Goal: Information Seeking & Learning: Learn about a topic

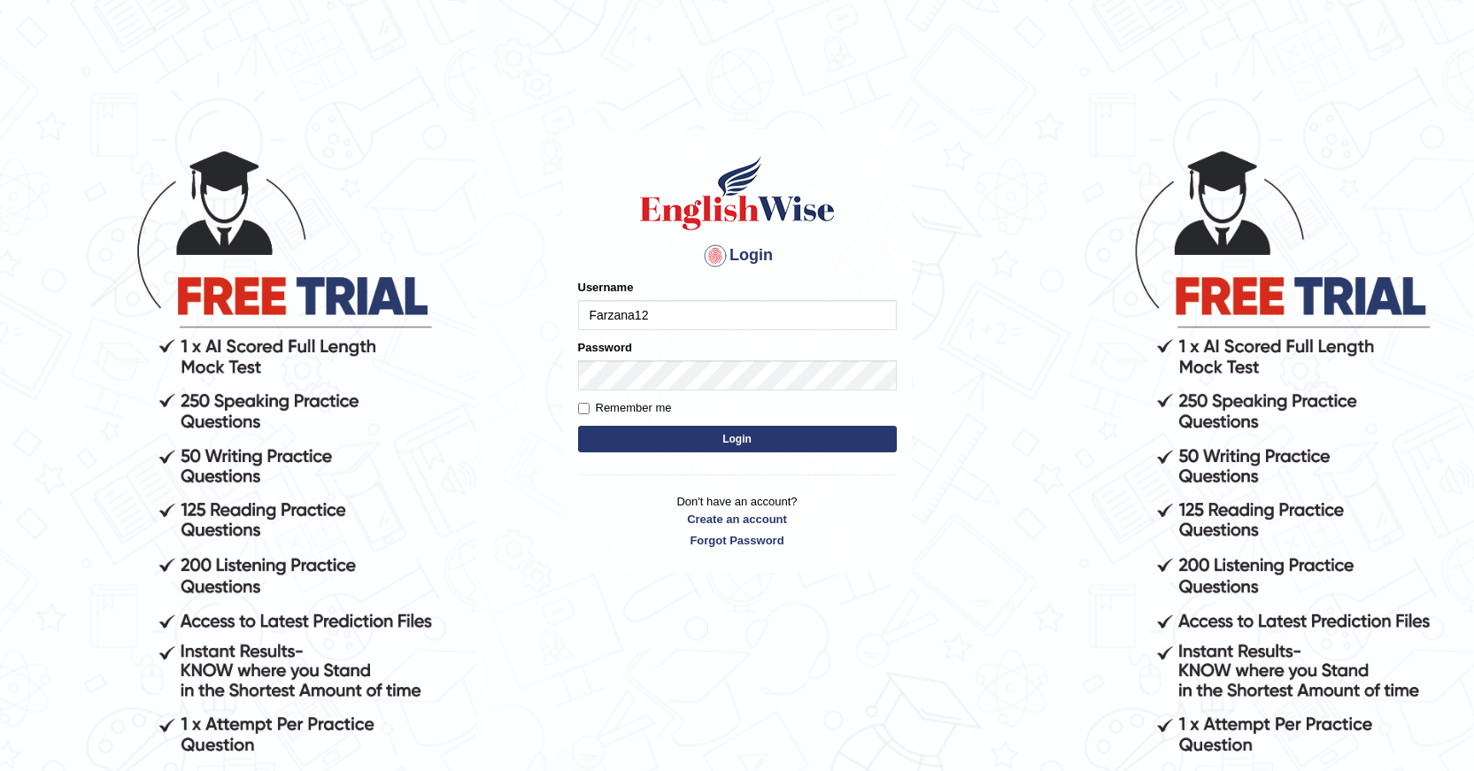
type input "Farzana12"
click at [669, 435] on button "Login" at bounding box center [737, 439] width 319 height 27
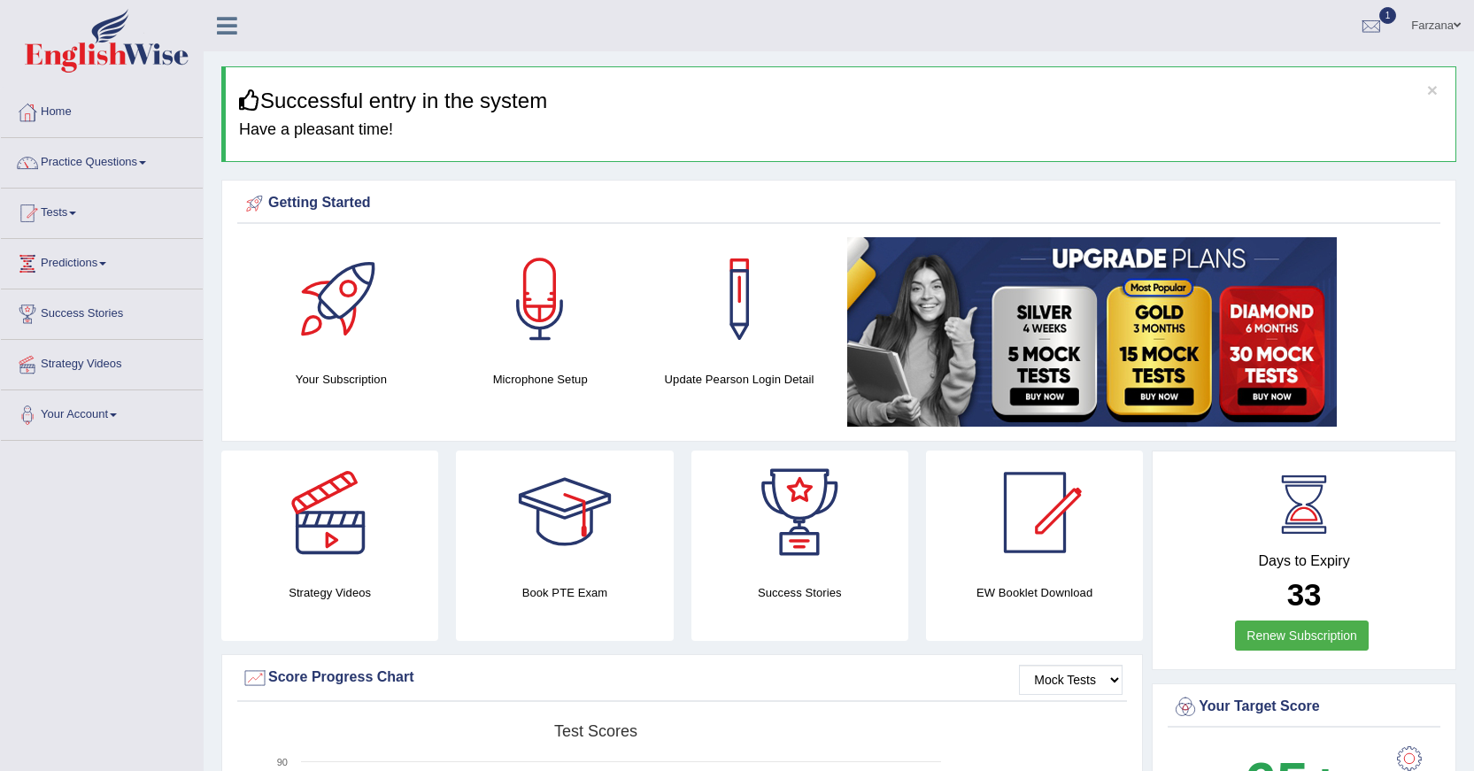
click at [89, 163] on link "Practice Questions" at bounding box center [102, 160] width 202 height 44
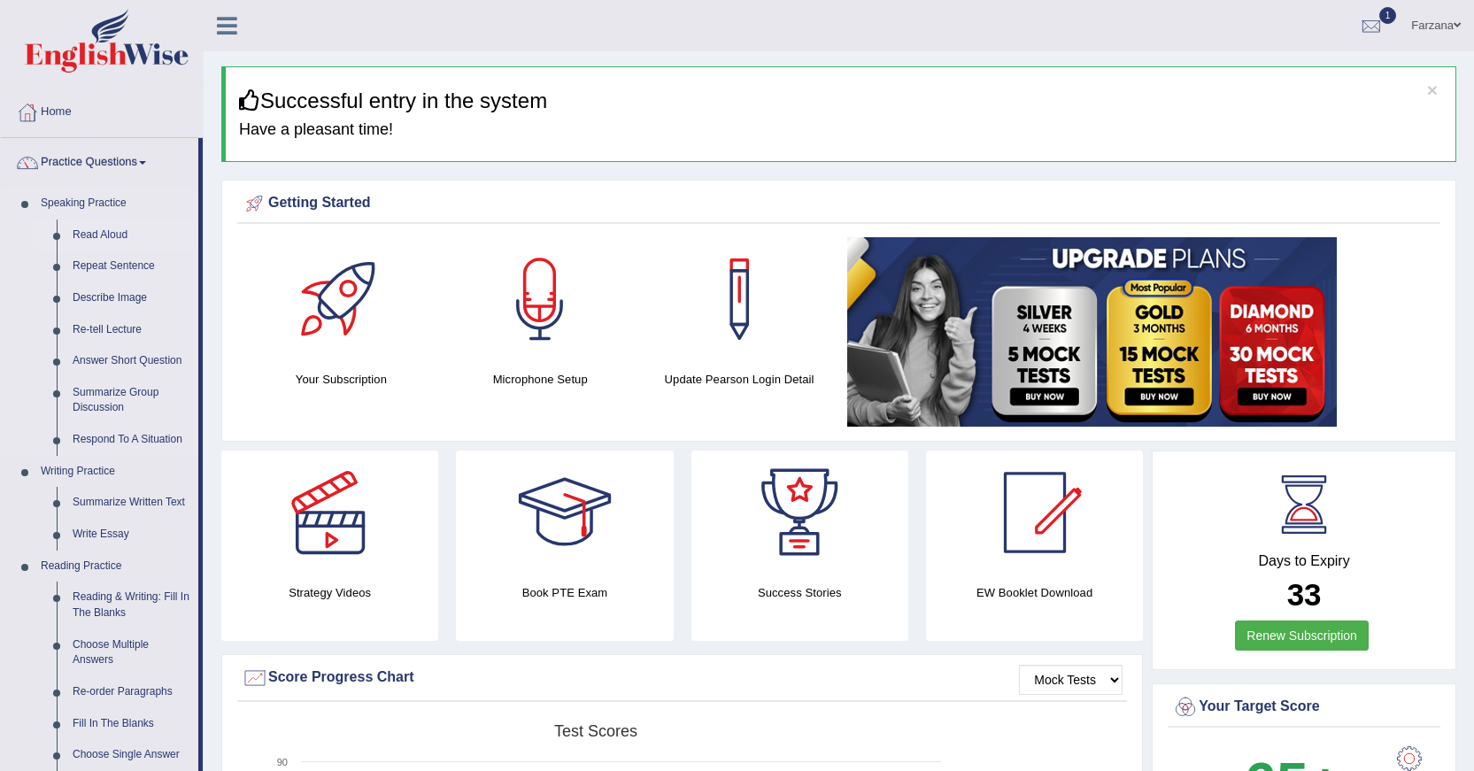
click at [81, 229] on link "Read Aloud" at bounding box center [132, 236] width 134 height 32
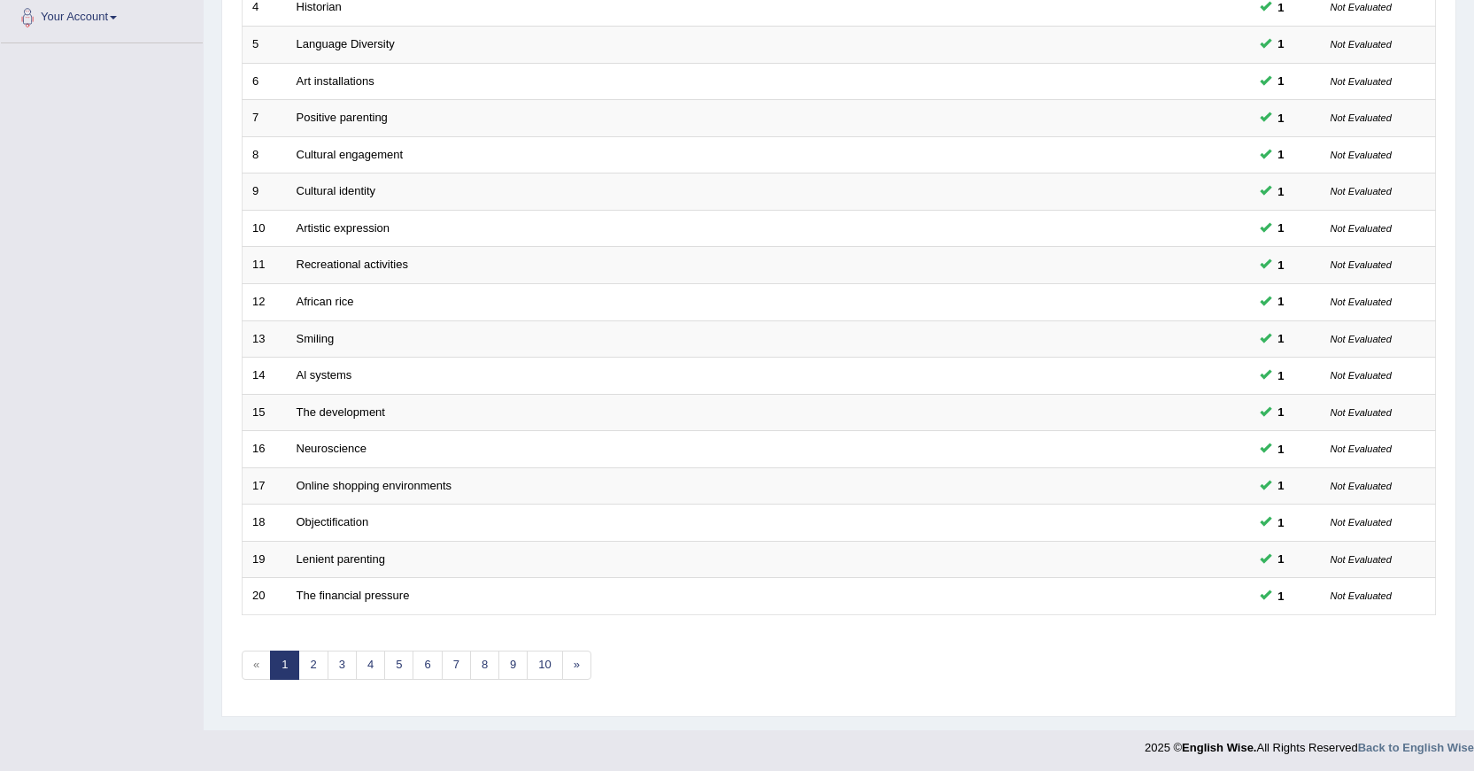
scroll to position [401, 0]
click at [314, 662] on link "2" at bounding box center [312, 661] width 29 height 29
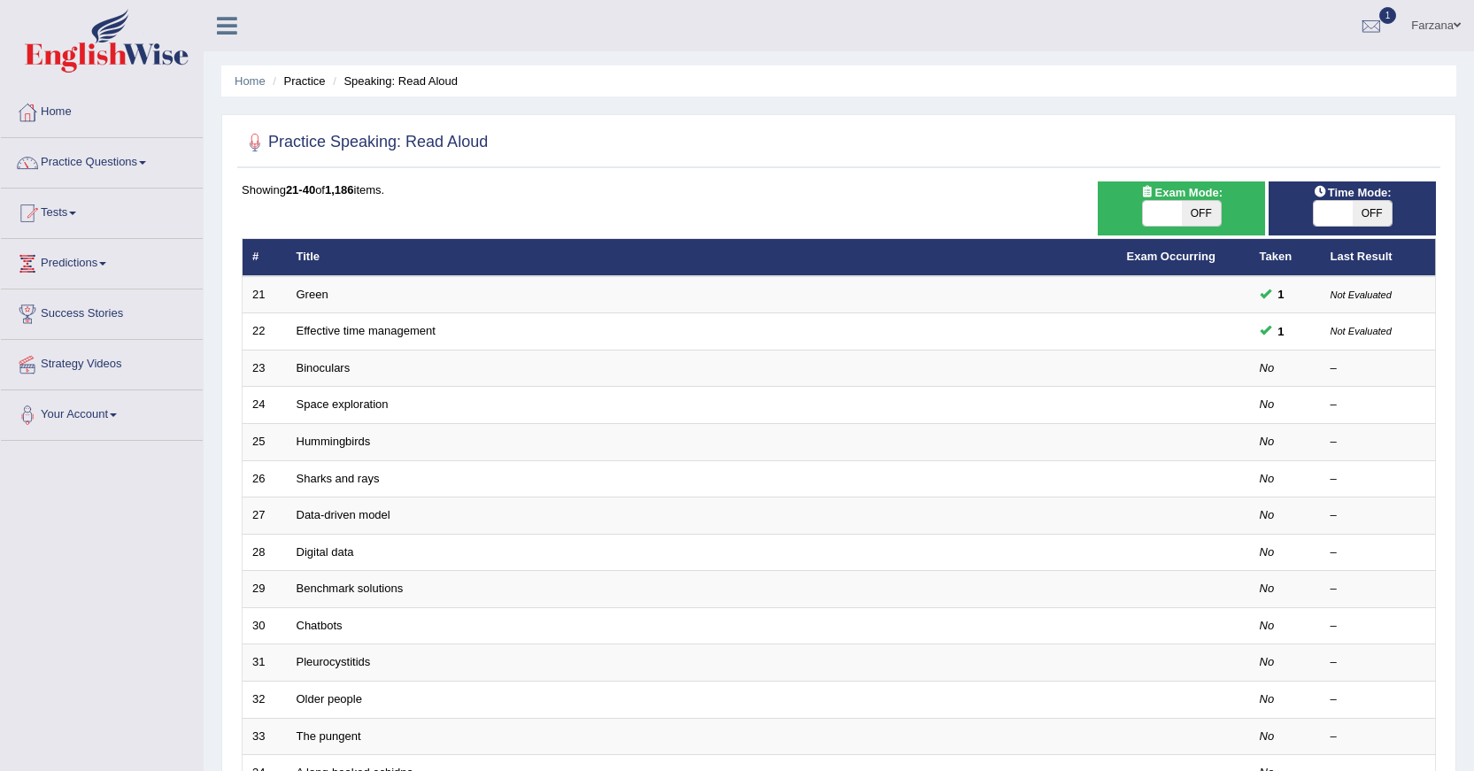
click at [324, 372] on link "Binoculars" at bounding box center [324, 367] width 54 height 13
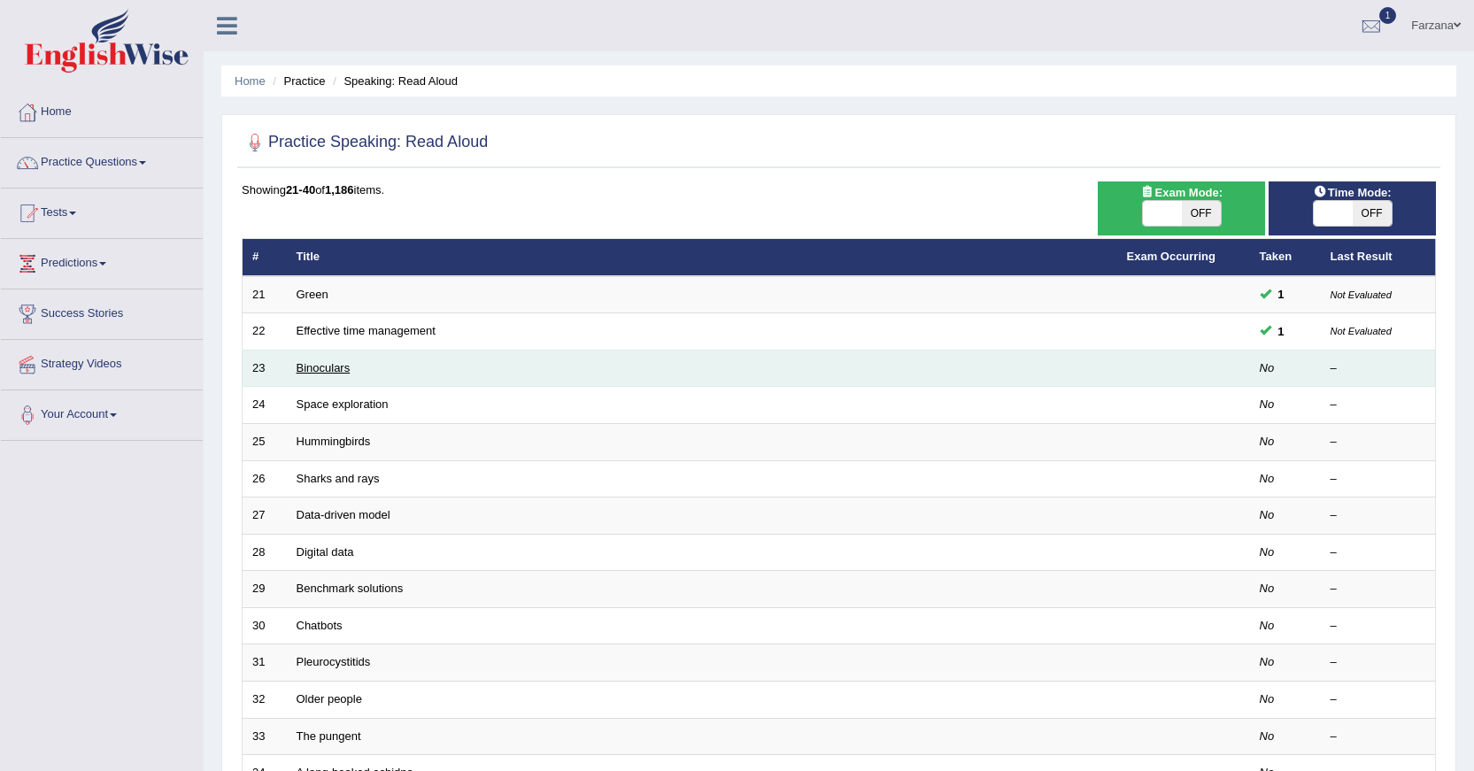
click at [325, 371] on link "Binoculars" at bounding box center [324, 367] width 54 height 13
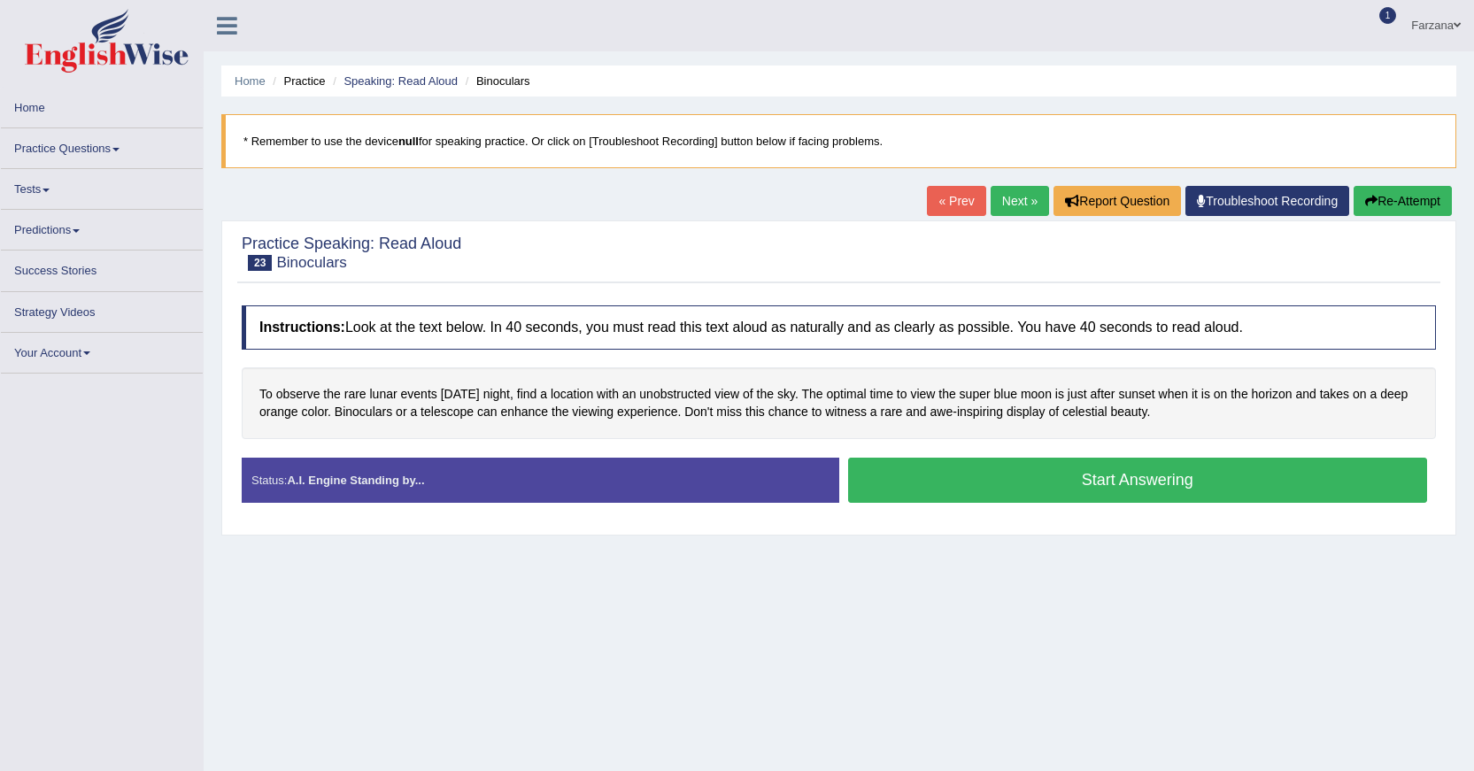
click at [983, 482] on button "Start Answering" at bounding box center [1138, 480] width 580 height 45
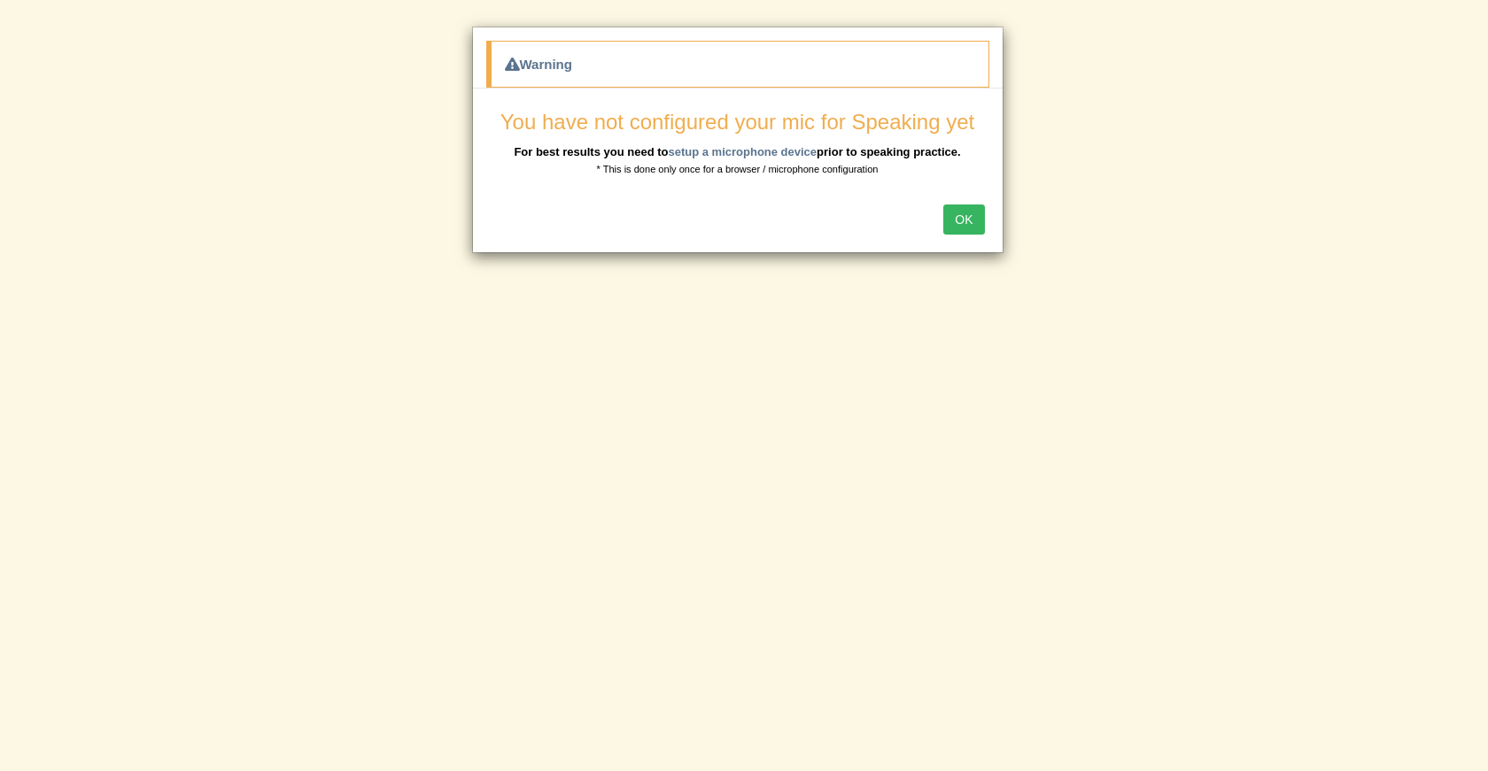
click at [962, 225] on button "OK" at bounding box center [963, 220] width 41 height 30
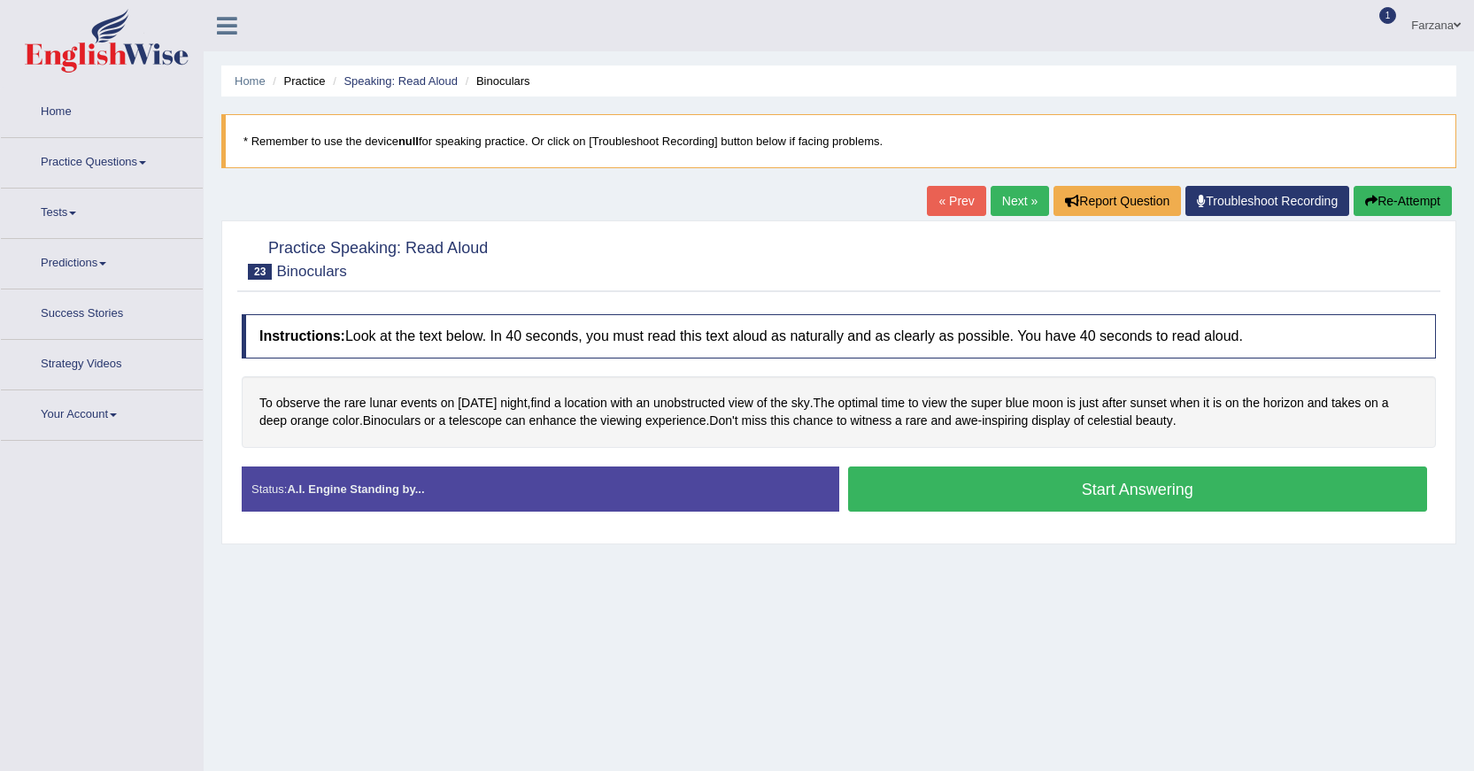
click at [994, 488] on button "Start Answering" at bounding box center [1138, 489] width 580 height 45
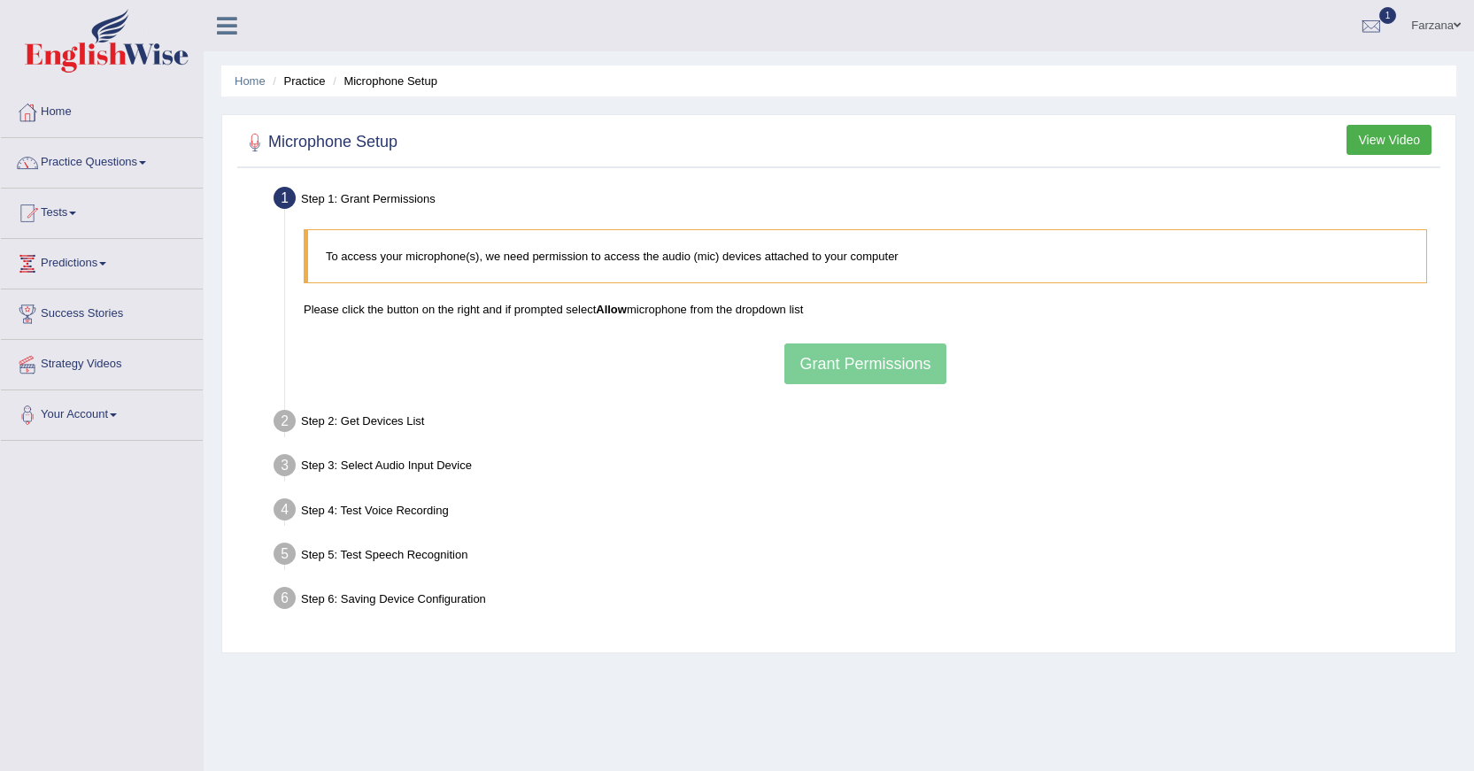
click at [853, 365] on div "To access your microphone(s), we need permission to access the audio (mic) devi…" at bounding box center [865, 306] width 1141 height 173
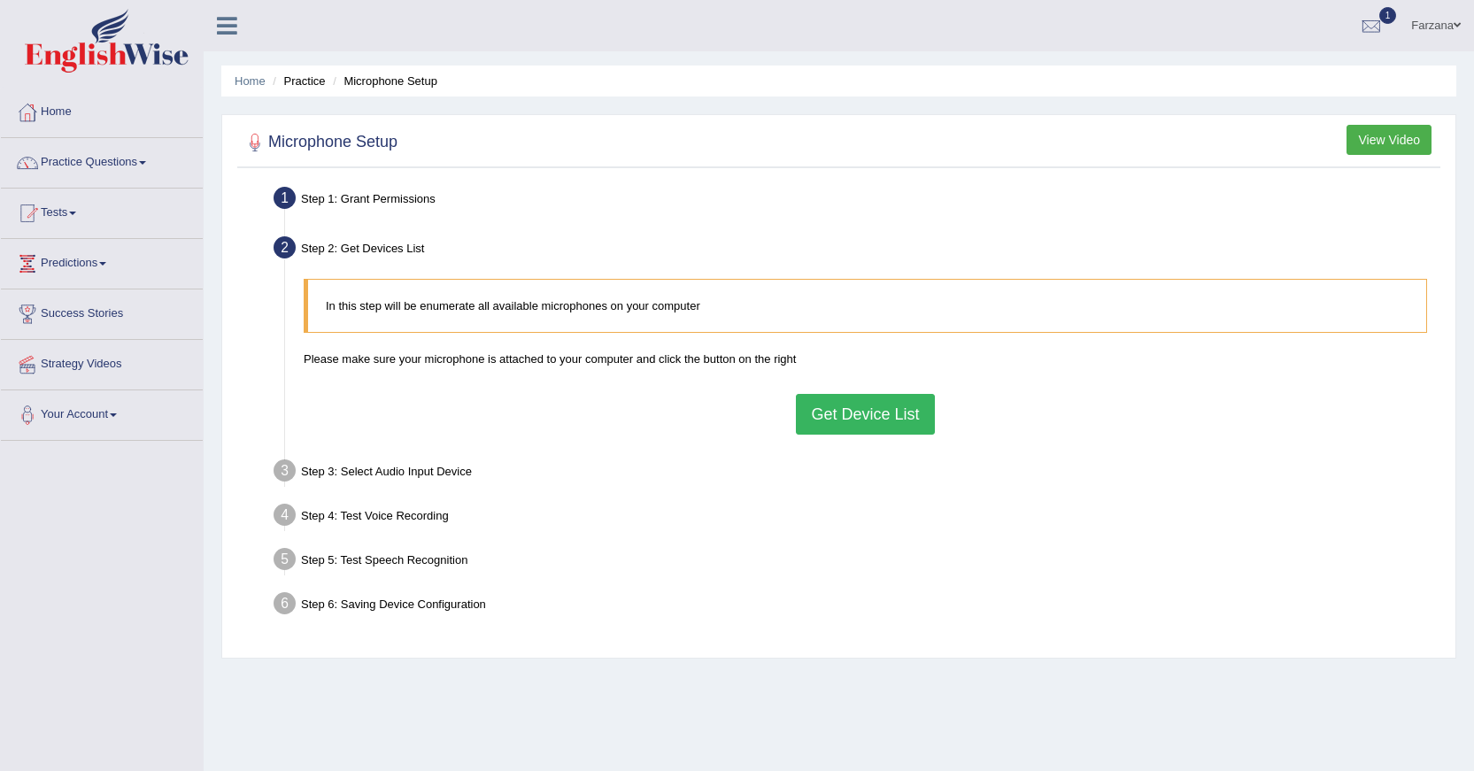
click at [840, 401] on button "Get Device List" at bounding box center [865, 414] width 138 height 41
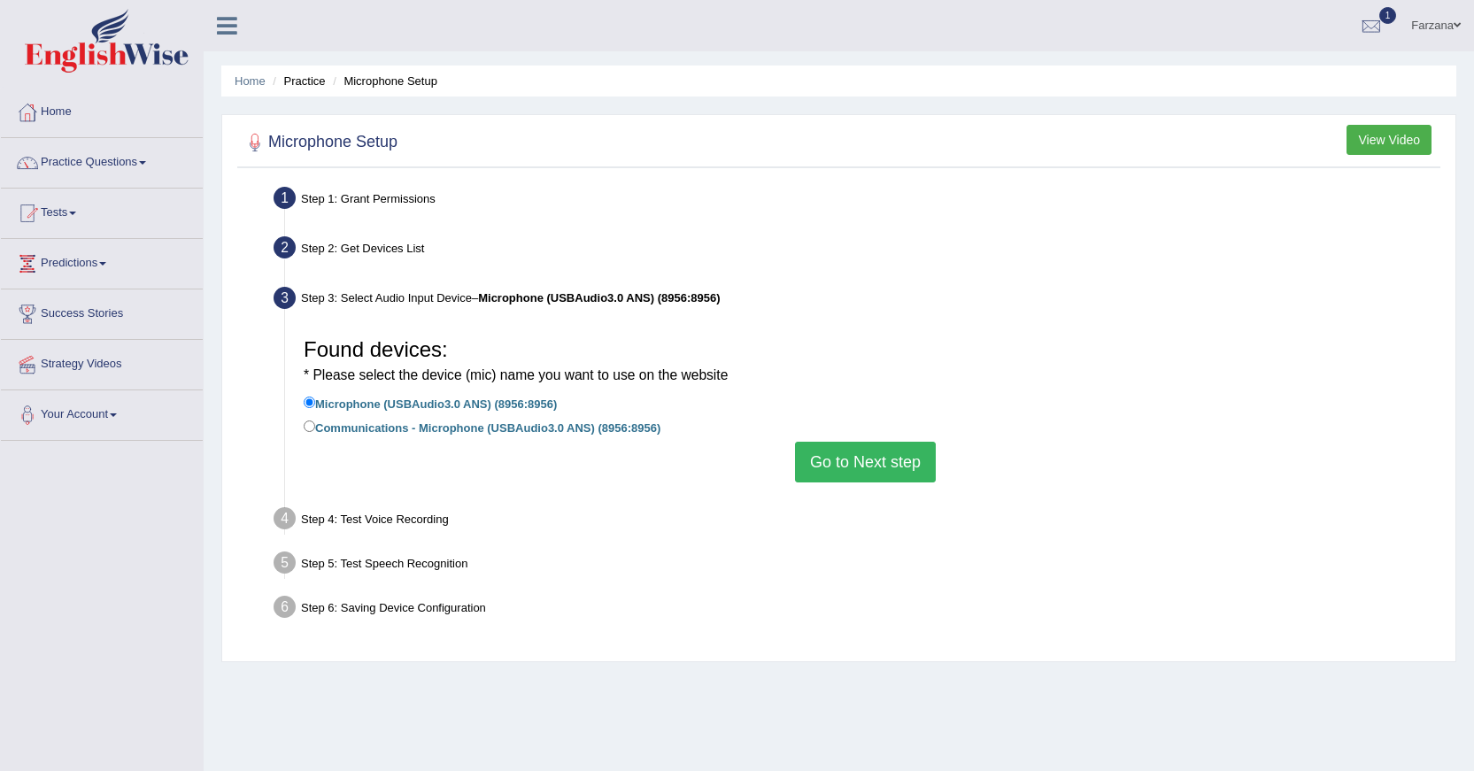
click at [822, 454] on button "Go to Next step" at bounding box center [865, 462] width 141 height 41
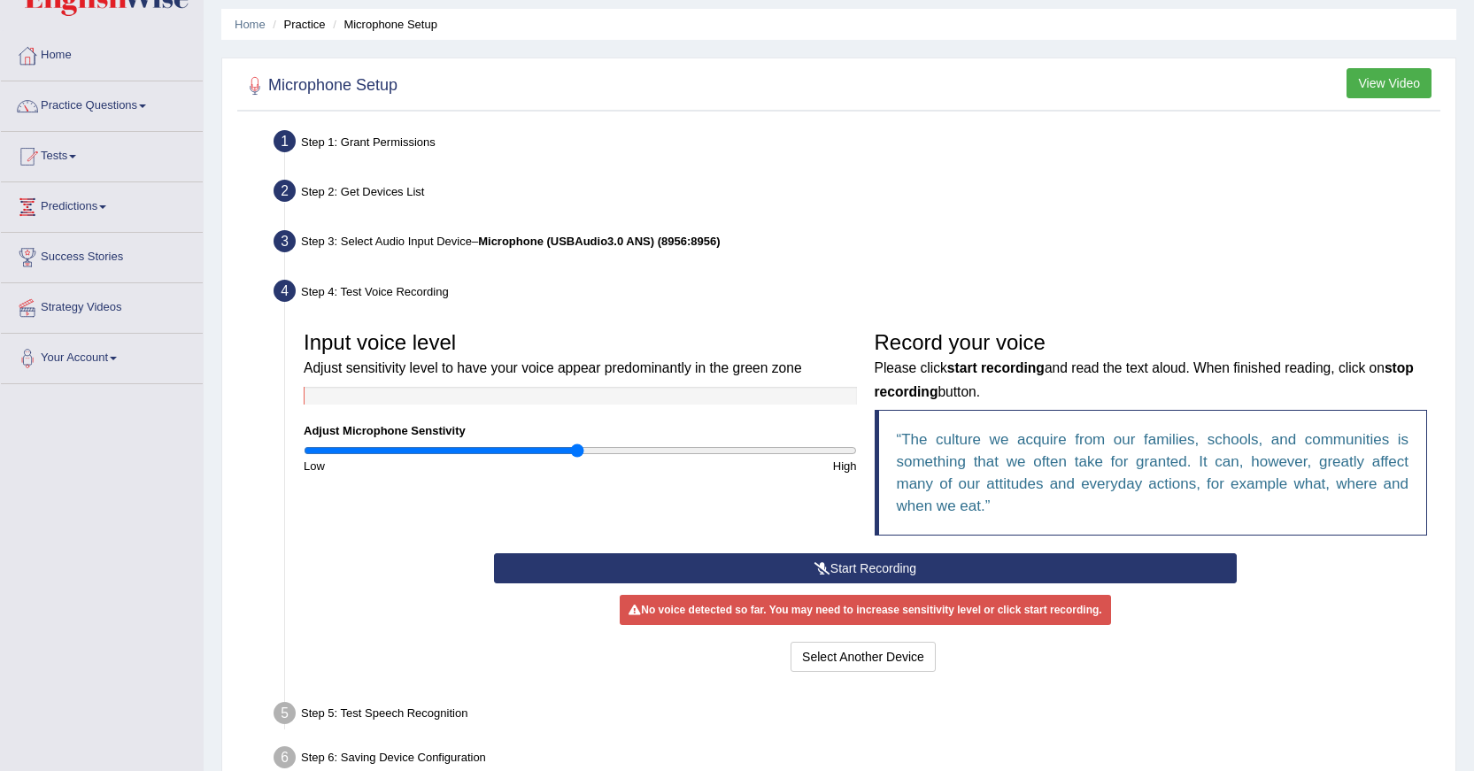
scroll to position [89, 0]
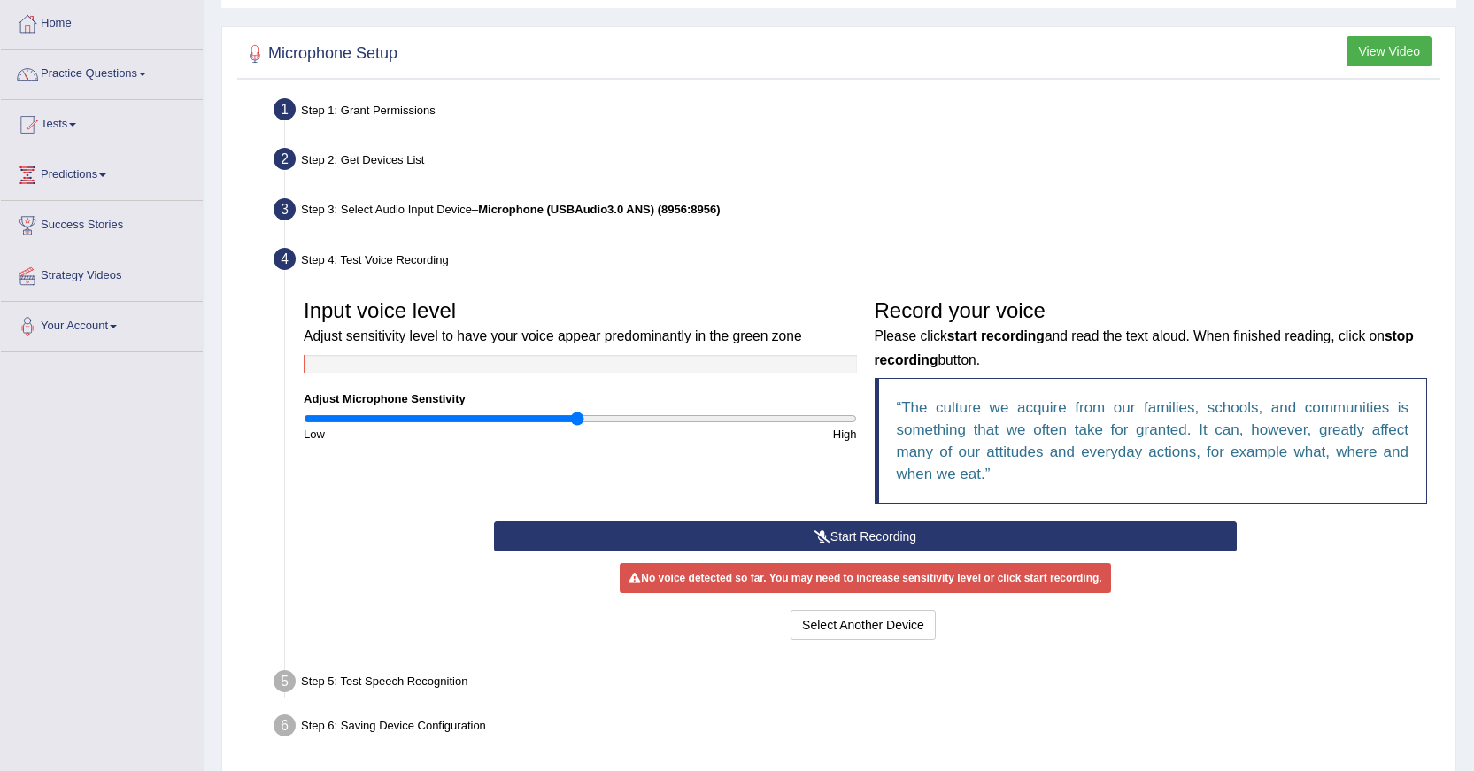
click at [829, 530] on button "Start Recording" at bounding box center [865, 537] width 743 height 30
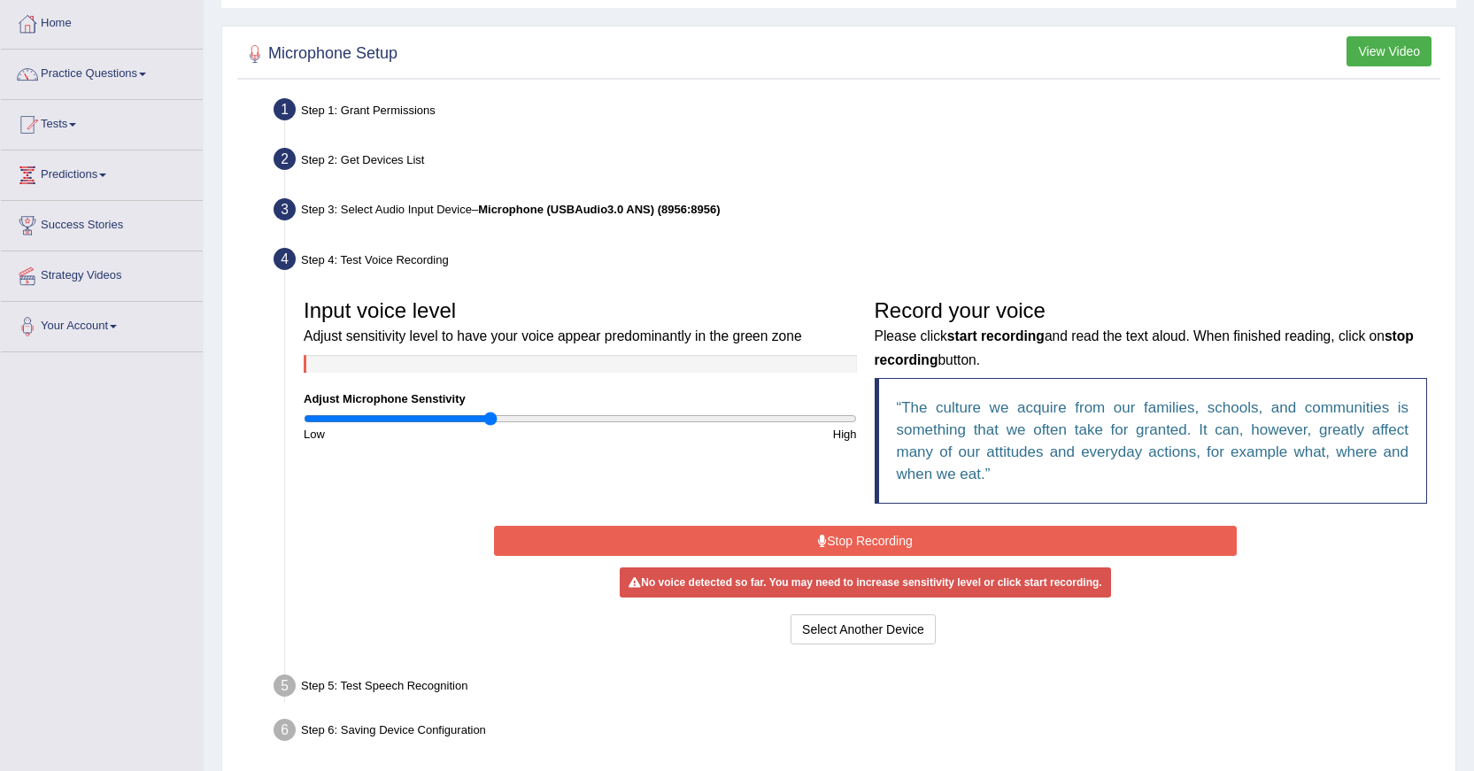
click at [491, 415] on input "range" at bounding box center [580, 419] width 553 height 14
click at [473, 419] on input "range" at bounding box center [580, 419] width 553 height 14
click at [452, 417] on input "range" at bounding box center [580, 419] width 553 height 14
click at [478, 418] on input "range" at bounding box center [580, 419] width 553 height 14
click at [791, 545] on button "Stop Recording" at bounding box center [865, 541] width 743 height 30
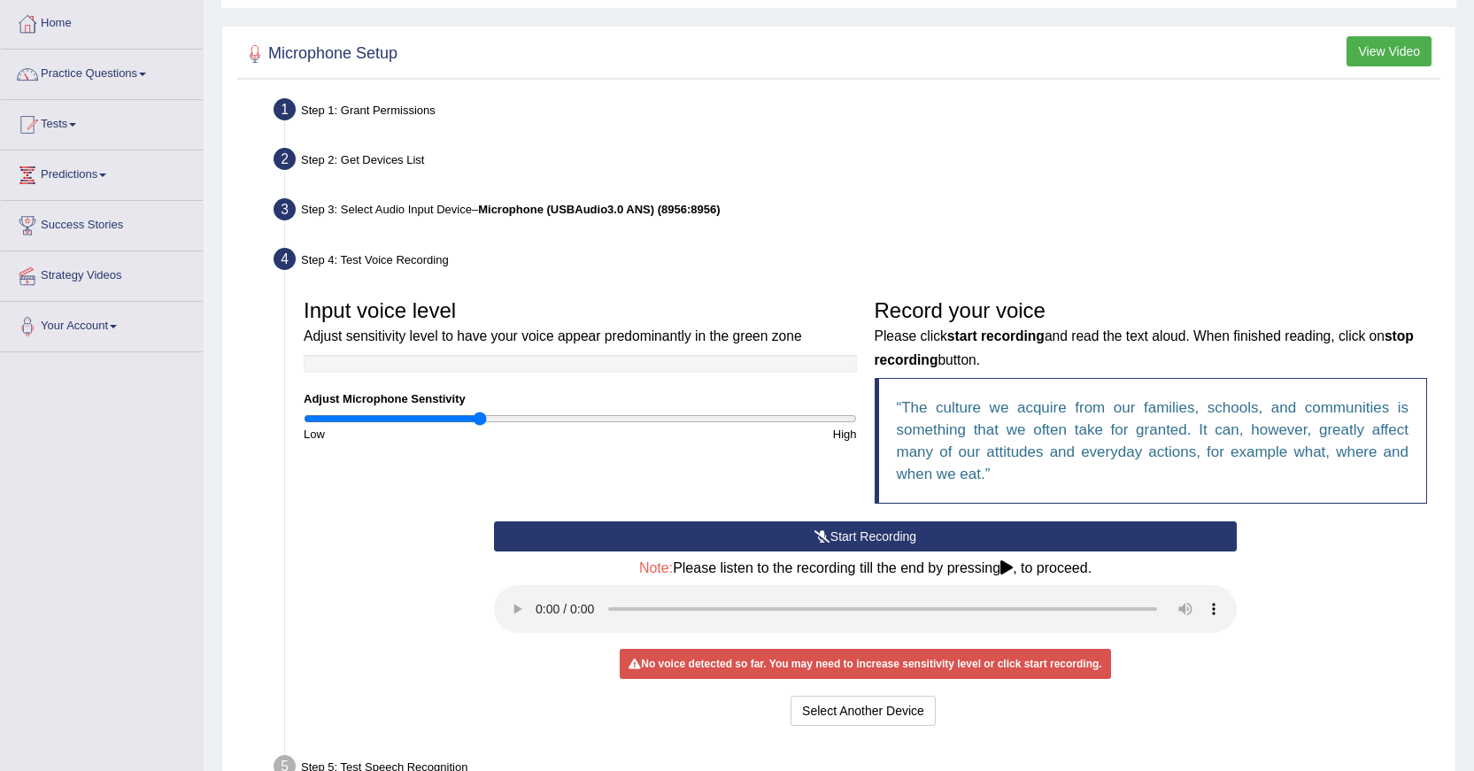
click at [753, 532] on button "Start Recording" at bounding box center [865, 537] width 743 height 30
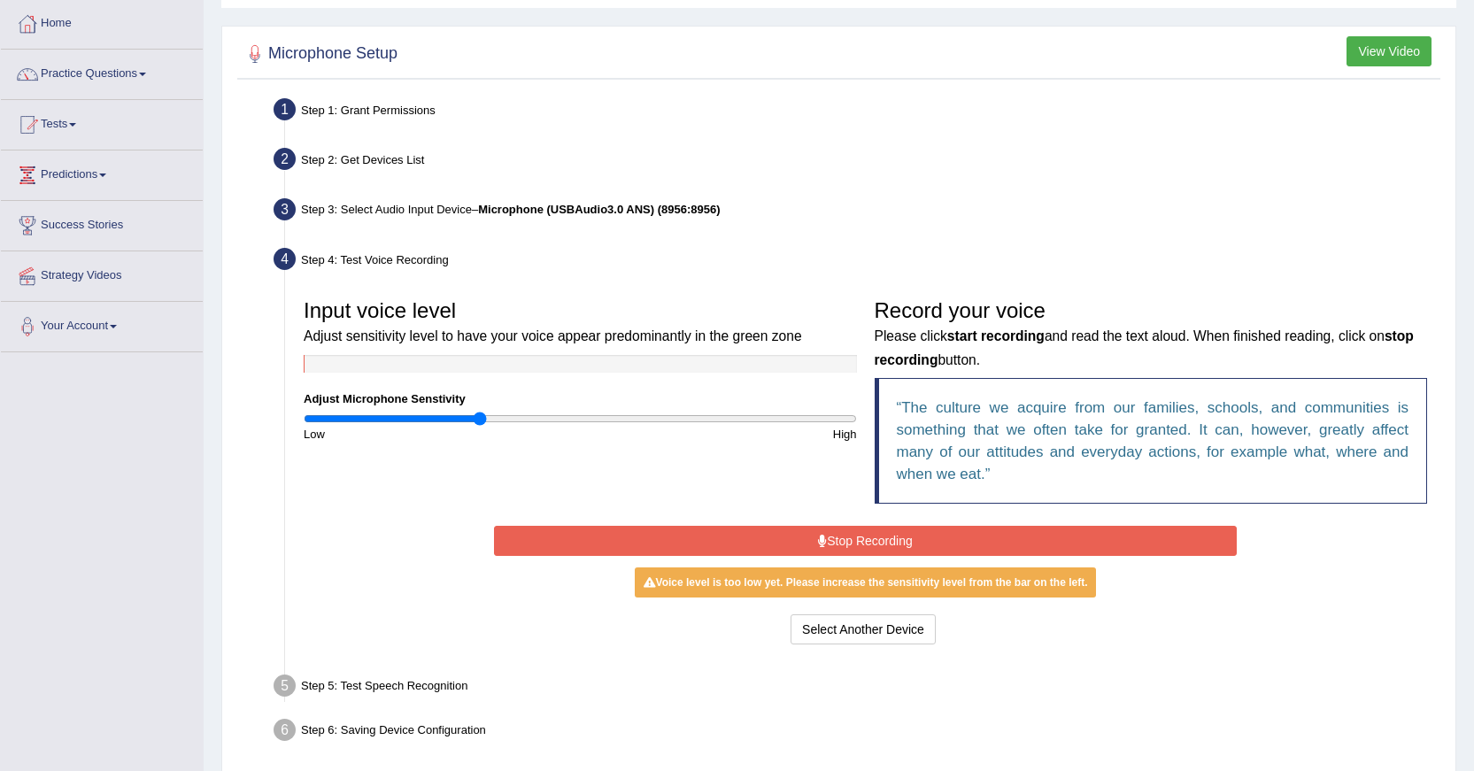
click at [735, 540] on button "Stop Recording" at bounding box center [865, 541] width 743 height 30
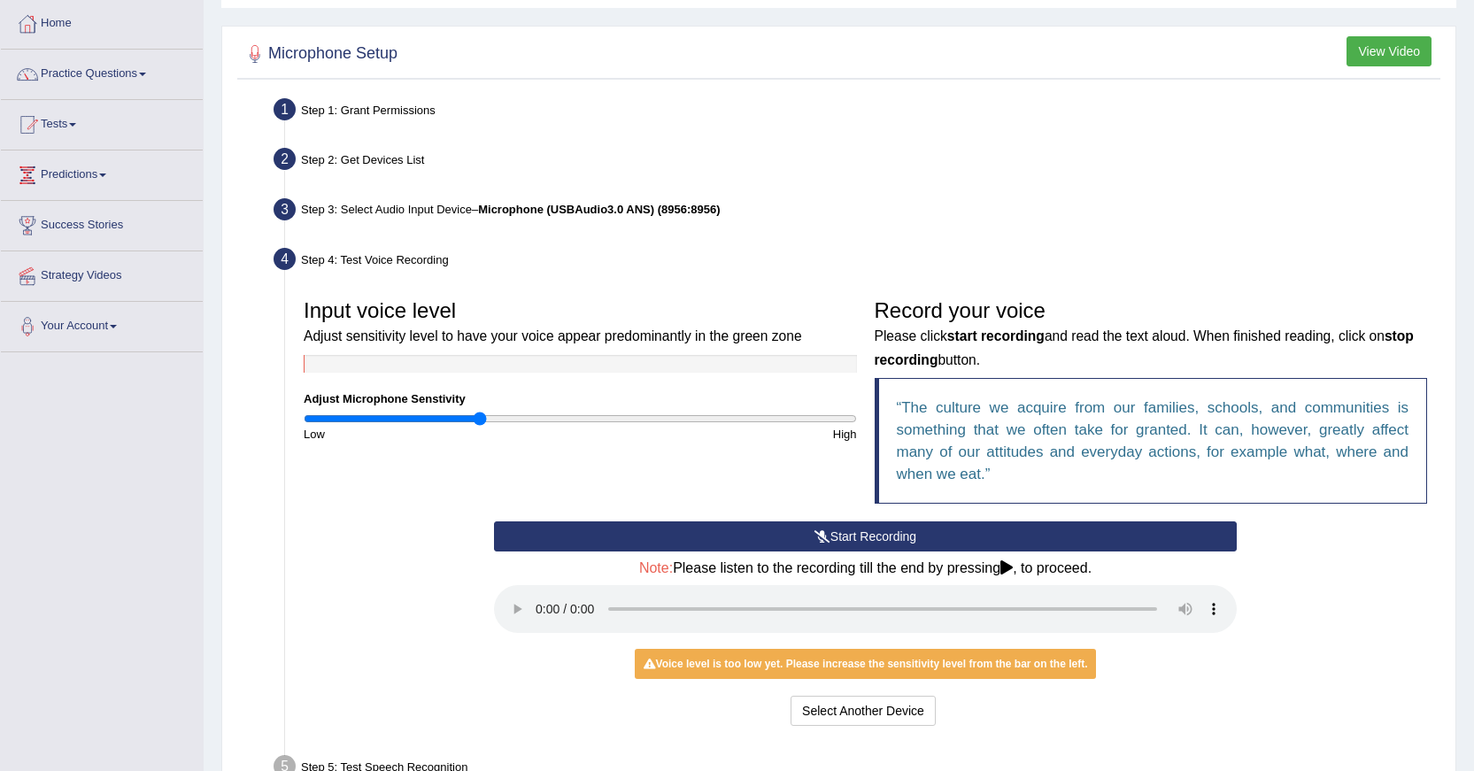
click at [772, 539] on button "Start Recording" at bounding box center [865, 537] width 743 height 30
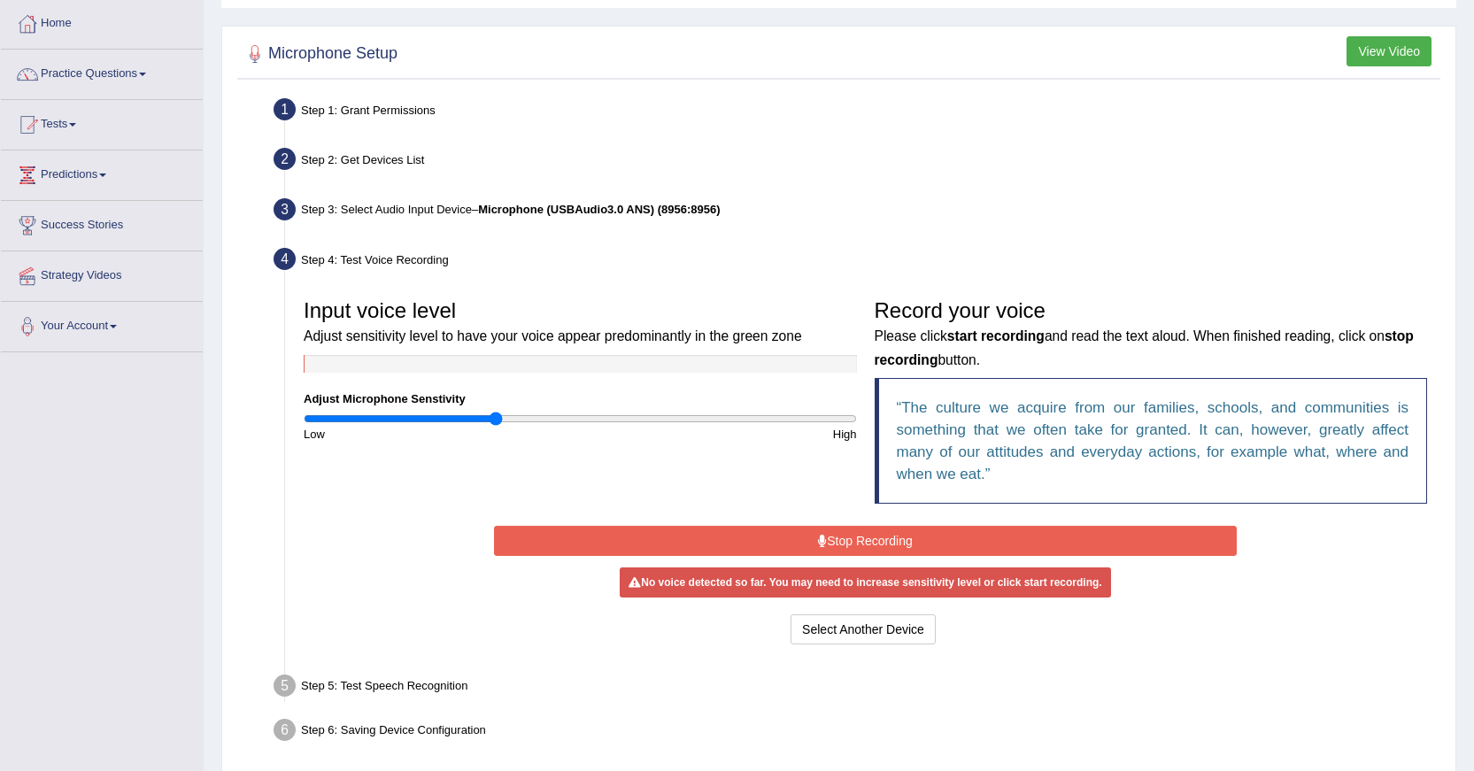
drag, startPoint x: 481, startPoint y: 421, endPoint x: 499, endPoint y: 427, distance: 18.8
click at [499, 426] on input "range" at bounding box center [580, 419] width 553 height 14
click at [829, 541] on button "Stop Recording" at bounding box center [865, 541] width 743 height 30
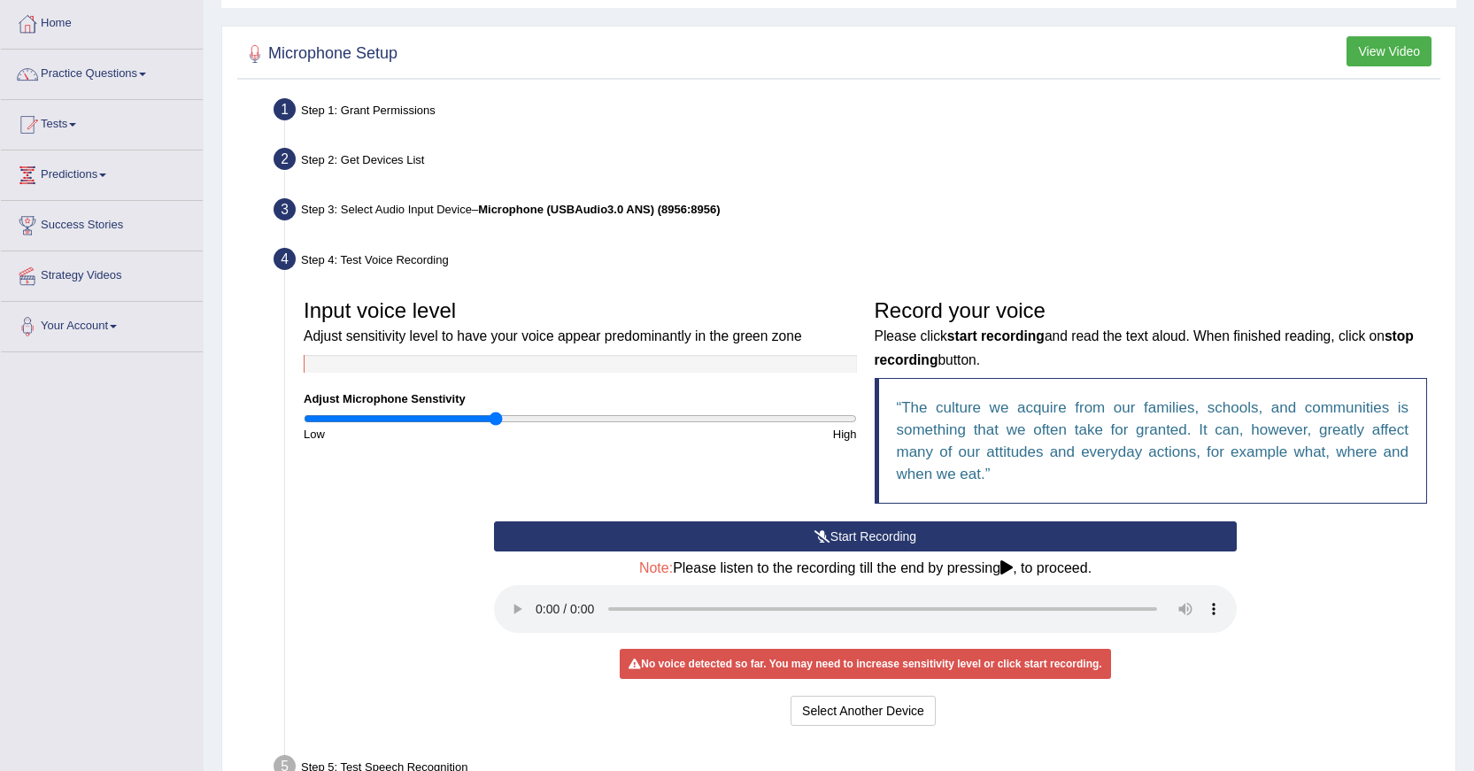
click at [829, 536] on button "Start Recording" at bounding box center [865, 537] width 743 height 30
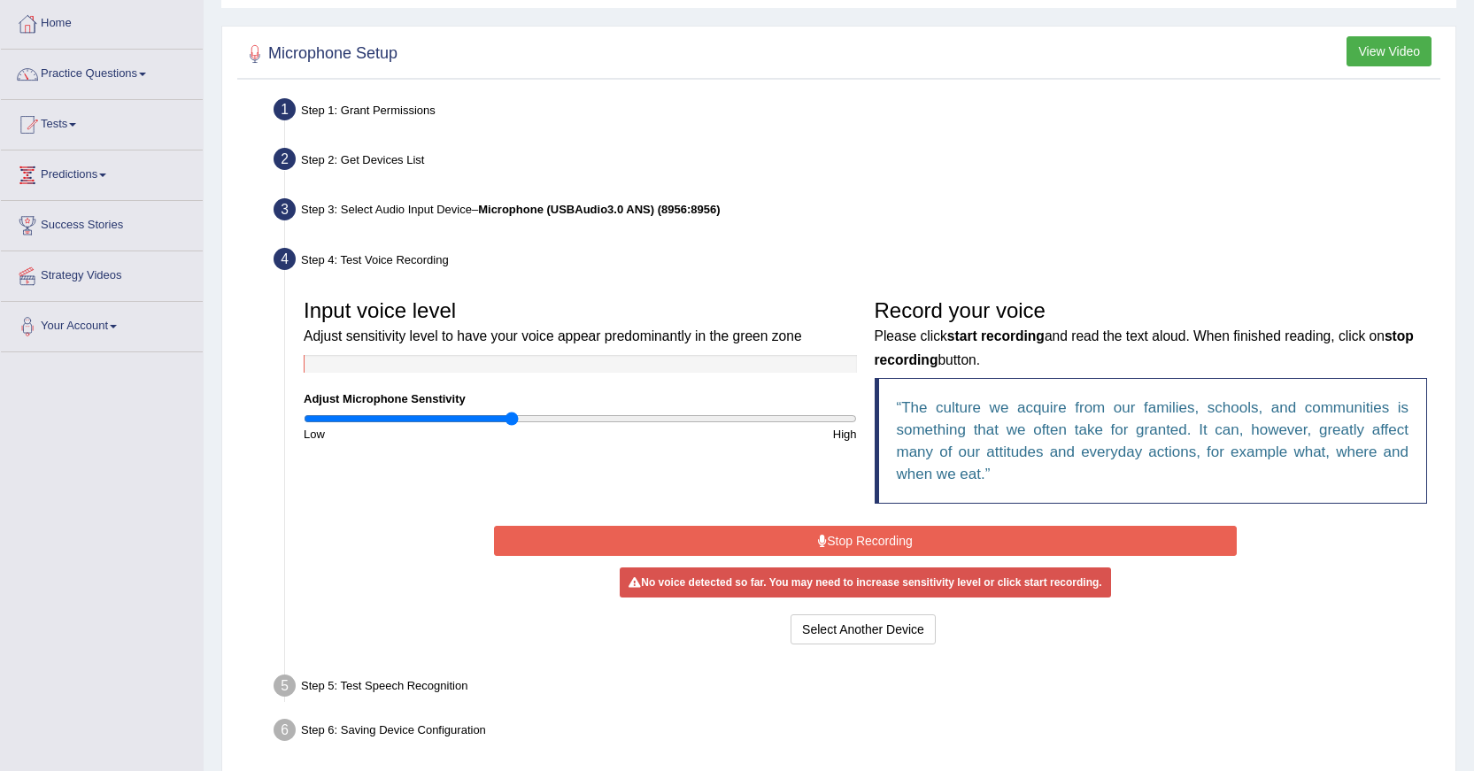
drag, startPoint x: 499, startPoint y: 416, endPoint x: 512, endPoint y: 429, distance: 18.2
type input "0.76"
click at [512, 426] on input "range" at bounding box center [580, 419] width 553 height 14
click at [849, 545] on button "Stop Recording" at bounding box center [865, 541] width 743 height 30
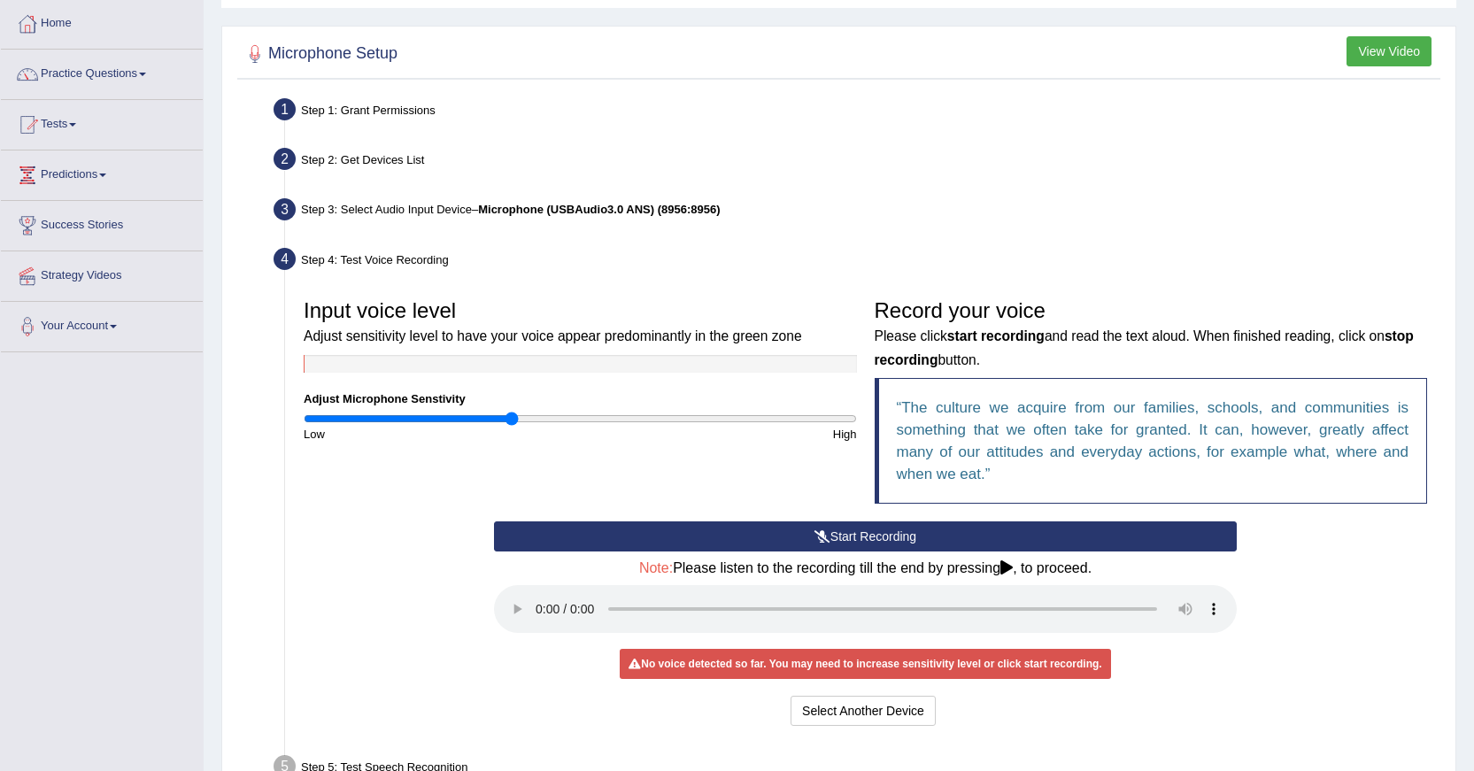
click at [841, 540] on button "Start Recording" at bounding box center [865, 537] width 743 height 30
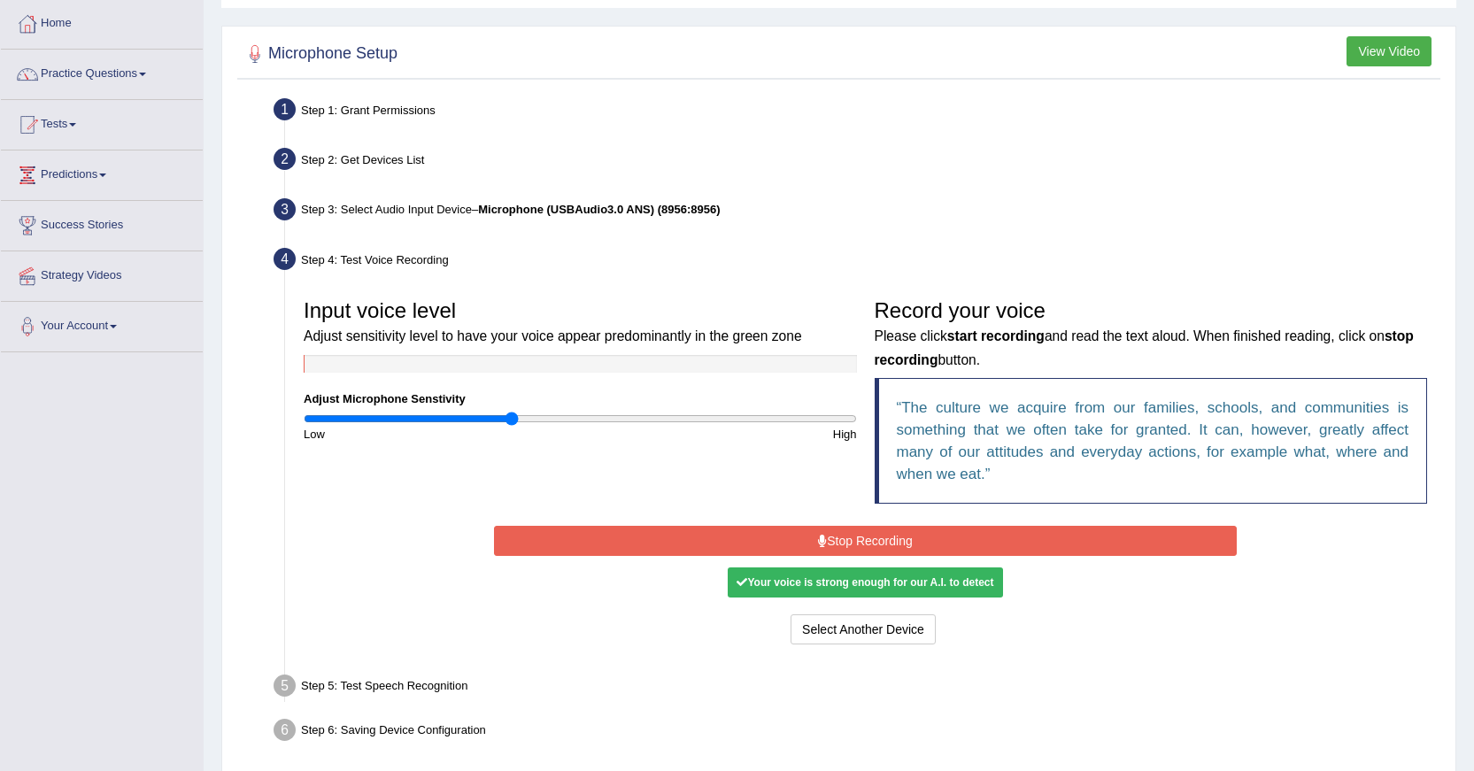
scroll to position [160, 0]
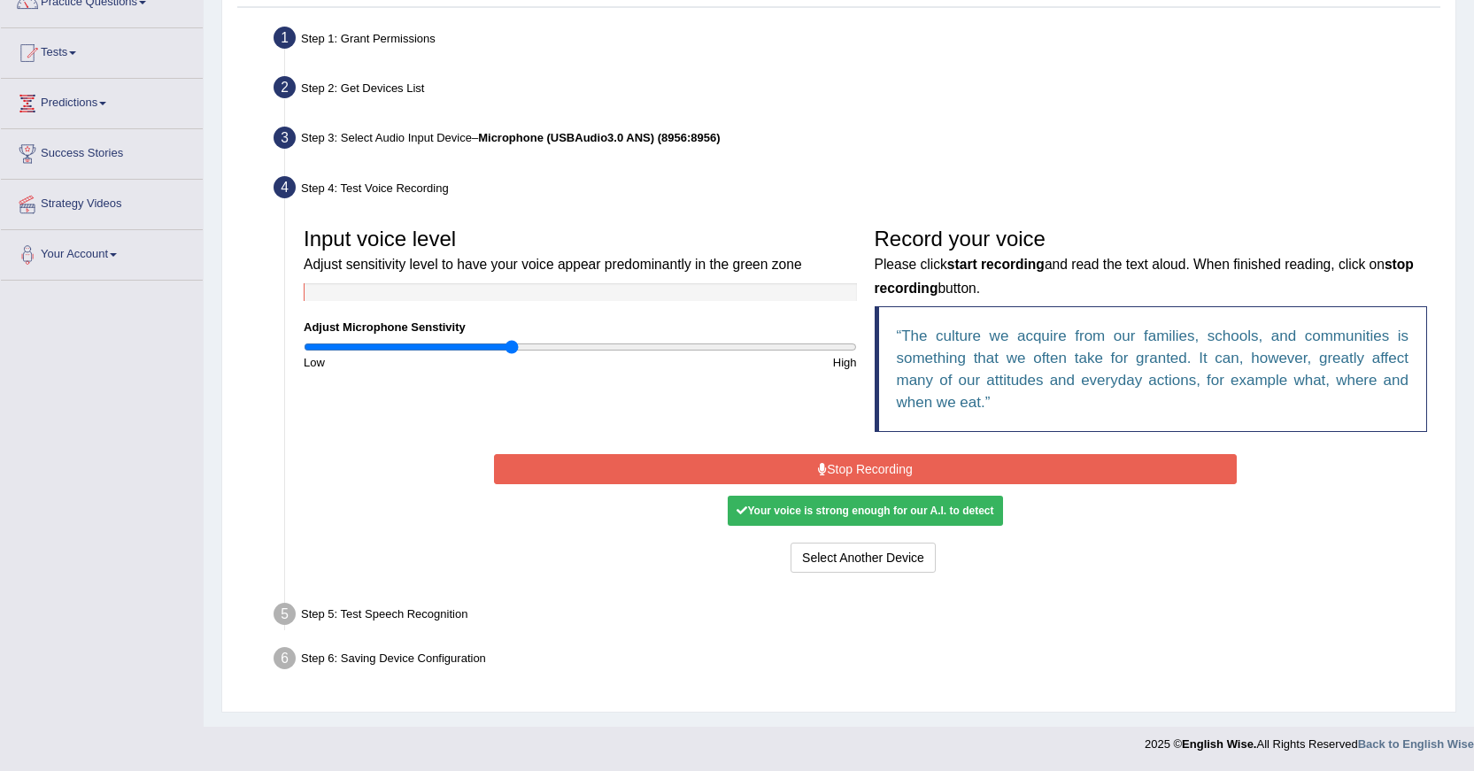
click at [820, 519] on div "Your voice is strong enough for our A.I. to detect" at bounding box center [865, 511] width 275 height 30
click at [803, 508] on div "Your voice is strong enough for our A.I. to detect" at bounding box center [865, 511] width 275 height 30
click at [816, 515] on div "Your voice is strong enough for our A.I. to detect" at bounding box center [865, 511] width 275 height 30
click at [451, 618] on div "Step 5: Test Speech Recognition" at bounding box center [857, 617] width 1182 height 39
click at [472, 610] on div "Step 5: Test Speech Recognition" at bounding box center [857, 617] width 1182 height 39
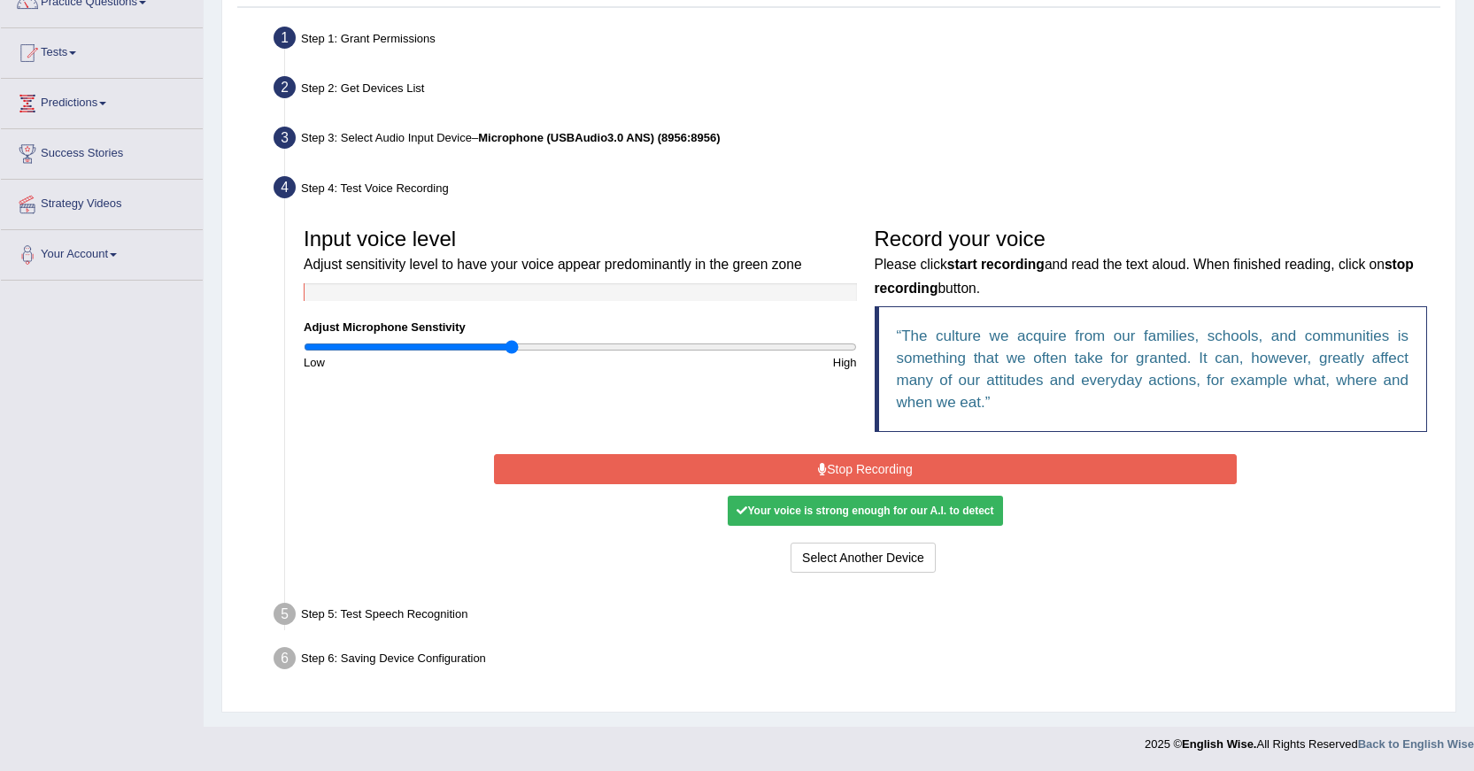
click at [845, 513] on div "Your voice is strong enough for our A.I. to detect" at bounding box center [865, 511] width 275 height 30
click at [841, 561] on button "Select Another Device" at bounding box center [863, 558] width 145 height 30
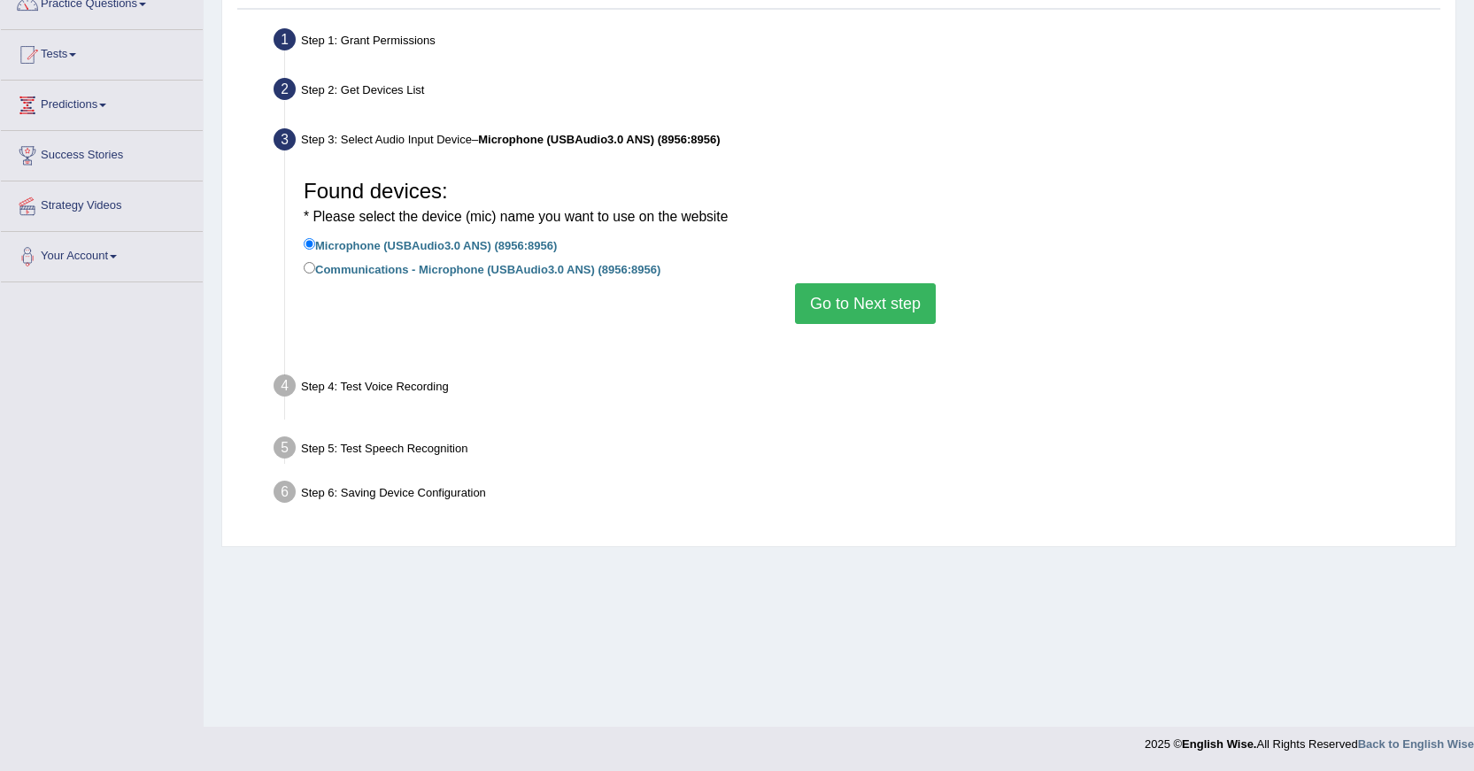
scroll to position [159, 0]
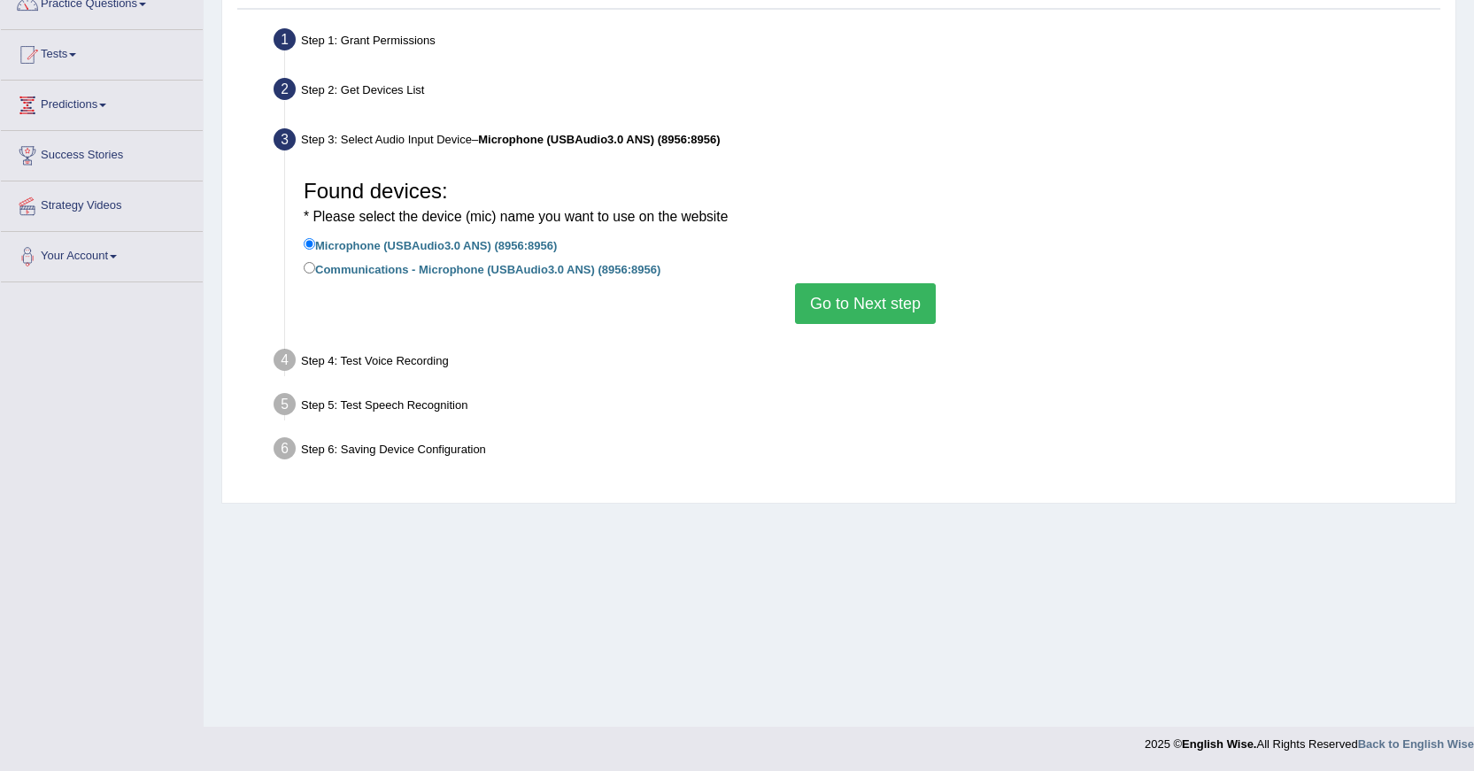
click at [857, 312] on button "Go to Next step" at bounding box center [865, 303] width 141 height 41
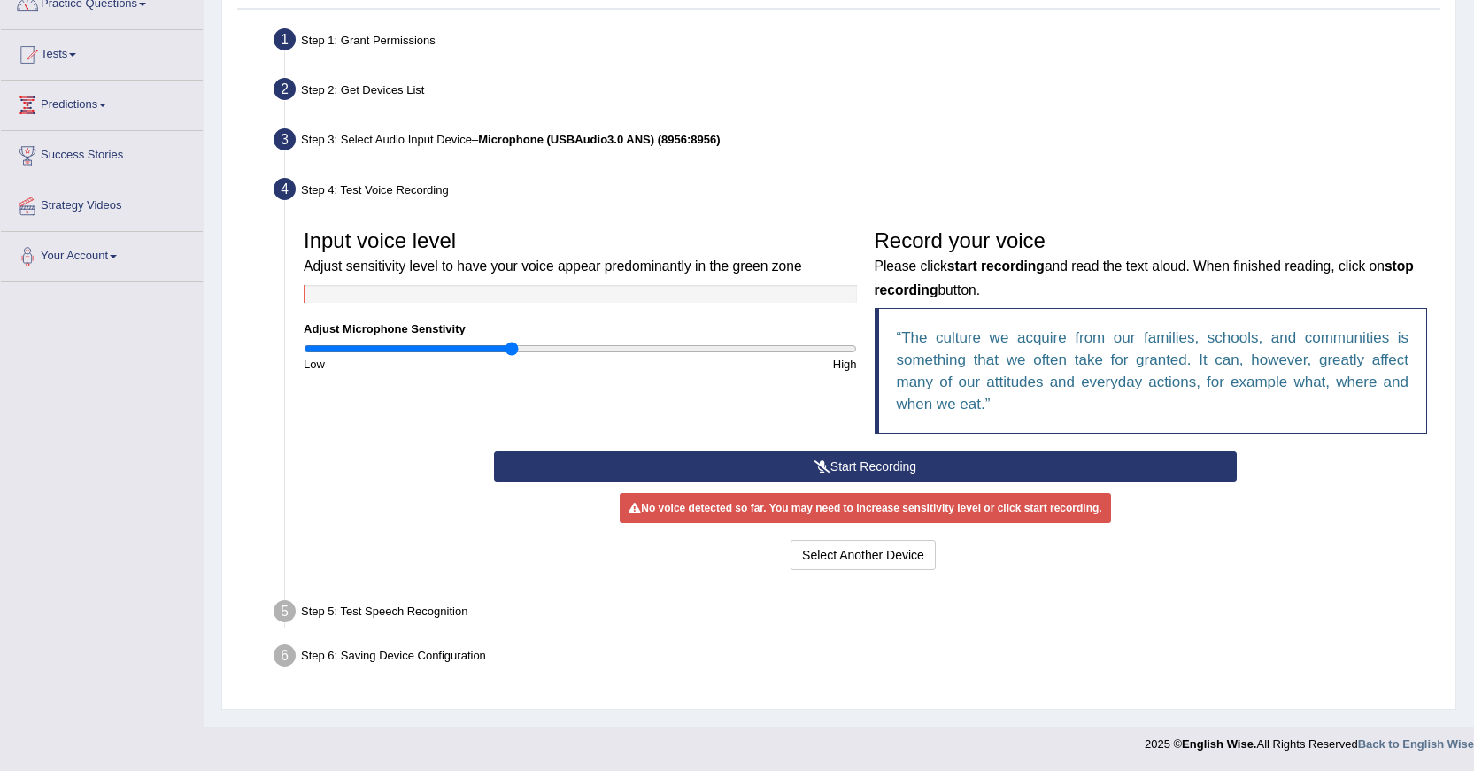
click at [462, 615] on div "Step 5: Test Speech Recognition" at bounding box center [857, 614] width 1182 height 39
click at [823, 511] on div "No voice detected so far. You may need to increase sensitivity level or click s…" at bounding box center [865, 508] width 491 height 30
click at [845, 464] on button "Start Recording" at bounding box center [865, 467] width 743 height 30
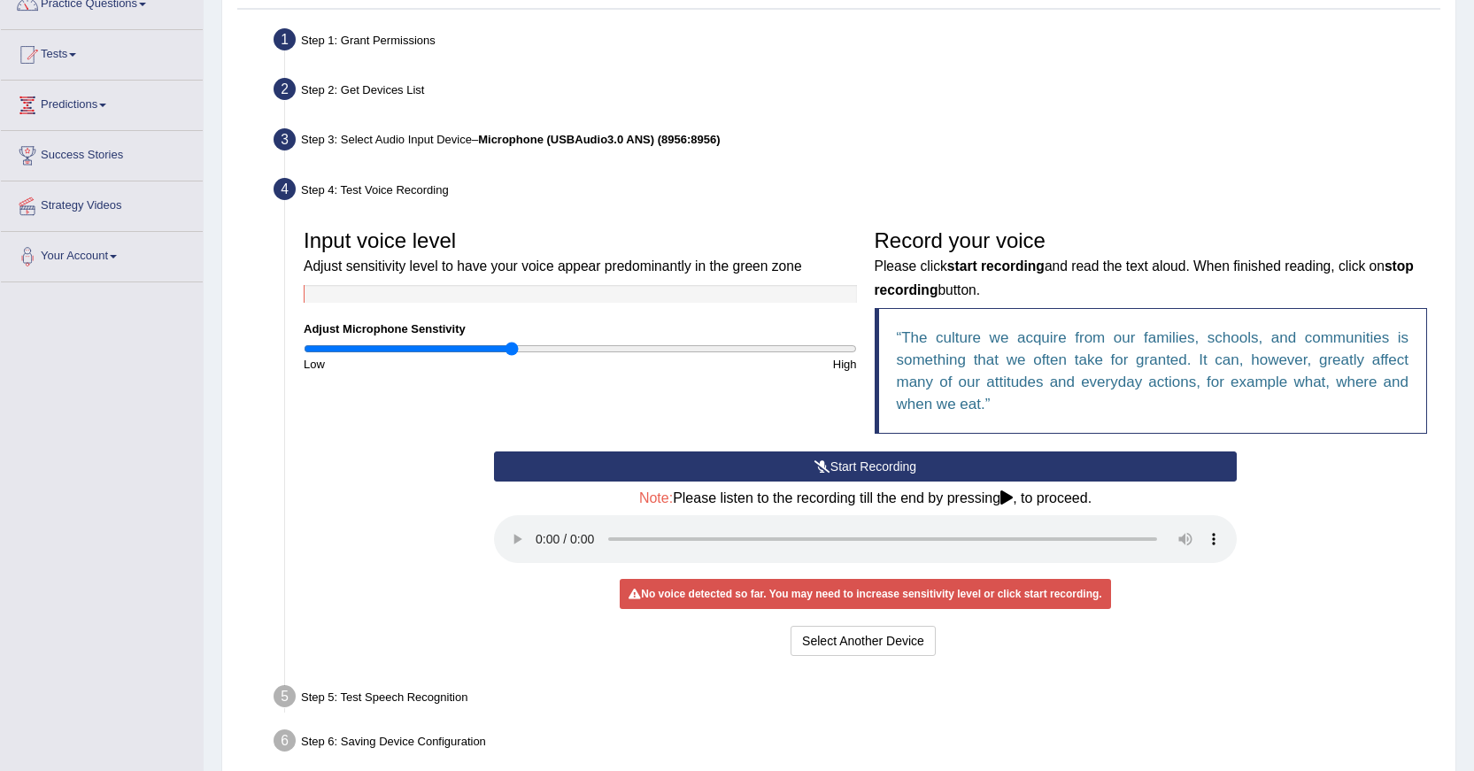
click at [752, 467] on button "Start Recording" at bounding box center [865, 467] width 743 height 30
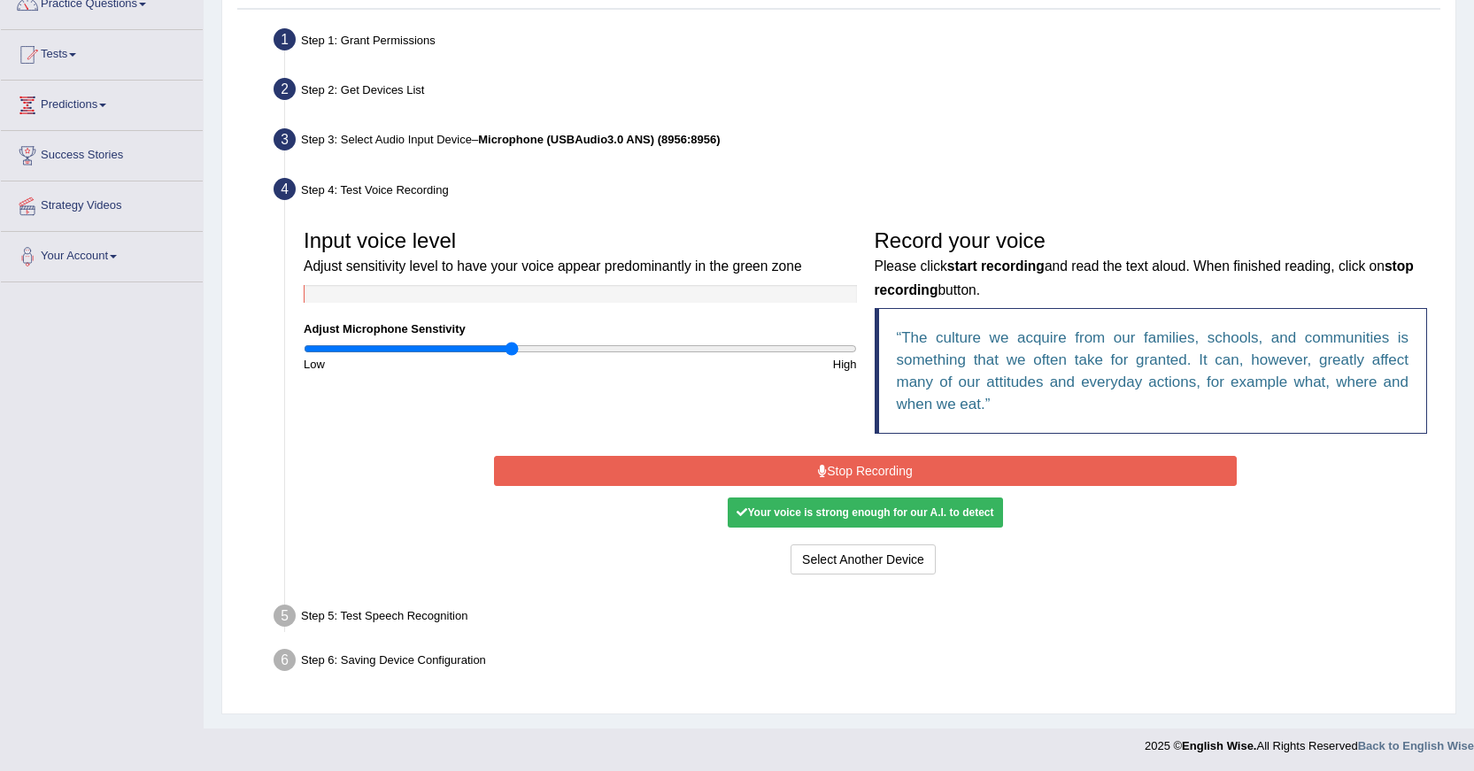
click at [877, 510] on div "Your voice is strong enough for our A.I. to detect" at bounding box center [865, 513] width 275 height 30
click at [851, 468] on button "Stop Recording" at bounding box center [865, 471] width 743 height 30
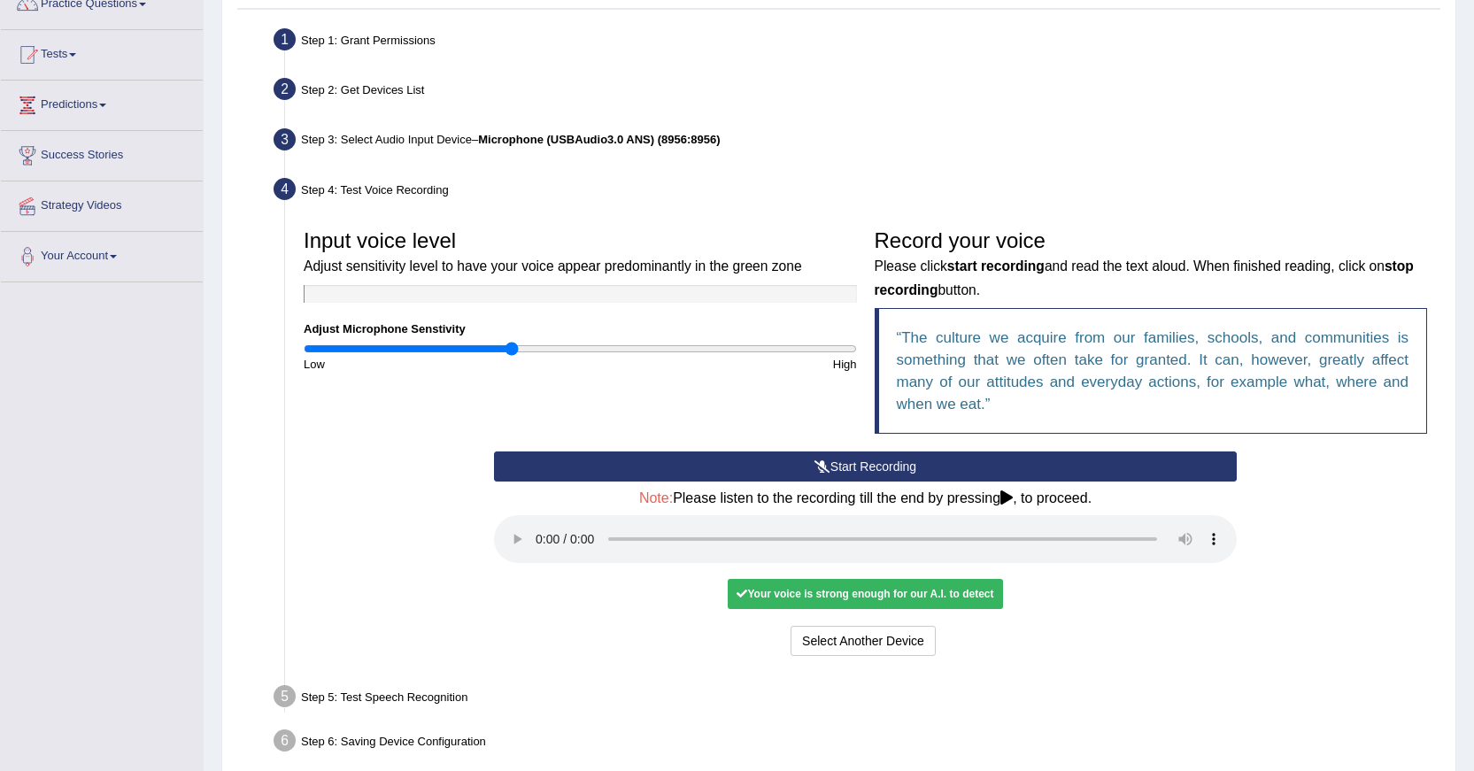
click at [809, 594] on div "Your voice is strong enough for our A.I. to detect" at bounding box center [865, 594] width 275 height 30
click at [785, 597] on div "Your voice is strong enough for our A.I. to detect" at bounding box center [865, 594] width 275 height 30
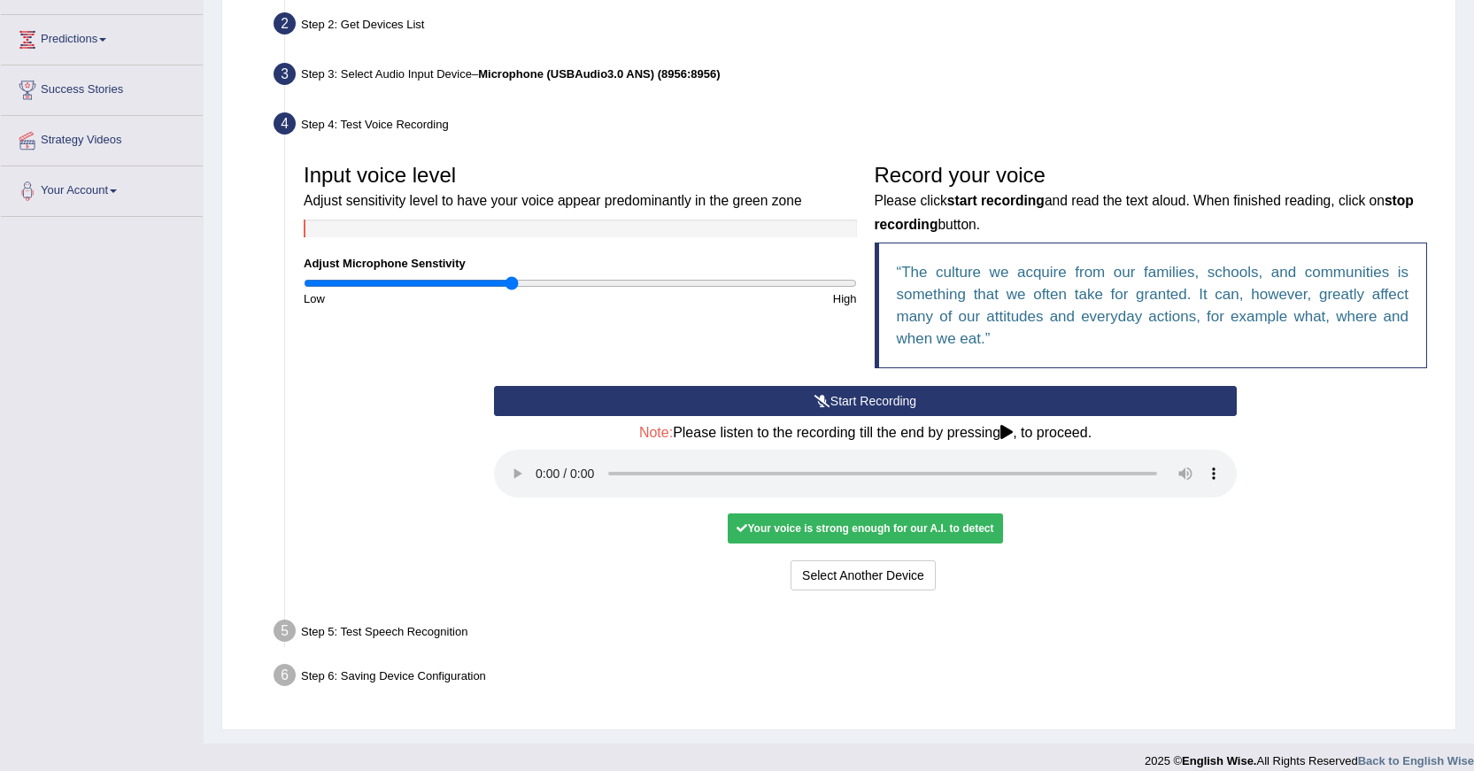
scroll to position [241, 0]
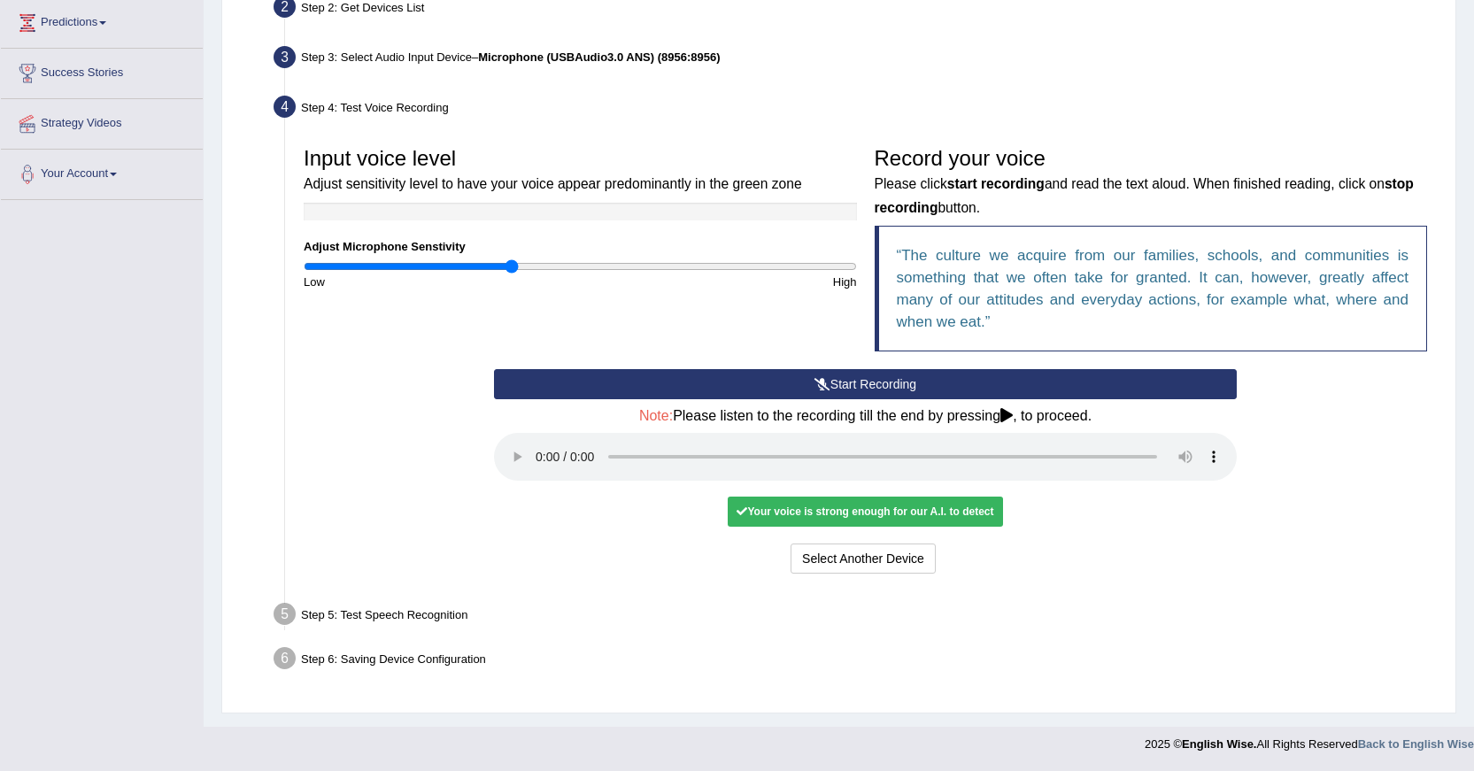
click at [430, 610] on div "Step 5: Test Speech Recognition" at bounding box center [857, 617] width 1182 height 39
click at [894, 559] on button "Voice is ok. Go to Next step" at bounding box center [939, 559] width 175 height 30
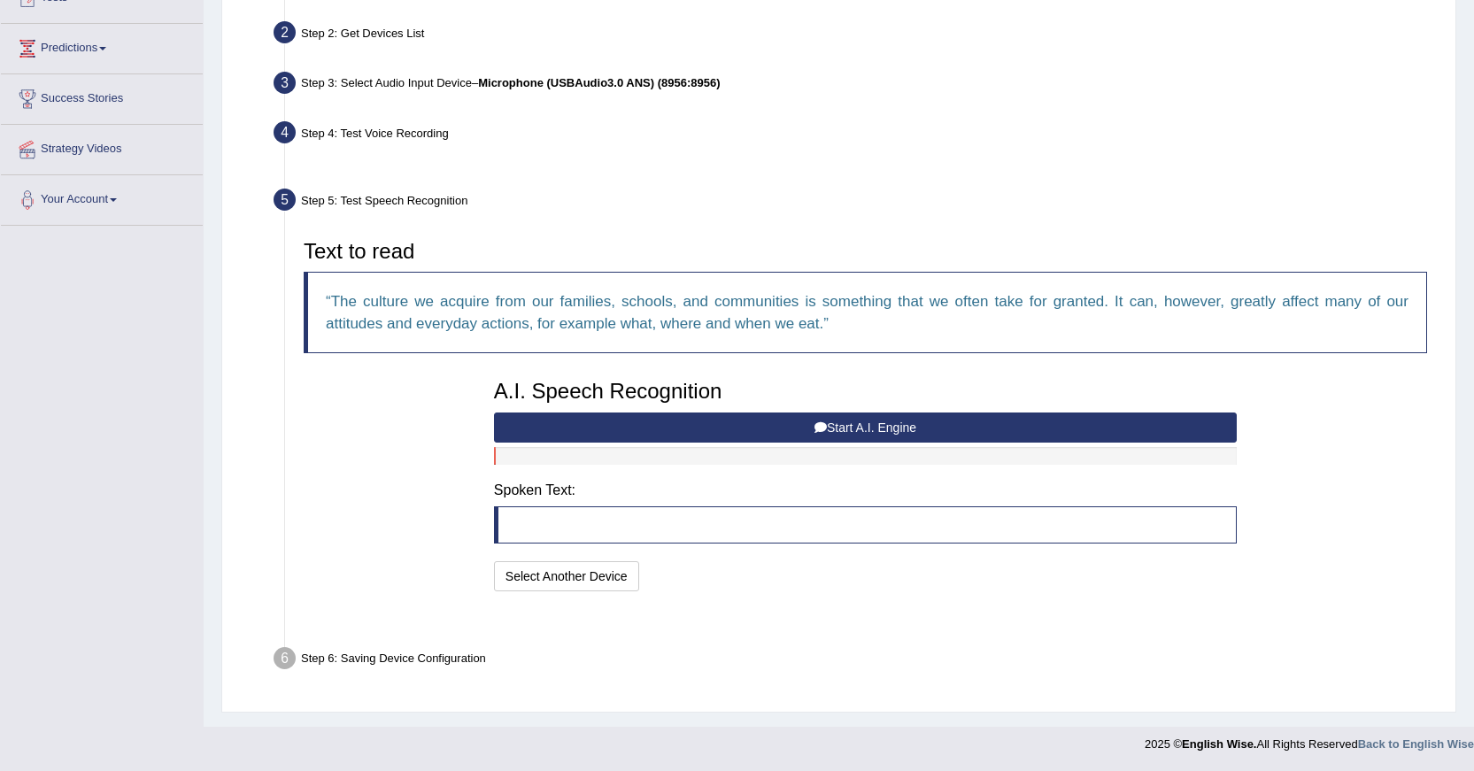
scroll to position [172, 0]
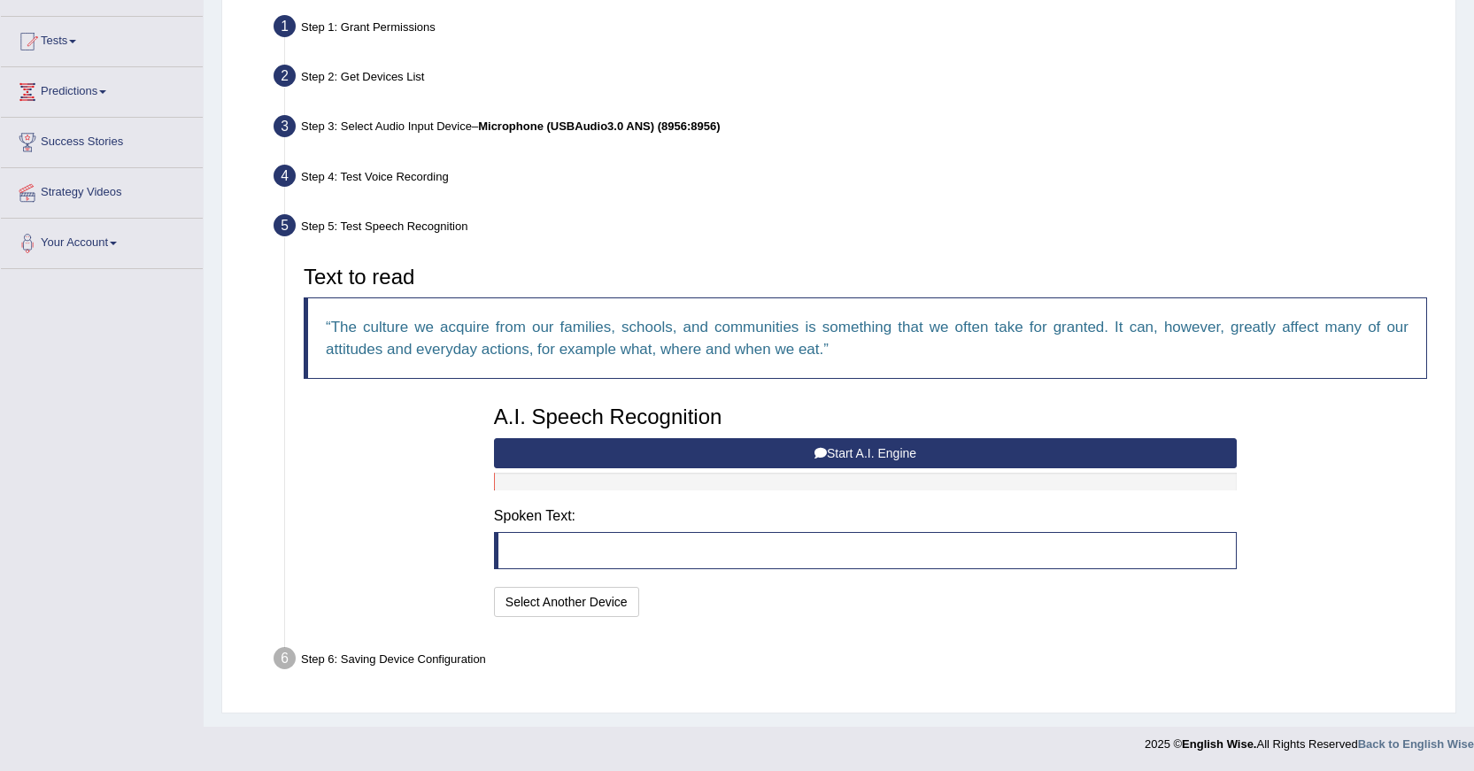
click at [827, 453] on button "Start A.I. Engine" at bounding box center [865, 453] width 743 height 30
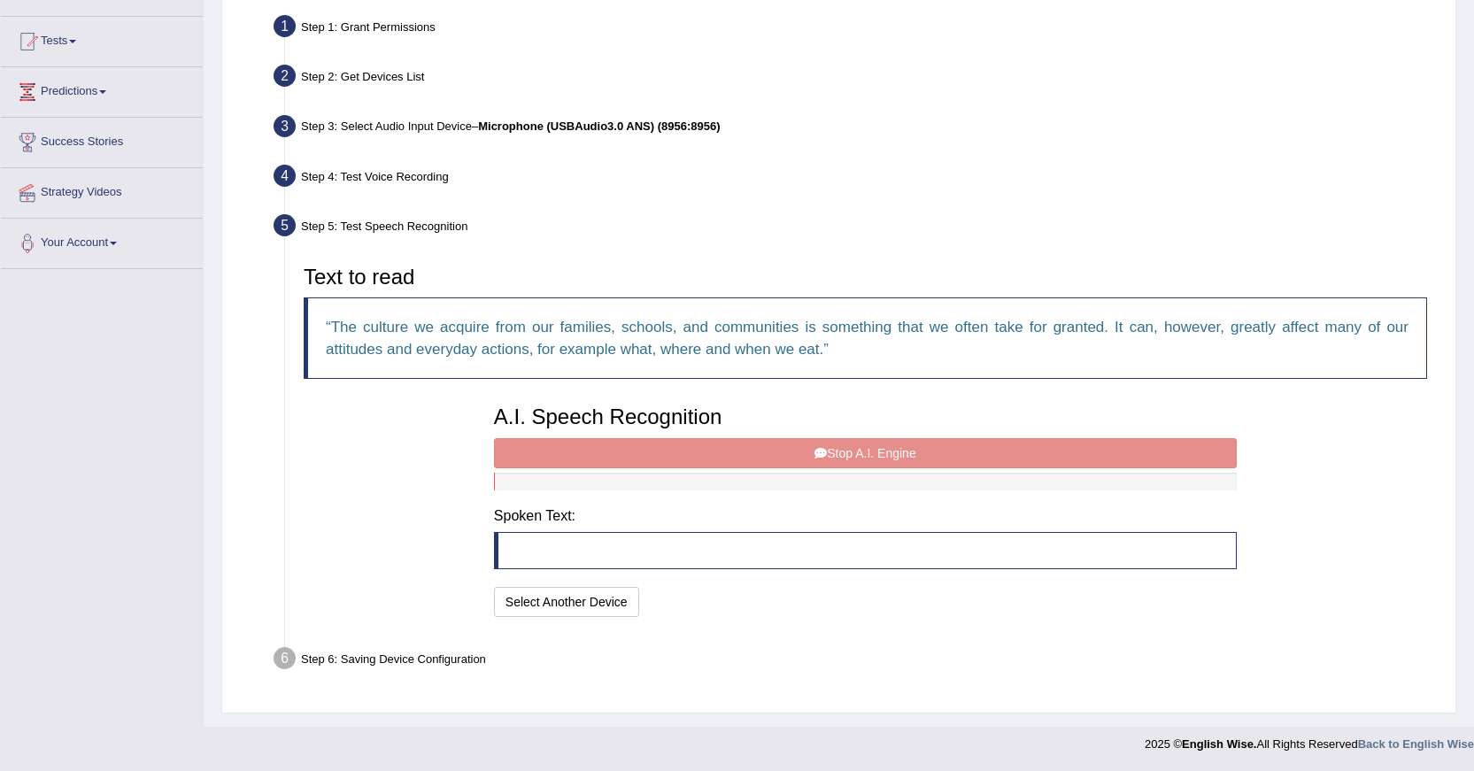
click at [804, 455] on div "A.I. Speech Recognition Start A.I. Engine Stop A.I. Engine Note: Please listen …" at bounding box center [865, 509] width 761 height 225
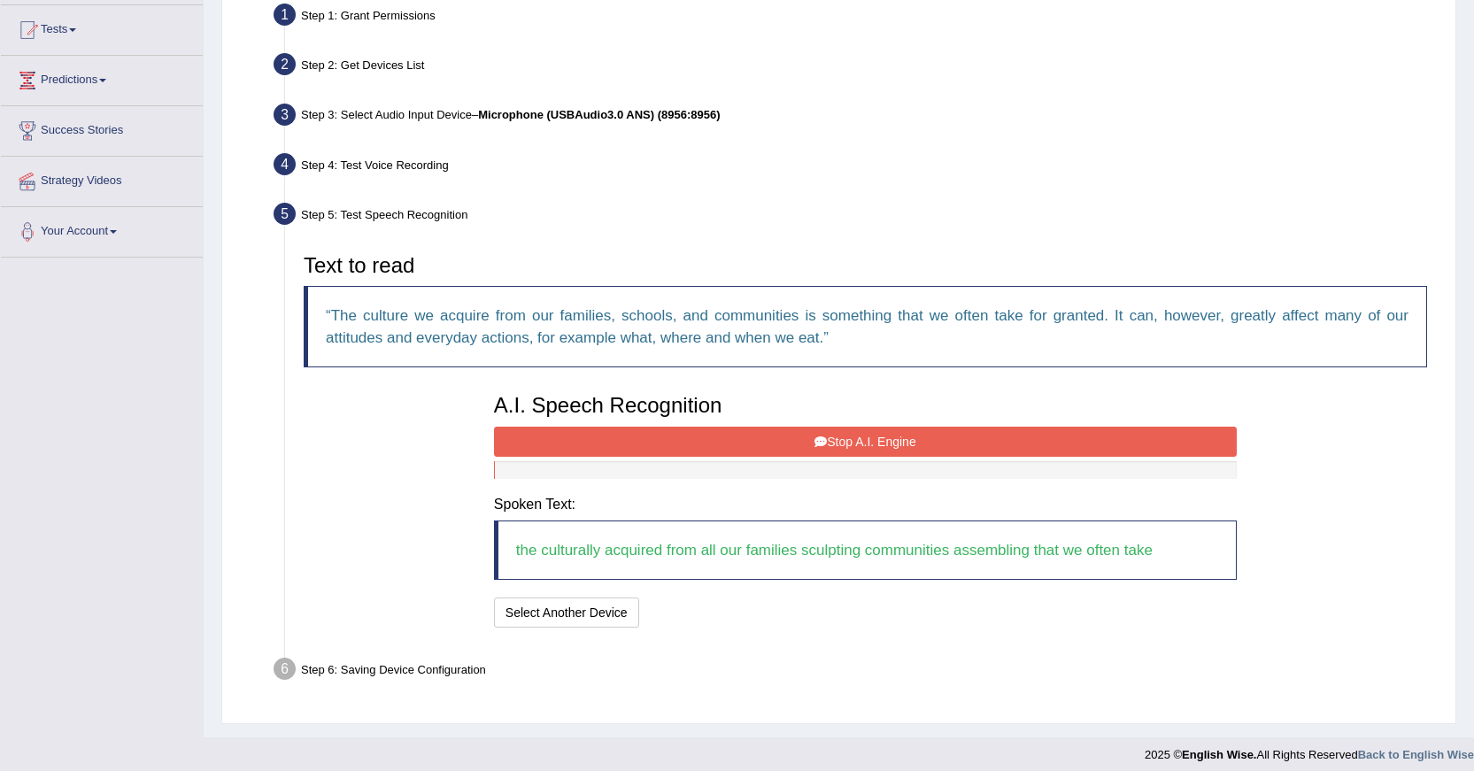
scroll to position [194, 0]
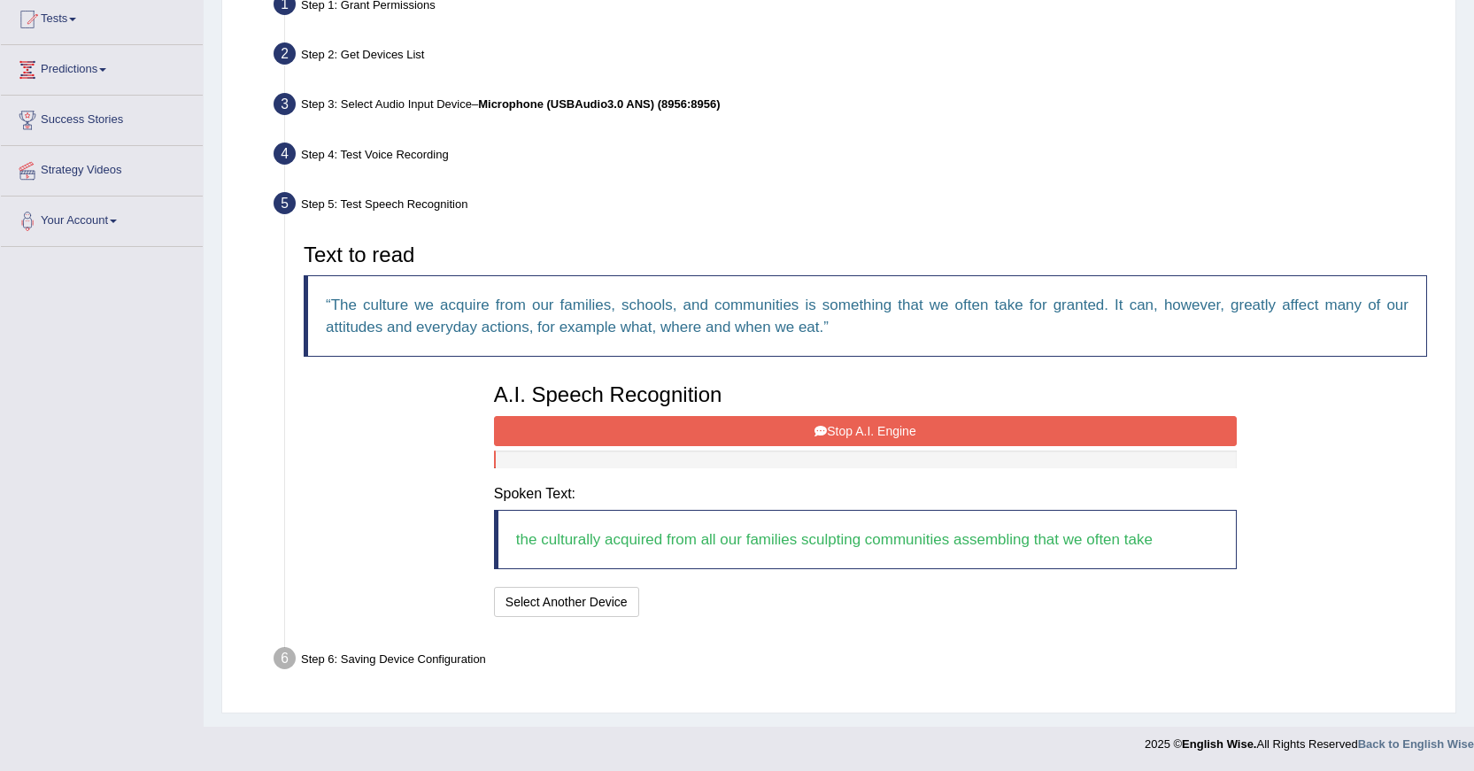
click at [900, 429] on button "Stop A.I. Engine" at bounding box center [865, 431] width 743 height 30
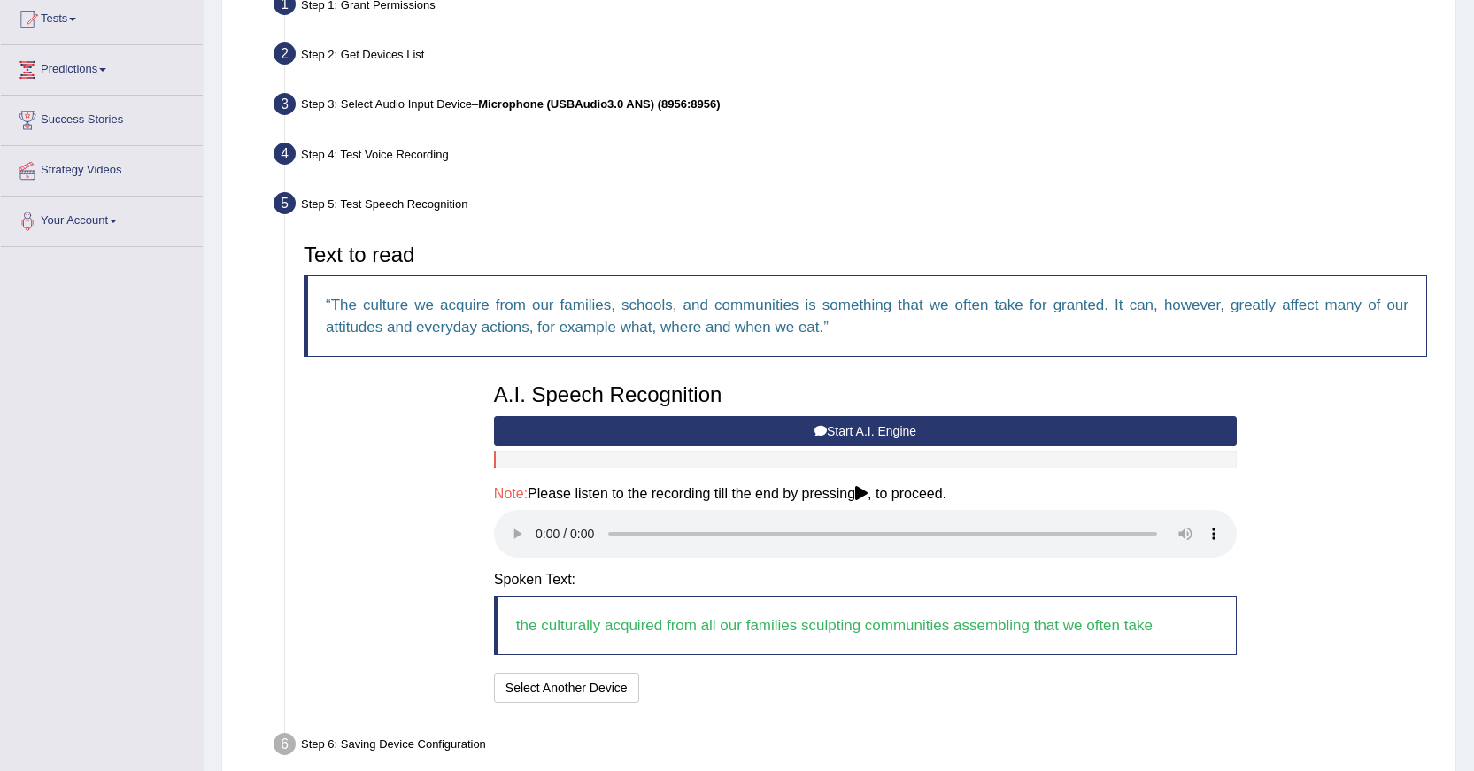
scroll to position [280, 0]
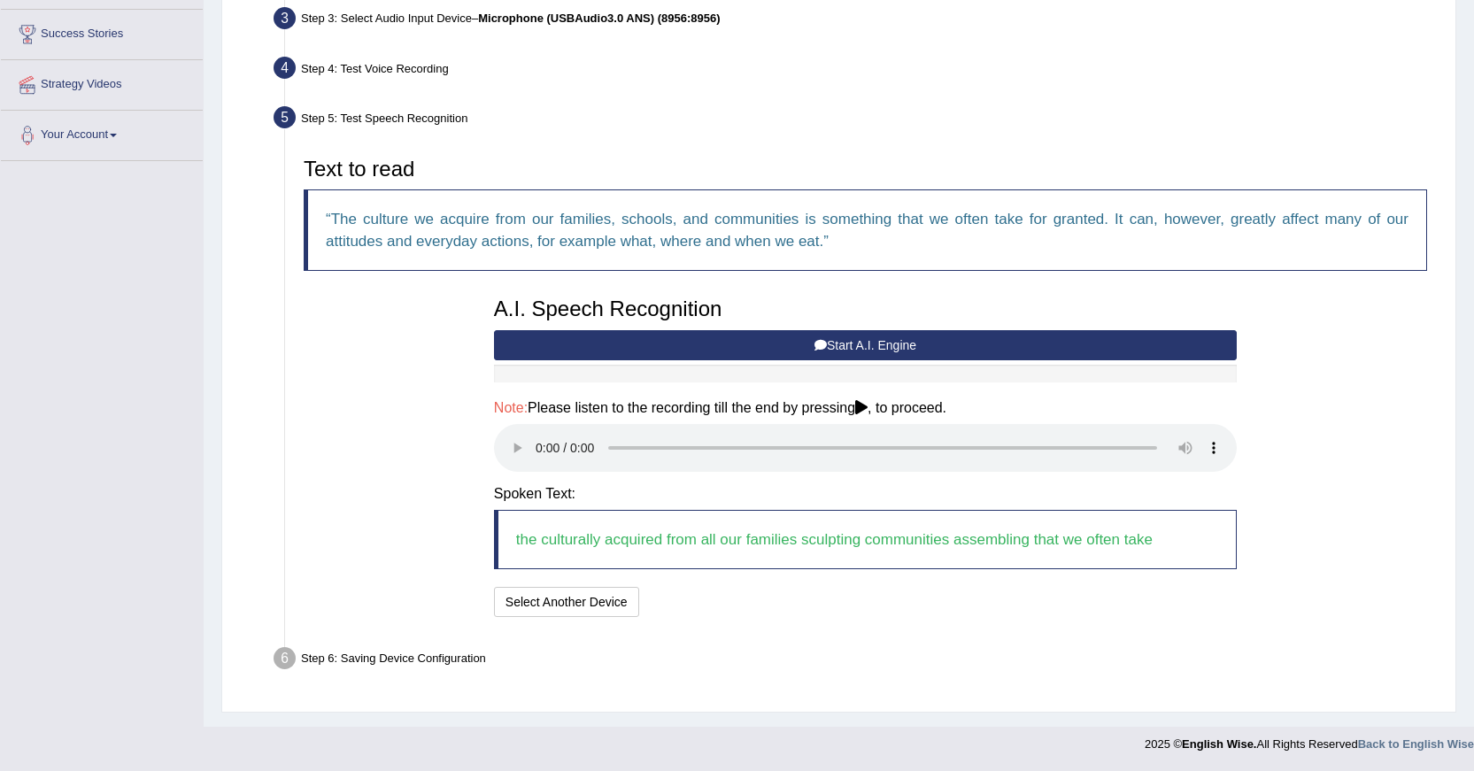
click at [684, 604] on div "I will practice without this feature Select Another Device Speech is ok. Go to …" at bounding box center [865, 604] width 743 height 35
click at [855, 513] on blockquote "the culturally acquired from all our families sculpting communities assembling …" at bounding box center [865, 539] width 743 height 59
click at [832, 529] on blockquote "the culturally acquired from all our families sculpting communities assembling …" at bounding box center [865, 539] width 743 height 59
click at [880, 552] on blockquote "the culturally acquired from all our families sculpting communities assembling …" at bounding box center [865, 539] width 743 height 59
click at [765, 538] on blockquote "the culturally acquired from all our families sculpting communities assembling …" at bounding box center [865, 539] width 743 height 59
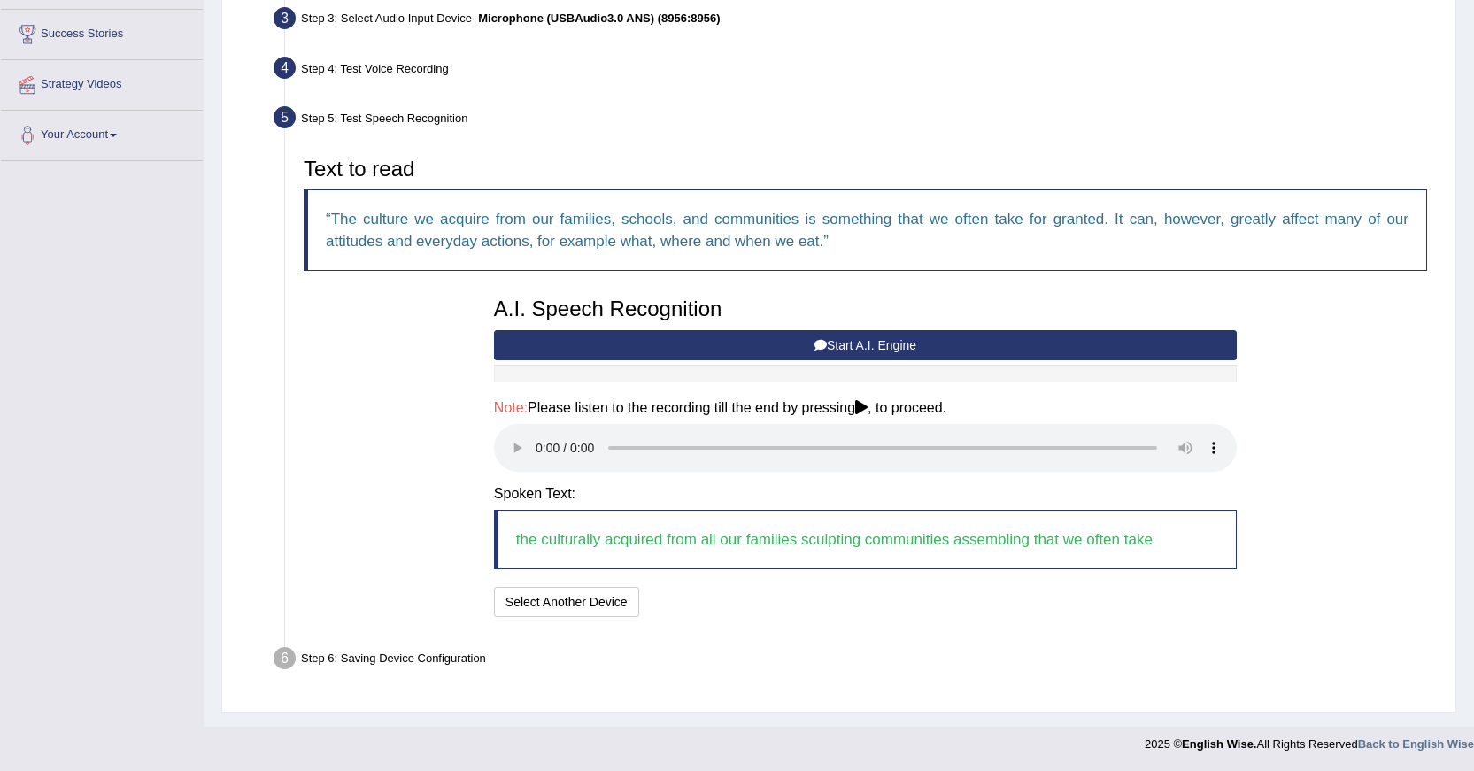
click at [979, 539] on blockquote "the culturally acquired from all our families sculpting communities assembling …" at bounding box center [865, 539] width 743 height 59
click at [715, 535] on blockquote "the culturally acquired from all our families sculpting communities assembling …" at bounding box center [865, 539] width 743 height 59
click at [582, 598] on button "Select Another Device" at bounding box center [566, 602] width 145 height 30
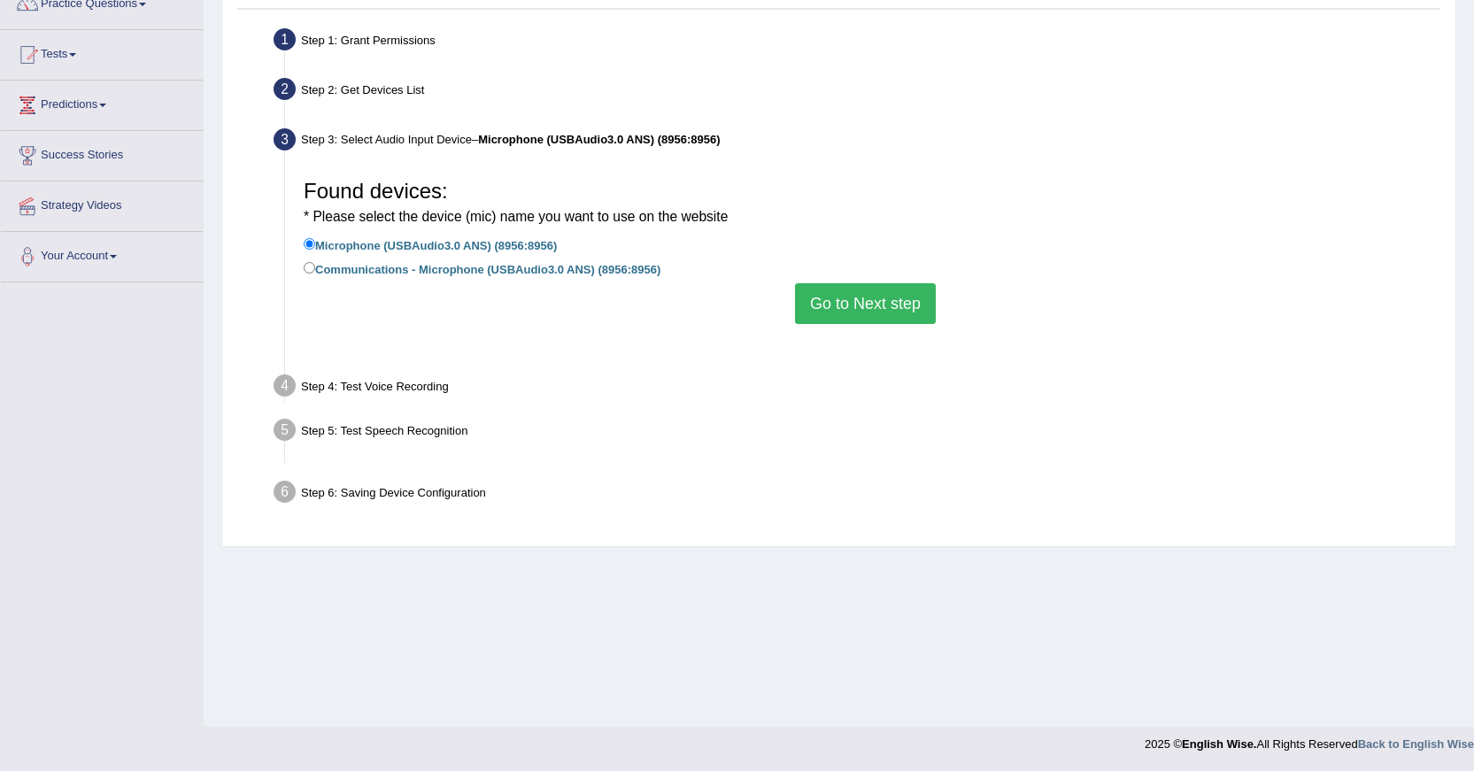
scroll to position [159, 0]
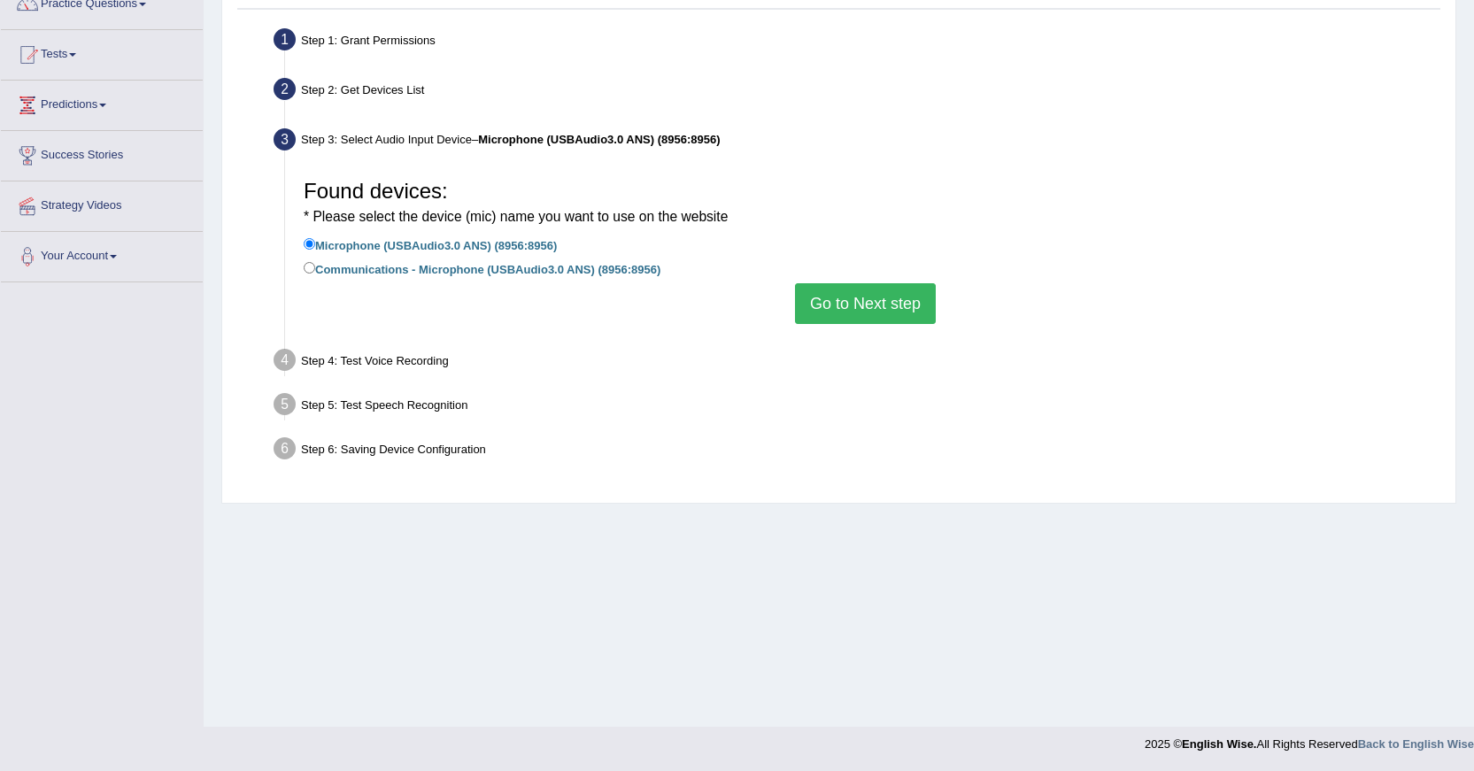
click at [873, 294] on button "Go to Next step" at bounding box center [865, 303] width 141 height 41
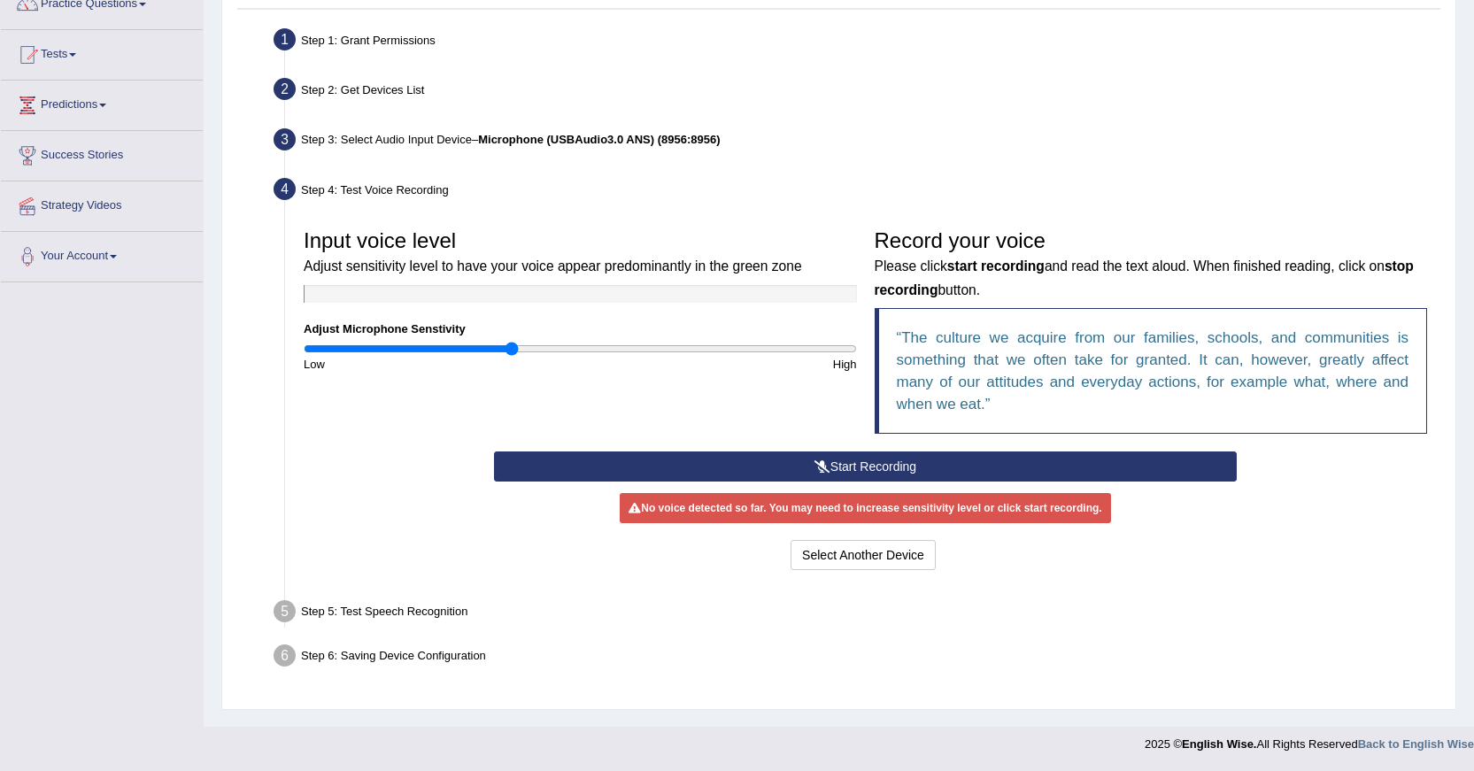
click at [715, 514] on div "No voice detected so far. You may need to increase sensitivity level or click s…" at bounding box center [865, 508] width 491 height 30
click at [661, 518] on div "No voice detected so far. You may need to increase sensitivity level or click s…" at bounding box center [865, 508] width 491 height 30
drag, startPoint x: 581, startPoint y: 501, endPoint x: 578, endPoint y: 475, distance: 26.7
click at [581, 497] on div "Start Recording Stop Recording Note: Please listen to the recording till the en…" at bounding box center [865, 513] width 761 height 123
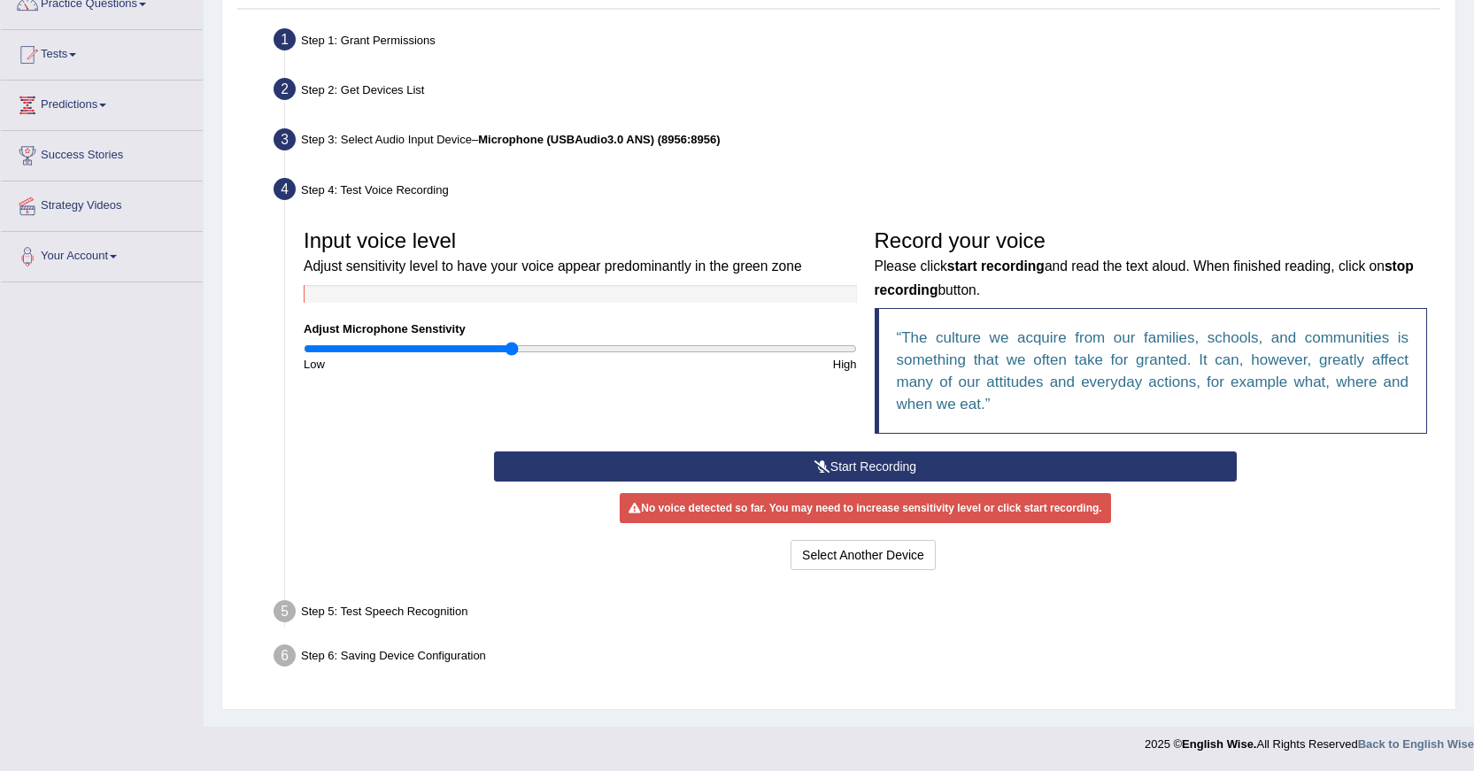
drag, startPoint x: 578, startPoint y: 475, endPoint x: 576, endPoint y: 460, distance: 14.3
click at [568, 463] on button "Start Recording" at bounding box center [865, 467] width 743 height 30
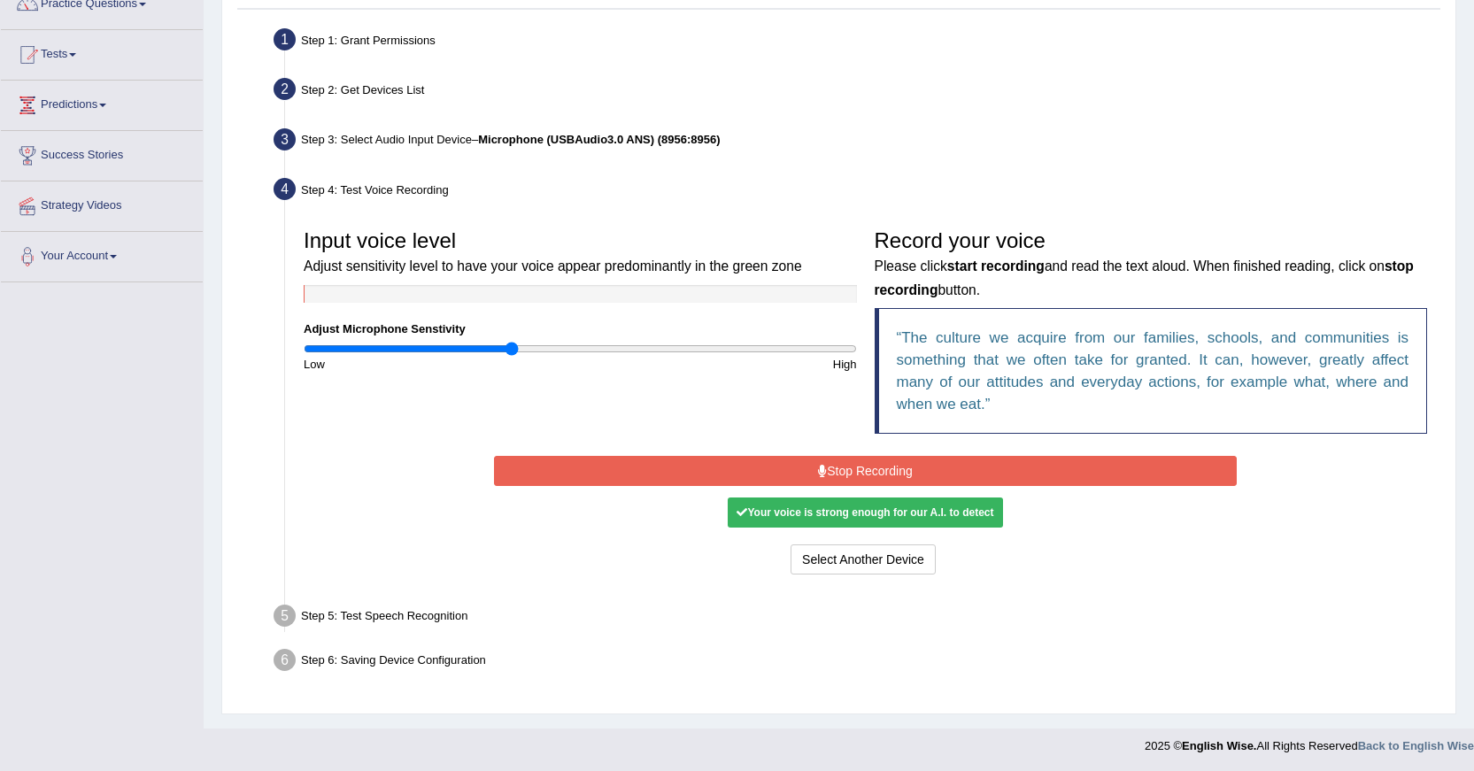
click at [875, 459] on button "Stop Recording" at bounding box center [865, 471] width 743 height 30
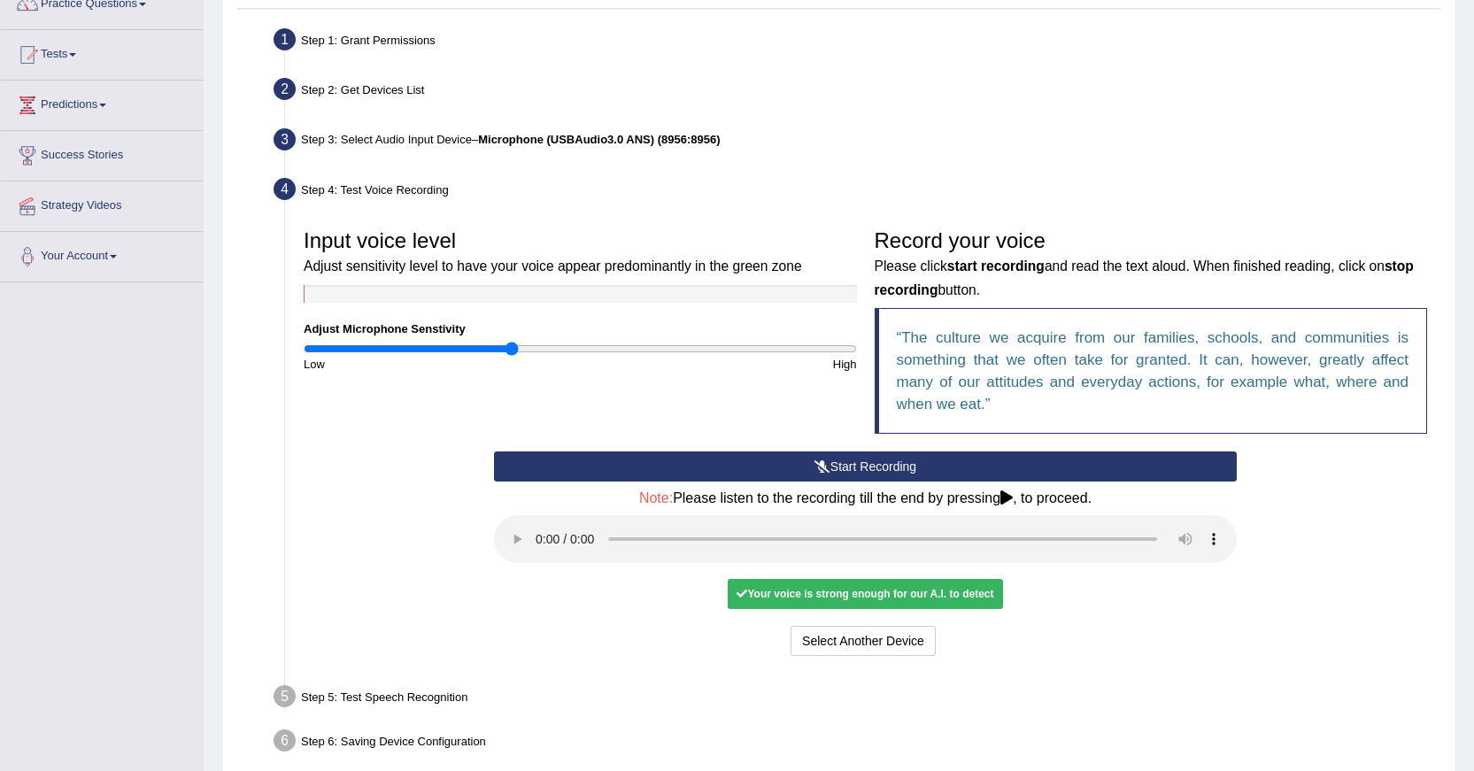
click at [882, 592] on div "Your voice is strong enough for our A.I. to detect" at bounding box center [865, 594] width 275 height 30
click at [922, 464] on button "Start Recording" at bounding box center [865, 467] width 743 height 30
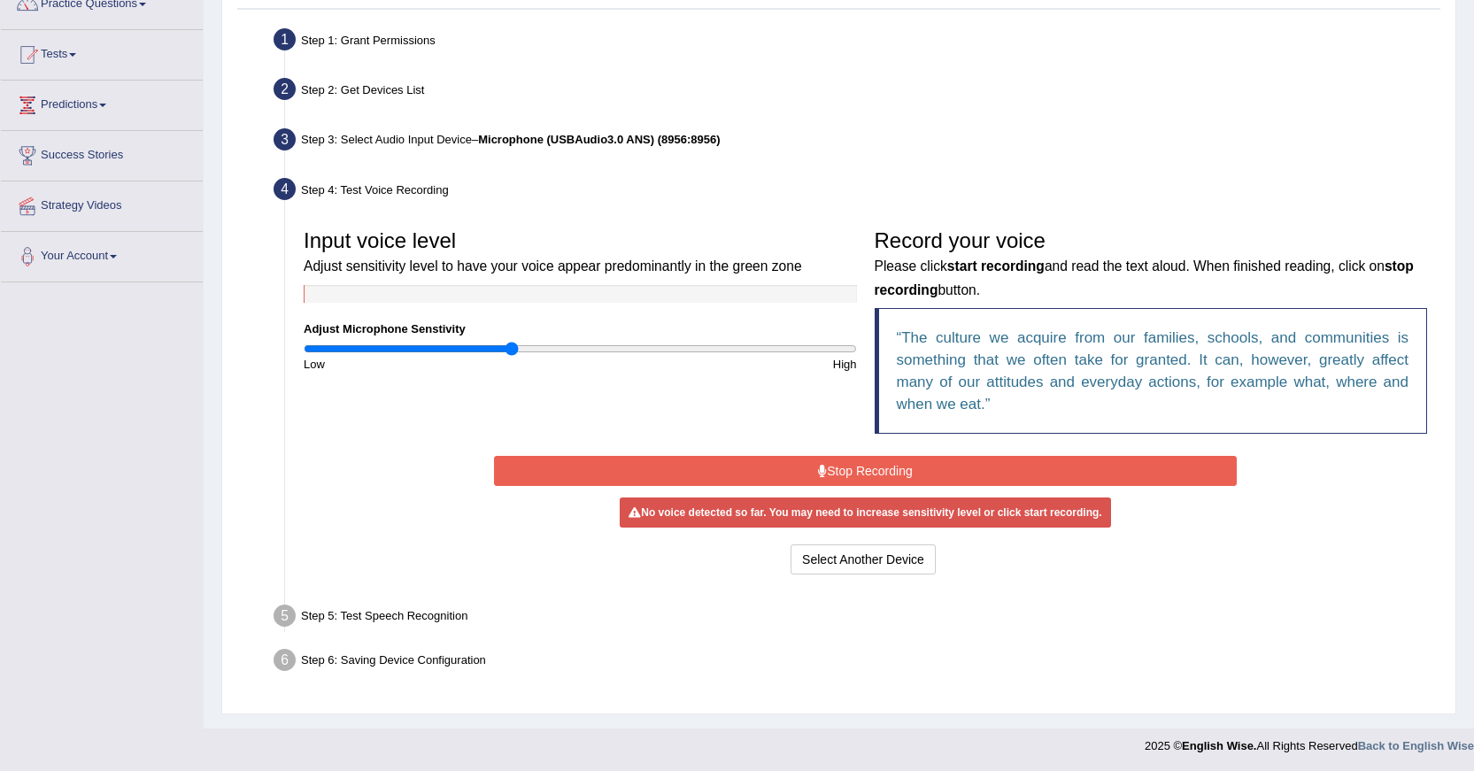
click at [920, 472] on button "Stop Recording" at bounding box center [865, 471] width 743 height 30
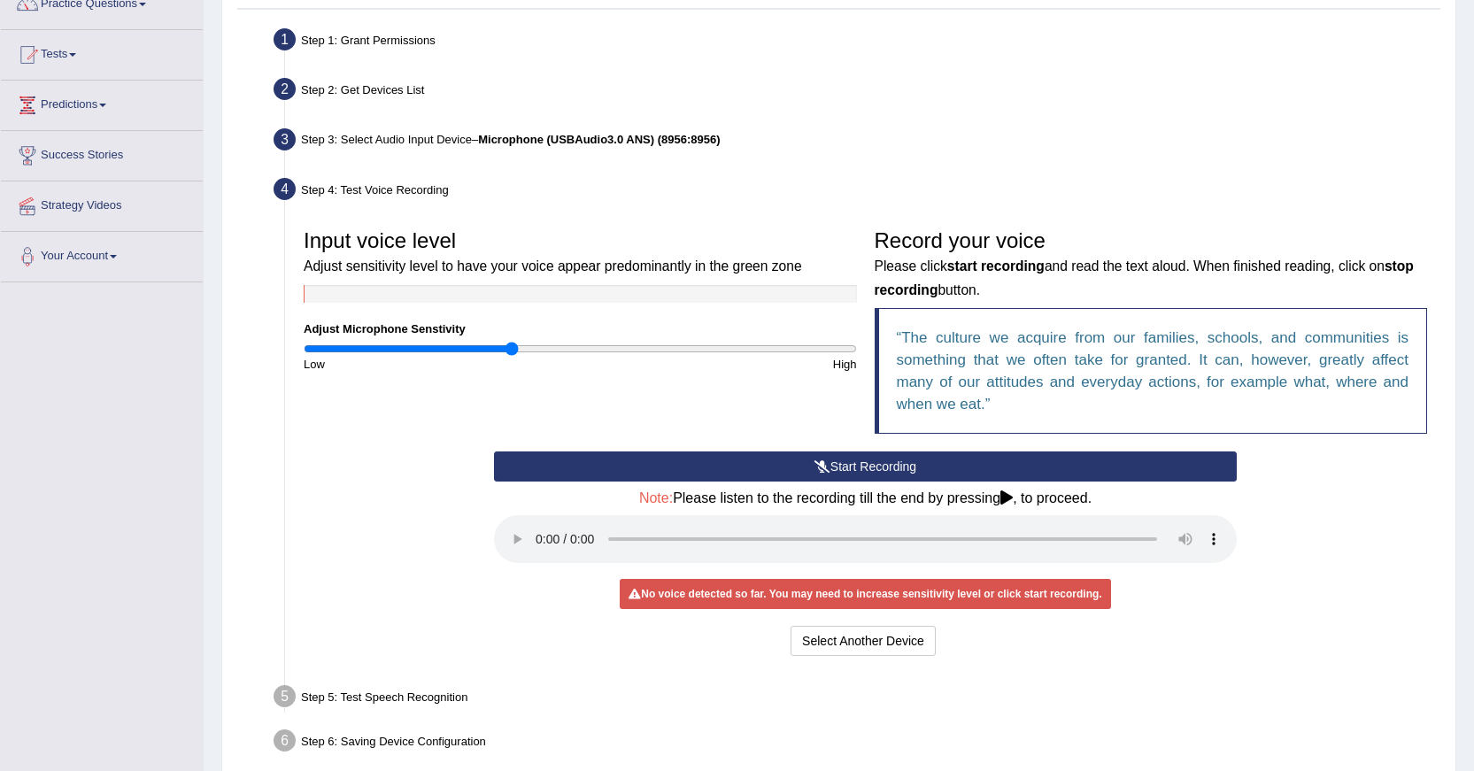
click at [798, 568] on div "Start Recording Stop Recording Note: Please listen to the recording till the en…" at bounding box center [865, 556] width 761 height 209
click at [795, 568] on div "Start Recording Stop Recording Note: Please listen to the recording till the en…" at bounding box center [865, 556] width 761 height 209
drag, startPoint x: 788, startPoint y: 567, endPoint x: 777, endPoint y: 571, distance: 12.3
click at [777, 571] on div "Start Recording Stop Recording Note: Please listen to the recording till the en…" at bounding box center [865, 556] width 761 height 209
click at [1270, 427] on blockquote "The culture we acquire from our families, schools, and communities is something…" at bounding box center [1151, 371] width 553 height 126
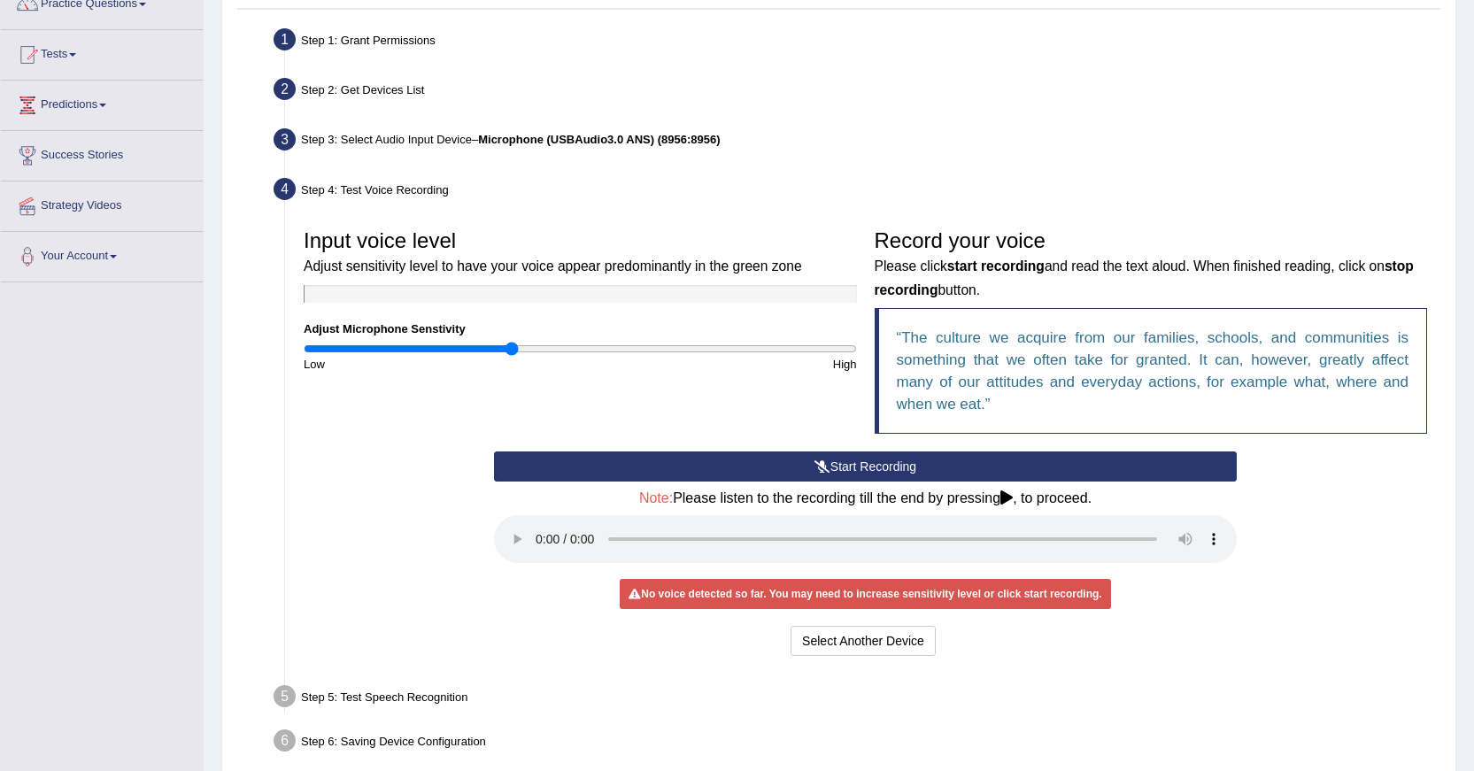
click at [912, 593] on div "No voice detected so far. You may need to increase sensitivity level or click s…" at bounding box center [865, 594] width 491 height 30
click at [777, 601] on div "No voice detected so far. You may need to increase sensitivity level or click s…" at bounding box center [865, 594] width 491 height 30
click at [805, 403] on div "Input voice level Adjust sensitivity level to have your voice appear predominan…" at bounding box center [865, 335] width 1141 height 231
click at [1365, 474] on div "Start Recording Stop Recording Note: Please listen to the recording till the en…" at bounding box center [865, 556] width 1141 height 209
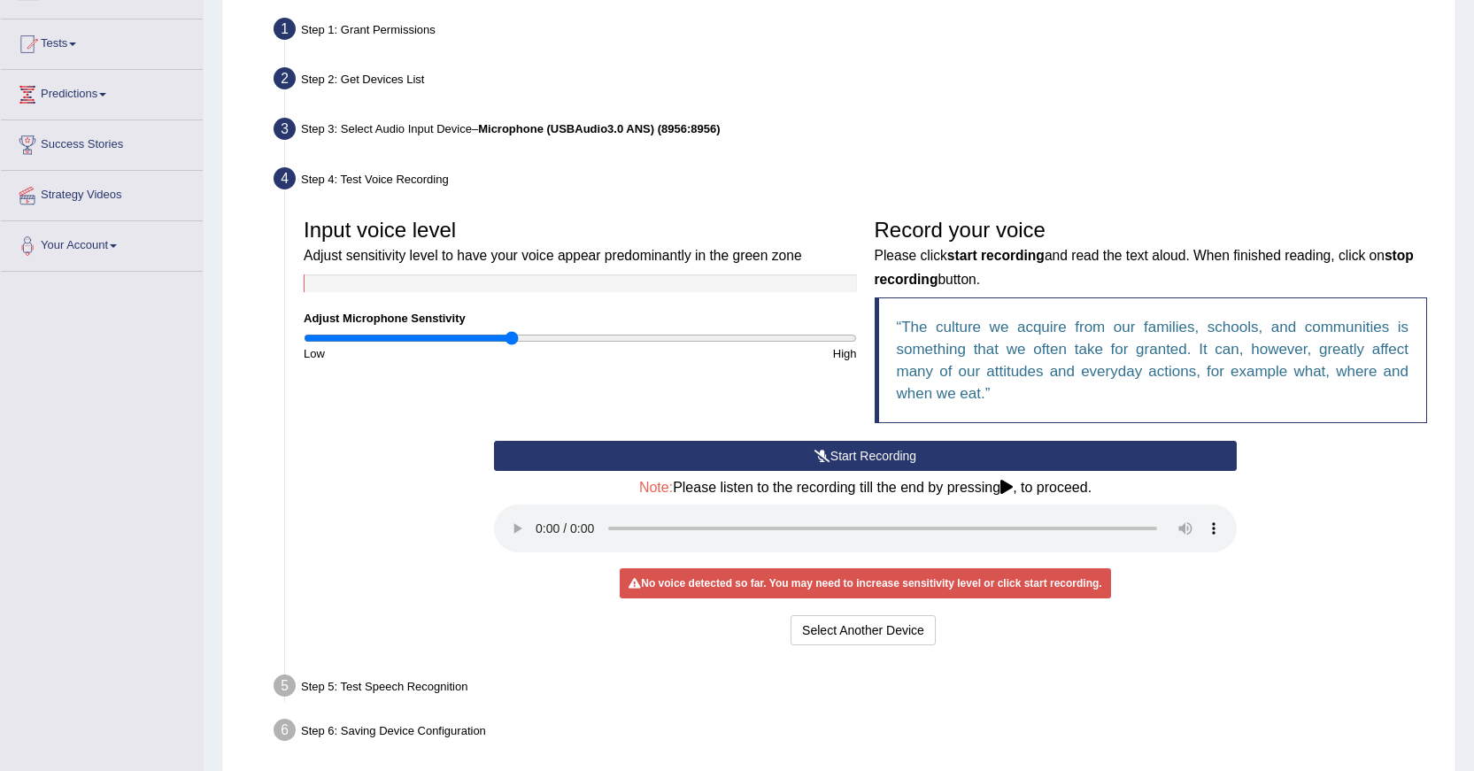
scroll to position [241, 0]
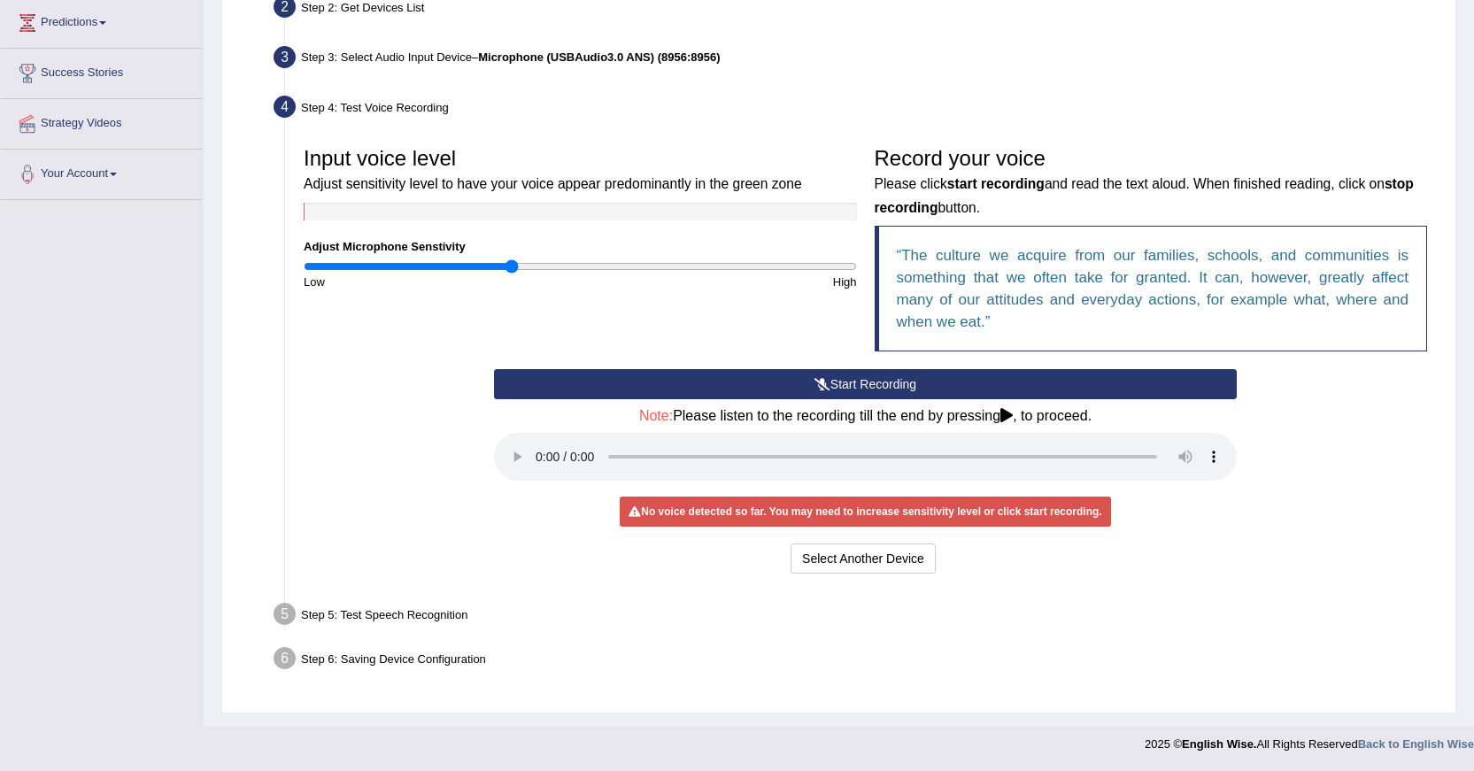
click at [851, 388] on button "Start Recording" at bounding box center [865, 384] width 743 height 30
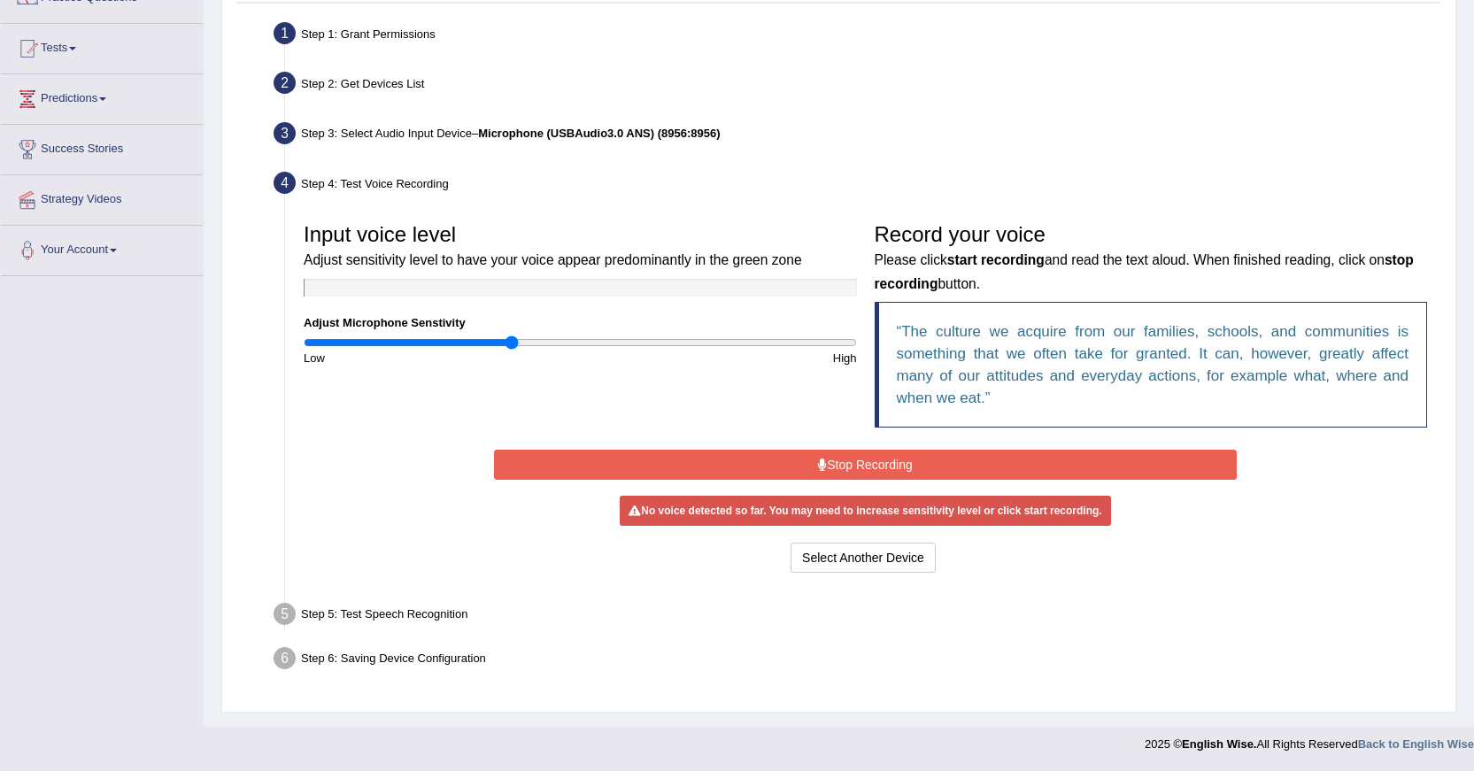
scroll to position [160, 0]
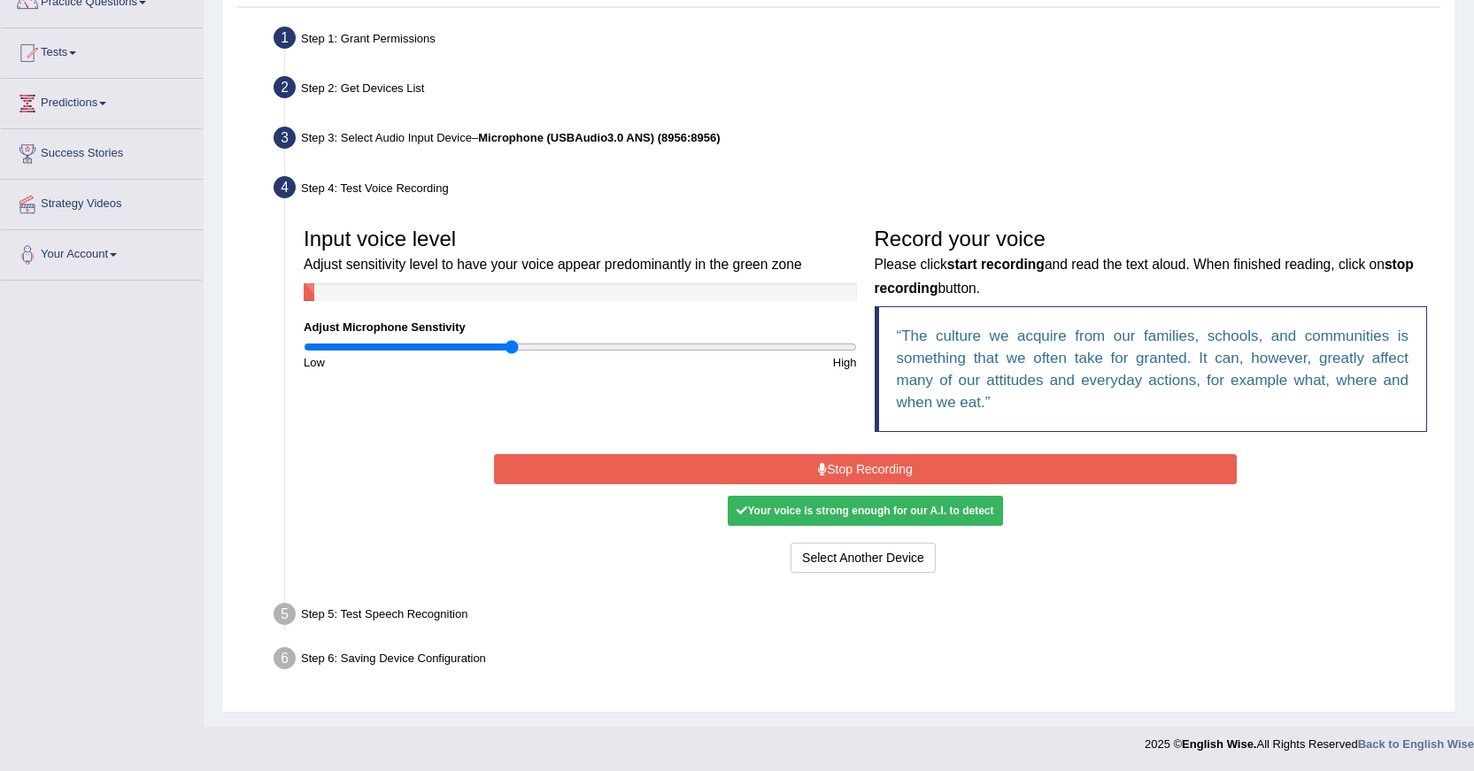
click at [923, 508] on div "Your voice is strong enough for our A.I. to detect" at bounding box center [865, 511] width 275 height 30
click at [978, 512] on div "Your voice is strong enough for our A.I. to detect" at bounding box center [865, 511] width 275 height 30
click at [1019, 529] on div "Start Recording Stop Recording Note: Please listen to the recording till the en…" at bounding box center [865, 514] width 761 height 128
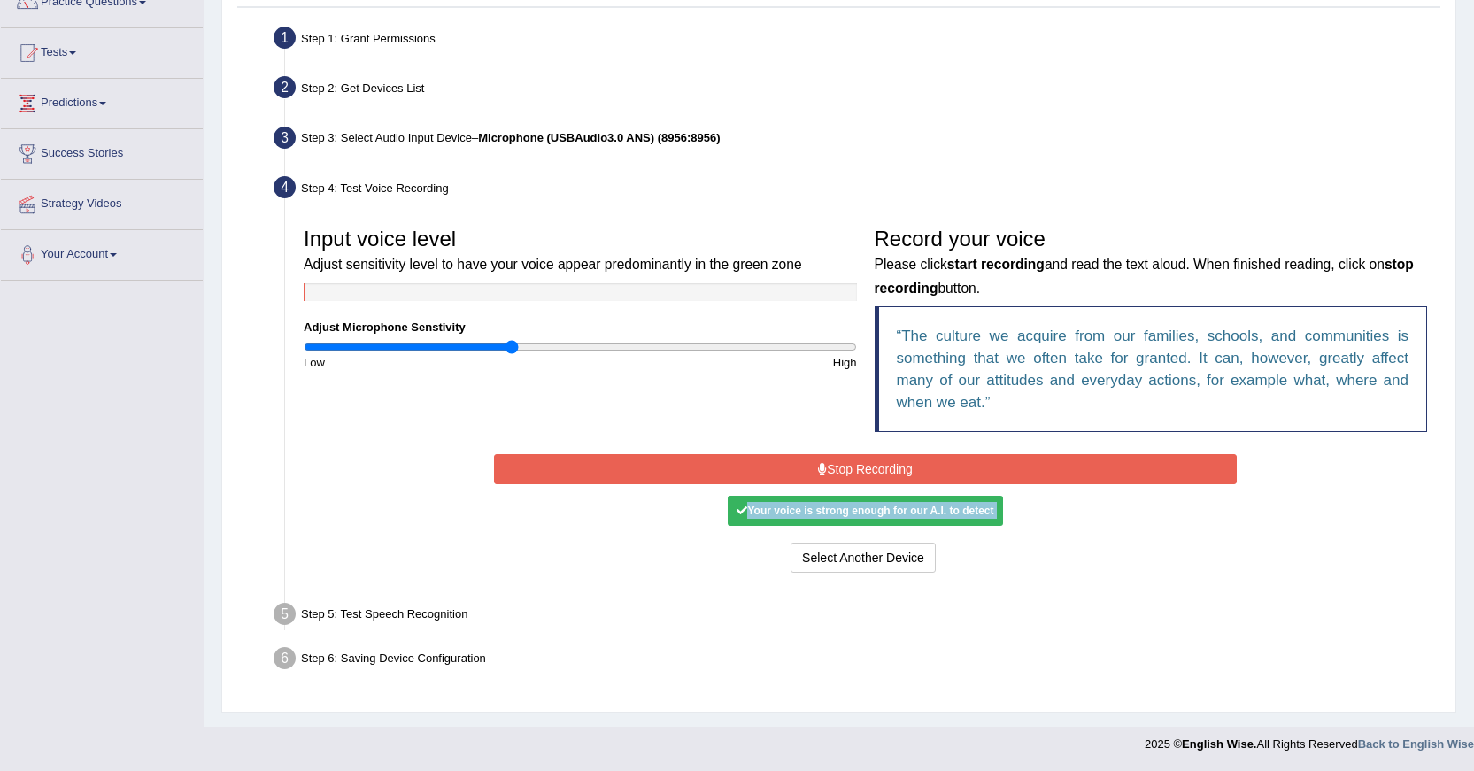
click at [972, 469] on button "Stop Recording" at bounding box center [865, 469] width 743 height 30
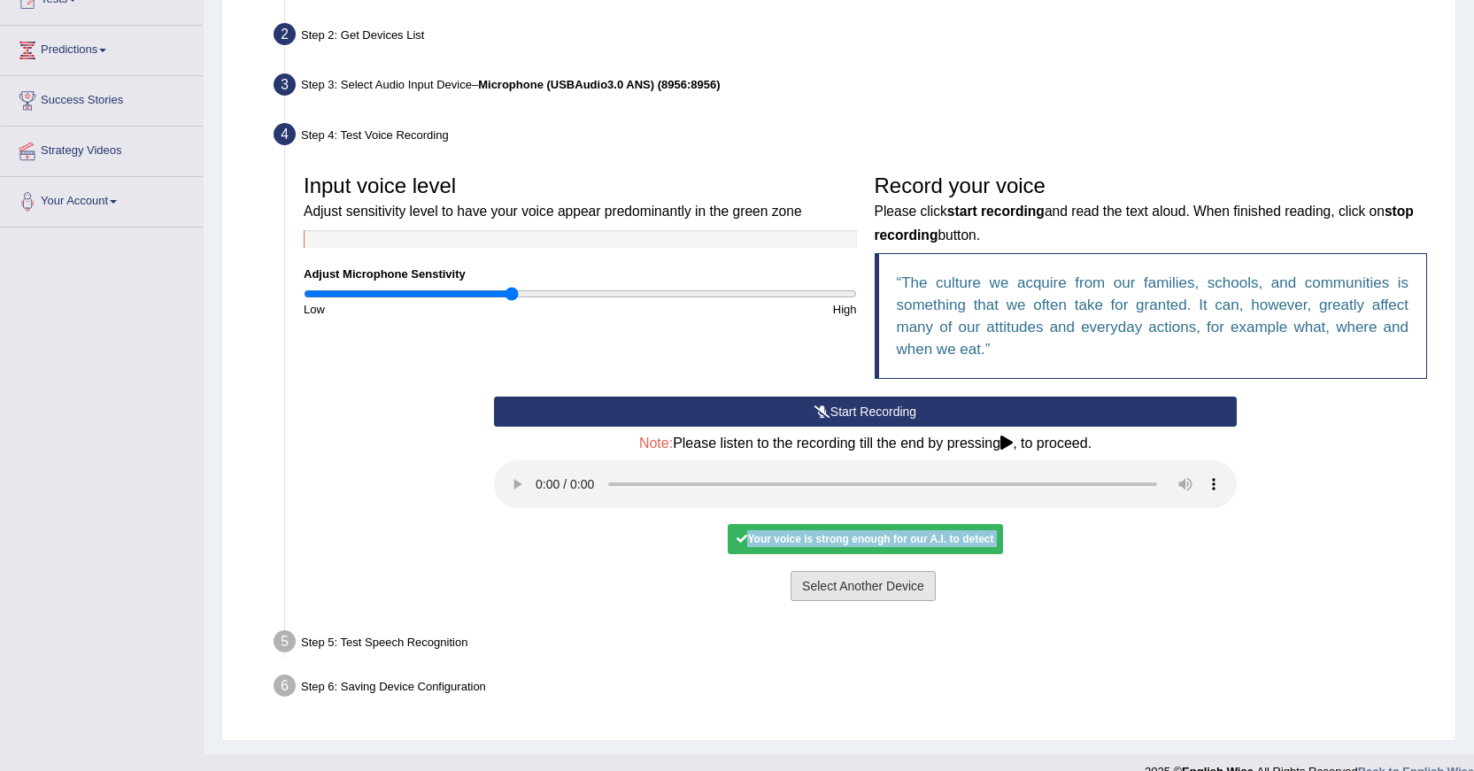
scroll to position [241, 0]
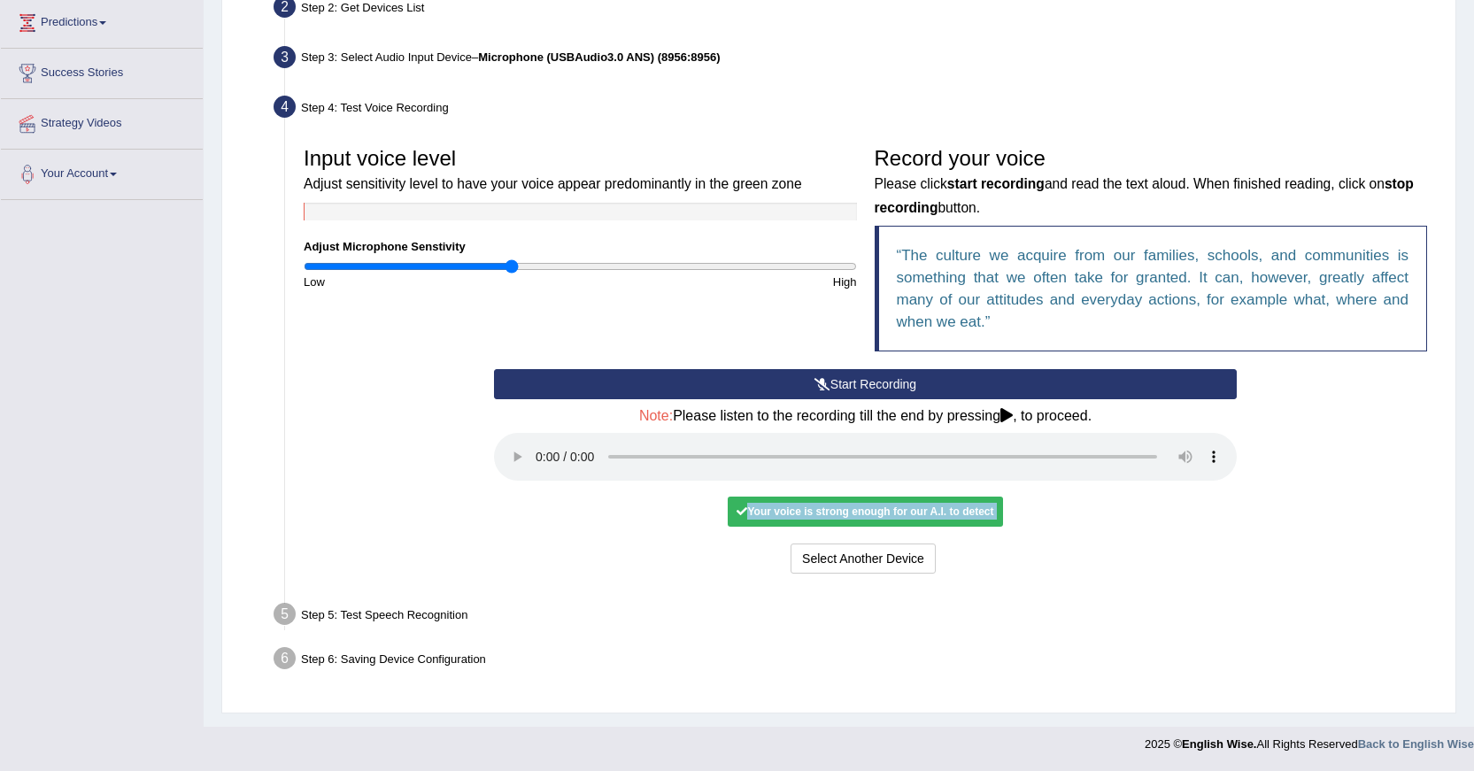
drag, startPoint x: 1068, startPoint y: 546, endPoint x: 893, endPoint y: 503, distance: 180.6
click at [1067, 545] on div "Select Another Device Voice is ok. Go to Next step" at bounding box center [865, 561] width 743 height 35
click at [929, 507] on div "Your voice is strong enough for our A.I. to detect" at bounding box center [865, 512] width 275 height 30
click at [741, 527] on div "Start Recording Stop Recording Note: Please listen to the recording till the en…" at bounding box center [865, 473] width 761 height 209
click at [424, 611] on div "Step 5: Test Speech Recognition" at bounding box center [857, 617] width 1182 height 39
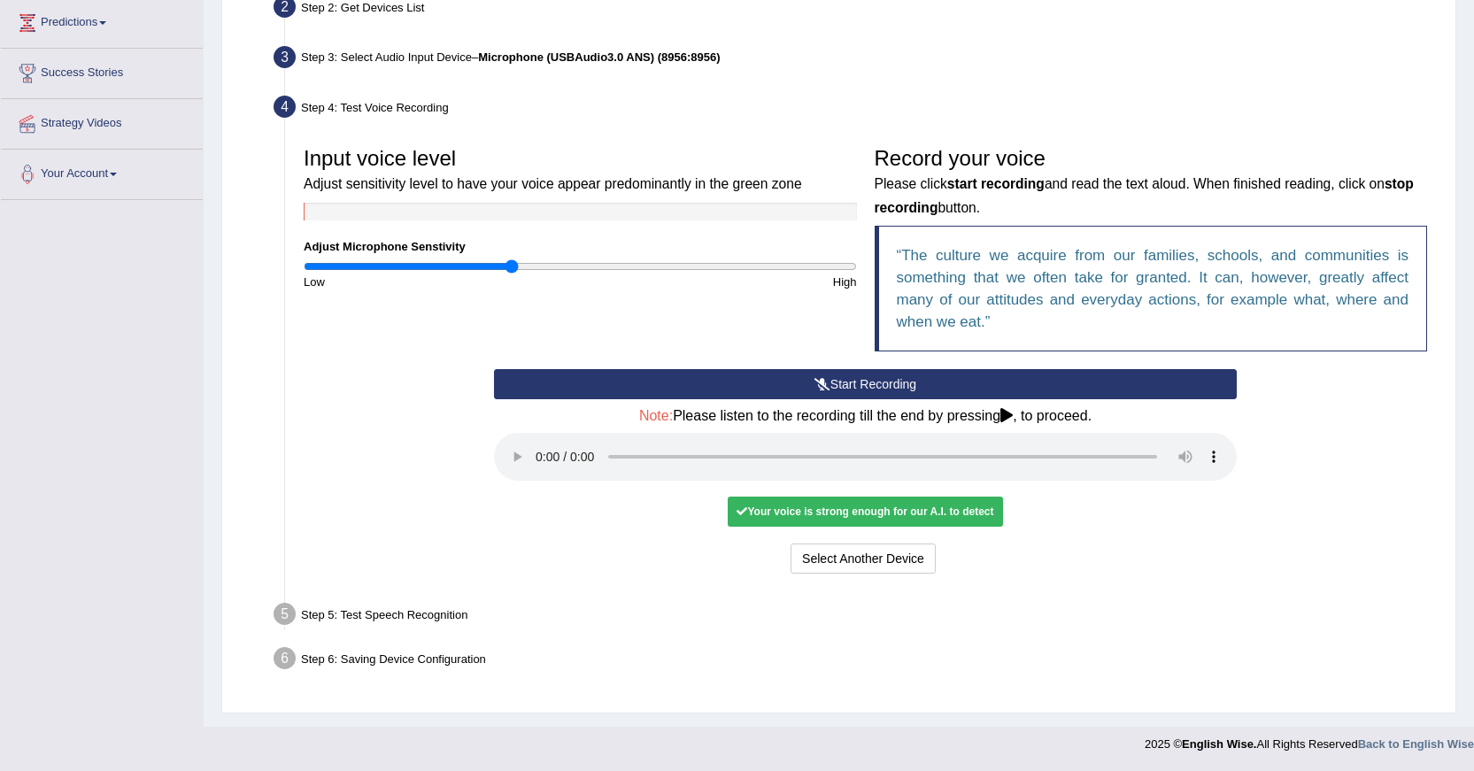
click at [285, 612] on li "Step 5: Test Speech Recognition Text to read The culture we acquire from our fa…" at bounding box center [856, 617] width 1159 height 39
click at [1081, 556] on div "Select Another Device Voice is ok. Go to Next step" at bounding box center [865, 561] width 743 height 35
drag, startPoint x: 916, startPoint y: 514, endPoint x: 840, endPoint y: 538, distance: 78.7
click at [912, 514] on div "Your voice is strong enough for our A.I. to detect" at bounding box center [865, 512] width 275 height 30
click at [762, 515] on div "Your voice is strong enough for our A.I. to detect" at bounding box center [865, 512] width 275 height 30
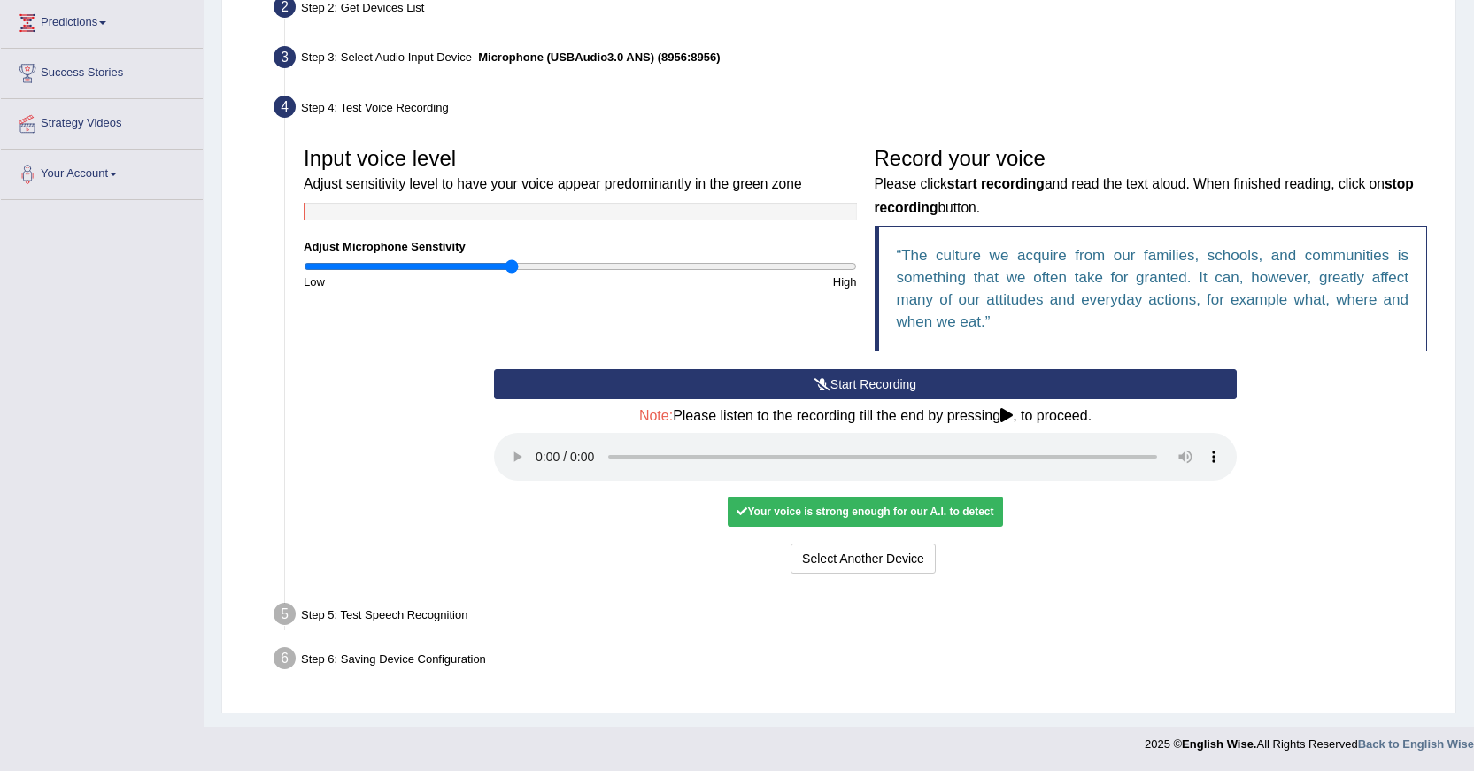
click at [762, 498] on div "Your voice is strong enough for our A.I. to detect" at bounding box center [865, 512] width 275 height 30
click at [741, 517] on div "Your voice is strong enough for our A.I. to detect" at bounding box center [865, 512] width 275 height 30
click at [808, 508] on div "Your voice is strong enough for our A.I. to detect" at bounding box center [865, 512] width 275 height 30
click at [711, 557] on div "Select Another Device Voice is ok. Go to Next step" at bounding box center [865, 561] width 743 height 35
click at [831, 562] on button "Select Another Device" at bounding box center [863, 559] width 145 height 30
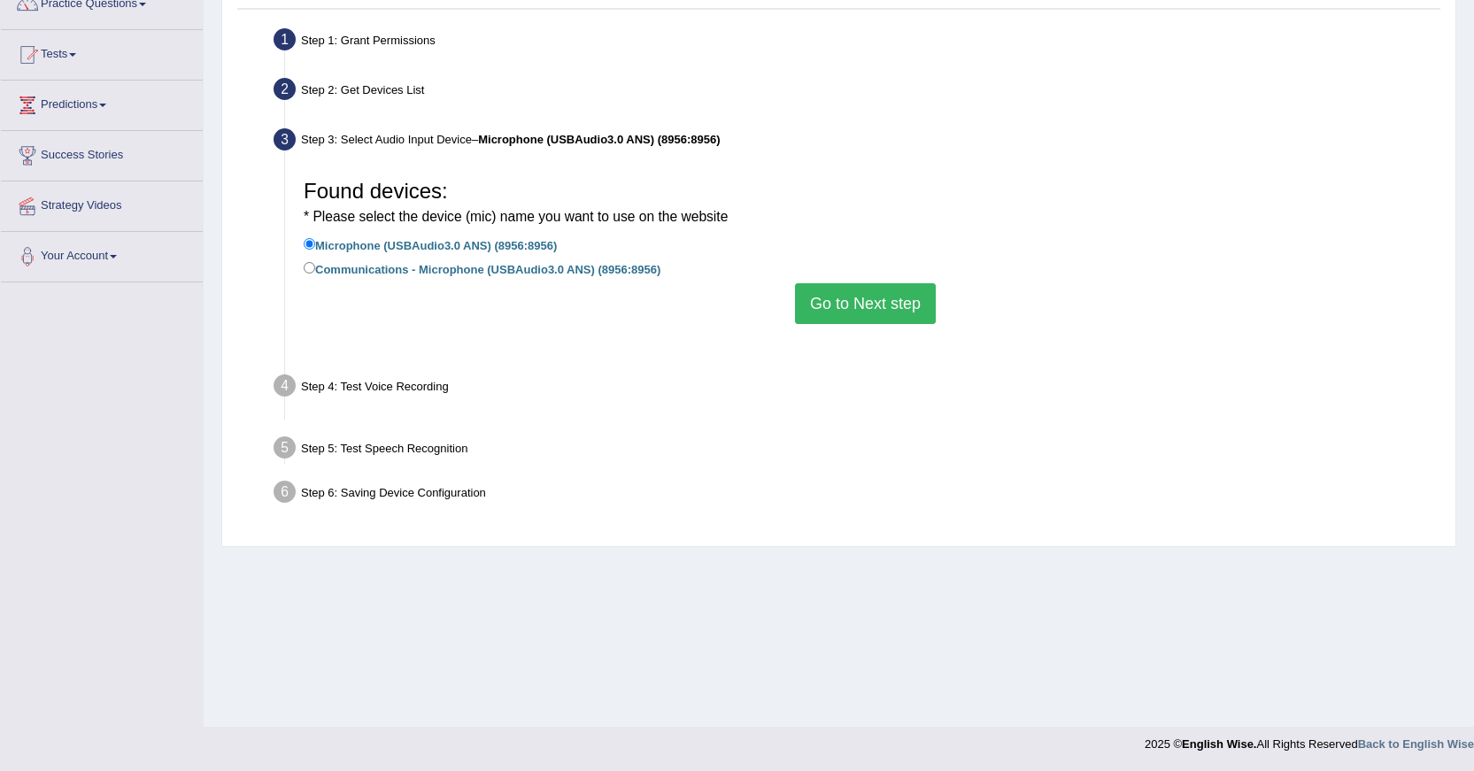
scroll to position [159, 0]
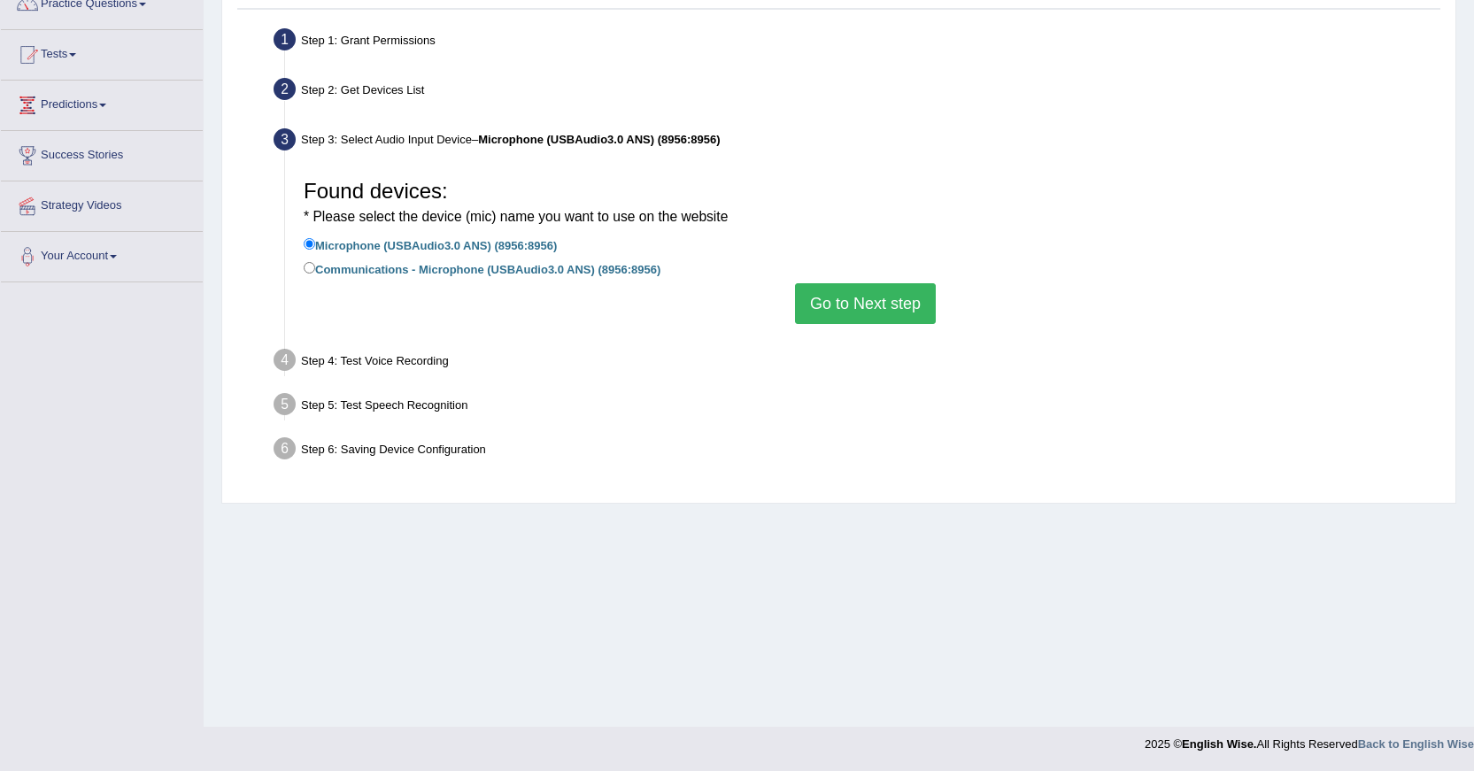
click at [893, 309] on button "Go to Next step" at bounding box center [865, 303] width 141 height 41
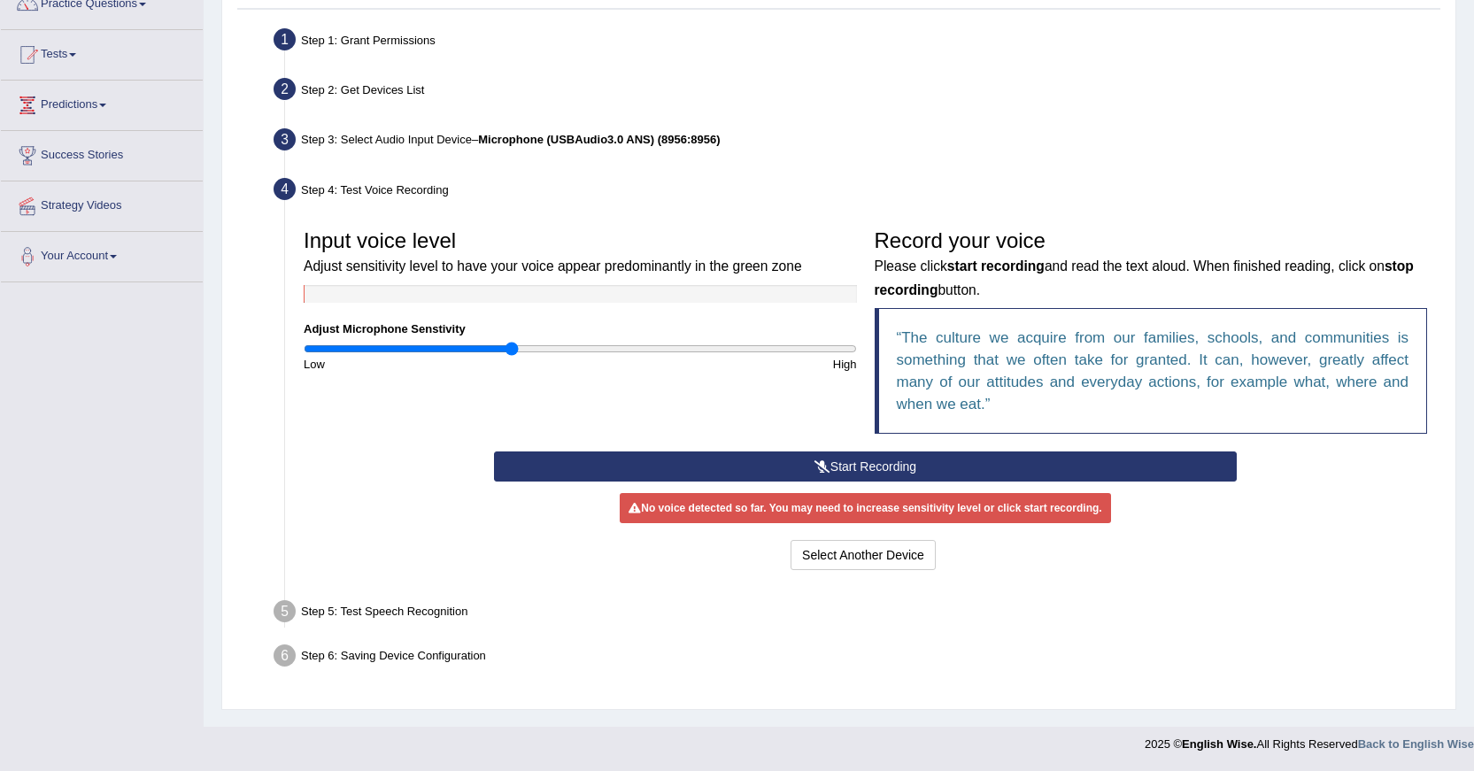
click at [801, 463] on button "Start Recording" at bounding box center [865, 467] width 743 height 30
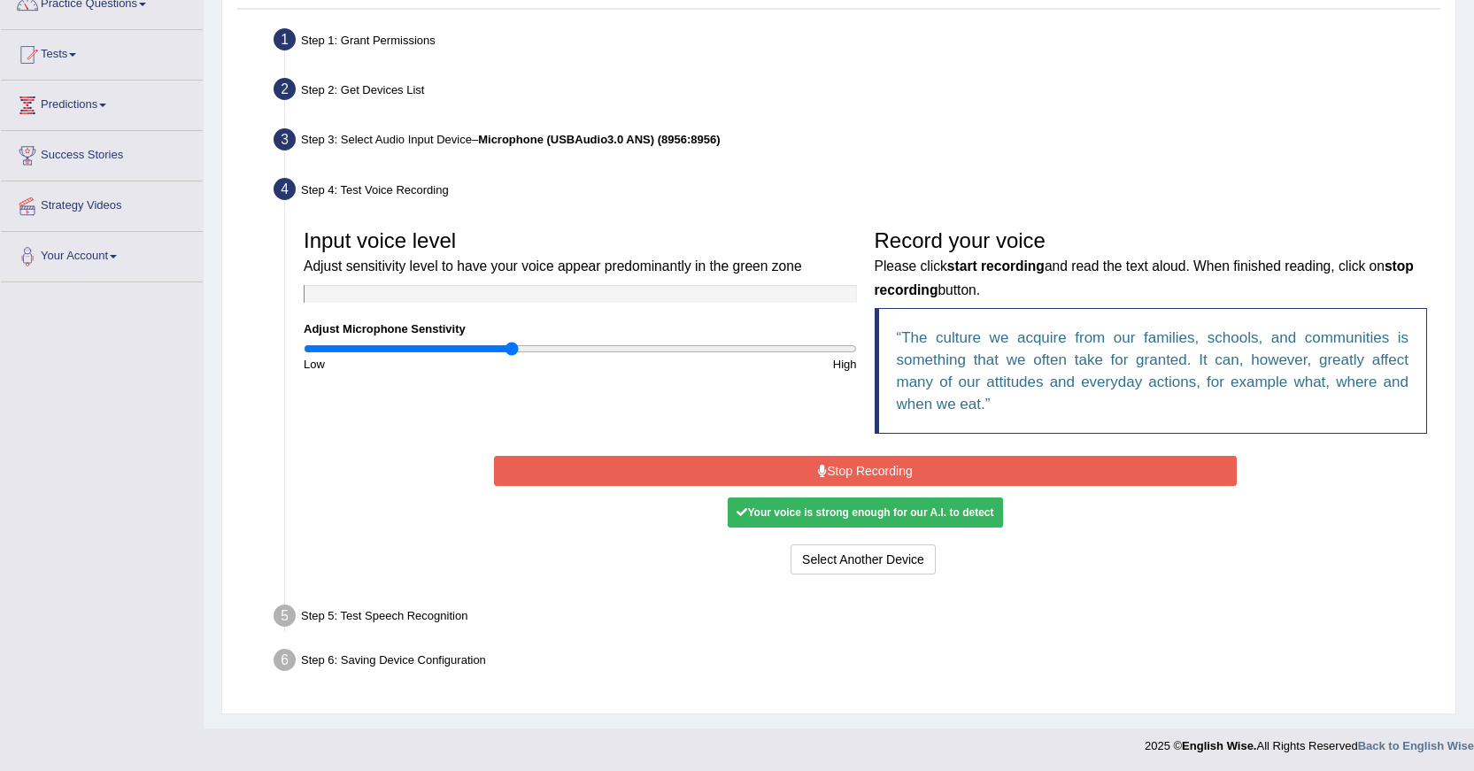
click at [826, 482] on button "Stop Recording" at bounding box center [865, 471] width 743 height 30
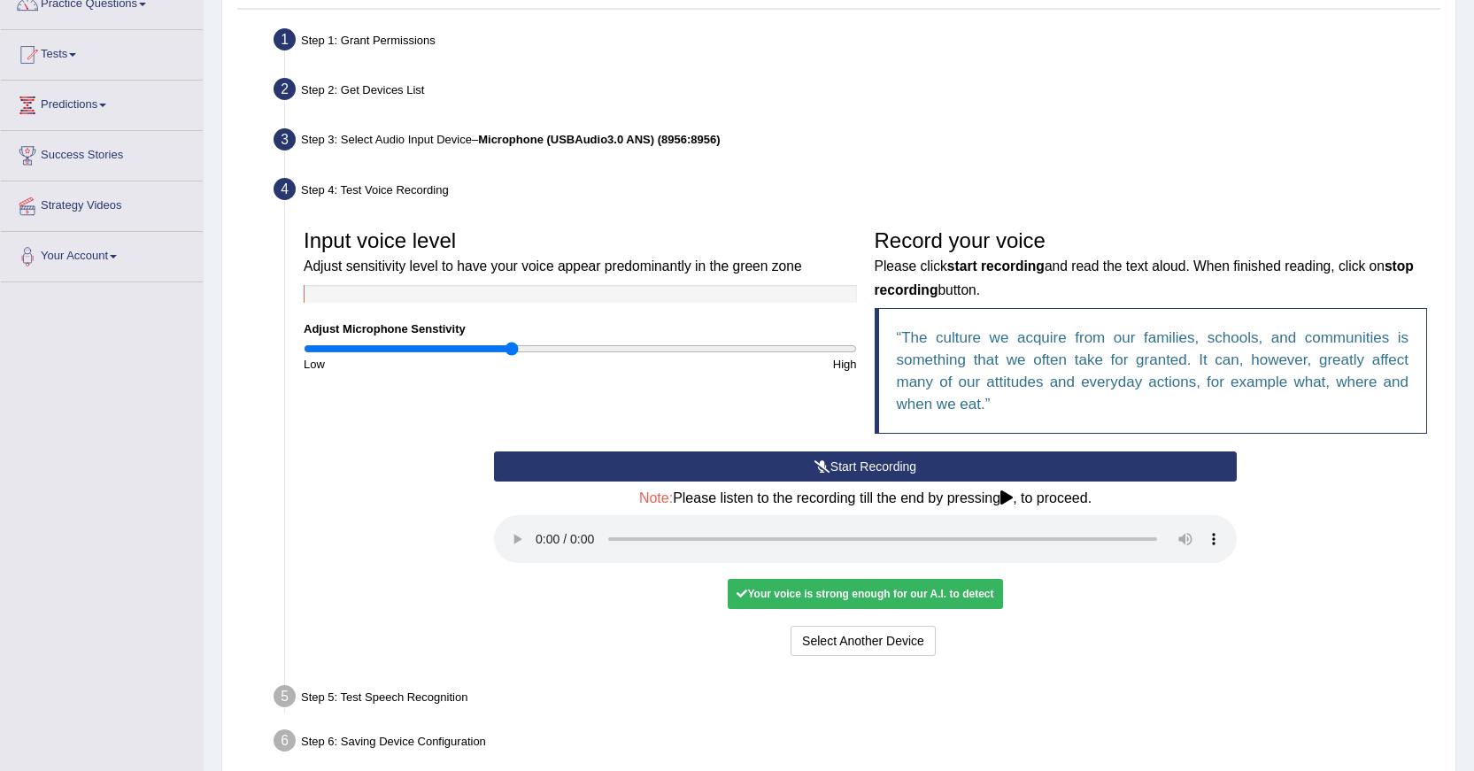
click at [814, 592] on div "Your voice is strong enough for our A.I. to detect" at bounding box center [865, 594] width 275 height 30
click at [741, 606] on div "Your voice is strong enough for our A.I. to detect" at bounding box center [865, 594] width 275 height 30
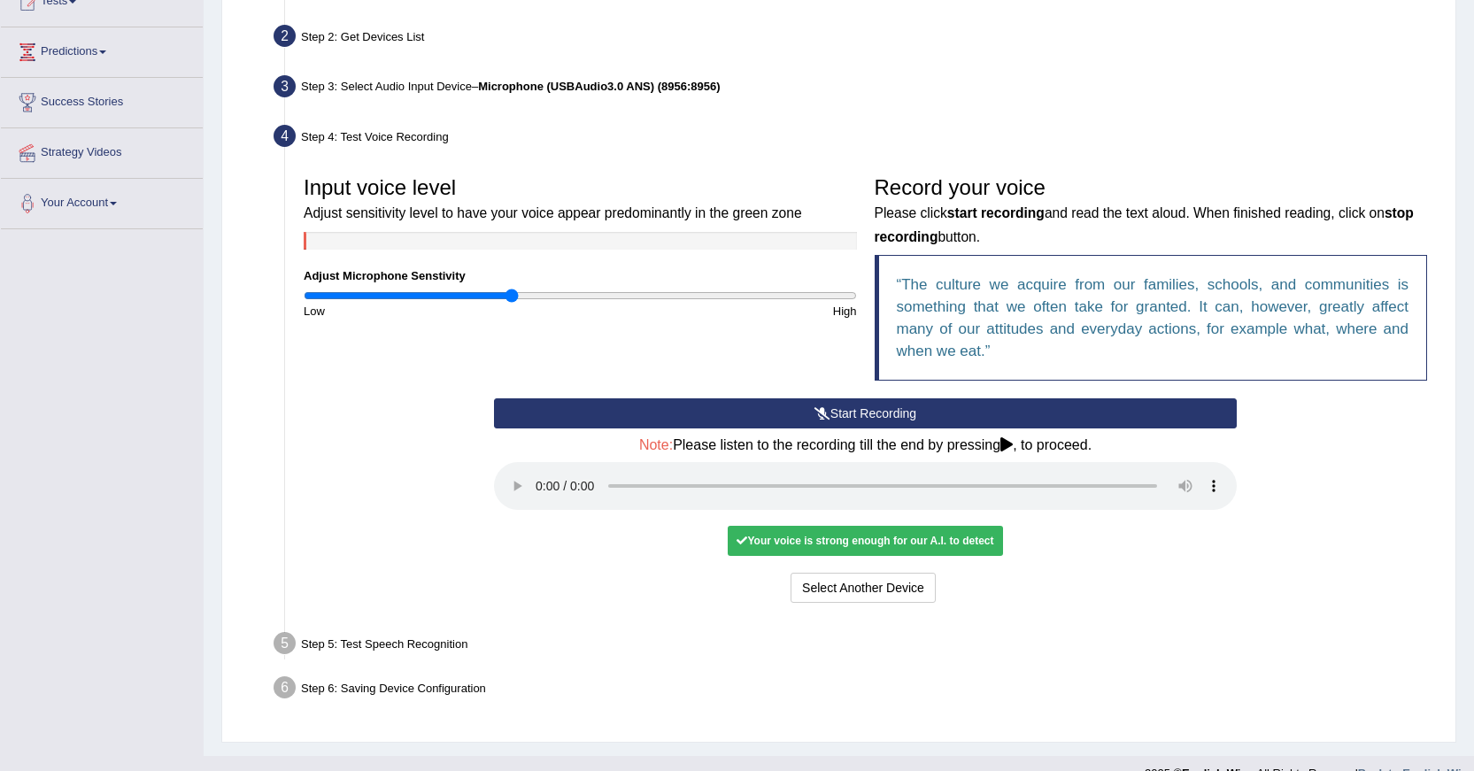
scroll to position [241, 0]
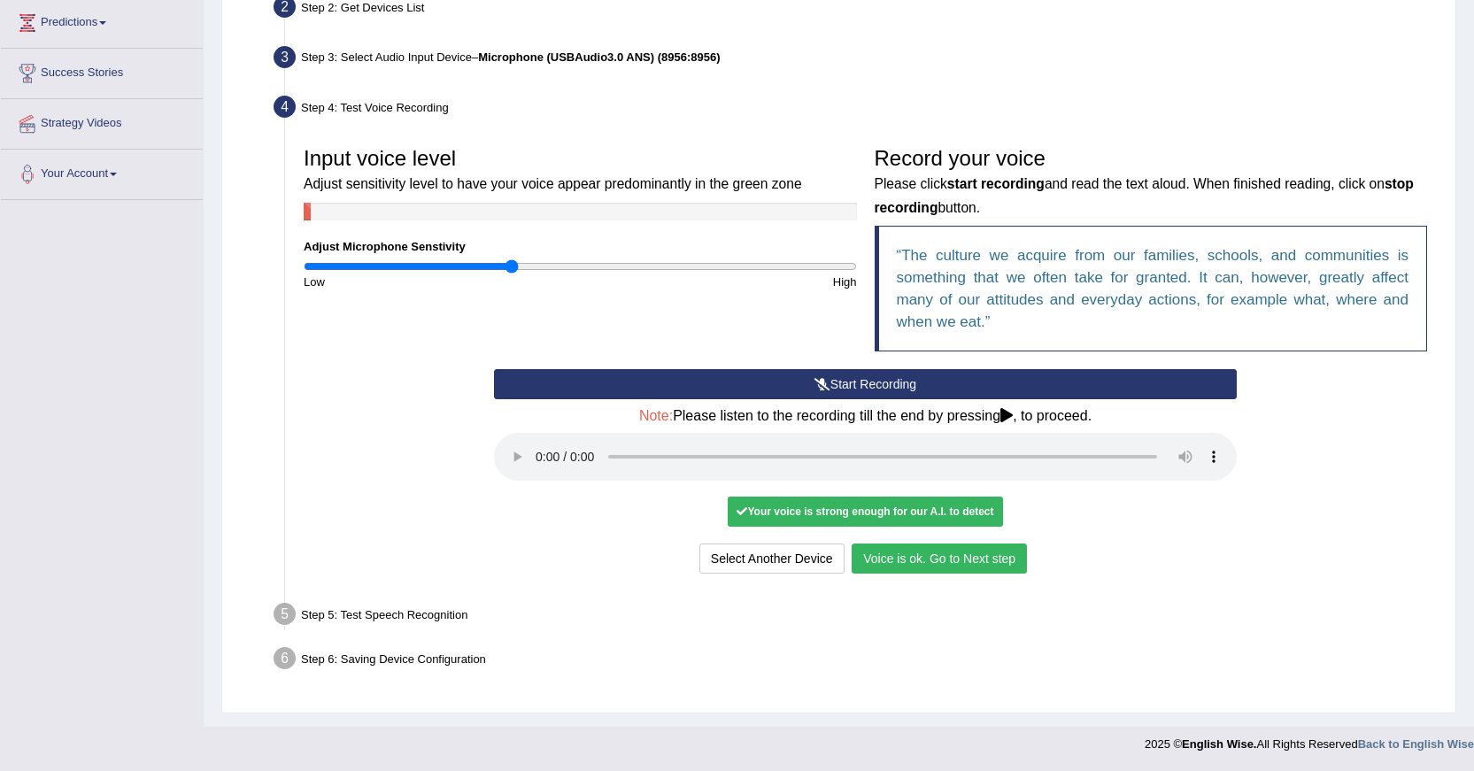
click at [951, 561] on button "Voice is ok. Go to Next step" at bounding box center [939, 559] width 175 height 30
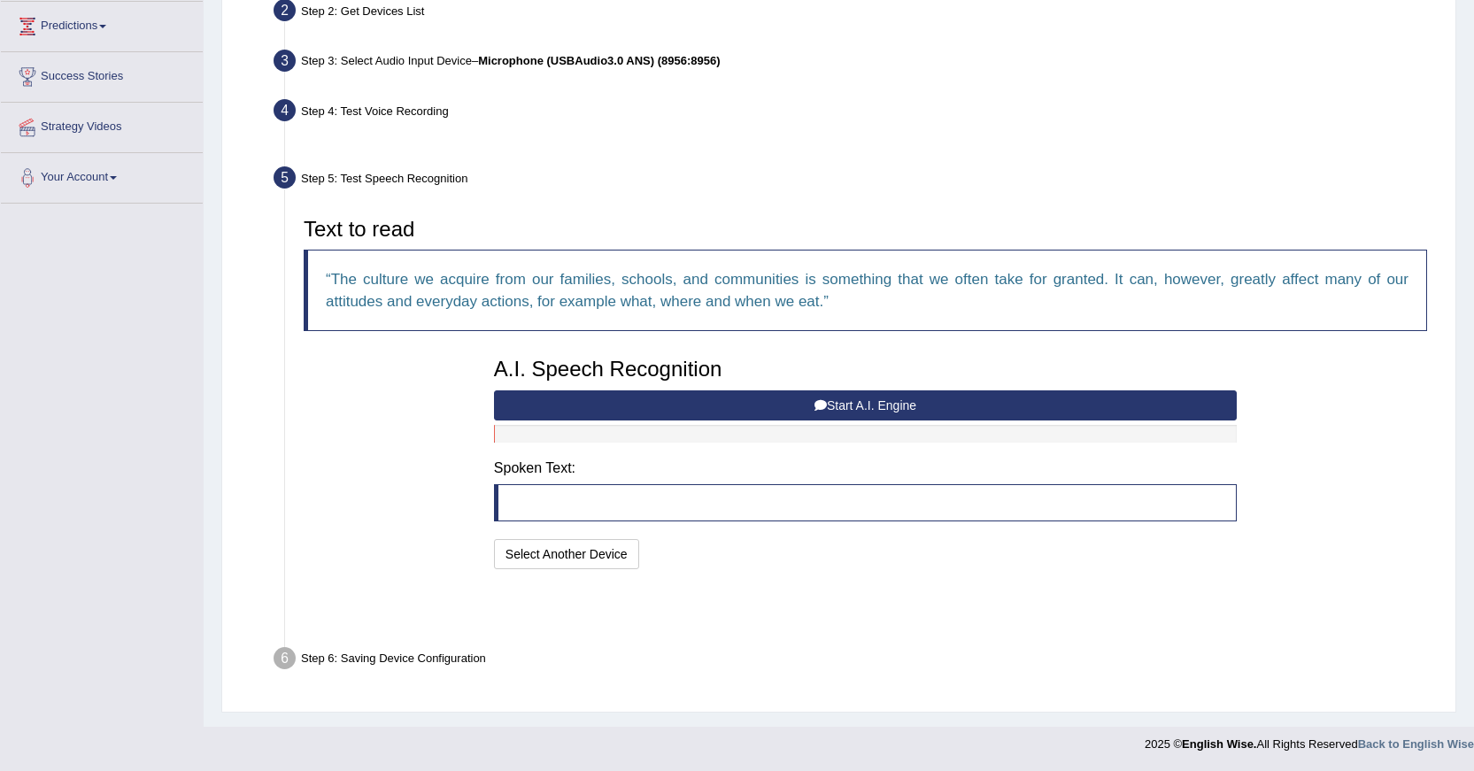
scroll to position [172, 0]
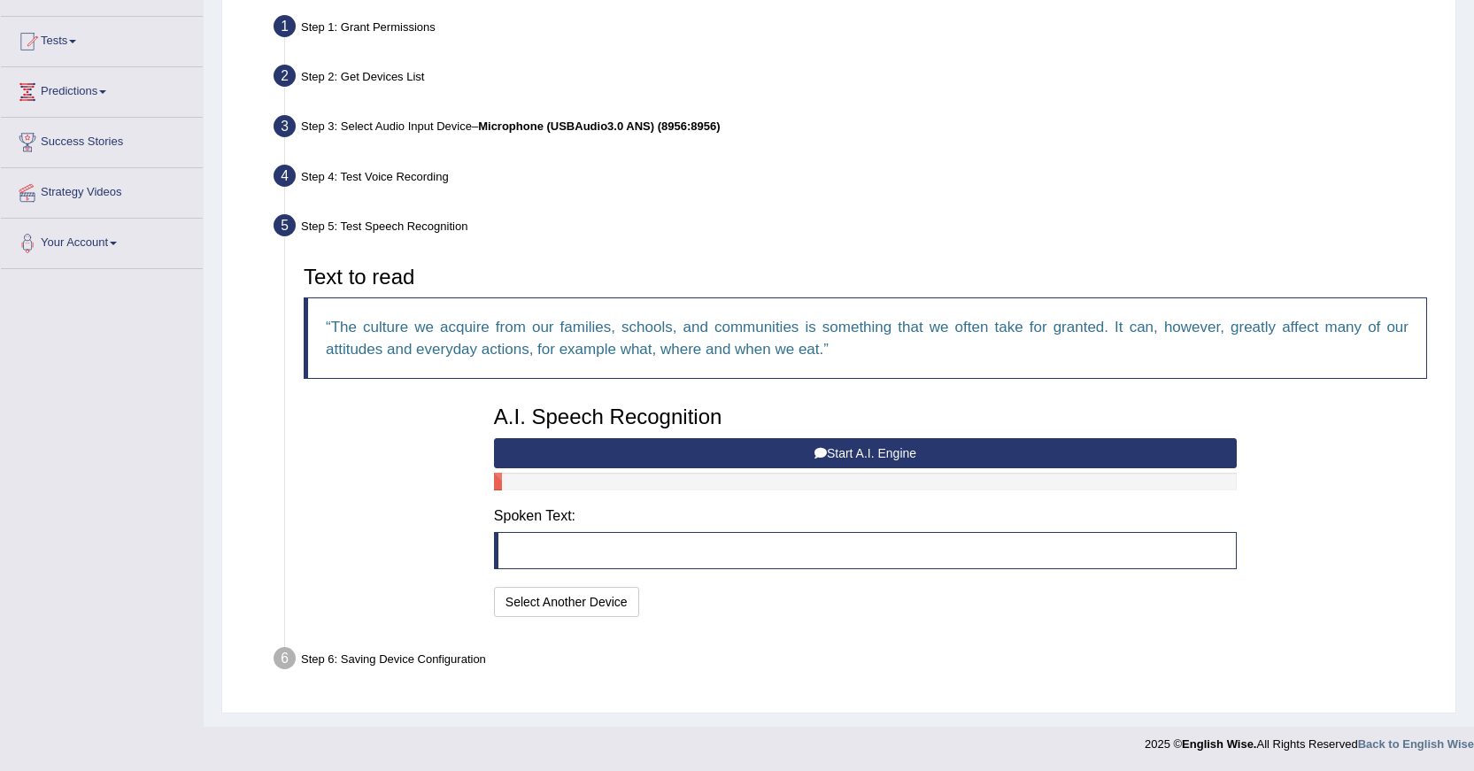
click at [869, 454] on button "Start A.I. Engine" at bounding box center [865, 453] width 743 height 30
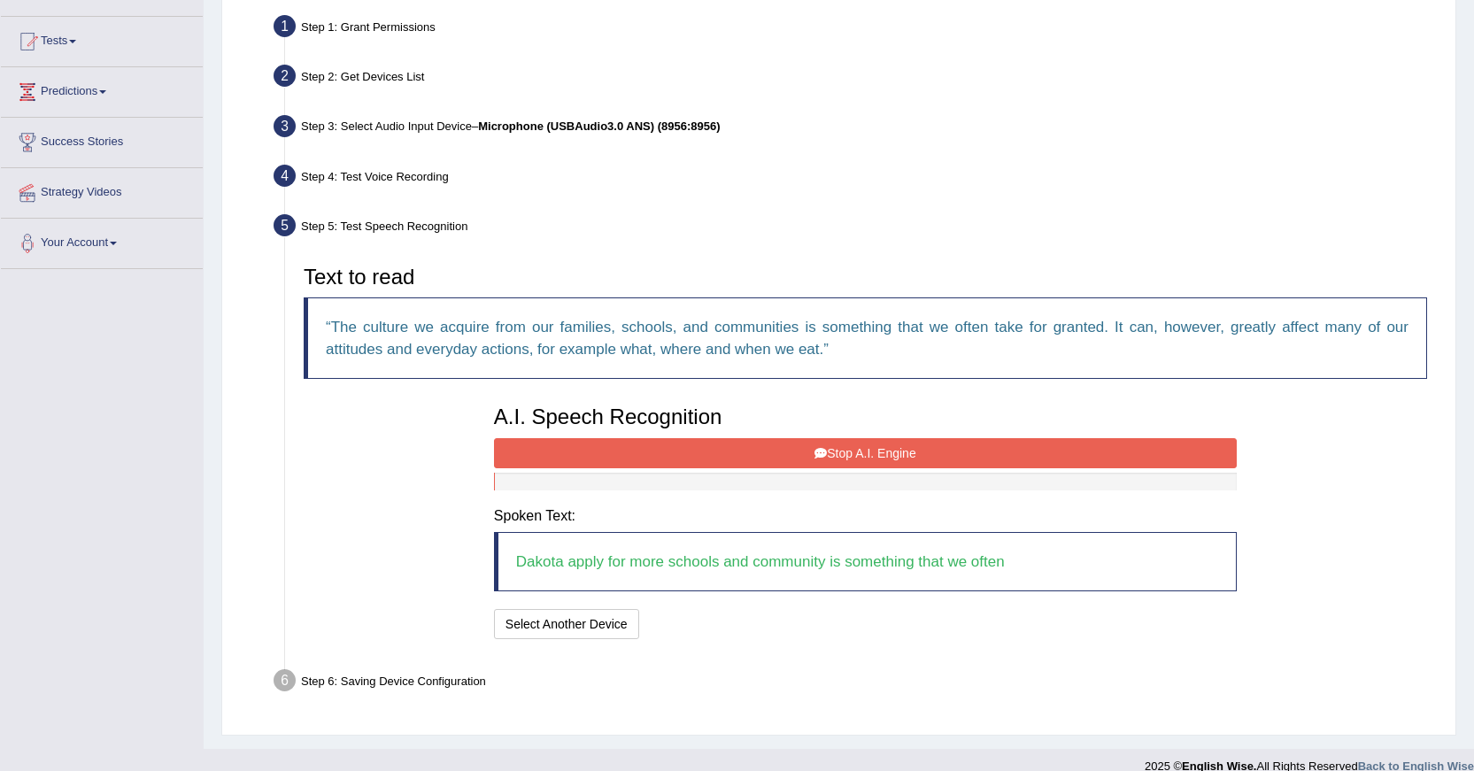
click at [867, 449] on button "Stop A.I. Engine" at bounding box center [865, 453] width 743 height 30
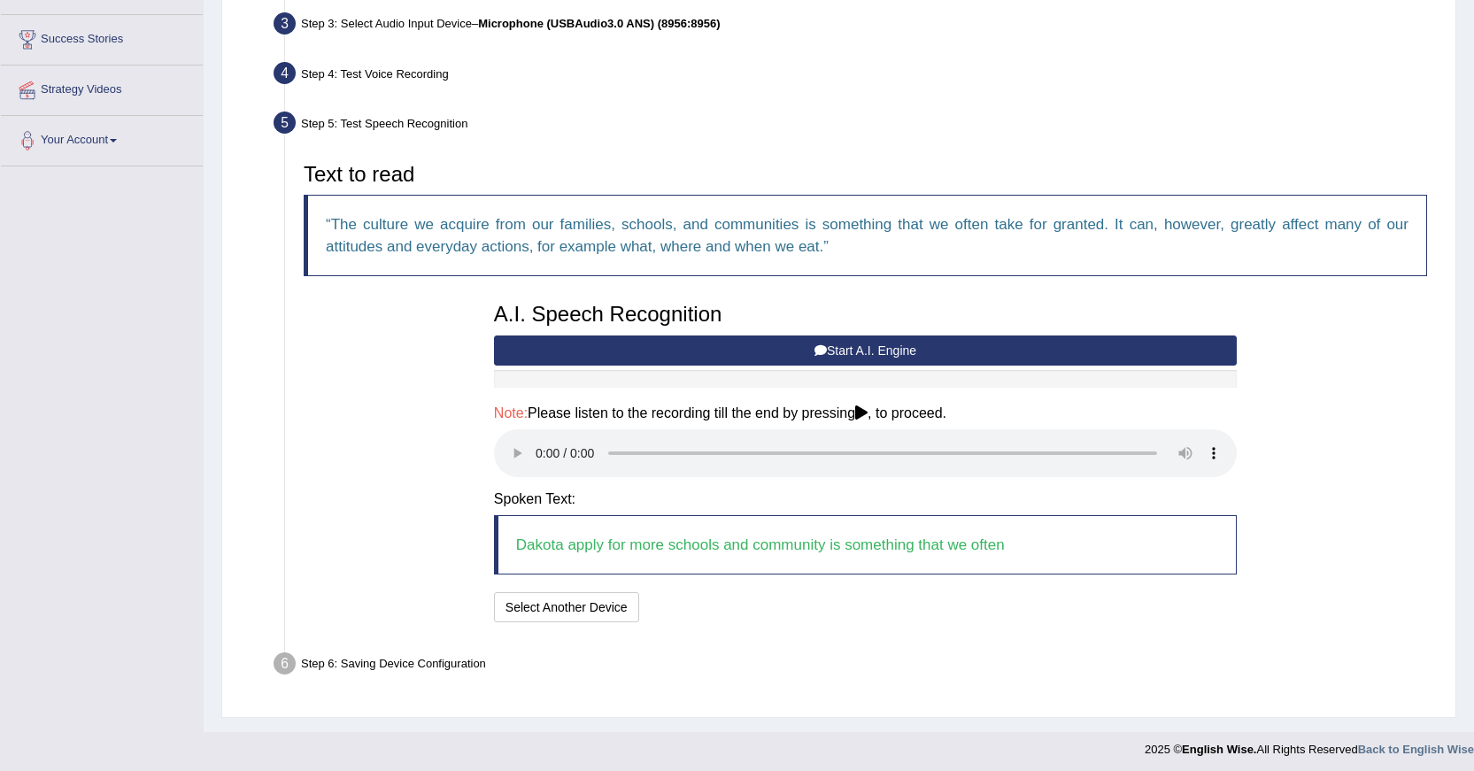
scroll to position [280, 0]
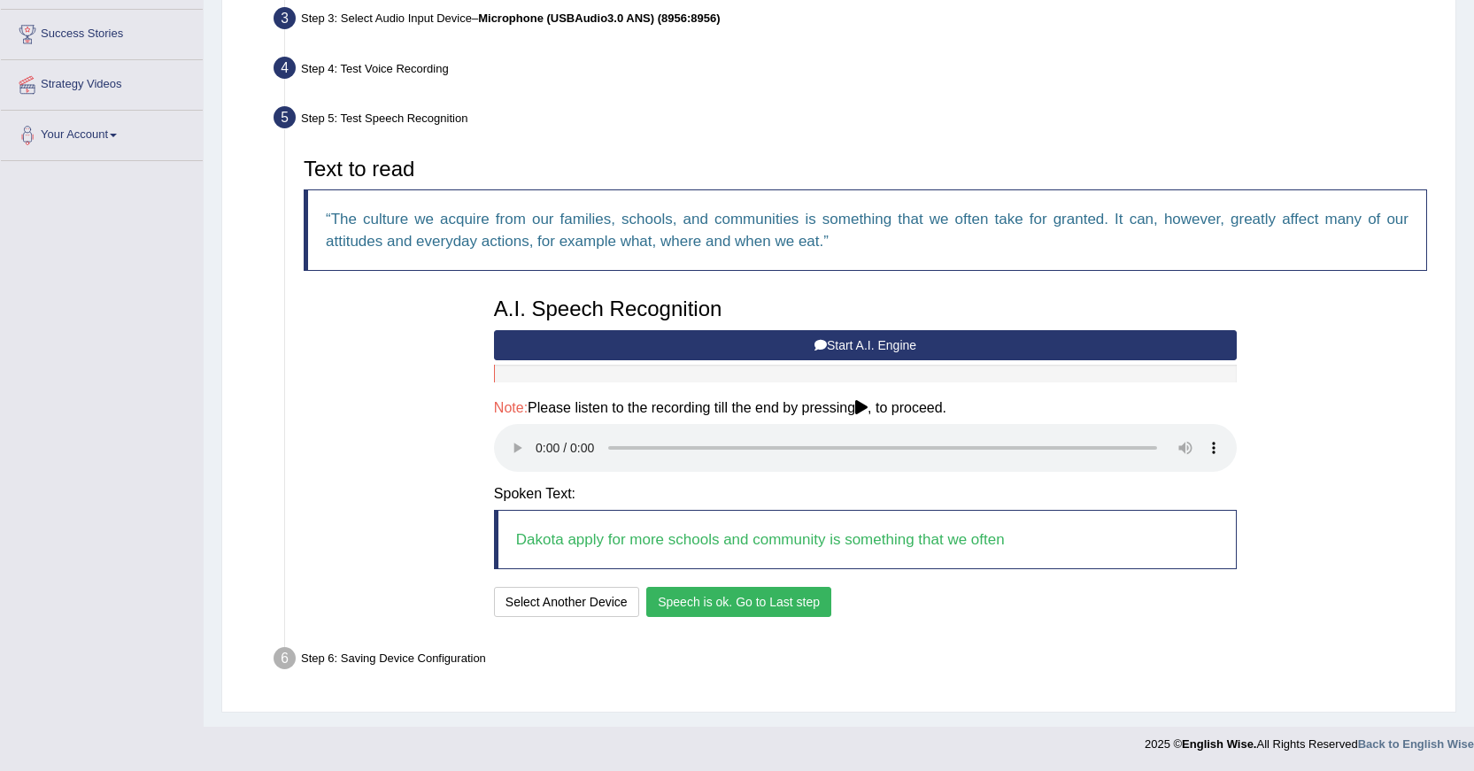
click at [746, 593] on button "Speech is ok. Go to Last step" at bounding box center [738, 602] width 185 height 30
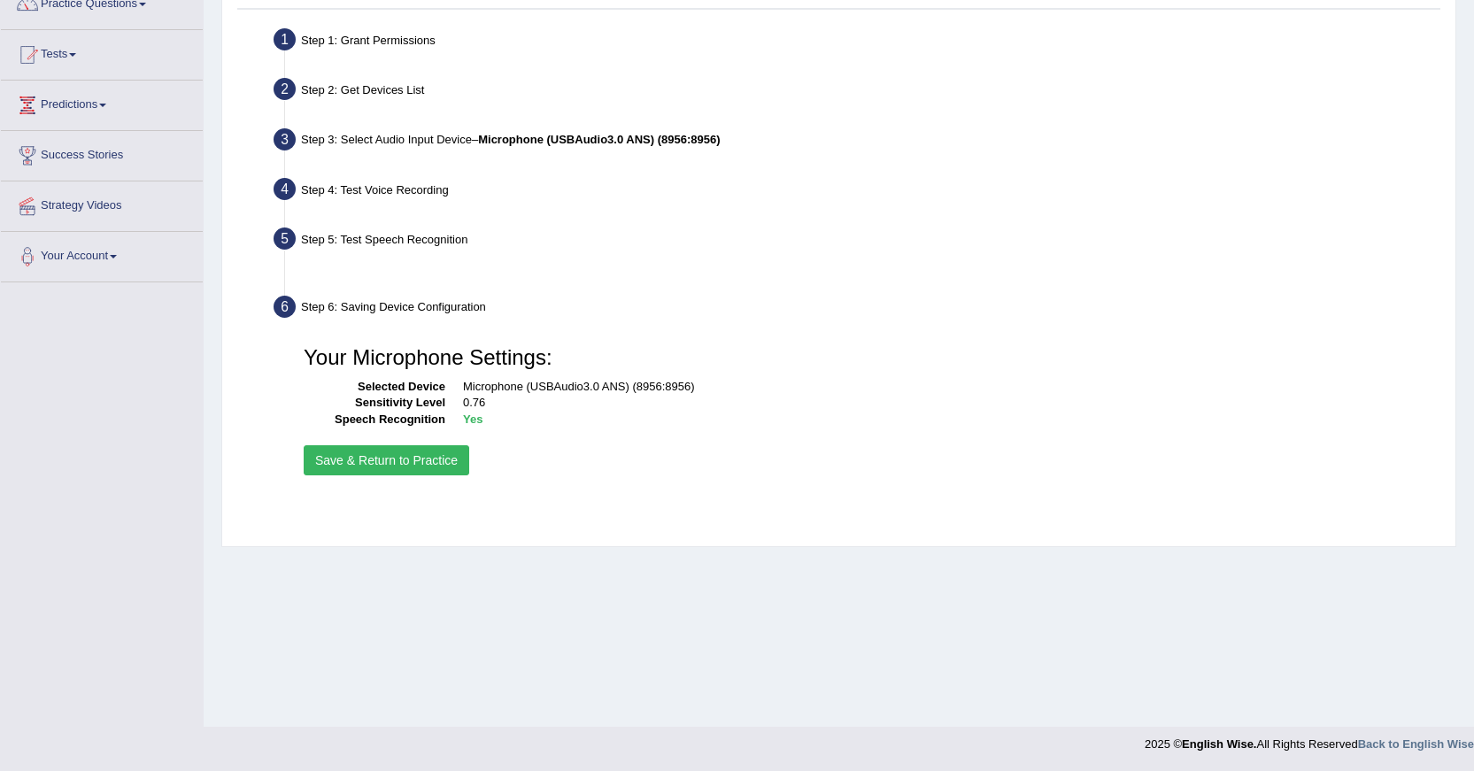
scroll to position [159, 0]
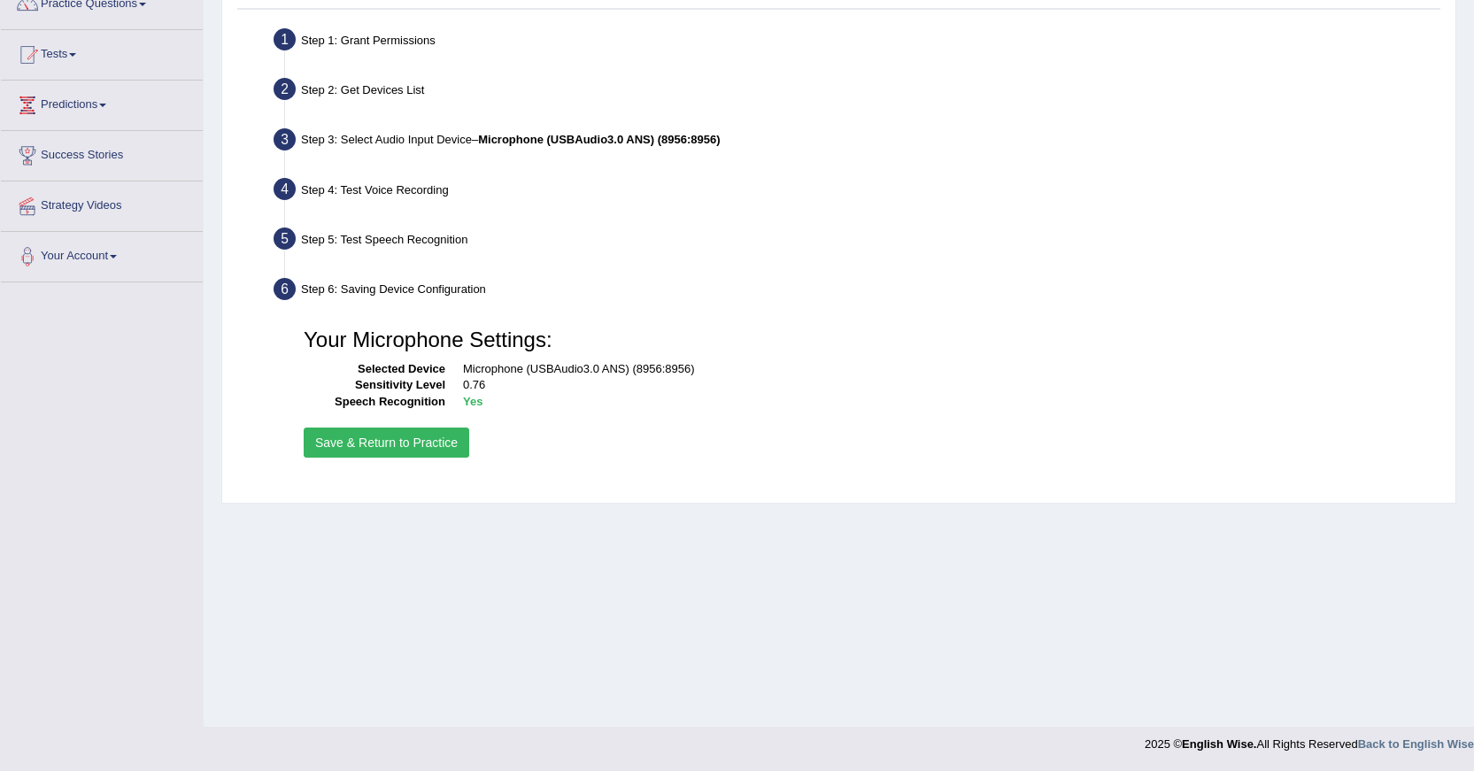
click at [415, 432] on button "Save & Return to Practice" at bounding box center [387, 443] width 166 height 30
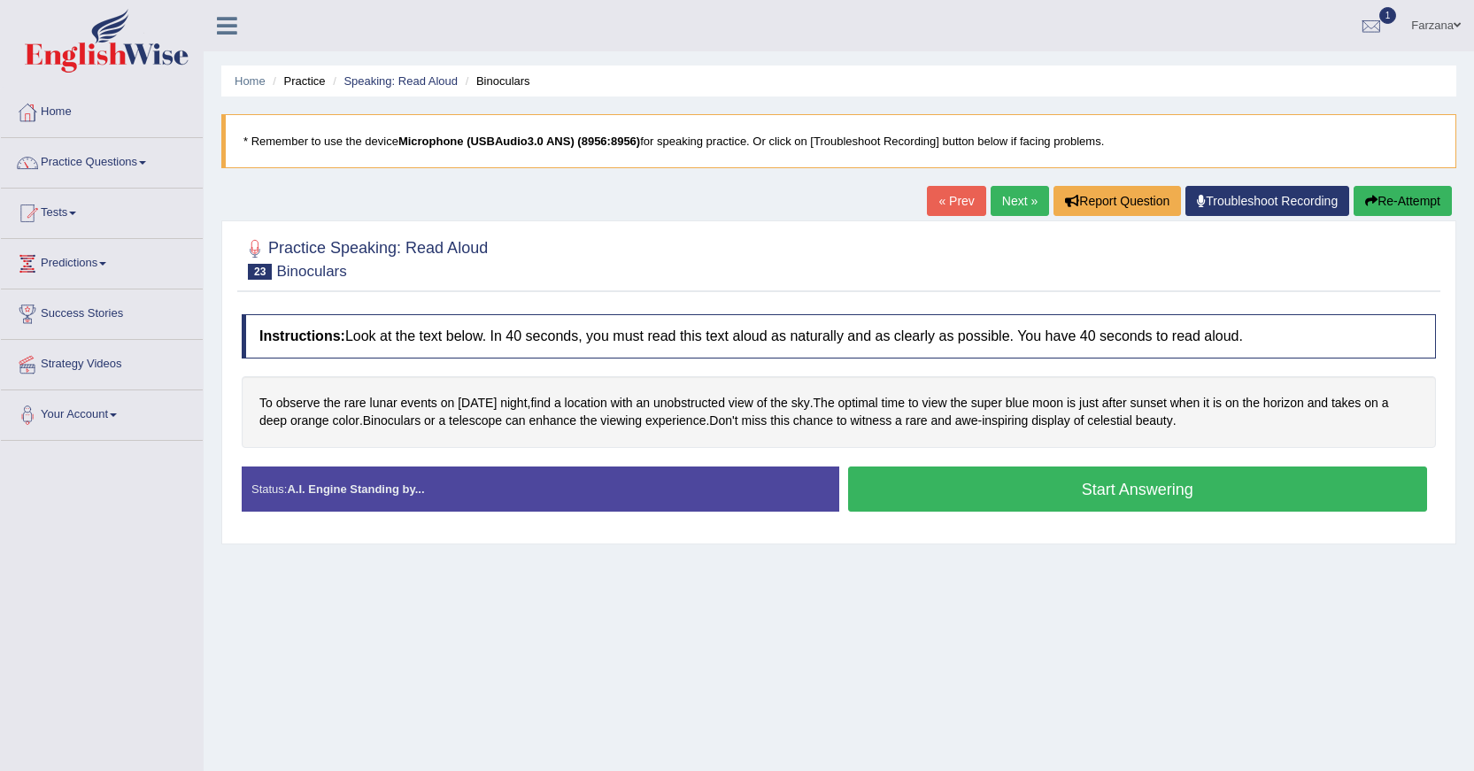
click at [922, 497] on button "Start Answering" at bounding box center [1138, 489] width 580 height 45
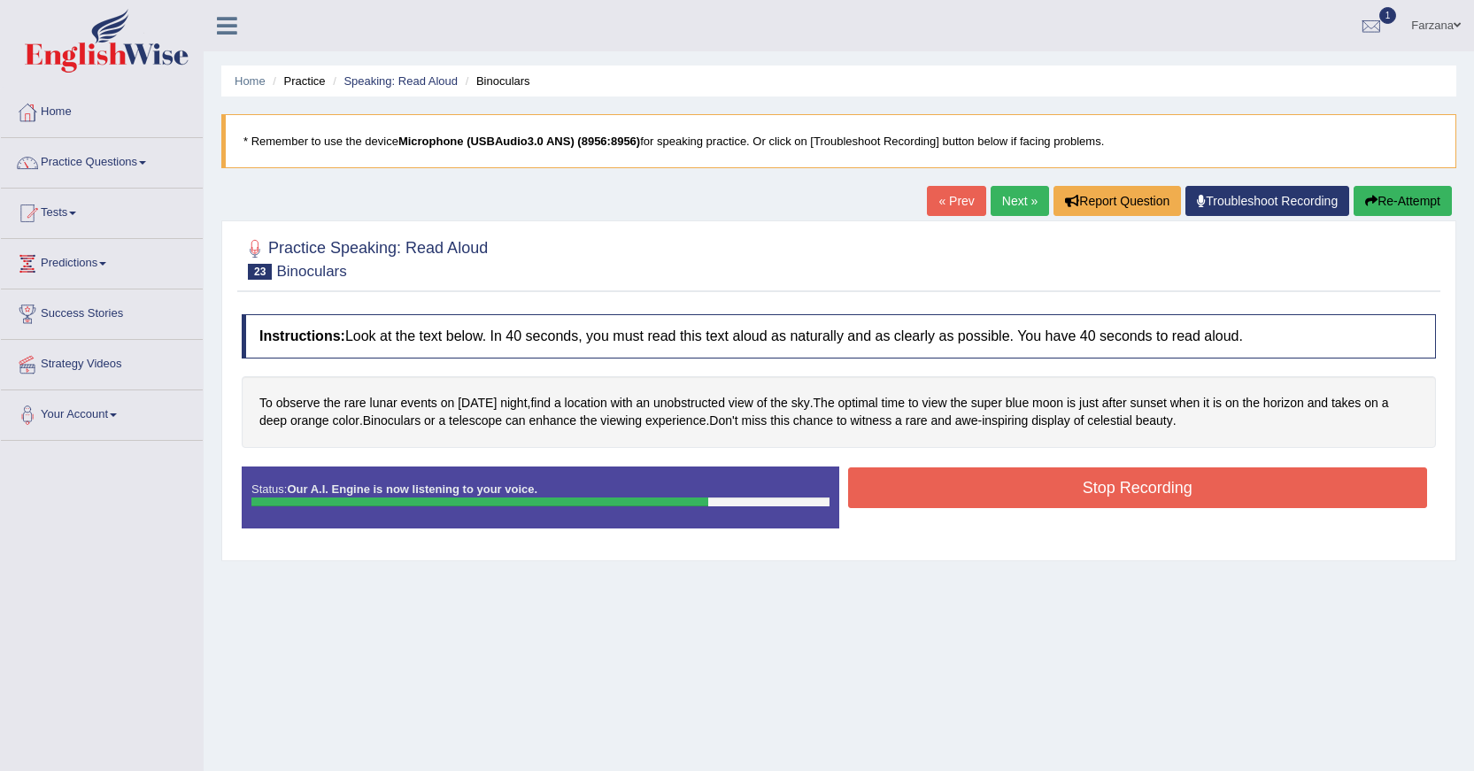
click at [1025, 489] on button "Stop Recording" at bounding box center [1138, 488] width 580 height 41
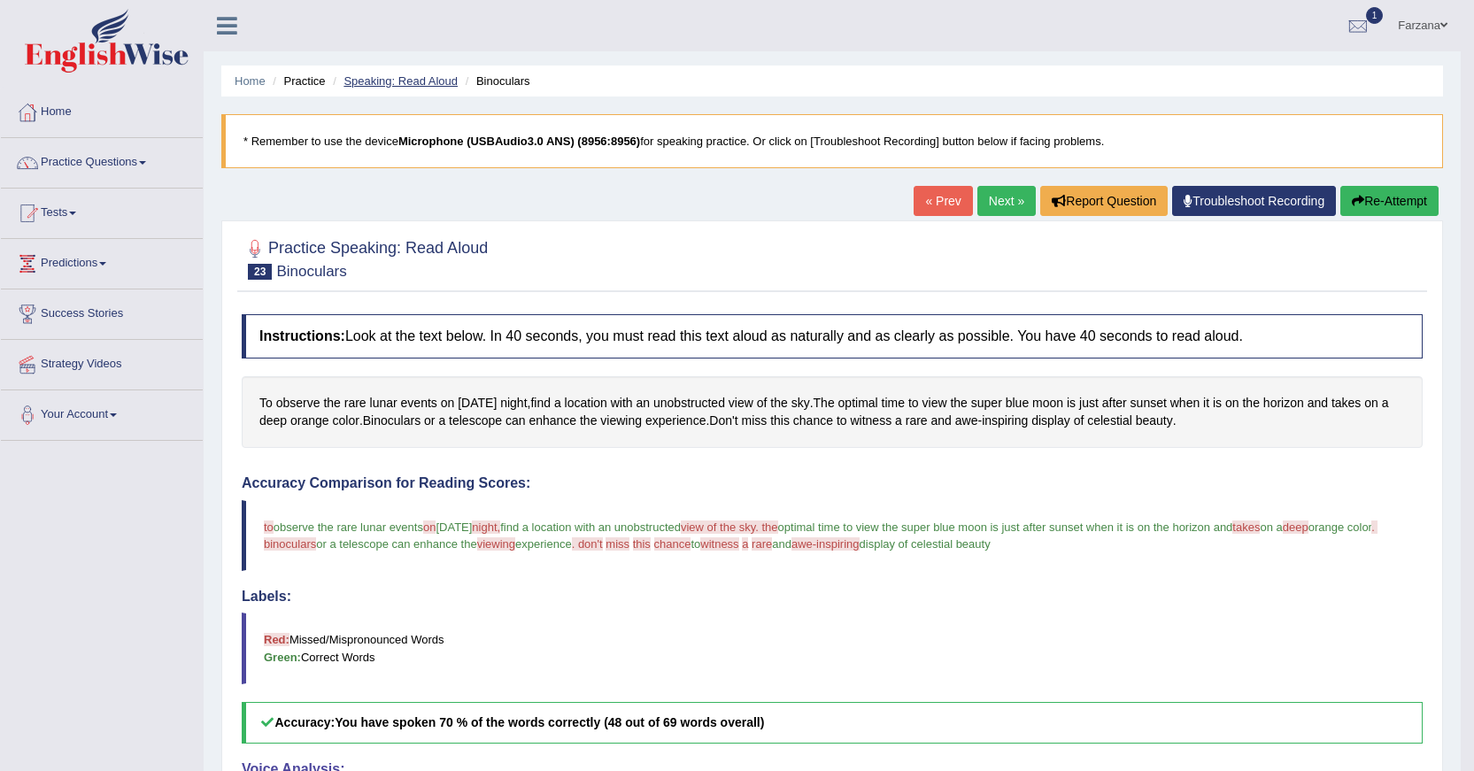
click at [428, 83] on link "Speaking: Read Aloud" at bounding box center [401, 80] width 114 height 13
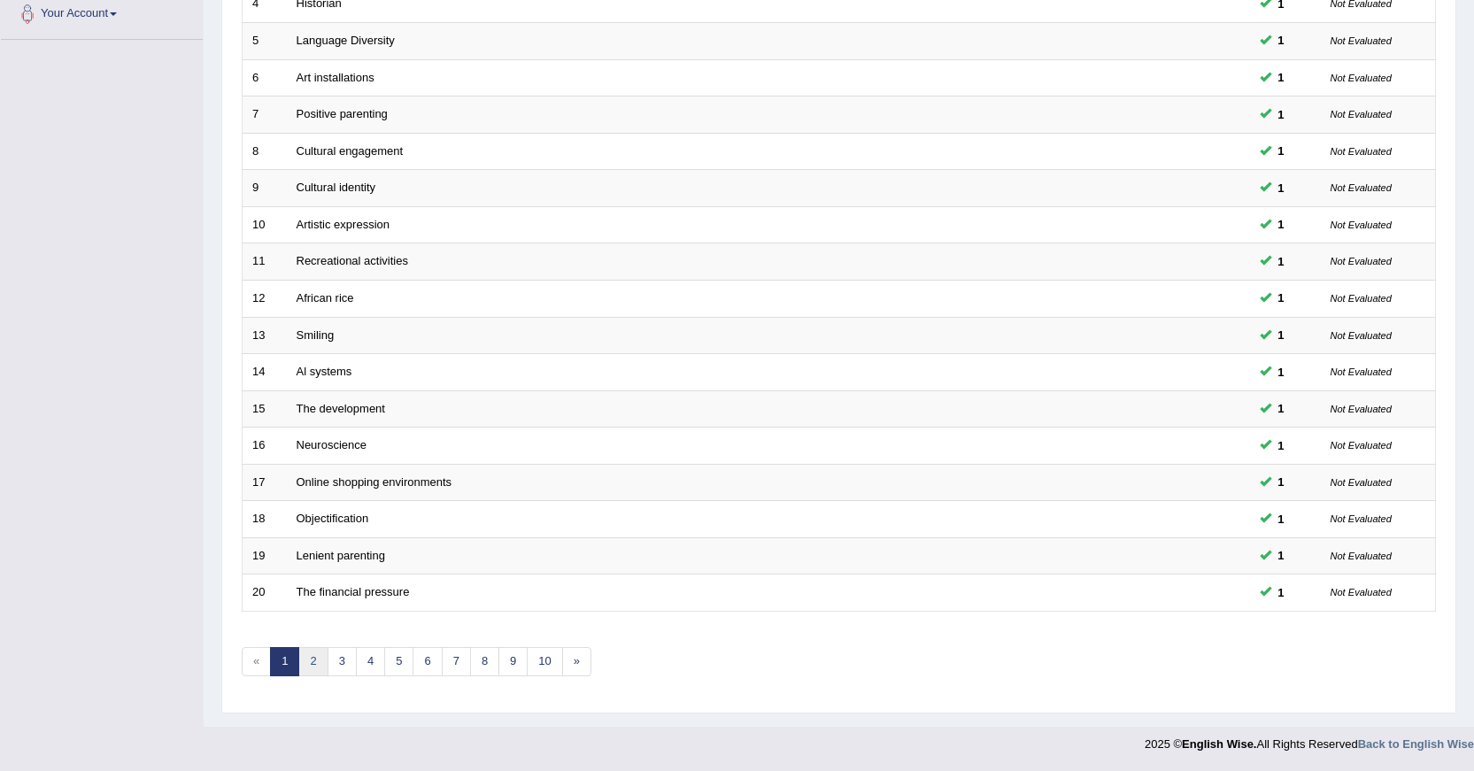
click at [321, 661] on link "2" at bounding box center [312, 661] width 29 height 29
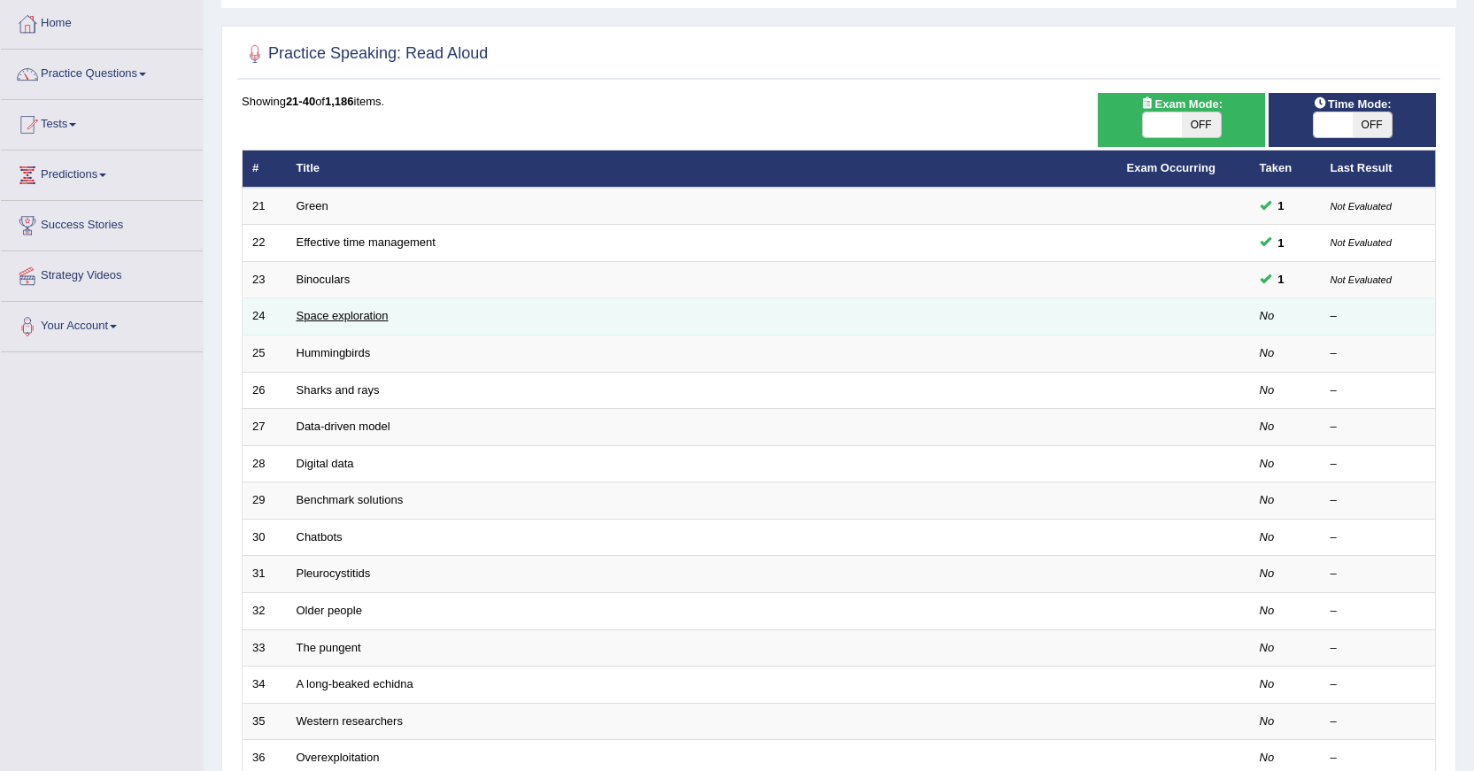
click at [335, 314] on link "Space exploration" at bounding box center [343, 315] width 92 height 13
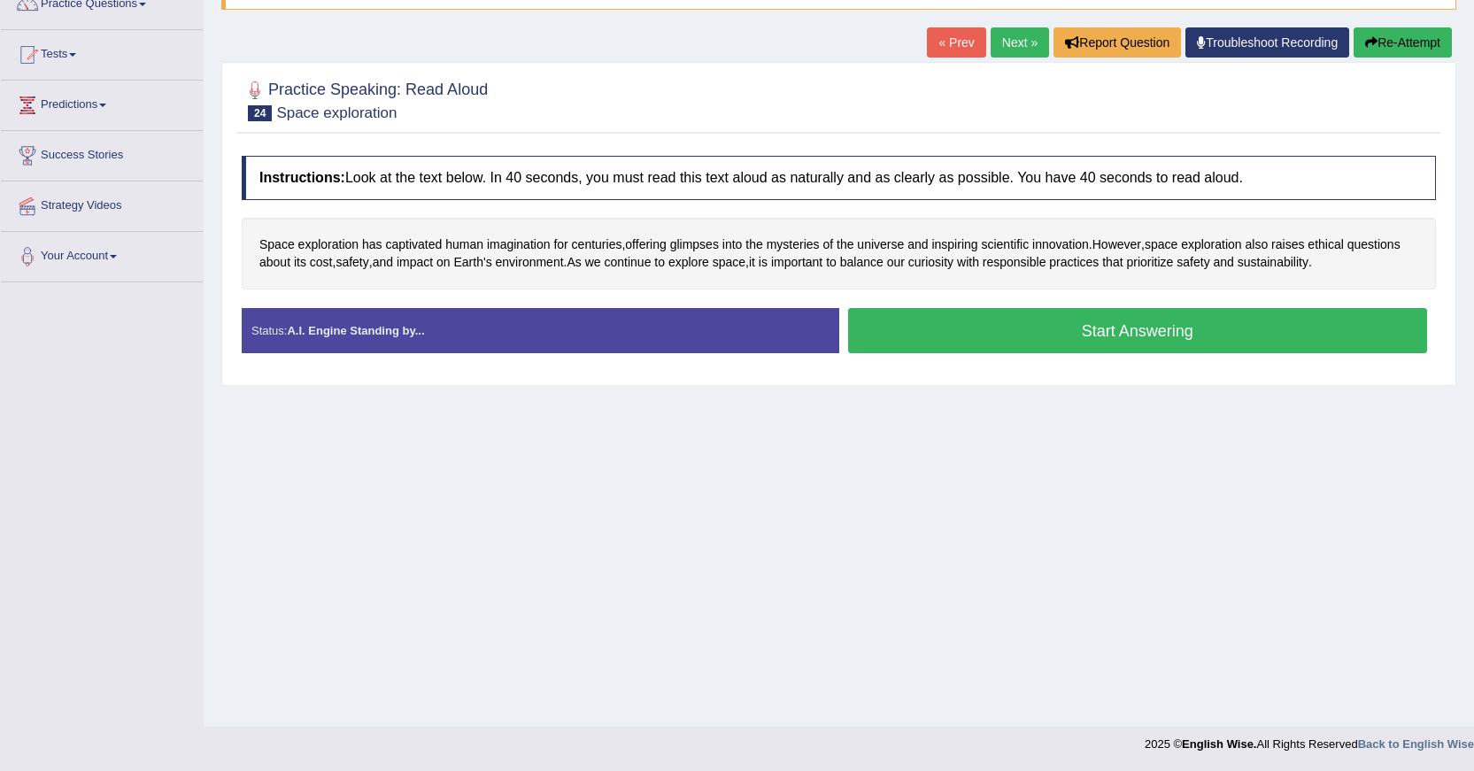
scroll to position [159, 0]
click at [1038, 342] on button "Start Answering" at bounding box center [1138, 330] width 580 height 45
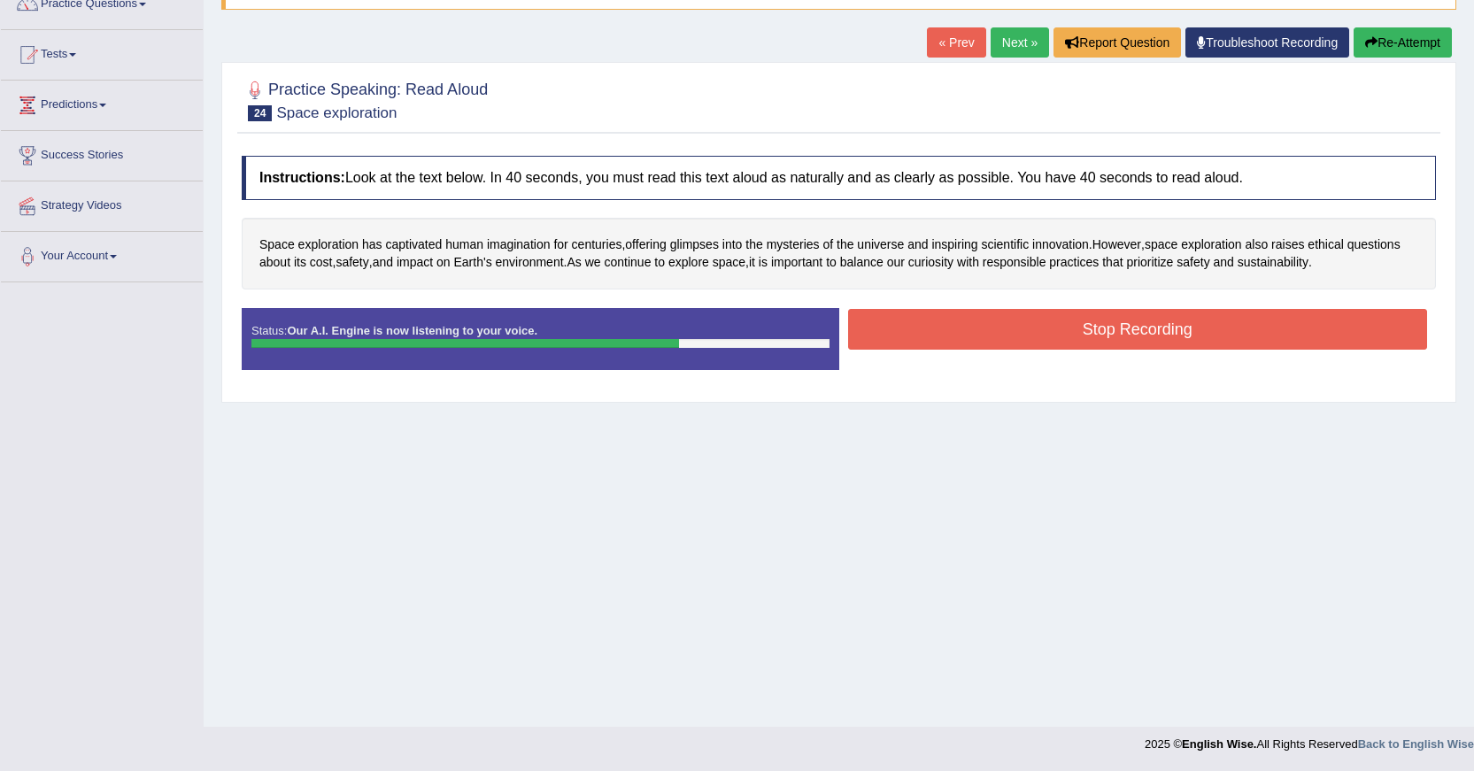
click at [1048, 326] on button "Stop Recording" at bounding box center [1138, 329] width 580 height 41
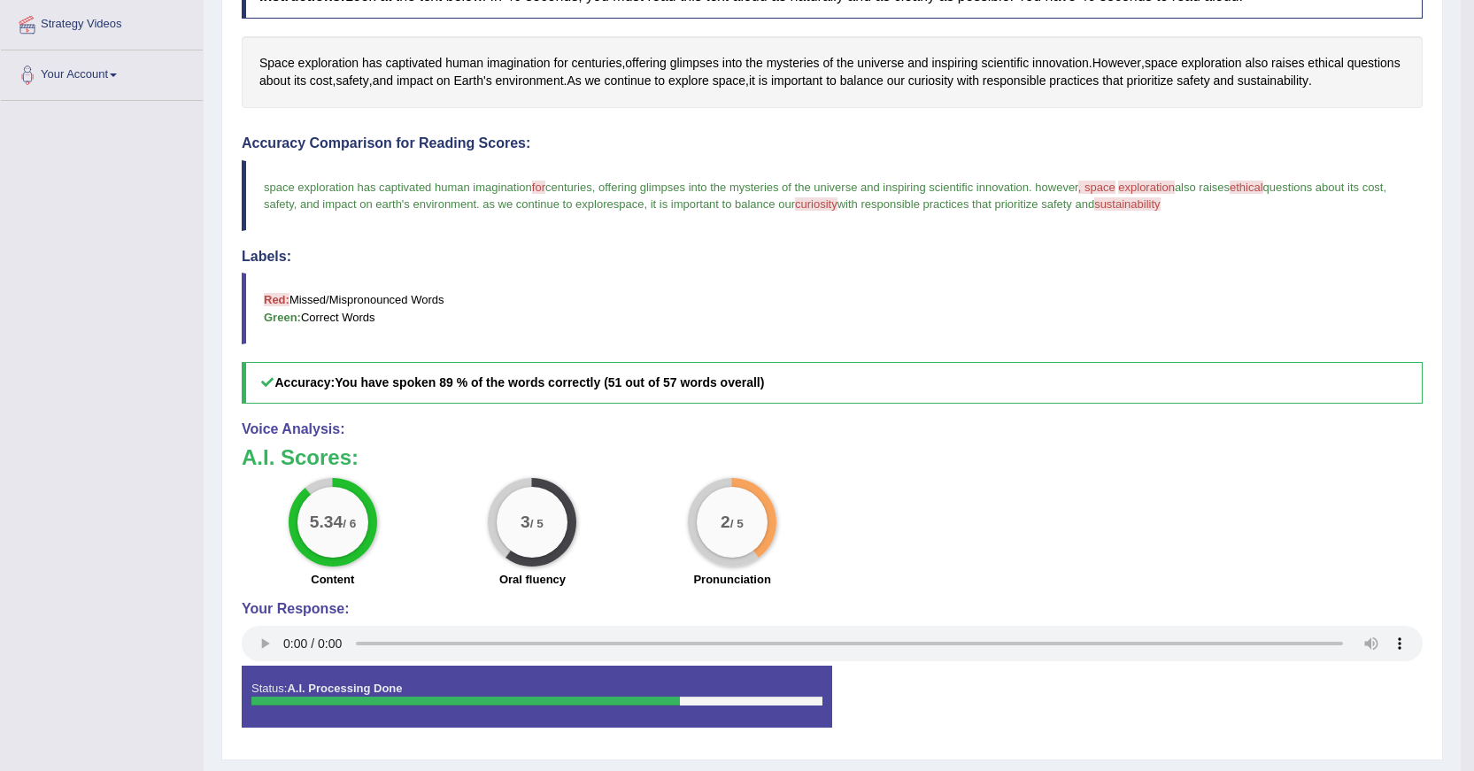
scroll to position [298, 0]
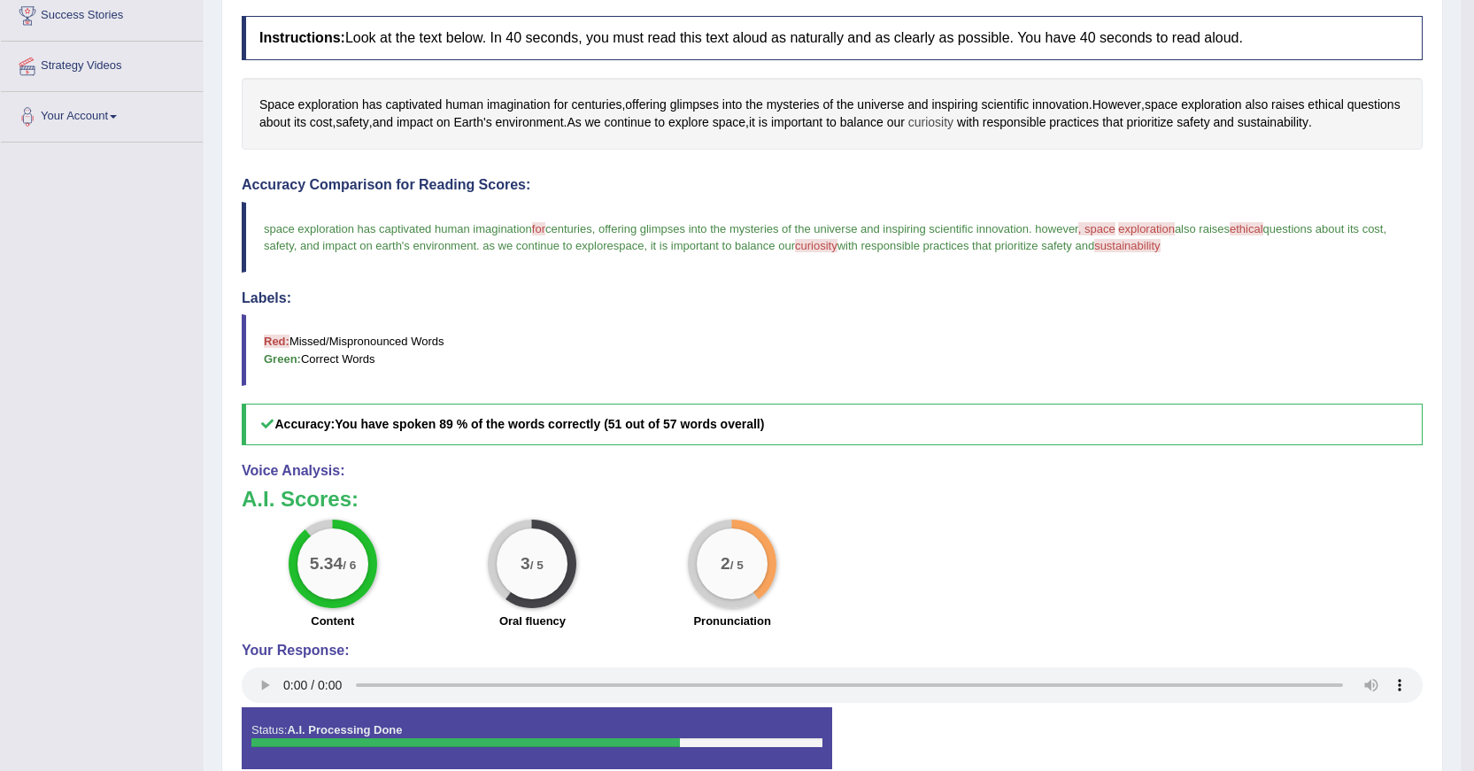
click at [954, 125] on span "curiosity" at bounding box center [931, 122] width 45 height 19
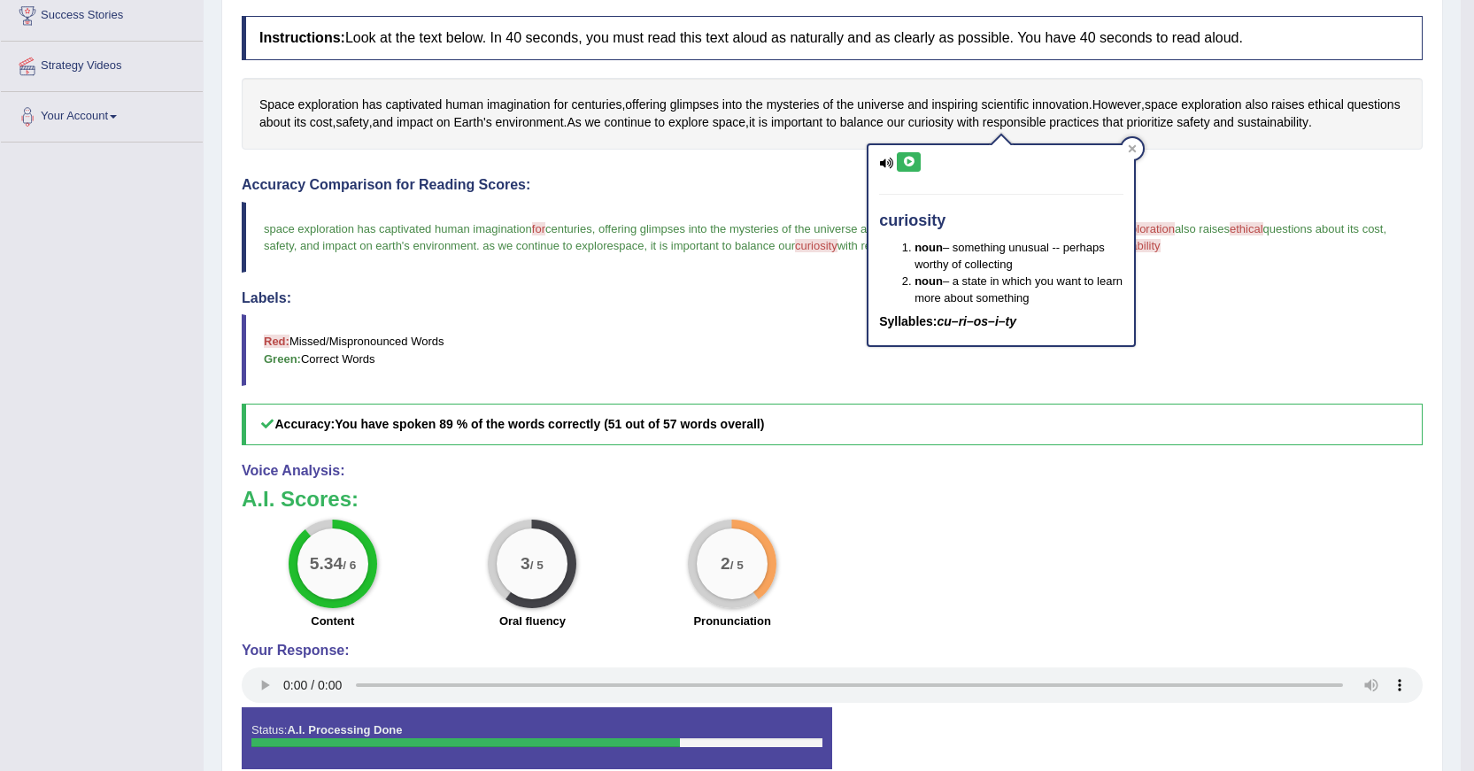
click at [912, 157] on icon at bounding box center [908, 162] width 13 height 11
click at [752, 257] on blockquote "space exploration has captivated human imagination for of centuries , offering …" at bounding box center [832, 237] width 1181 height 71
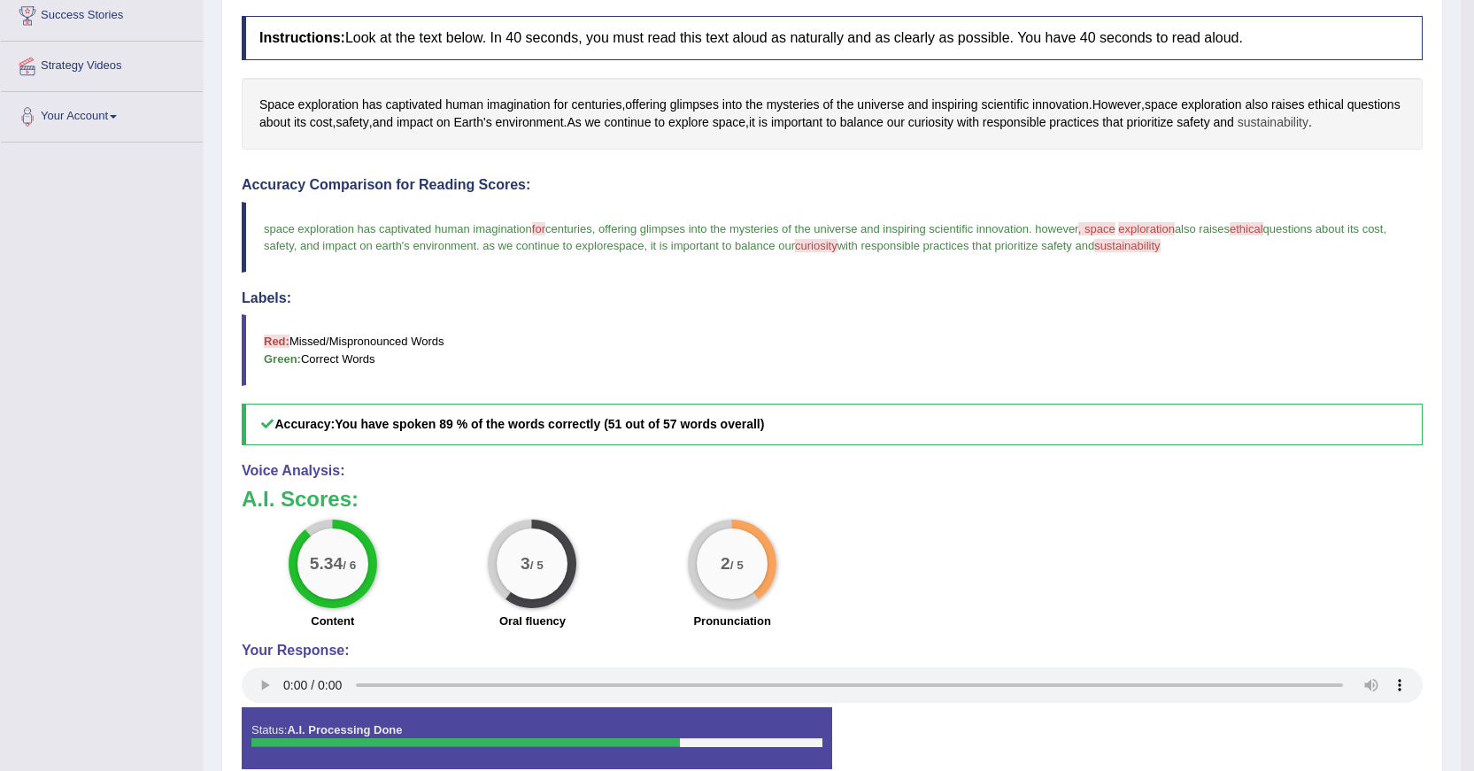
click at [1309, 120] on span "sustainability" at bounding box center [1273, 122] width 71 height 19
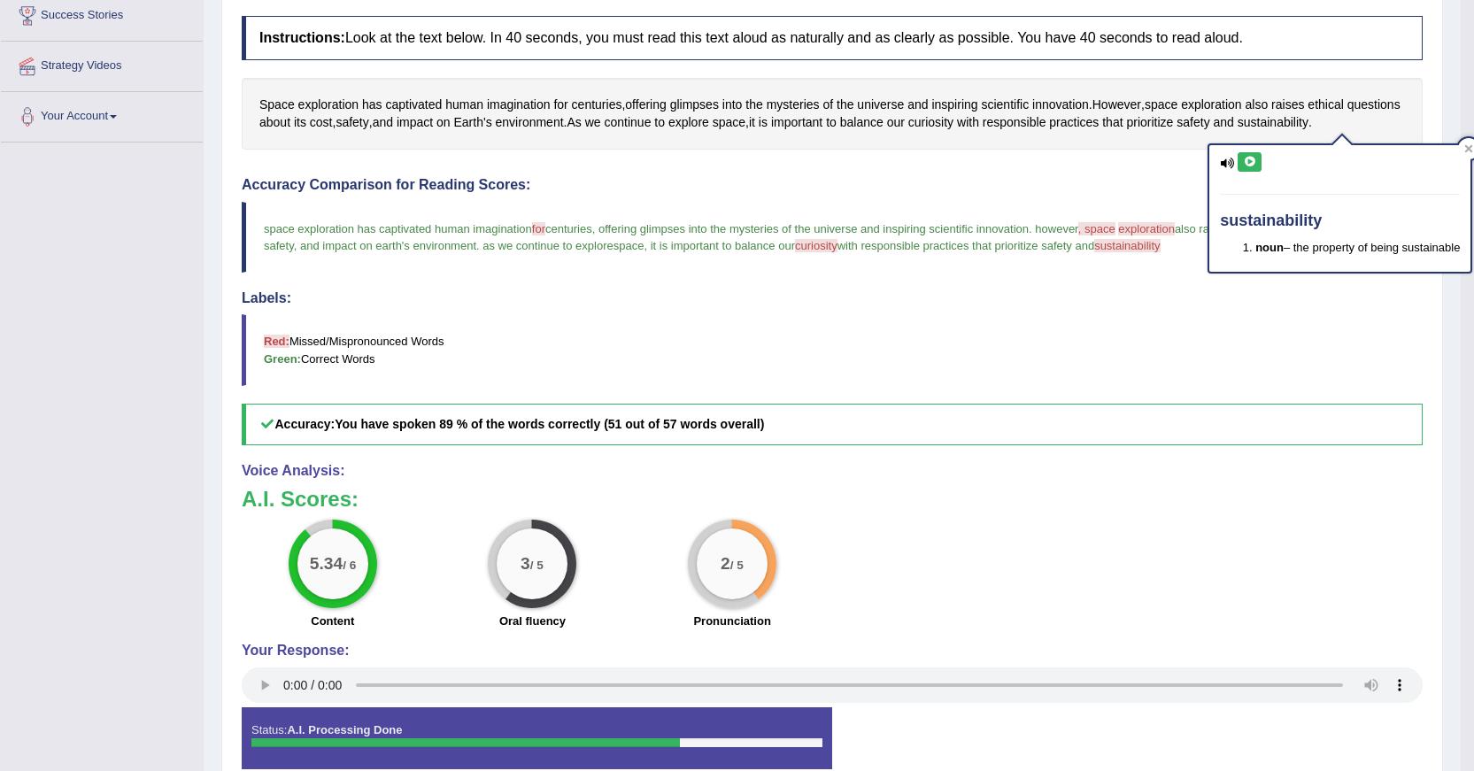
click at [1247, 158] on button at bounding box center [1250, 161] width 24 height 19
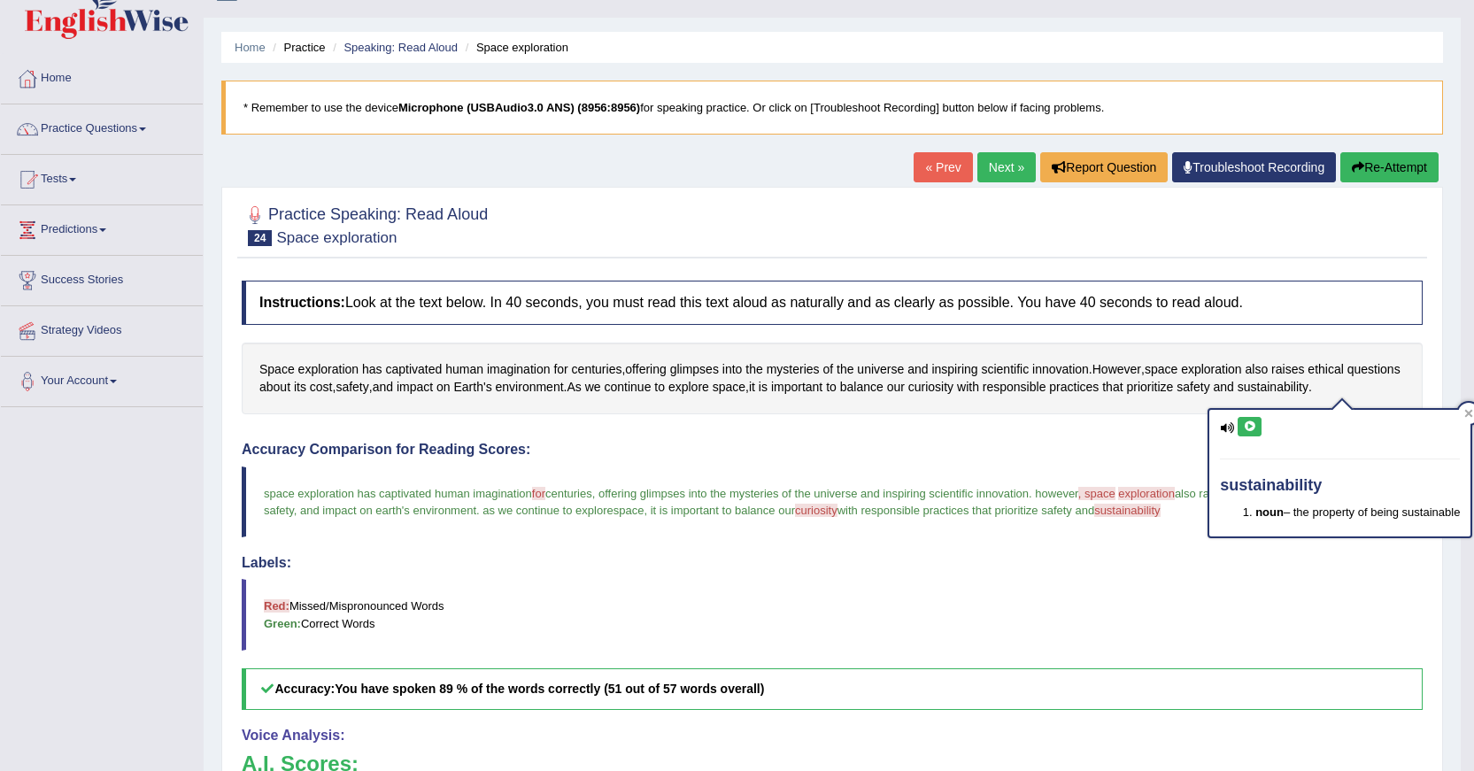
scroll to position [33, 0]
click at [413, 45] on link "Speaking: Read Aloud" at bounding box center [401, 48] width 114 height 13
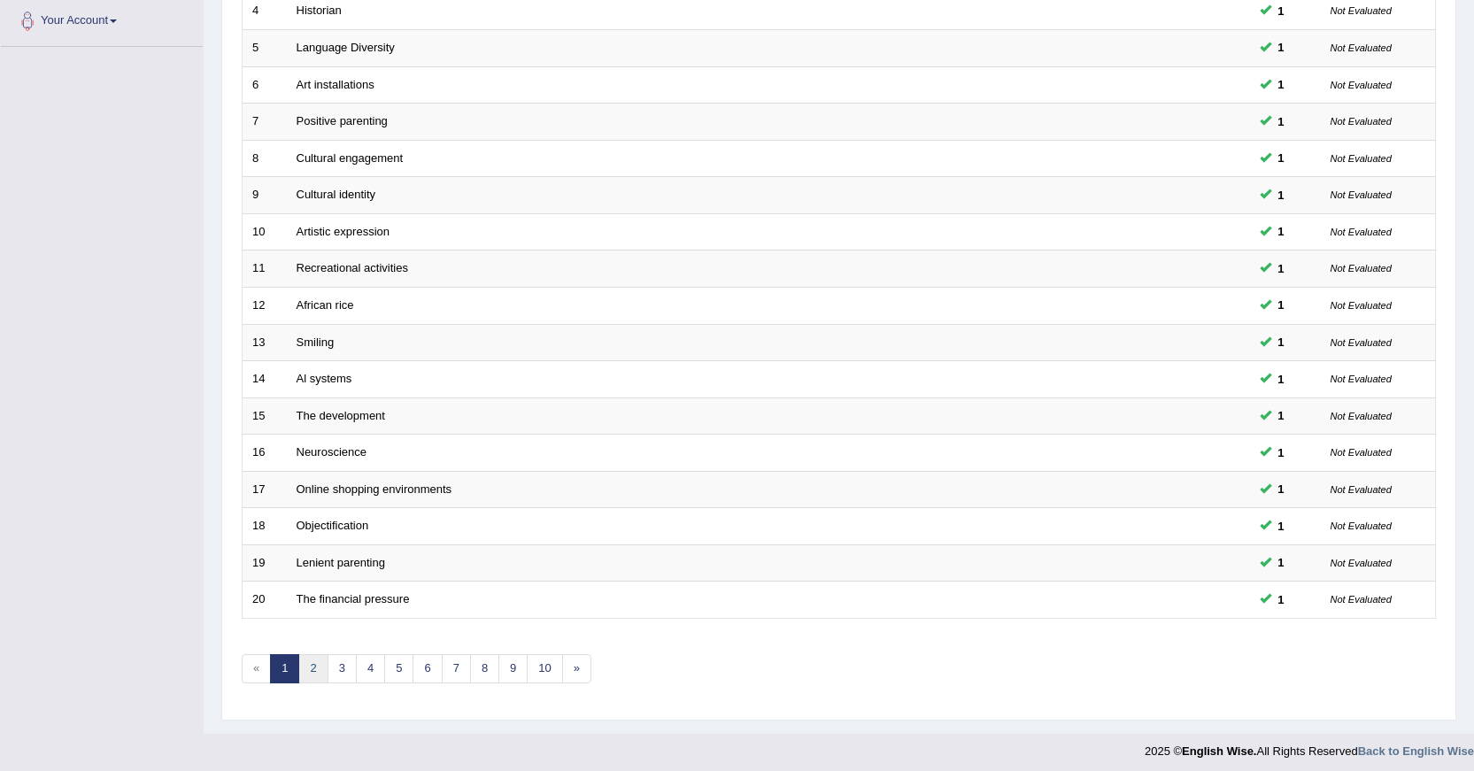
click at [313, 664] on link "2" at bounding box center [312, 668] width 29 height 29
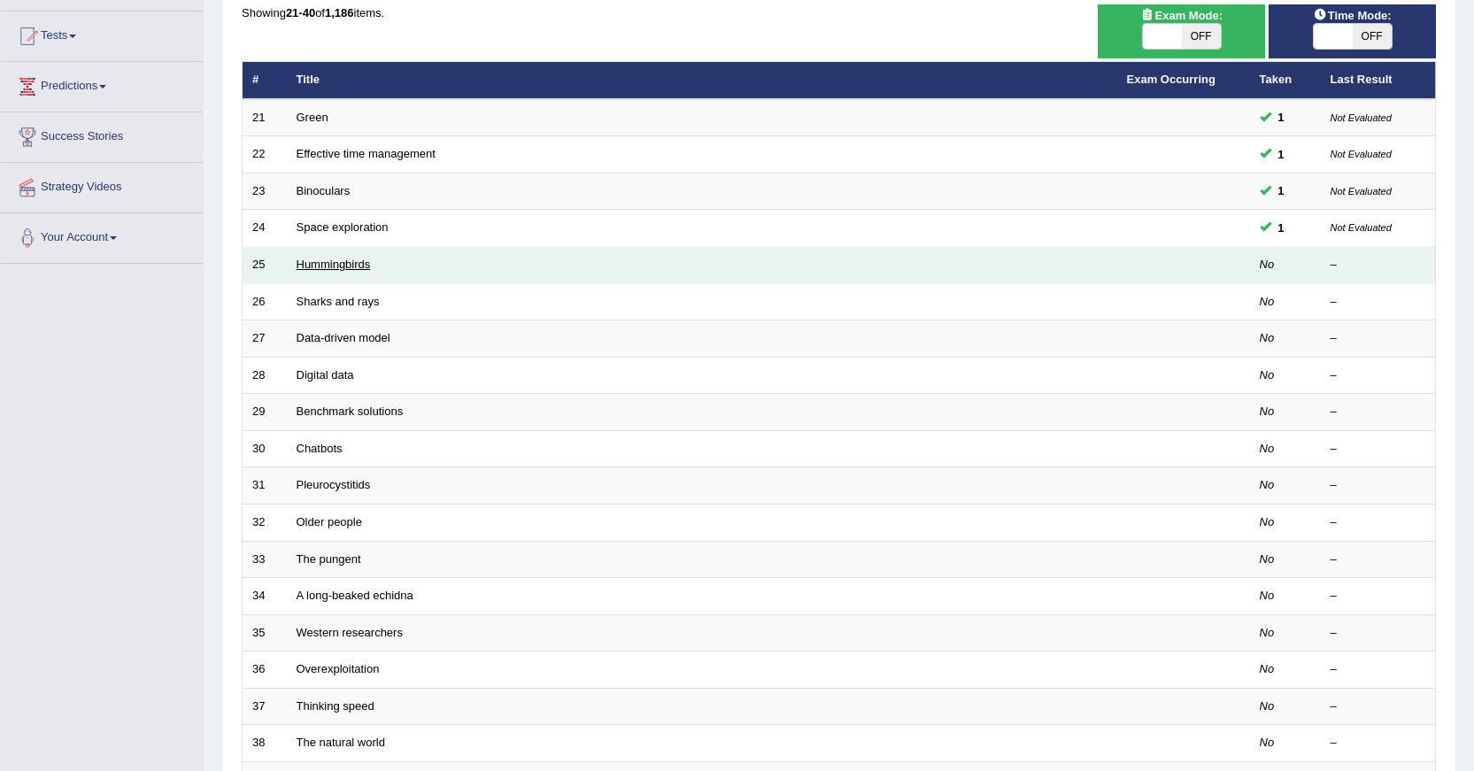
click at [318, 264] on link "Hummingbirds" at bounding box center [334, 264] width 74 height 13
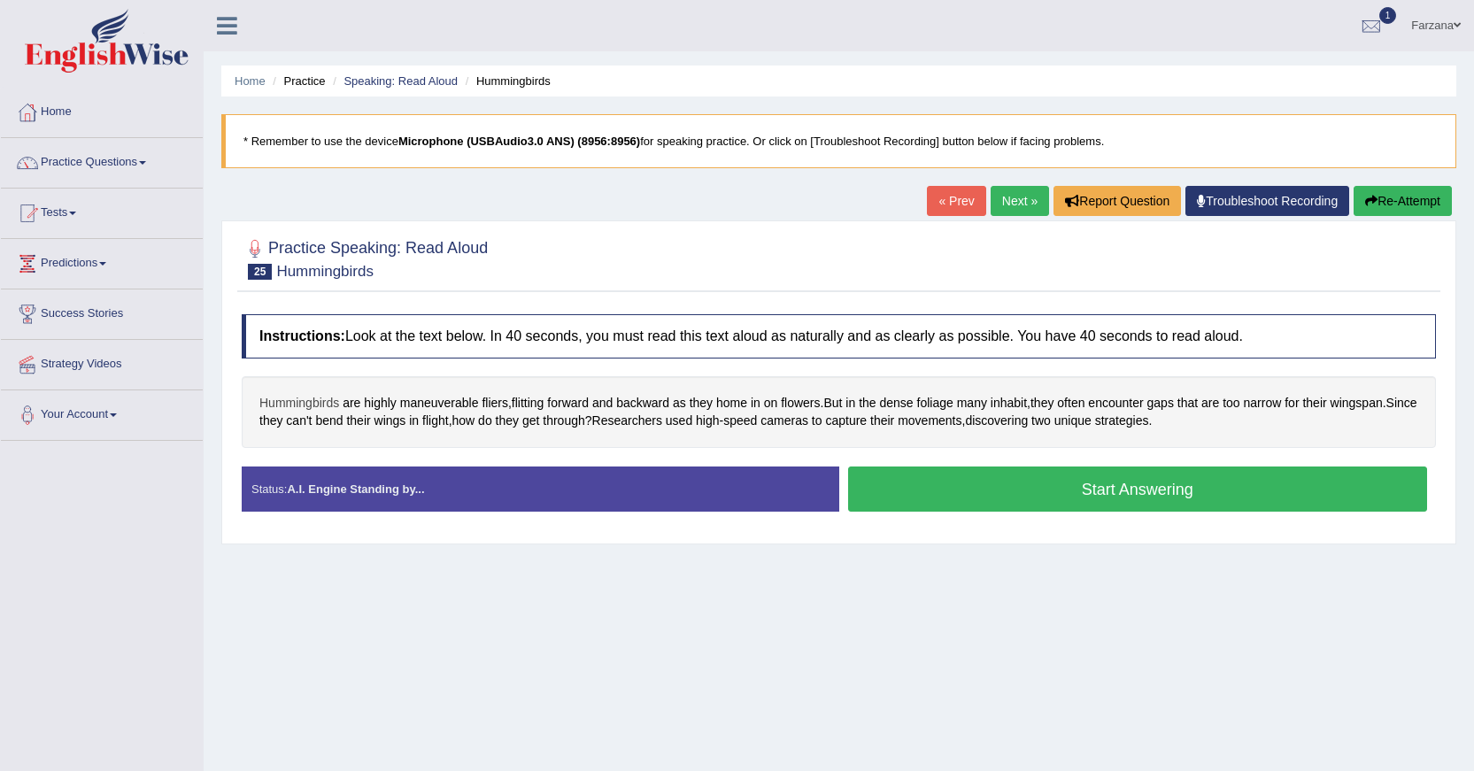
click at [292, 400] on span "Hummingbirds" at bounding box center [299, 403] width 80 height 19
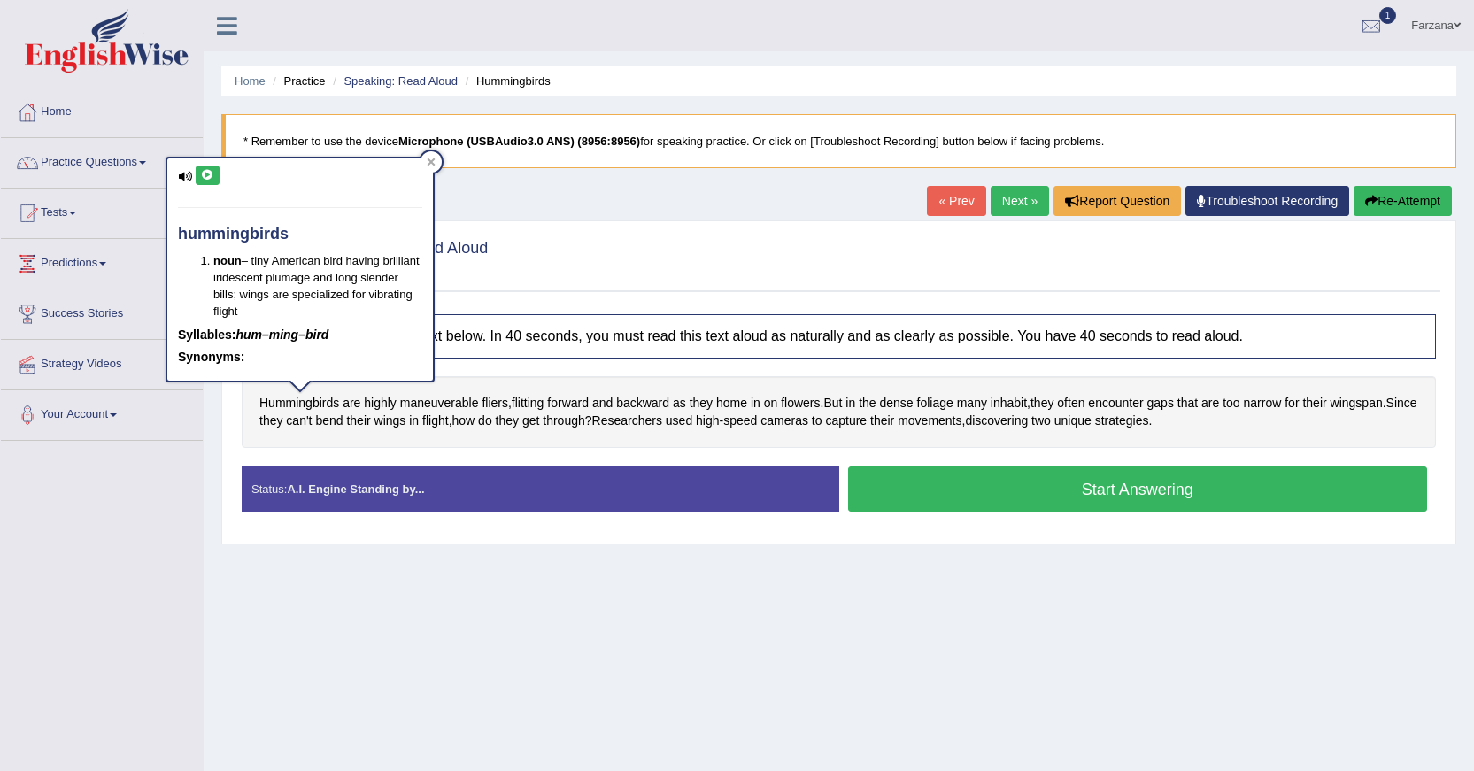
click at [205, 178] on icon at bounding box center [207, 175] width 13 height 11
click at [451, 404] on span "maneuverable" at bounding box center [439, 403] width 79 height 19
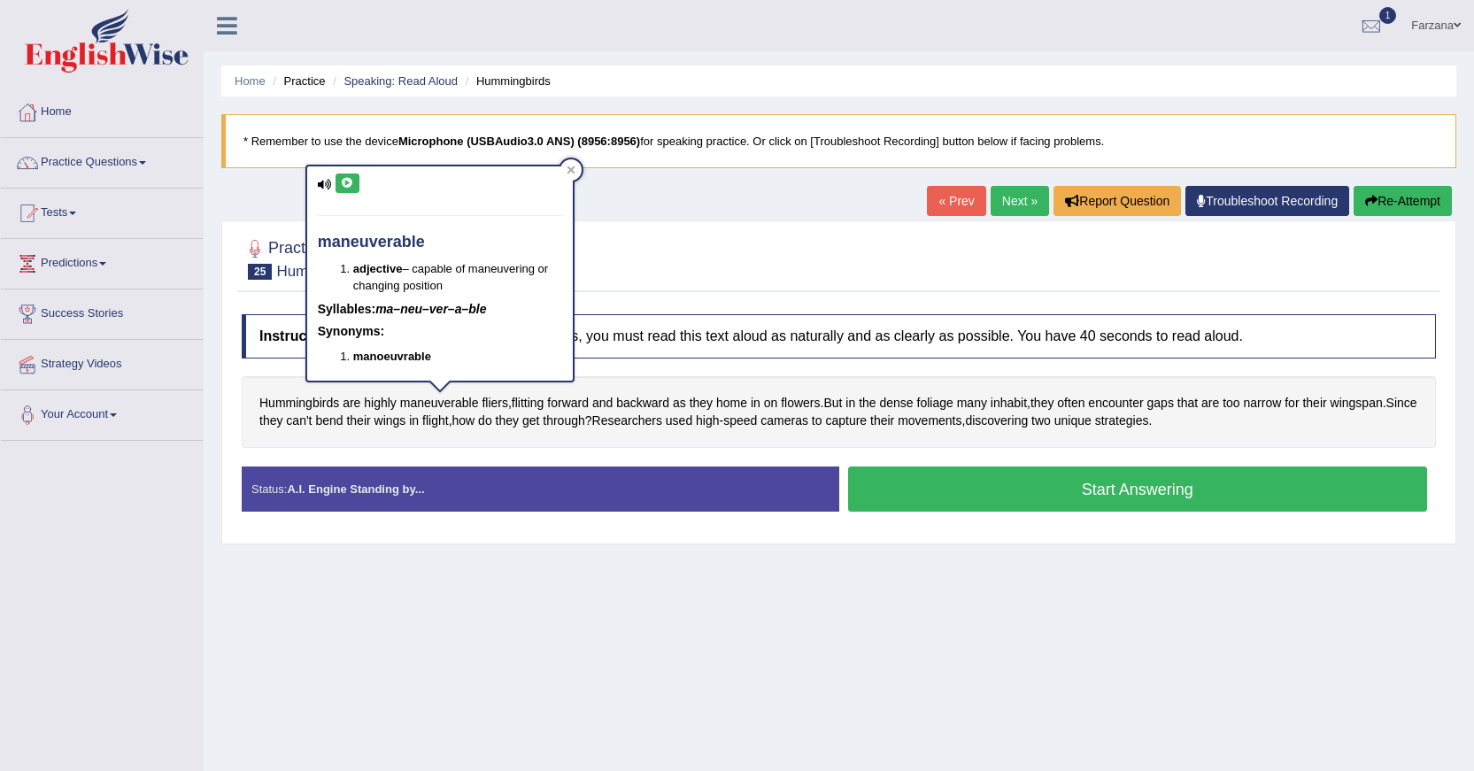
click at [355, 185] on button at bounding box center [348, 183] width 24 height 19
click at [922, 474] on button "Start Answering" at bounding box center [1138, 489] width 580 height 45
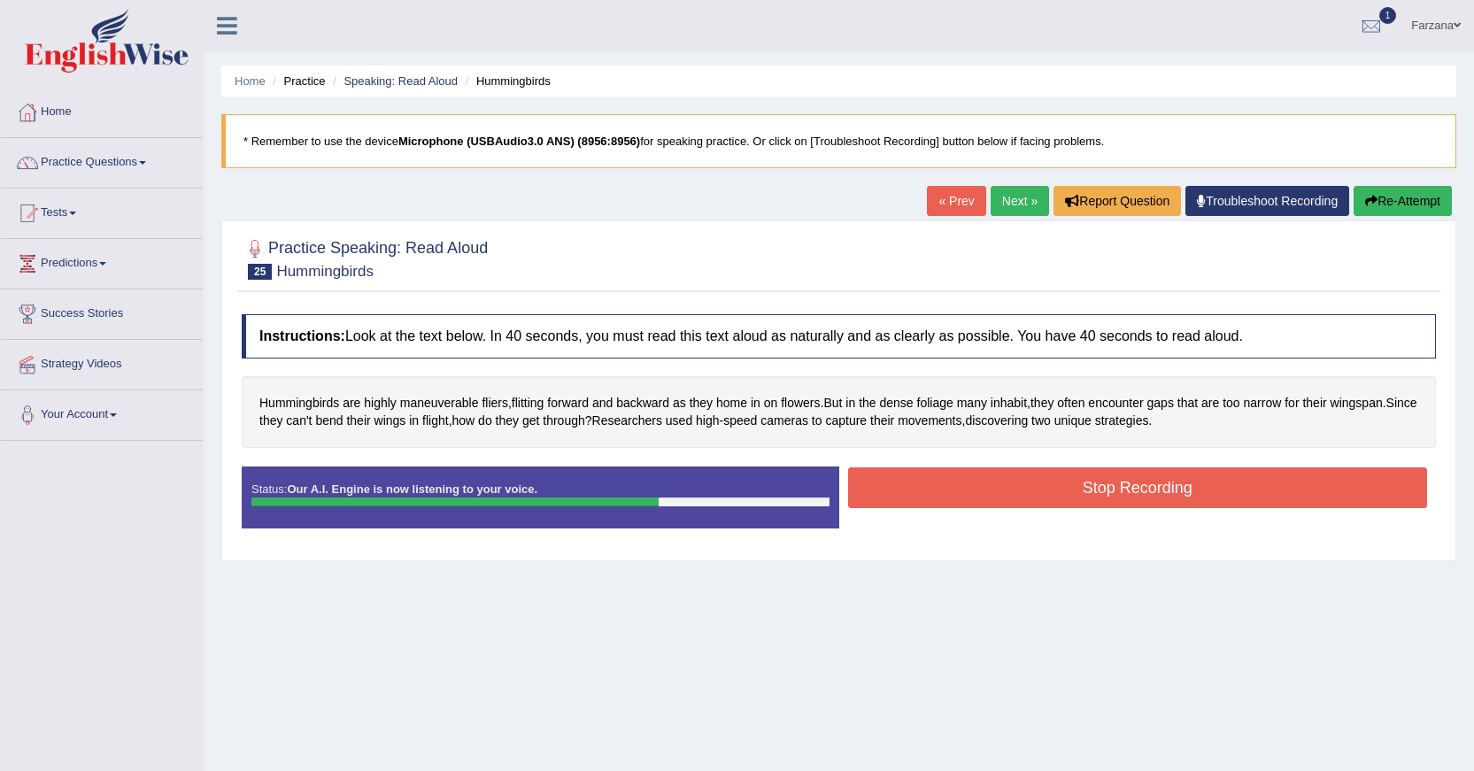
click at [949, 483] on button "Stop Recording" at bounding box center [1138, 488] width 580 height 41
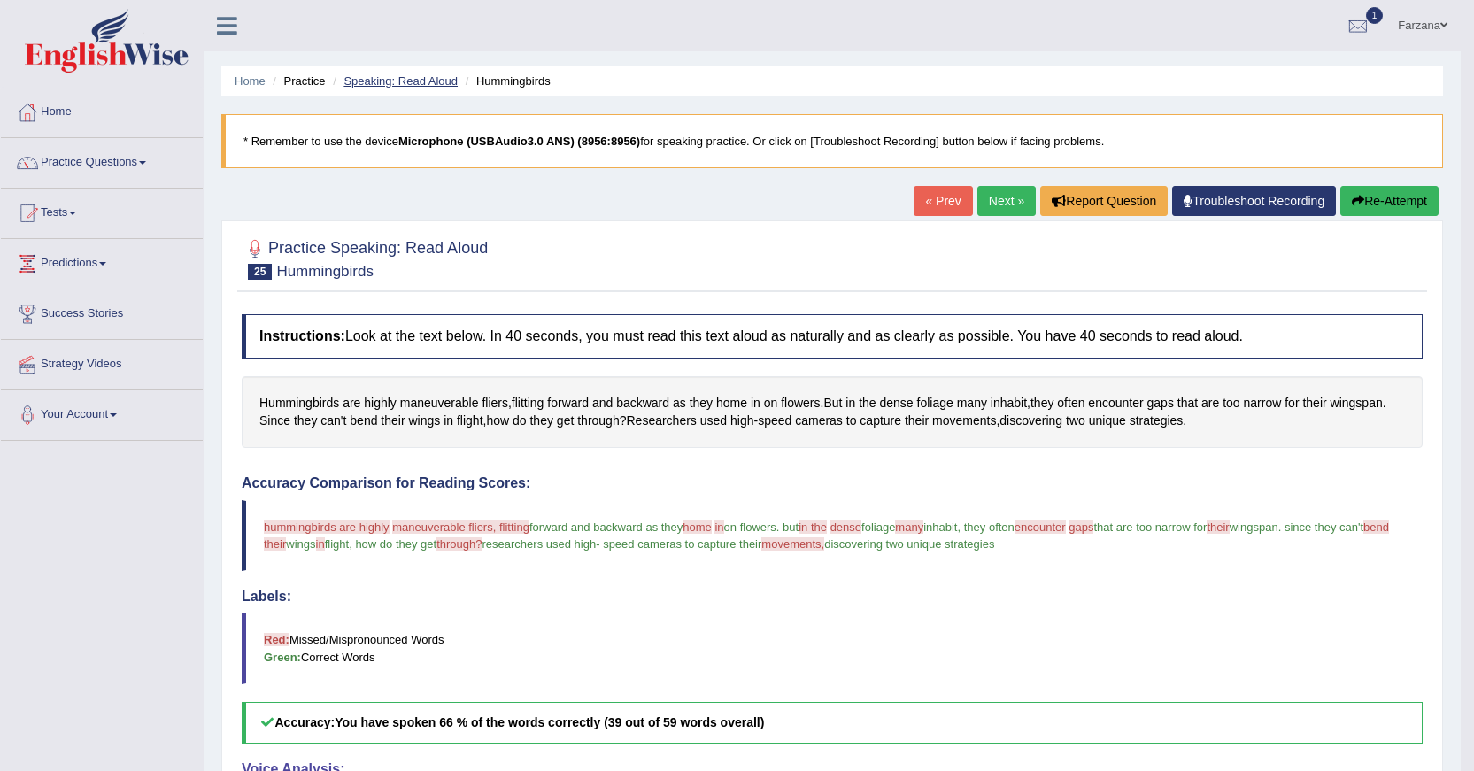
click at [419, 76] on link "Speaking: Read Aloud" at bounding box center [401, 80] width 114 height 13
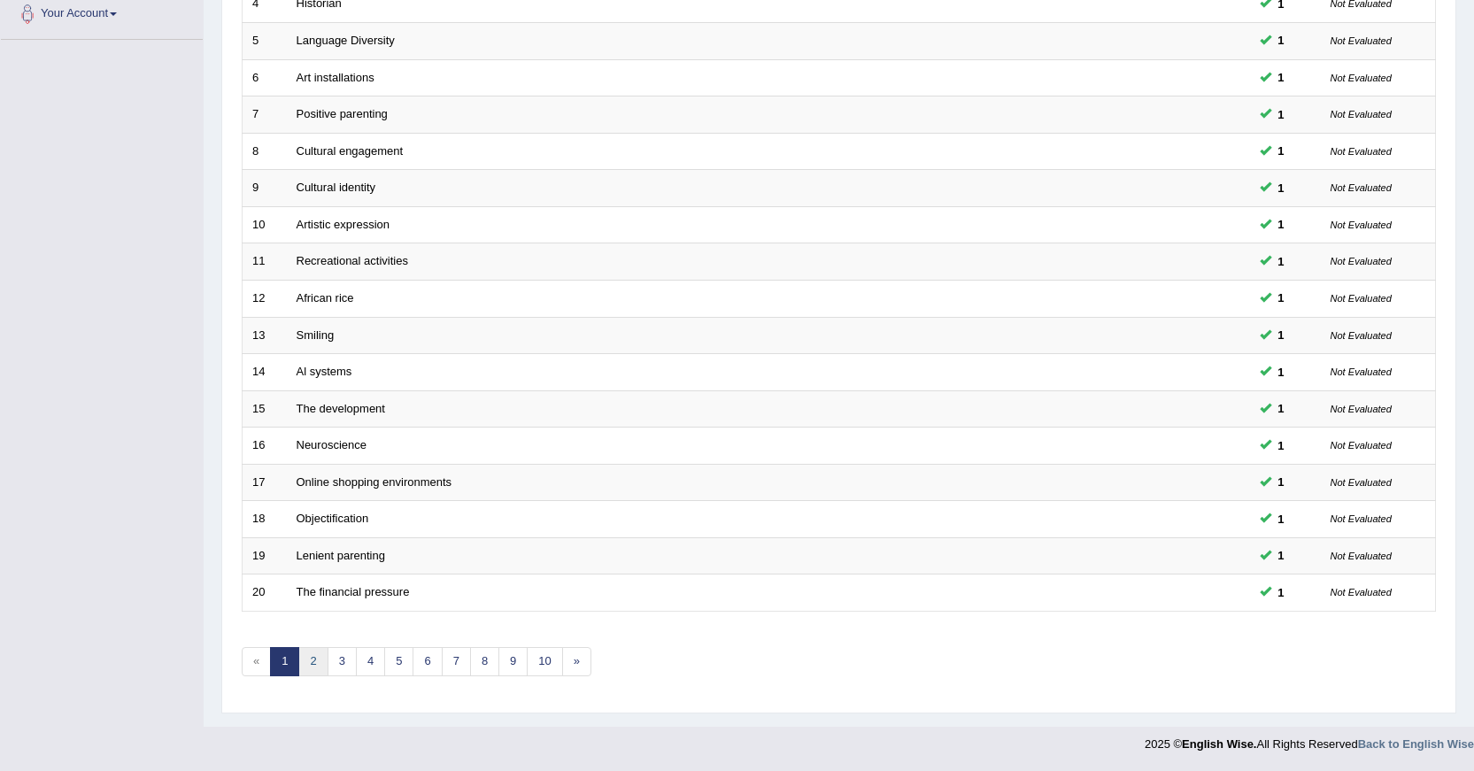
click at [301, 659] on link "2" at bounding box center [312, 661] width 29 height 29
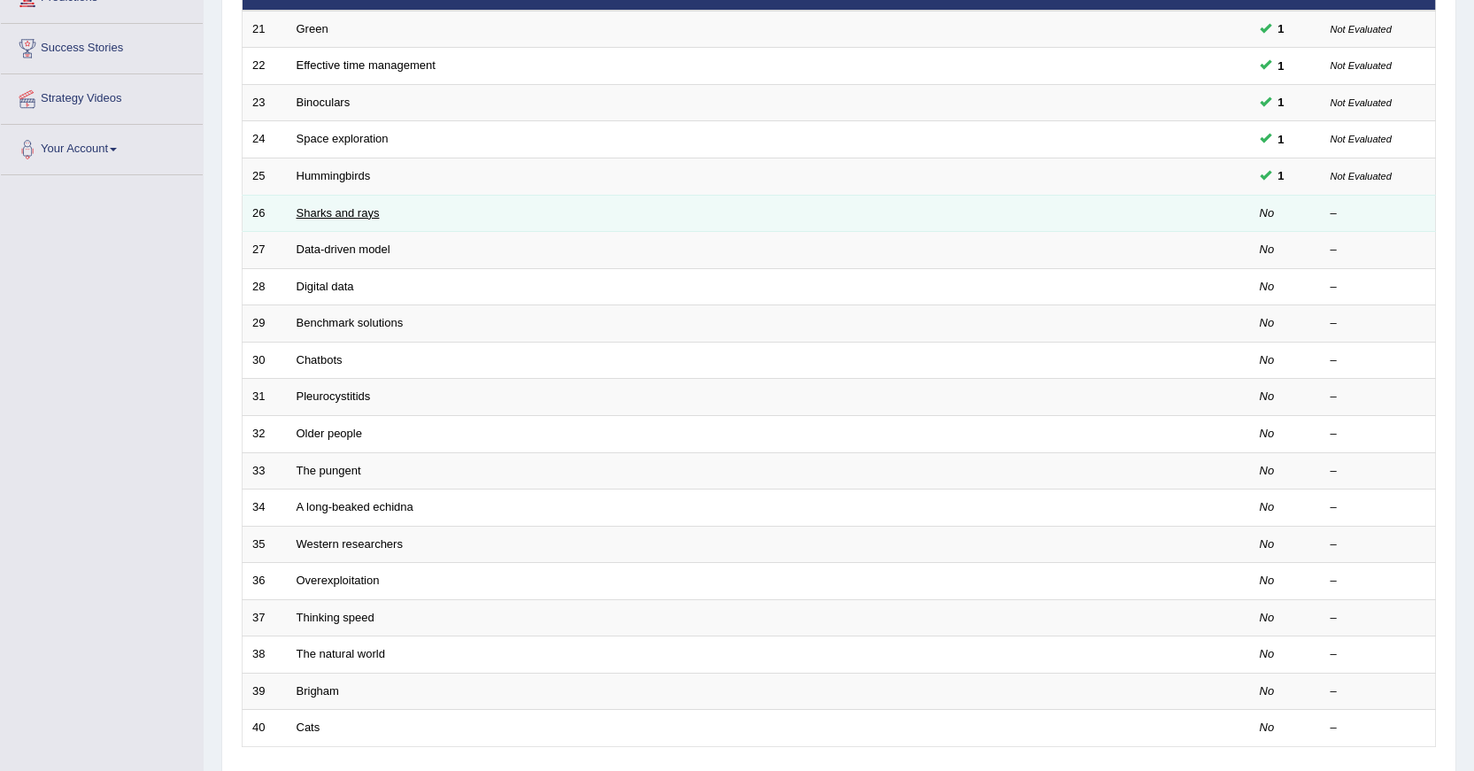
click at [367, 214] on link "Sharks and rays" at bounding box center [338, 212] width 83 height 13
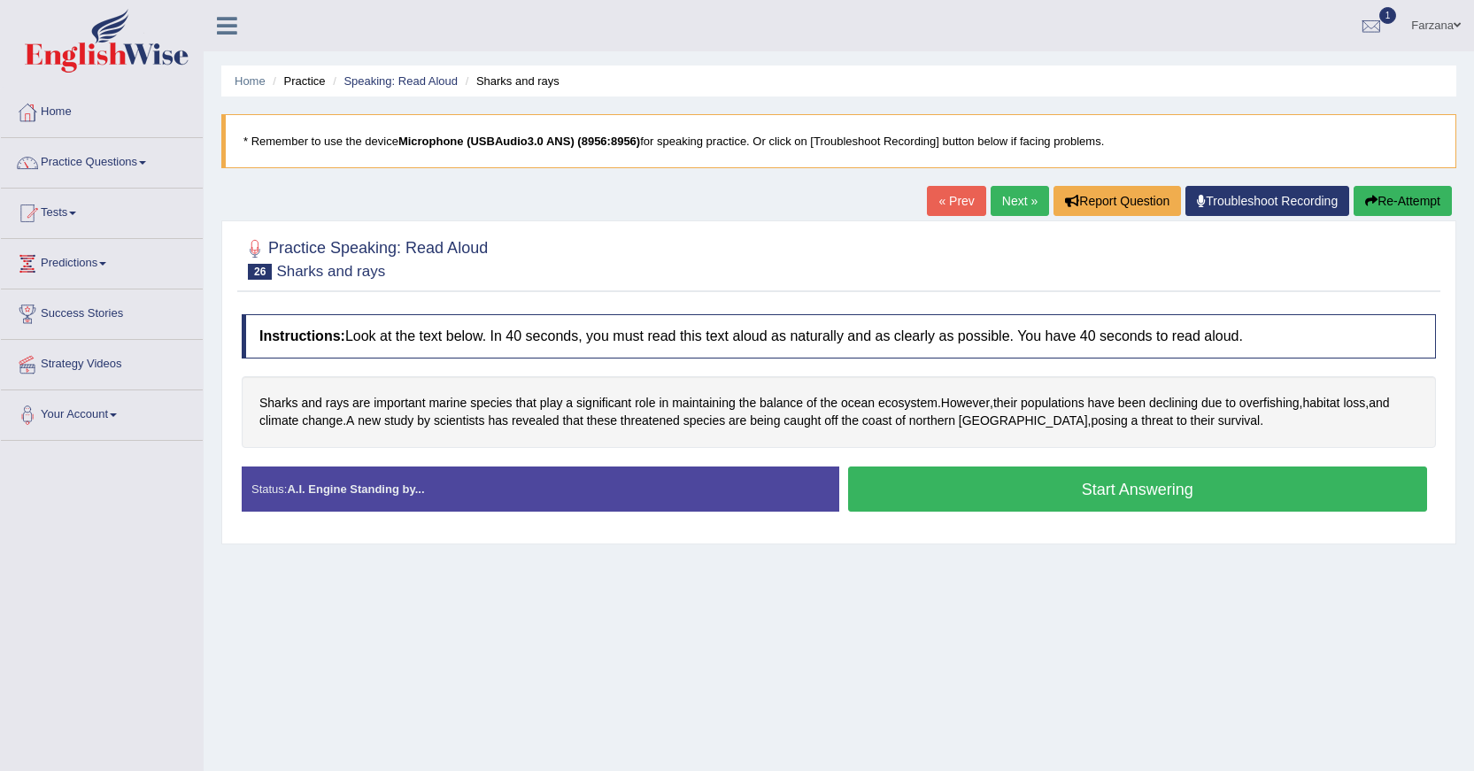
click at [962, 491] on button "Start Answering" at bounding box center [1138, 489] width 580 height 45
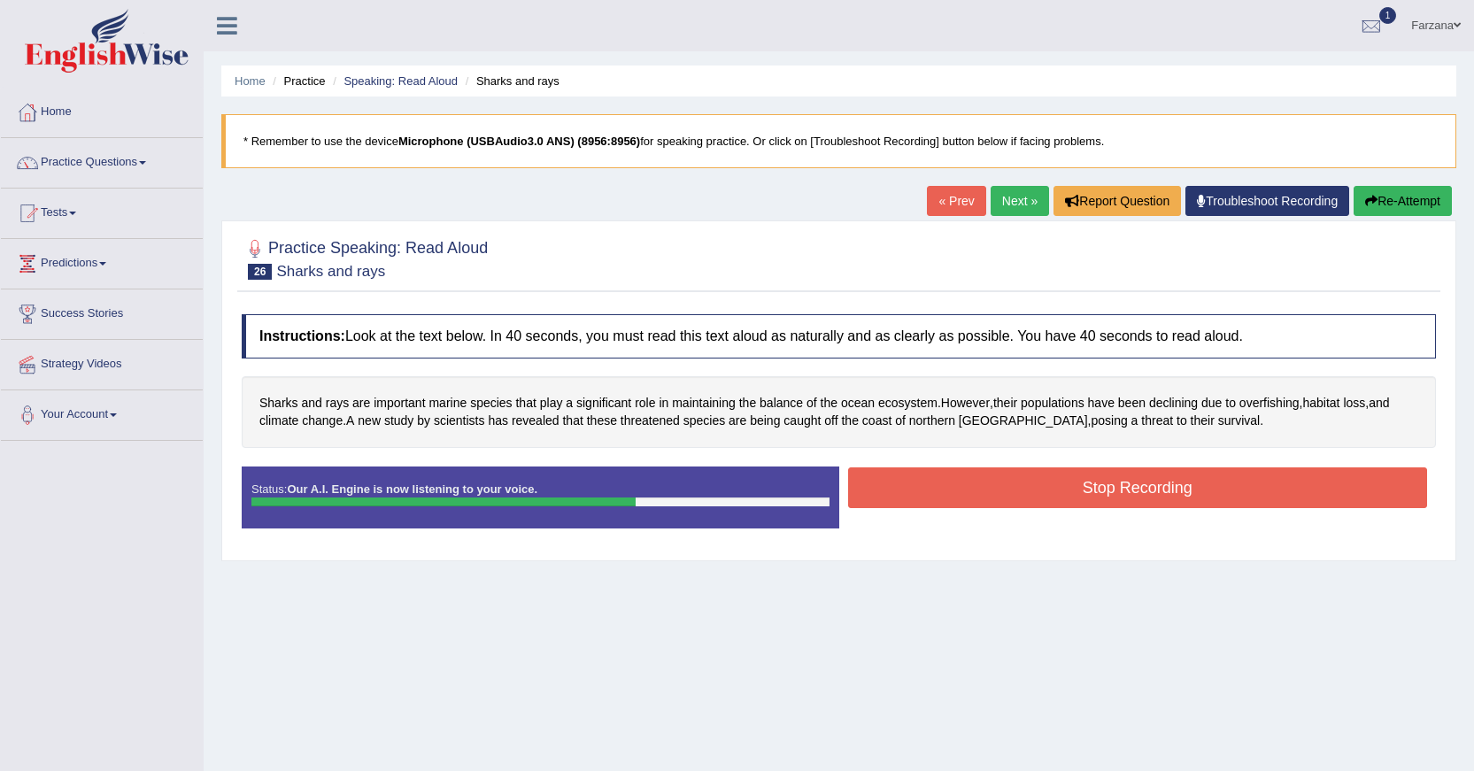
click at [976, 494] on button "Stop Recording" at bounding box center [1138, 488] width 580 height 41
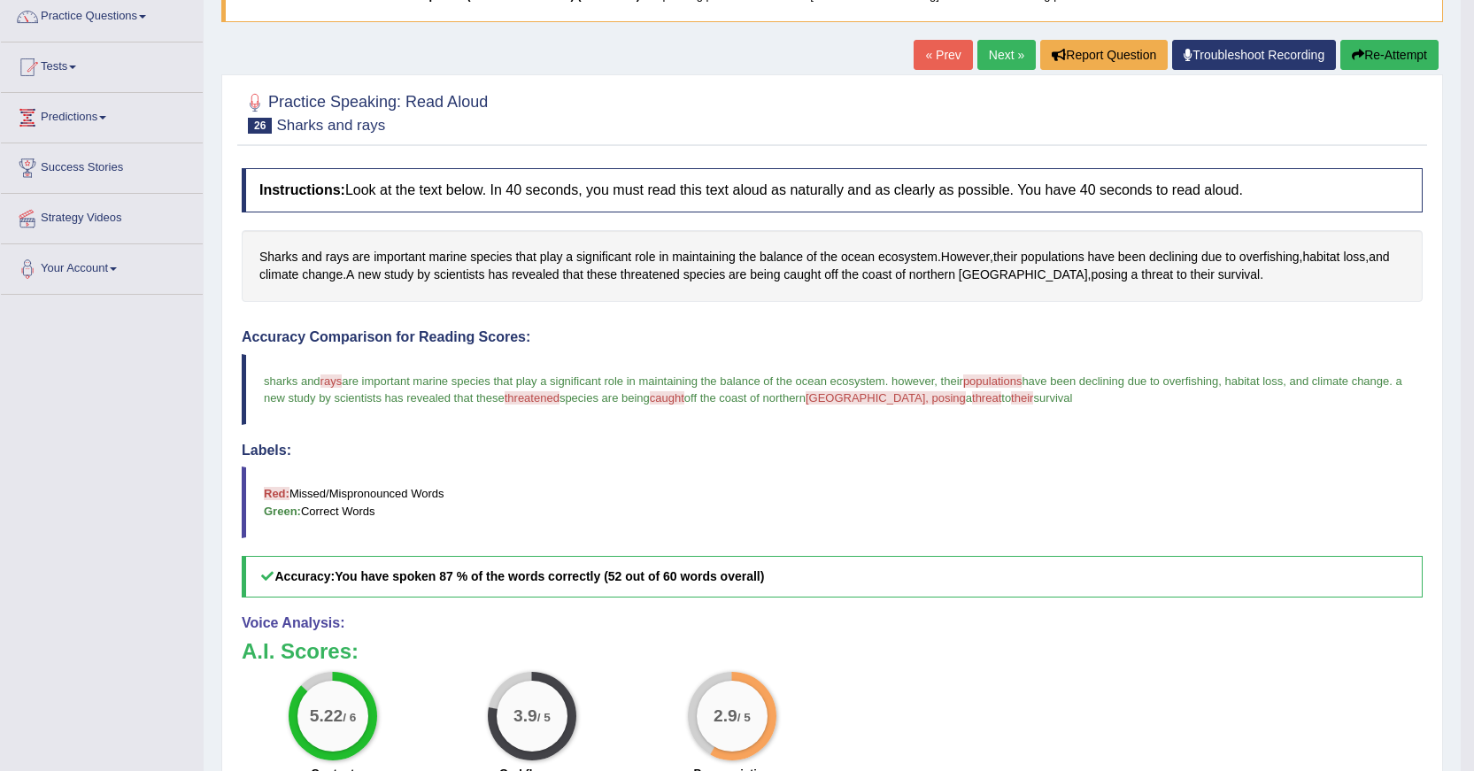
scroll to position [121, 0]
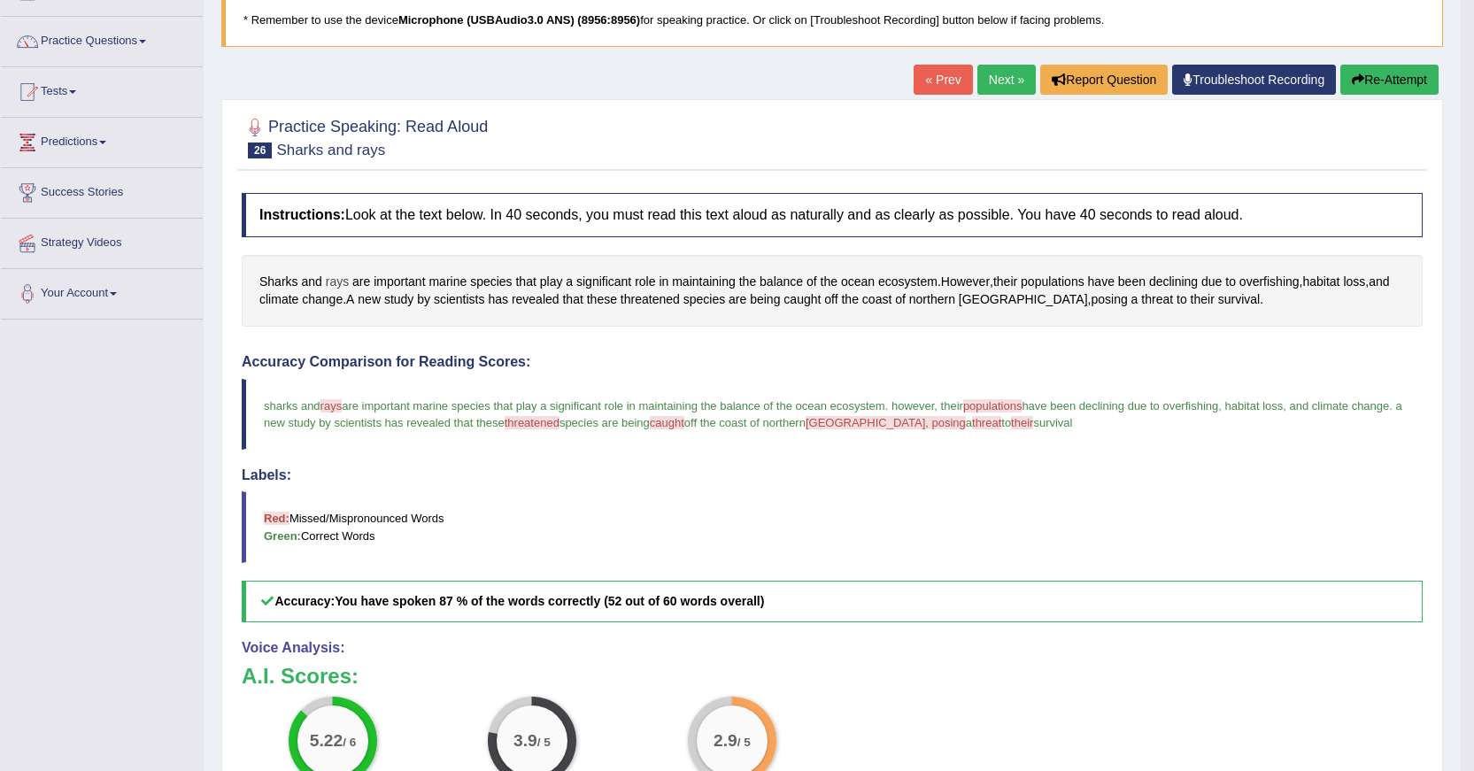
click at [334, 279] on span "rays" at bounding box center [337, 282] width 23 height 19
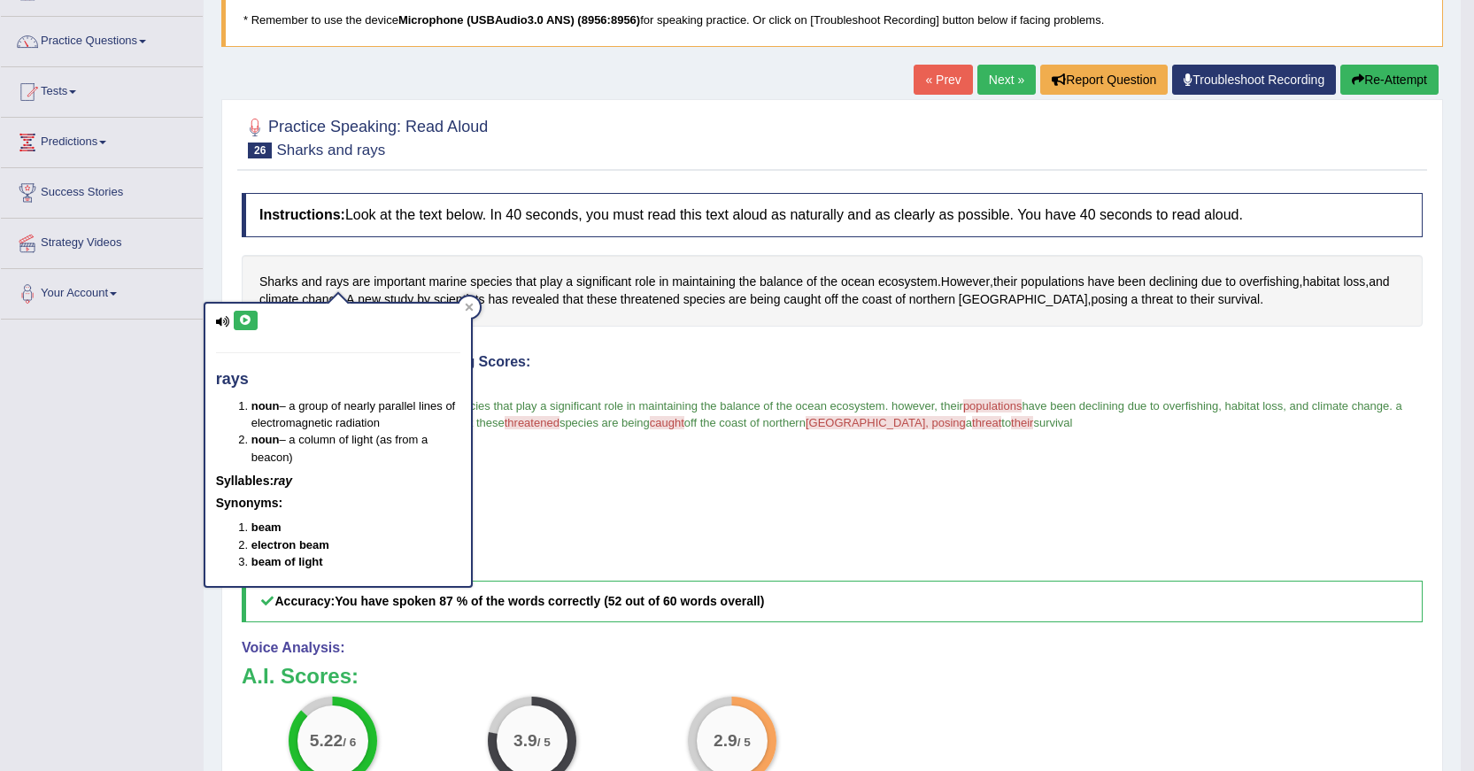
click at [251, 324] on icon at bounding box center [245, 320] width 13 height 11
click at [576, 346] on div "Instructions: Look at the text below. In 40 seconds, you must read this text al…" at bounding box center [832, 576] width 1190 height 785
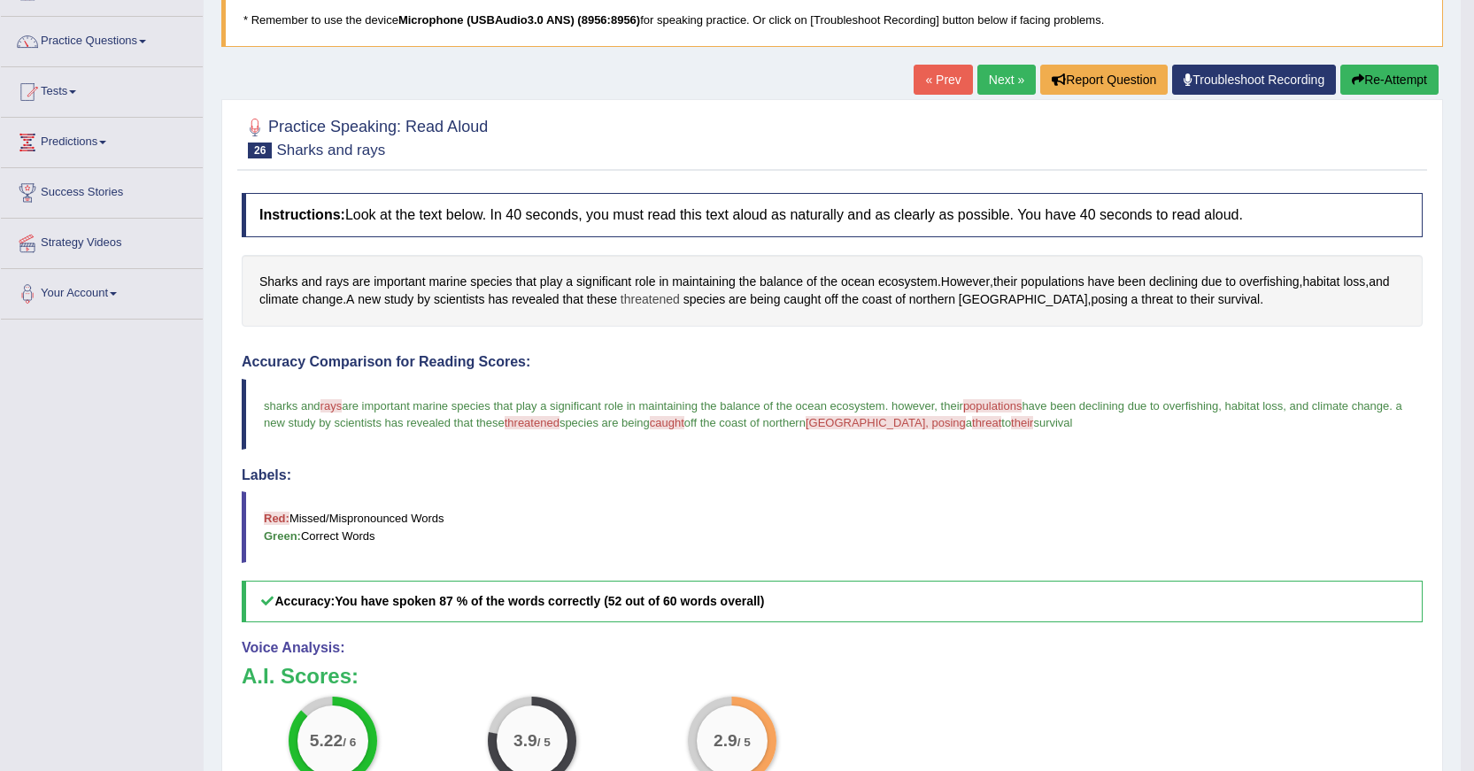
click at [655, 294] on span "threatened" at bounding box center [650, 299] width 59 height 19
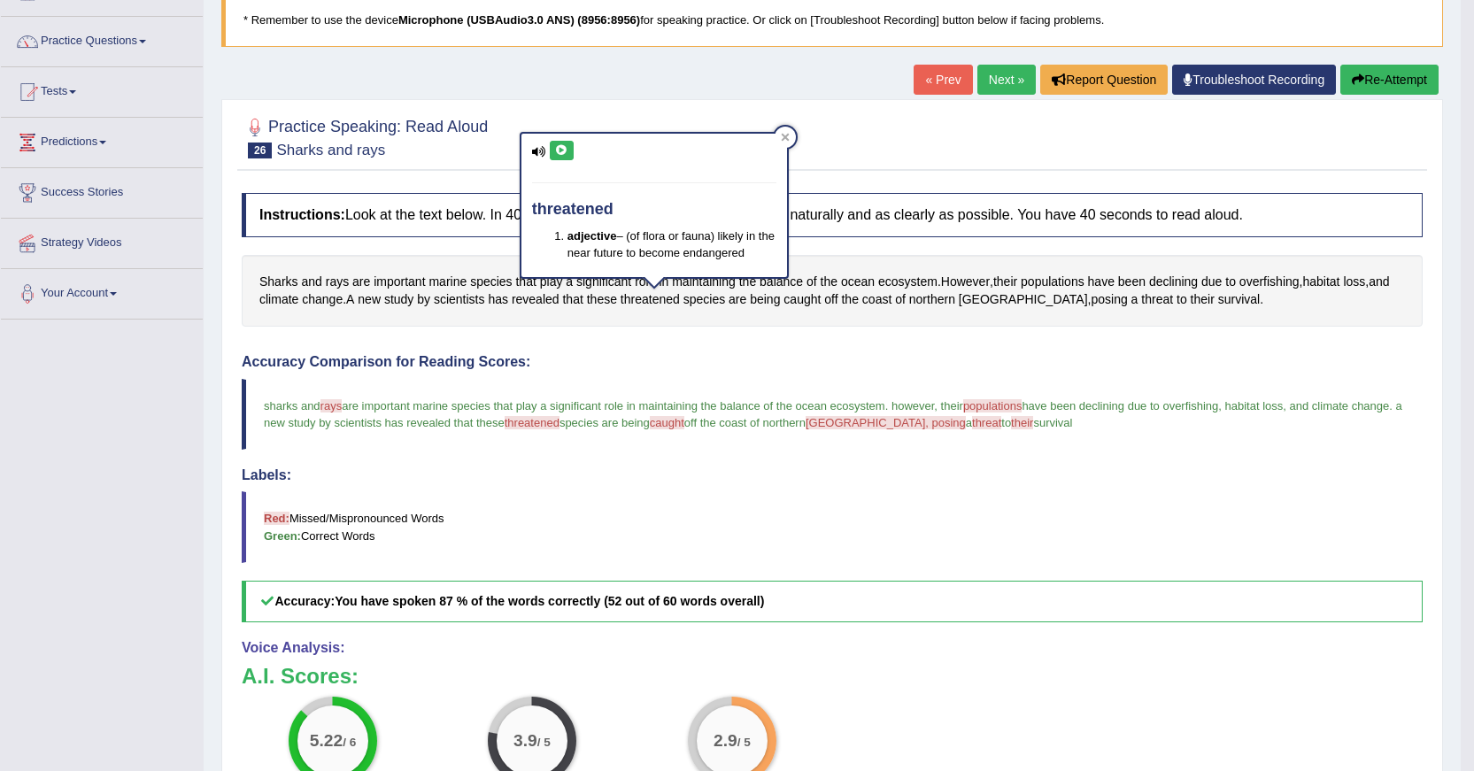
click at [561, 158] on button at bounding box center [562, 150] width 24 height 19
click at [556, 143] on button at bounding box center [562, 150] width 24 height 19
click at [979, 301] on span "Cyprus" at bounding box center [1023, 299] width 129 height 19
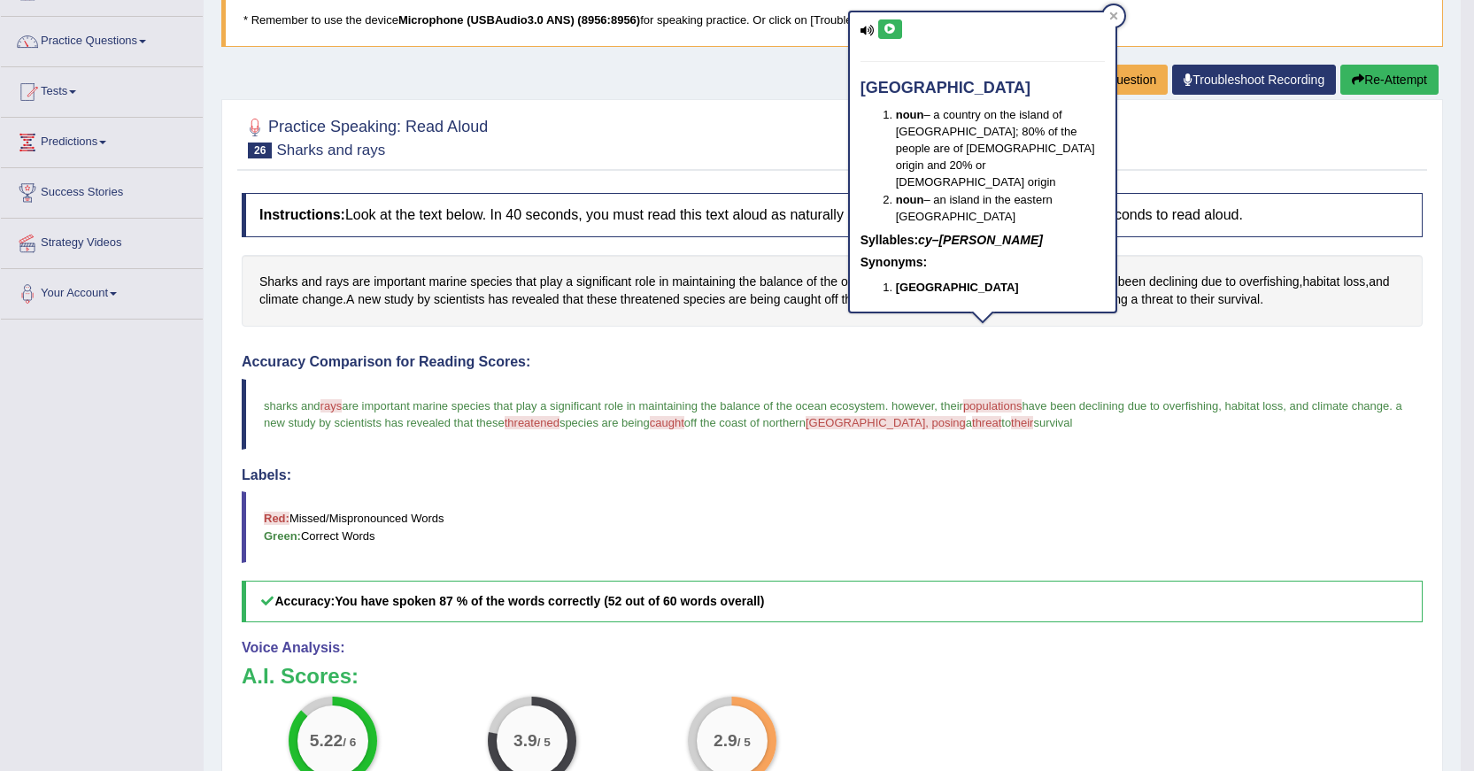
click at [891, 36] on button at bounding box center [890, 28] width 24 height 19
click at [1022, 392] on blockquote "sharks and rays grays are important marine species that play a significant role…" at bounding box center [832, 414] width 1181 height 71
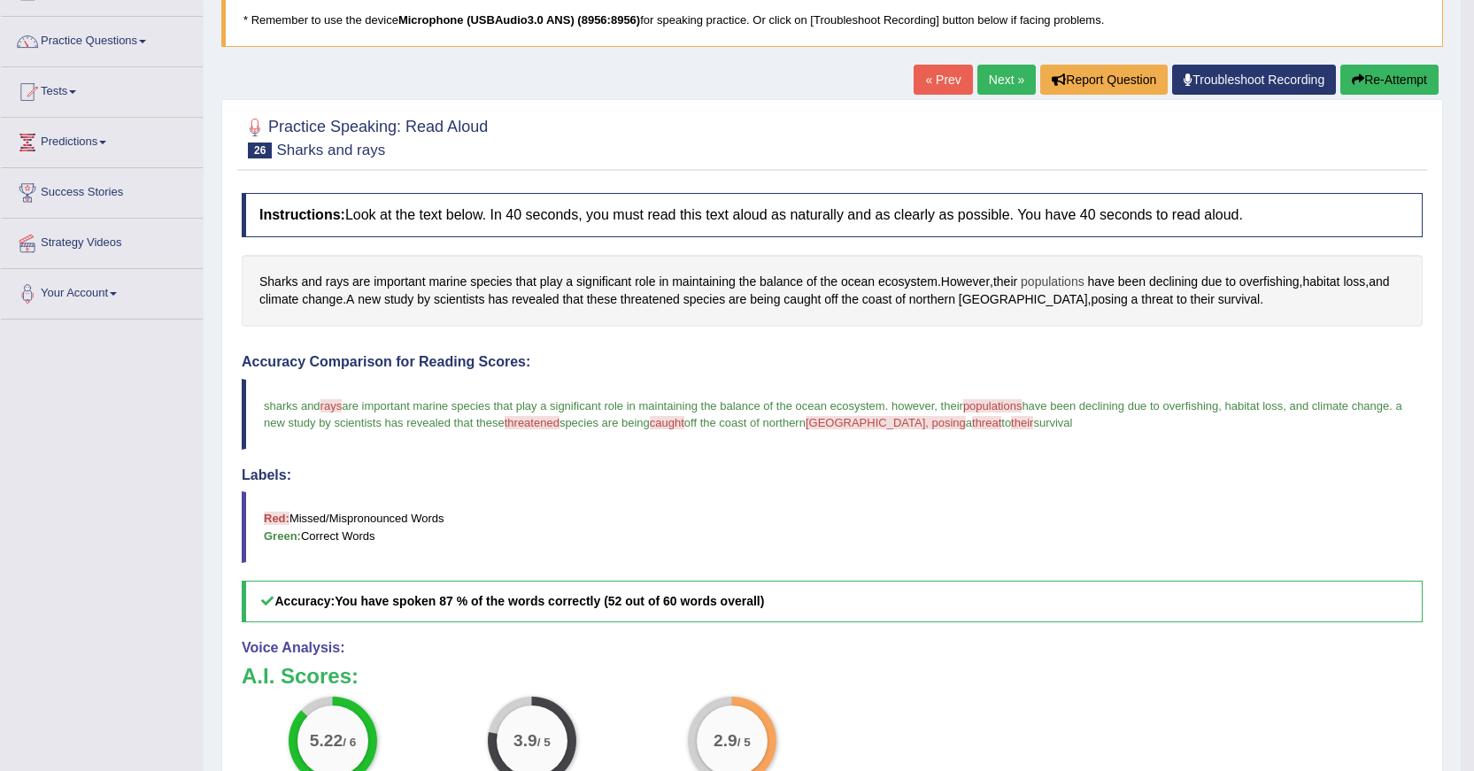
click at [1048, 277] on span "populations" at bounding box center [1053, 282] width 64 height 19
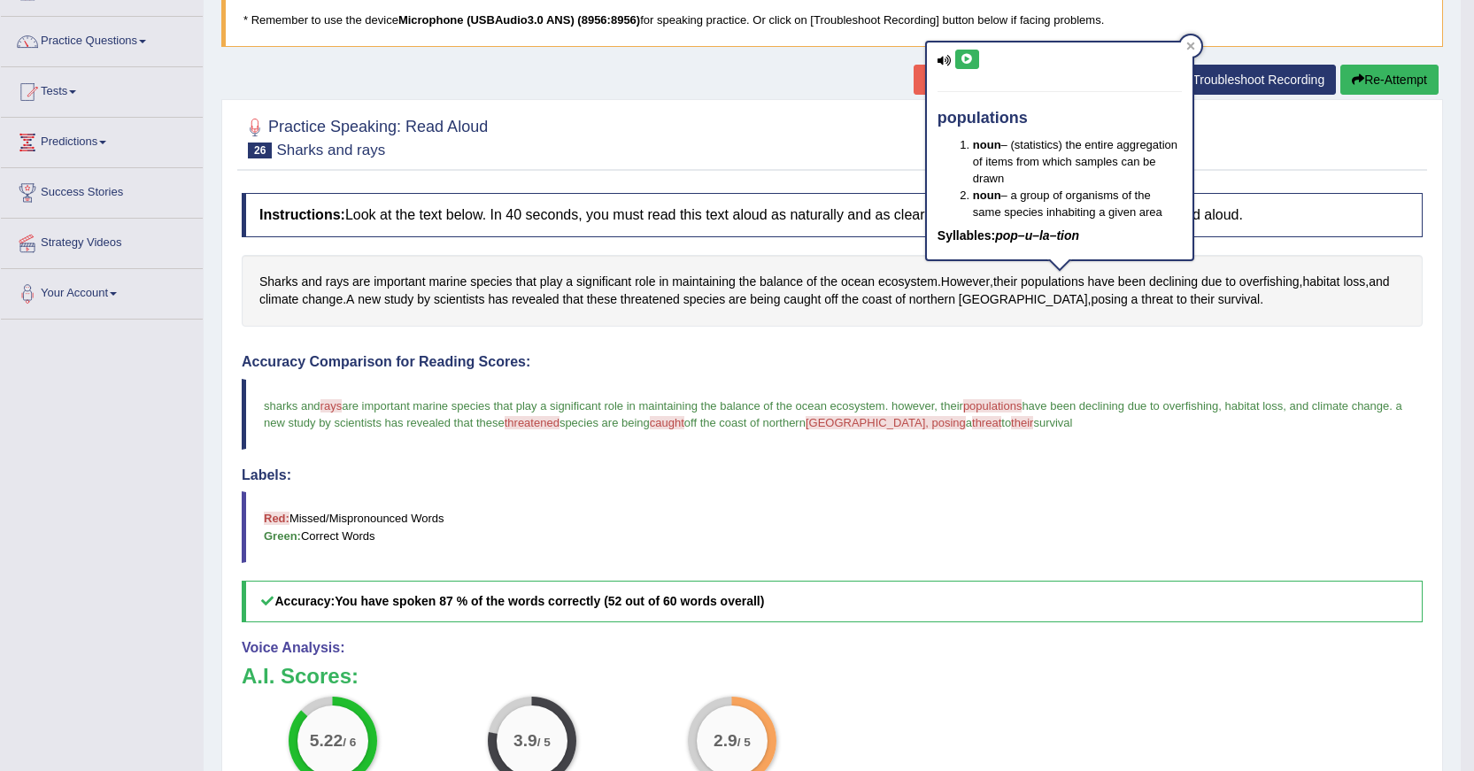
click at [966, 61] on icon at bounding box center [967, 59] width 13 height 11
click at [1141, 293] on span "threat" at bounding box center [1157, 299] width 32 height 19
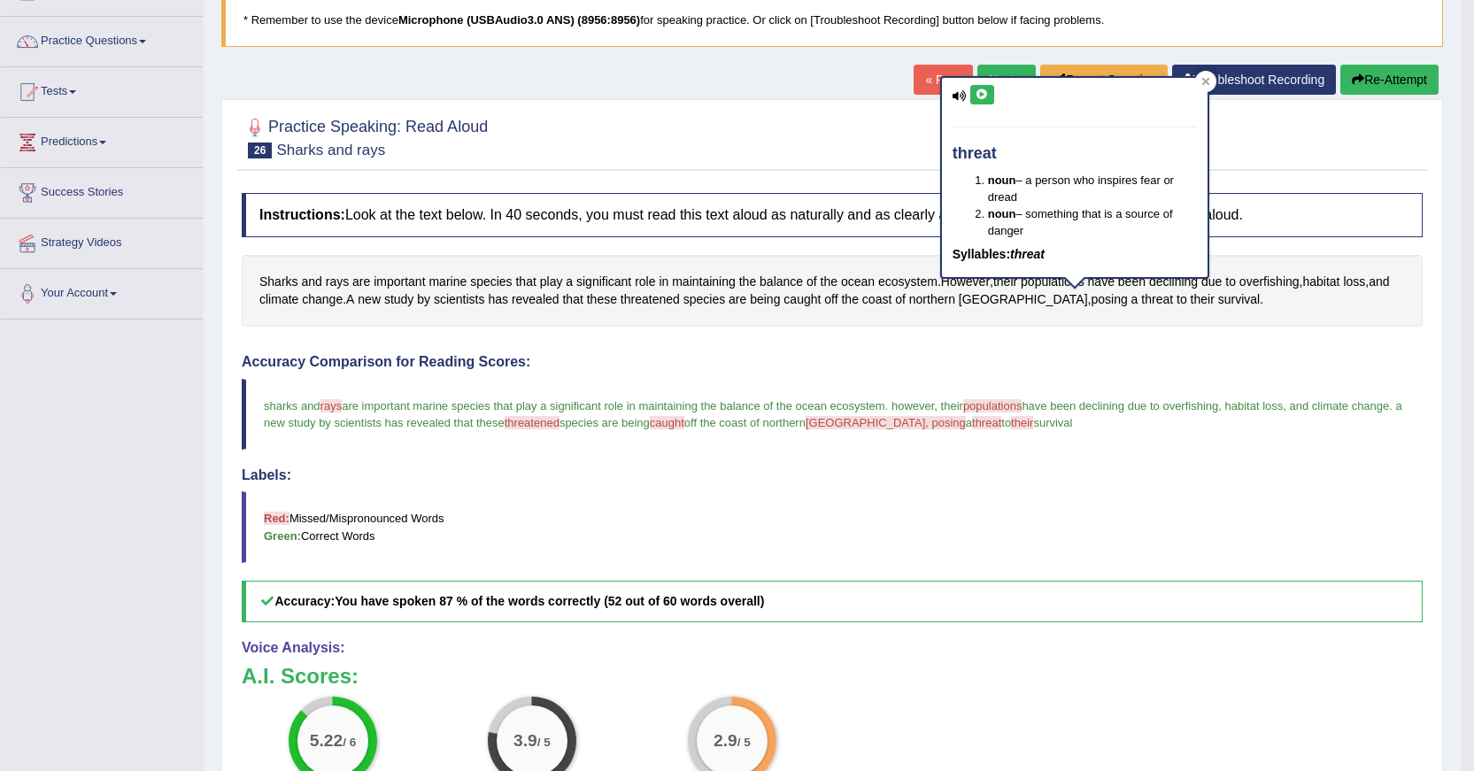
click at [971, 99] on button at bounding box center [983, 94] width 24 height 19
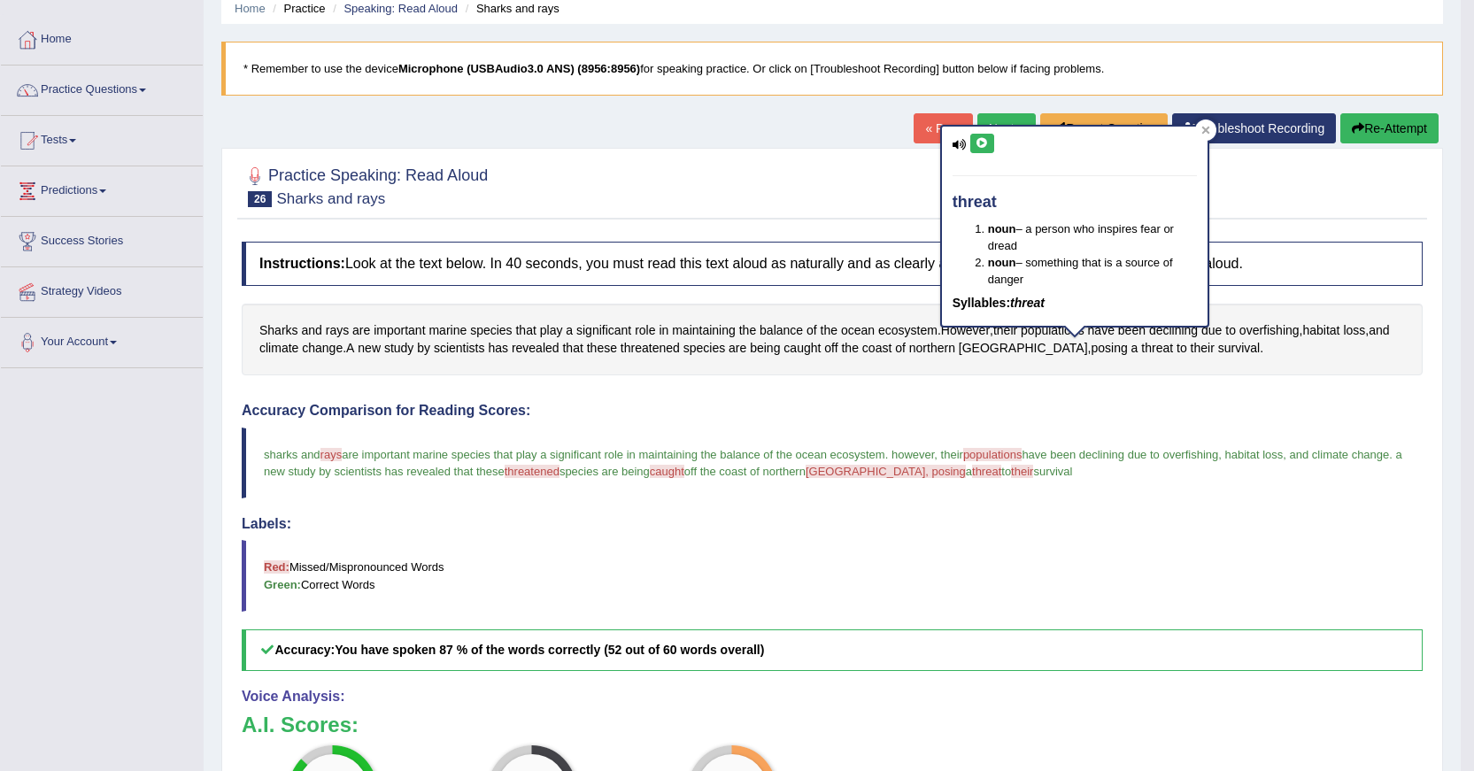
scroll to position [0, 0]
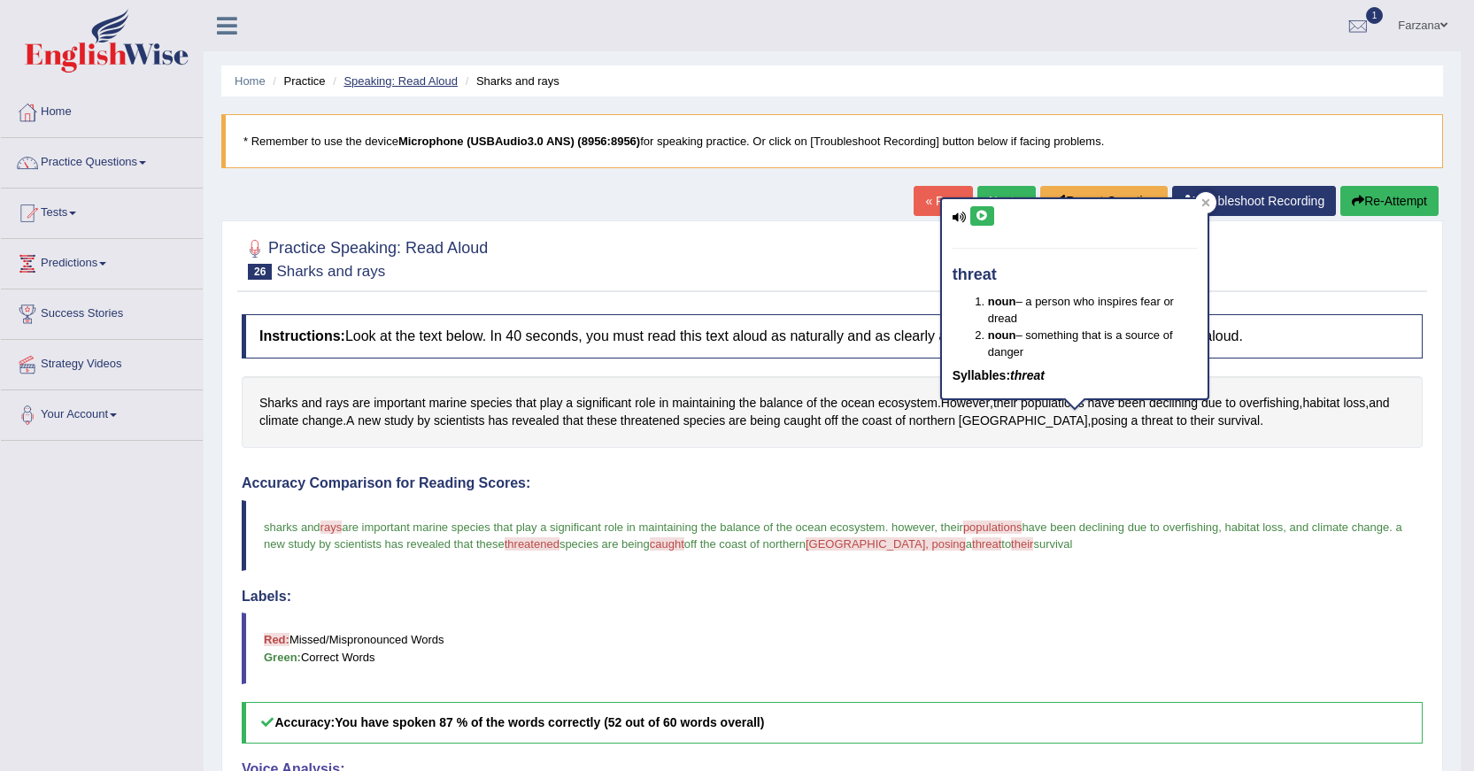
click at [384, 86] on link "Speaking: Read Aloud" at bounding box center [401, 80] width 114 height 13
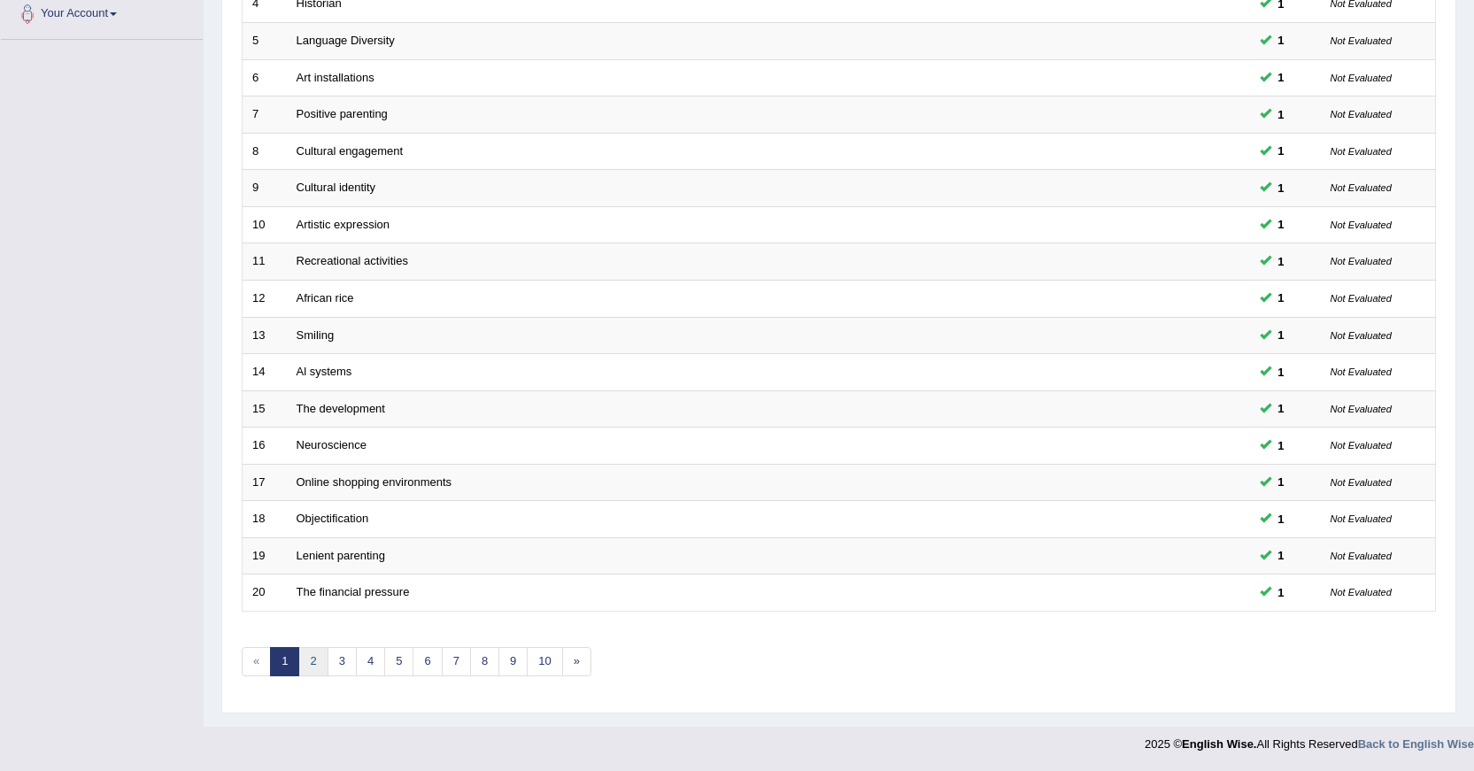
click at [319, 662] on link "2" at bounding box center [312, 661] width 29 height 29
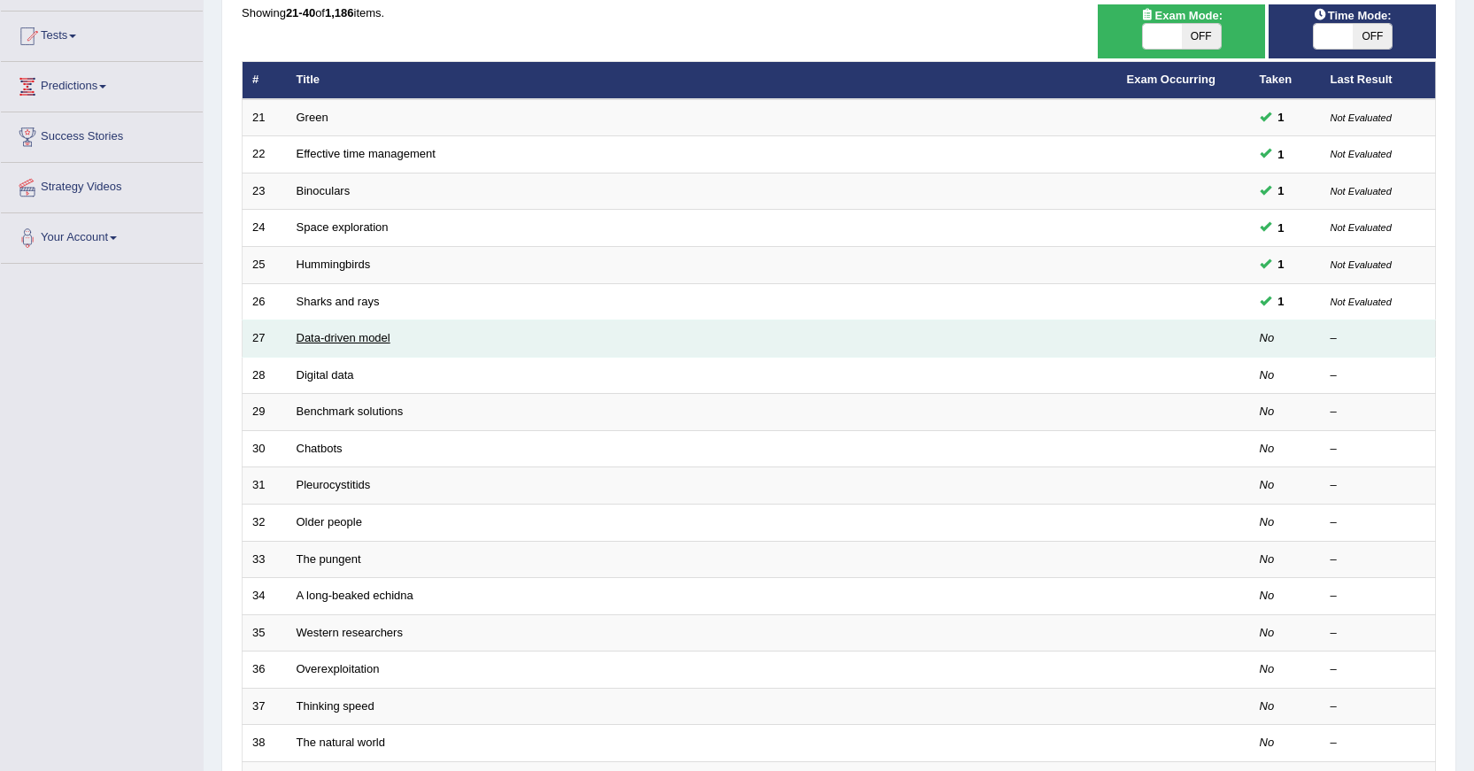
click at [354, 338] on link "Data-driven model" at bounding box center [344, 337] width 94 height 13
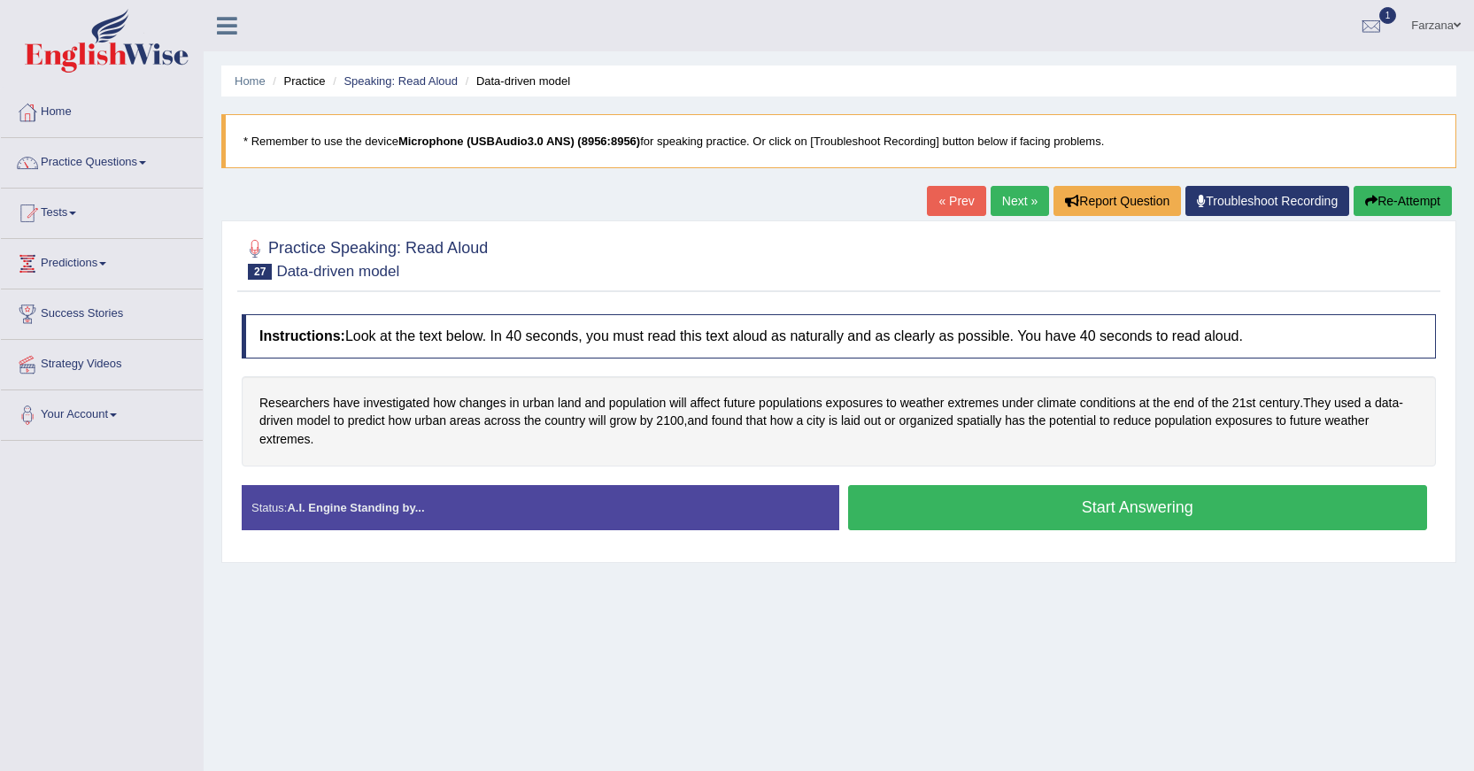
click at [912, 514] on button "Start Answering" at bounding box center [1138, 507] width 580 height 45
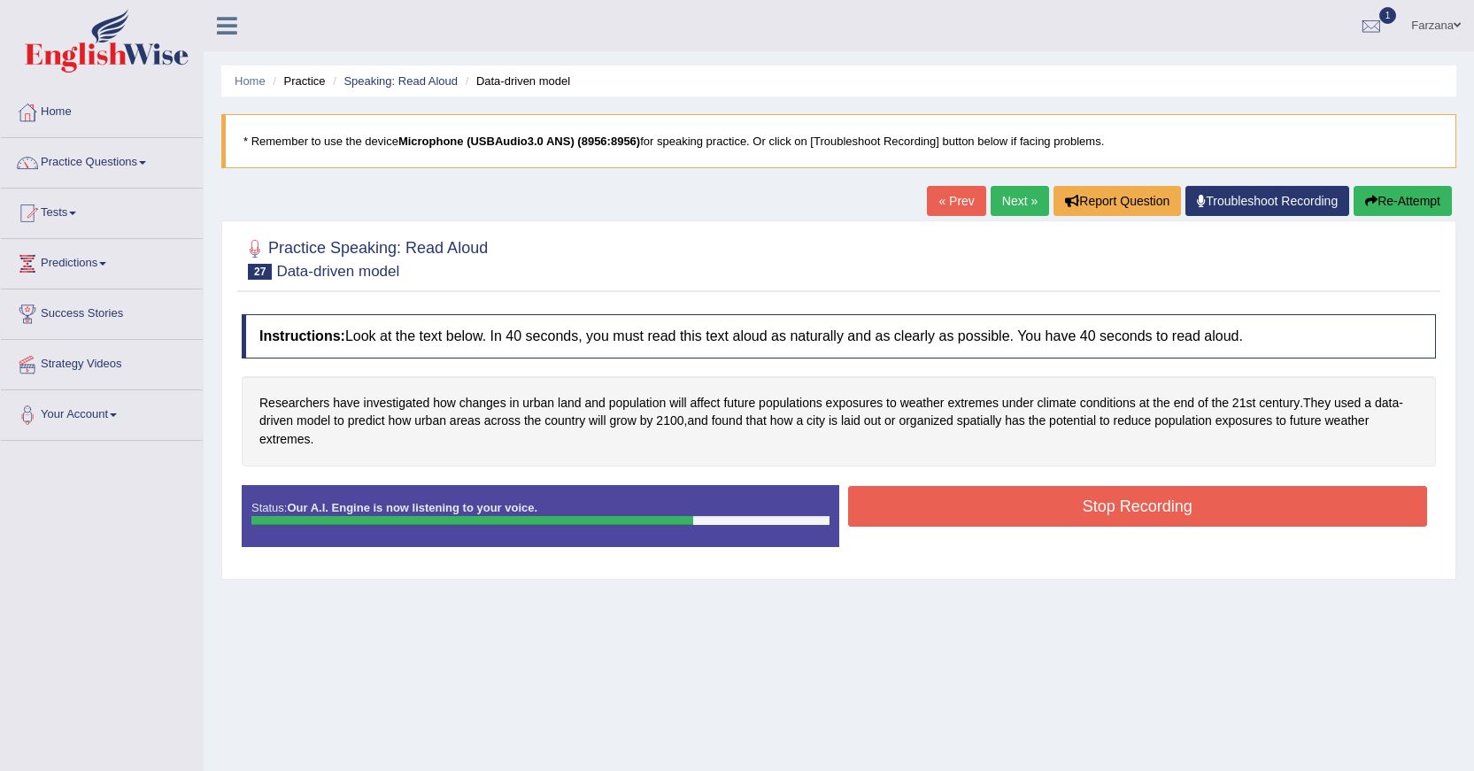
click at [929, 516] on button "Stop Recording" at bounding box center [1138, 506] width 580 height 41
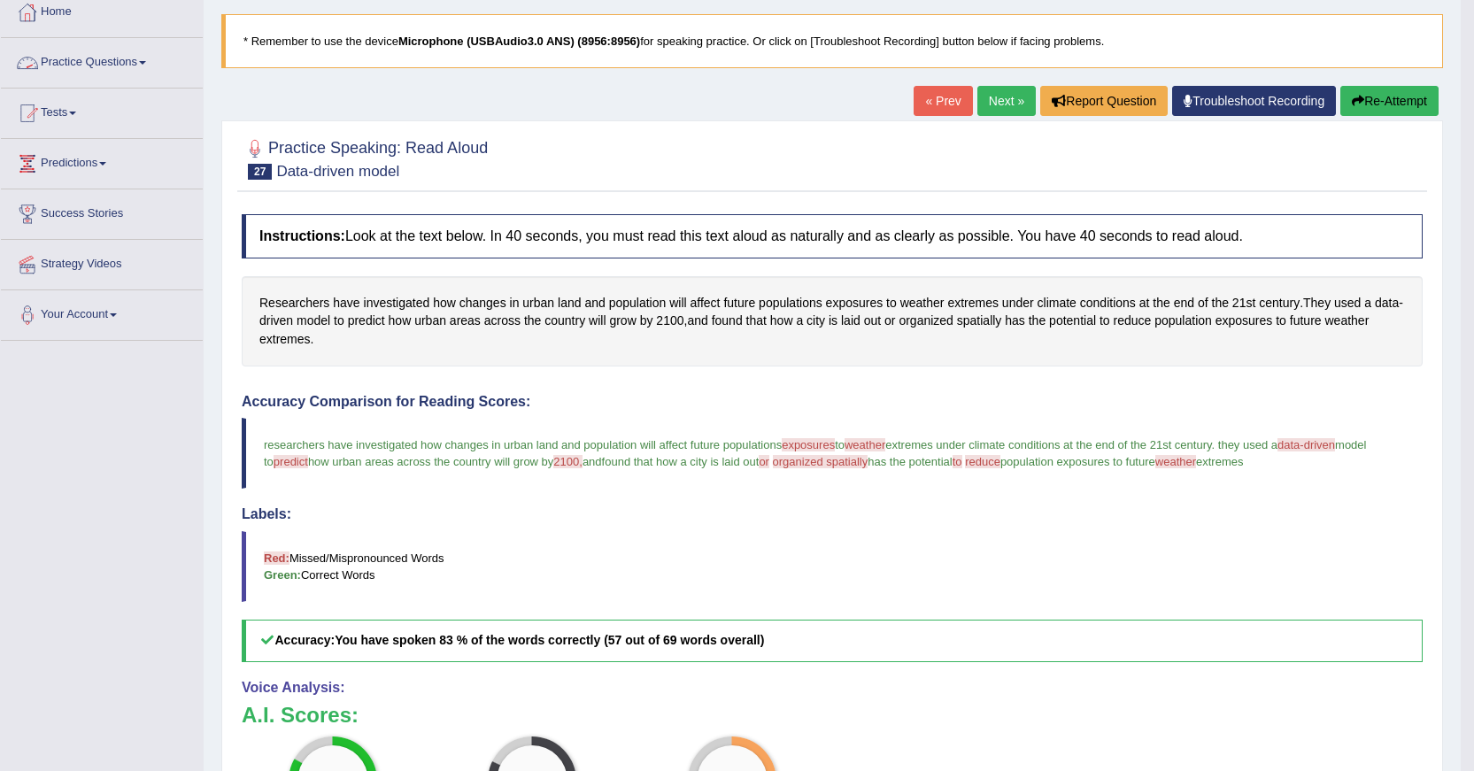
scroll to position [266, 0]
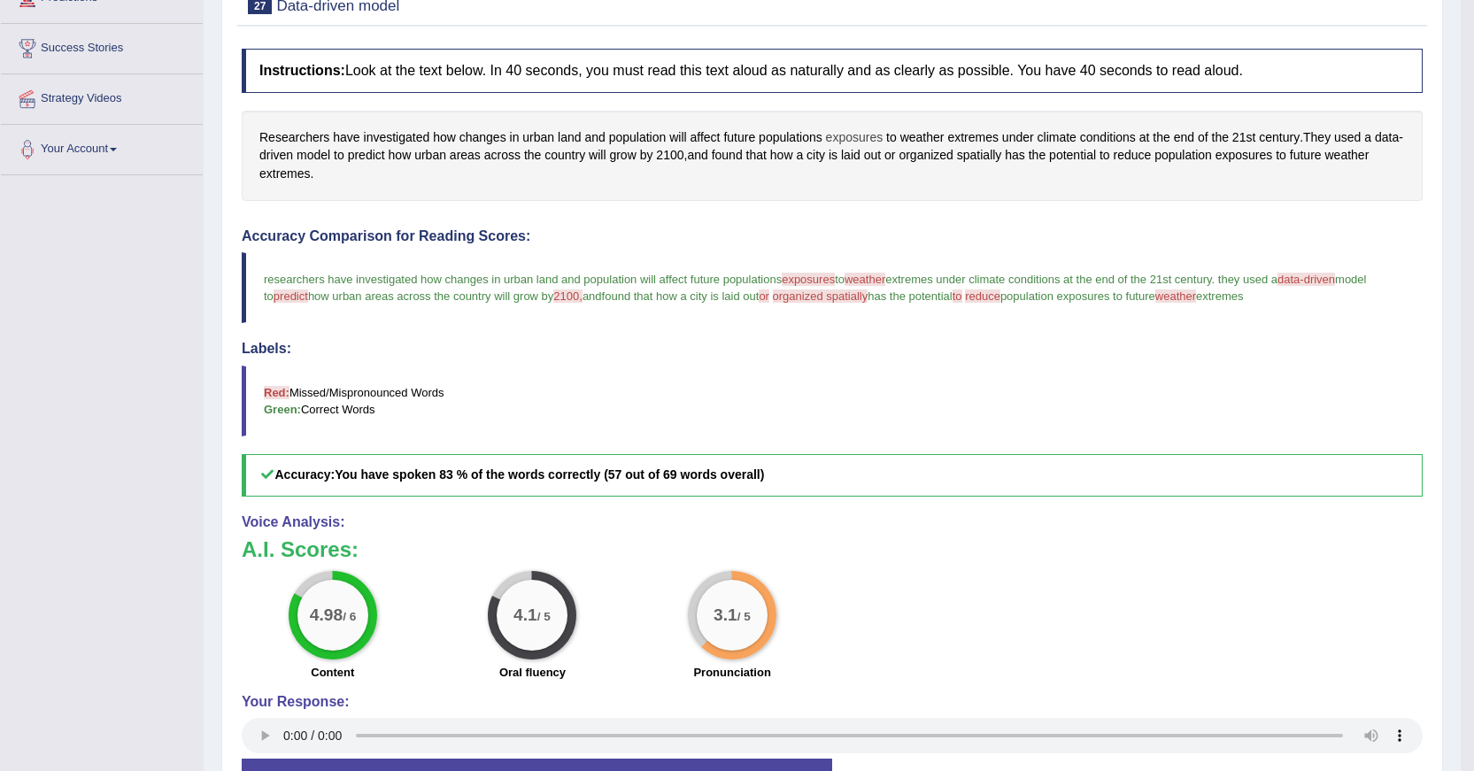
click at [850, 134] on span "exposures" at bounding box center [855, 137] width 58 height 19
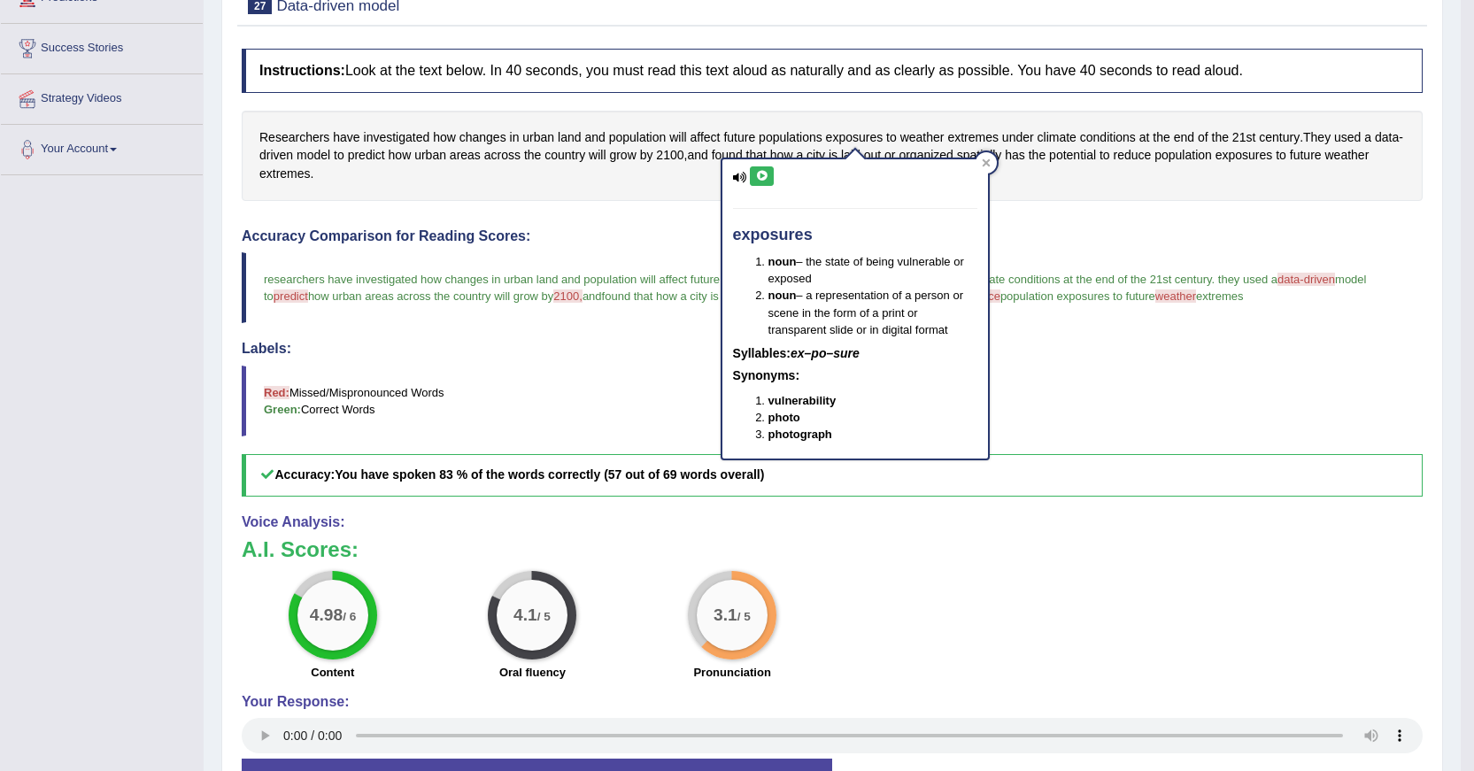
click at [758, 178] on icon at bounding box center [761, 176] width 13 height 11
click at [1301, 381] on blockquote "Red: Missed/Mispronounced Words Green: Correct Words" at bounding box center [832, 401] width 1181 height 71
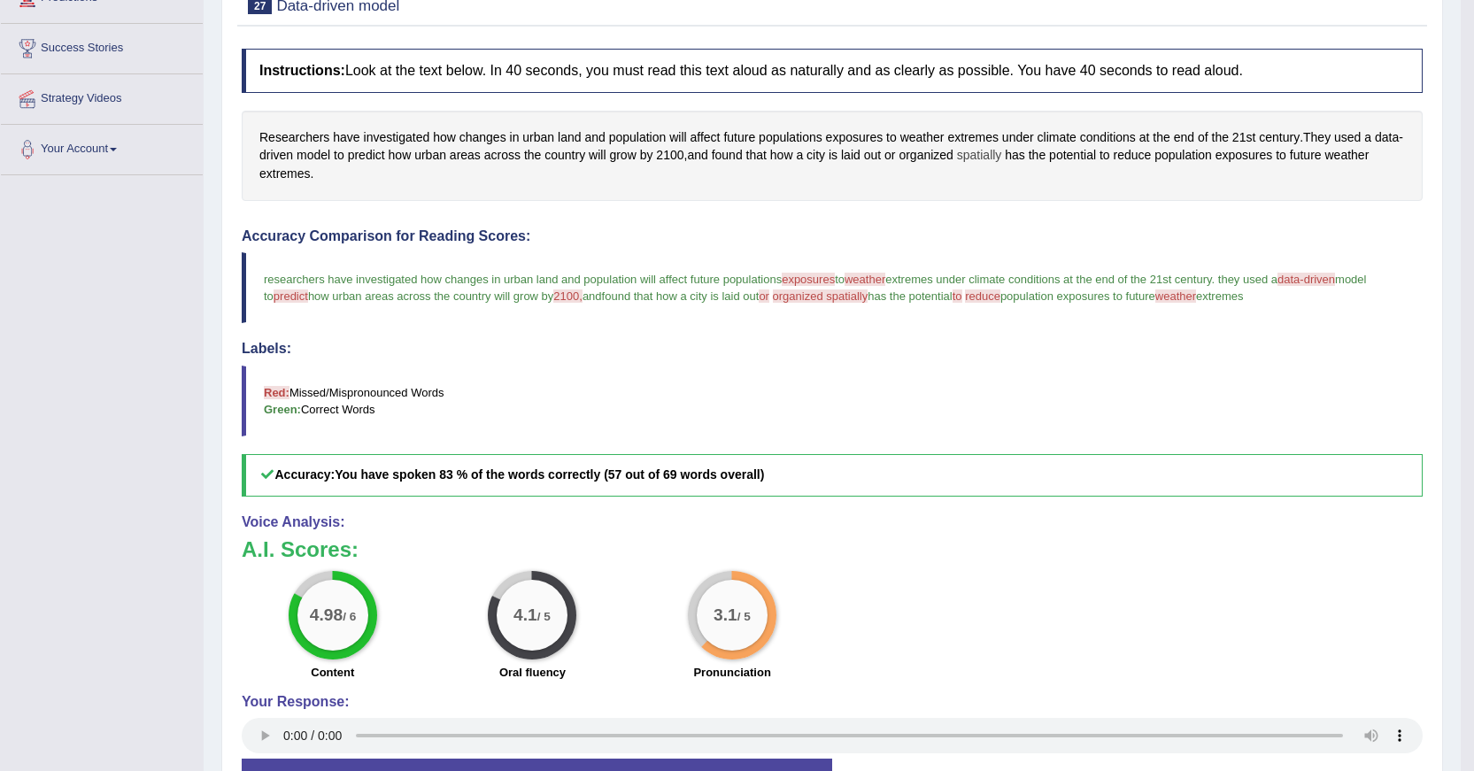
click at [1000, 156] on span "spatially" at bounding box center [979, 155] width 45 height 19
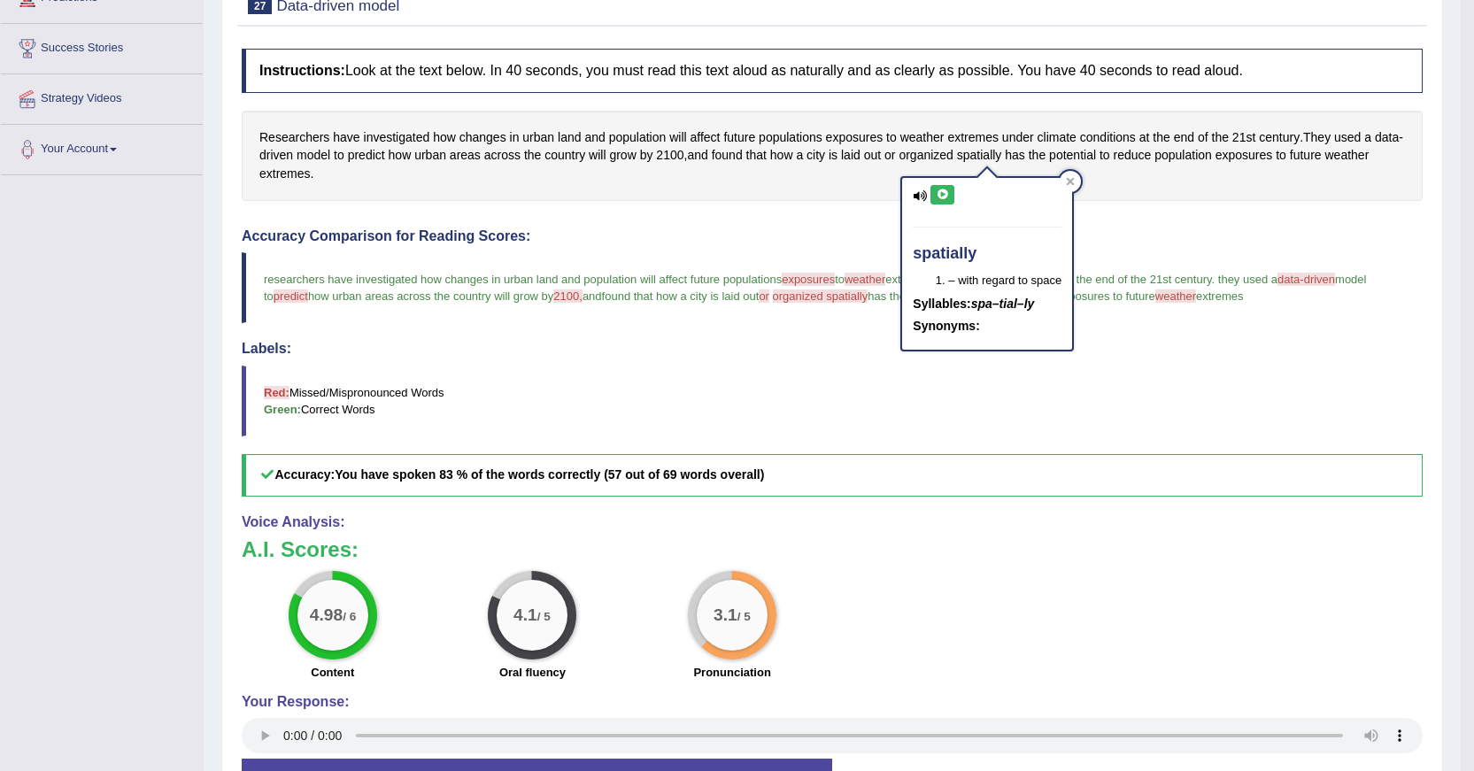
click at [941, 195] on icon at bounding box center [942, 195] width 13 height 11
click at [839, 231] on h4 "Accuracy Comparison for Reading Scores:" at bounding box center [832, 236] width 1181 height 16
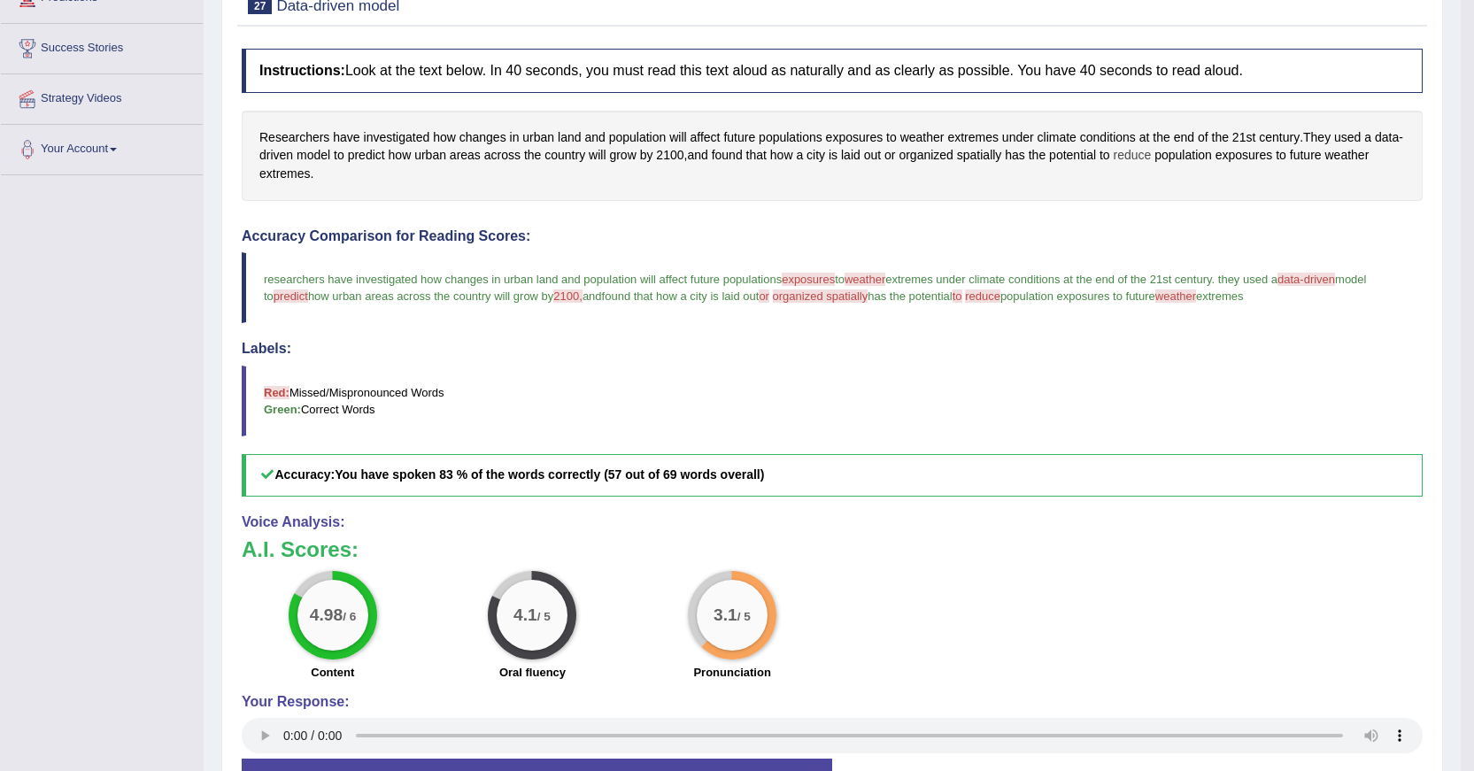
click at [1143, 155] on span "reduce" at bounding box center [1133, 155] width 38 height 19
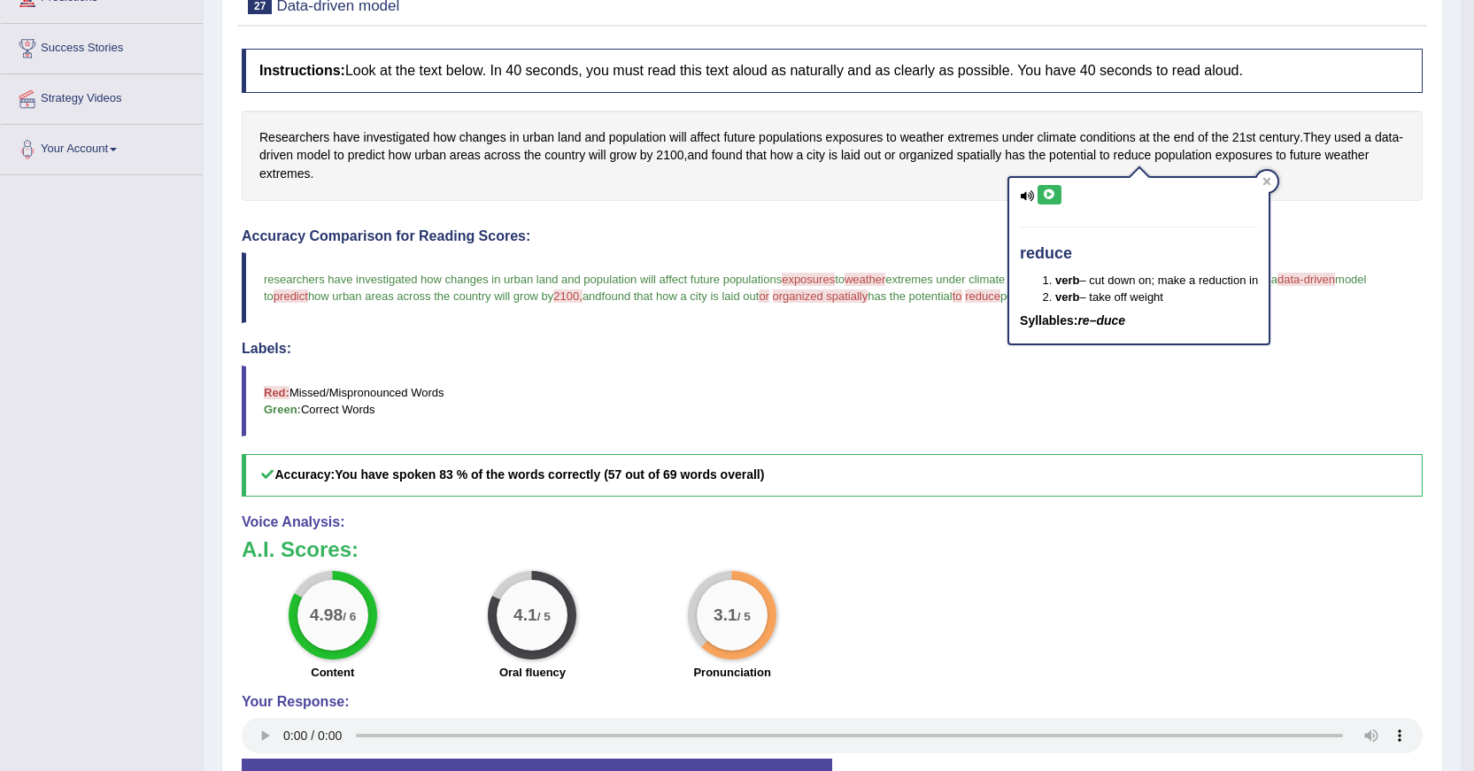
click at [1056, 197] on button at bounding box center [1050, 194] width 24 height 19
click at [1359, 219] on div "Created with Highcharts 7.1.2 Great Too slow Too fast Time Speech pace meter: 0…" at bounding box center [1131, 219] width 599 height 1
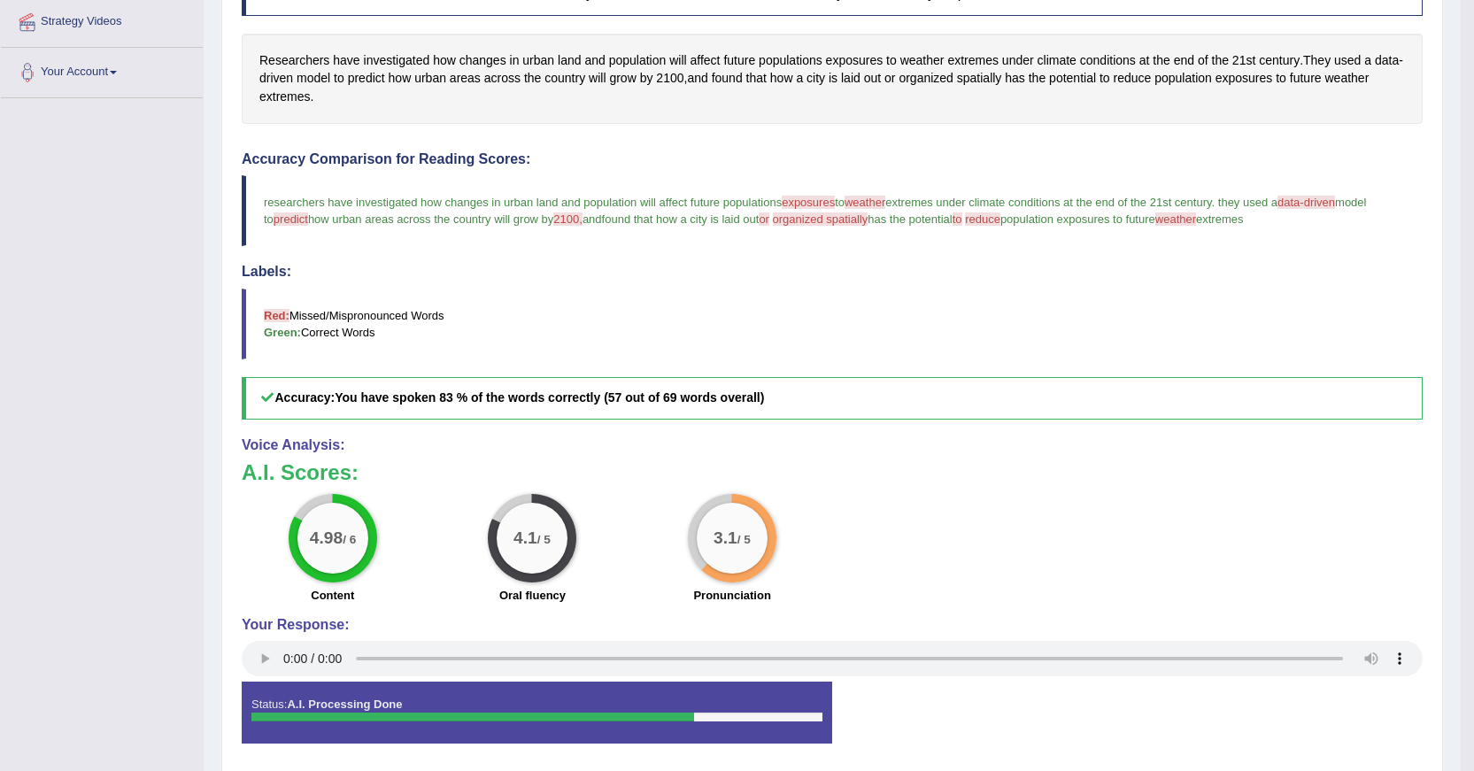
scroll to position [354, 0]
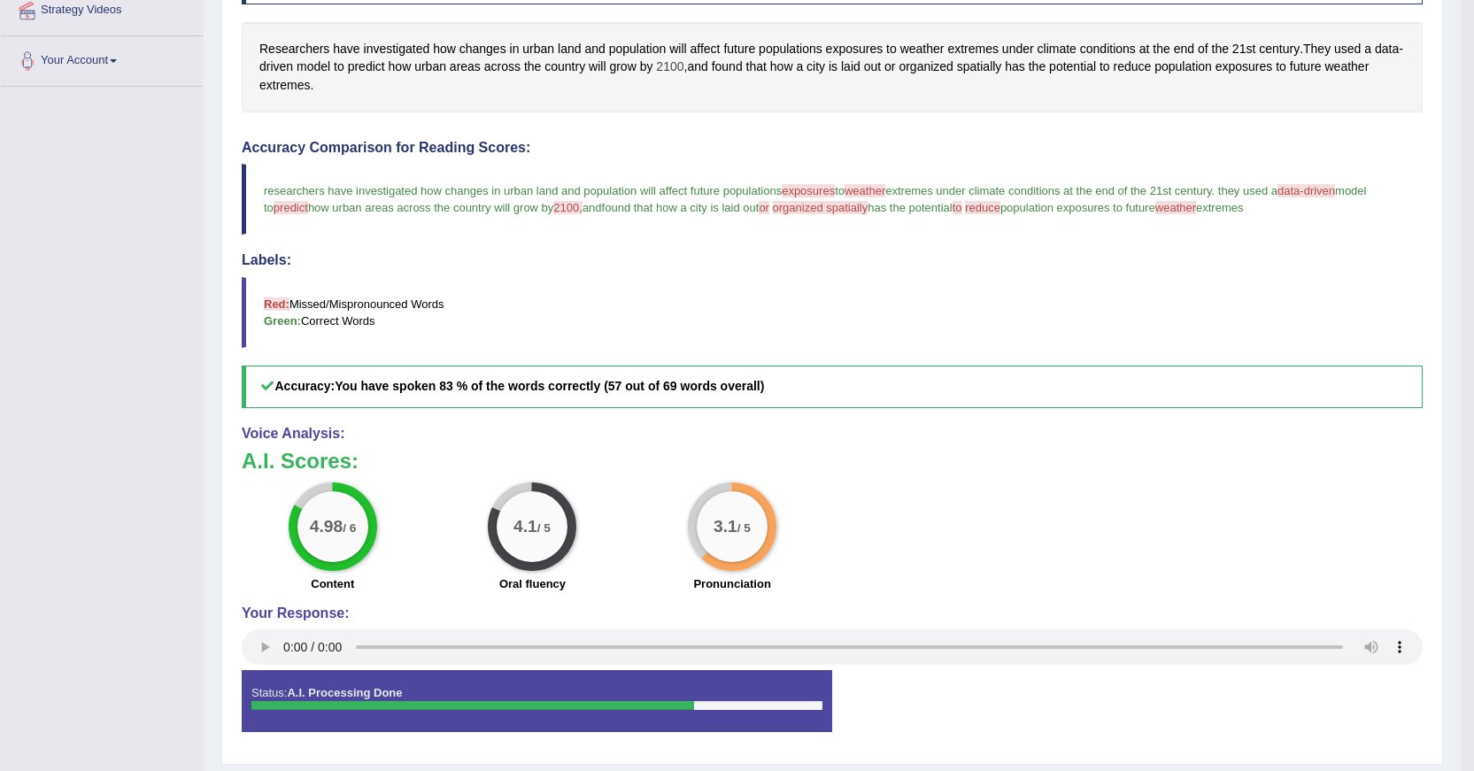
click at [668, 65] on span "2100" at bounding box center [669, 67] width 27 height 19
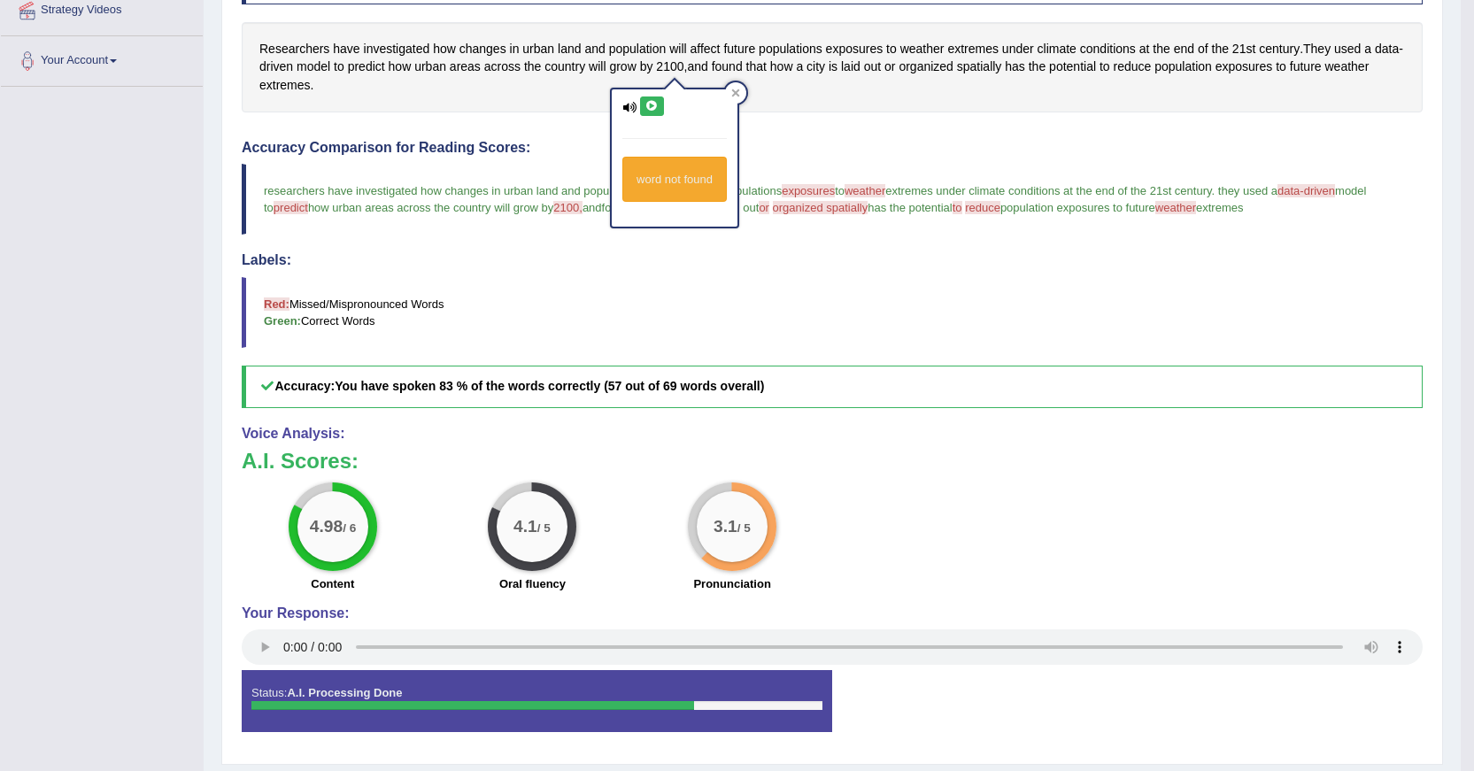
click at [651, 115] on button at bounding box center [652, 106] width 24 height 19
click at [651, 112] on button at bounding box center [652, 106] width 24 height 19
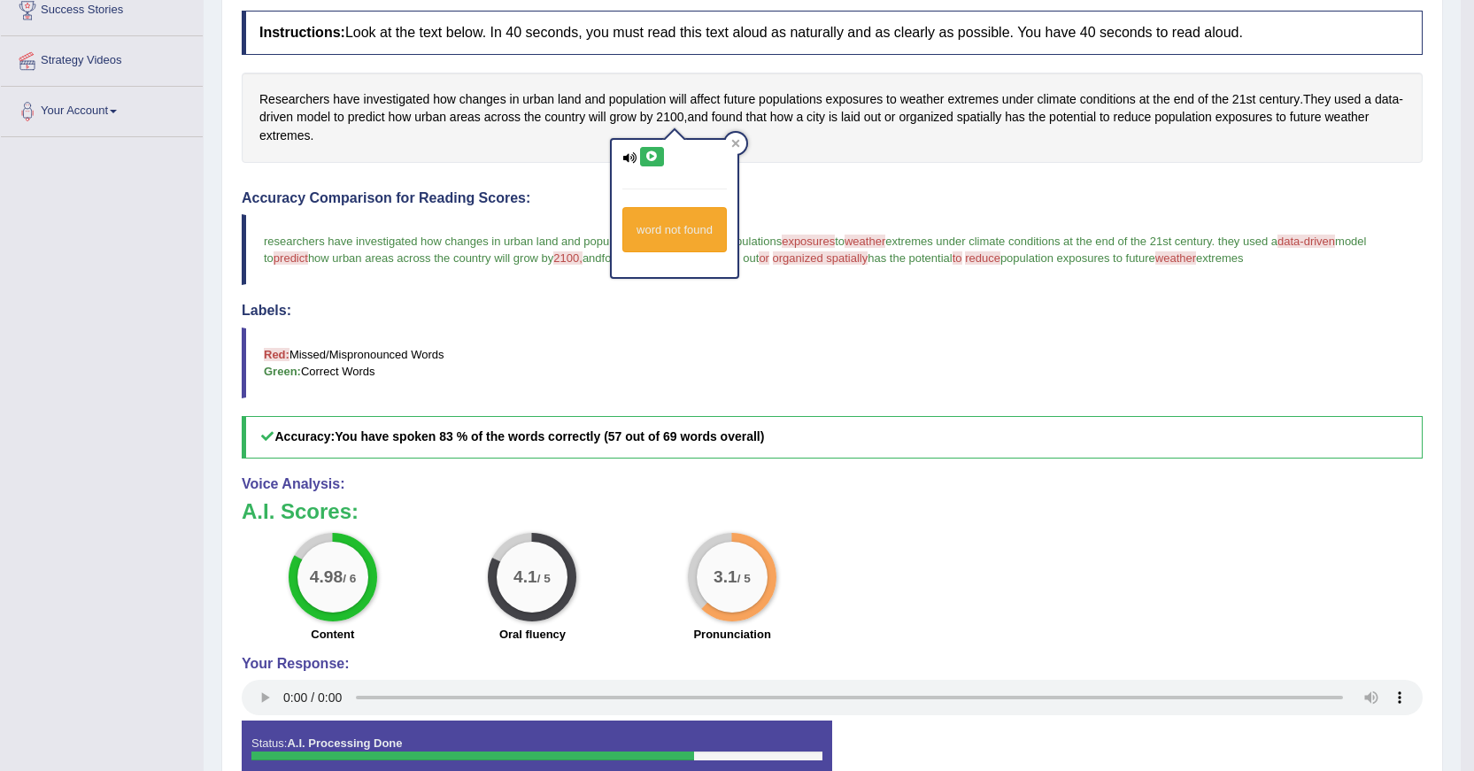
scroll to position [140, 0]
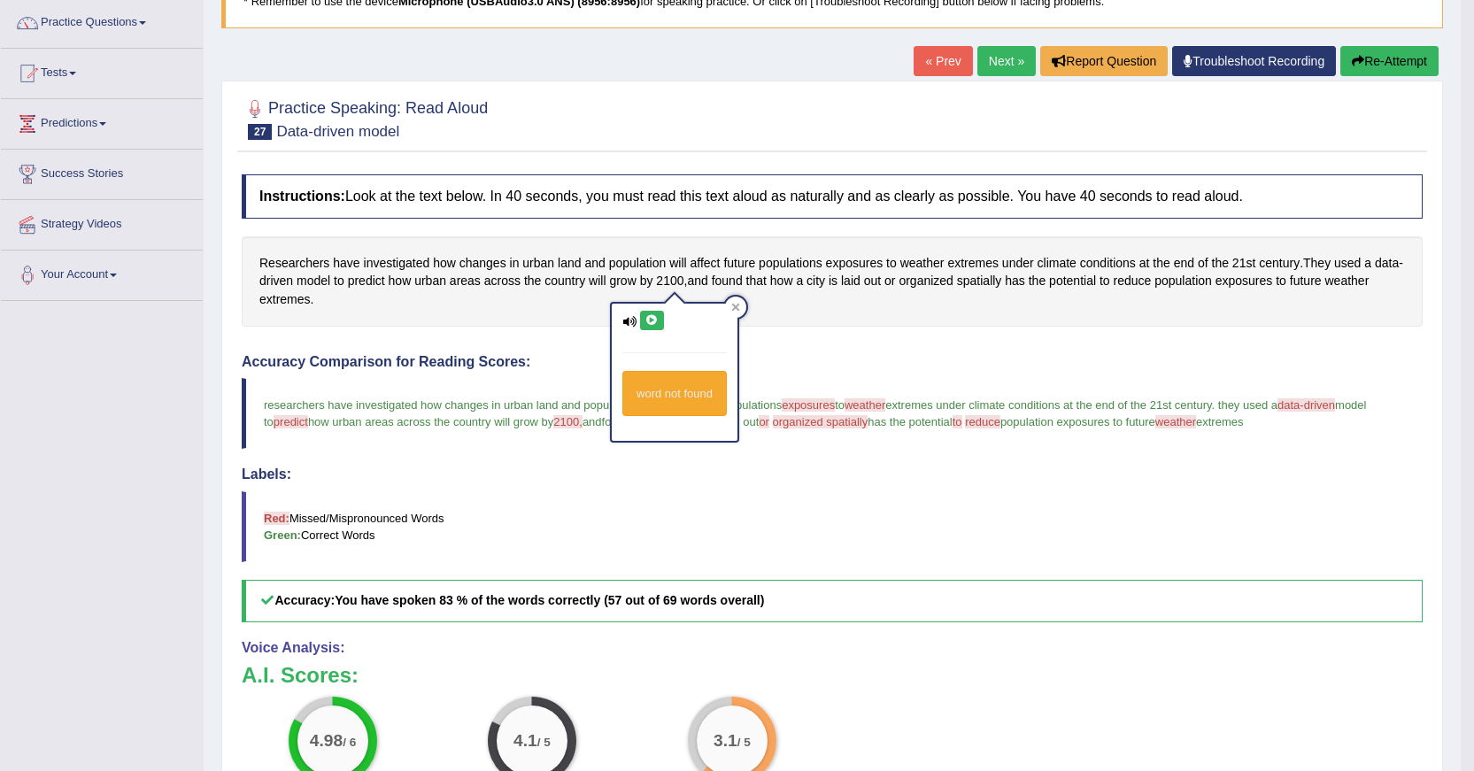
click at [482, 452] on div "Accuracy Comparison for Reading Scores: researchers have investigated how chang…" at bounding box center [832, 488] width 1181 height 268
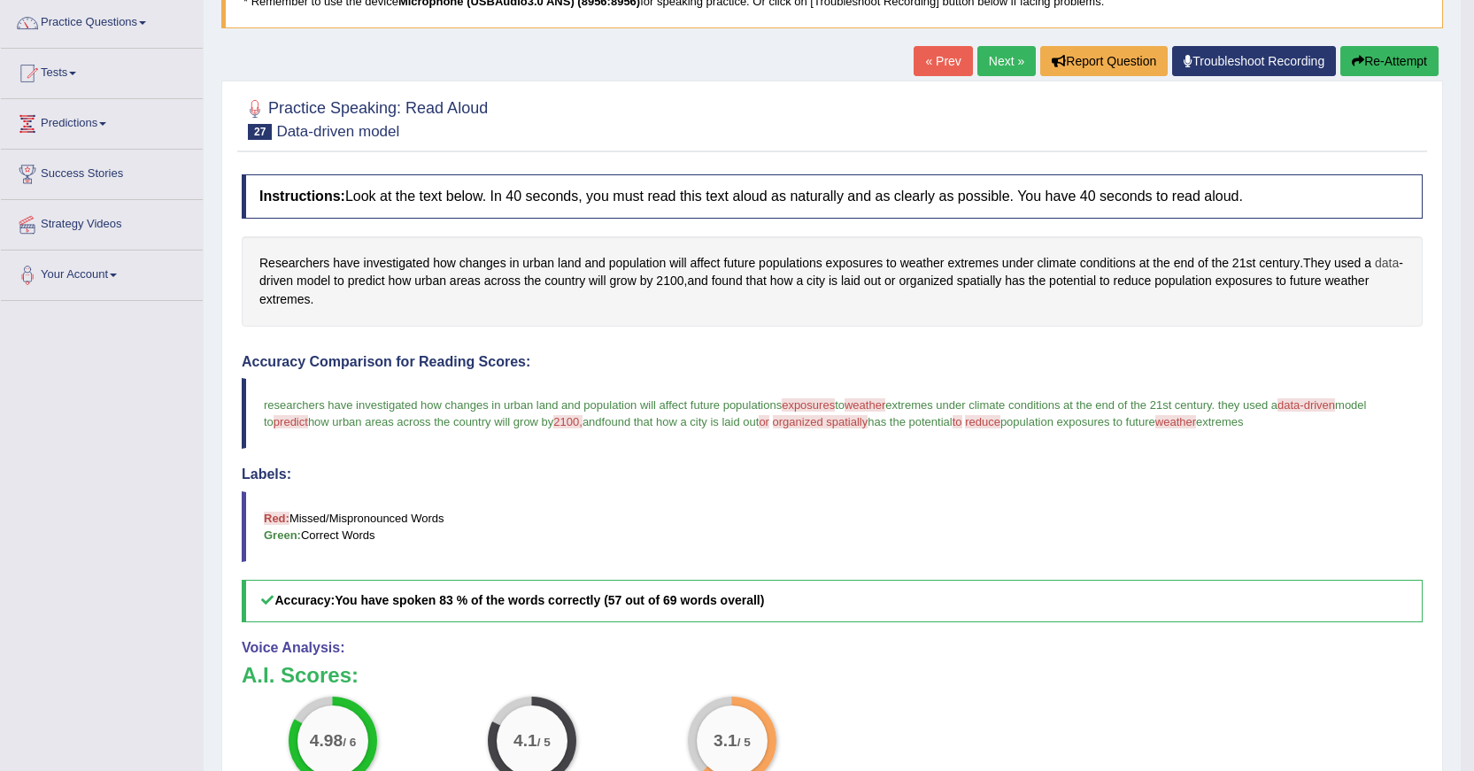
click at [1394, 266] on span "data" at bounding box center [1387, 263] width 24 height 19
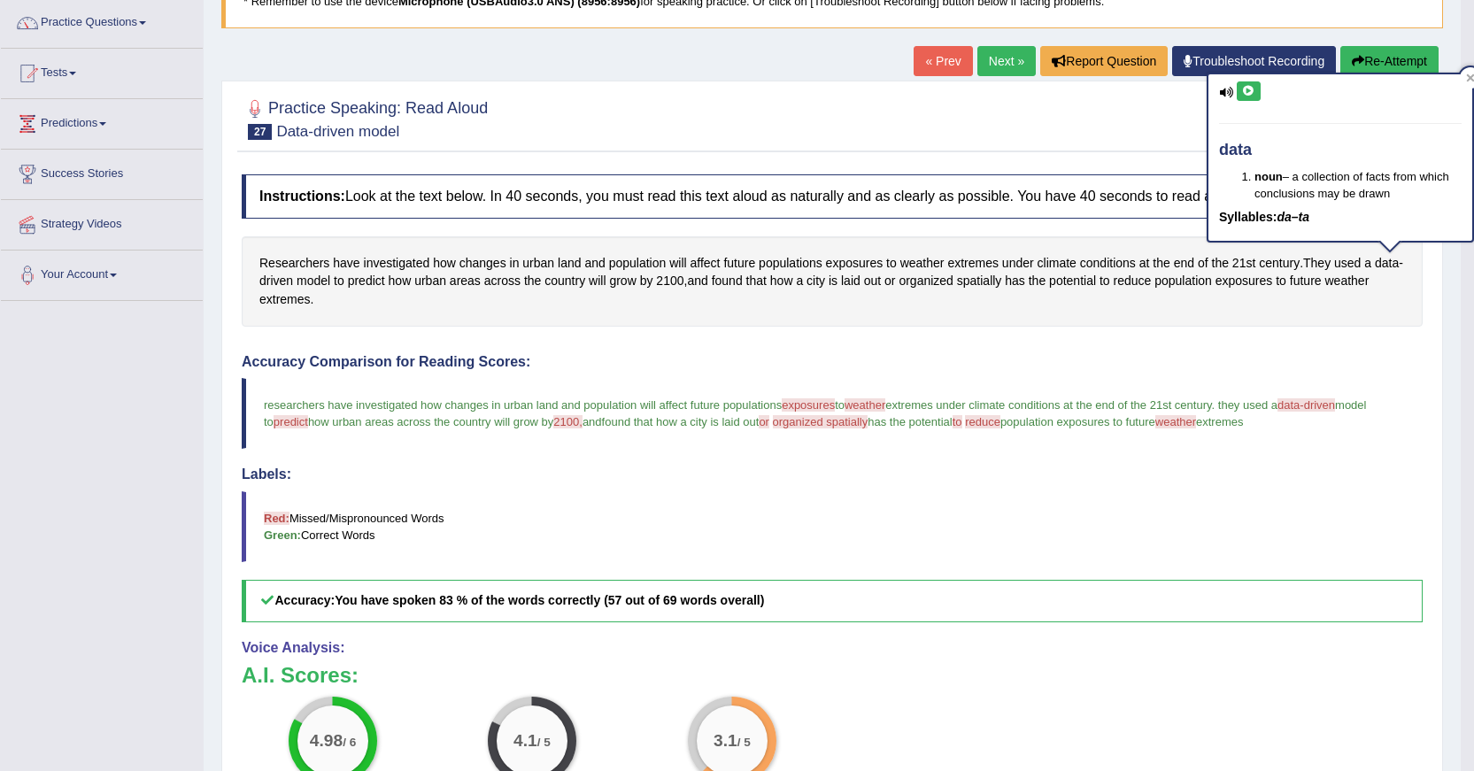
click at [1247, 94] on icon at bounding box center [1248, 91] width 13 height 11
click at [376, 282] on span "predict" at bounding box center [366, 281] width 37 height 19
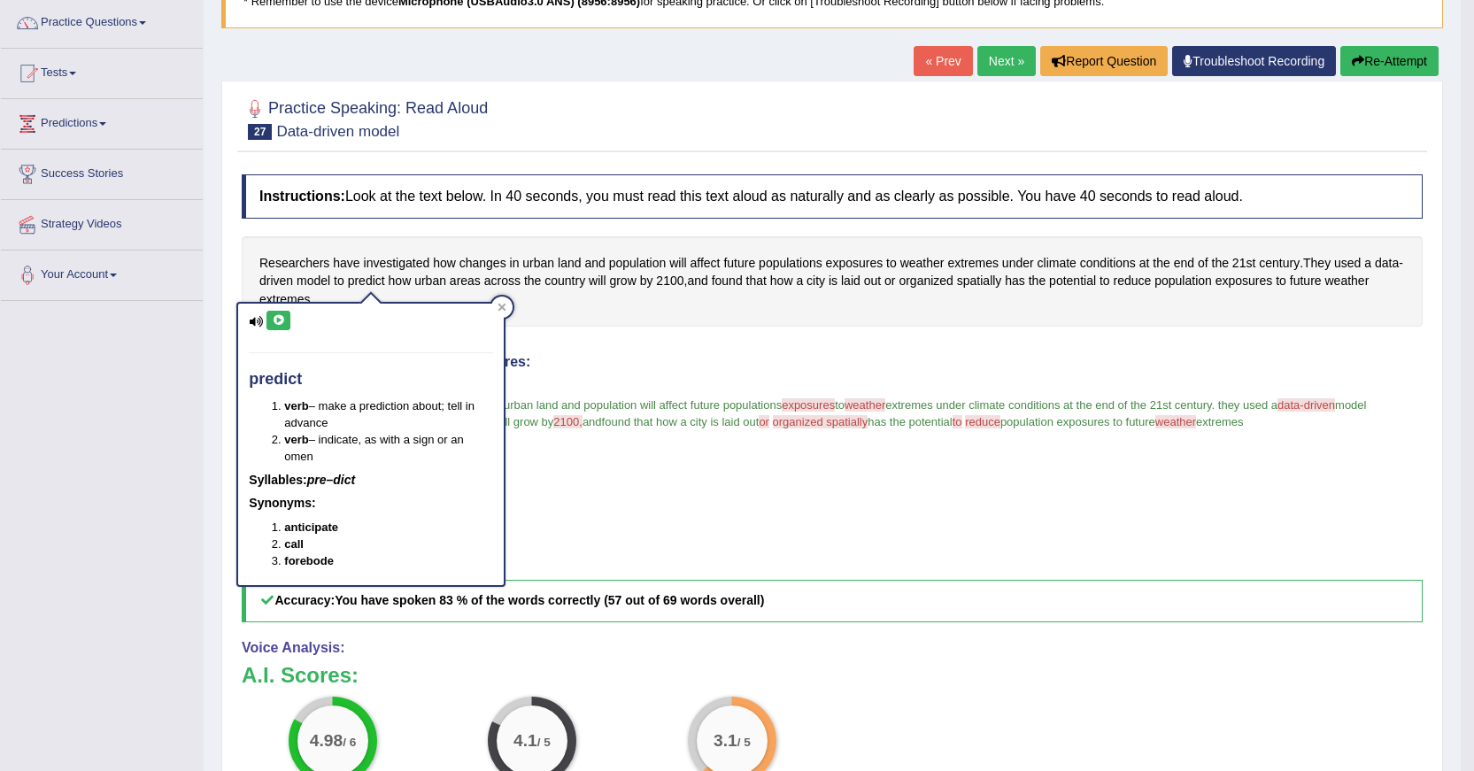
click at [284, 314] on button at bounding box center [279, 320] width 24 height 19
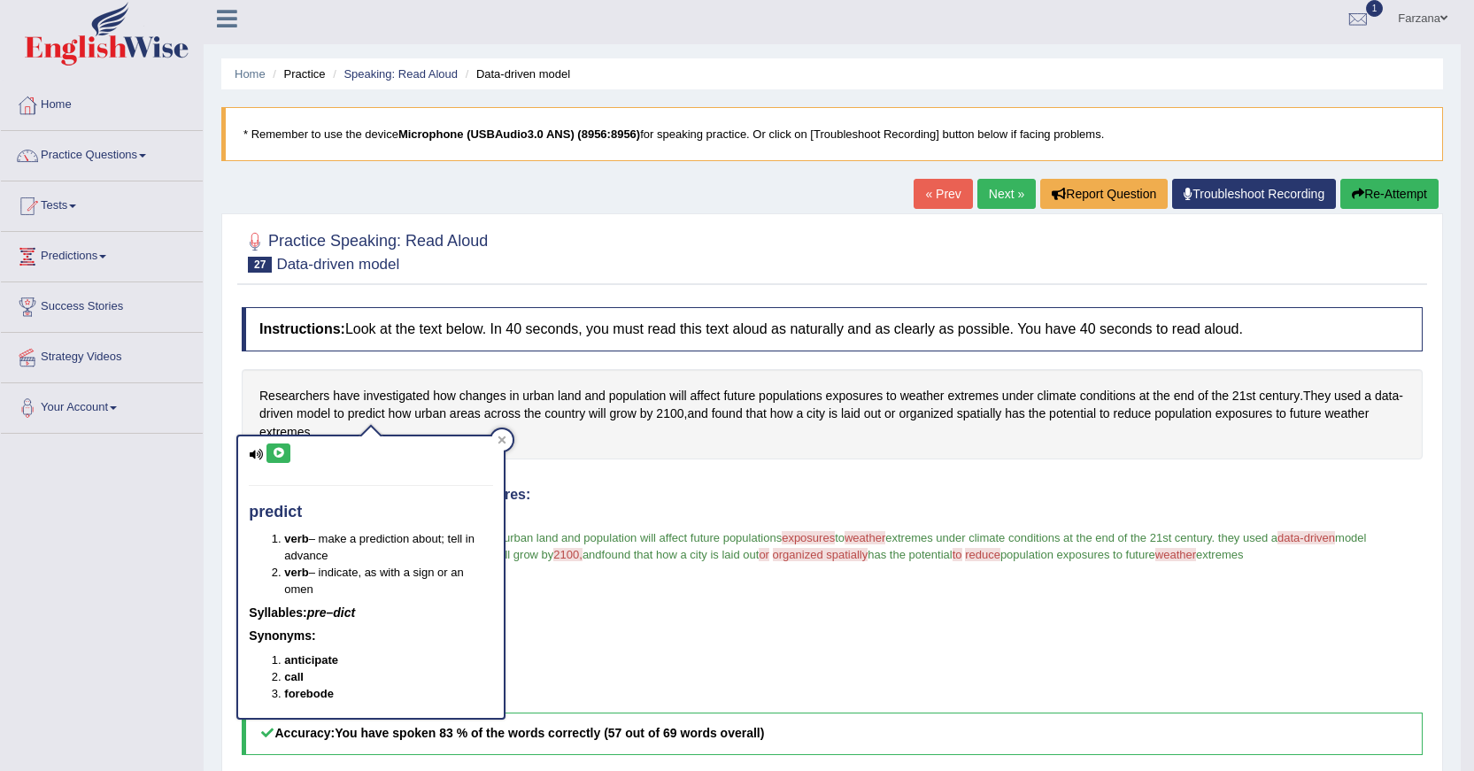
scroll to position [0, 0]
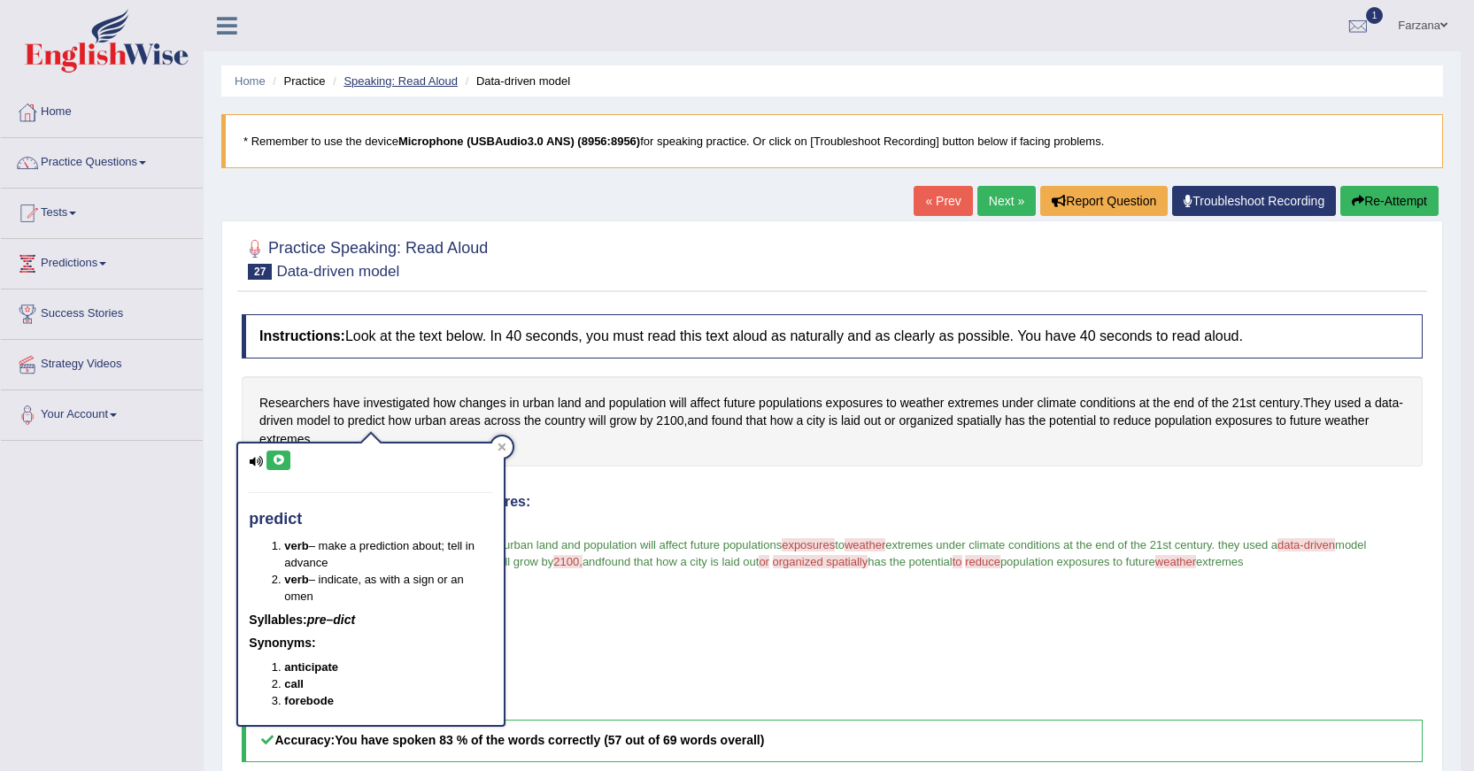
click at [392, 75] on link "Speaking: Read Aloud" at bounding box center [401, 80] width 114 height 13
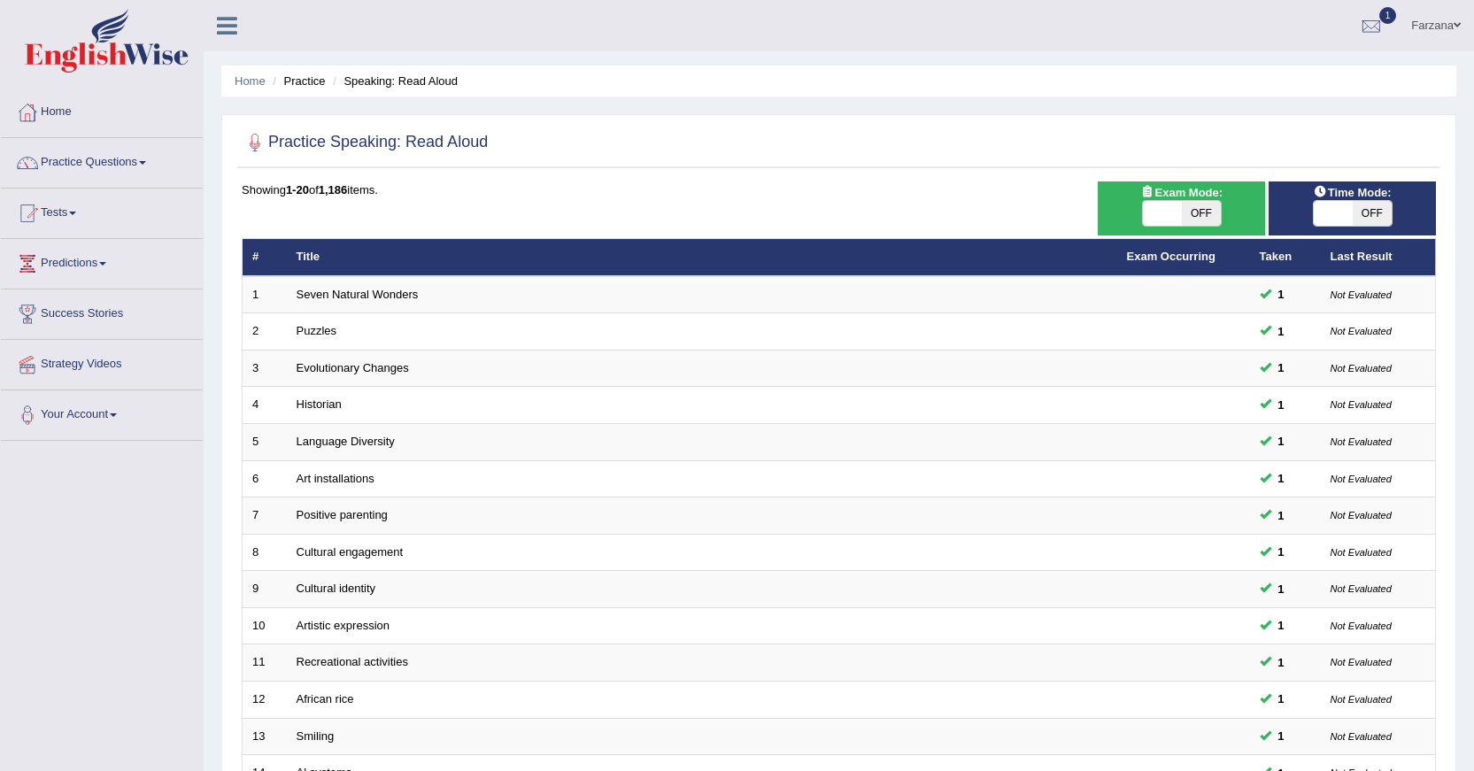
scroll to position [401, 0]
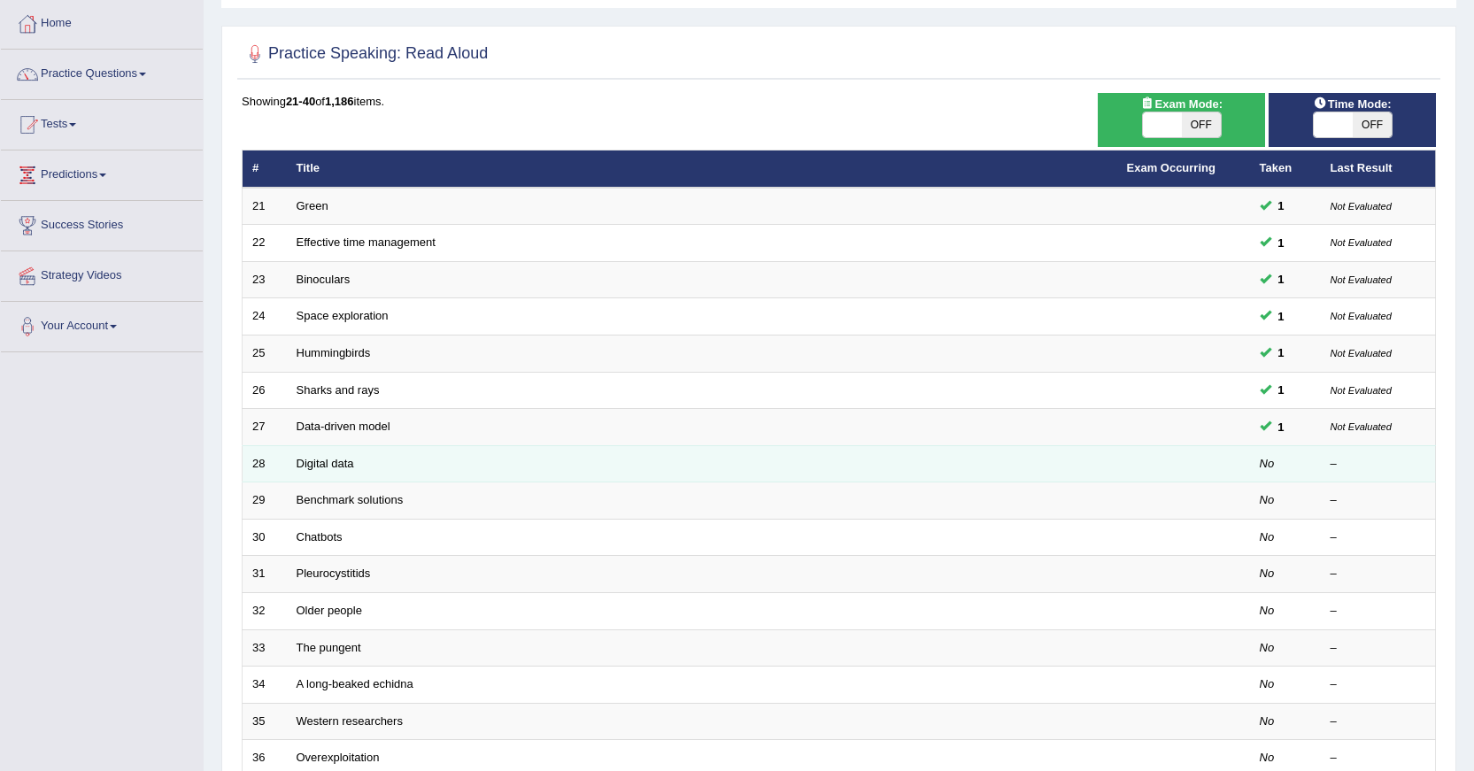
click at [344, 471] on td "Digital data" at bounding box center [702, 463] width 831 height 37
click at [343, 467] on link "Digital data" at bounding box center [326, 463] width 58 height 13
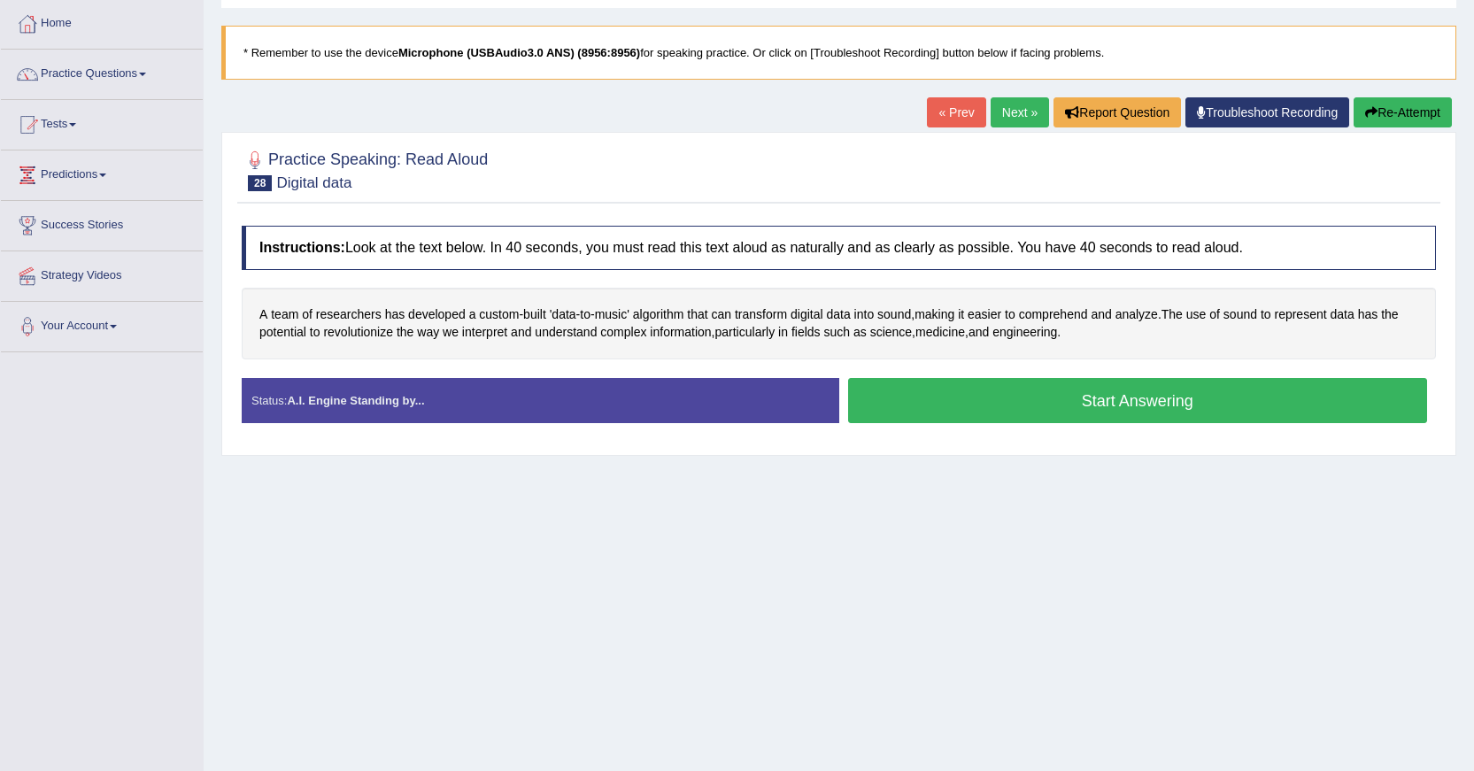
click at [935, 396] on button "Start Answering" at bounding box center [1138, 400] width 580 height 45
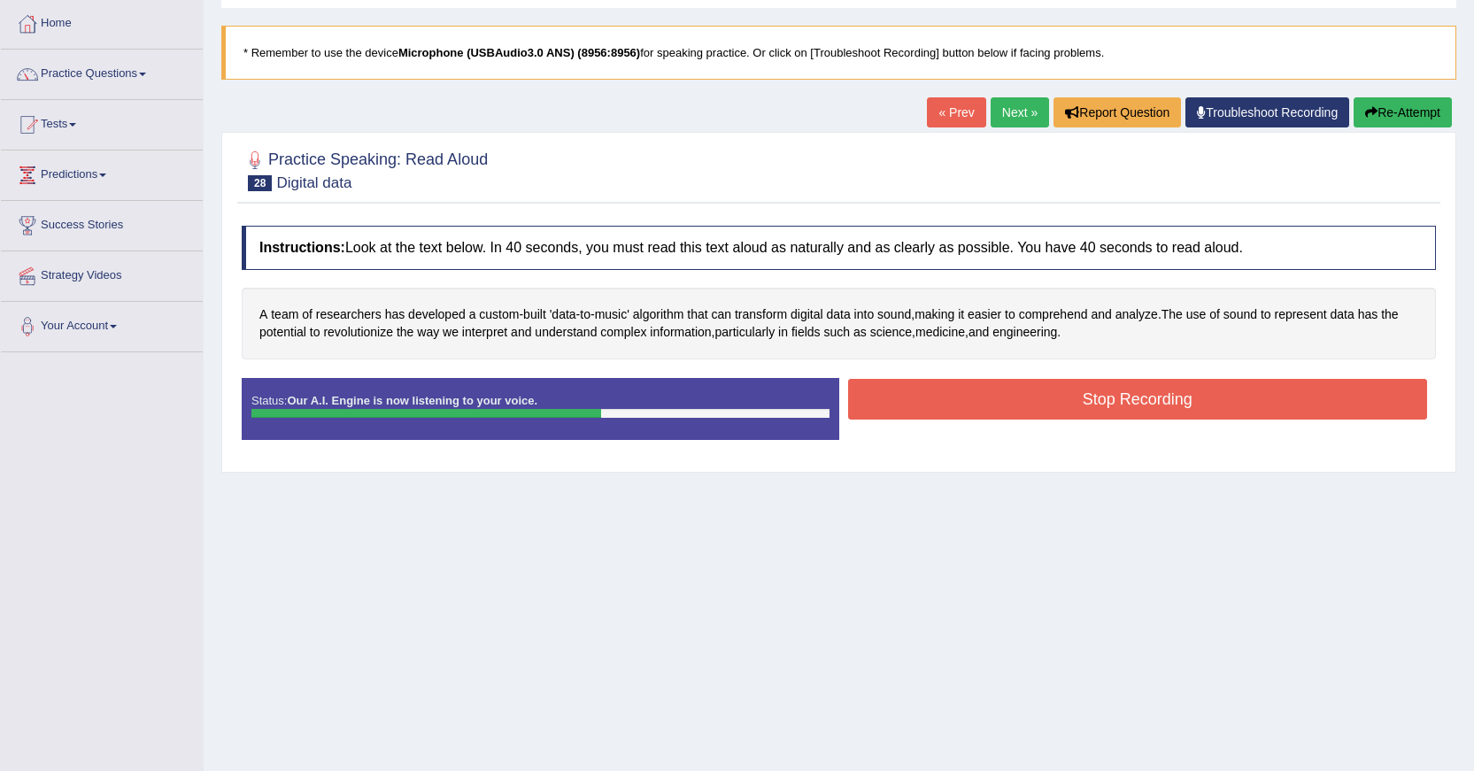
click at [911, 400] on button "Stop Recording" at bounding box center [1138, 399] width 580 height 41
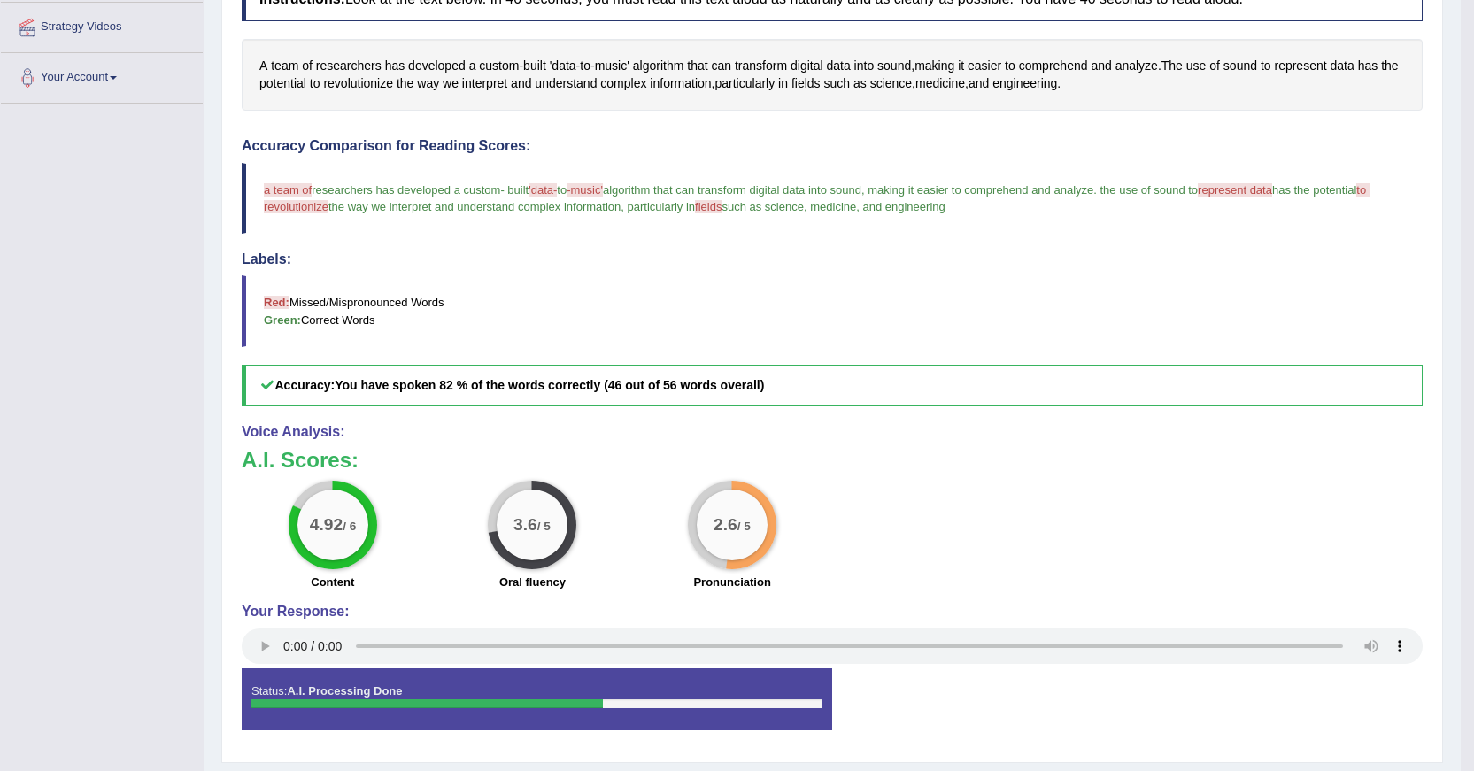
scroll to position [298, 0]
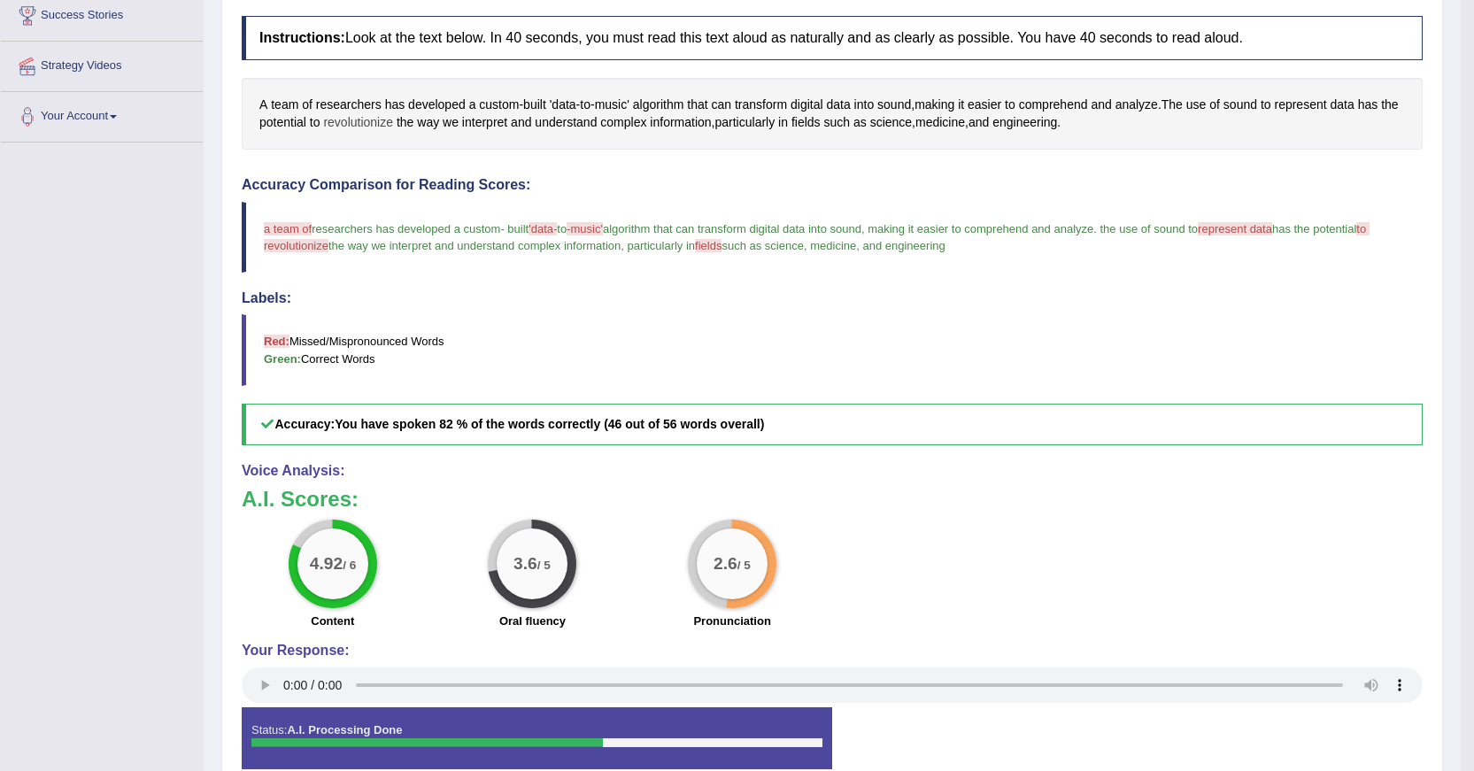
click at [386, 123] on span "revolutionize" at bounding box center [358, 122] width 70 height 19
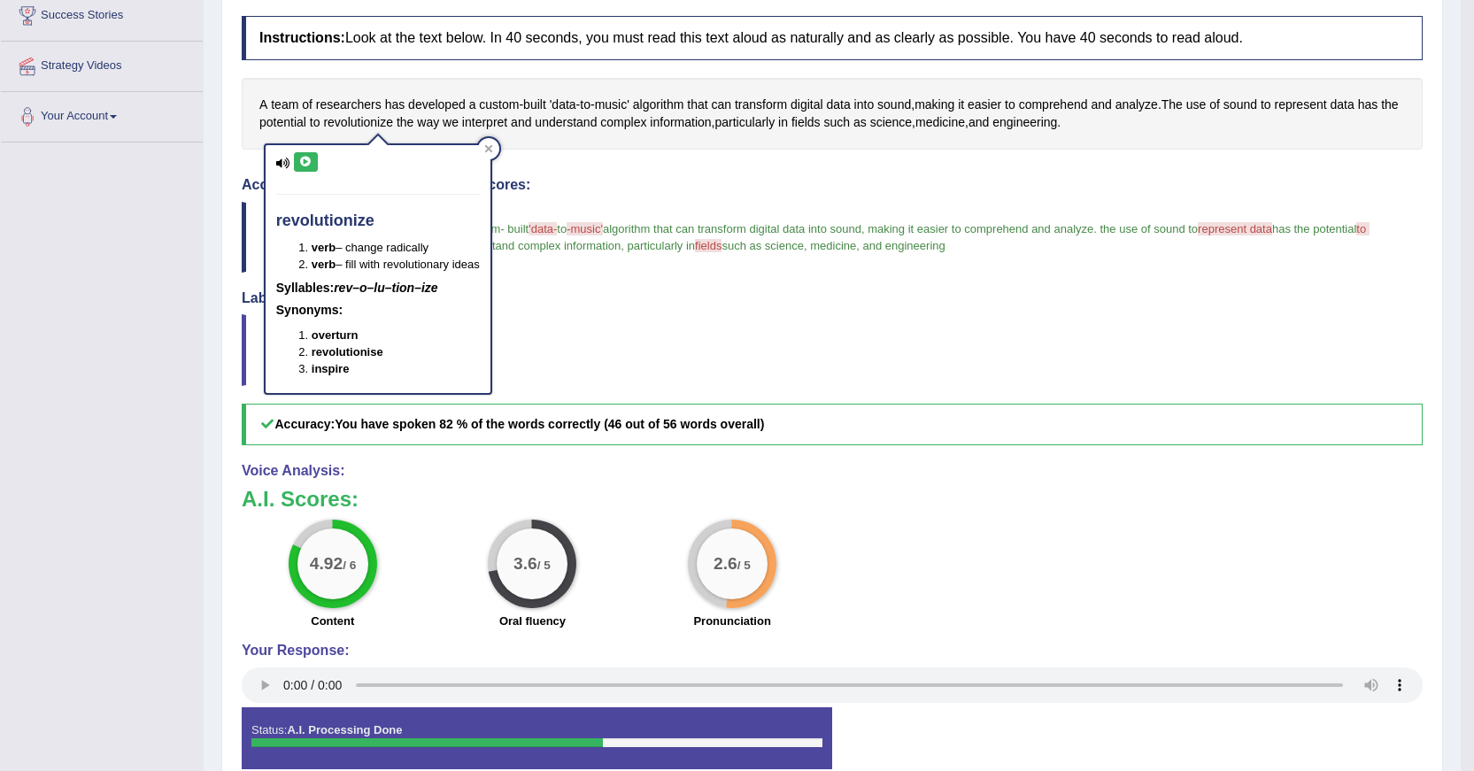
click at [314, 163] on button at bounding box center [306, 161] width 24 height 19
click at [577, 176] on div "Instructions: Look at the text below. In 40 seconds, you must read this text al…" at bounding box center [832, 399] width 1190 height 785
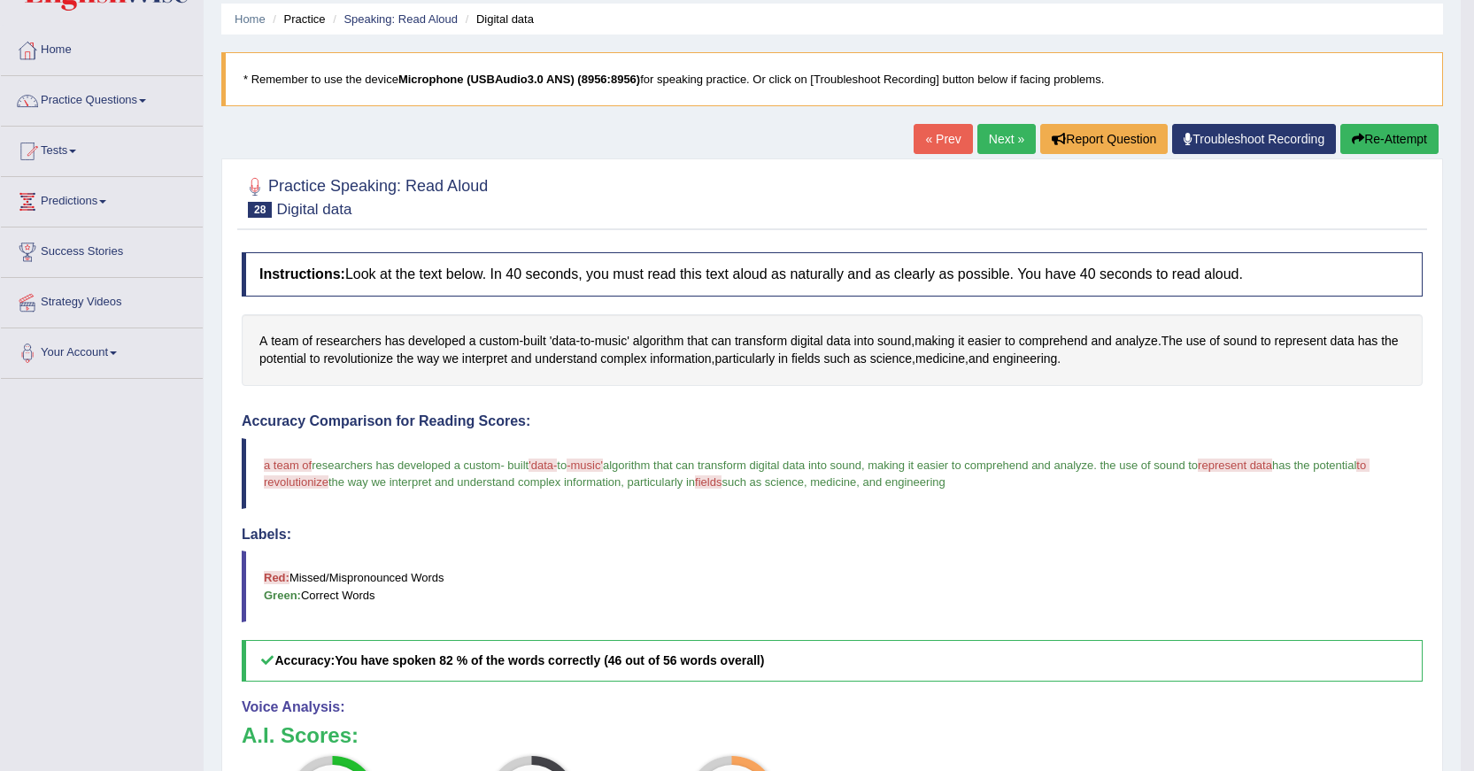
scroll to position [0, 0]
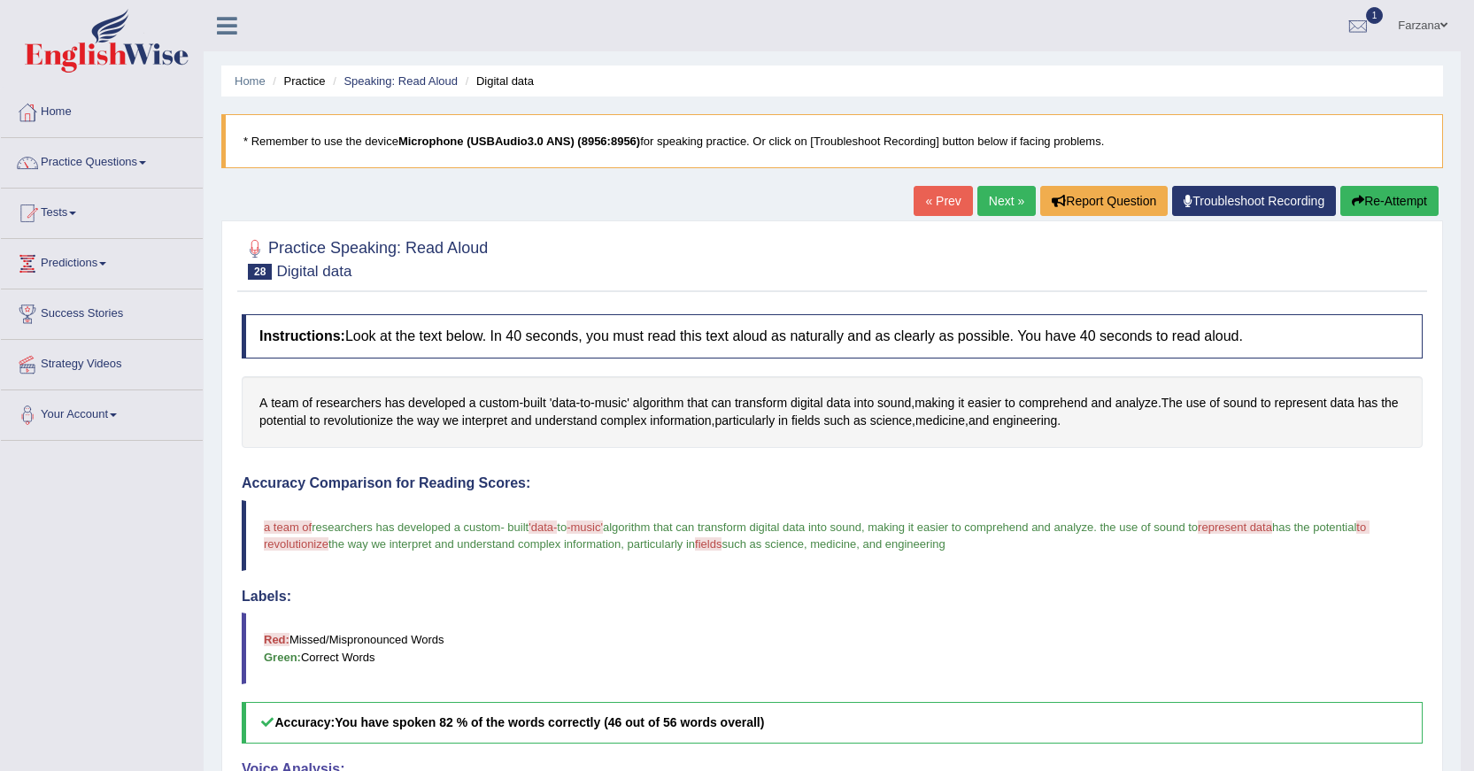
click at [433, 89] on li "Speaking: Read Aloud" at bounding box center [393, 81] width 129 height 17
click at [422, 71] on ul "Home Practice Speaking: Read Aloud Digital data" at bounding box center [832, 81] width 1222 height 31
click at [423, 77] on link "Speaking: Read Aloud" at bounding box center [401, 80] width 114 height 13
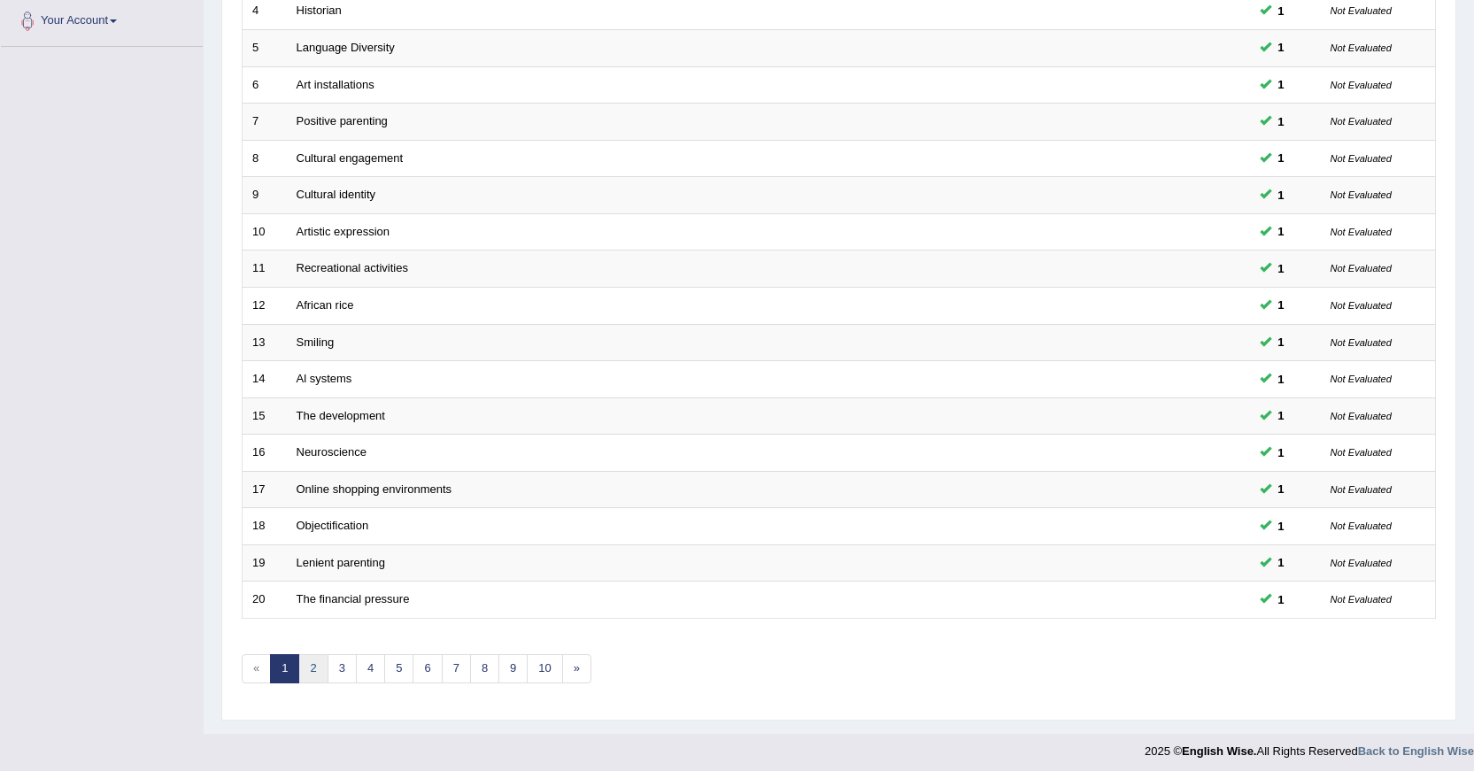
click at [306, 669] on link "2" at bounding box center [312, 668] width 29 height 29
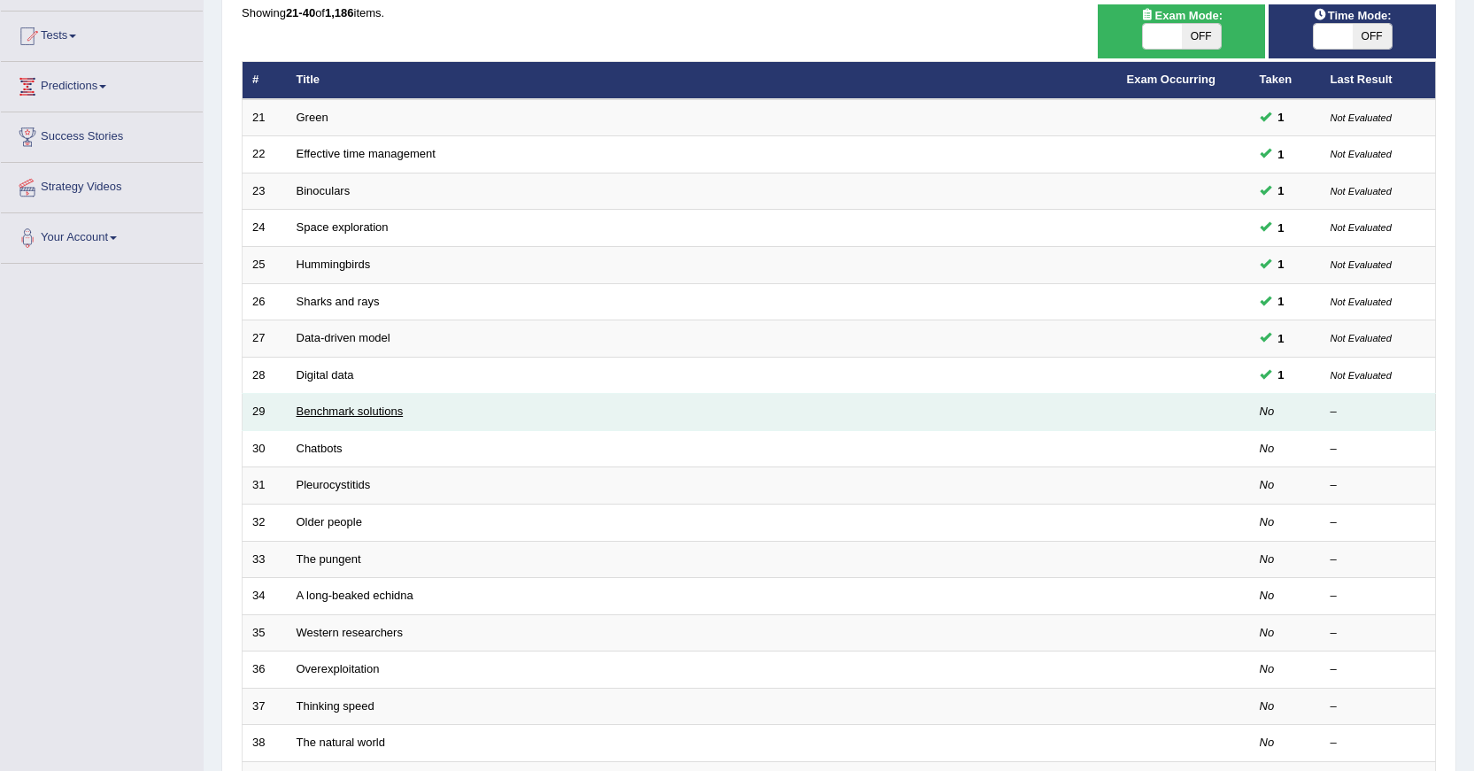
scroll to position [177, 0]
click at [359, 406] on link "Benchmark solutions" at bounding box center [350, 411] width 107 height 13
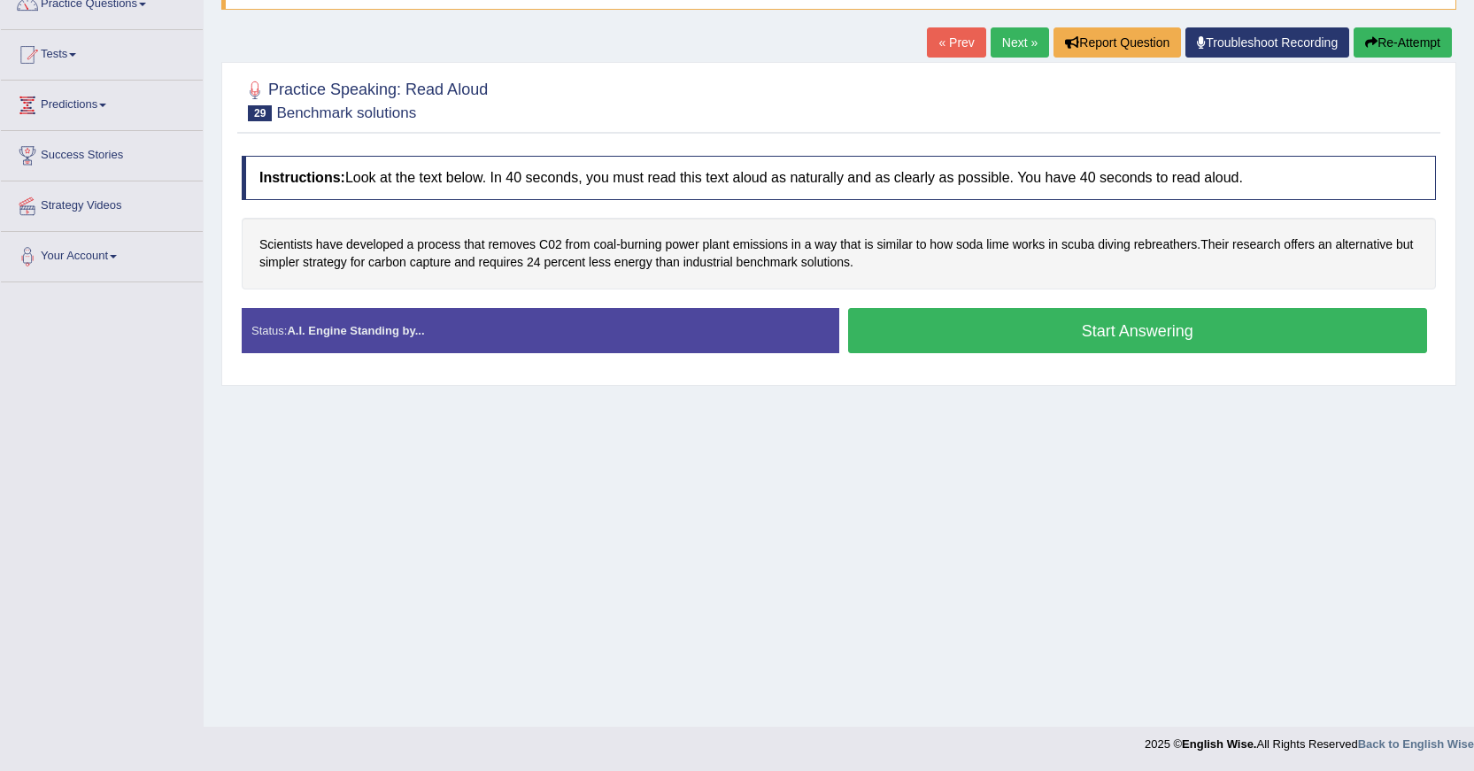
click at [918, 324] on button "Start Answering" at bounding box center [1138, 330] width 580 height 45
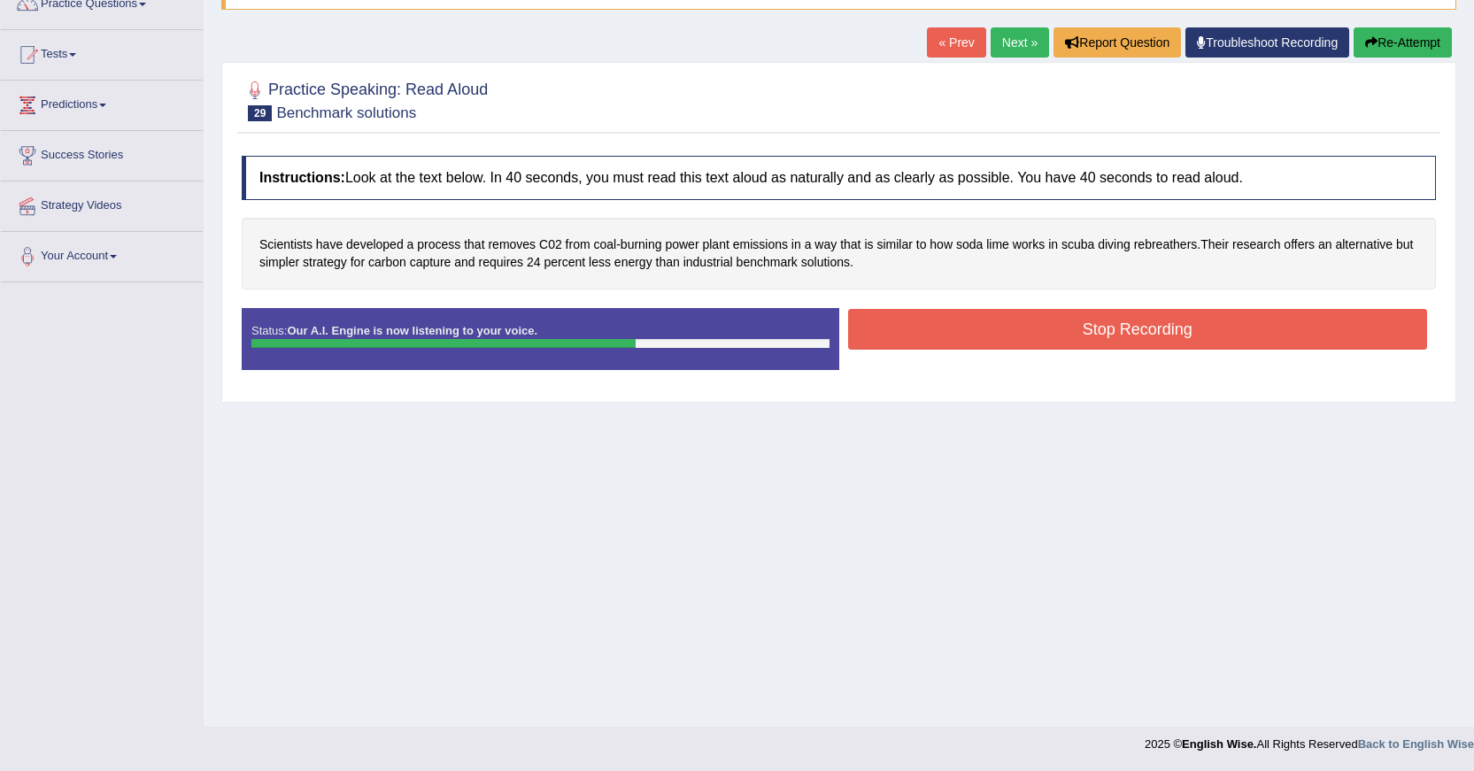
click at [941, 324] on button "Stop Recording" at bounding box center [1138, 329] width 580 height 41
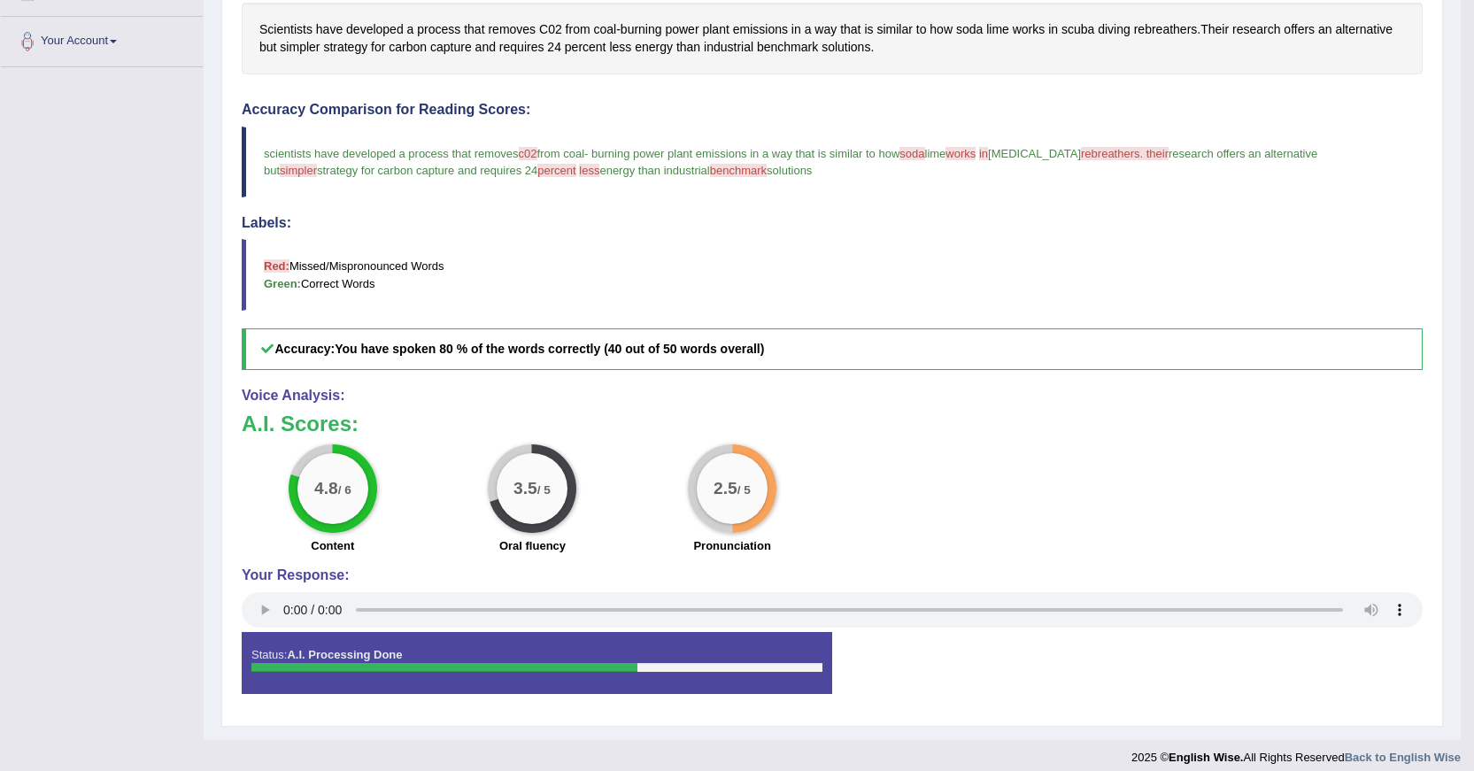
scroll to position [387, 0]
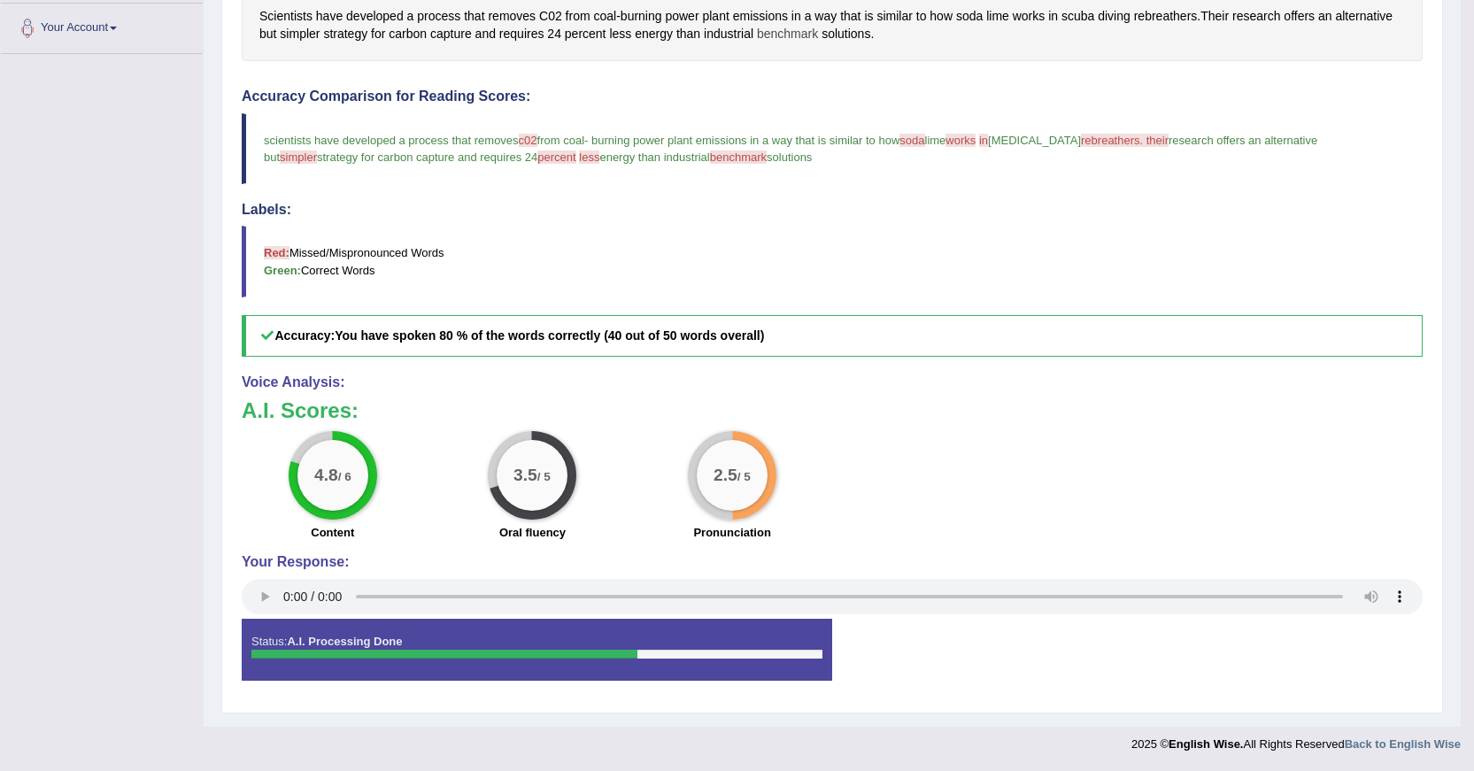
click at [802, 35] on span "benchmark" at bounding box center [787, 34] width 61 height 19
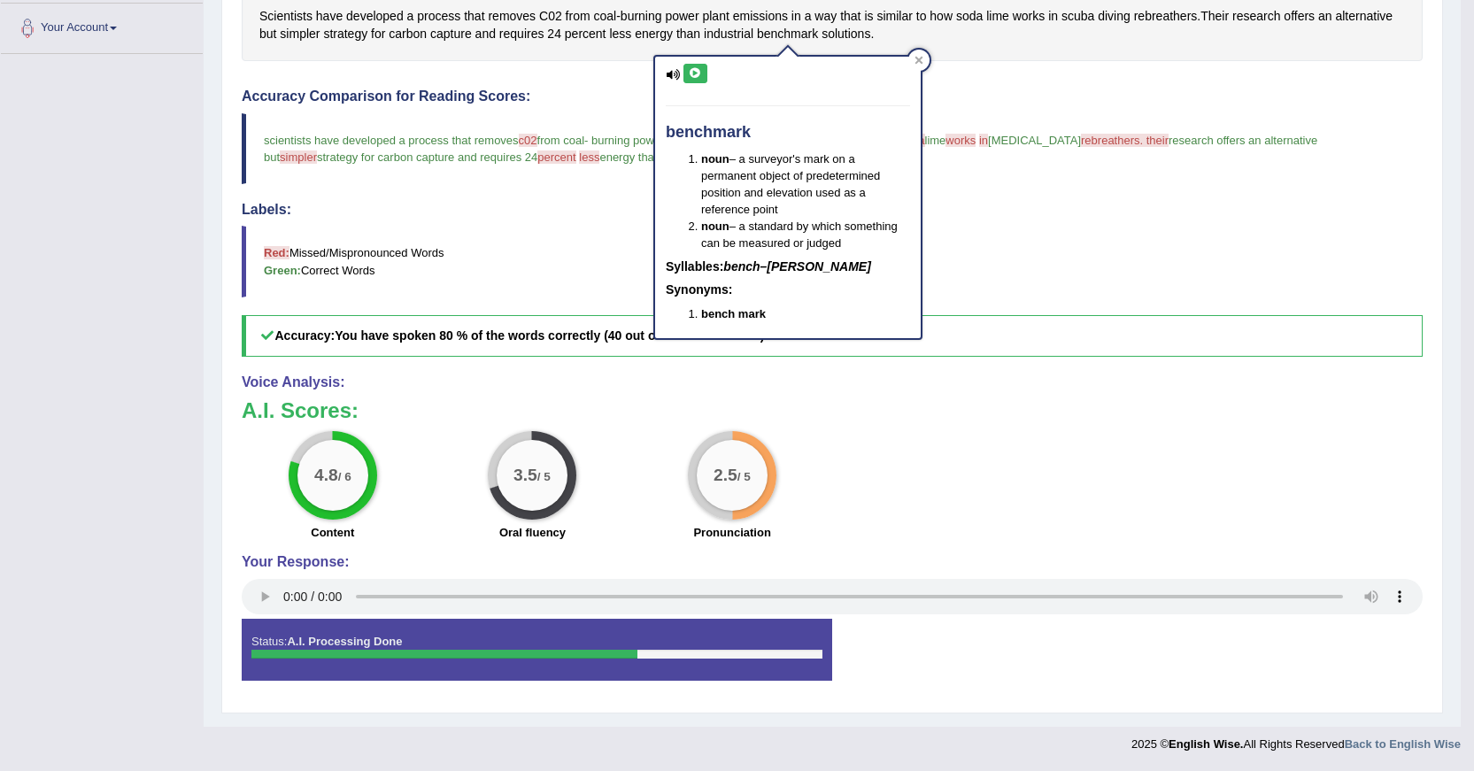
click at [694, 72] on icon at bounding box center [695, 73] width 13 height 11
click at [1395, 211] on h4 "Labels:" at bounding box center [832, 210] width 1181 height 16
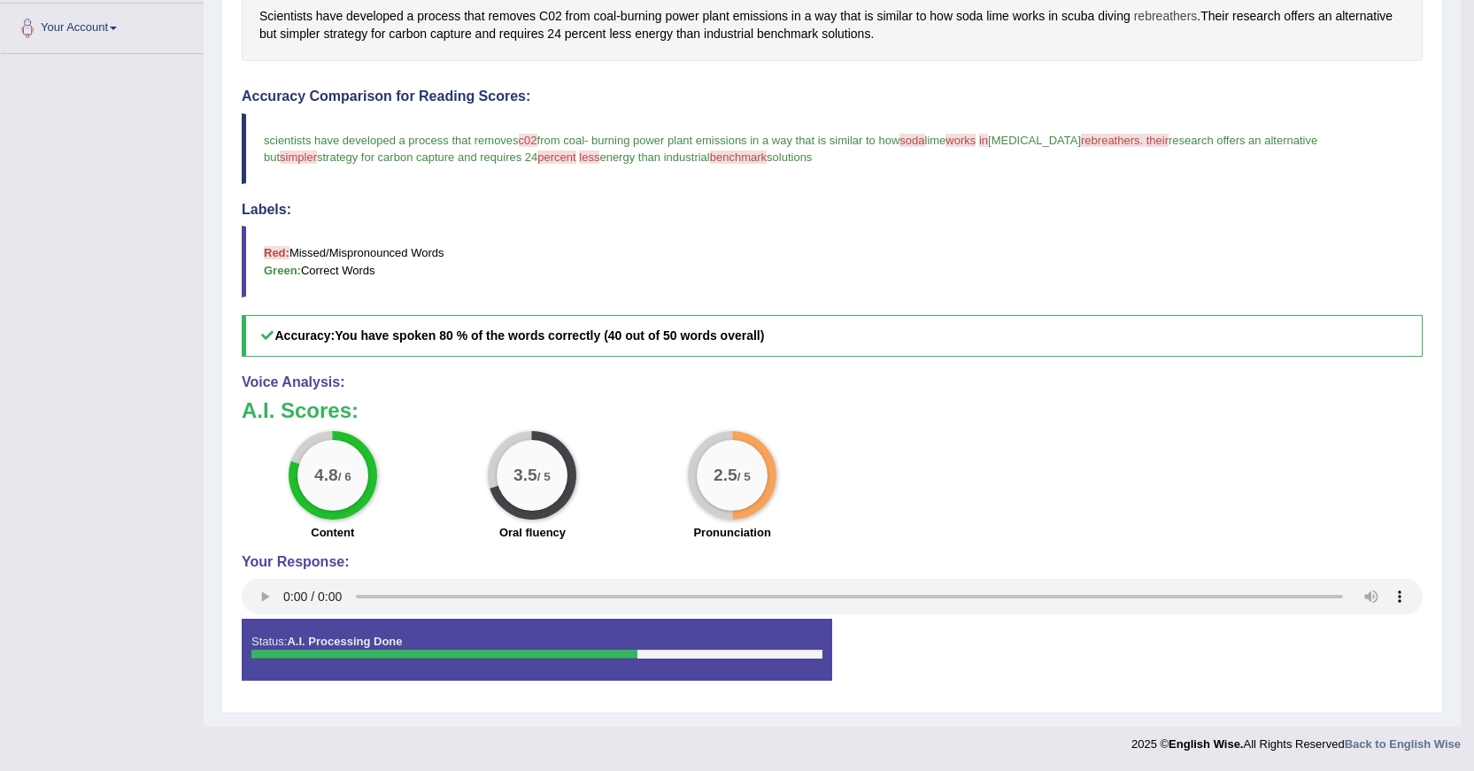
click at [1161, 16] on span "rebreathers" at bounding box center [1166, 16] width 64 height 19
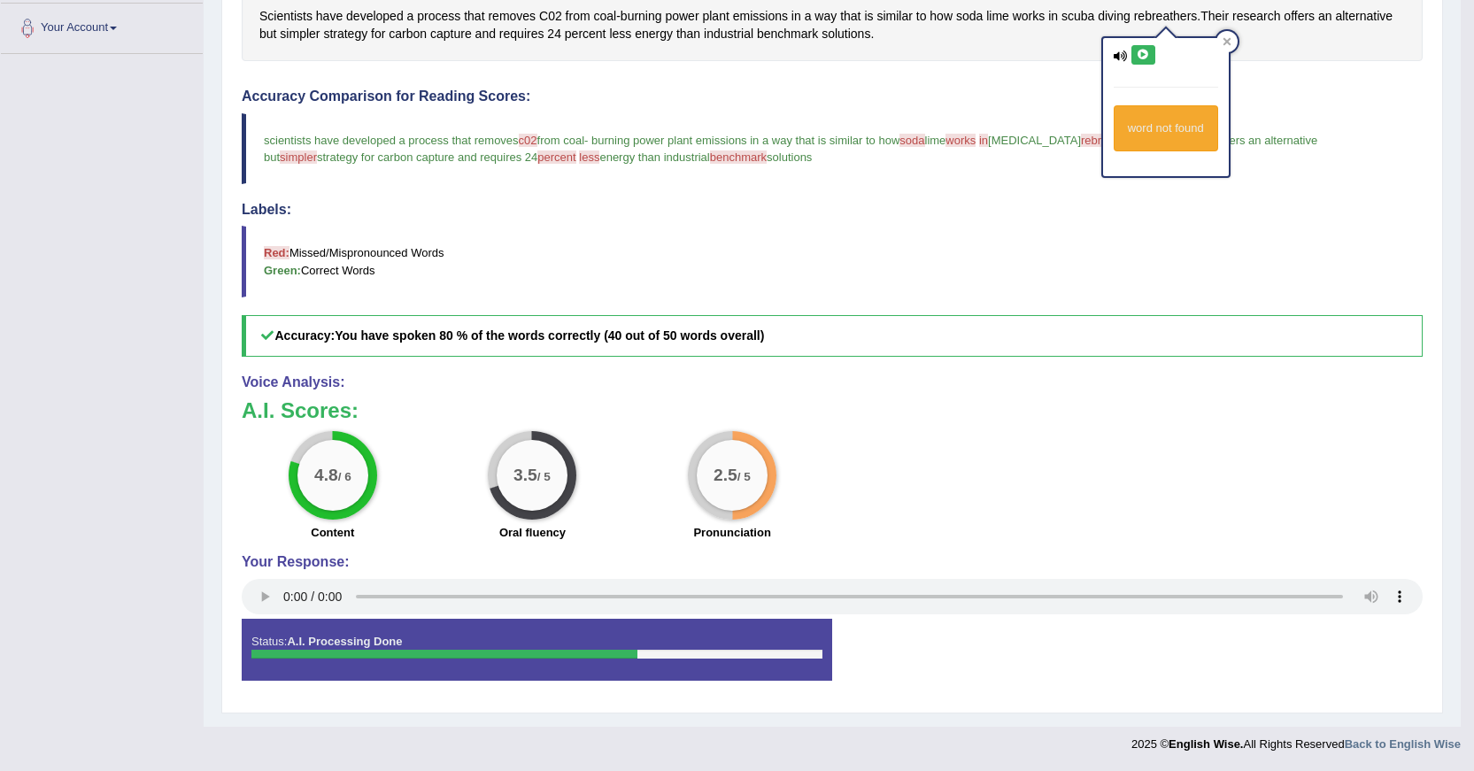
click at [1146, 57] on icon at bounding box center [1143, 55] width 13 height 11
click at [1081, 146] on span "rebreathers. their" at bounding box center [1125, 140] width 88 height 13
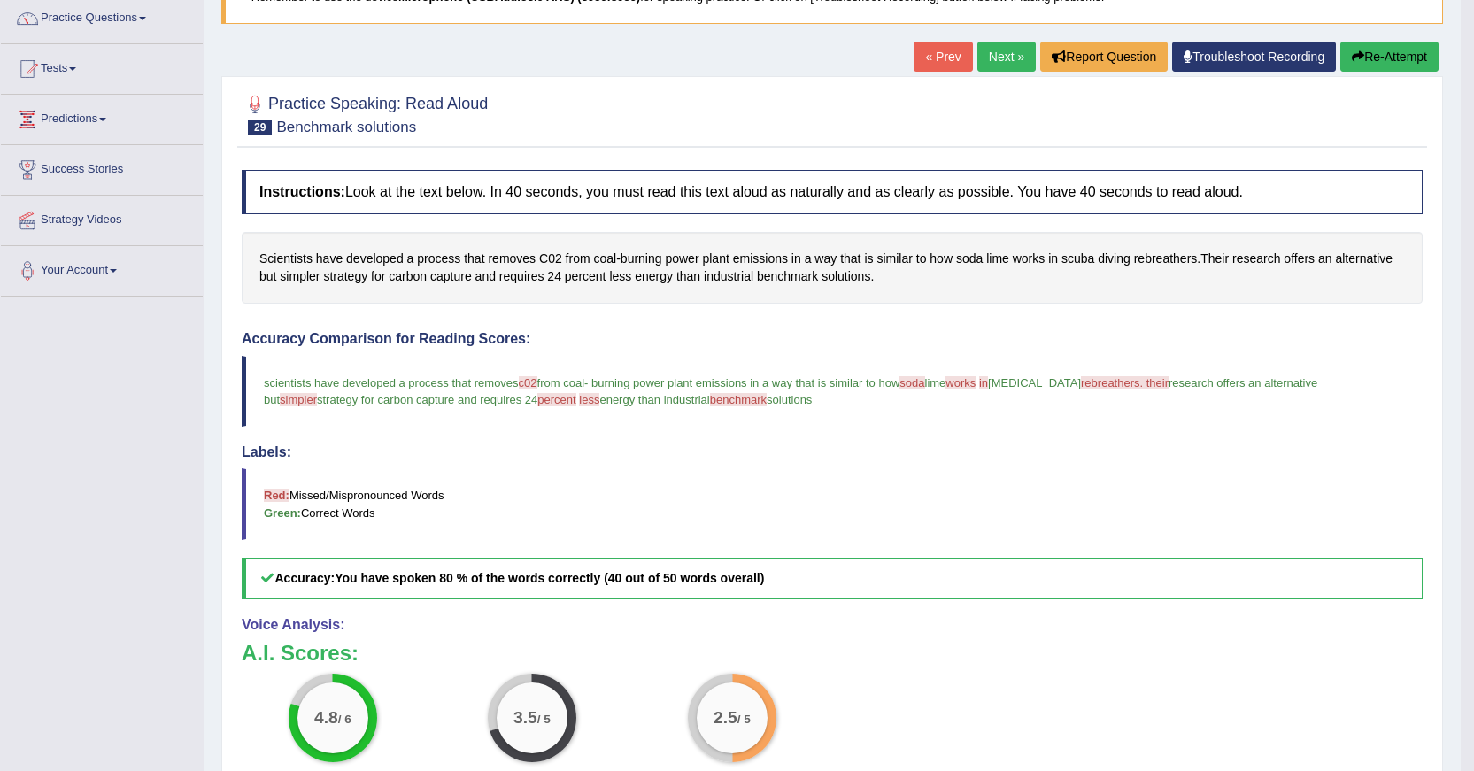
scroll to position [121, 0]
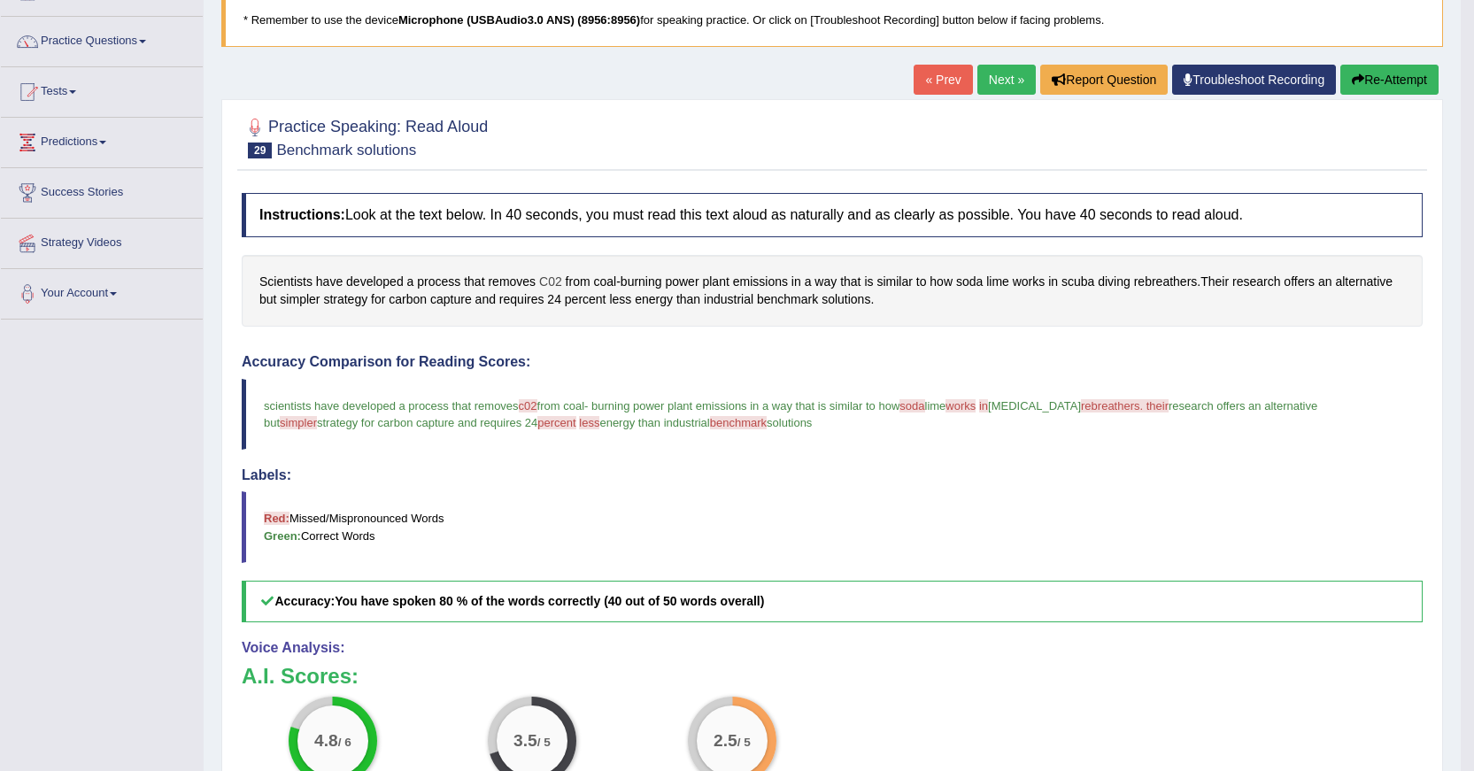
click at [553, 280] on span "C02" at bounding box center [550, 282] width 23 height 19
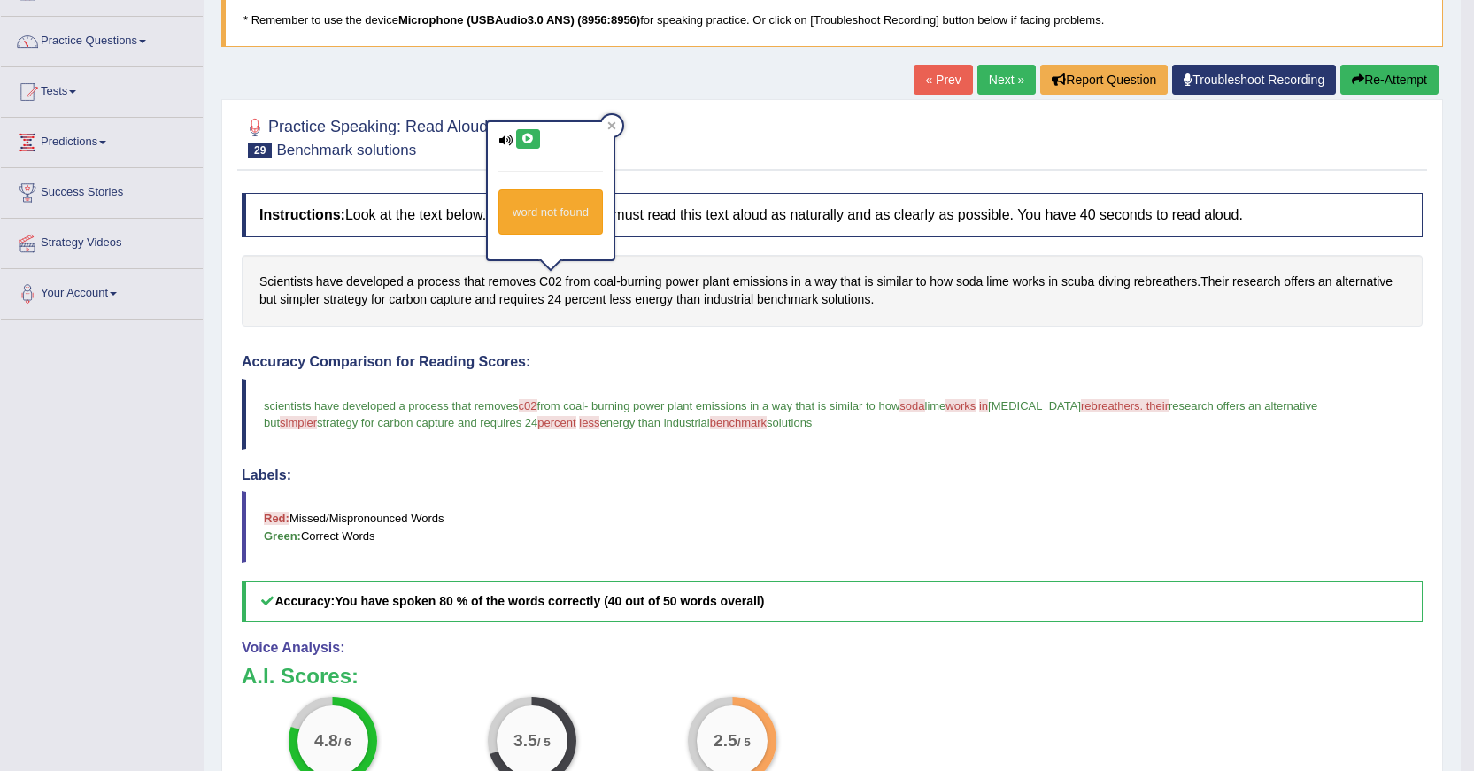
click at [531, 145] on button at bounding box center [528, 138] width 24 height 19
click at [815, 289] on span "way" at bounding box center [826, 282] width 22 height 19
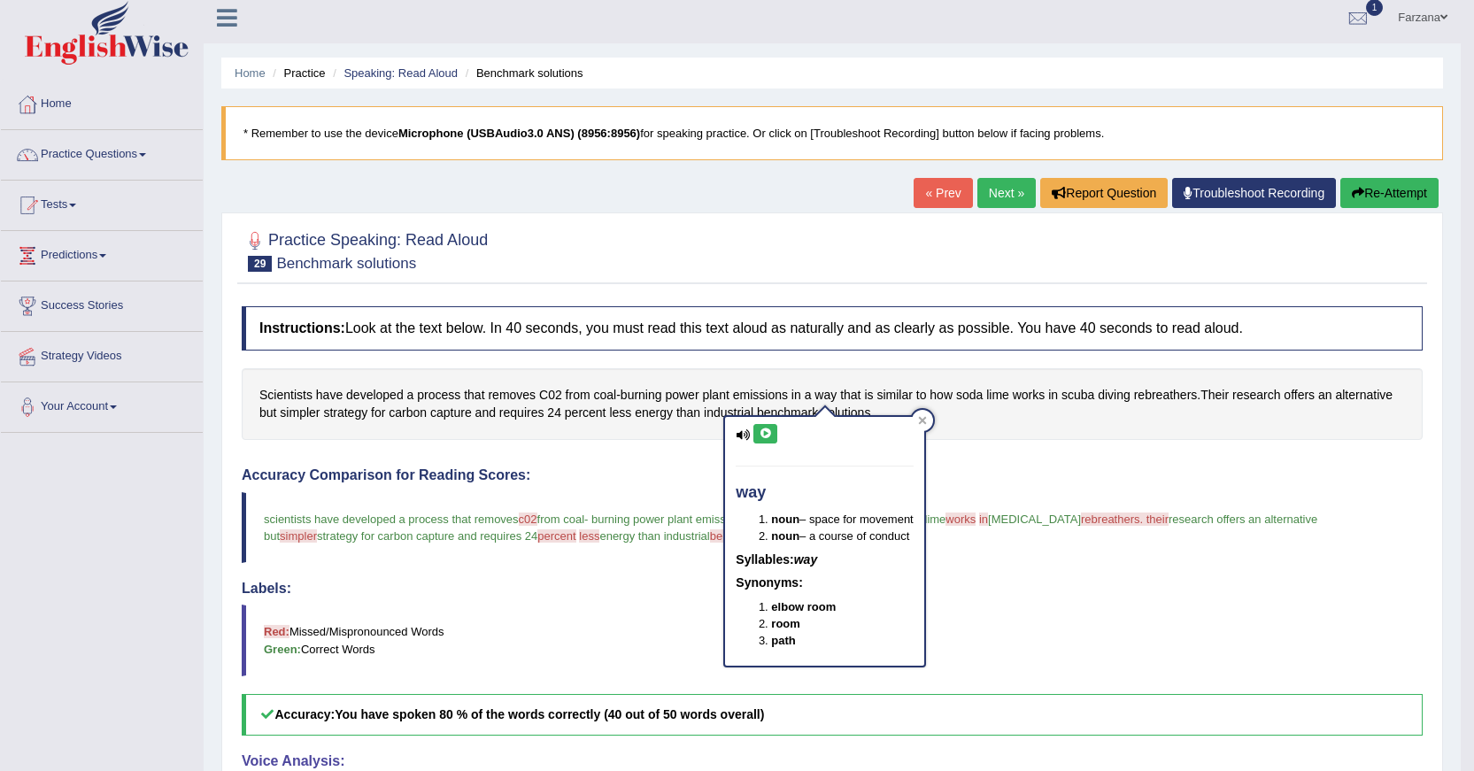
scroll to position [0, 0]
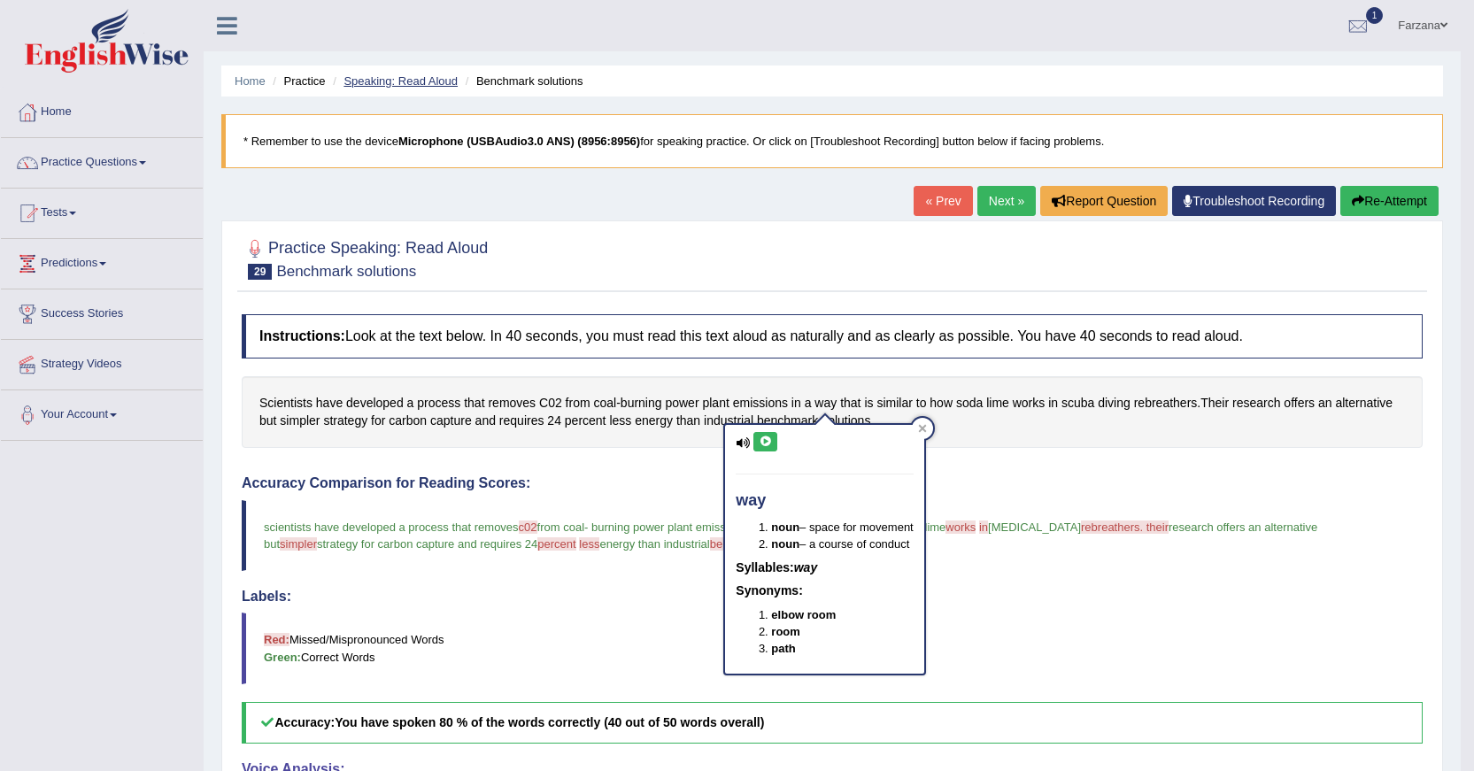
click at [401, 82] on link "Speaking: Read Aloud" at bounding box center [401, 80] width 114 height 13
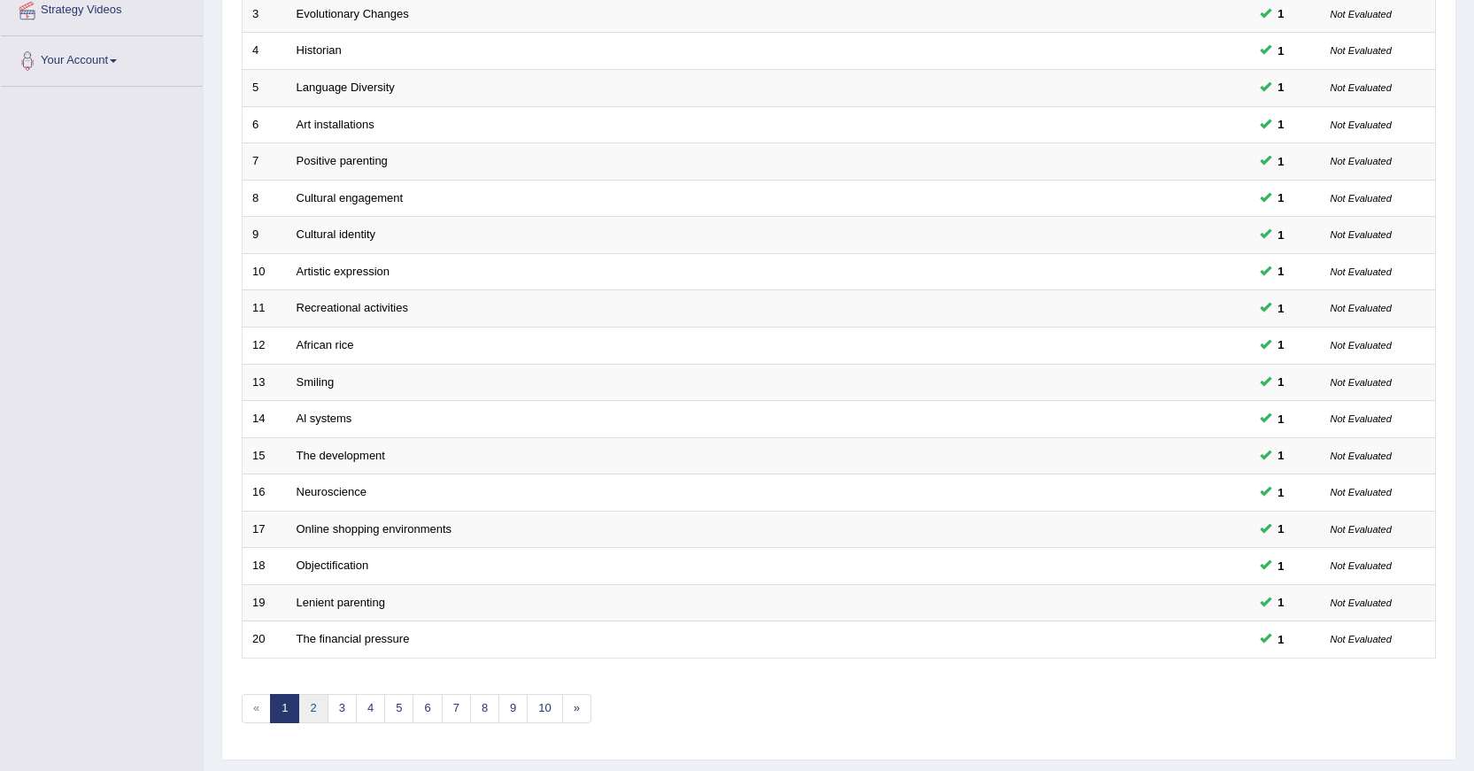
click at [315, 707] on link "2" at bounding box center [312, 708] width 29 height 29
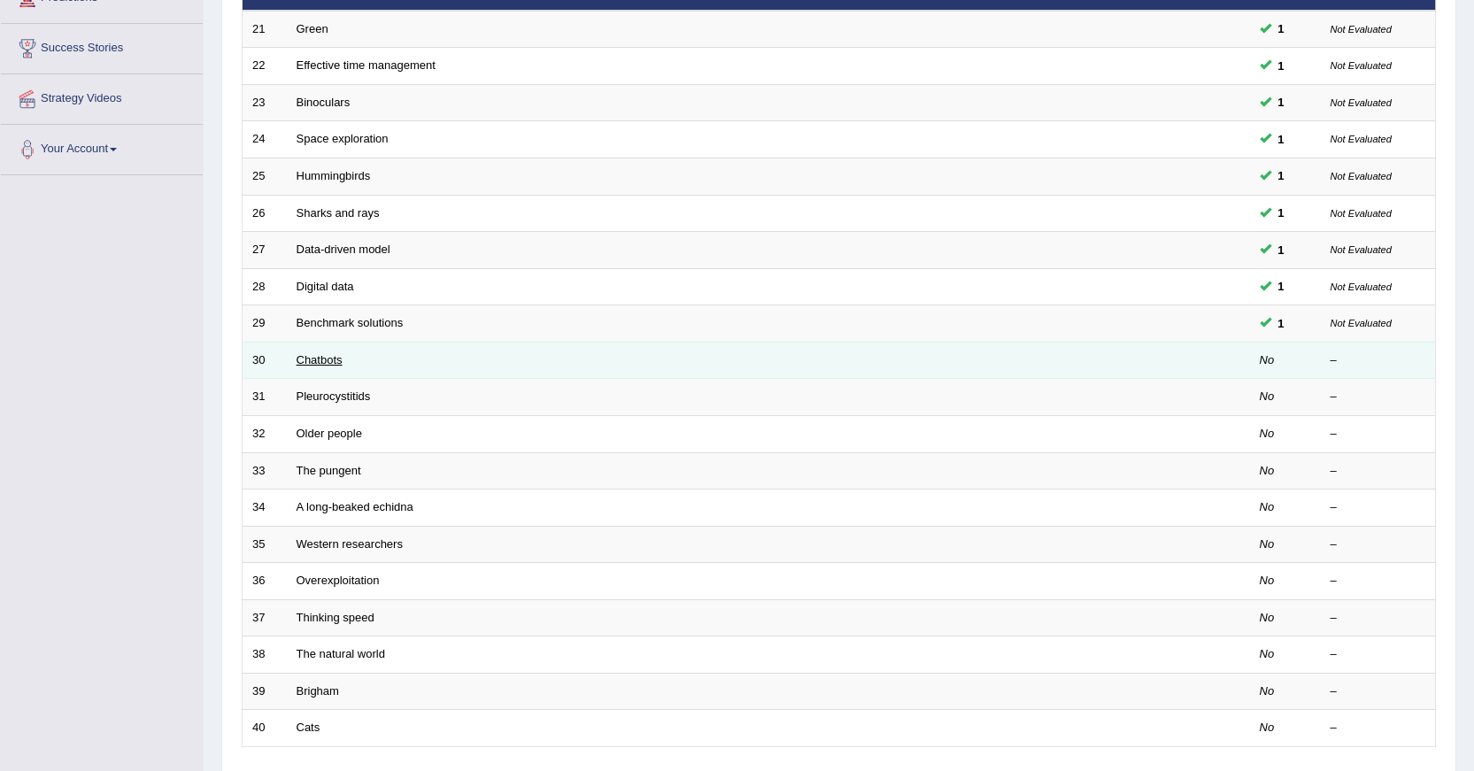
click at [321, 363] on link "Chatbots" at bounding box center [320, 359] width 46 height 13
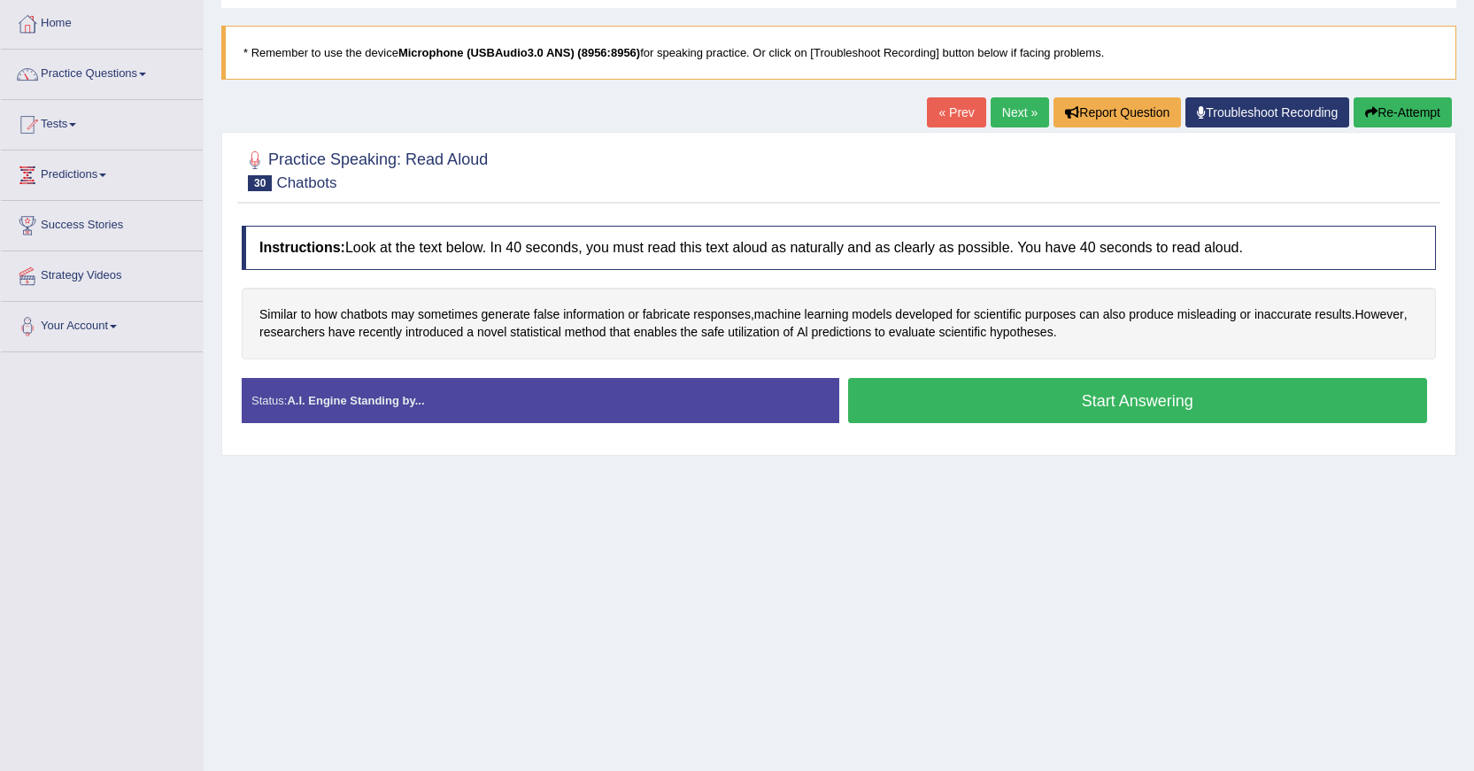
click at [919, 399] on button "Start Answering" at bounding box center [1138, 400] width 580 height 45
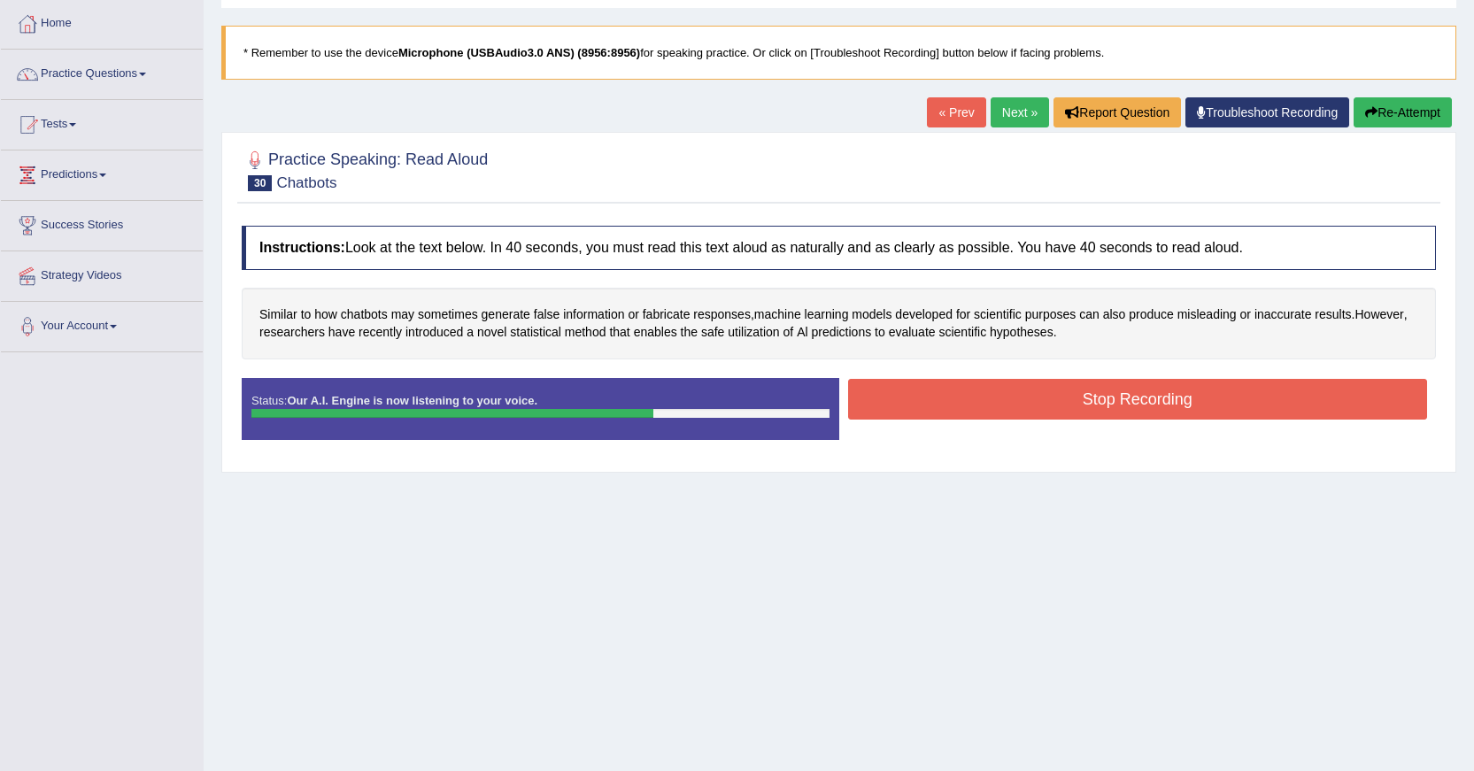
click at [917, 404] on button "Stop Recording" at bounding box center [1138, 399] width 580 height 41
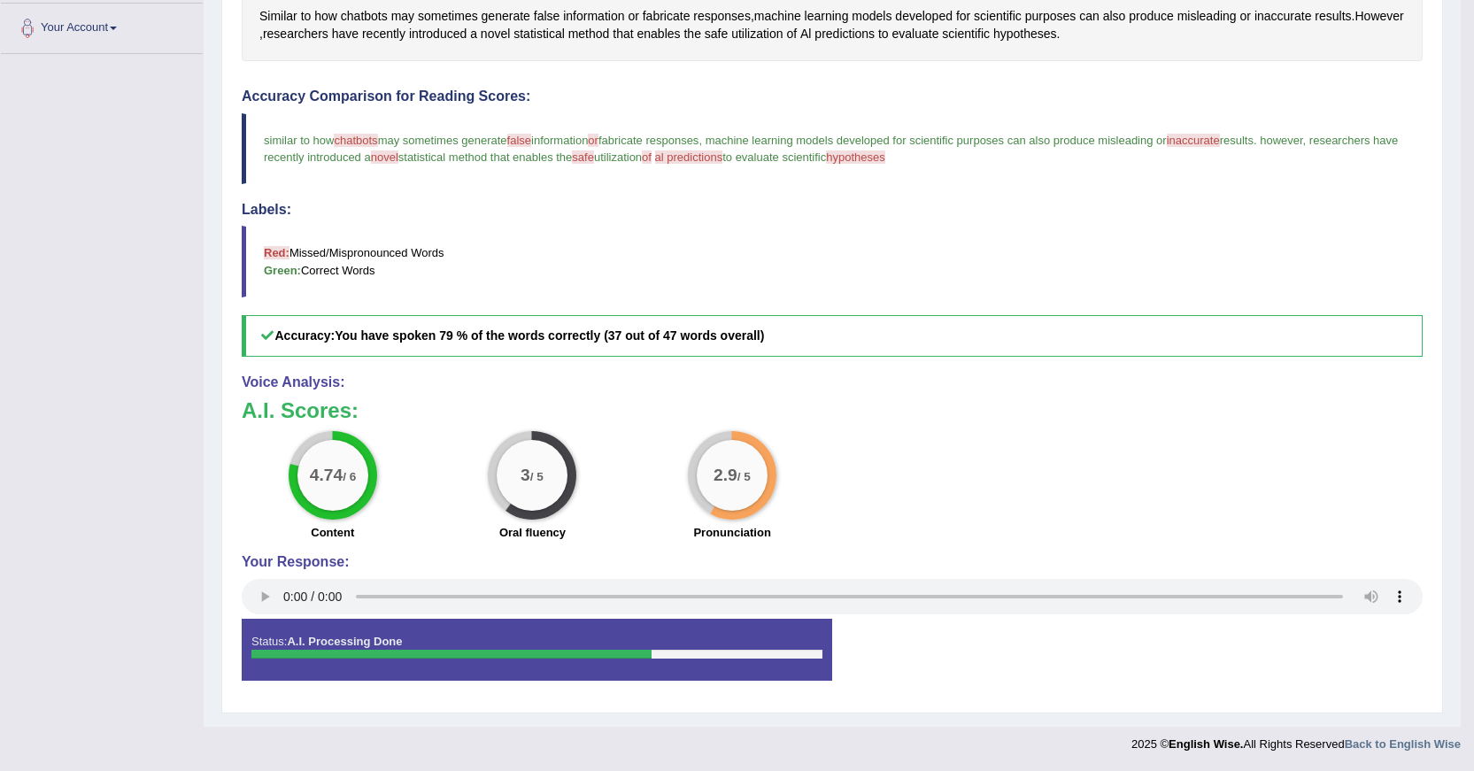
scroll to position [298, 0]
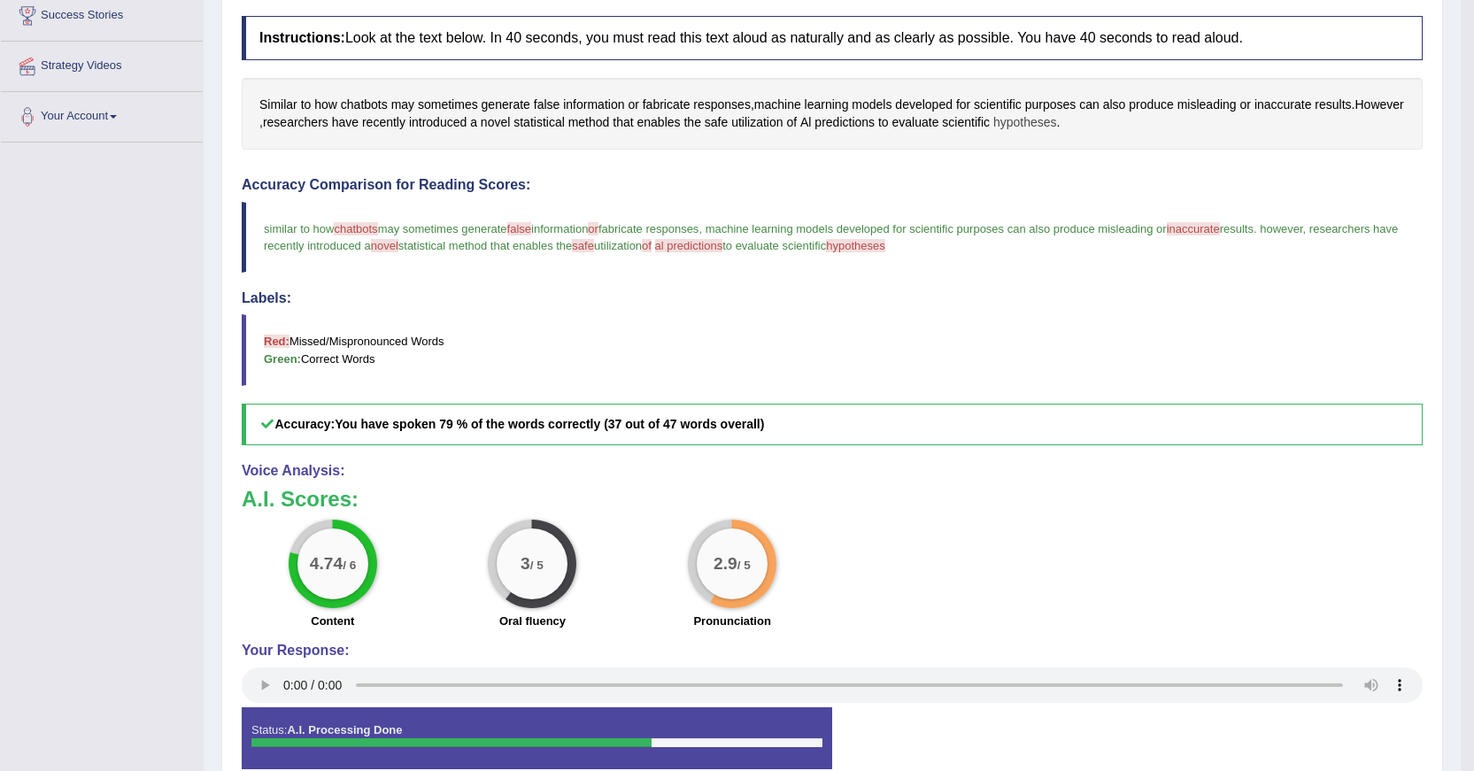
click at [1057, 122] on span "hypotheses" at bounding box center [1026, 122] width 64 height 19
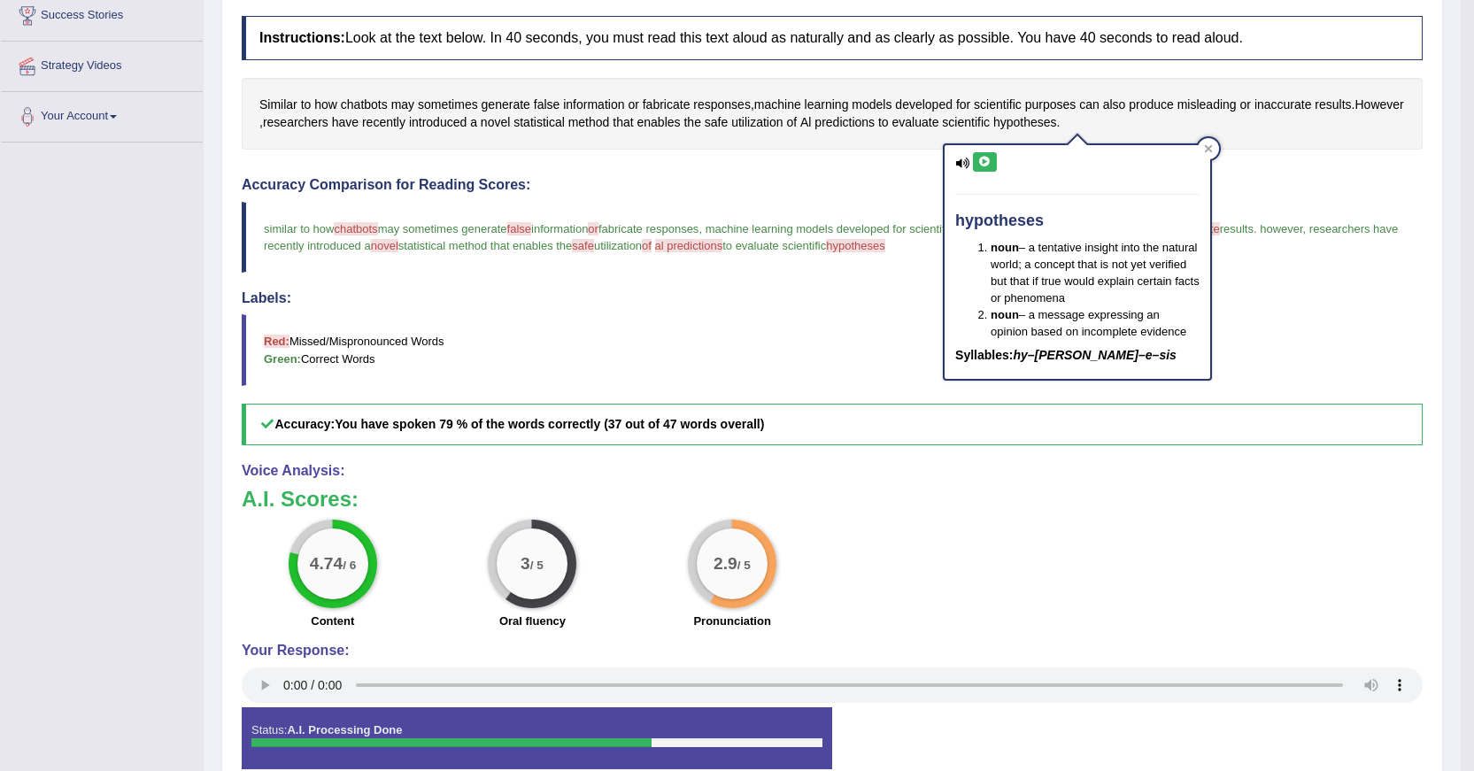
click at [979, 158] on icon at bounding box center [985, 162] width 13 height 11
click at [826, 250] on span "to evaluate scientific" at bounding box center [775, 245] width 104 height 13
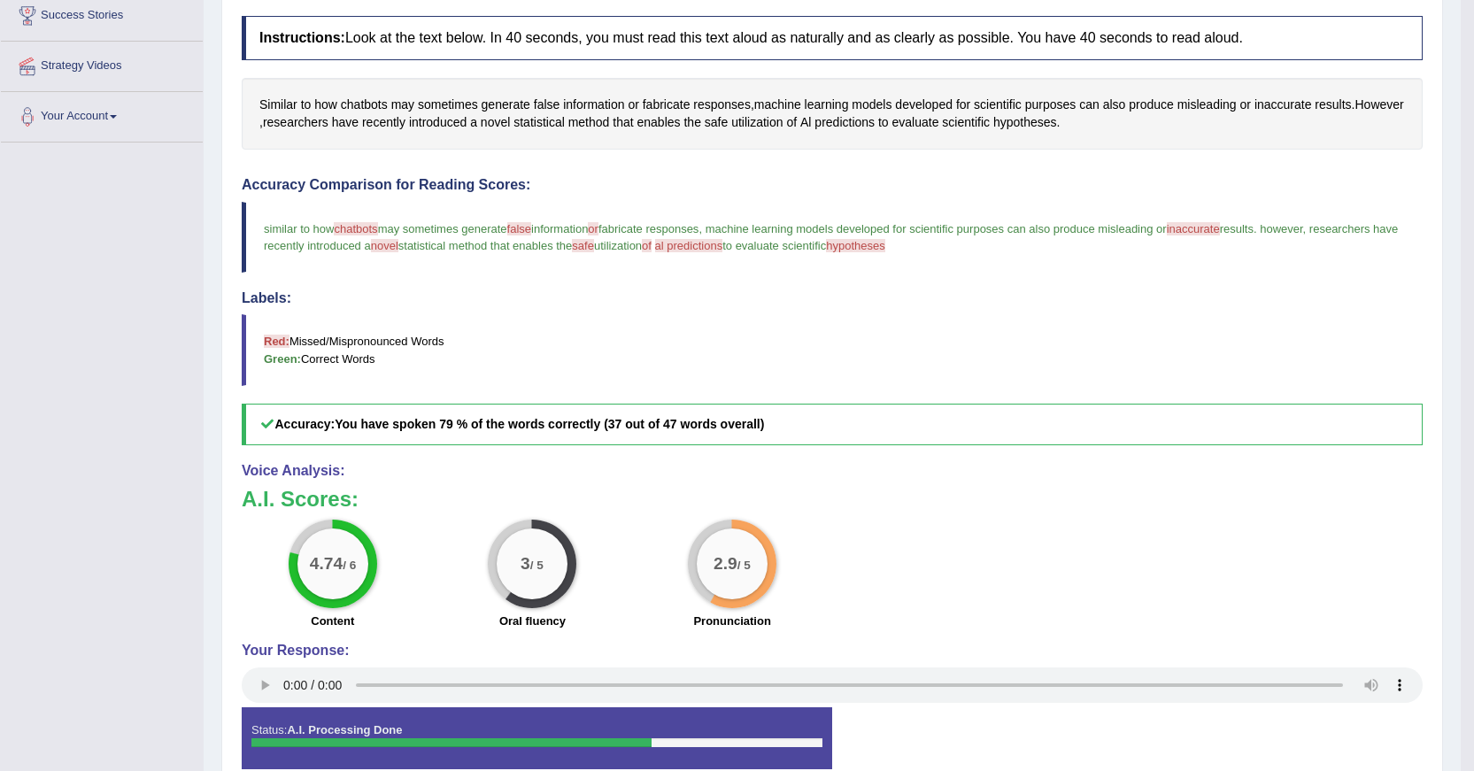
drag, startPoint x: 1294, startPoint y: 205, endPoint x: 1298, endPoint y: 195, distance: 11.5
click at [1288, 108] on span "inaccurate" at bounding box center [1284, 105] width 58 height 19
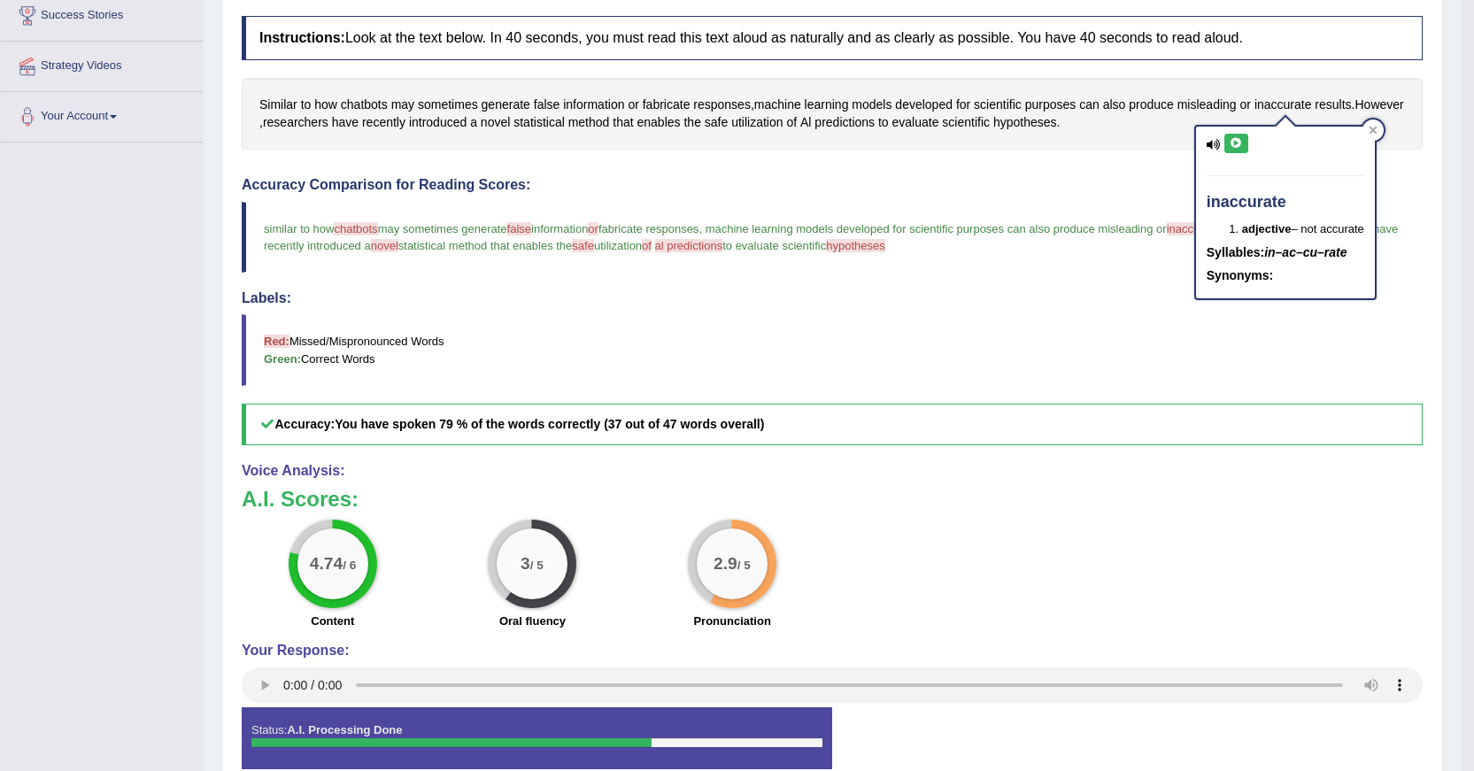
click at [1231, 142] on icon at bounding box center [1236, 143] width 13 height 11
click at [367, 104] on span "chatbots" at bounding box center [364, 105] width 47 height 19
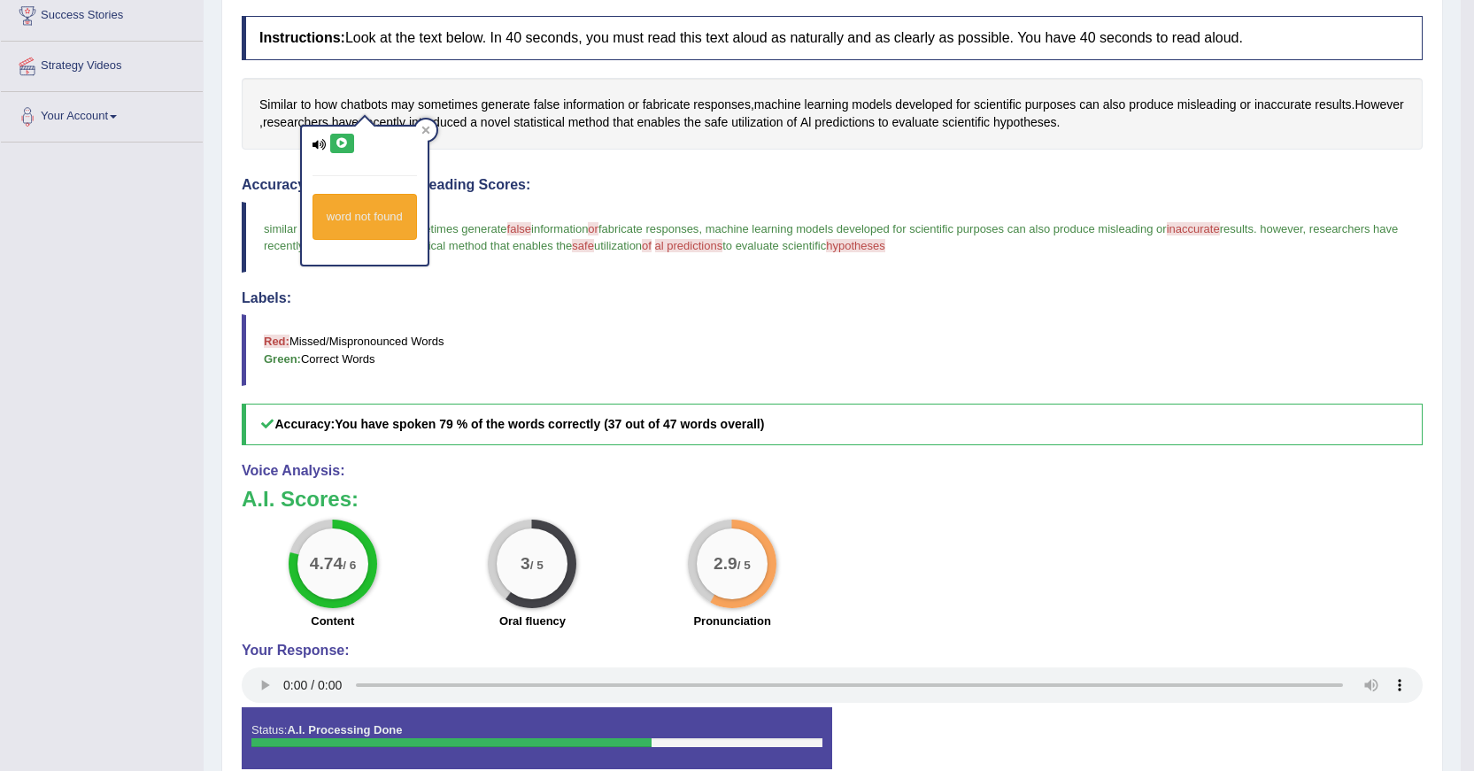
click at [339, 135] on button at bounding box center [342, 143] width 24 height 19
click at [651, 375] on blockquote "Red: Missed/Mispronounced Words Green: Correct Words" at bounding box center [832, 349] width 1181 height 71
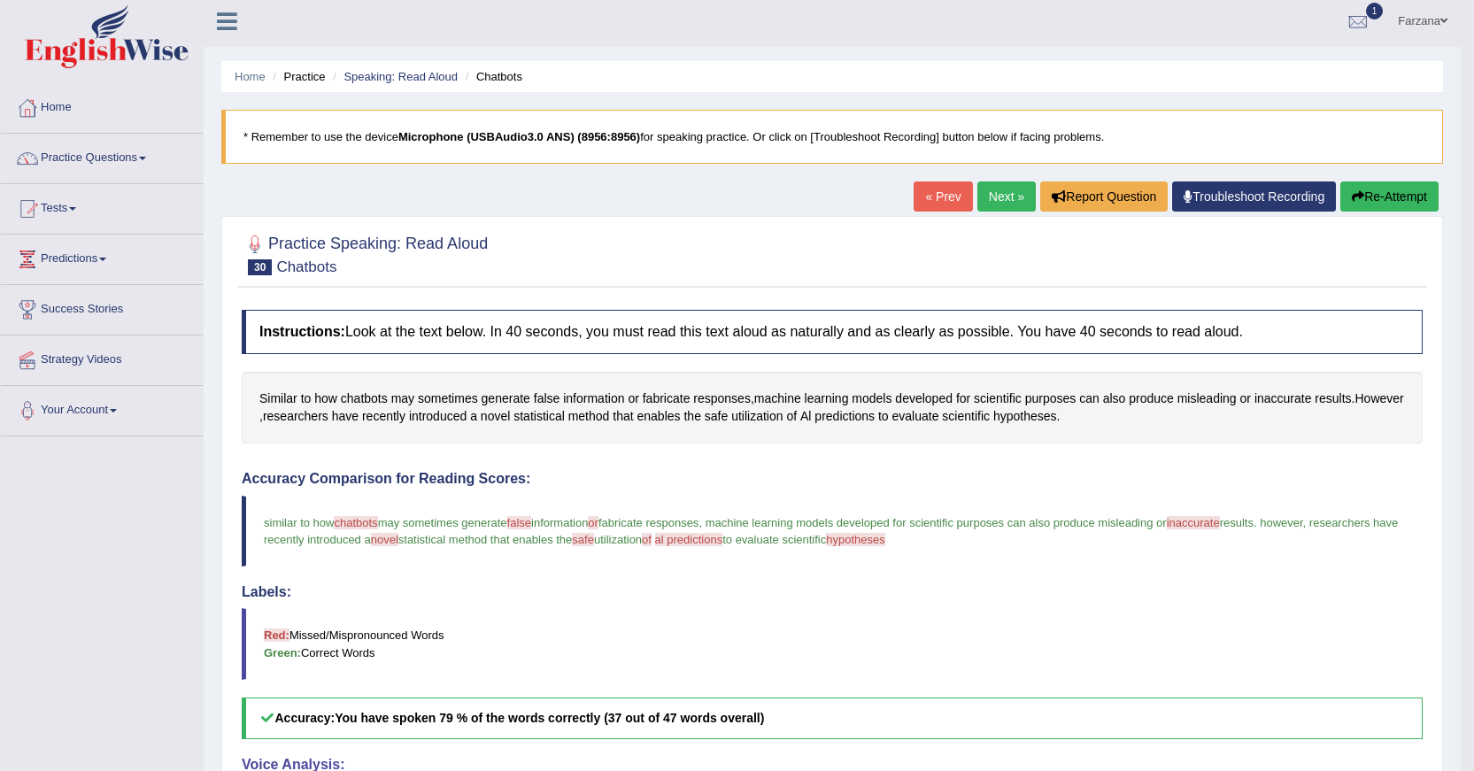
scroll to position [0, 0]
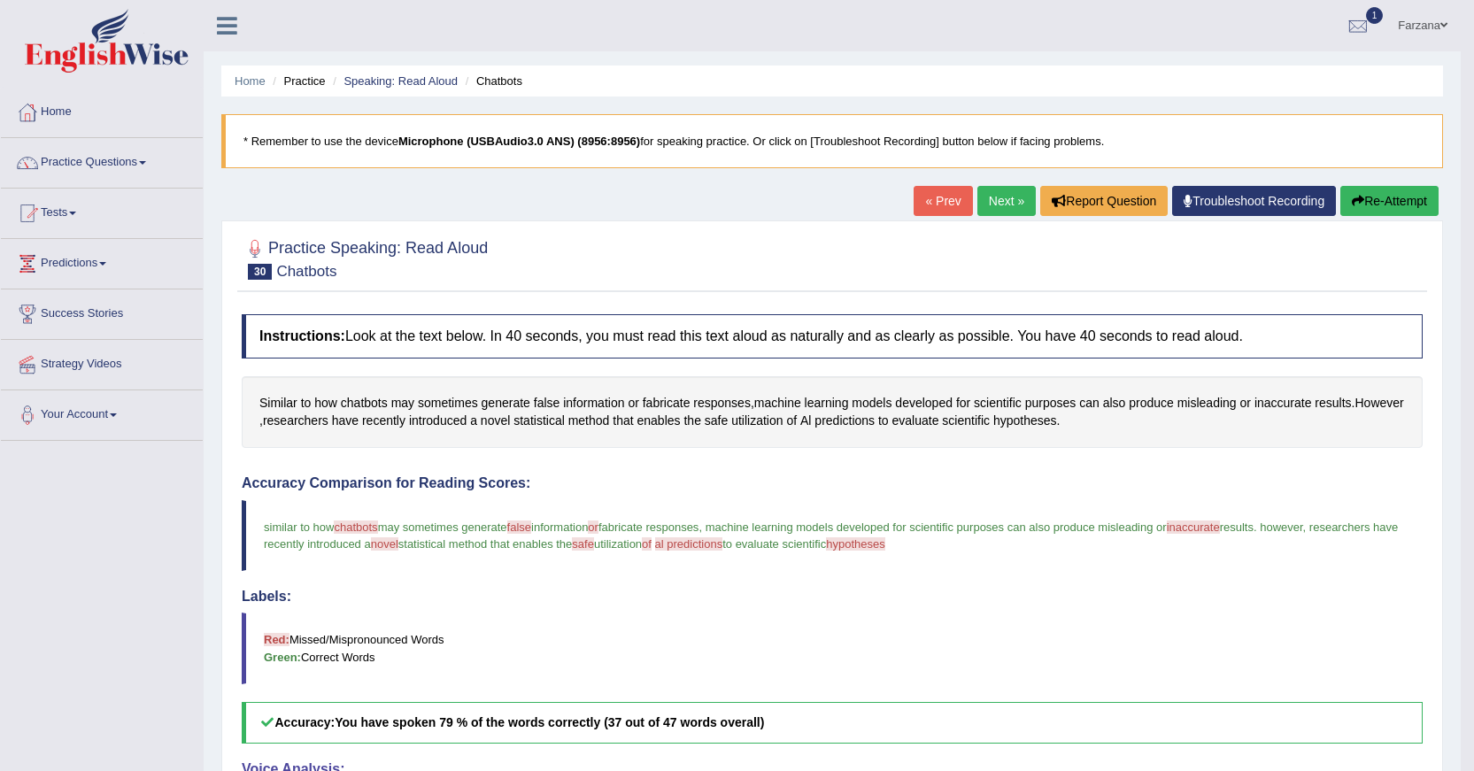
click at [396, 70] on ul "Home Practice Speaking: Read Aloud Chatbots" at bounding box center [832, 81] width 1222 height 31
click at [381, 81] on link "Speaking: Read Aloud" at bounding box center [401, 80] width 114 height 13
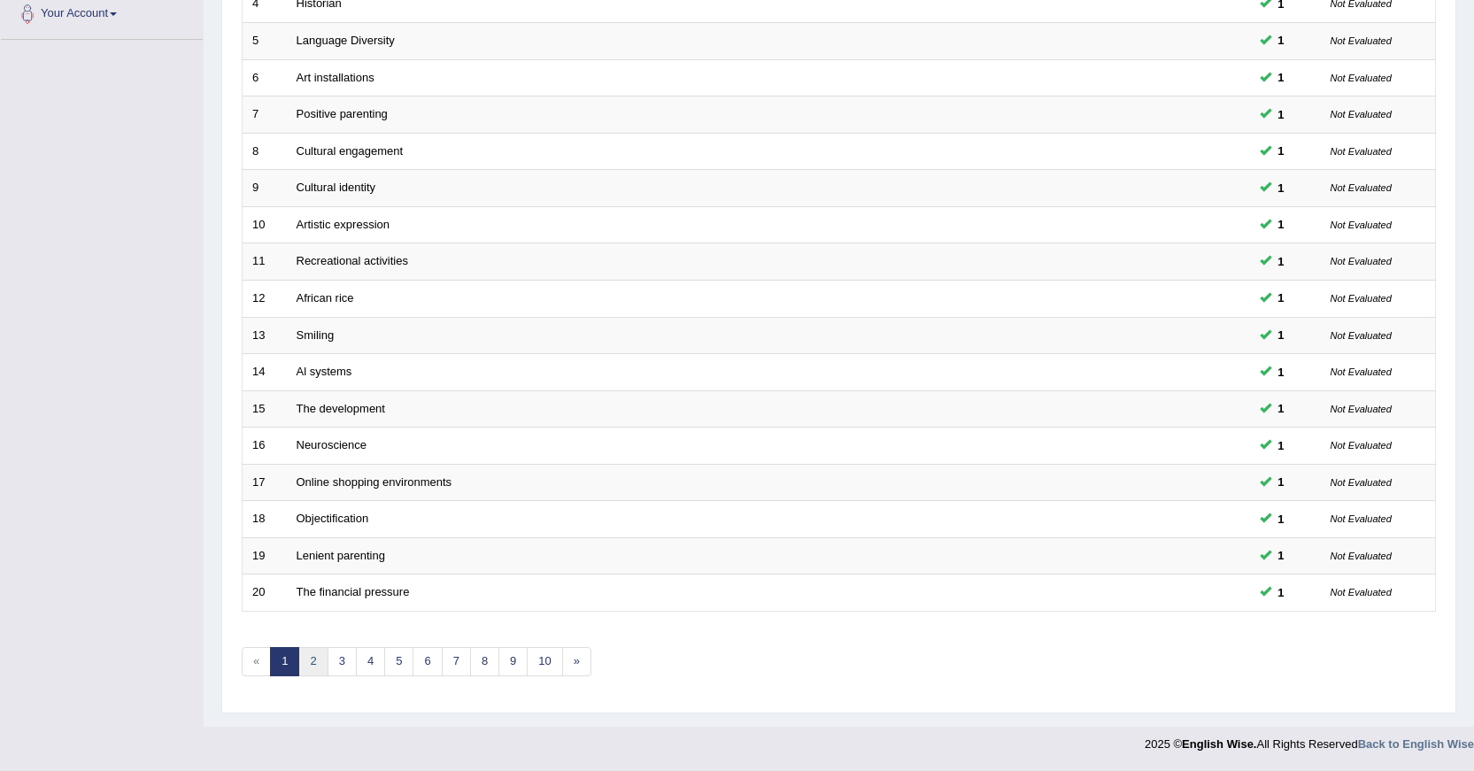
scroll to position [401, 0]
click at [317, 669] on link "2" at bounding box center [312, 661] width 29 height 29
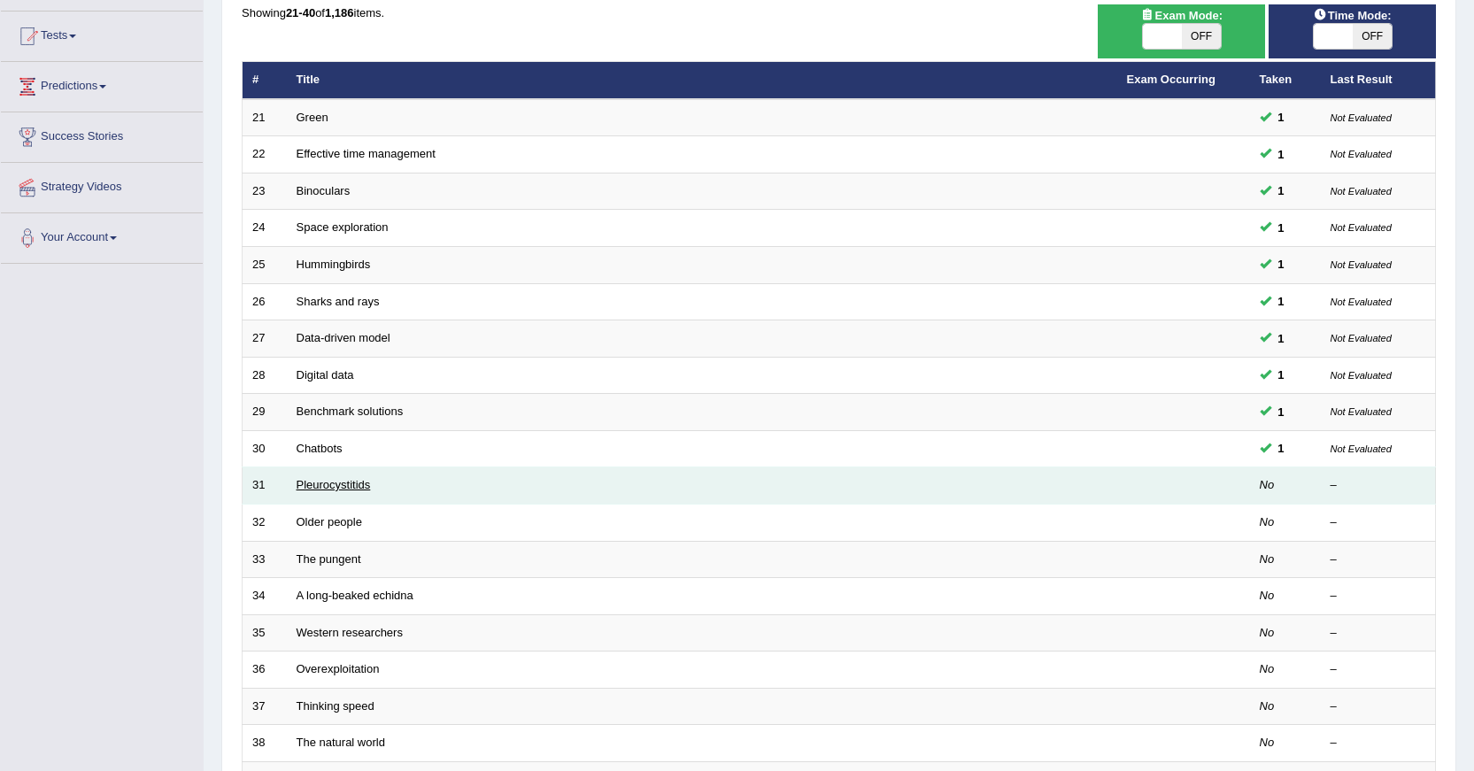
click at [346, 485] on link "Pleurocystitids" at bounding box center [334, 484] width 74 height 13
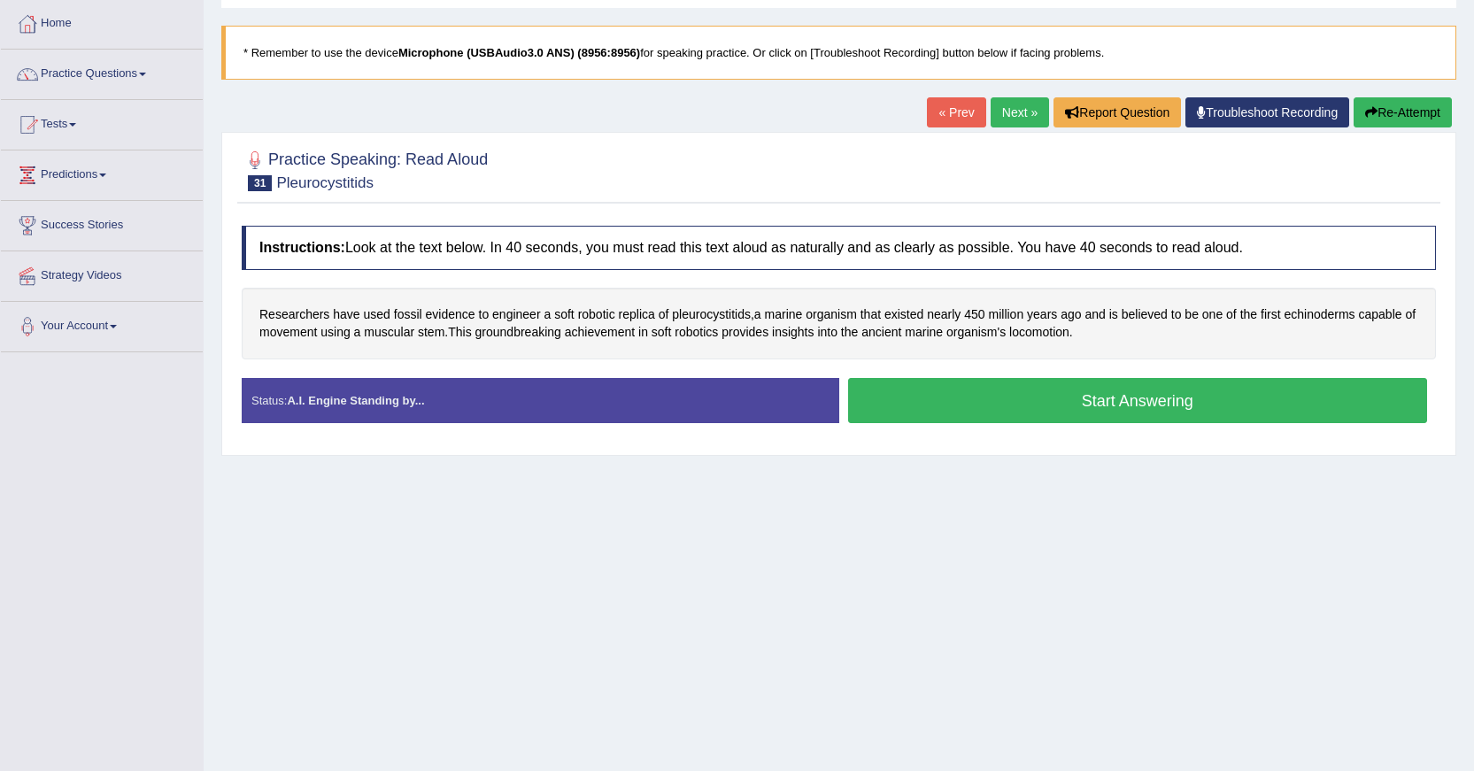
click at [949, 393] on button "Start Answering" at bounding box center [1138, 400] width 580 height 45
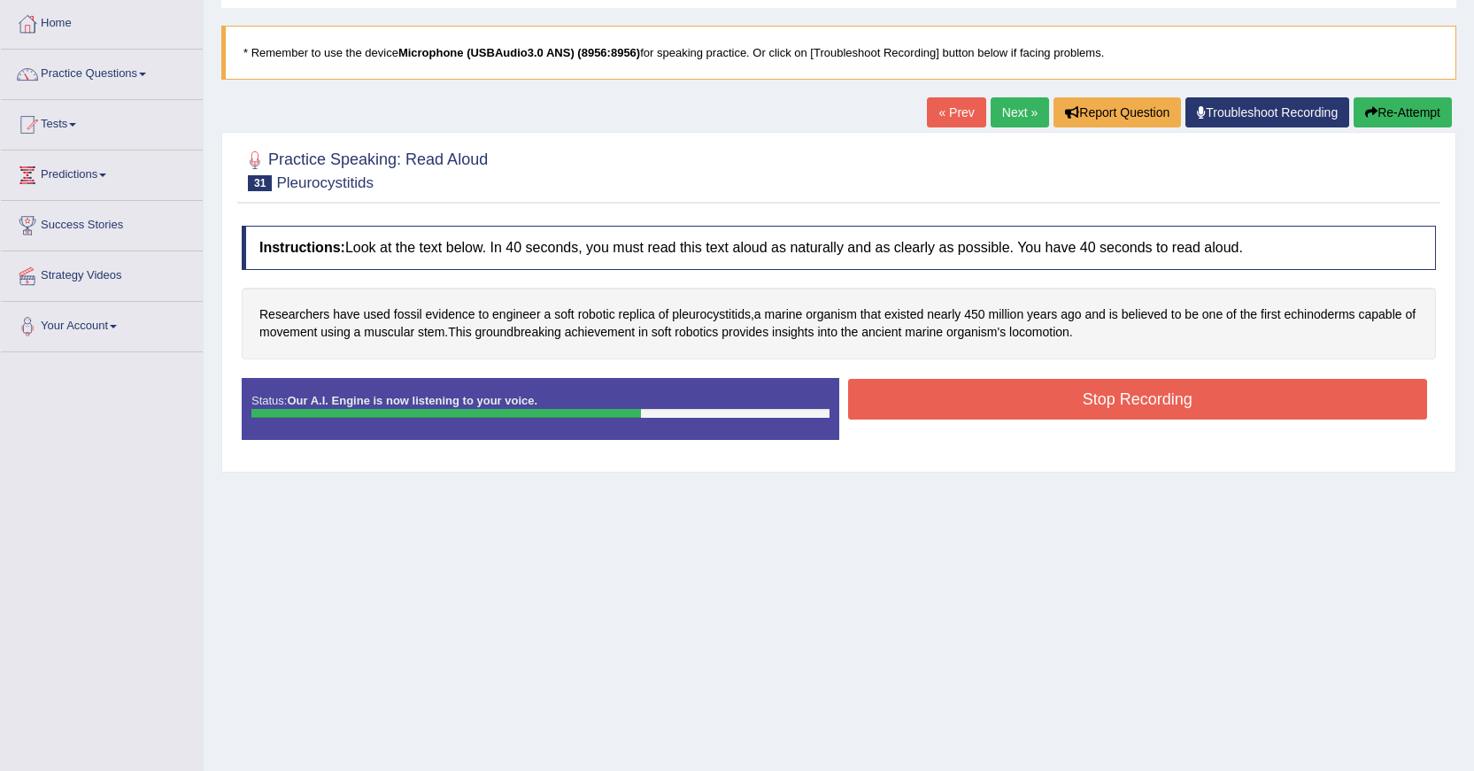
click at [907, 414] on button "Stop Recording" at bounding box center [1138, 399] width 580 height 41
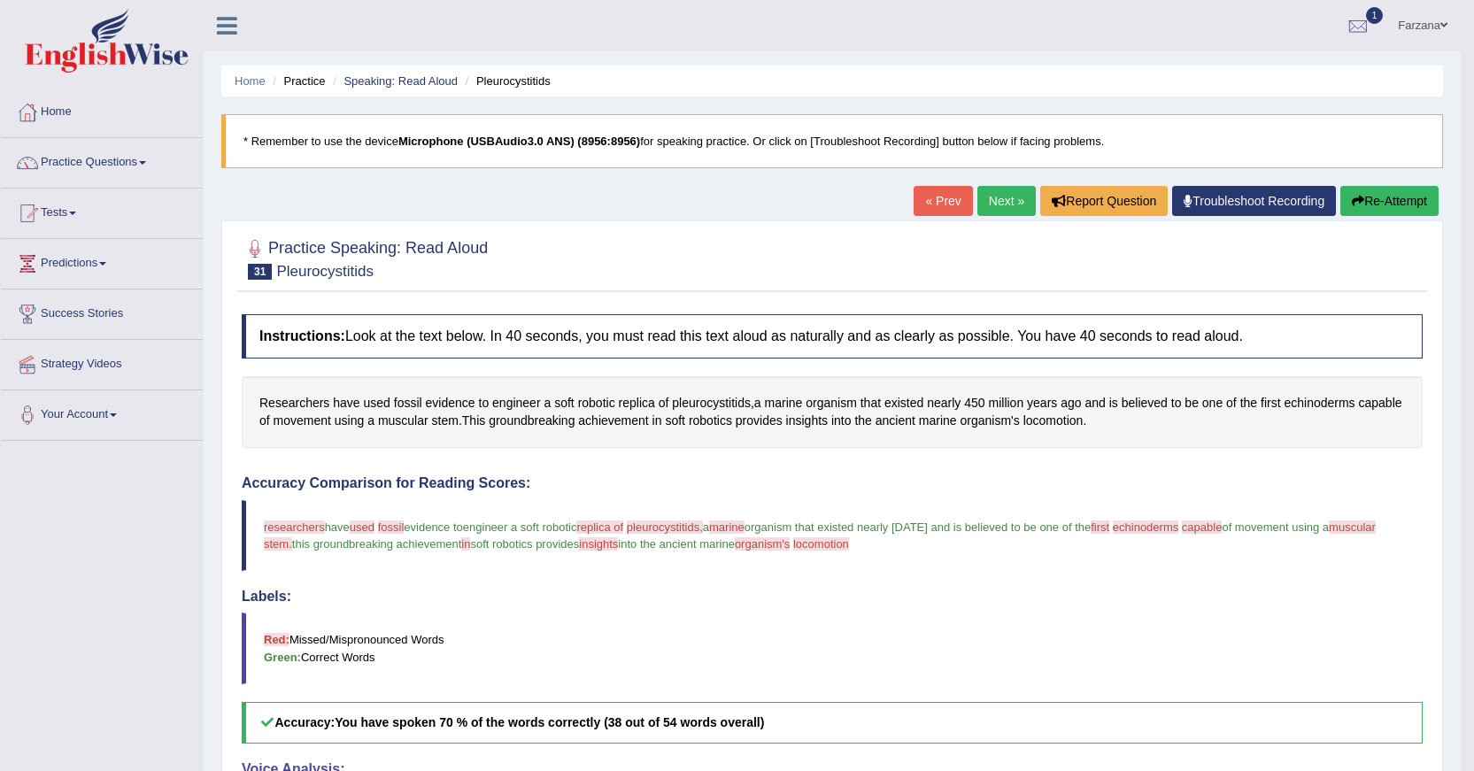
click at [1419, 197] on button "Re-Attempt" at bounding box center [1390, 201] width 98 height 30
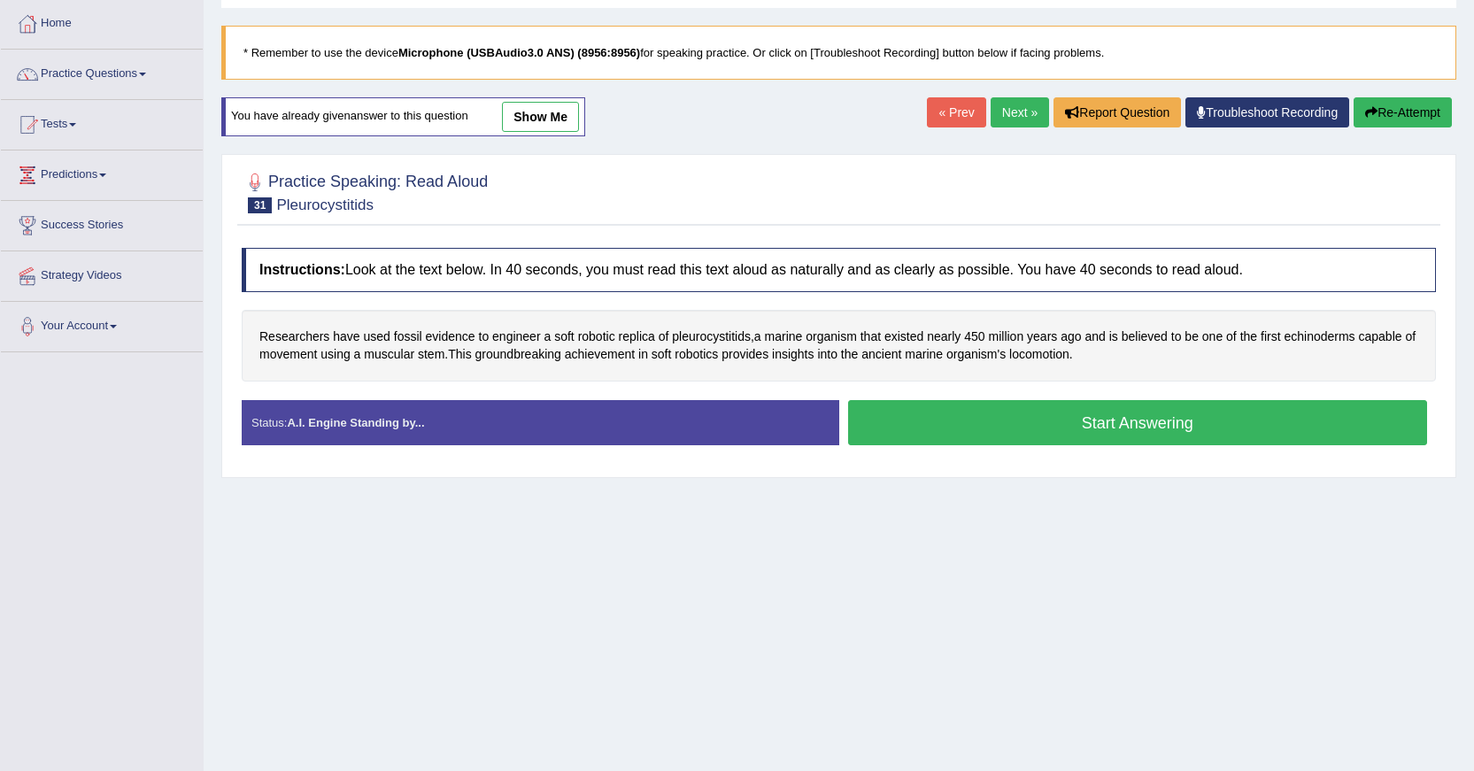
click at [1112, 433] on button "Start Answering" at bounding box center [1138, 422] width 580 height 45
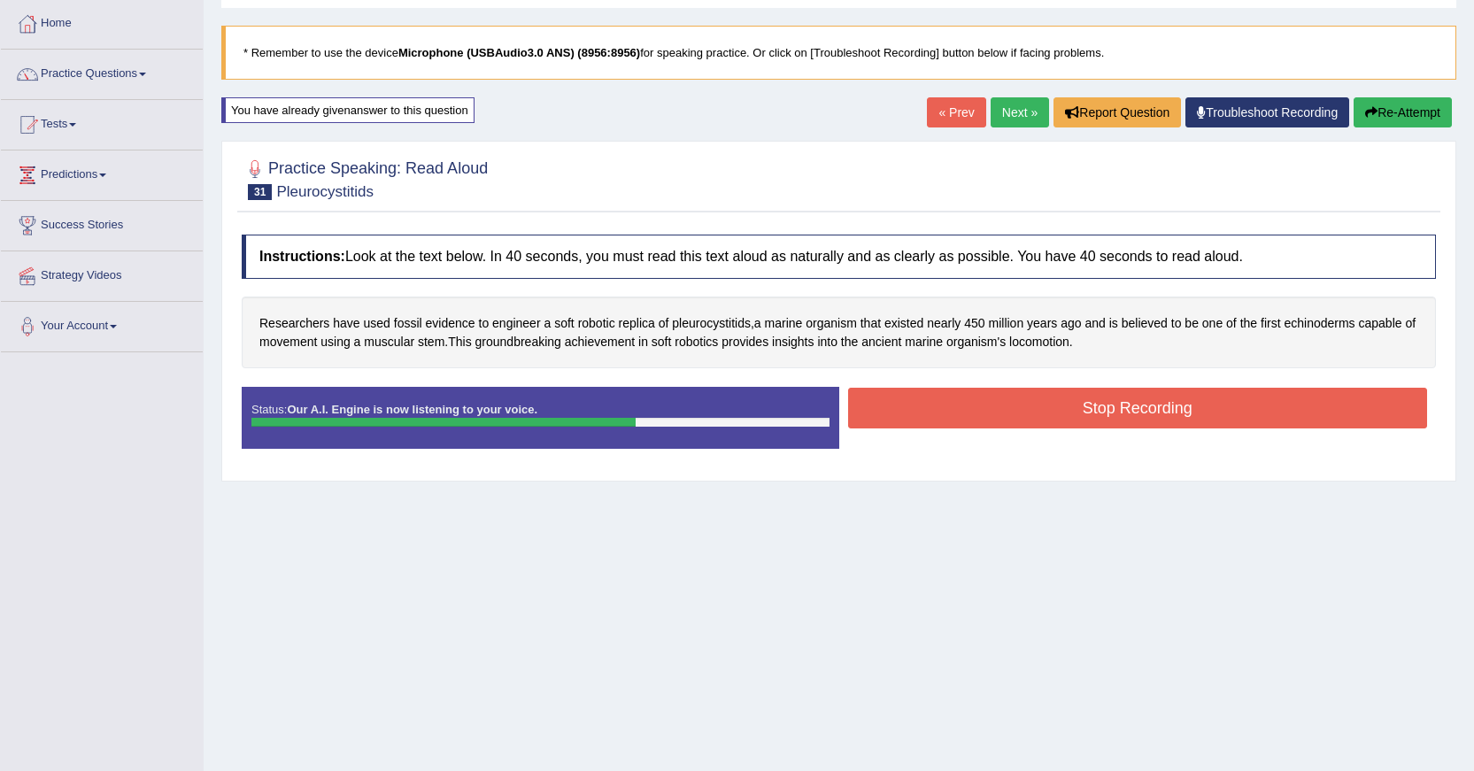
click at [932, 407] on button "Stop Recording" at bounding box center [1138, 408] width 580 height 41
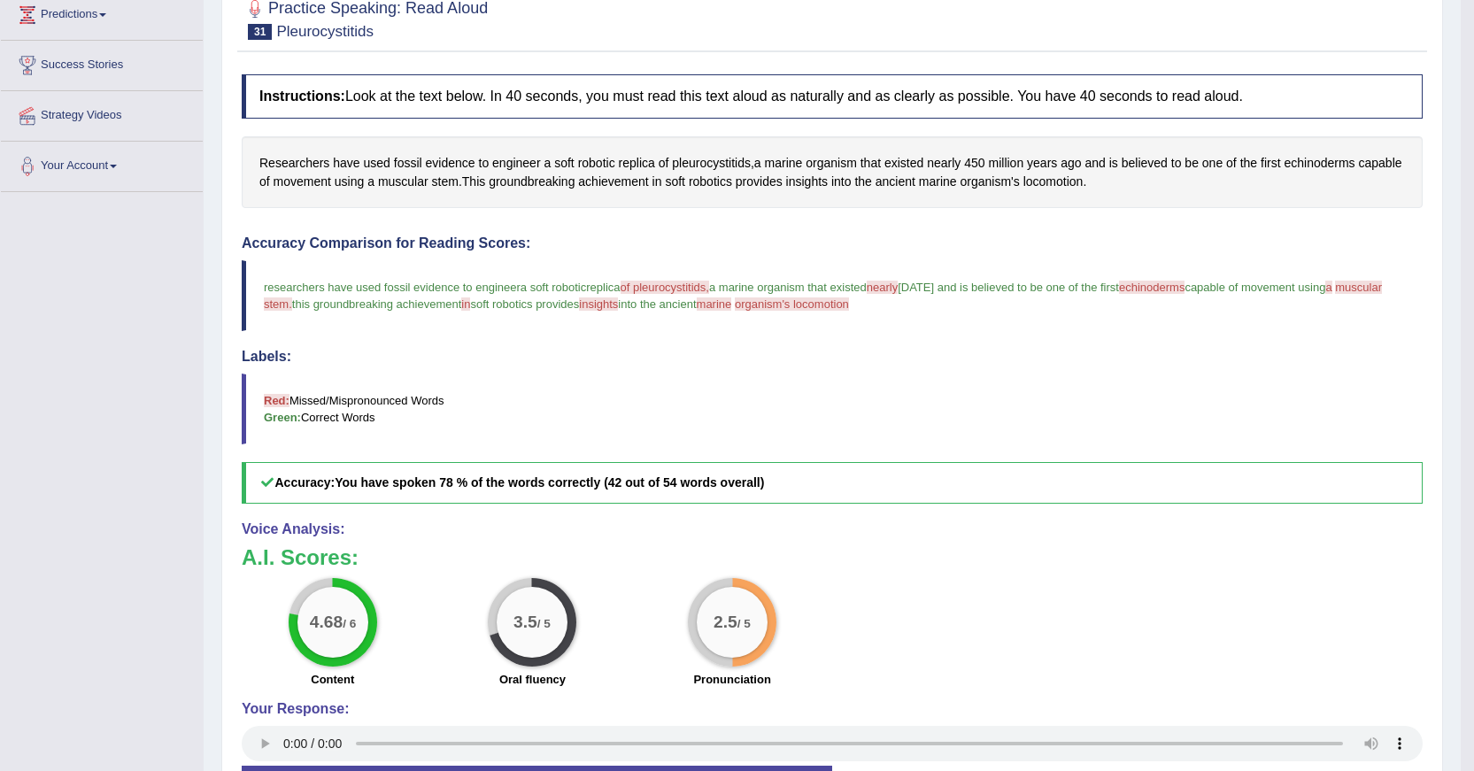
scroll to position [354, 0]
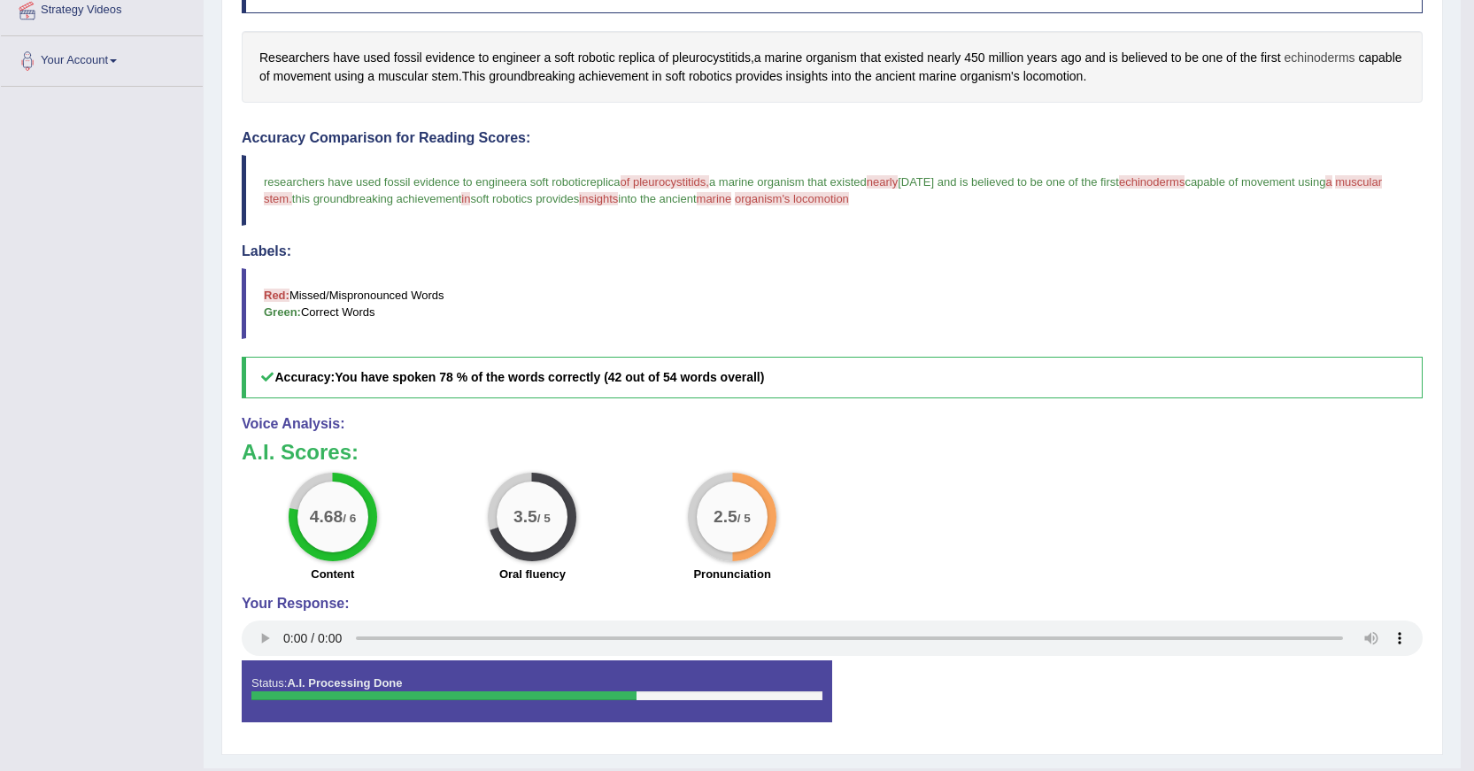
click at [1317, 58] on span "echinoderms" at bounding box center [1319, 58] width 71 height 19
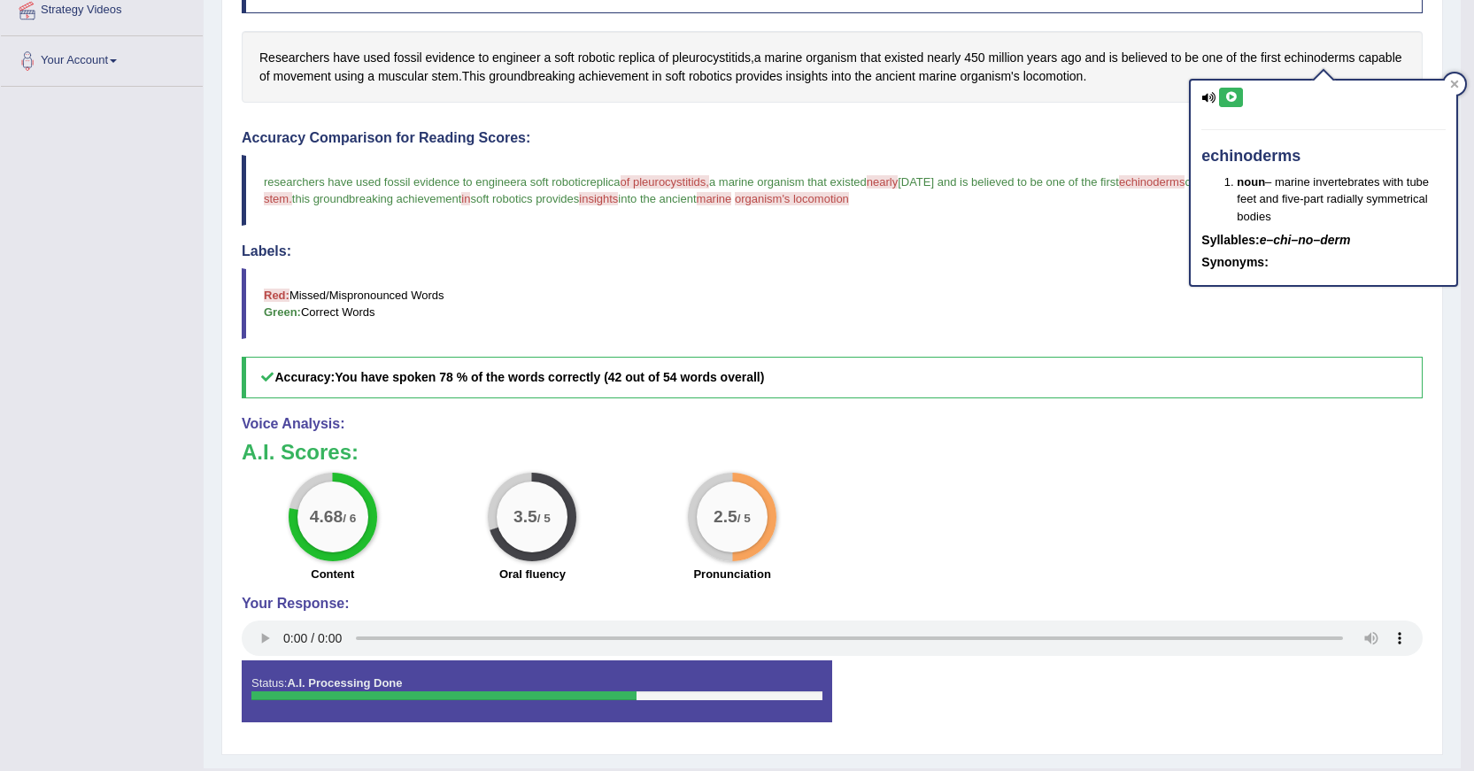
click at [1222, 96] on button at bounding box center [1231, 97] width 24 height 19
click at [1099, 134] on h4 "Accuracy Comparison for Reading Scores:" at bounding box center [832, 138] width 1181 height 16
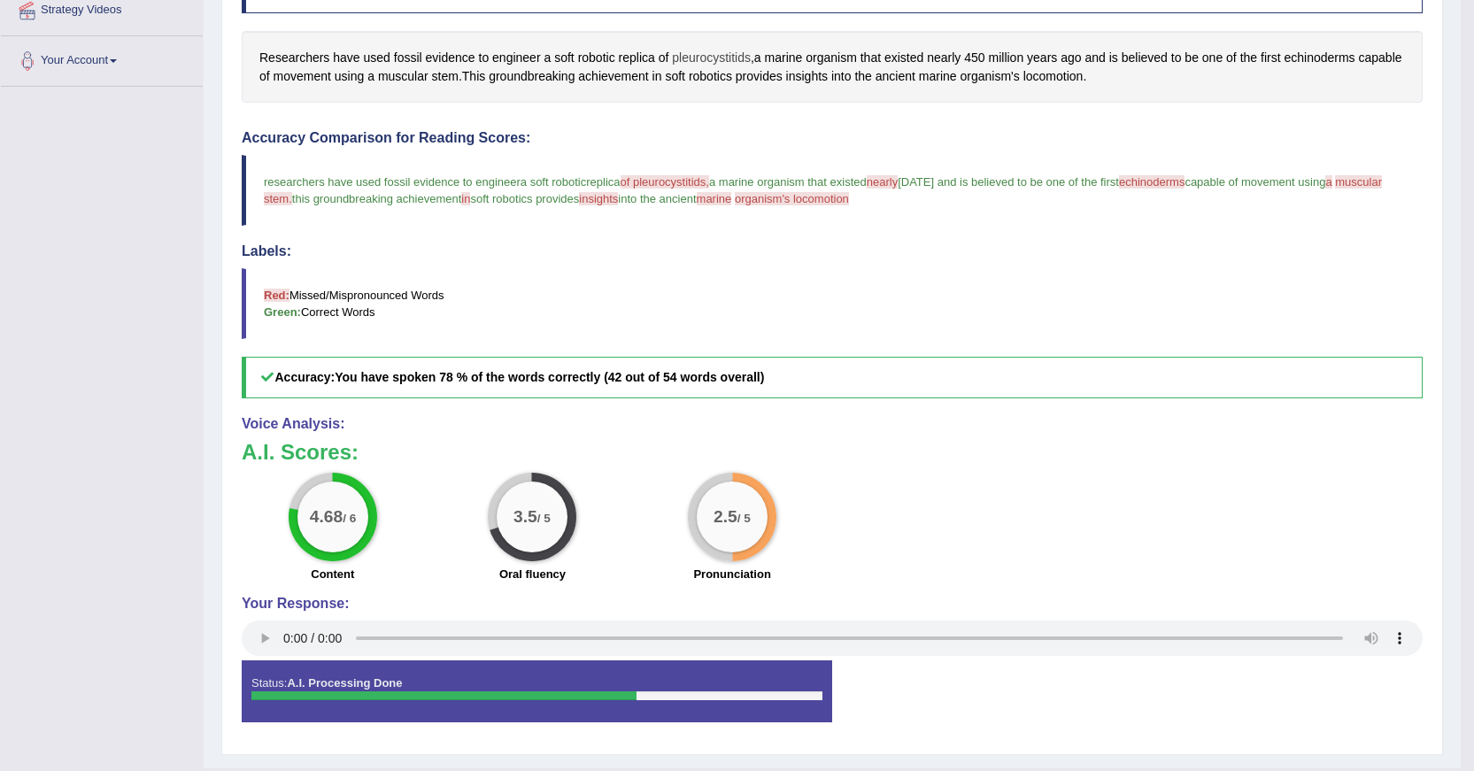
click at [733, 58] on span "pleurocystitids" at bounding box center [711, 58] width 79 height 19
click at [696, 92] on icon at bounding box center [689, 97] width 13 height 11
click at [689, 99] on icon at bounding box center [689, 97] width 13 height 11
click at [691, 97] on icon at bounding box center [689, 97] width 13 height 11
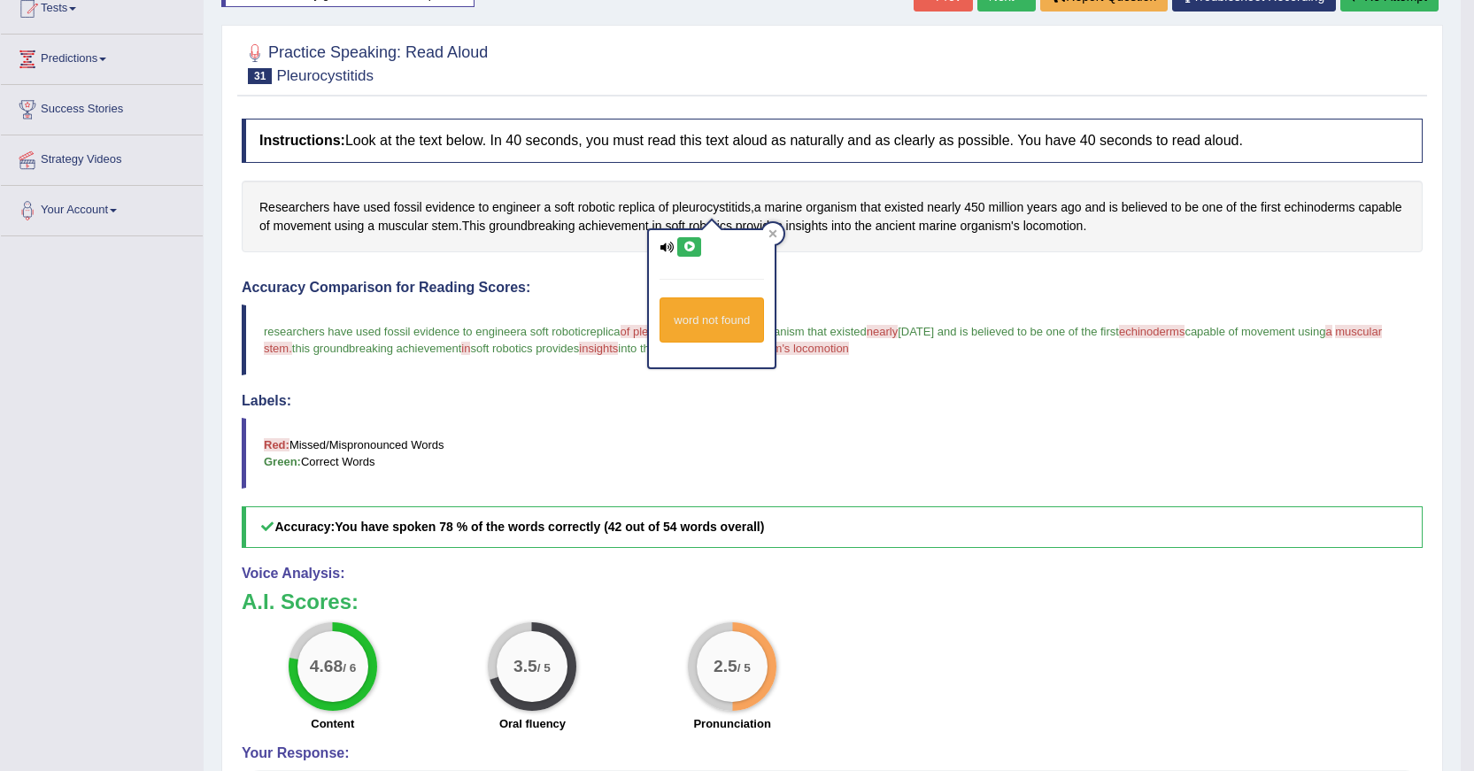
scroll to position [177, 0]
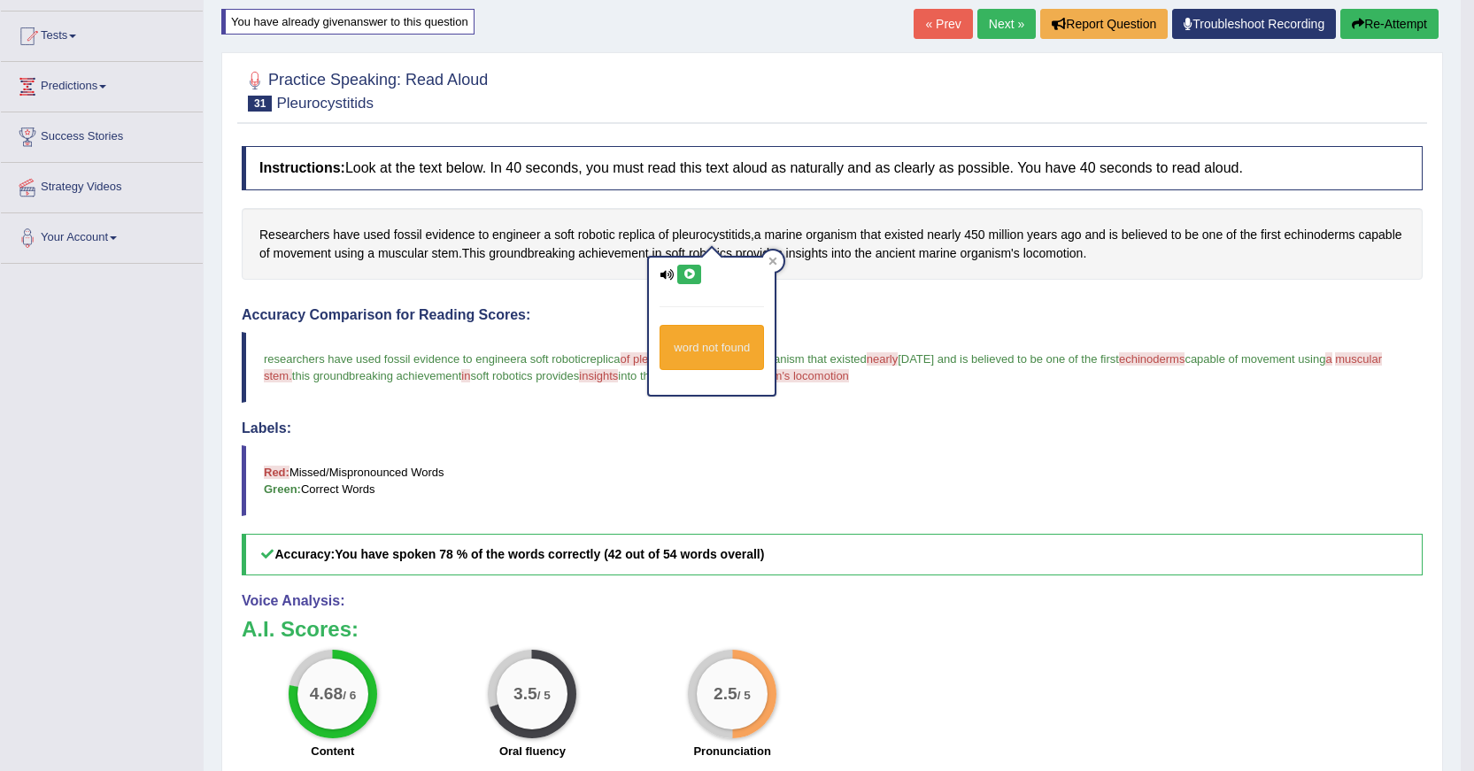
click at [1398, 25] on button "Re-Attempt" at bounding box center [1390, 24] width 98 height 30
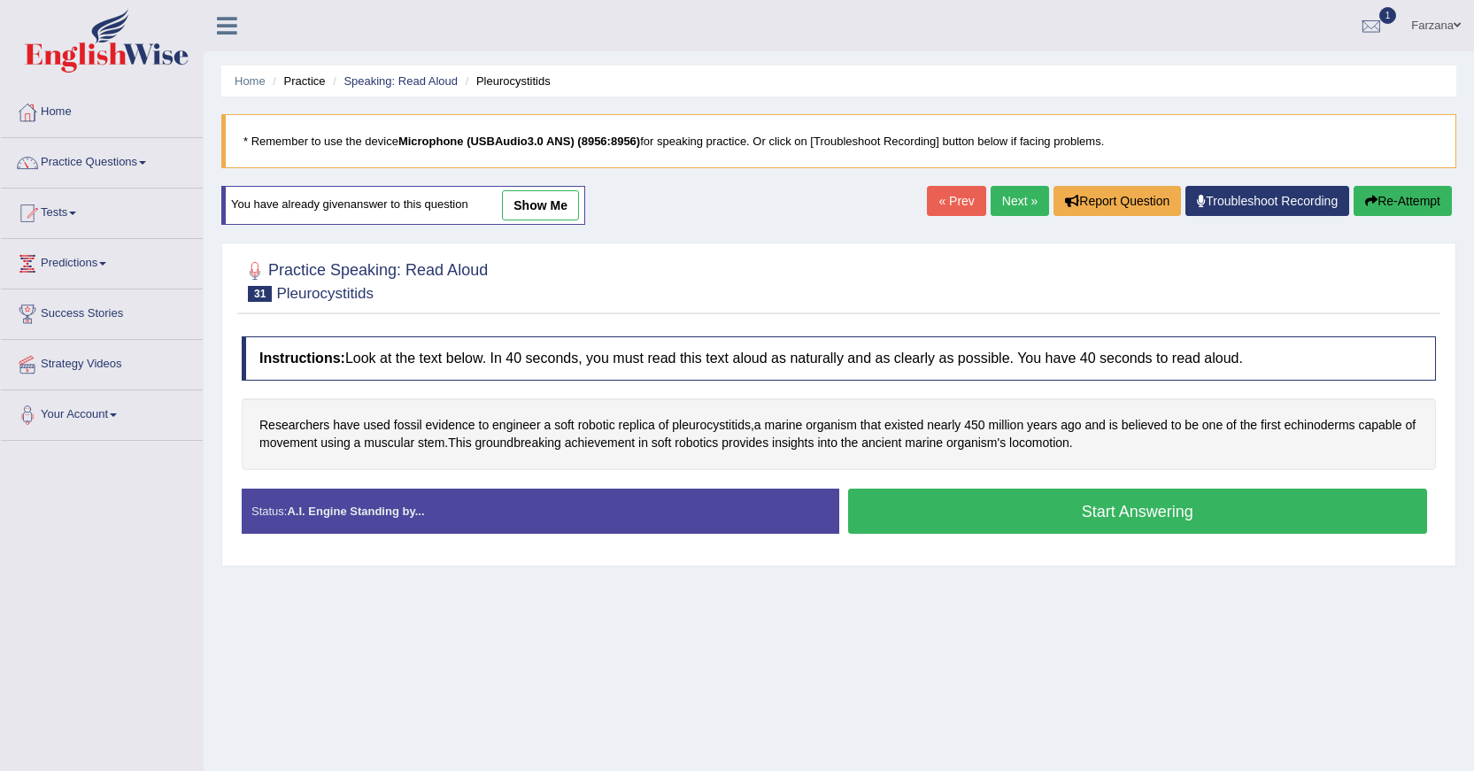
click at [1025, 520] on div "Home Practice Speaking: Read Aloud Pleurocystitids * Remember to use the device…" at bounding box center [839, 443] width 1271 height 886
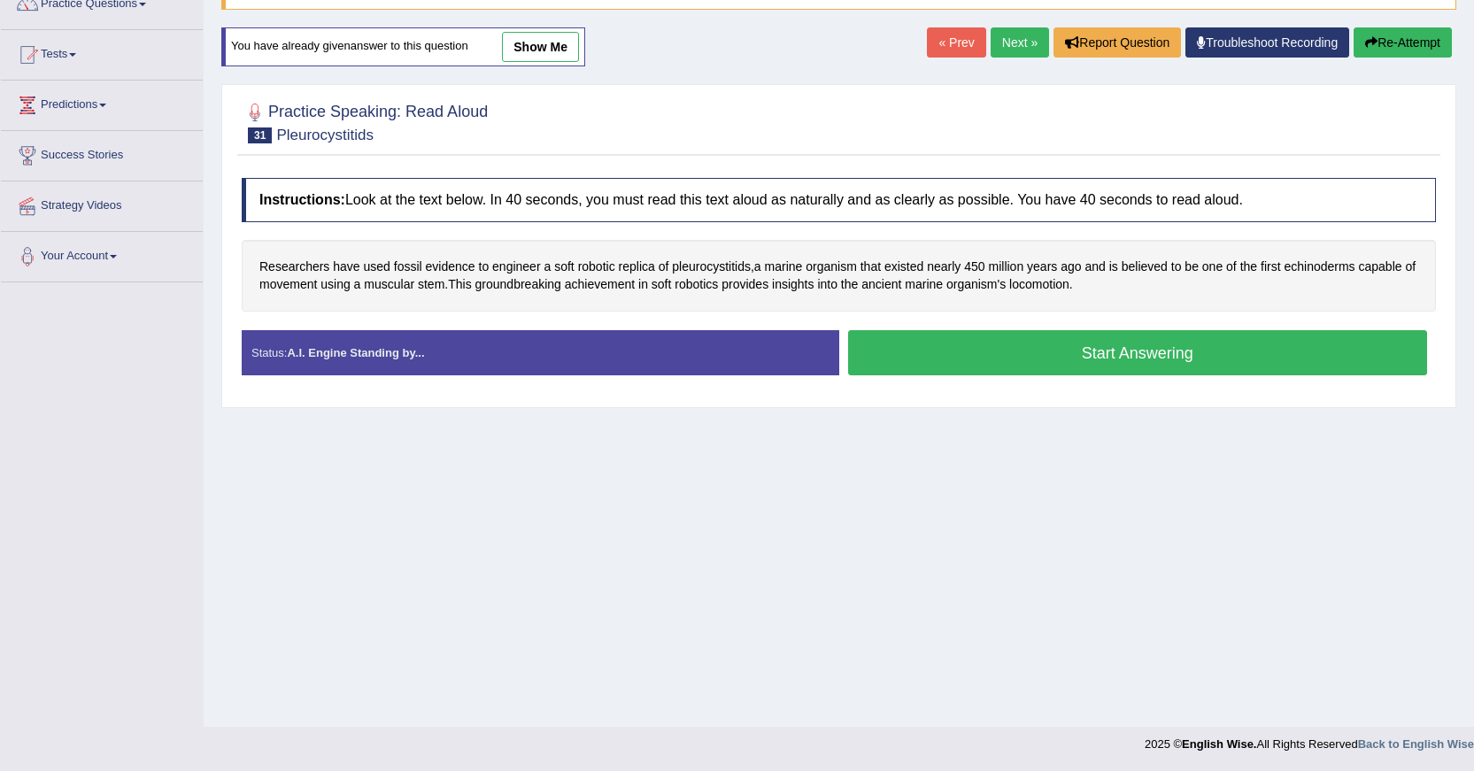
click at [1030, 352] on button "Start Answering" at bounding box center [1138, 352] width 580 height 45
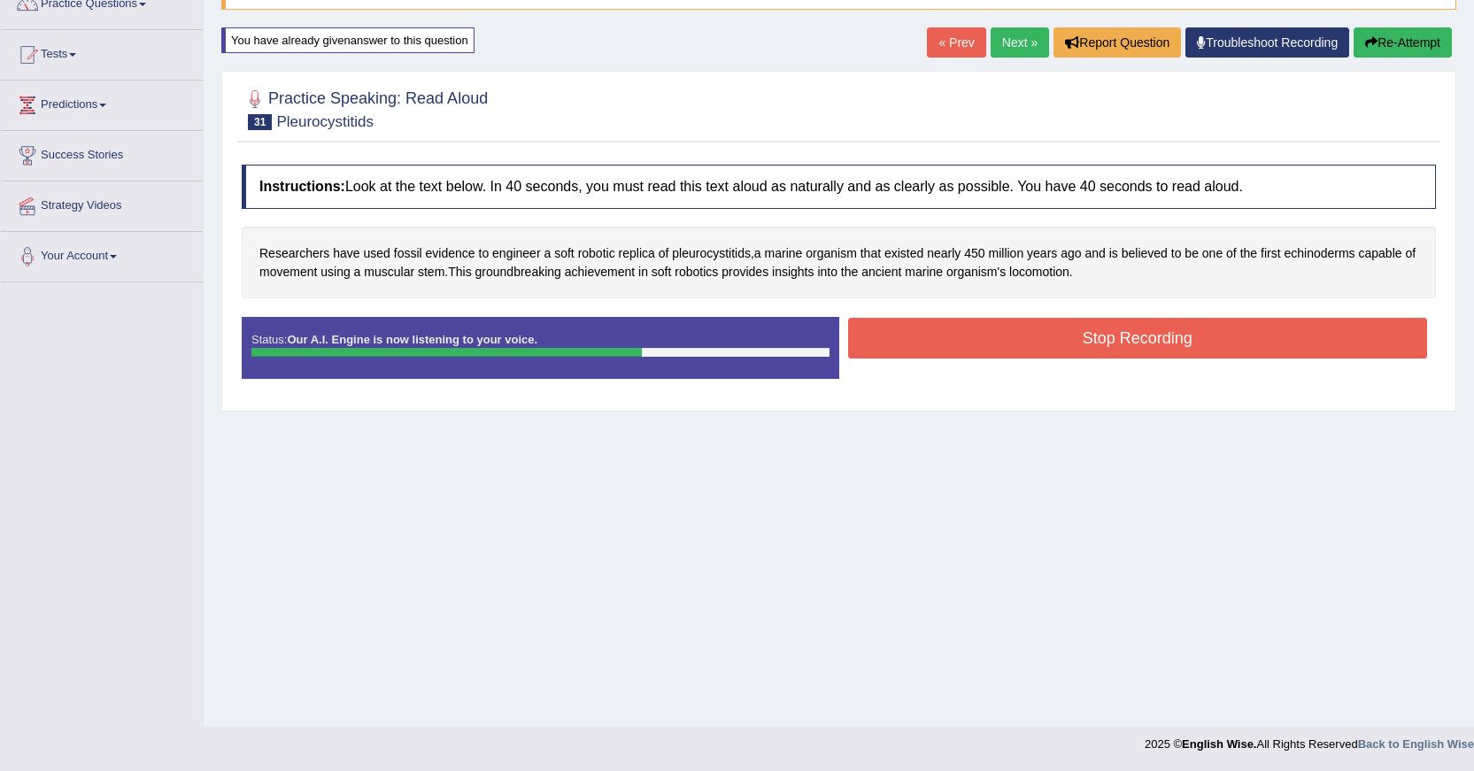
click at [899, 340] on button "Stop Recording" at bounding box center [1138, 338] width 580 height 41
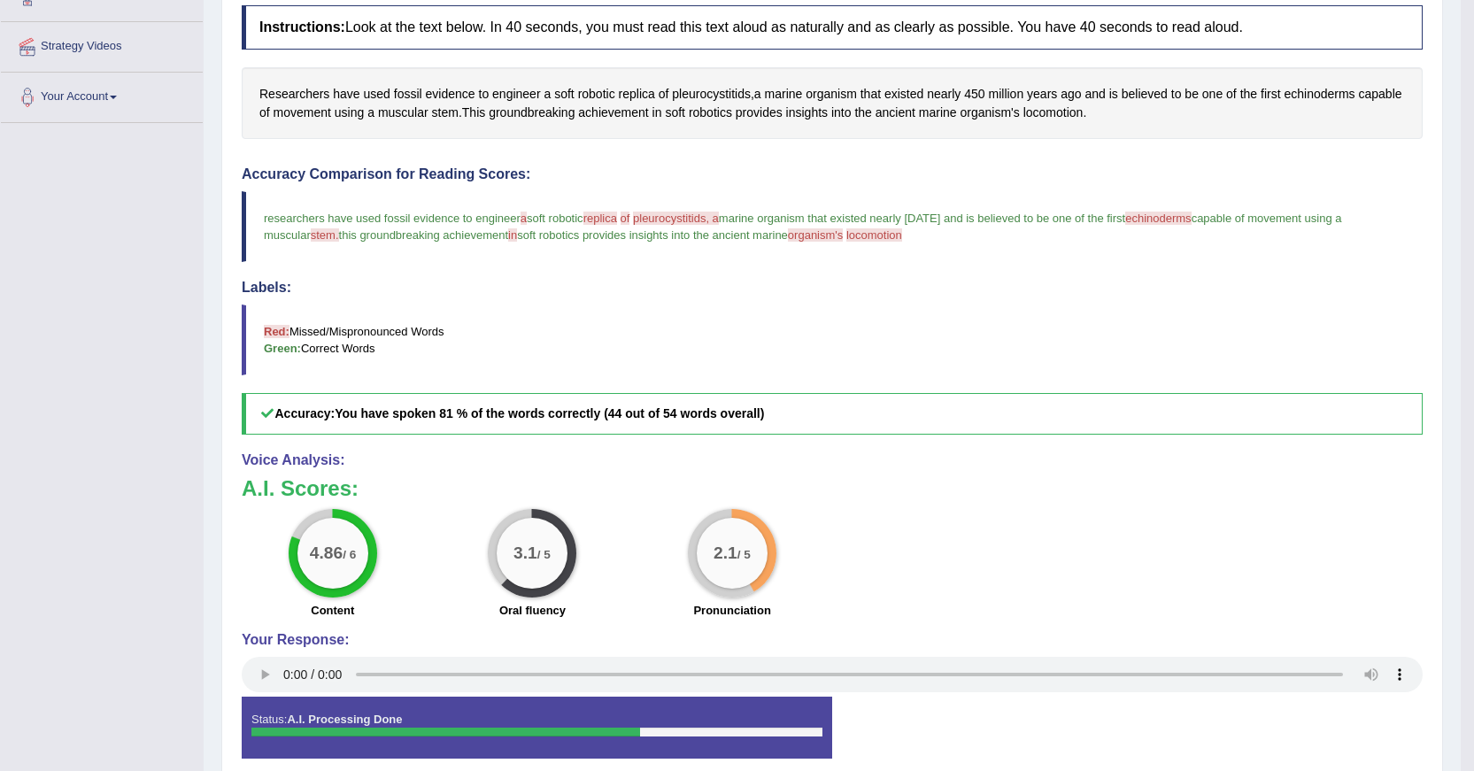
scroll to position [336, 0]
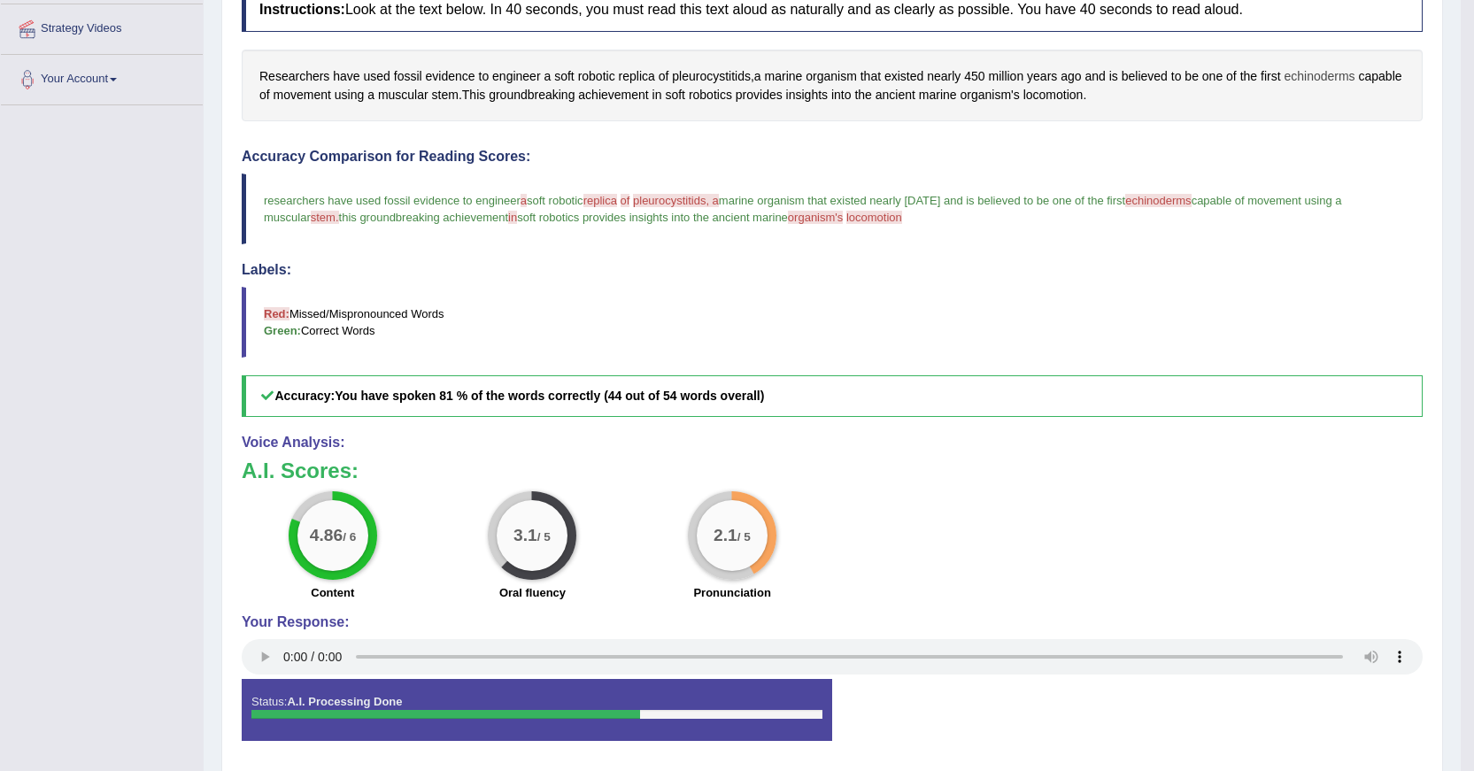
click at [1305, 73] on span "echinoderms" at bounding box center [1319, 76] width 71 height 19
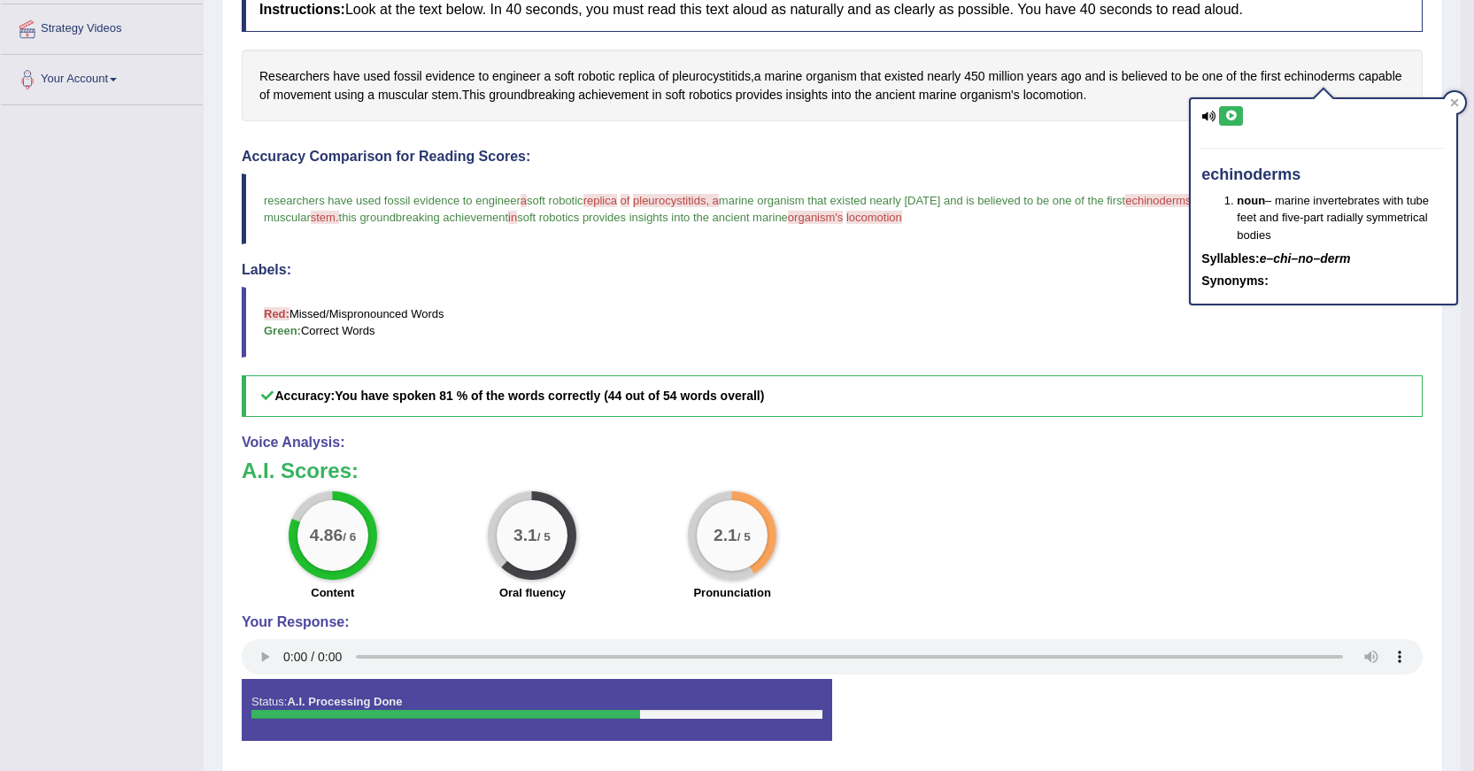
click at [1225, 121] on button at bounding box center [1231, 115] width 24 height 19
click at [1095, 243] on blockquote "researchers have used fossil evidence to engineer a soft robotic replica roboti…" at bounding box center [832, 209] width 1181 height 71
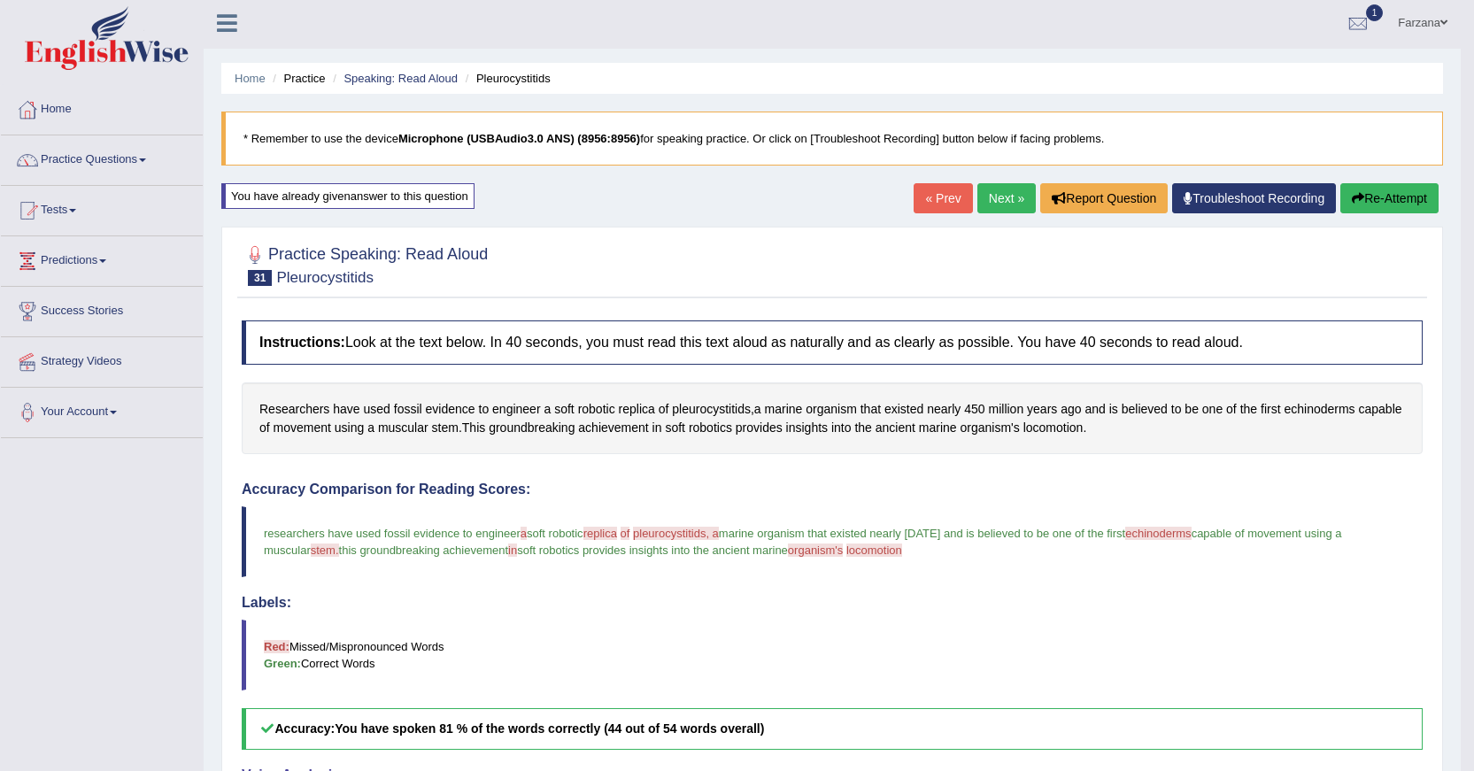
scroll to position [0, 0]
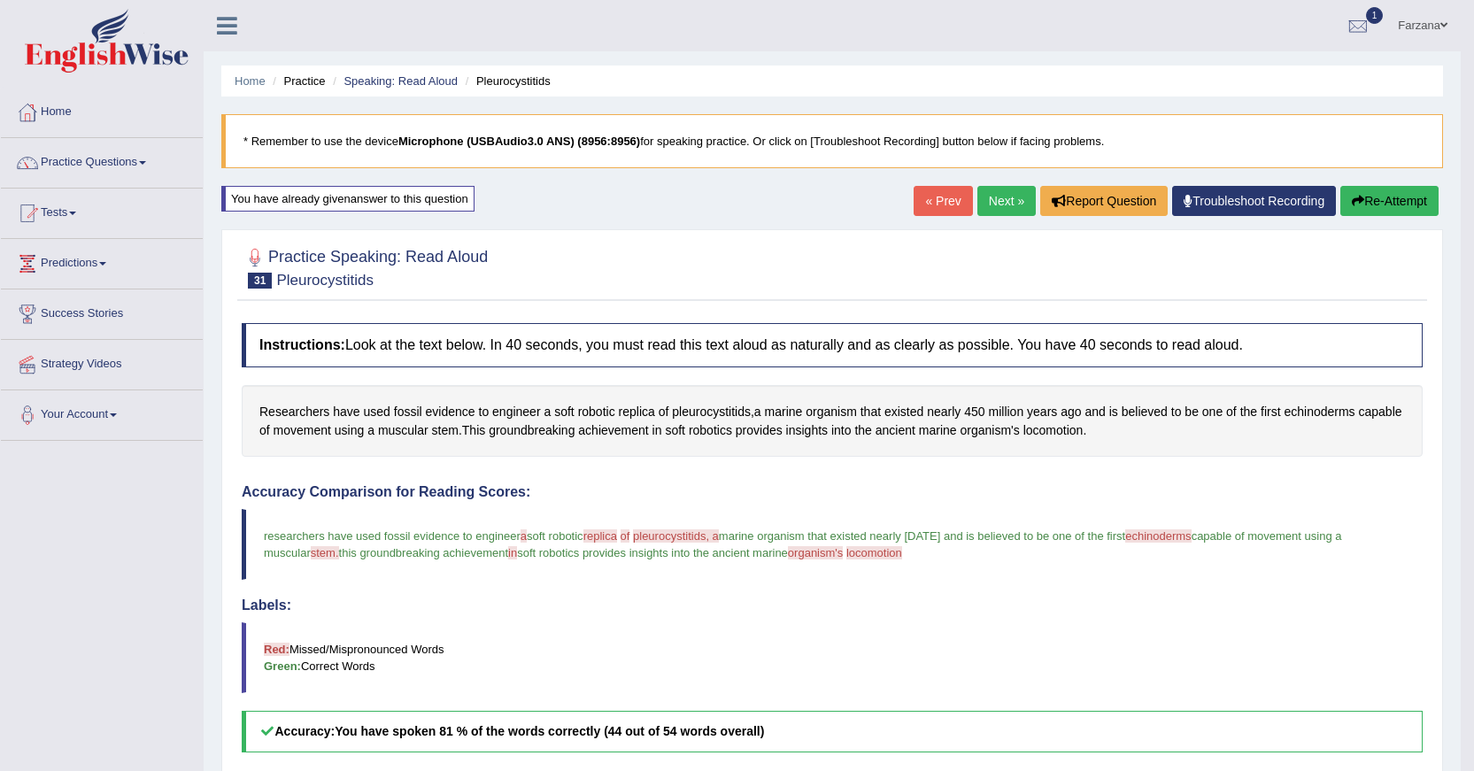
click at [358, 66] on ul "Home Practice Speaking: Read Aloud Pleurocystitids" at bounding box center [832, 81] width 1222 height 31
click at [365, 81] on link "Speaking: Read Aloud" at bounding box center [401, 80] width 114 height 13
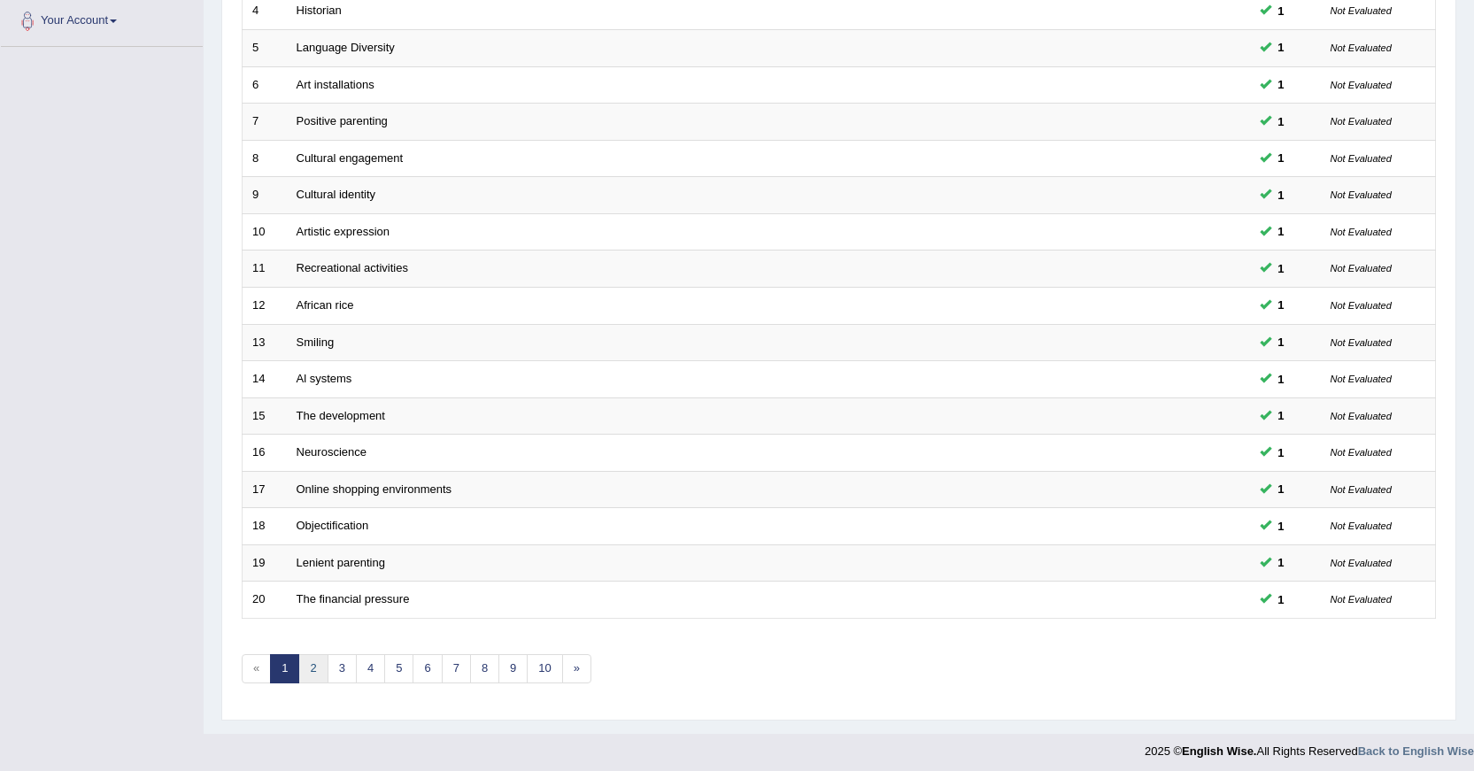
click at [315, 675] on link "2" at bounding box center [312, 668] width 29 height 29
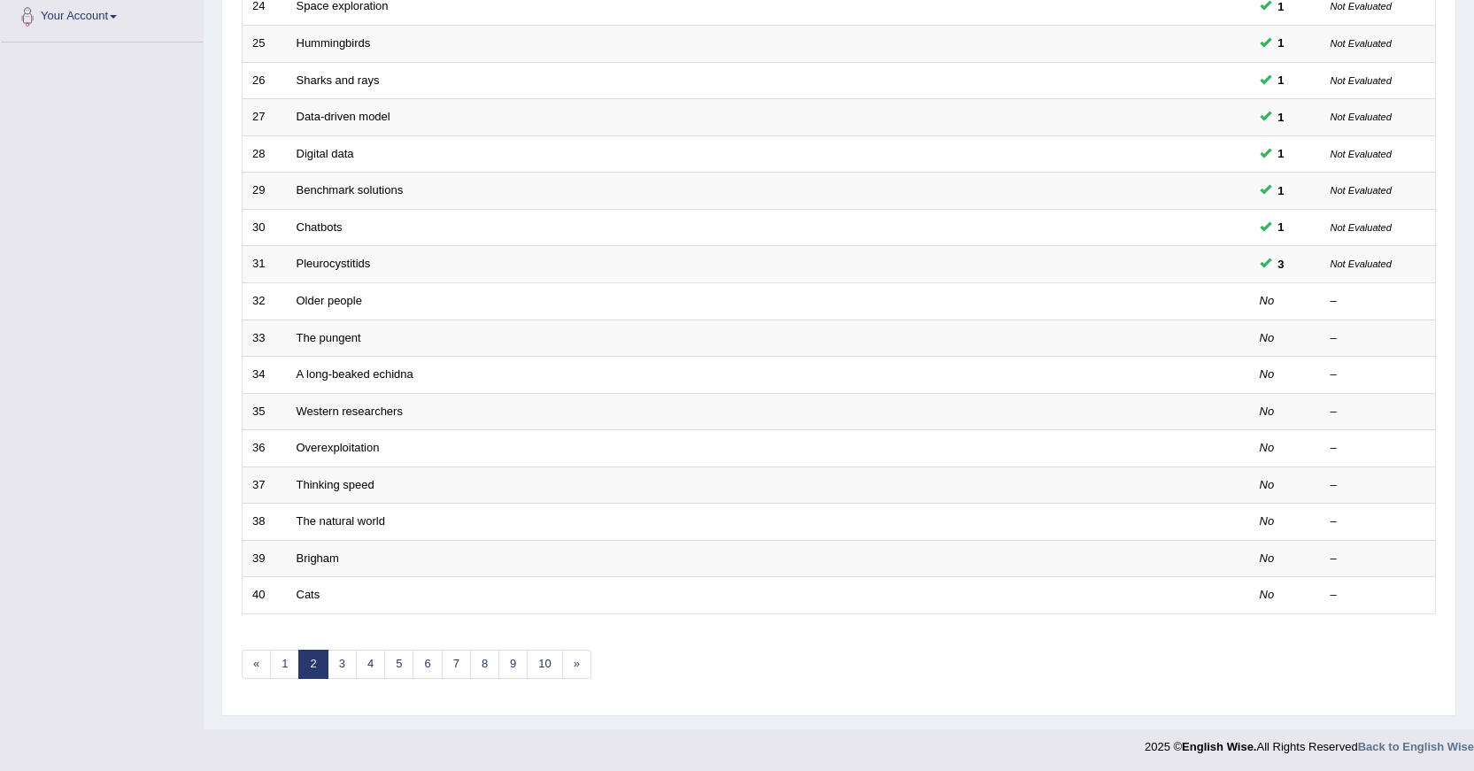
scroll to position [401, 0]
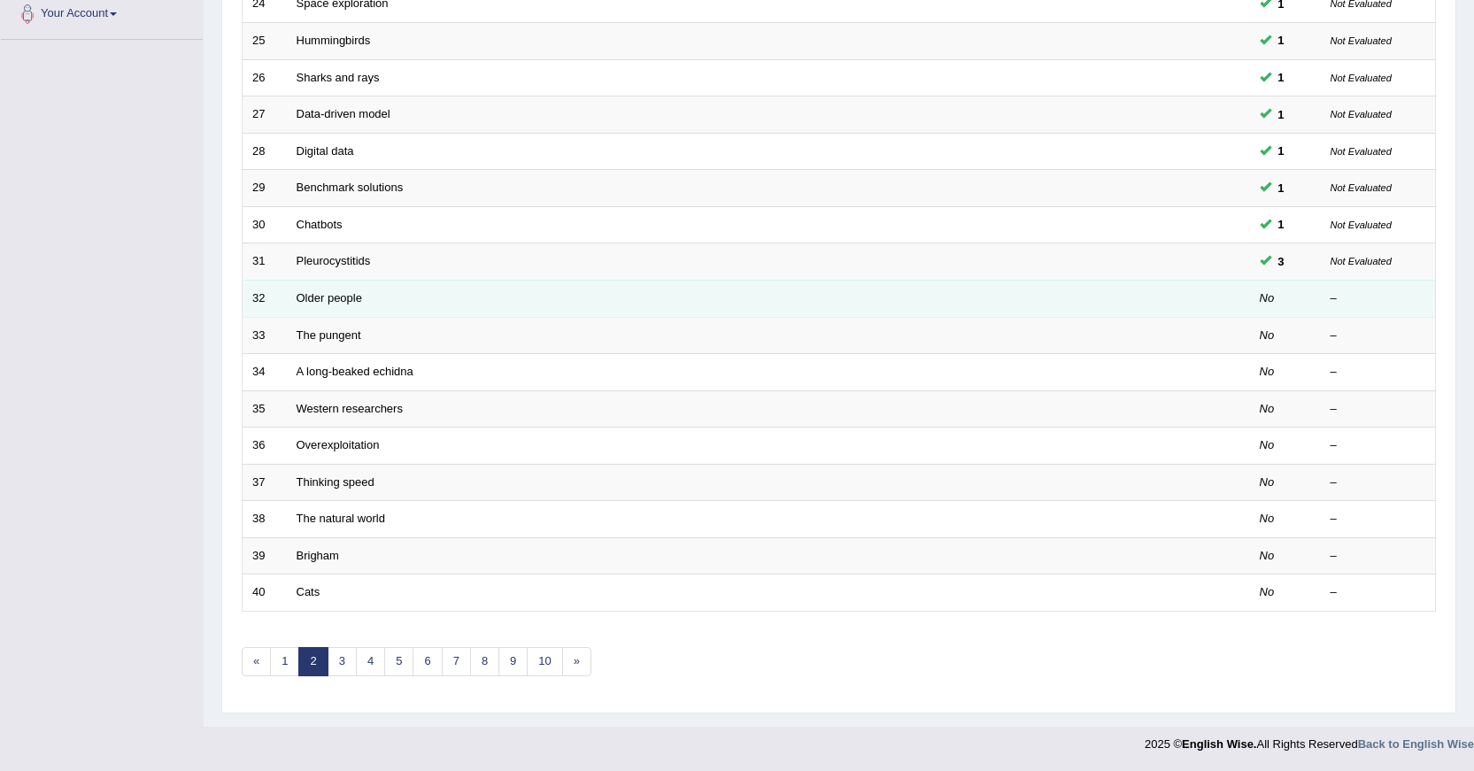
click at [287, 292] on td "Older people" at bounding box center [702, 298] width 831 height 37
click at [304, 291] on link "Older people" at bounding box center [330, 297] width 66 height 13
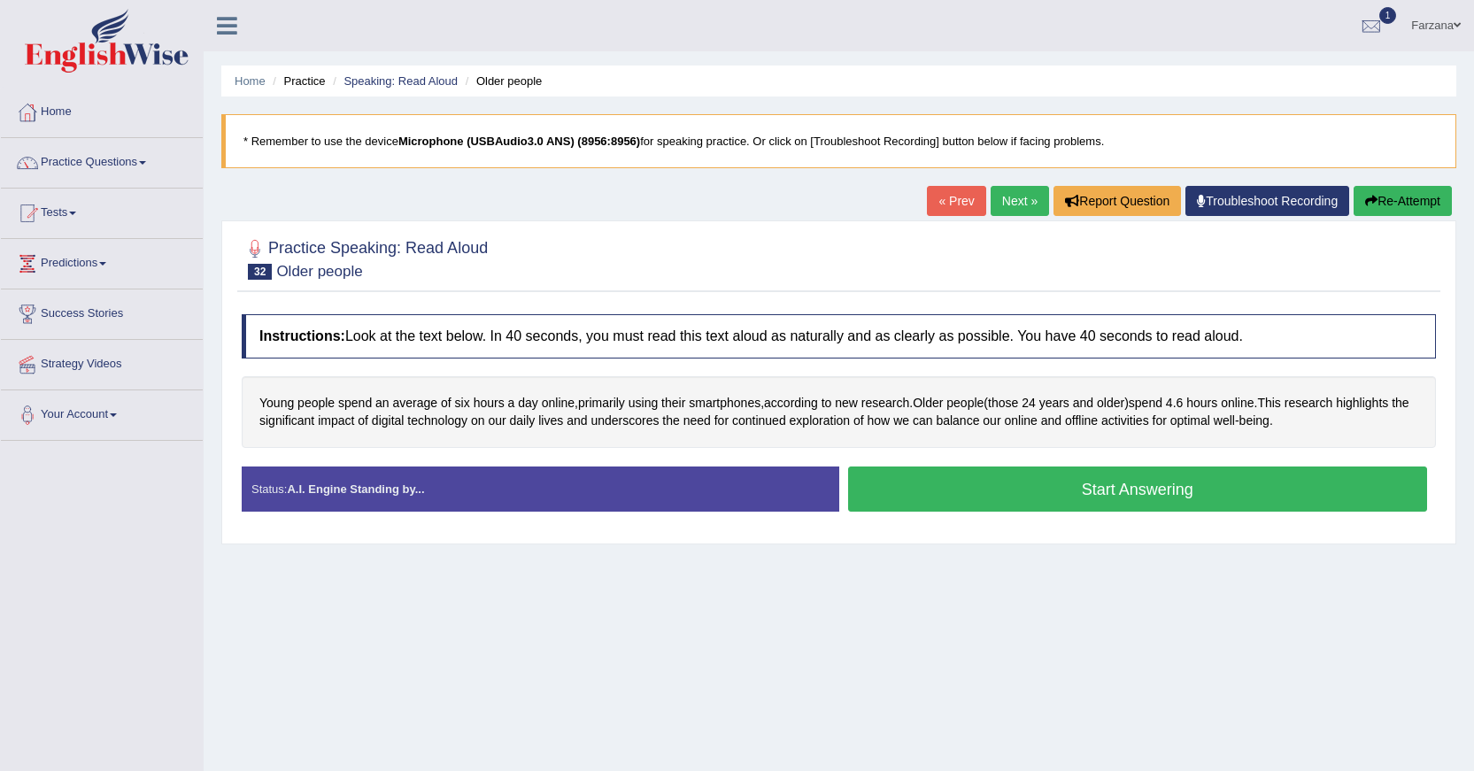
click at [956, 483] on button "Start Answering" at bounding box center [1138, 489] width 580 height 45
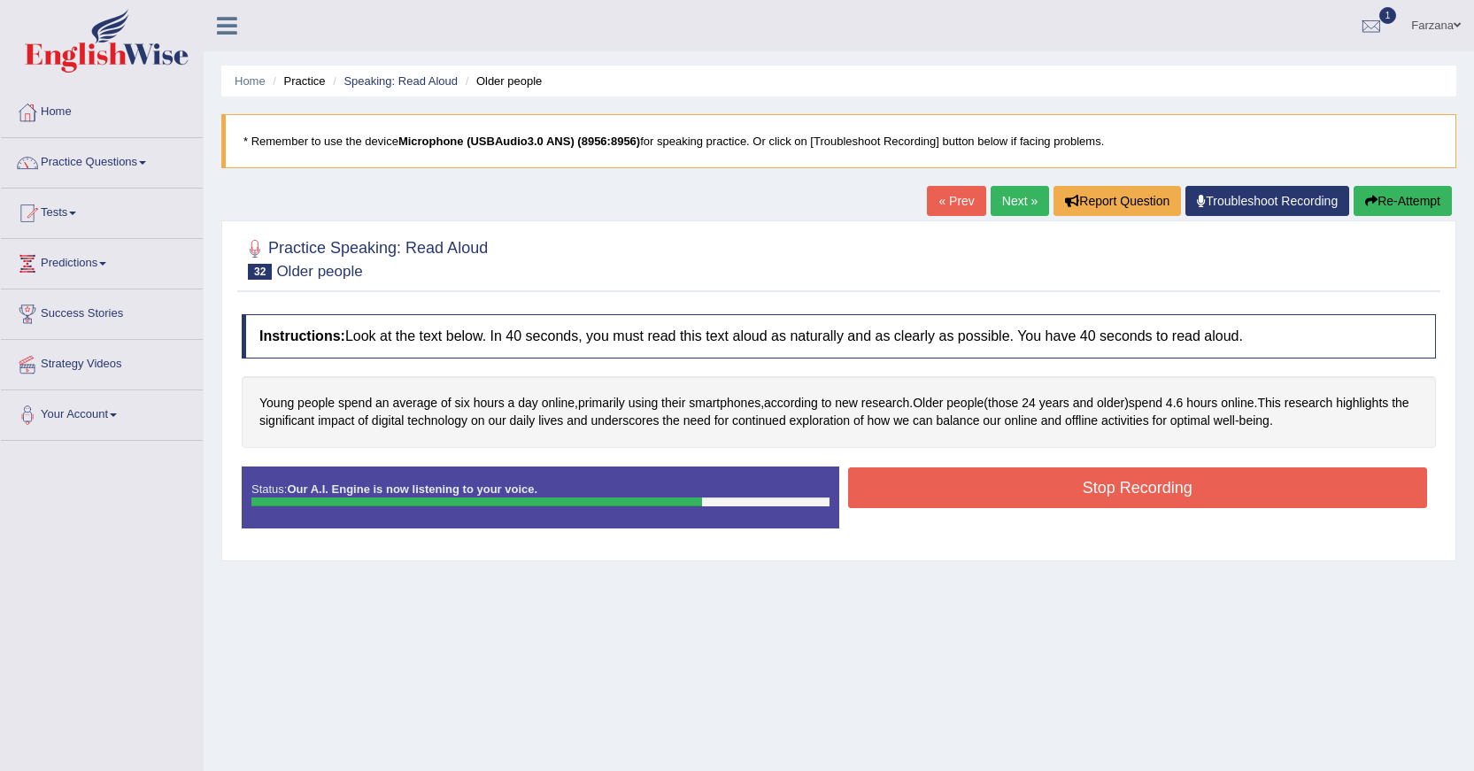
click at [1102, 495] on button "Stop Recording" at bounding box center [1138, 488] width 580 height 41
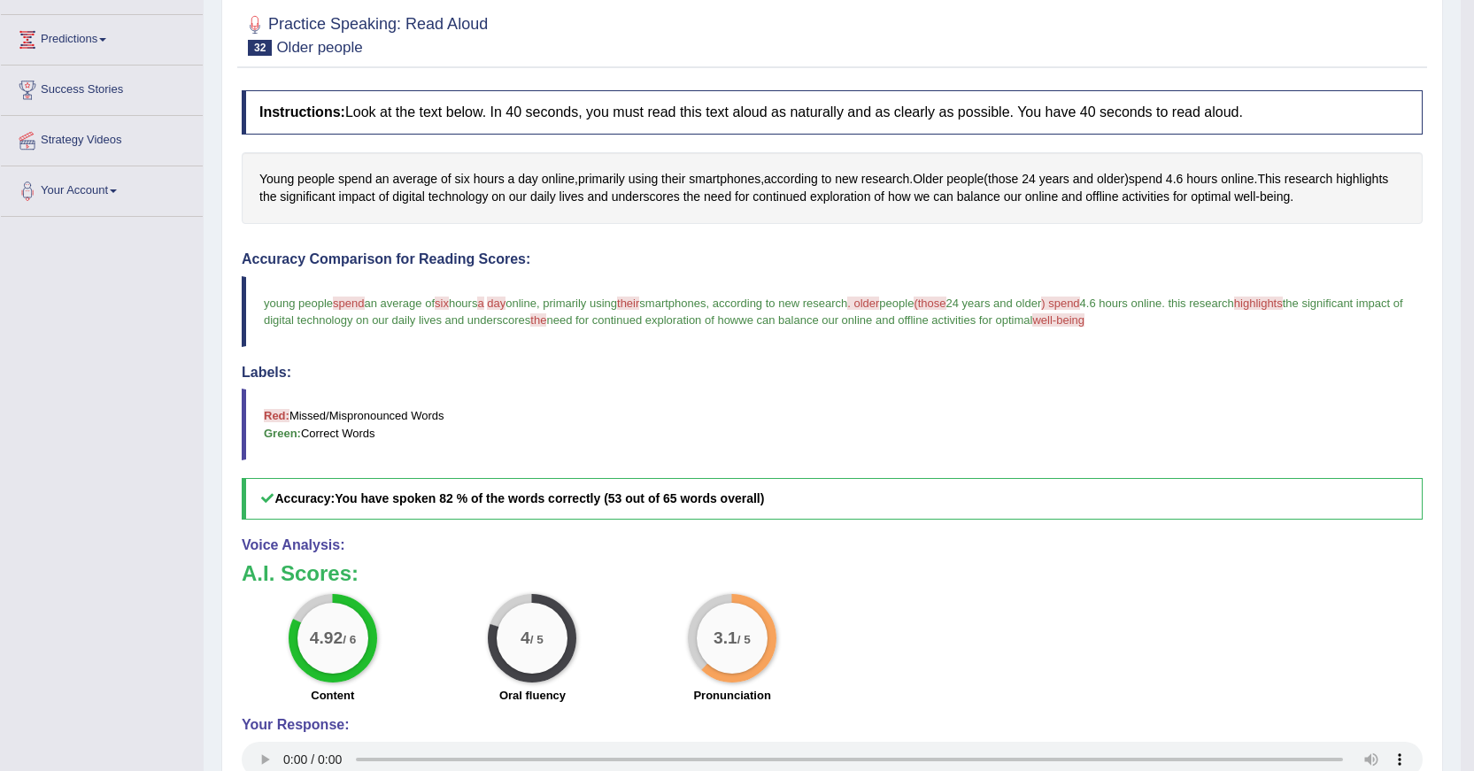
scroll to position [177, 0]
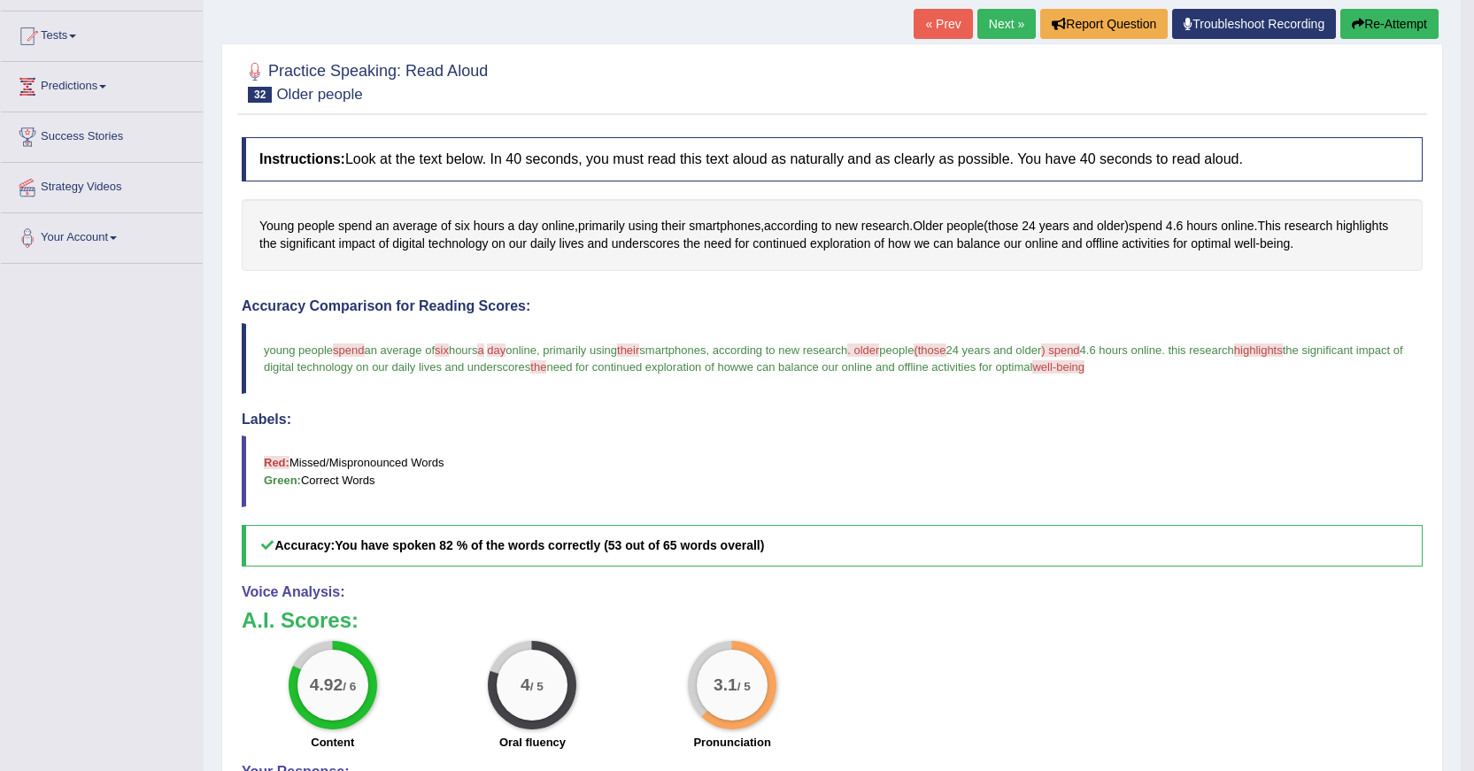
click at [1363, 14] on button "Re-Attempt" at bounding box center [1390, 24] width 98 height 30
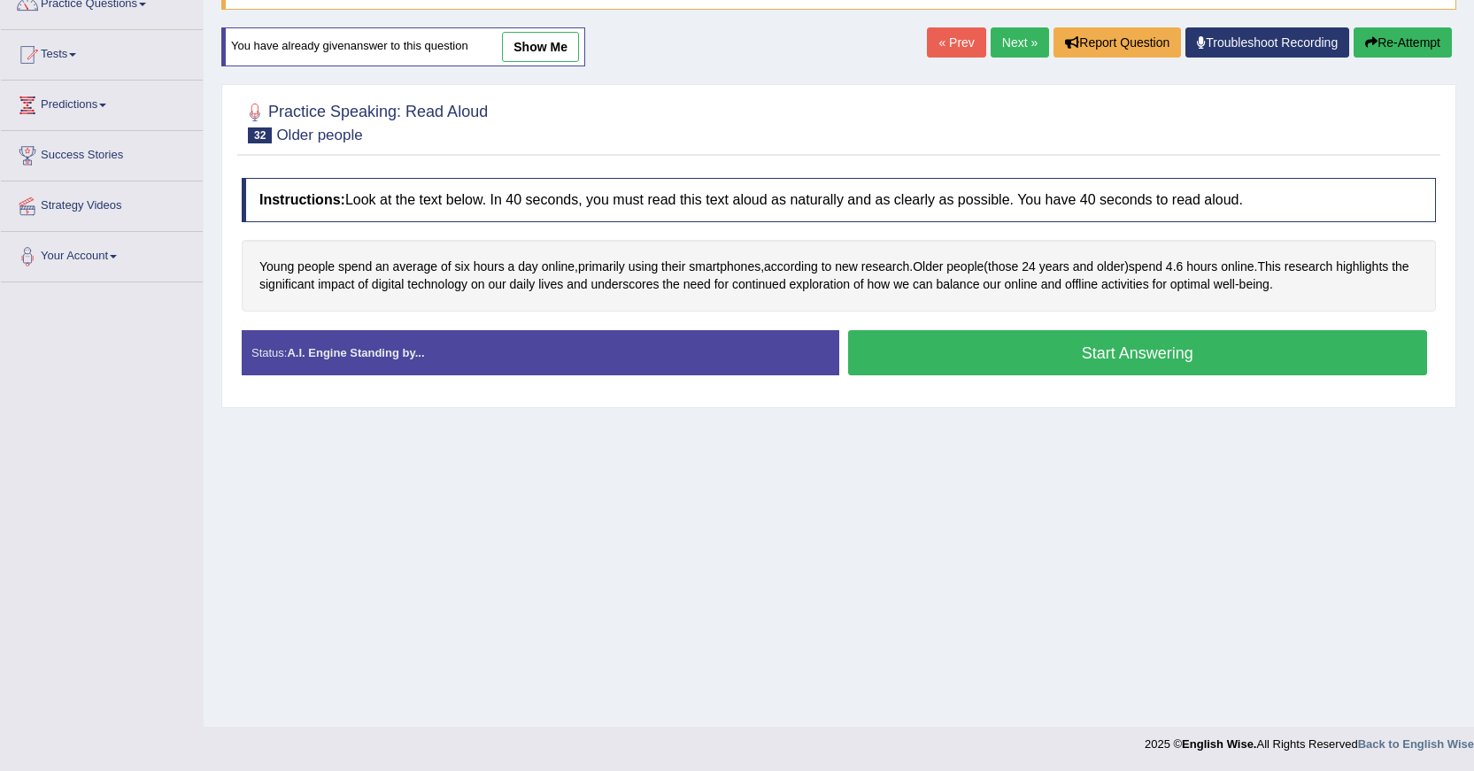
click at [893, 336] on button "Start Answering" at bounding box center [1138, 352] width 580 height 45
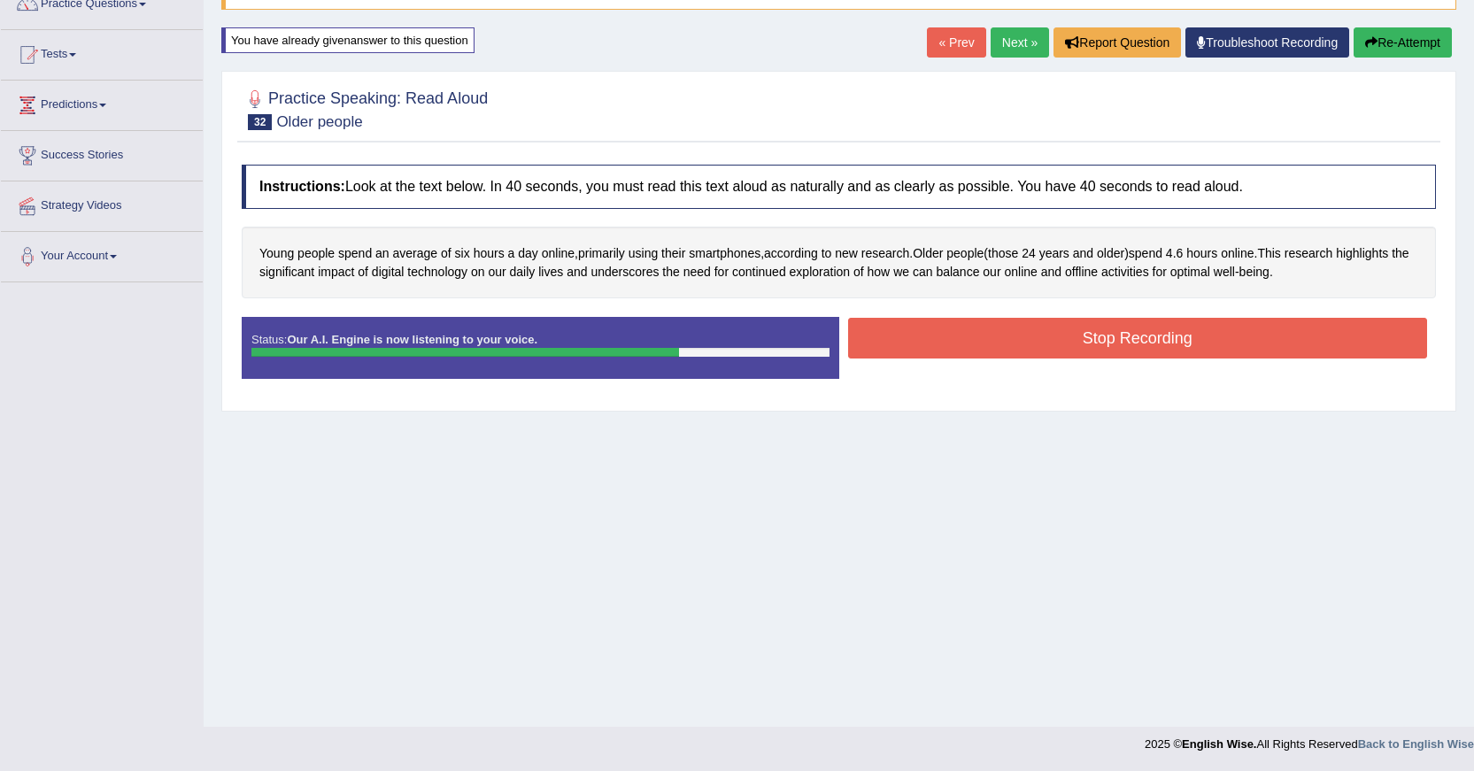
click at [1143, 347] on button "Stop Recording" at bounding box center [1138, 338] width 580 height 41
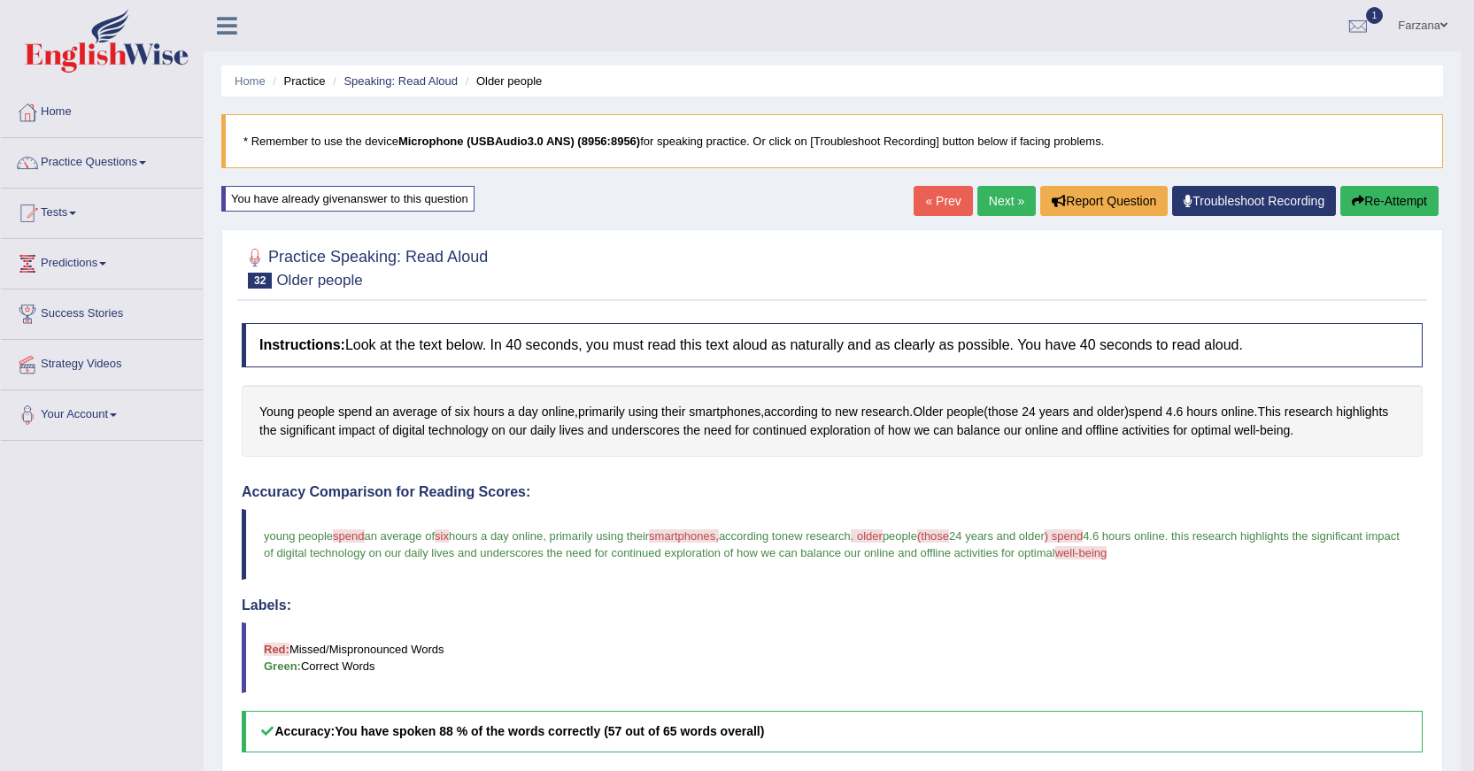
click at [1399, 197] on button "Re-Attempt" at bounding box center [1390, 201] width 98 height 30
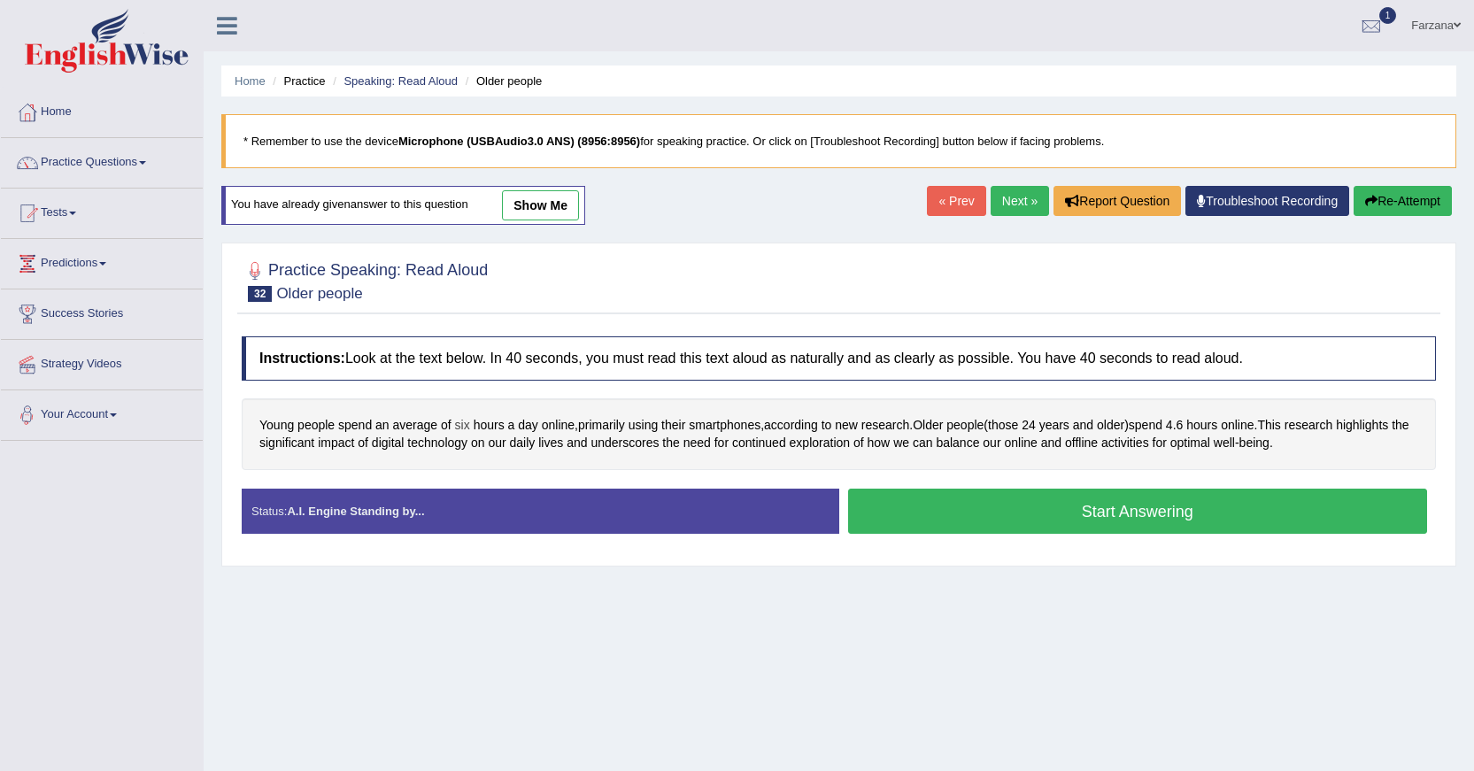
click at [464, 423] on span "six" at bounding box center [462, 425] width 15 height 19
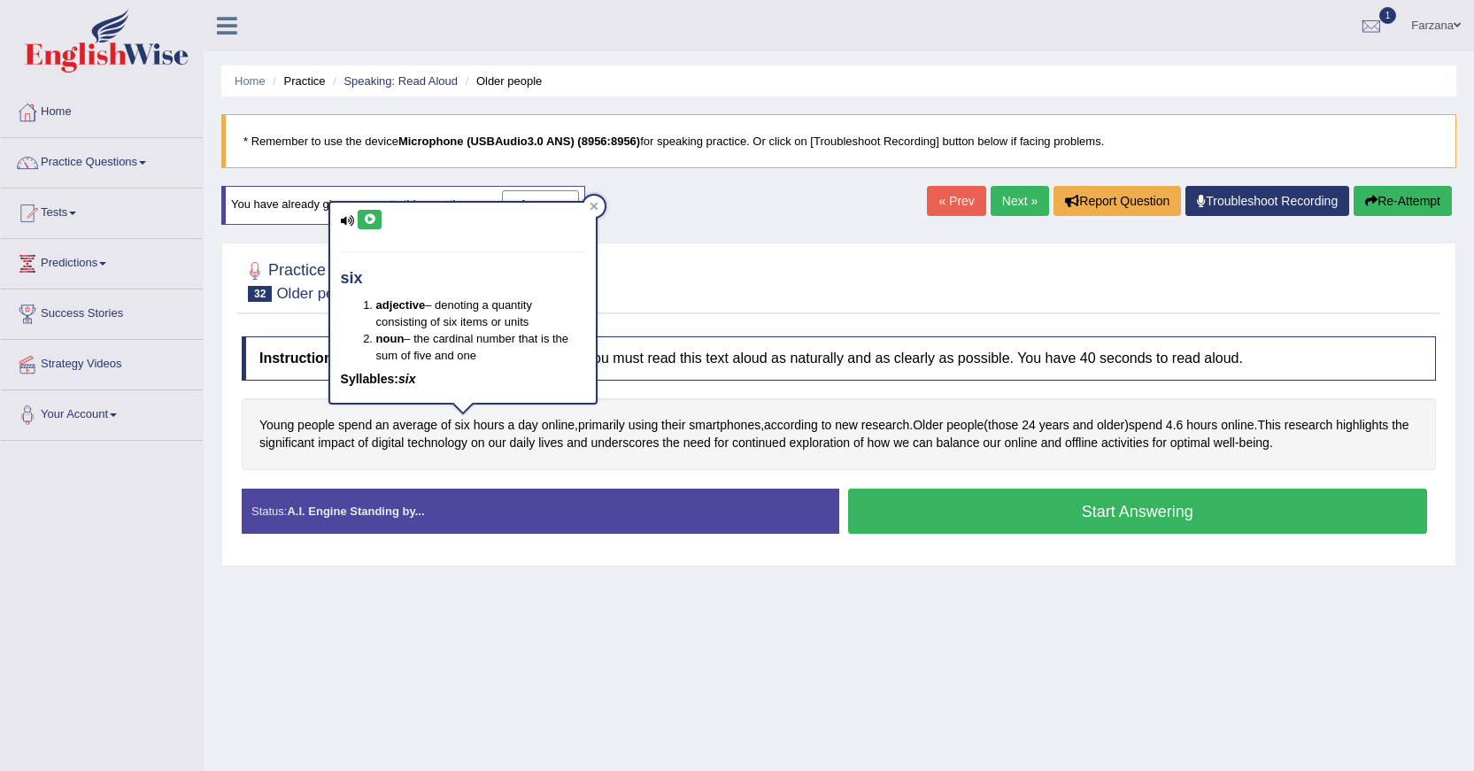
click at [369, 219] on icon at bounding box center [369, 219] width 13 height 11
click at [877, 504] on button "Start Answering" at bounding box center [1138, 511] width 580 height 45
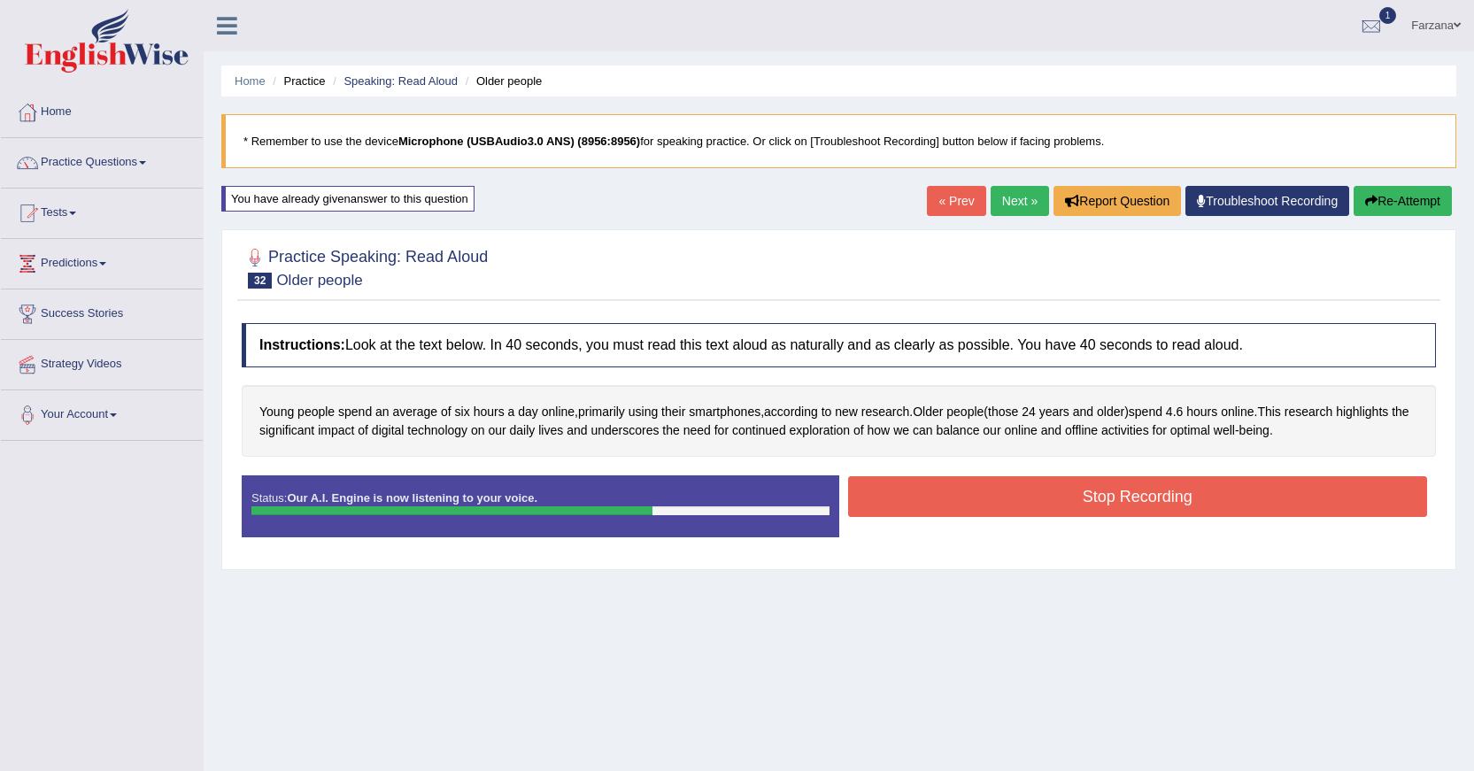
click at [1042, 505] on button "Stop Recording" at bounding box center [1138, 496] width 580 height 41
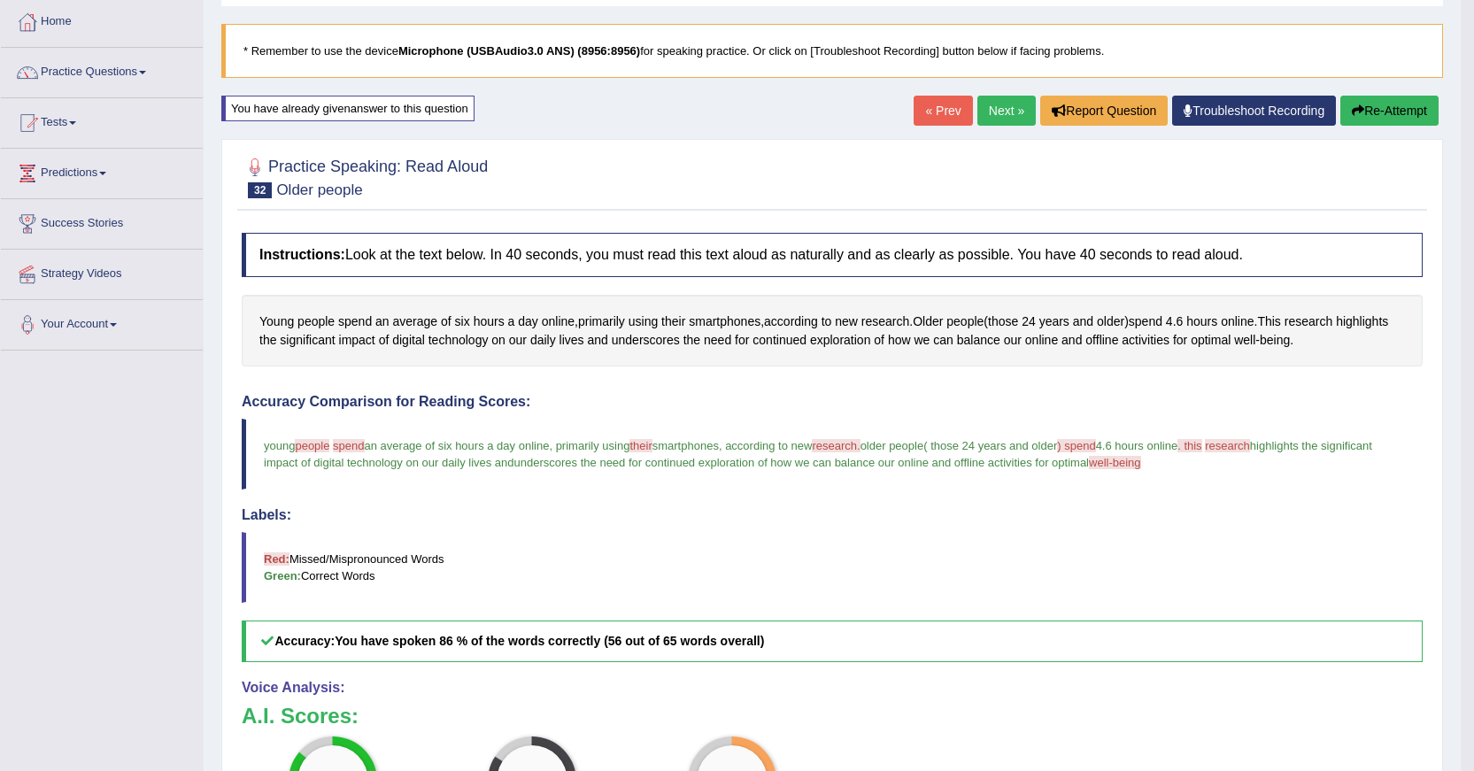
scroll to position [89, 0]
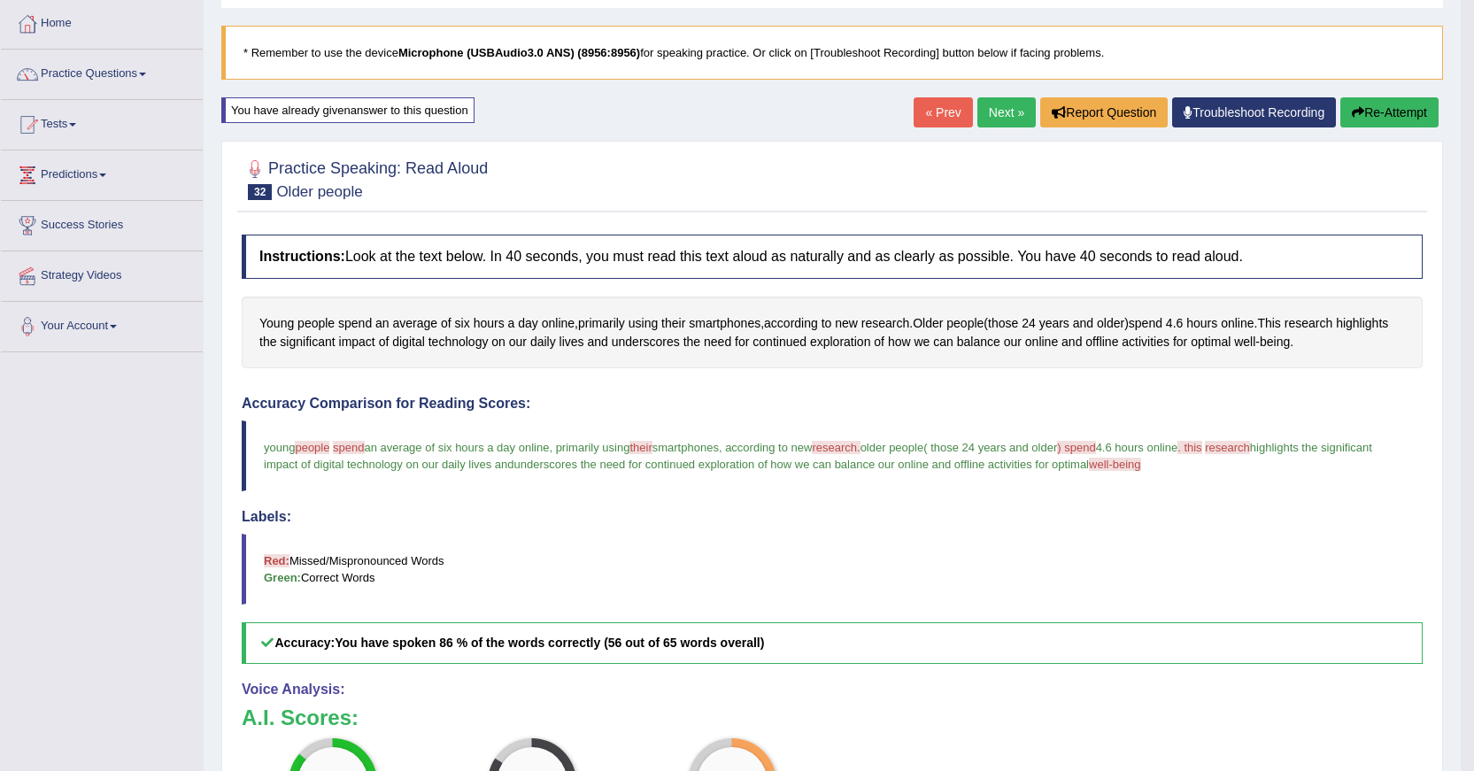
click at [1371, 116] on button "Re-Attempt" at bounding box center [1390, 112] width 98 height 30
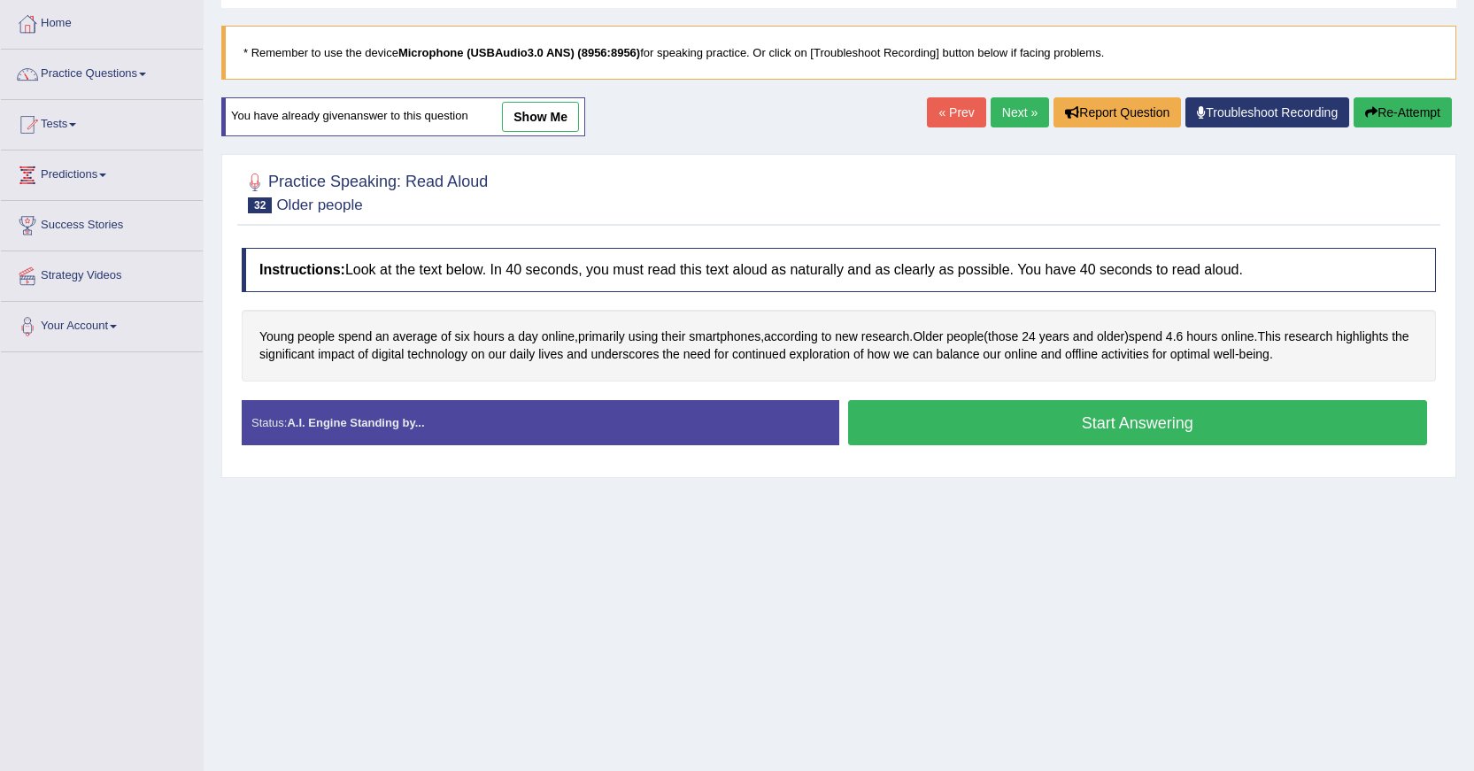
click at [1066, 425] on button "Start Answering" at bounding box center [1138, 422] width 580 height 45
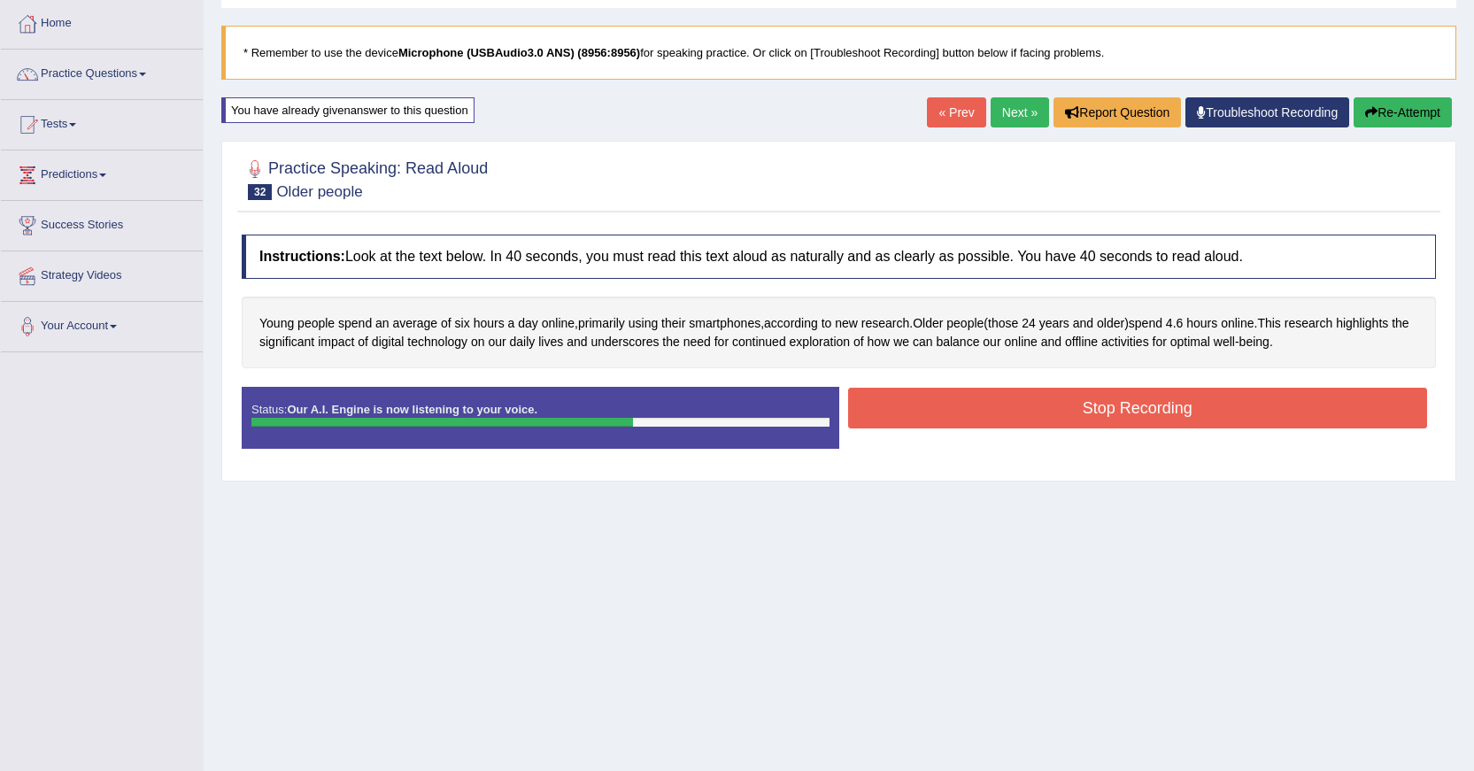
click at [1108, 406] on button "Stop Recording" at bounding box center [1138, 408] width 580 height 41
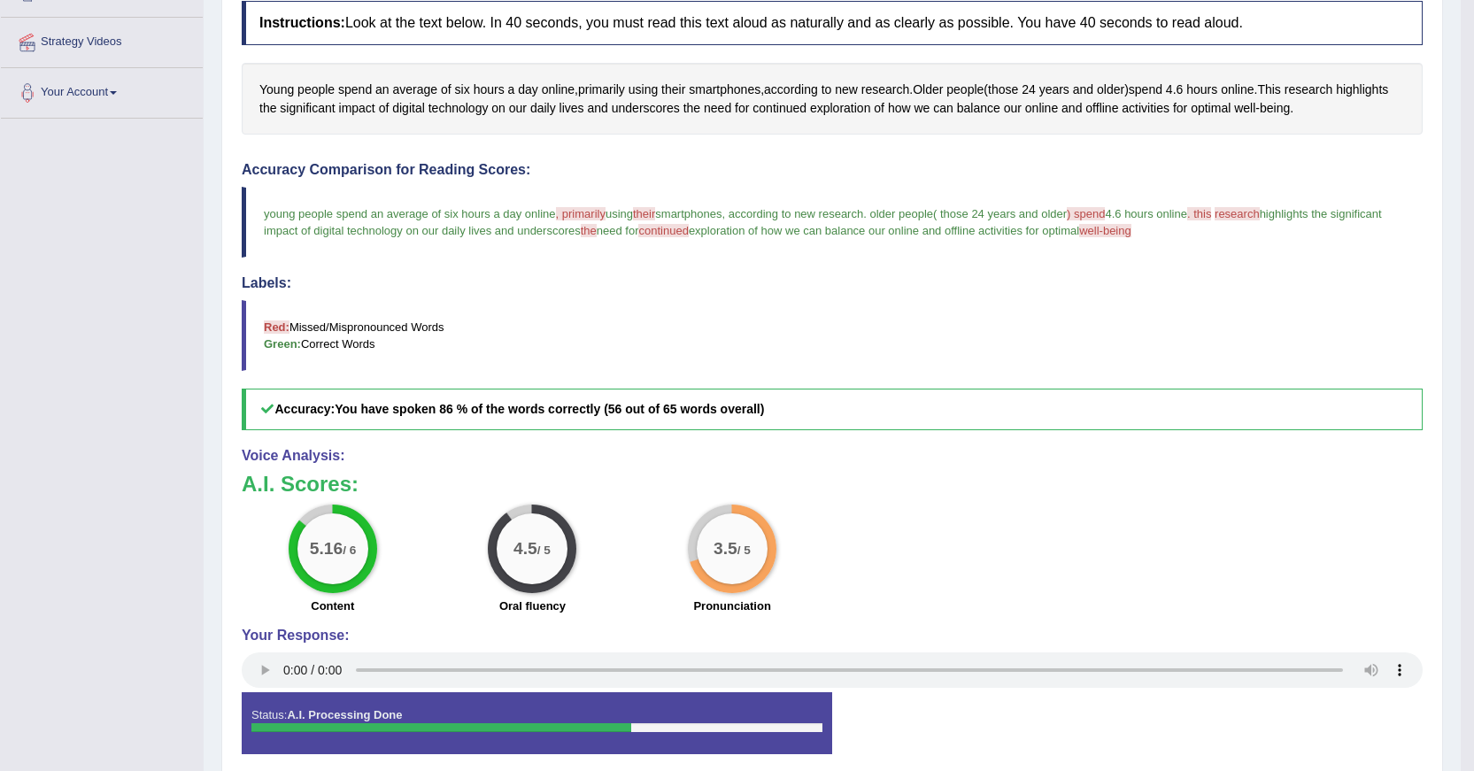
scroll to position [354, 0]
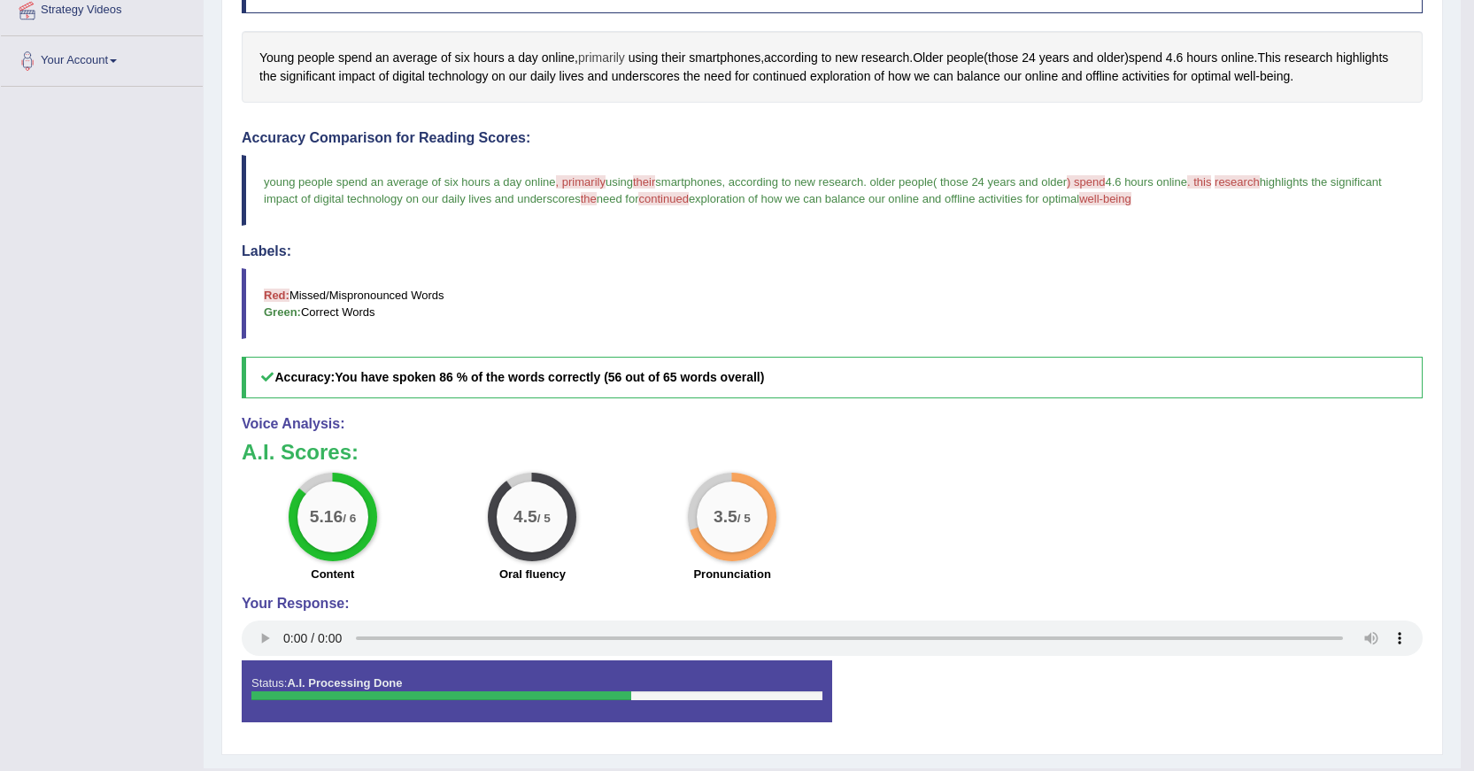
click at [603, 55] on span "primarily" at bounding box center [601, 58] width 47 height 19
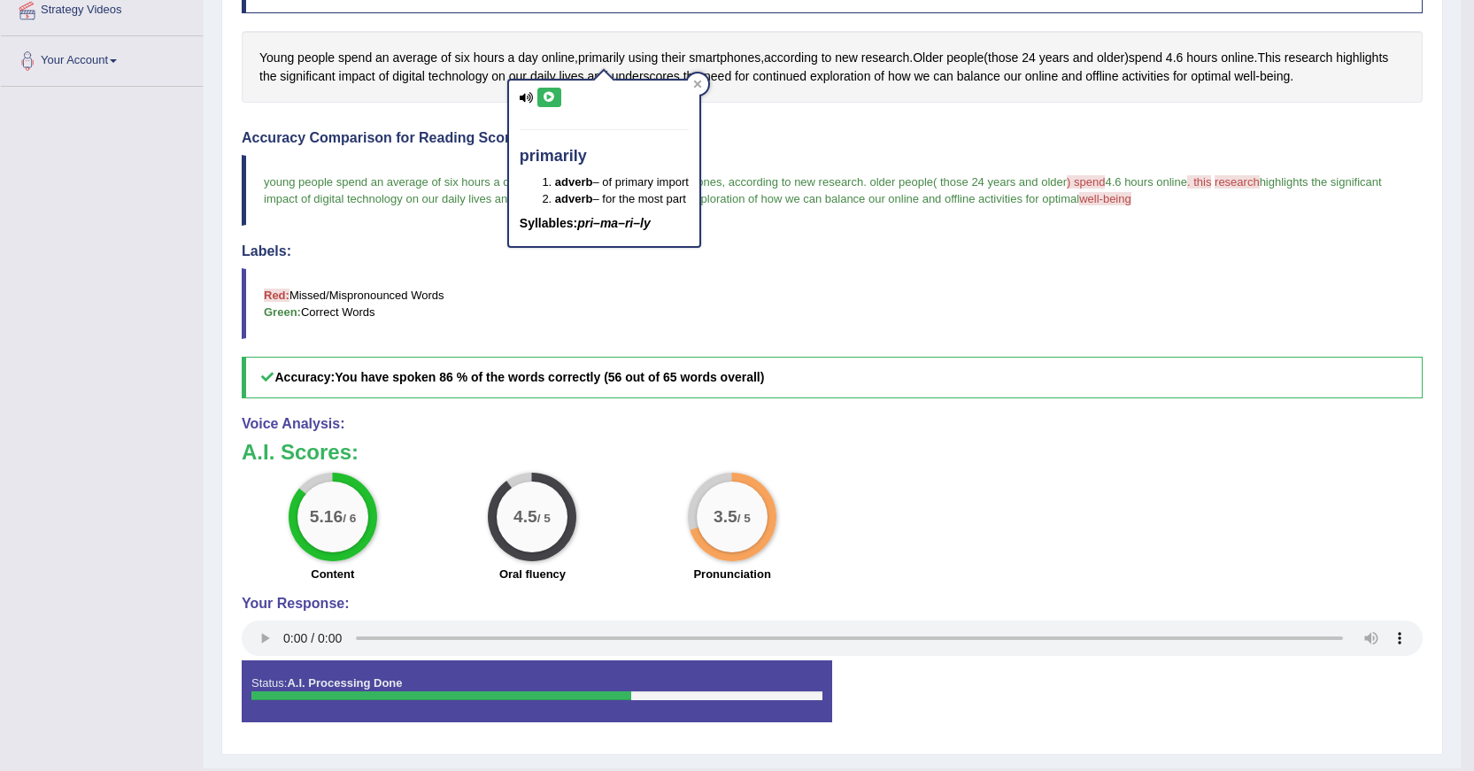
click at [549, 93] on icon at bounding box center [549, 97] width 13 height 11
click at [939, 337] on blockquote "Red: Missed/Mispronounced Words Green: Correct Words" at bounding box center [832, 303] width 1181 height 71
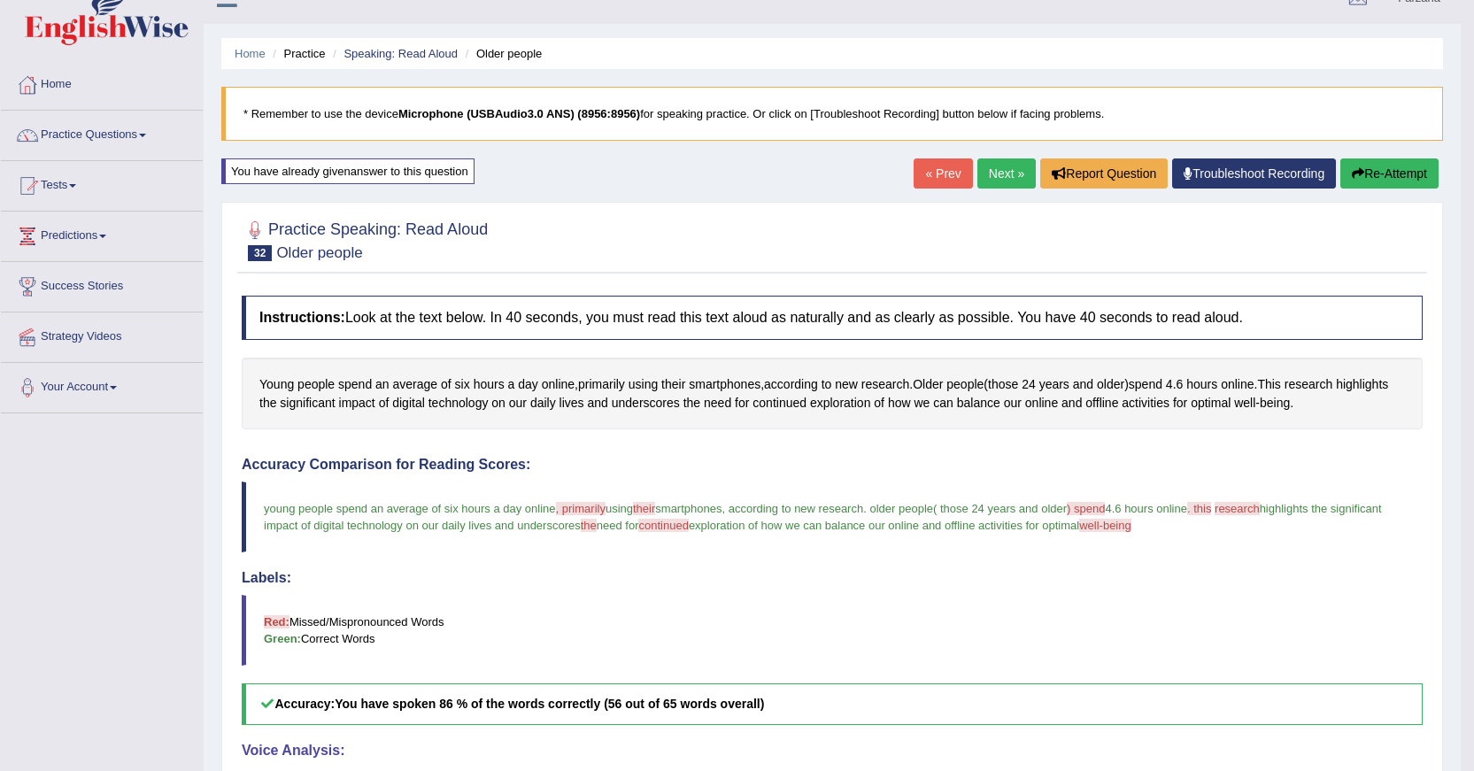
scroll to position [0, 0]
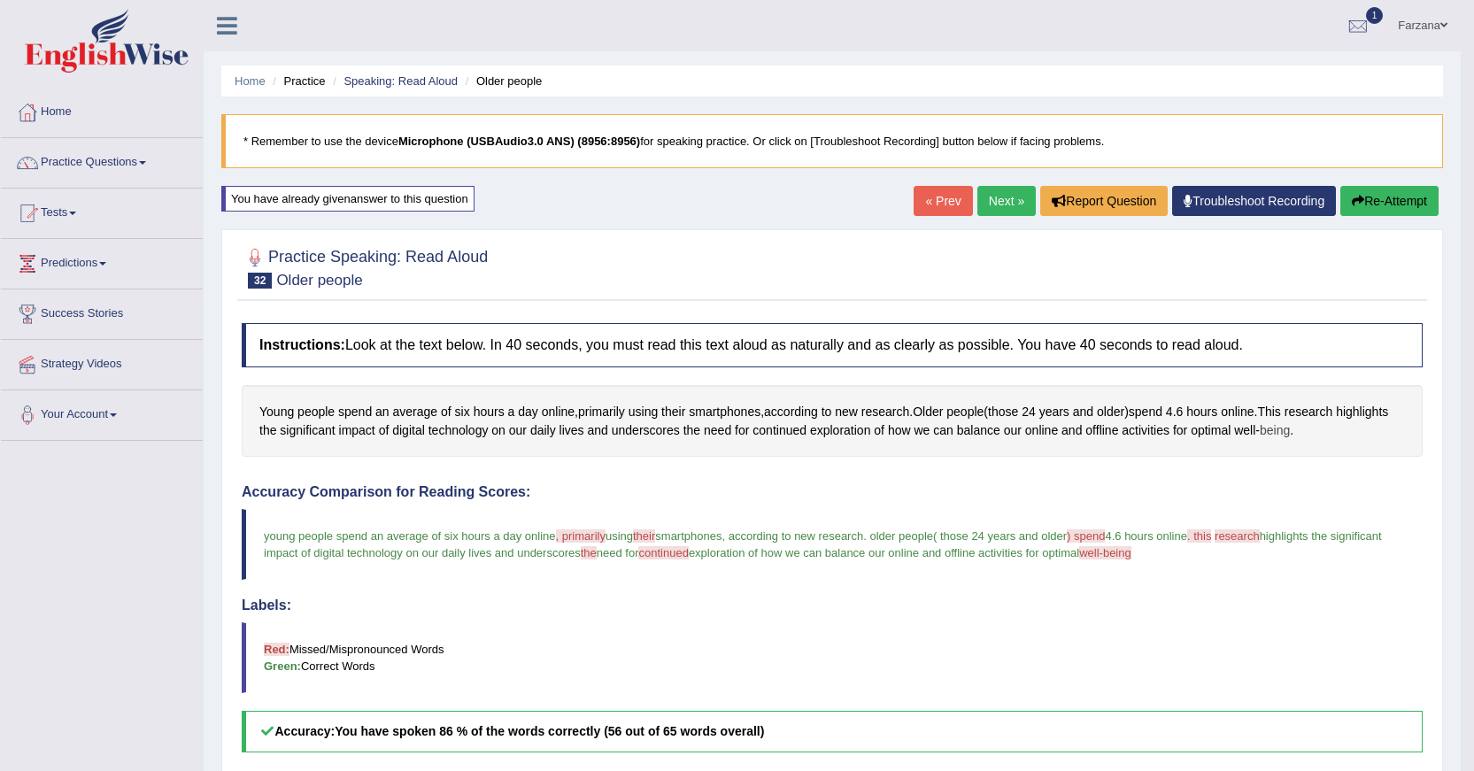
click at [1290, 429] on span "being" at bounding box center [1275, 431] width 30 height 19
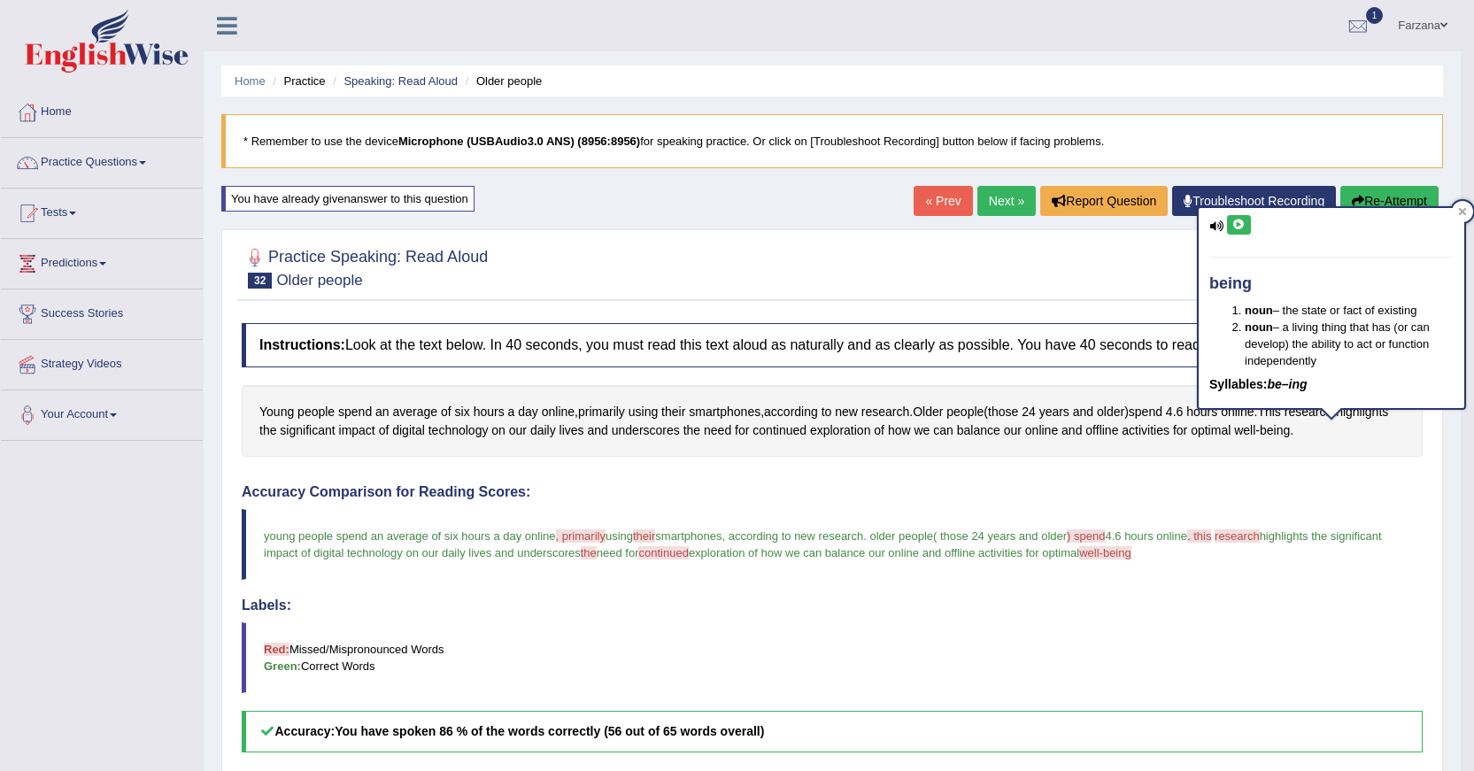
click at [1236, 220] on icon at bounding box center [1239, 225] width 13 height 11
click at [1399, 194] on button "Re-Attempt" at bounding box center [1390, 201] width 98 height 30
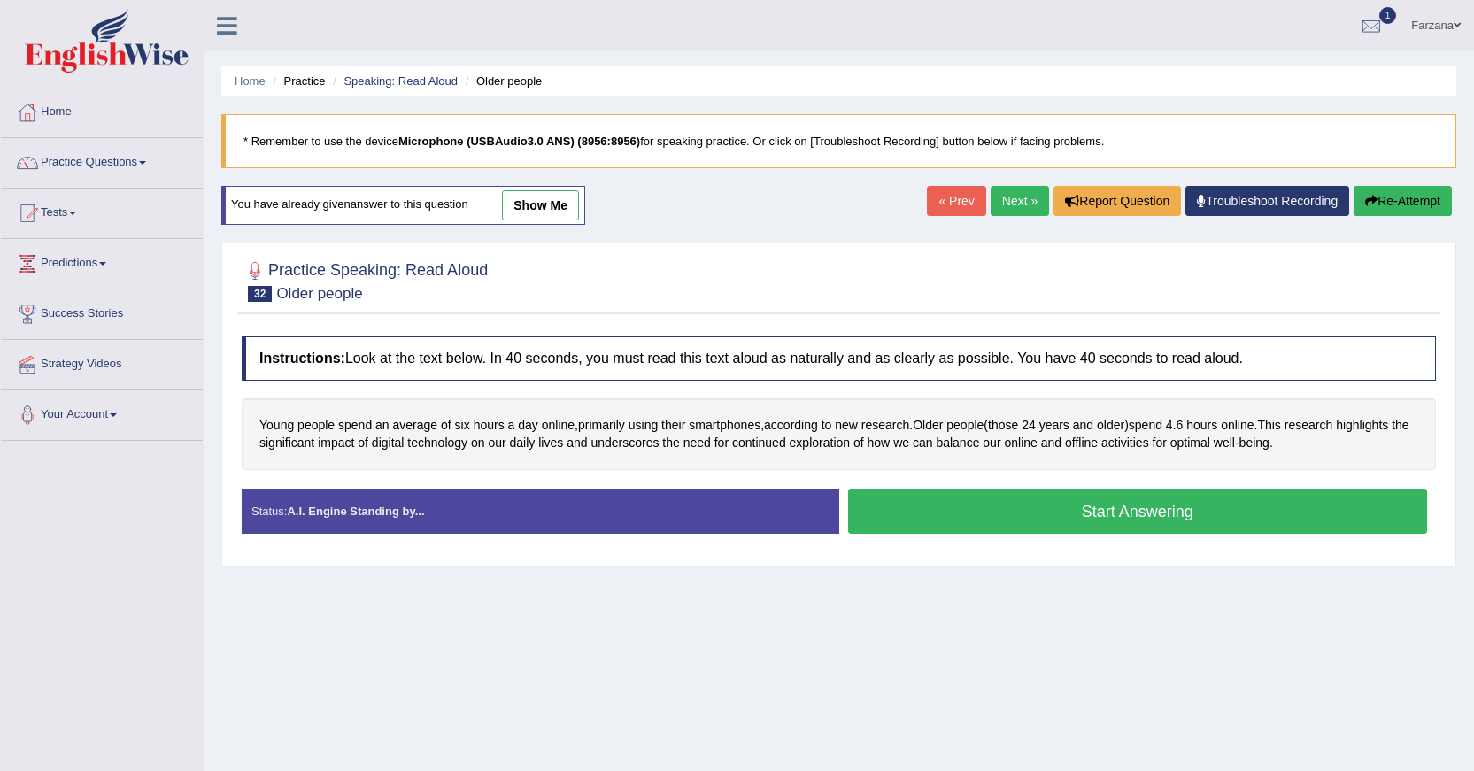
click at [1094, 522] on button "Start Answering" at bounding box center [1138, 511] width 580 height 45
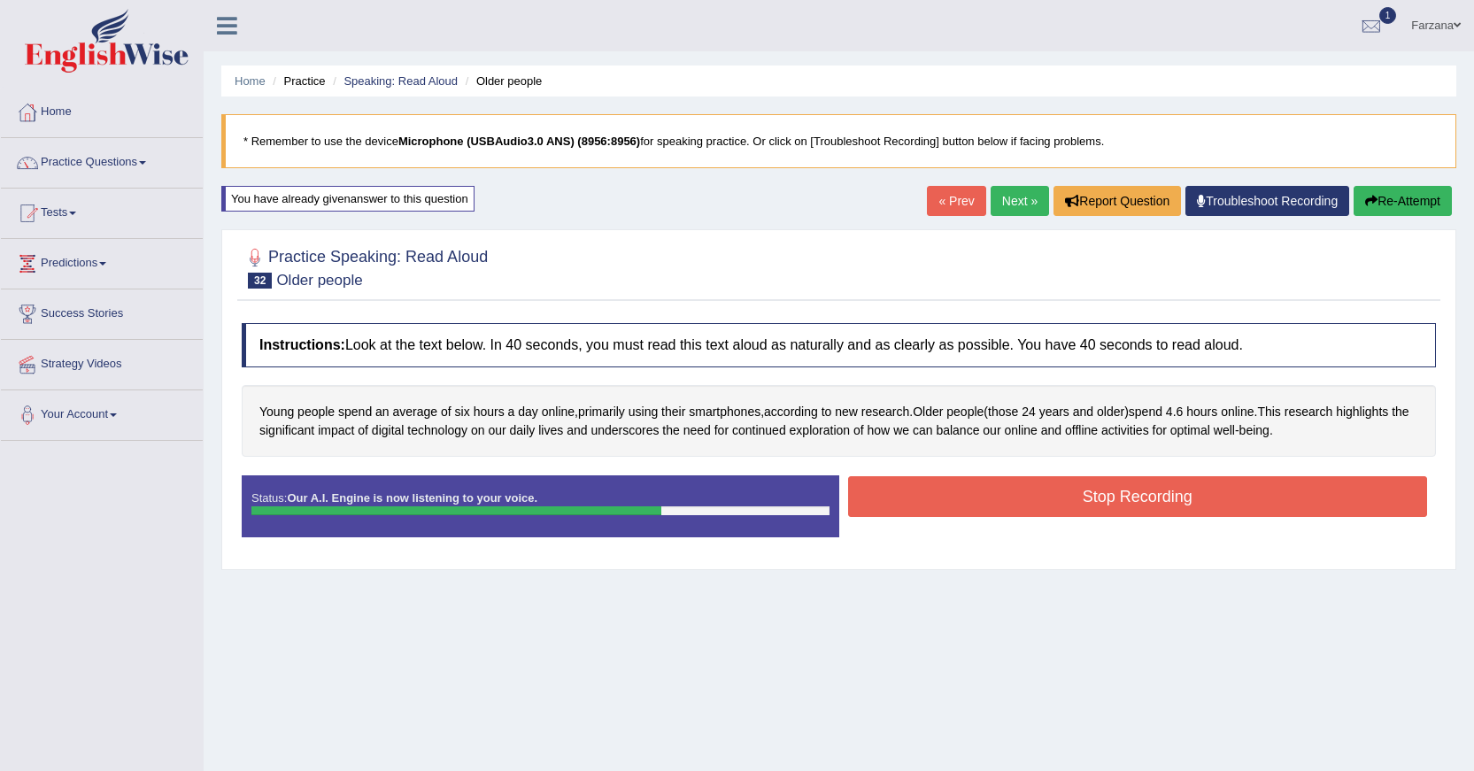
click at [988, 499] on button "Stop Recording" at bounding box center [1138, 496] width 580 height 41
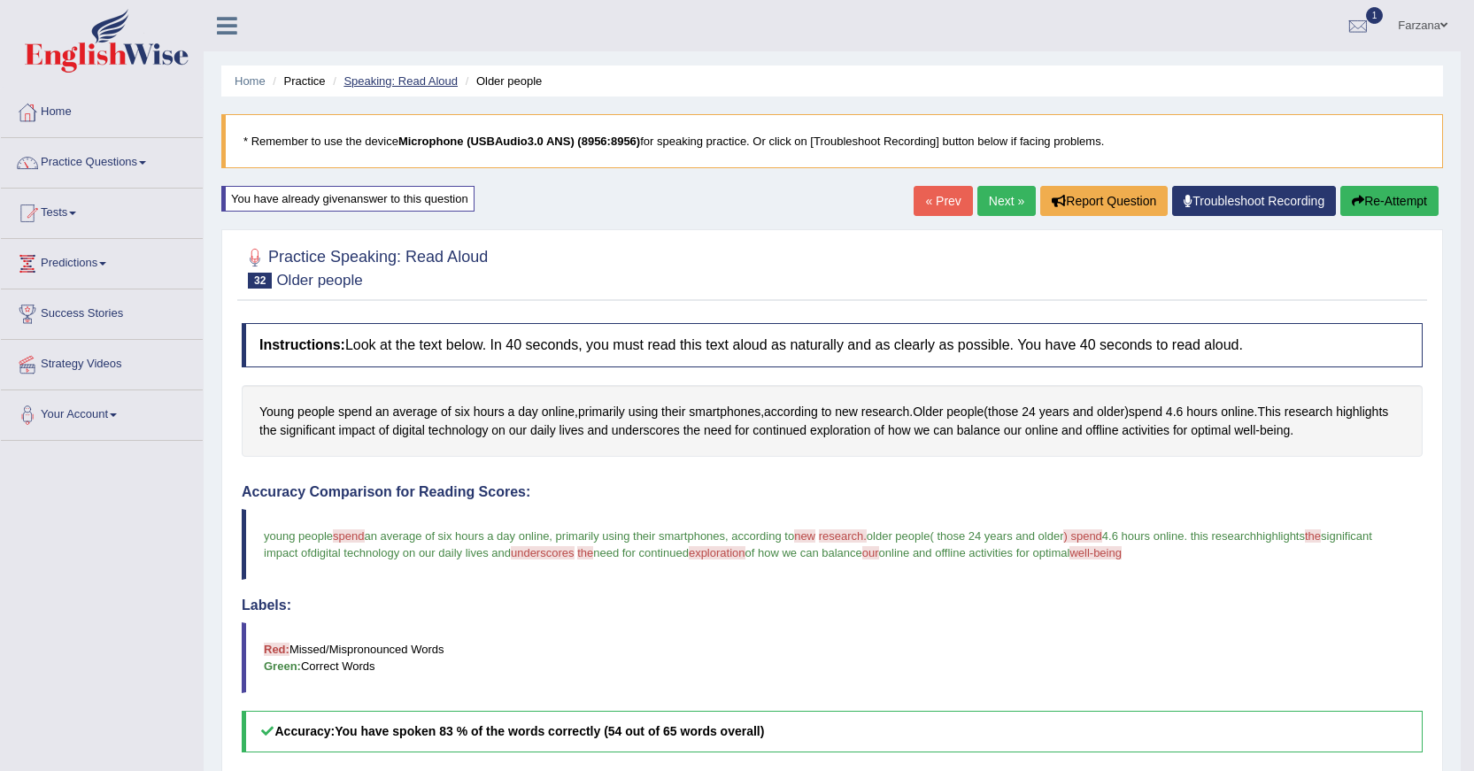
click at [402, 83] on link "Speaking: Read Aloud" at bounding box center [401, 80] width 114 height 13
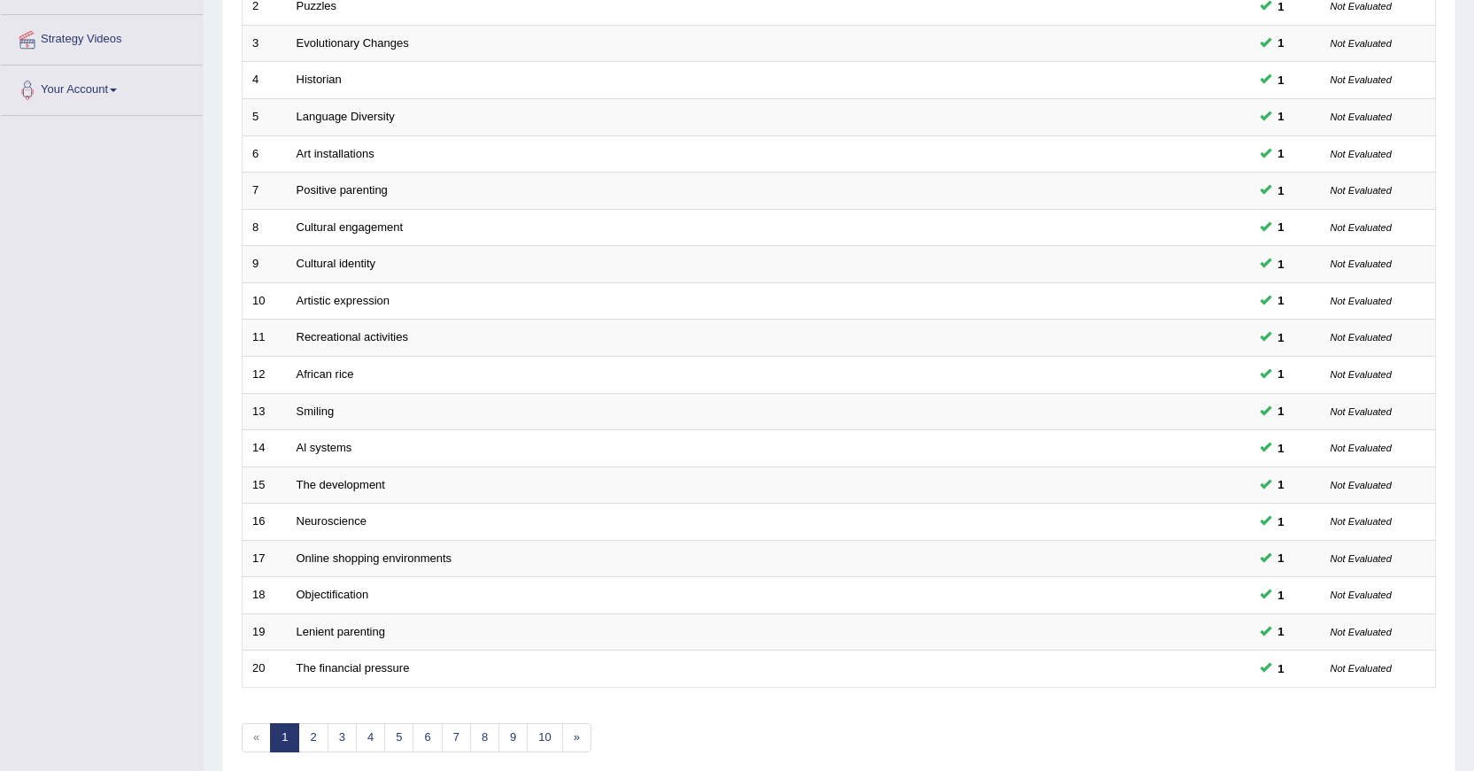
scroll to position [401, 0]
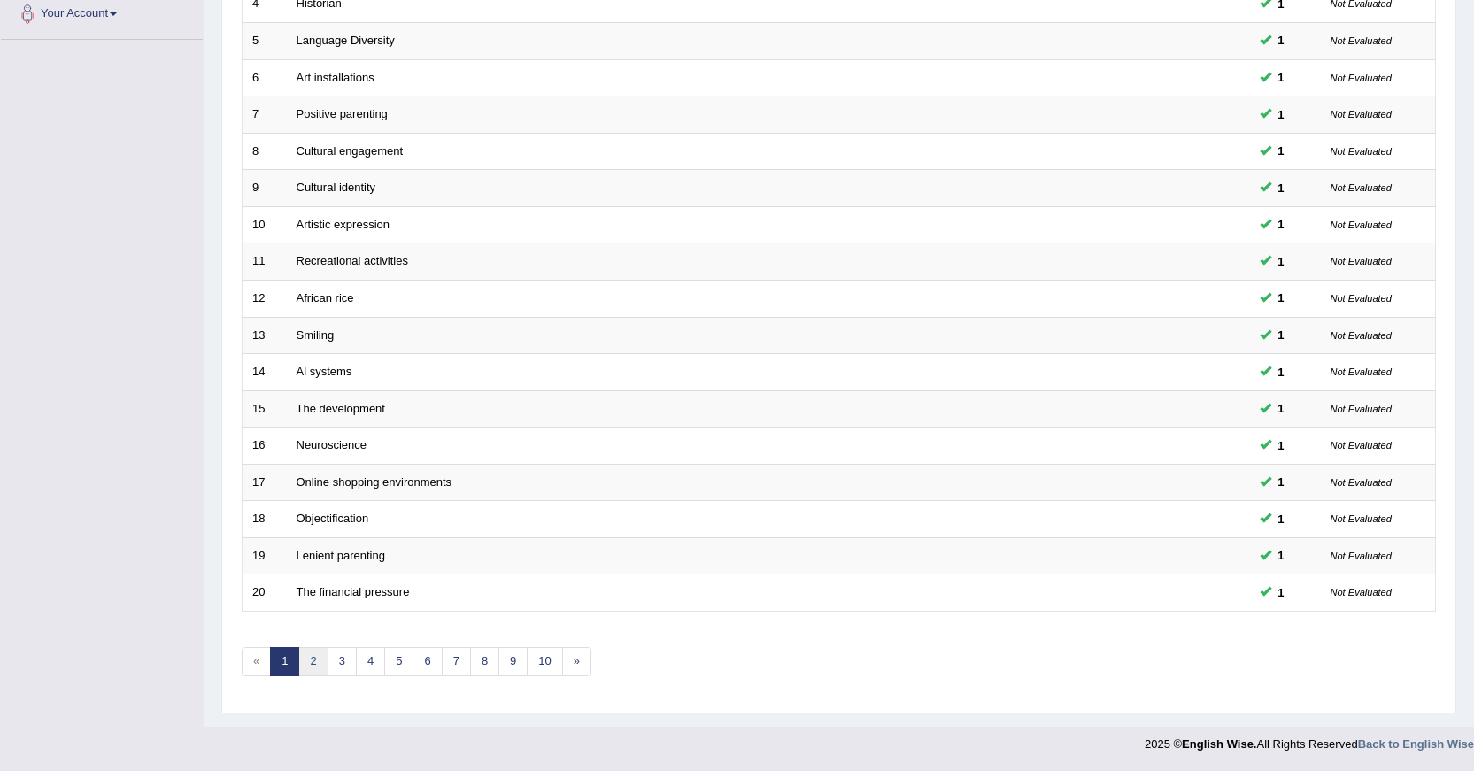
click at [321, 664] on link "2" at bounding box center [312, 661] width 29 height 29
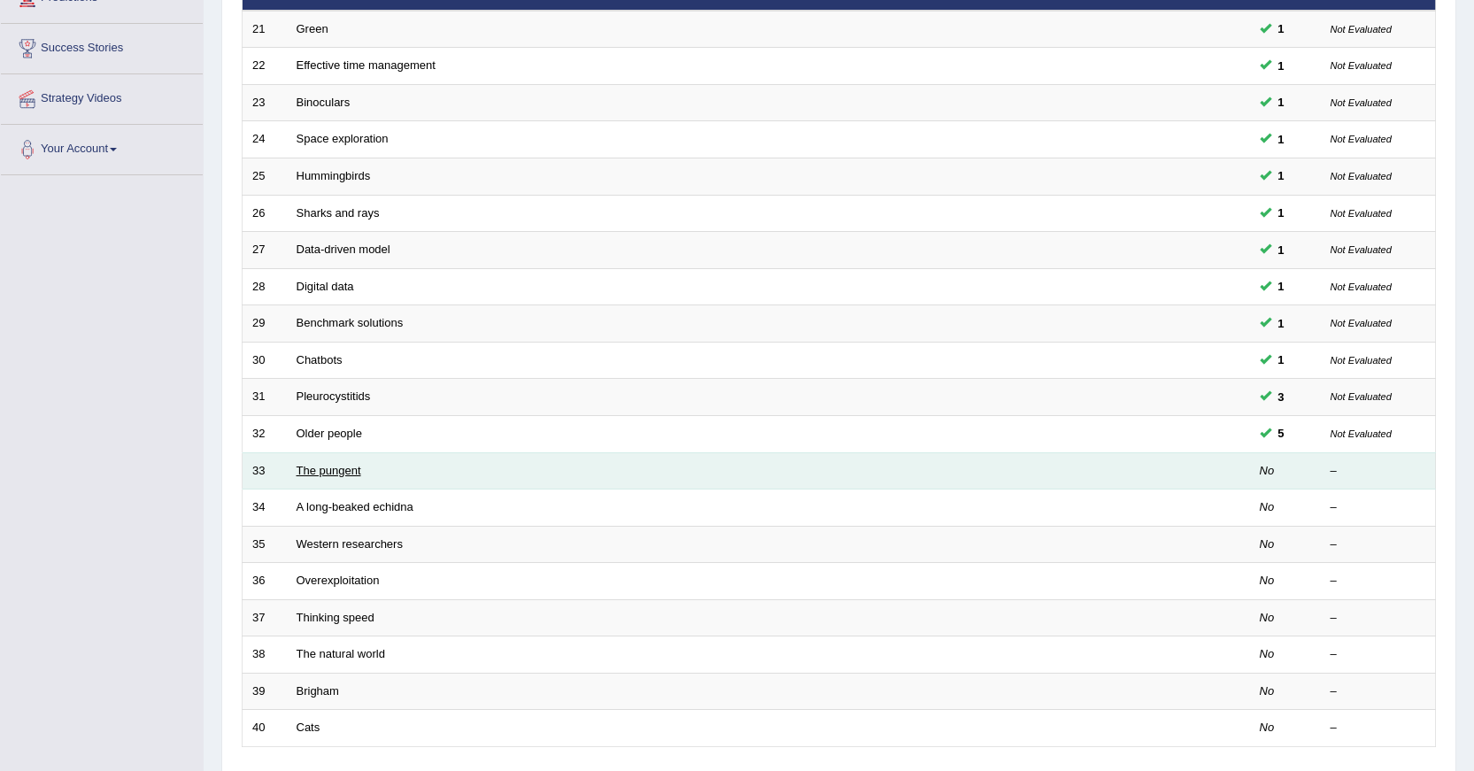
click at [336, 472] on link "The pungent" at bounding box center [329, 470] width 65 height 13
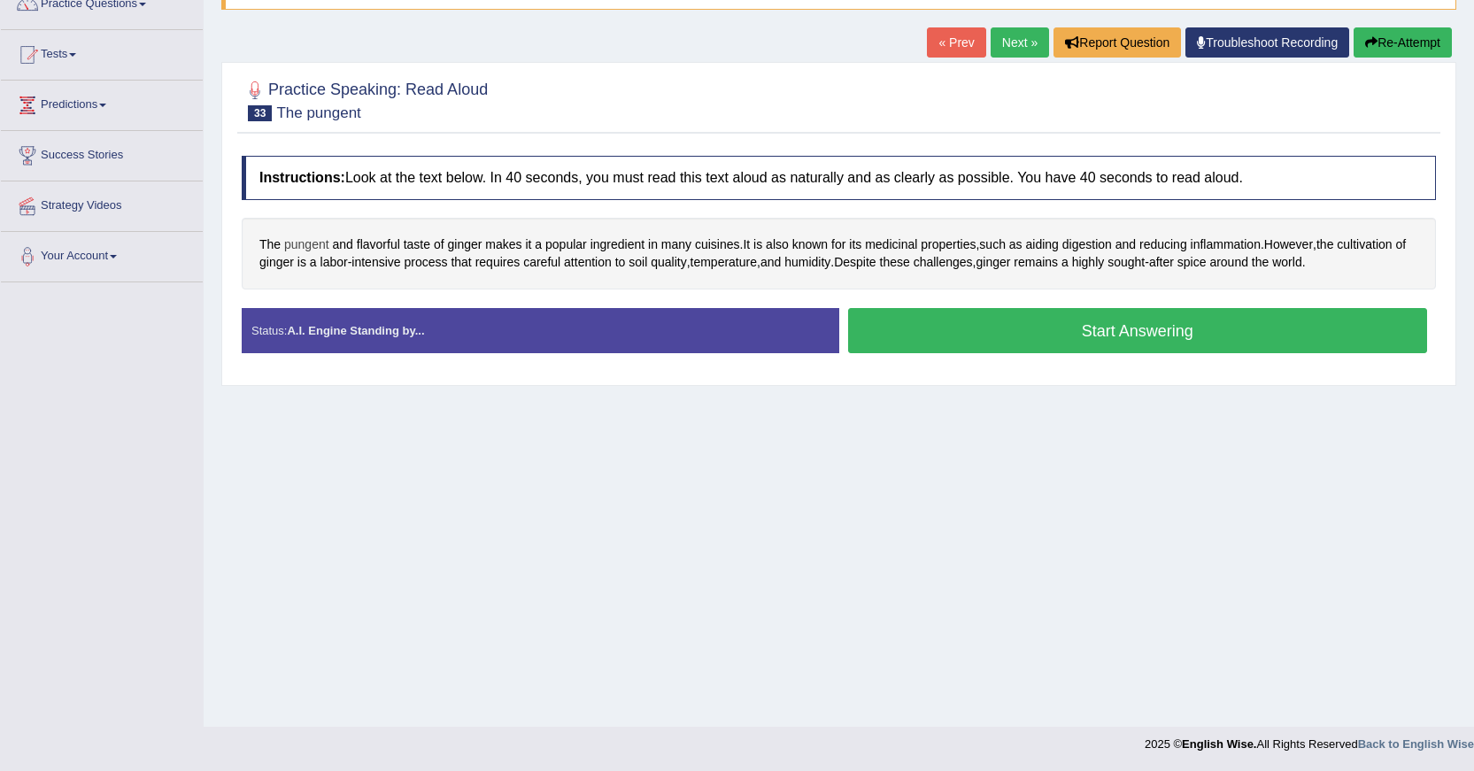
click at [292, 243] on span "pungent" at bounding box center [306, 245] width 45 height 19
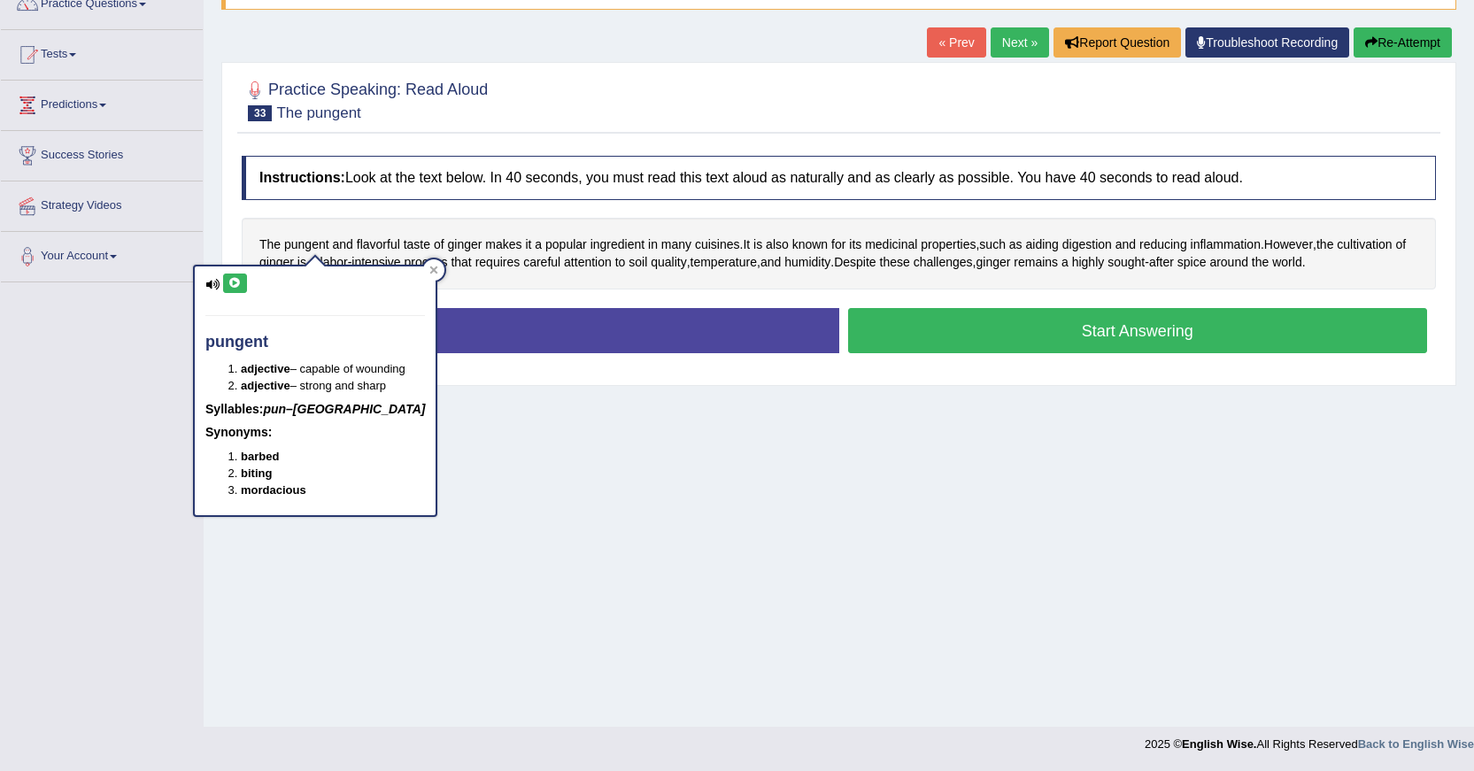
click at [239, 282] on icon at bounding box center [234, 283] width 13 height 11
click at [379, 244] on span "flavorful" at bounding box center [378, 245] width 43 height 19
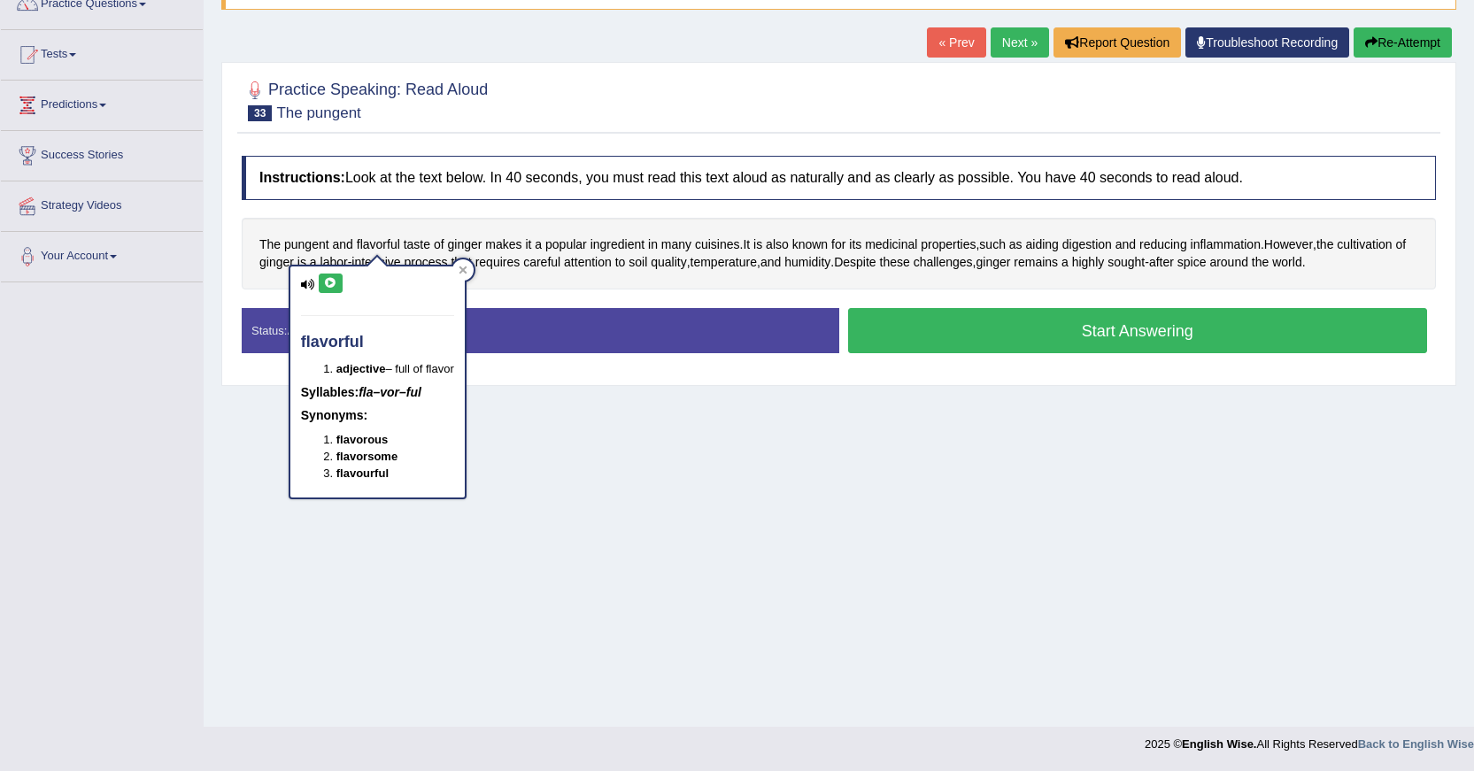
click at [331, 278] on icon at bounding box center [330, 283] width 13 height 11
click at [997, 337] on button "Start Answering" at bounding box center [1138, 330] width 580 height 45
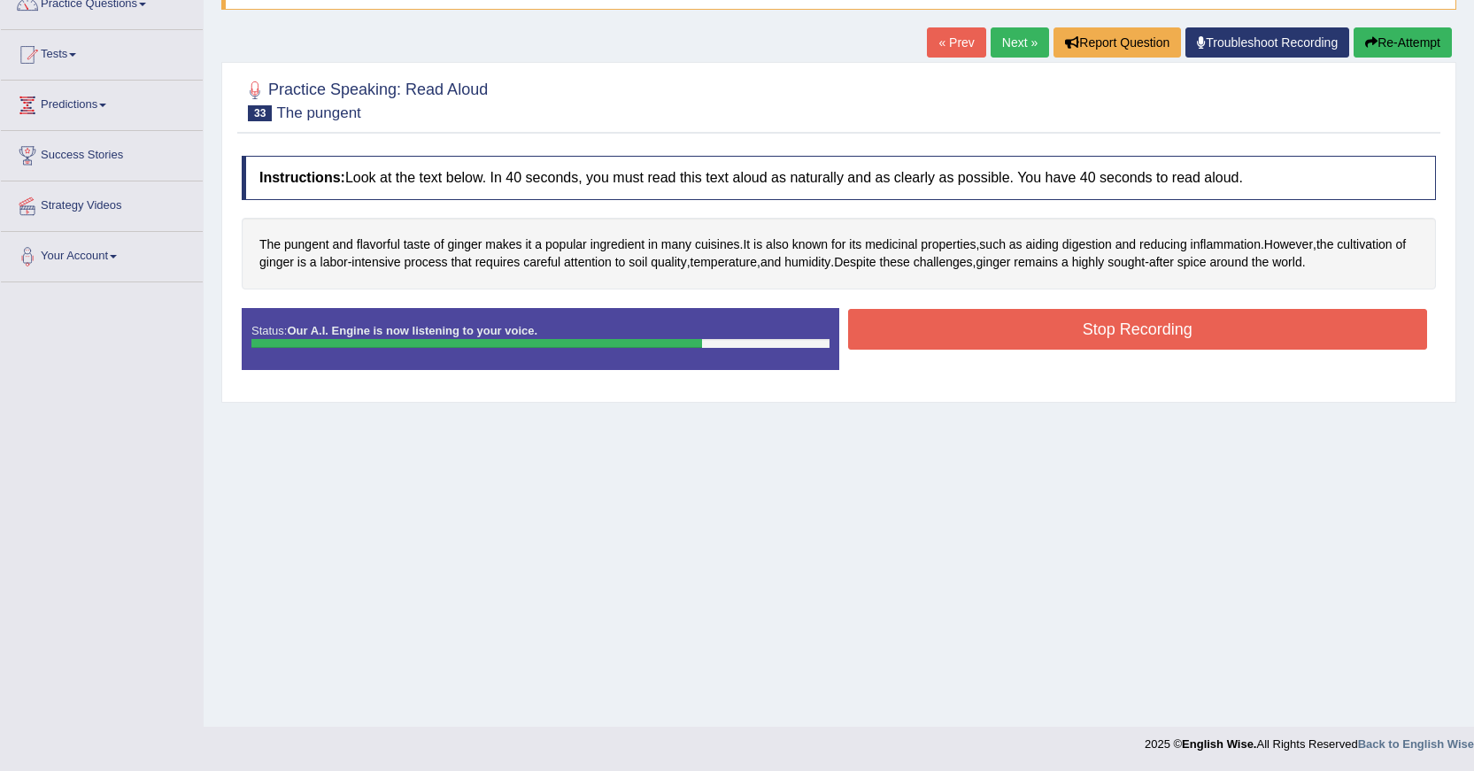
click at [997, 337] on button "Stop Recording" at bounding box center [1138, 329] width 580 height 41
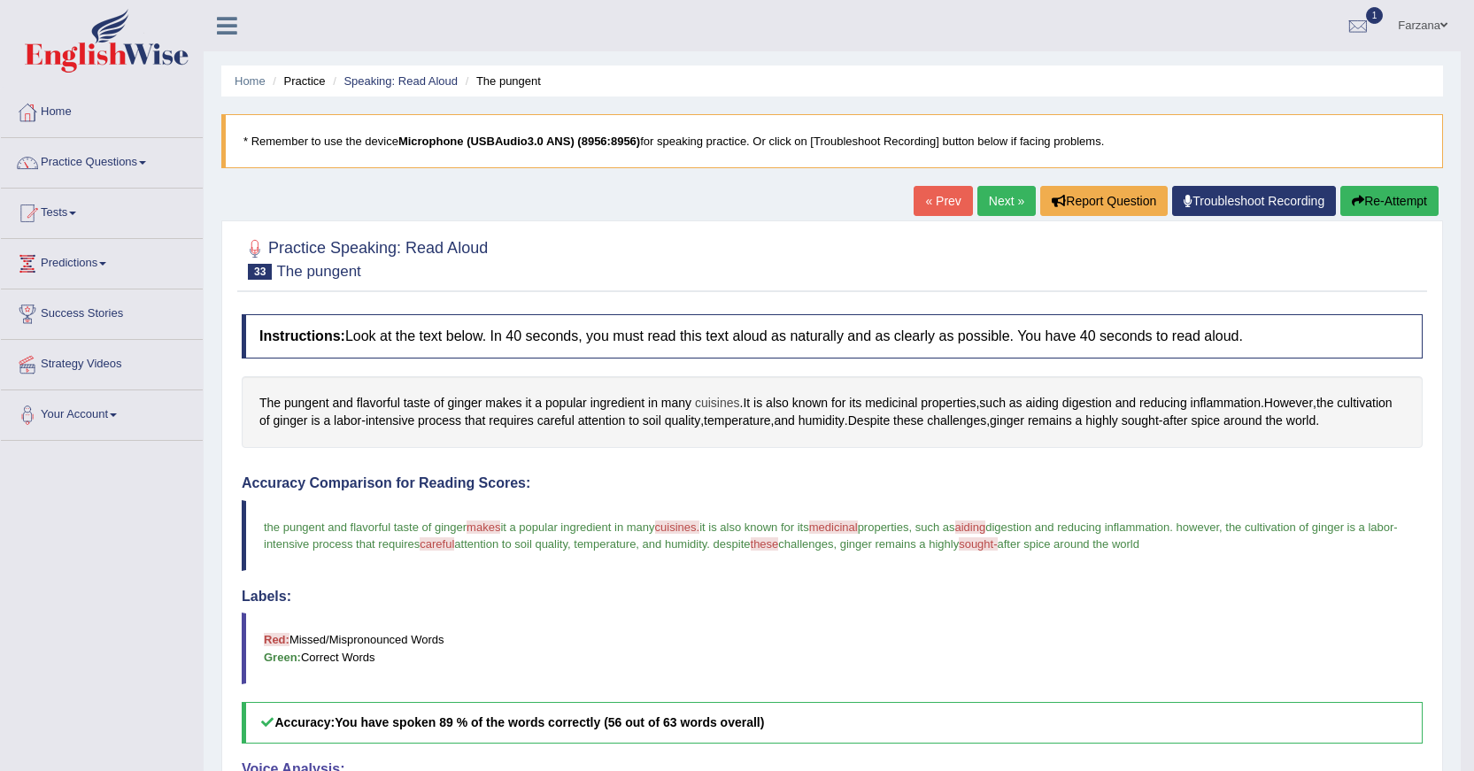
click at [716, 399] on span "cuisines" at bounding box center [717, 403] width 45 height 19
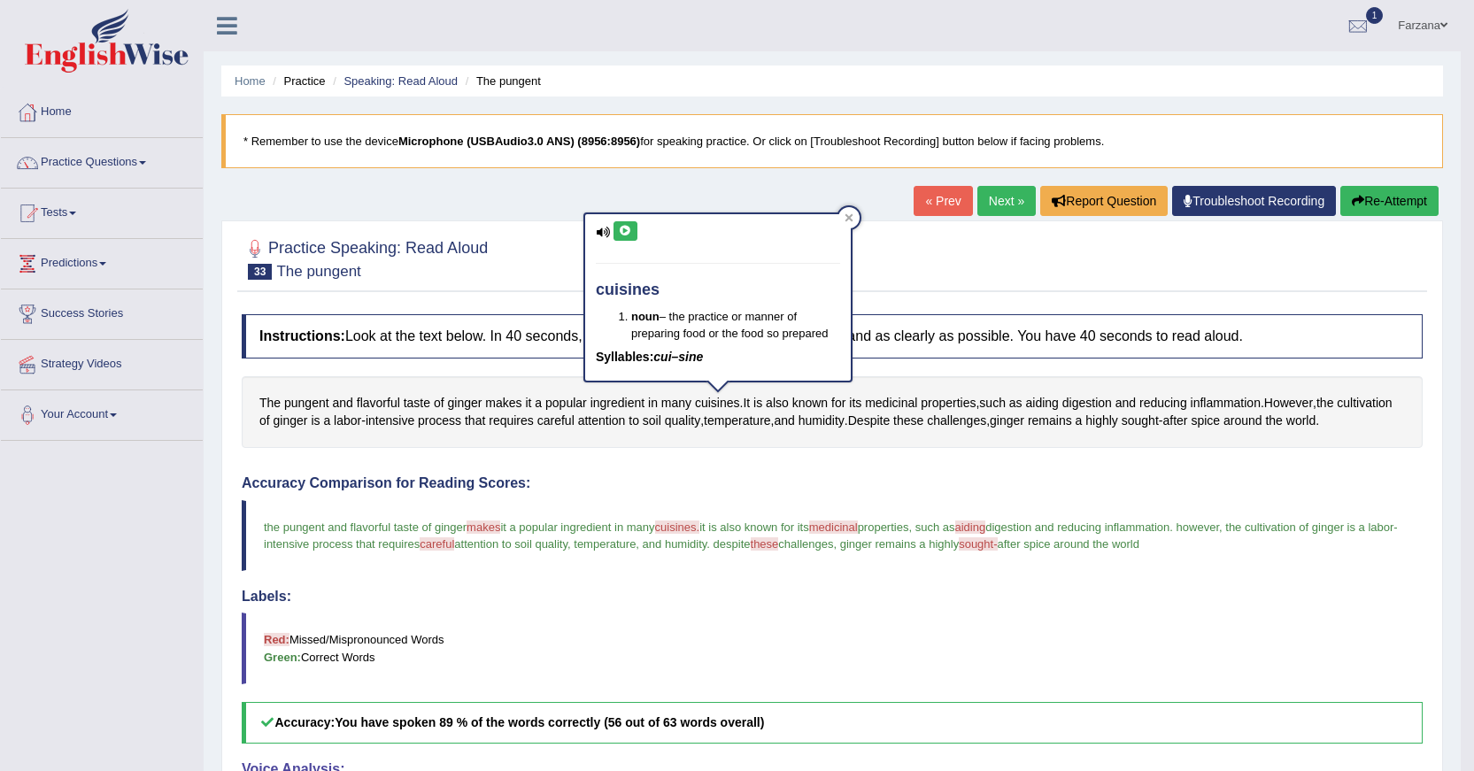
click at [630, 227] on icon at bounding box center [625, 231] width 13 height 11
click at [419, 87] on link "Speaking: Read Aloud" at bounding box center [401, 80] width 114 height 13
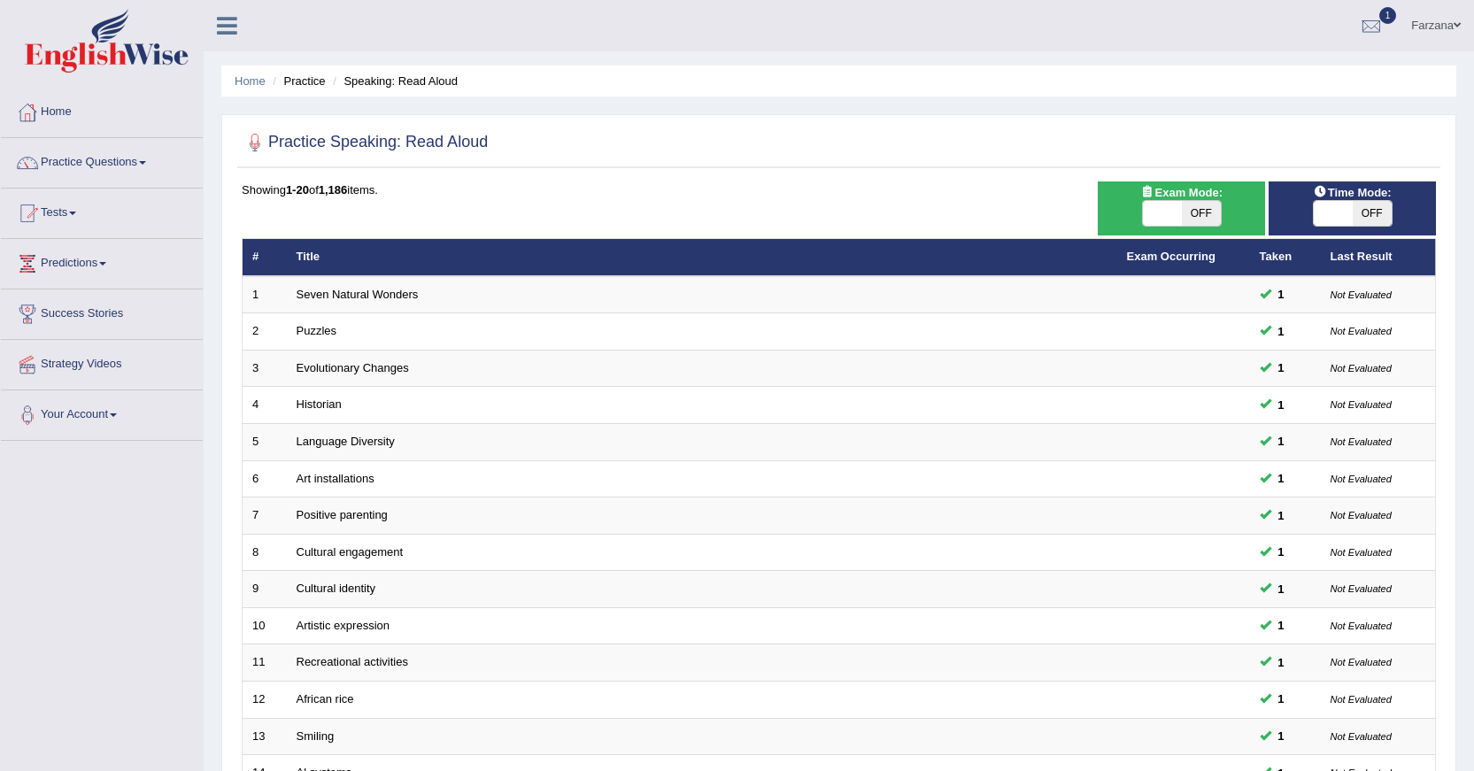
scroll to position [401, 0]
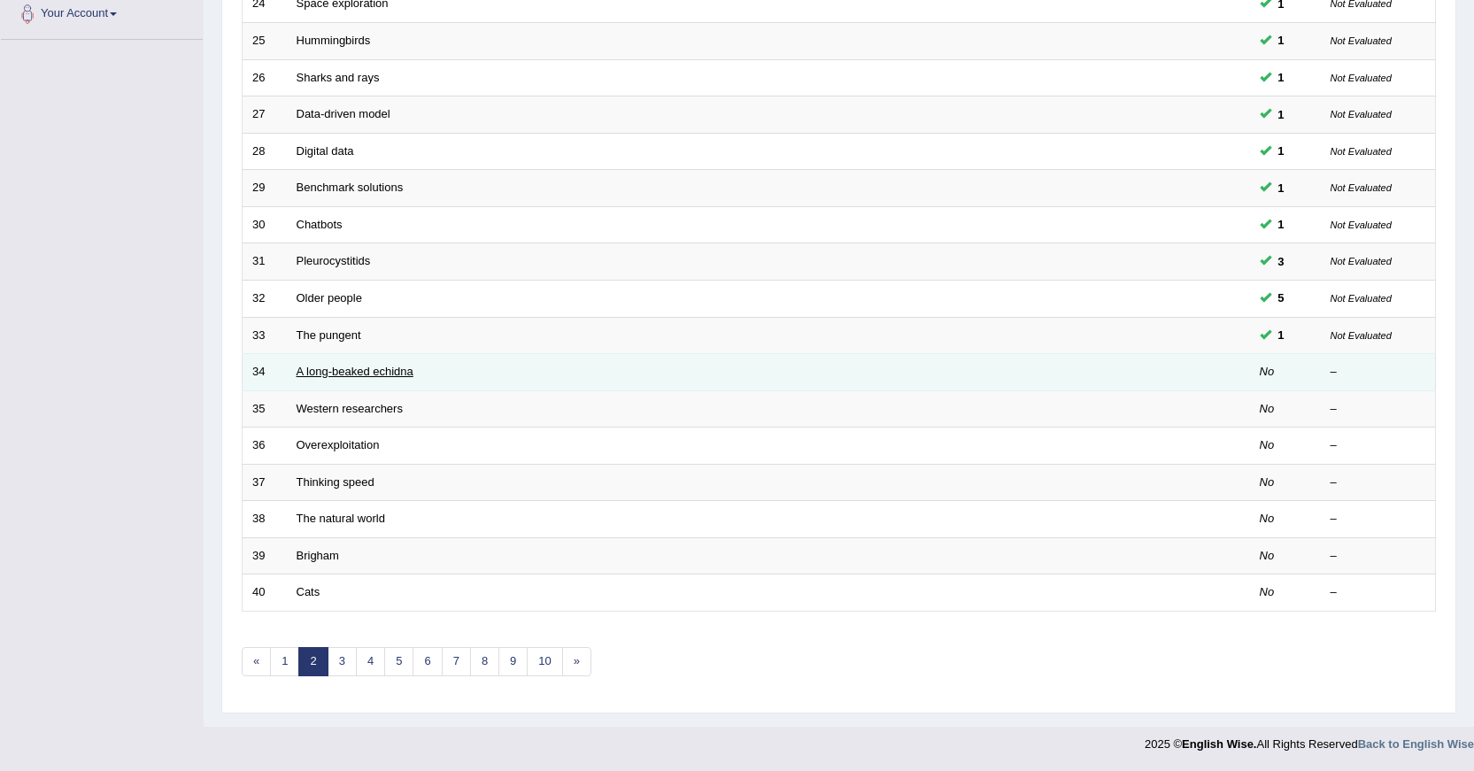
click at [341, 372] on link "A long-beaked echidna" at bounding box center [355, 371] width 117 height 13
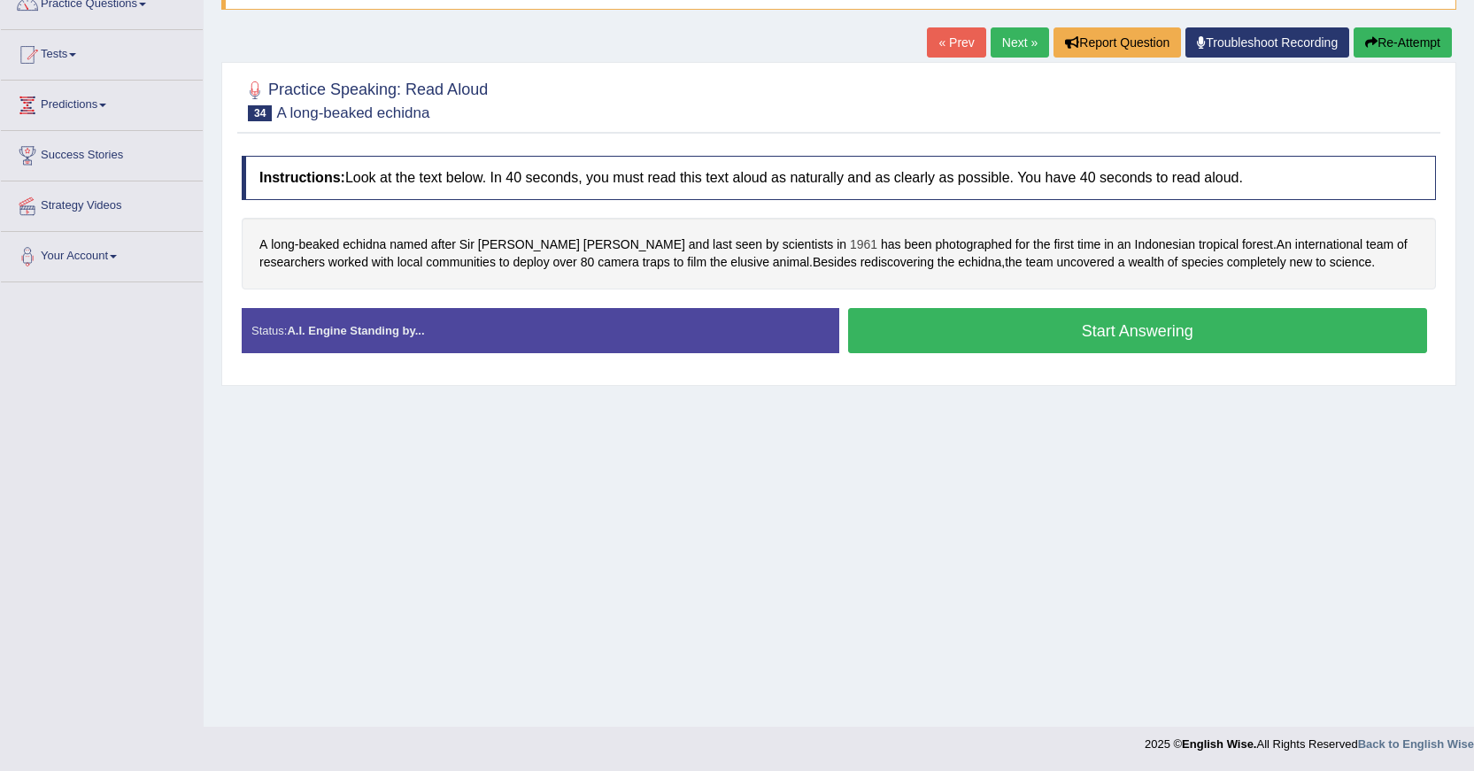
click at [850, 244] on span "1961" at bounding box center [863, 245] width 27 height 19
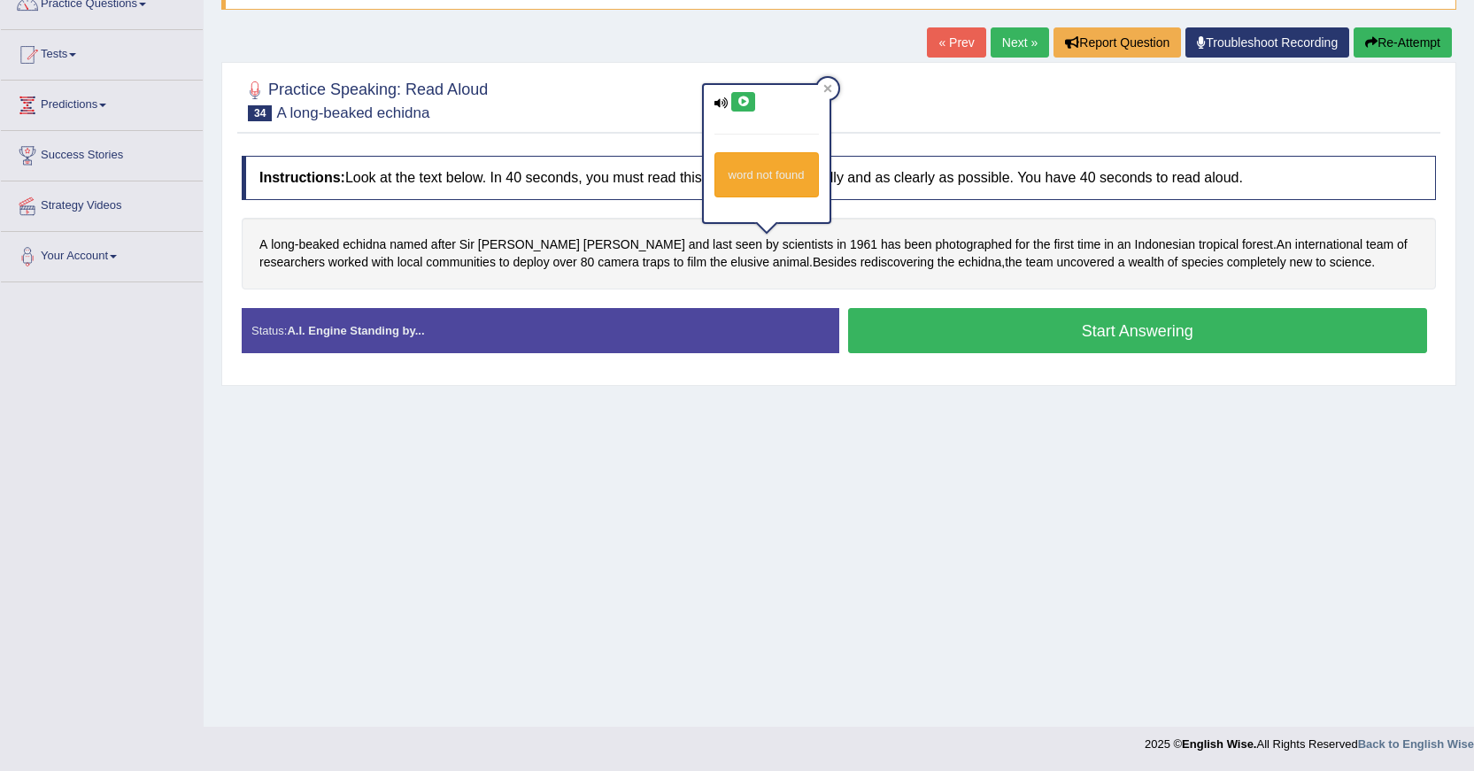
click at [747, 97] on icon at bounding box center [743, 102] width 13 height 11
click at [959, 337] on button "Start Answering" at bounding box center [1138, 330] width 580 height 45
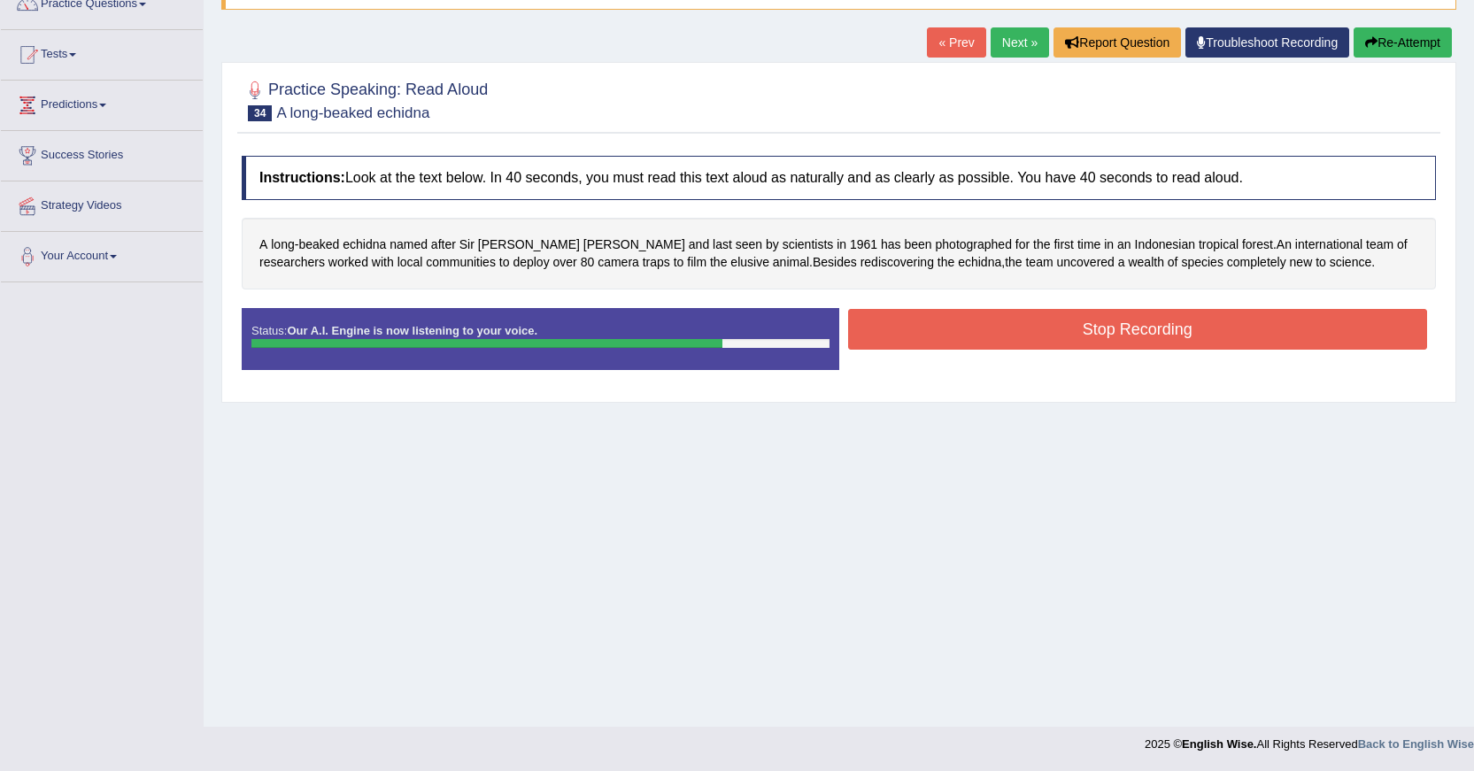
click at [950, 321] on button "Stop Recording" at bounding box center [1138, 329] width 580 height 41
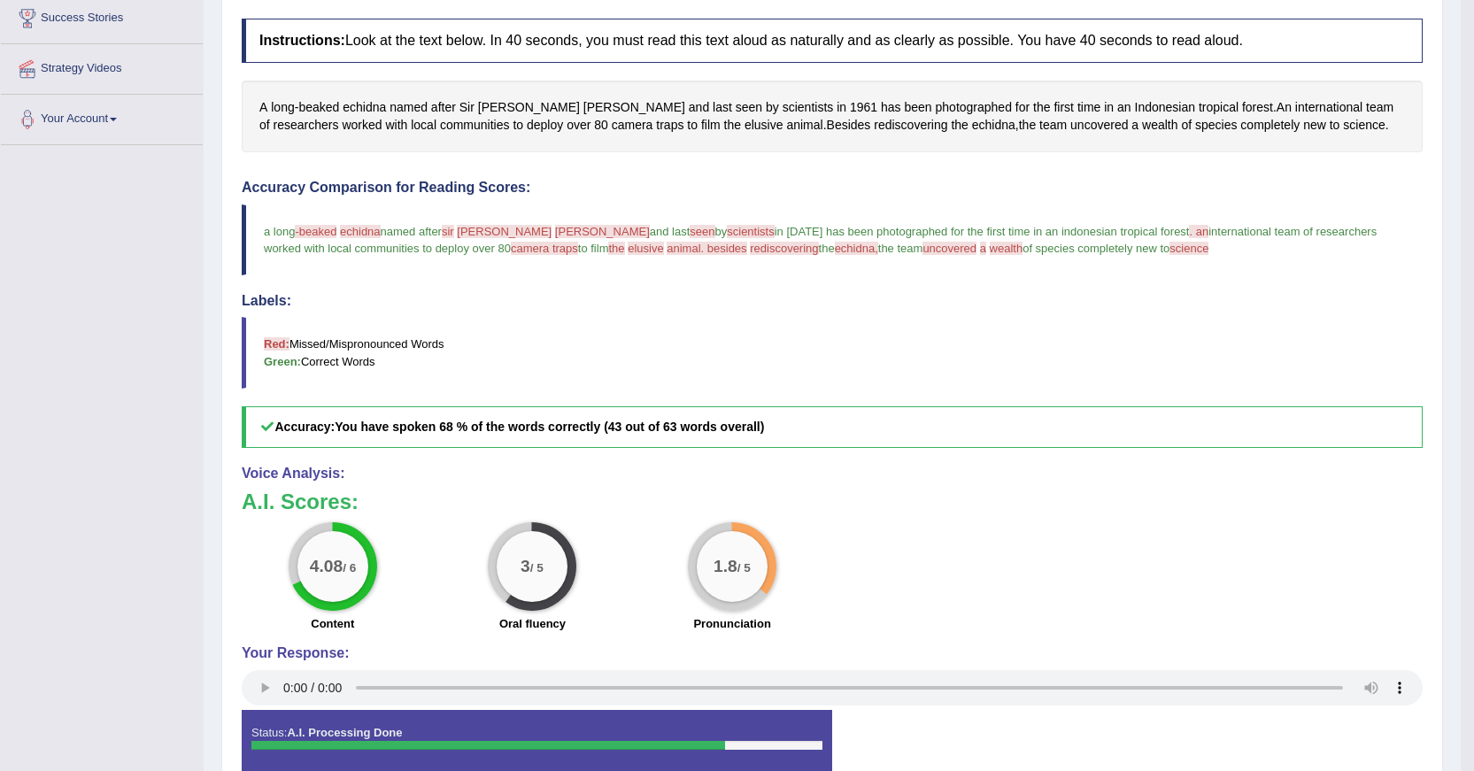
scroll to position [210, 0]
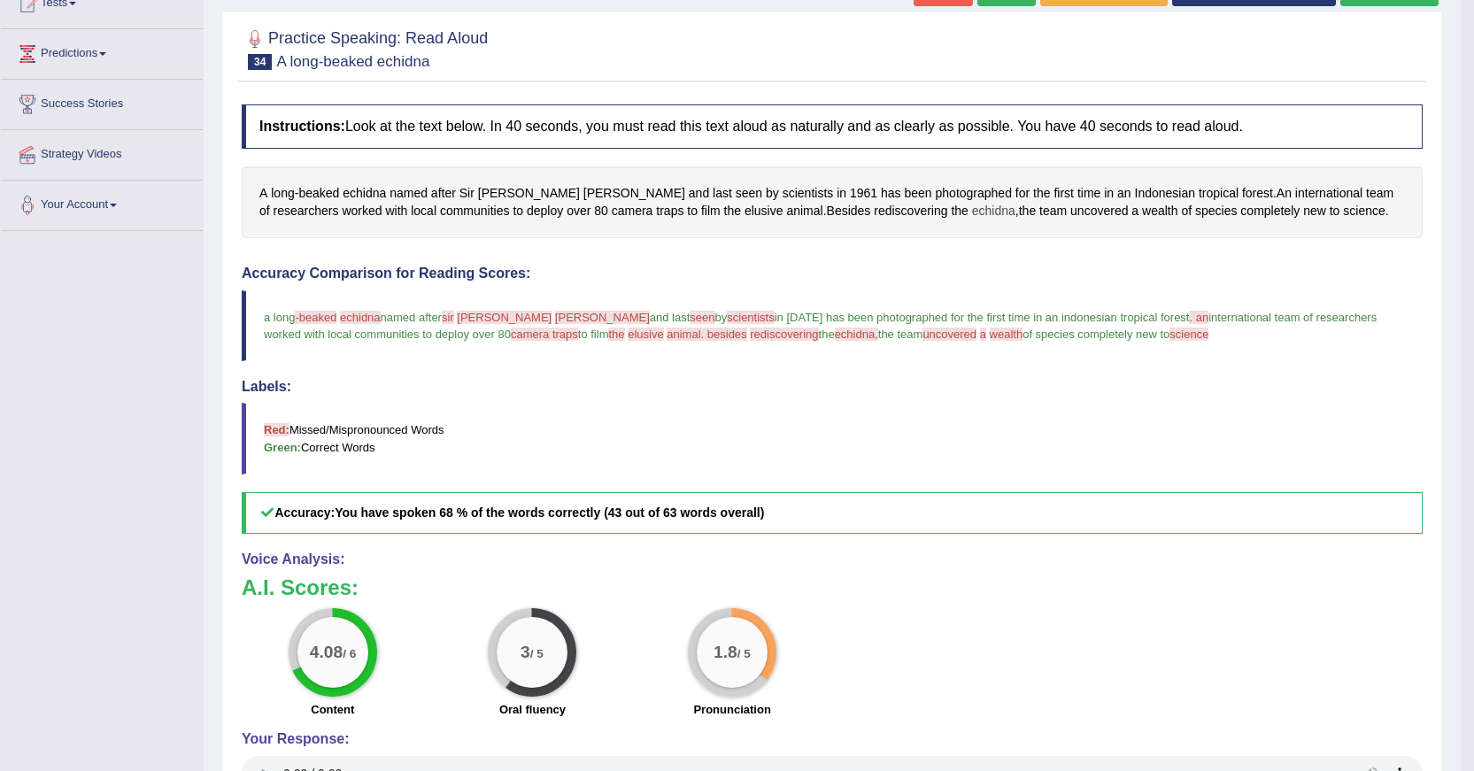
click at [972, 213] on span "echidna" at bounding box center [993, 211] width 43 height 19
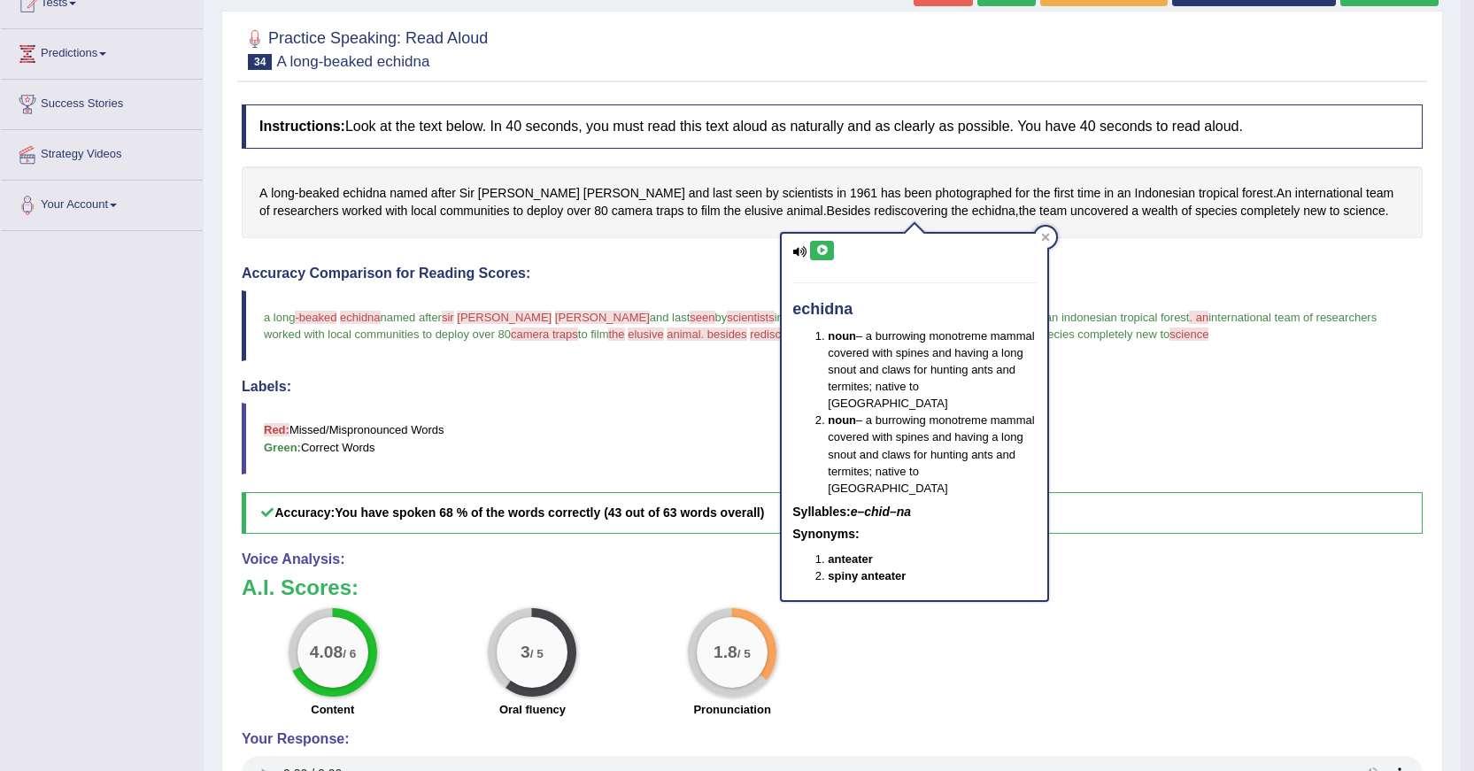
click at [821, 256] on button at bounding box center [822, 250] width 24 height 19
click at [745, 214] on span "elusive" at bounding box center [764, 211] width 39 height 19
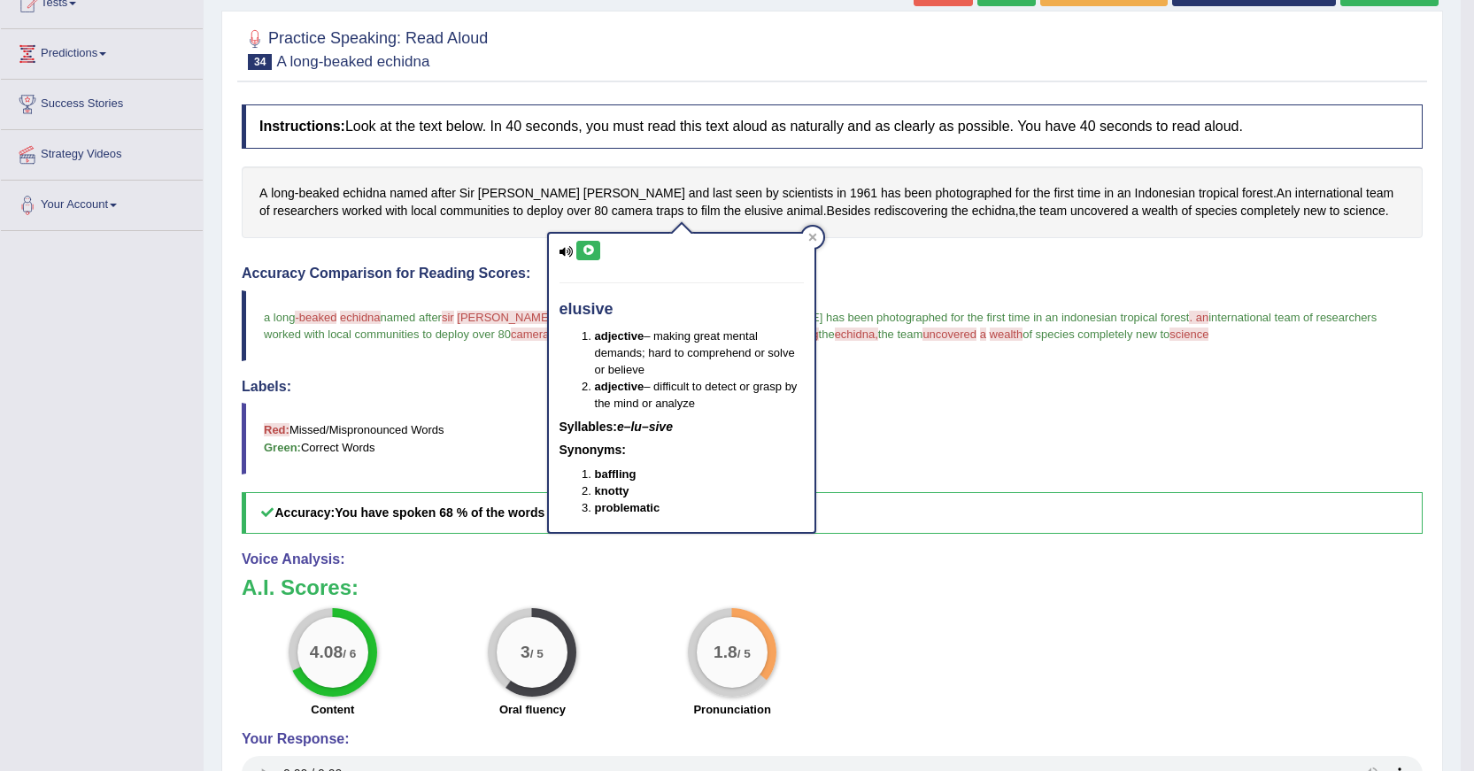
click at [588, 249] on icon at bounding box center [588, 250] width 13 height 11
click at [865, 240] on div "Instructions: Look at the text below. In 40 seconds, you must read this text al…" at bounding box center [832, 488] width 1190 height 785
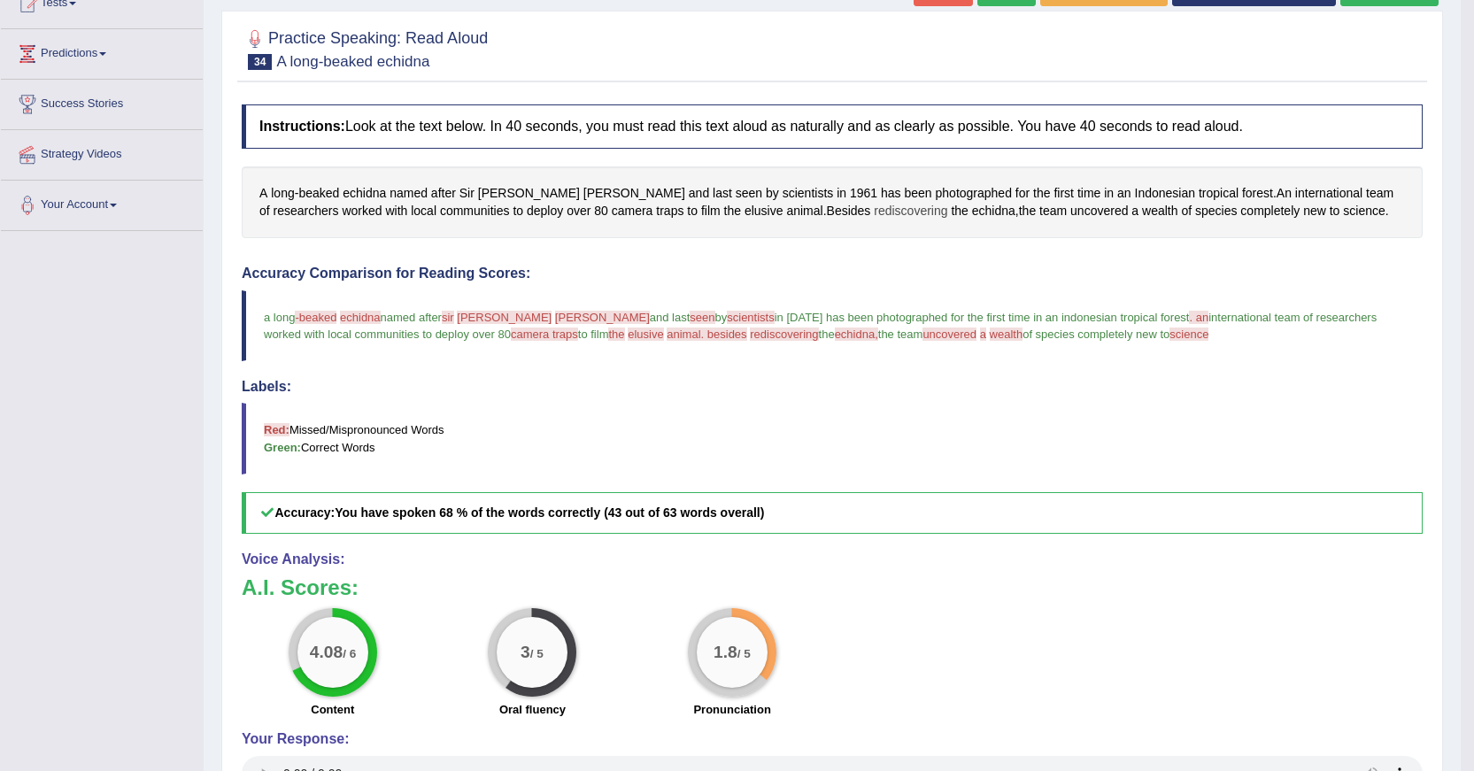
click at [874, 213] on span "rediscovering" at bounding box center [910, 211] width 73 height 19
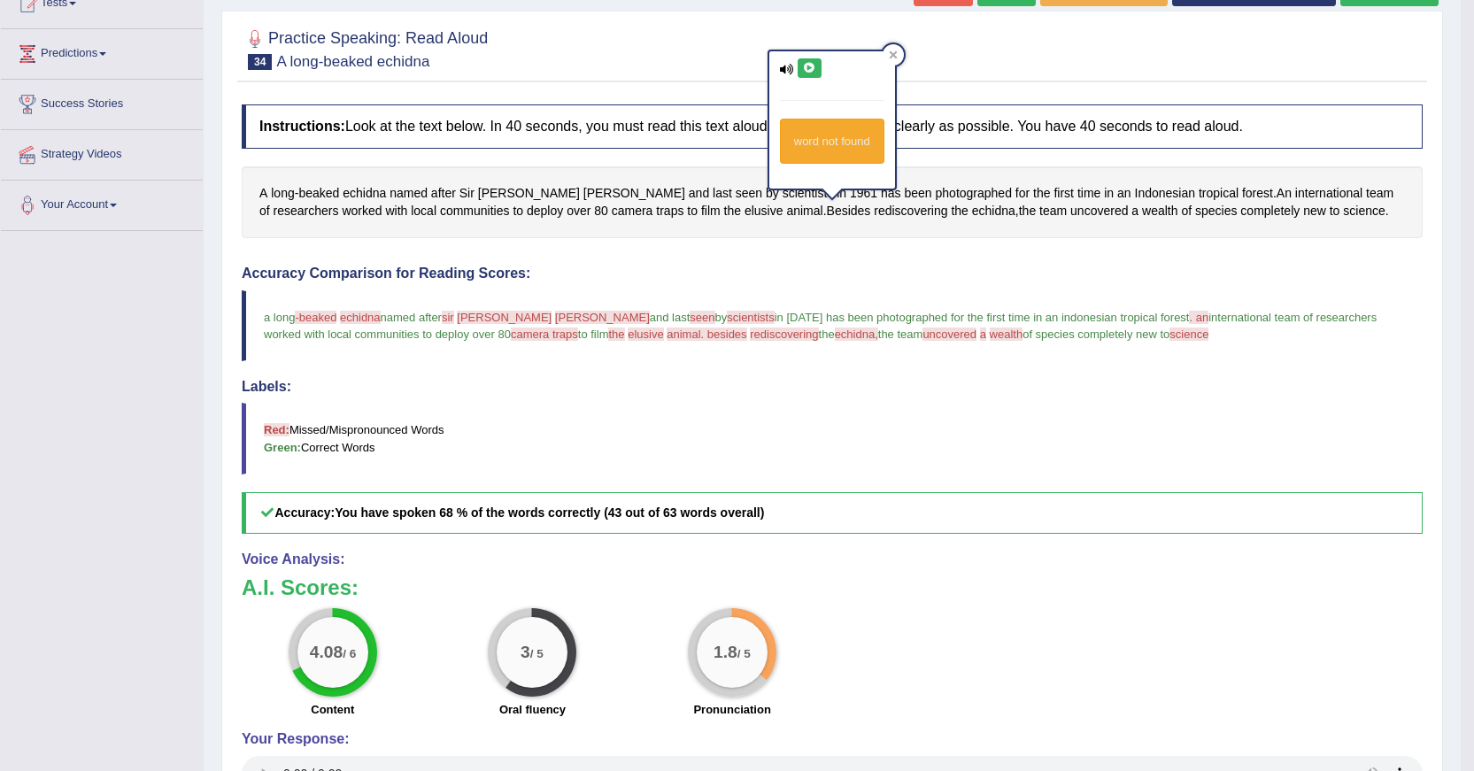
click at [814, 65] on icon at bounding box center [809, 68] width 13 height 11
click at [584, 197] on span "[PERSON_NAME]" at bounding box center [635, 193] width 102 height 19
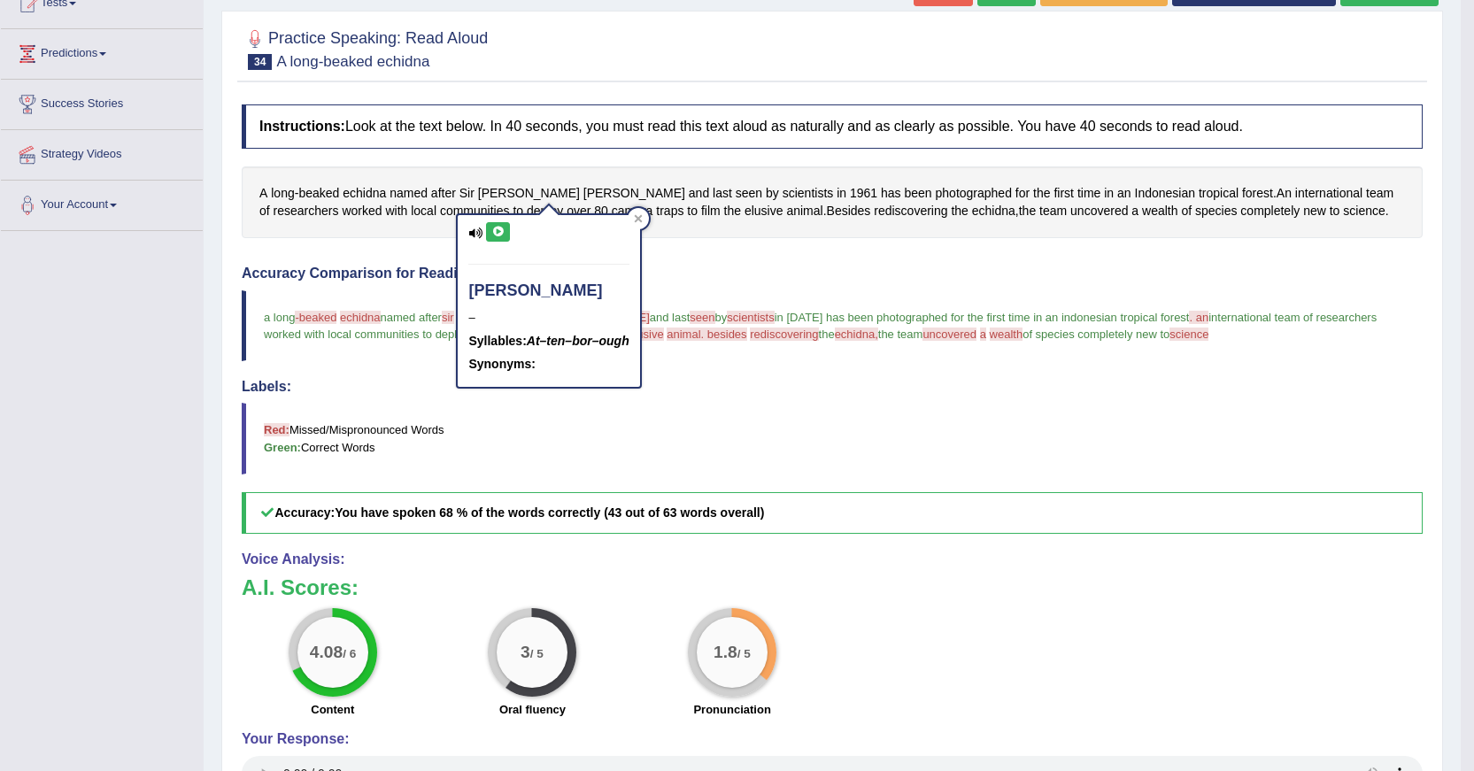
click at [497, 228] on icon at bounding box center [497, 232] width 13 height 11
click at [494, 191] on span "[PERSON_NAME]" at bounding box center [529, 193] width 102 height 19
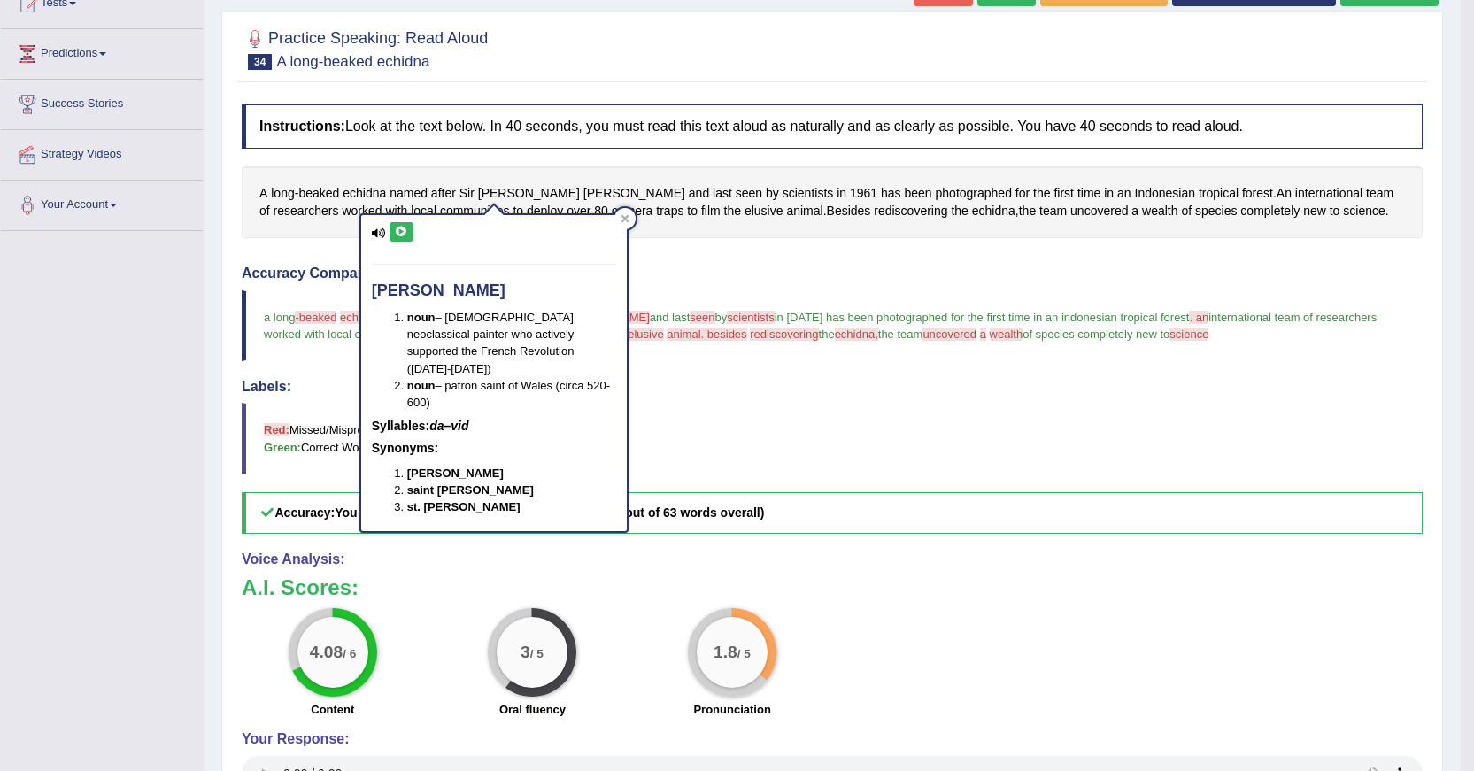
click at [406, 227] on icon at bounding box center [401, 232] width 13 height 11
click at [363, 196] on span "echidna" at bounding box center [364, 193] width 43 height 19
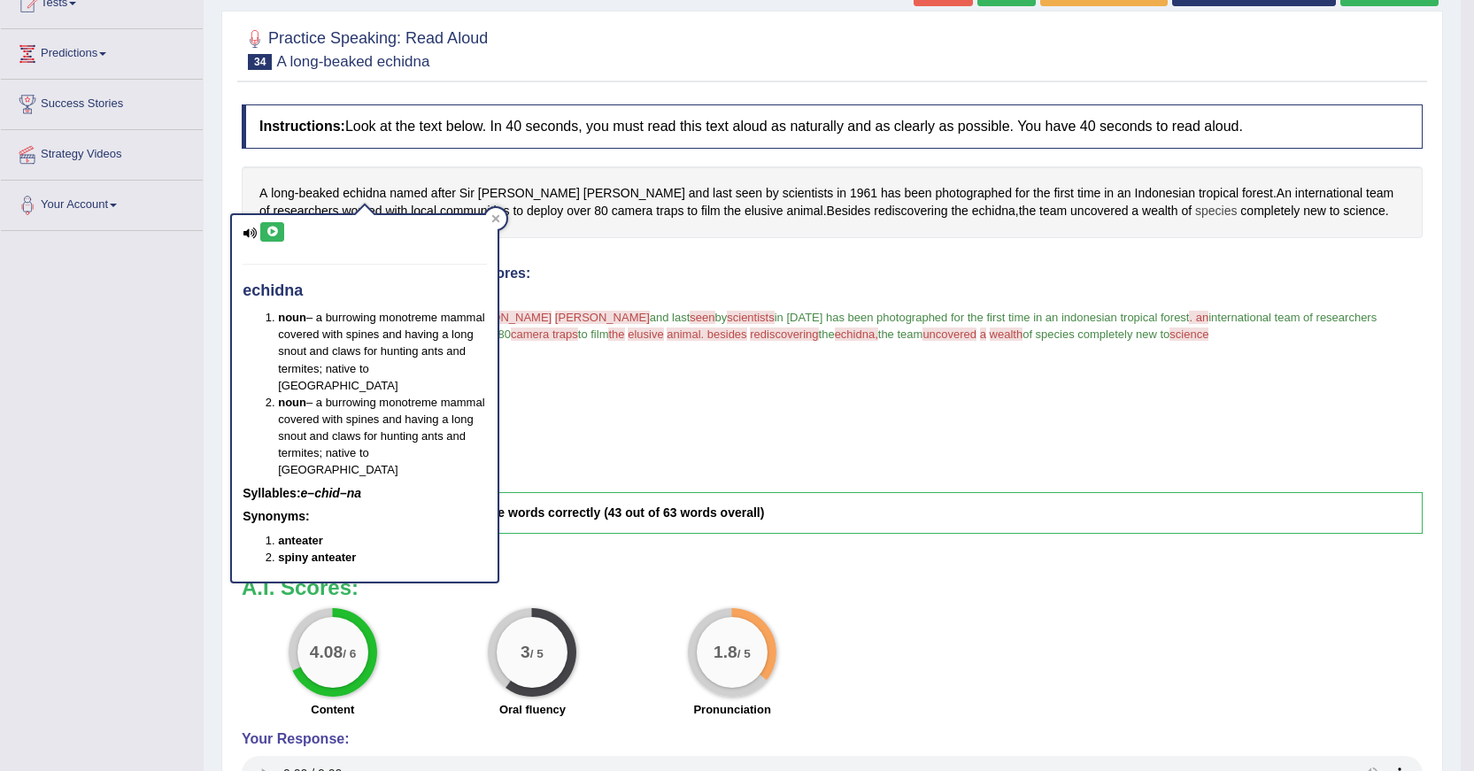
click at [1195, 205] on span "species" at bounding box center [1216, 211] width 42 height 19
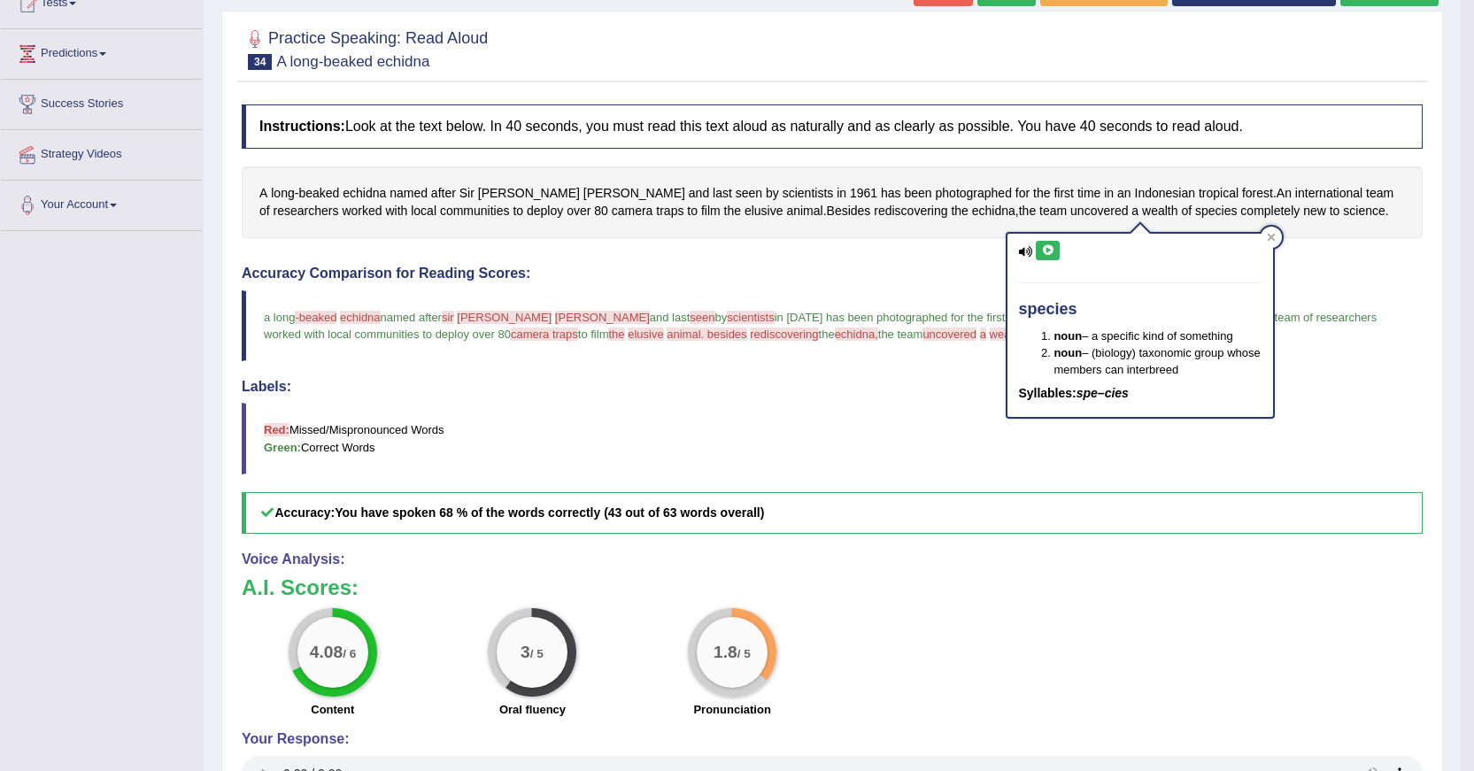
click at [1321, 243] on div "Instructions: Look at the text below. In 40 seconds, you must read this text al…" at bounding box center [832, 488] width 1190 height 785
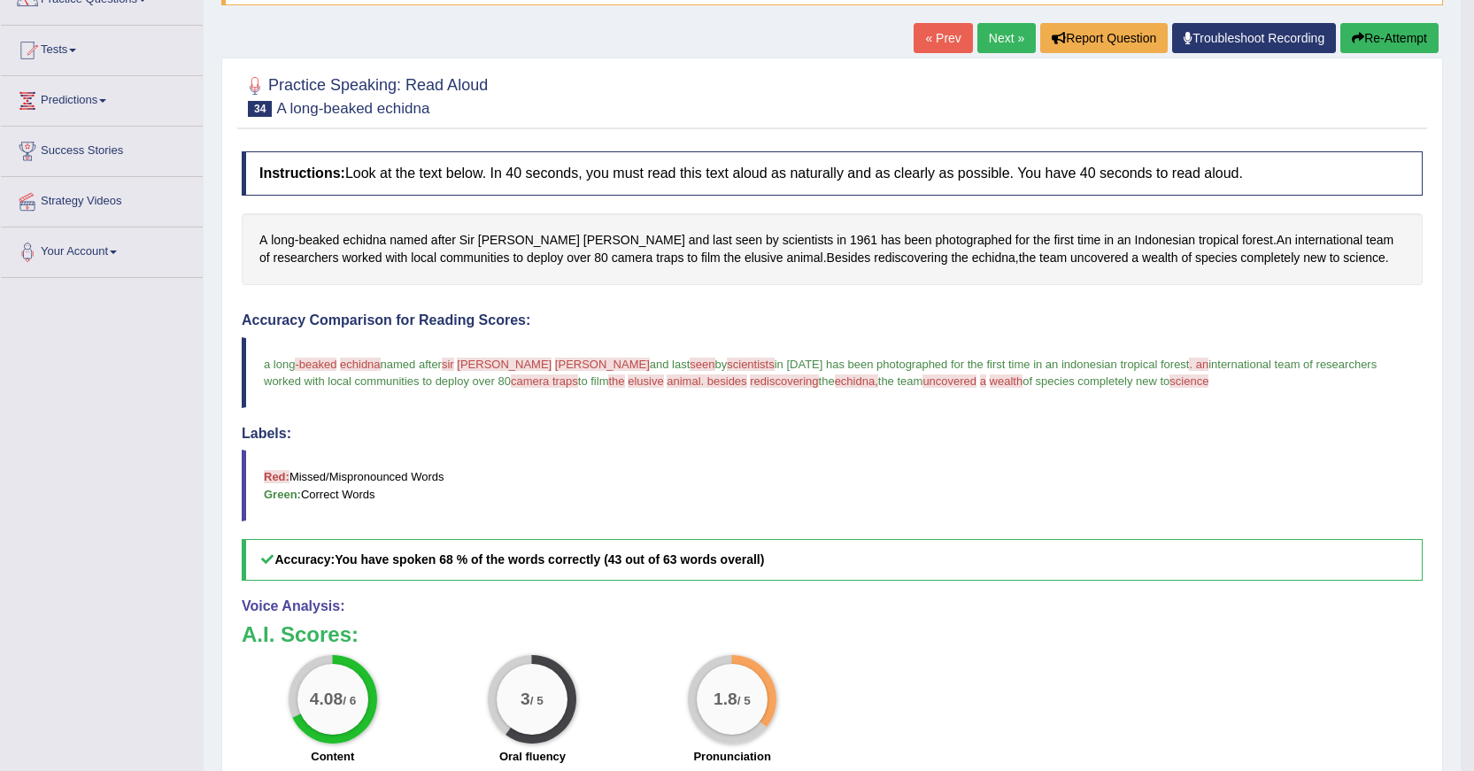
scroll to position [121, 0]
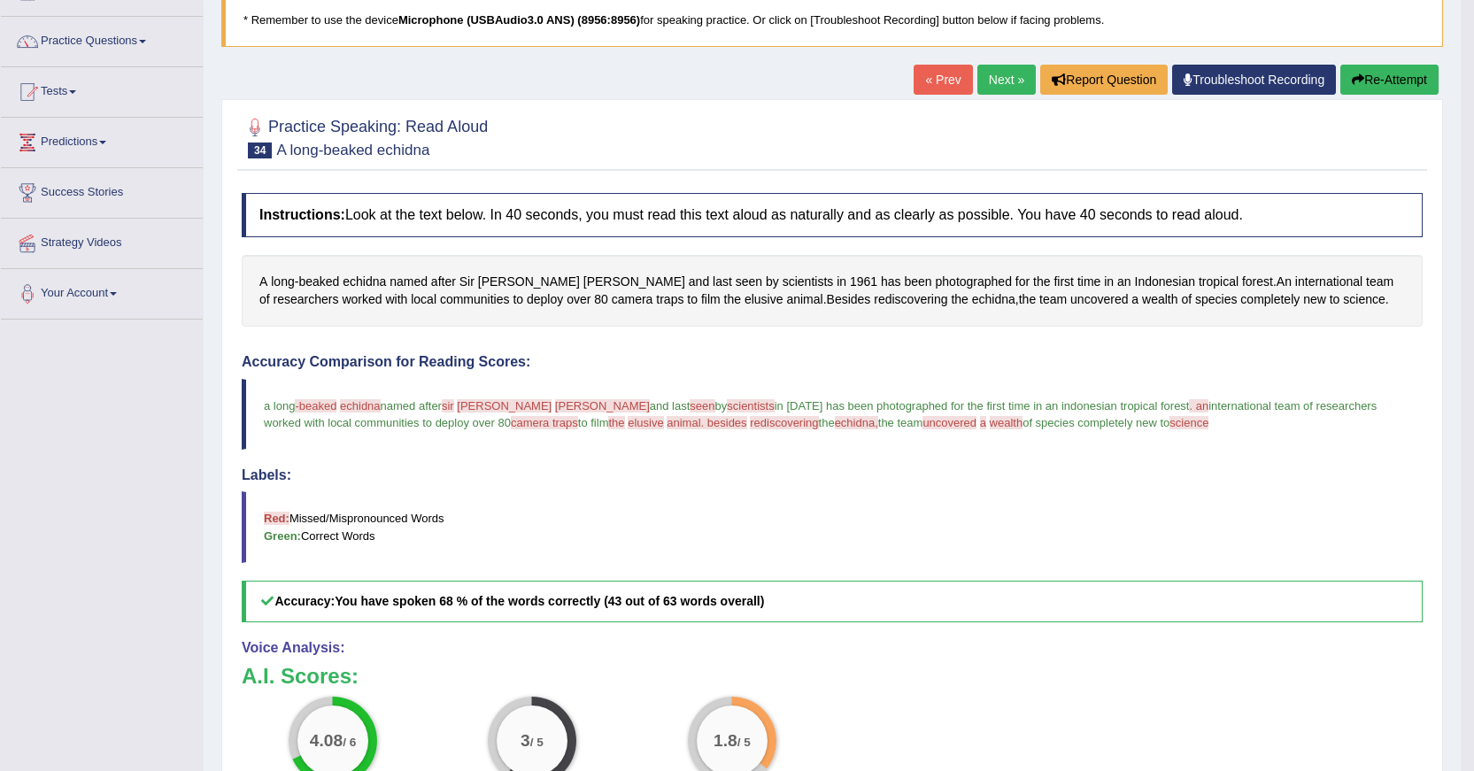
click at [1361, 76] on button "Re-Attempt" at bounding box center [1390, 80] width 98 height 30
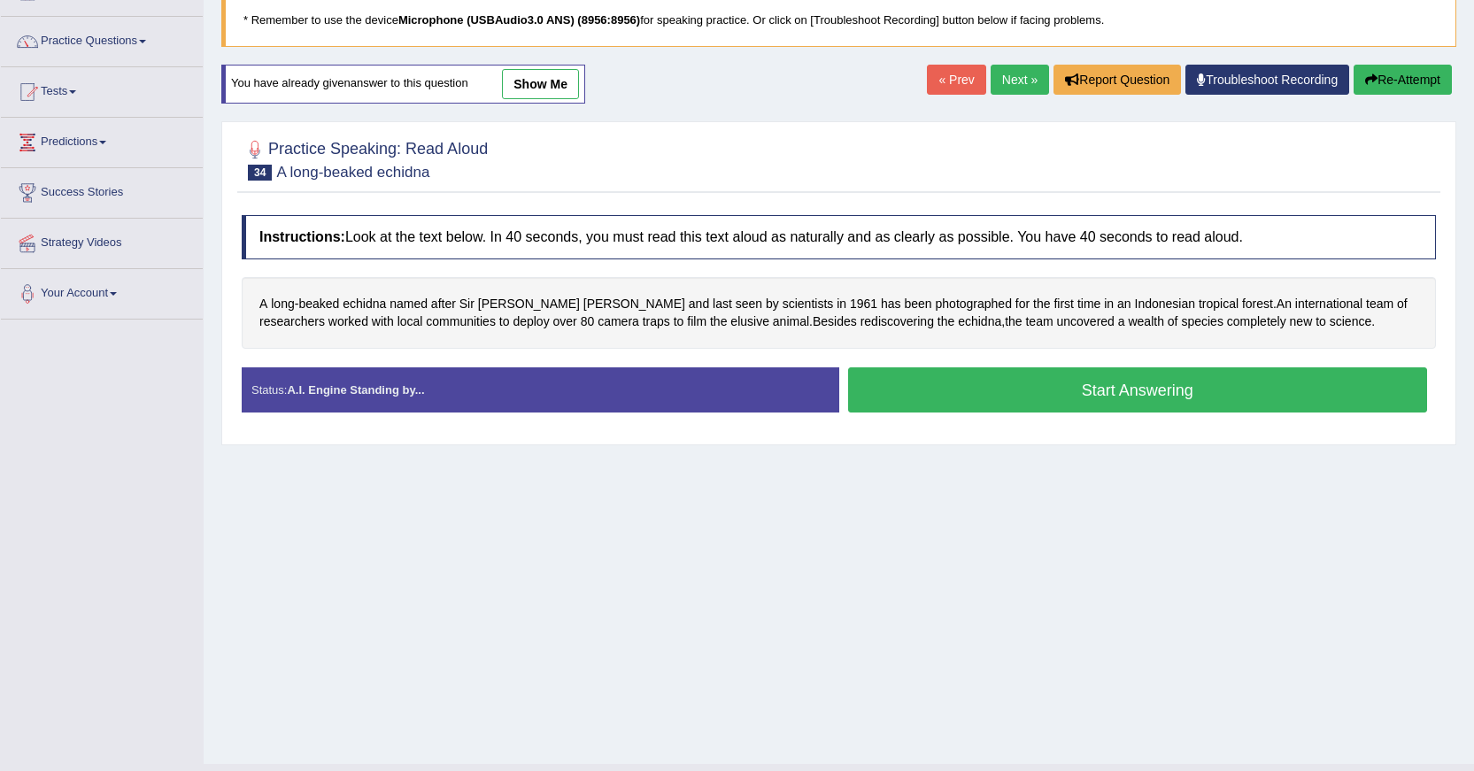
scroll to position [121, 0]
click at [916, 400] on button "Start Answering" at bounding box center [1138, 389] width 580 height 45
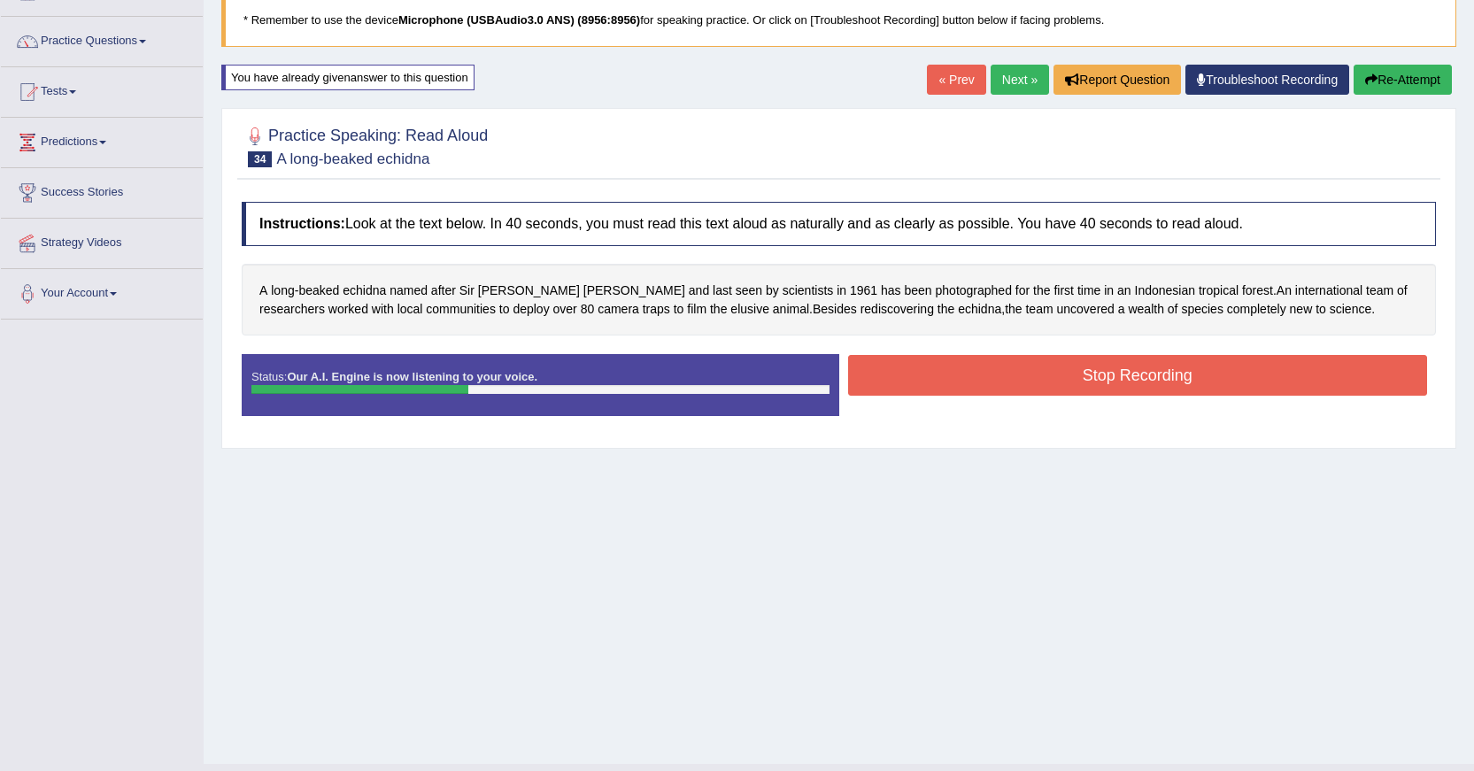
click at [970, 386] on button "Stop Recording" at bounding box center [1138, 375] width 580 height 41
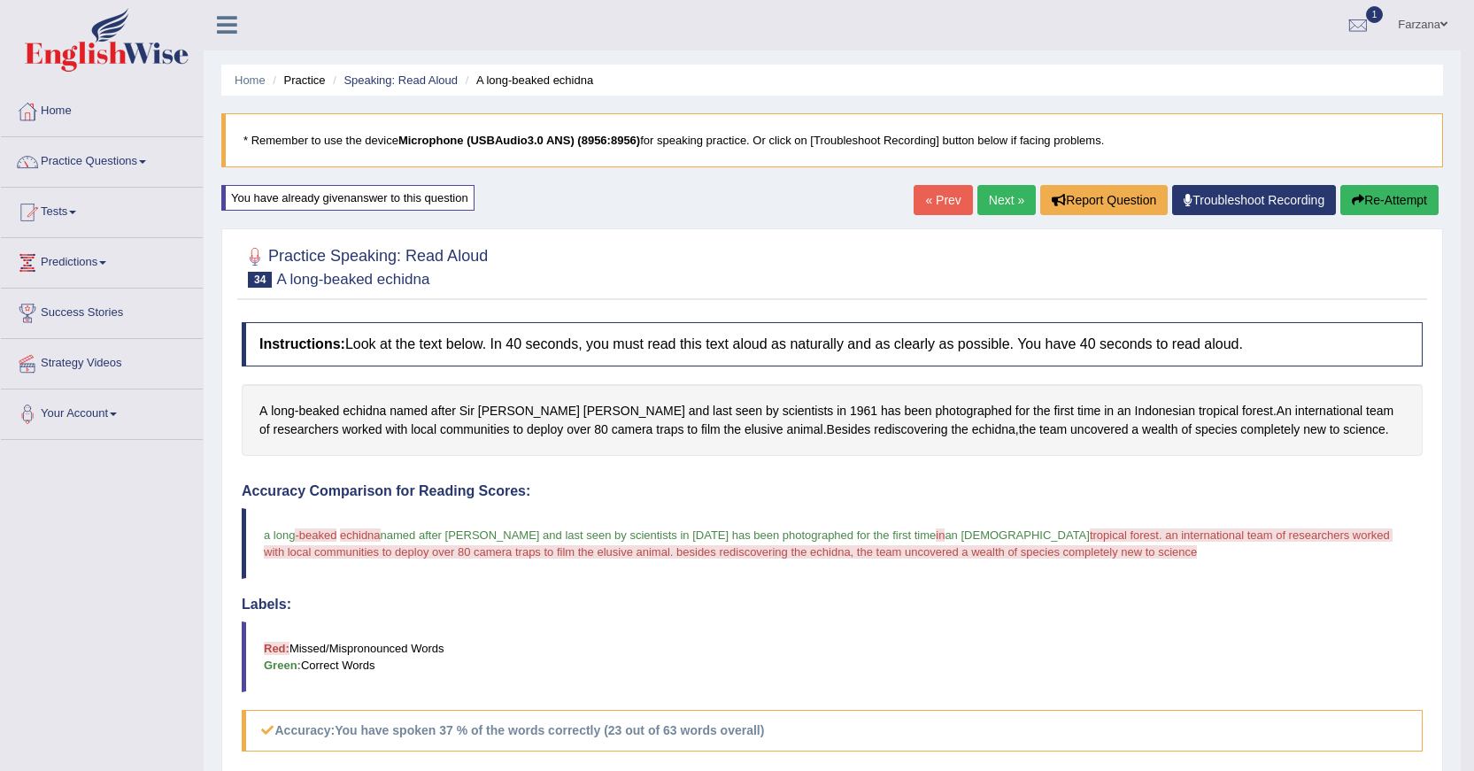
scroll to position [0, 0]
click at [1390, 210] on button "Re-Attempt" at bounding box center [1390, 201] width 98 height 30
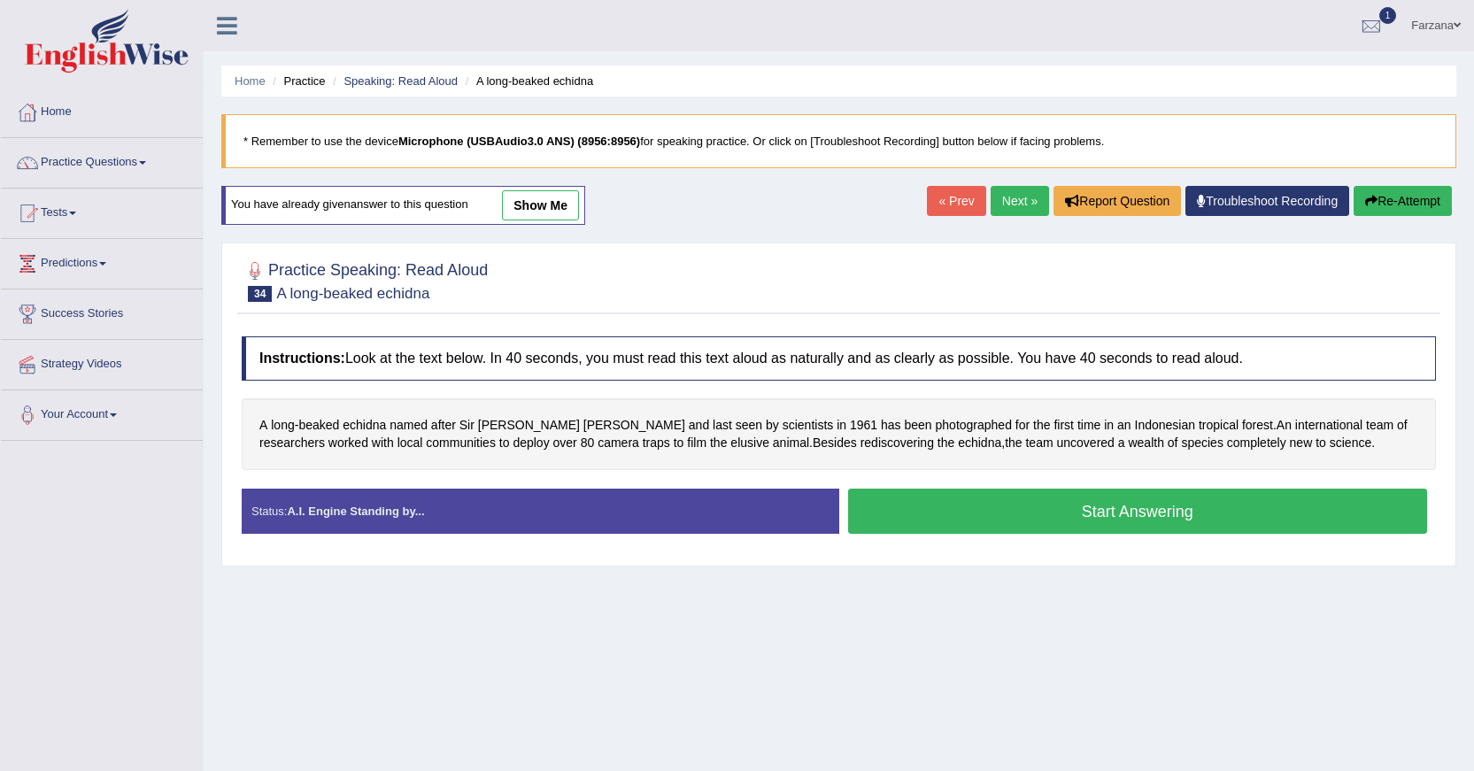
click at [910, 514] on button "Start Answering" at bounding box center [1138, 511] width 580 height 45
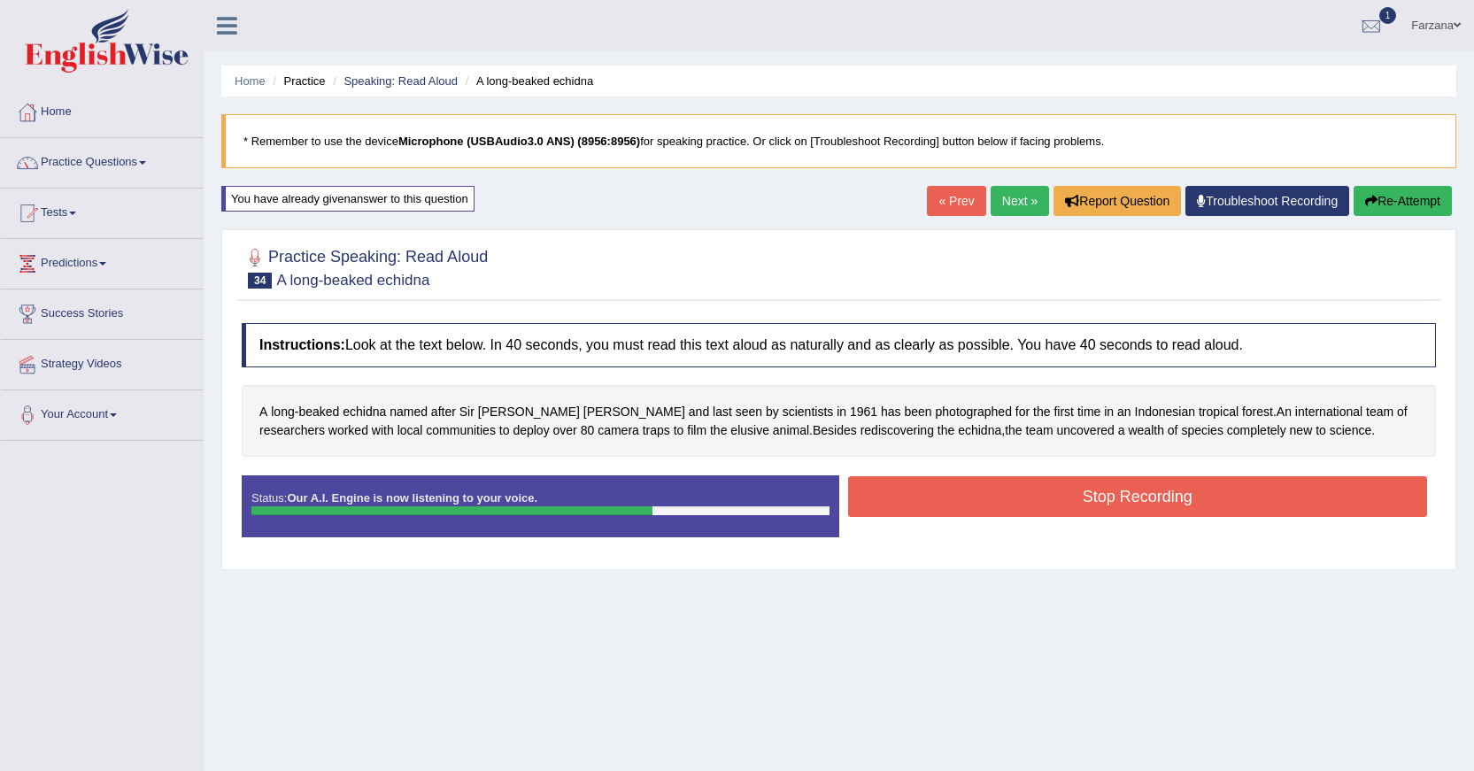
click at [1151, 487] on button "Stop Recording" at bounding box center [1138, 496] width 580 height 41
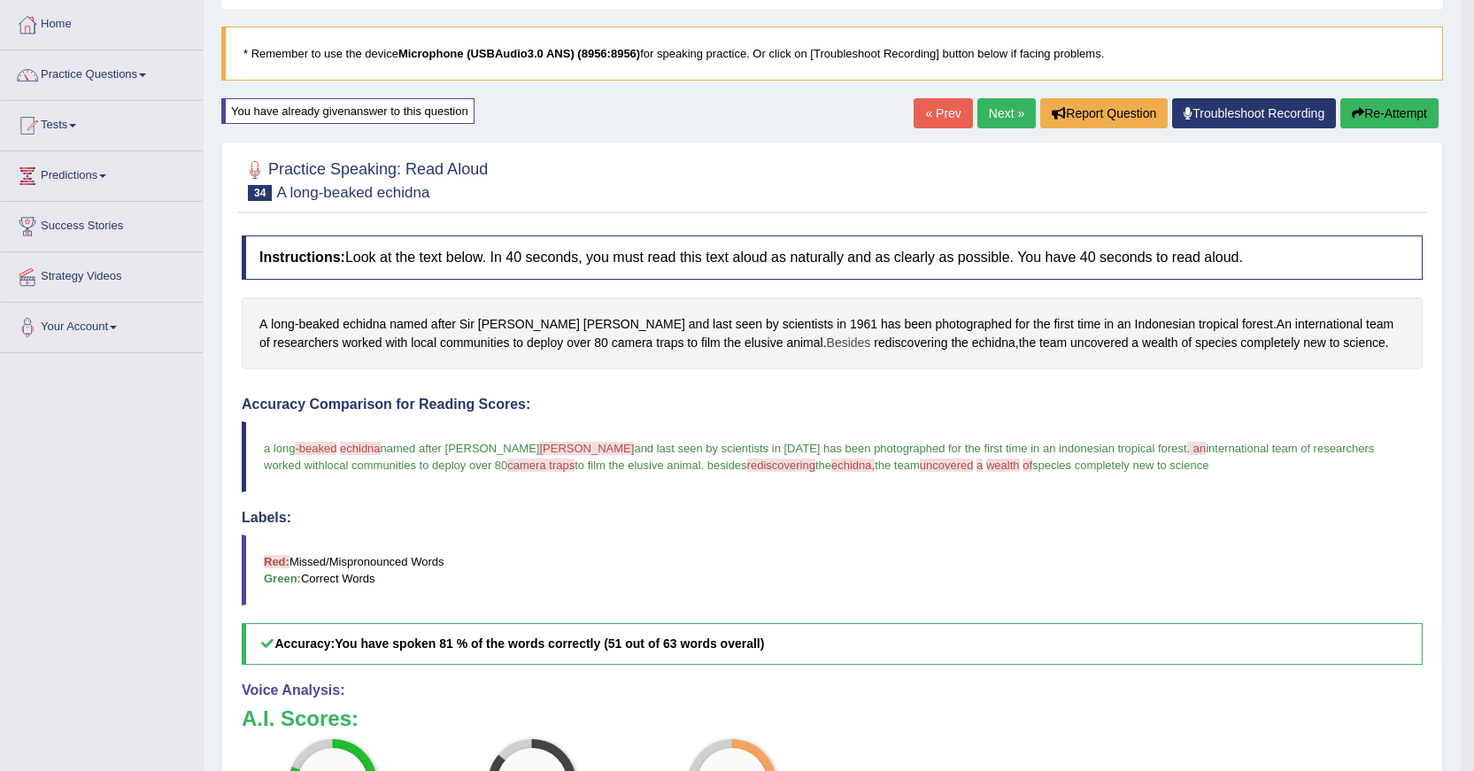
scroll to position [89, 0]
click at [874, 340] on span "rediscovering" at bounding box center [910, 342] width 73 height 19
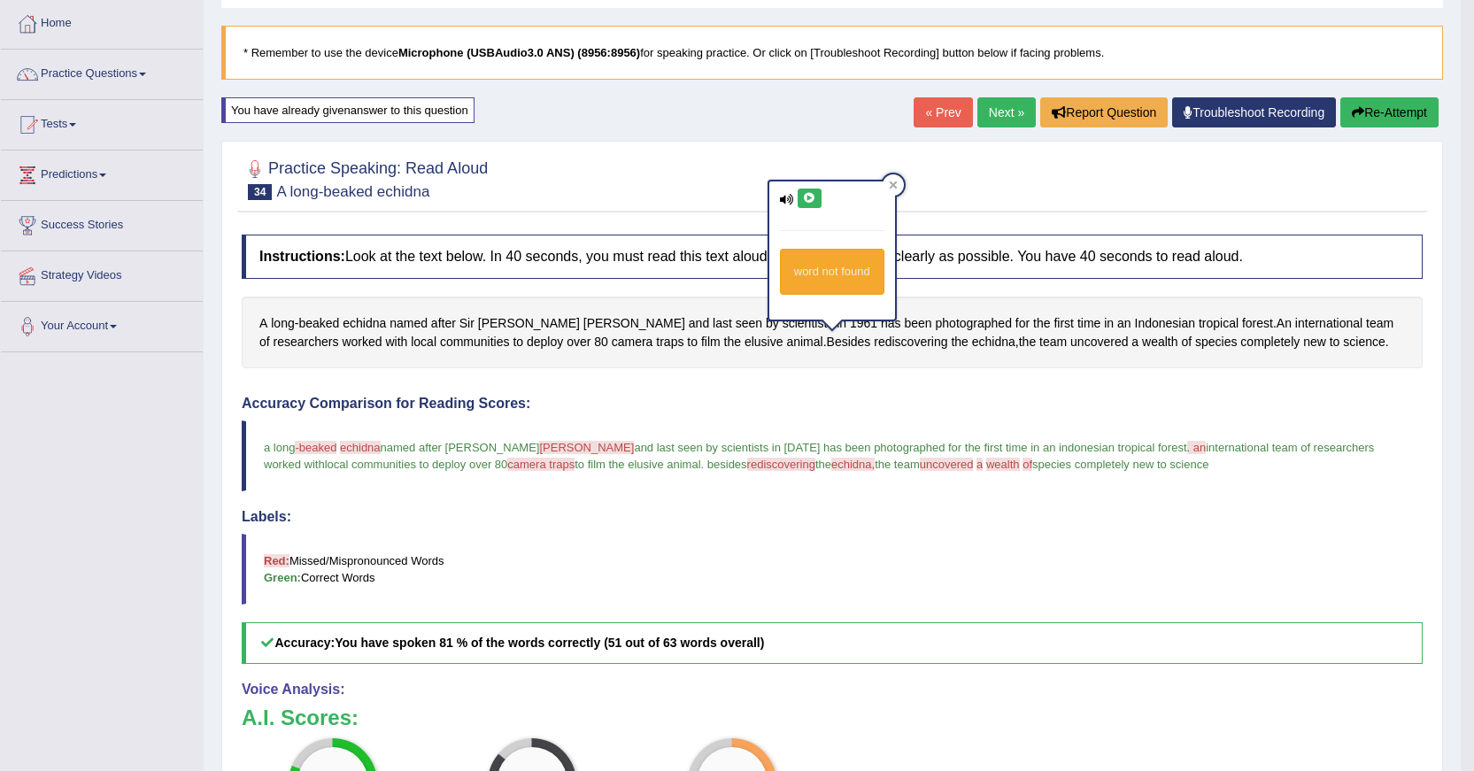
click at [811, 200] on icon at bounding box center [809, 198] width 13 height 11
click at [375, 321] on span "echidna" at bounding box center [364, 323] width 43 height 19
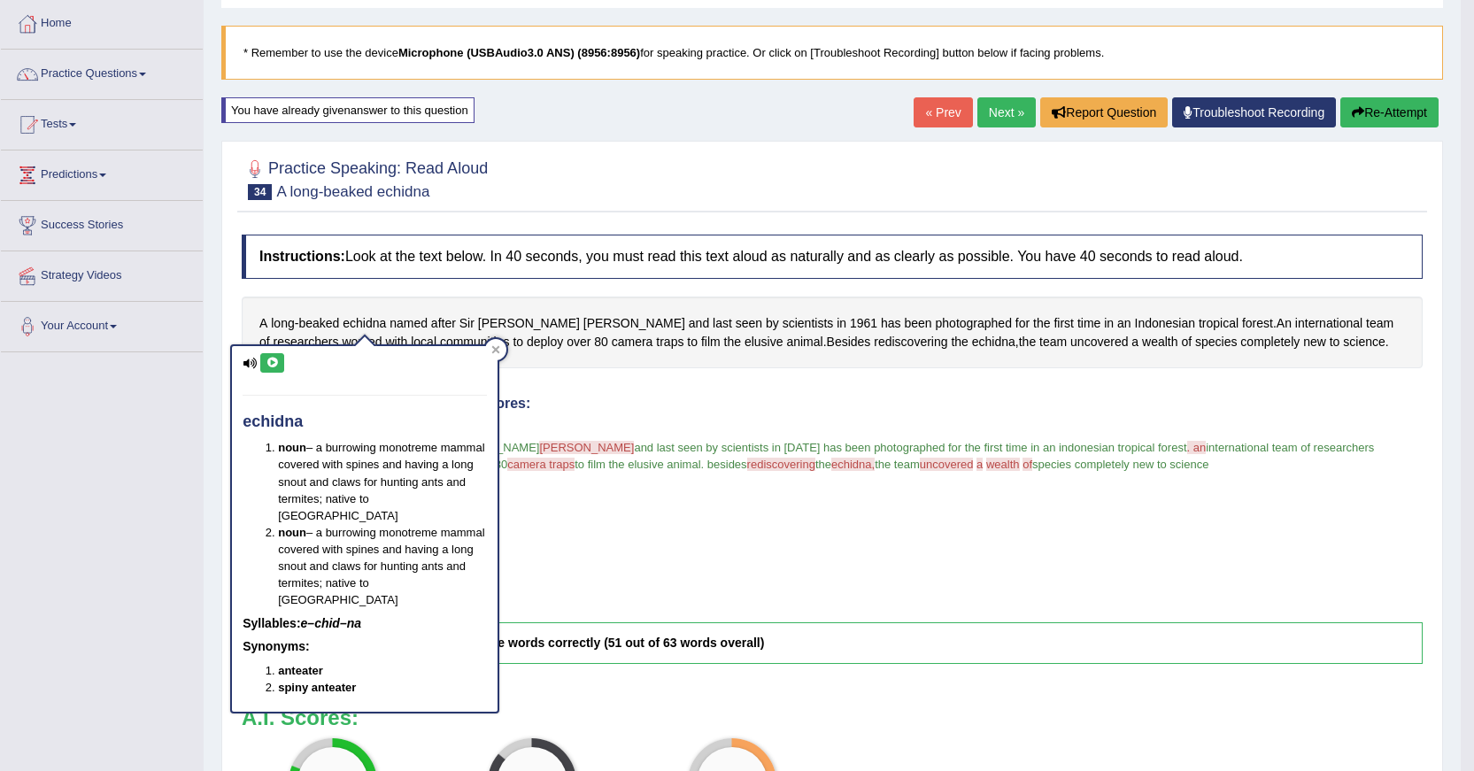
click at [274, 360] on icon at bounding box center [272, 363] width 13 height 11
click at [679, 419] on div "Accuracy Comparison for Reading Scores: a long -beaked echidna beat the kingdom…" at bounding box center [832, 530] width 1181 height 268
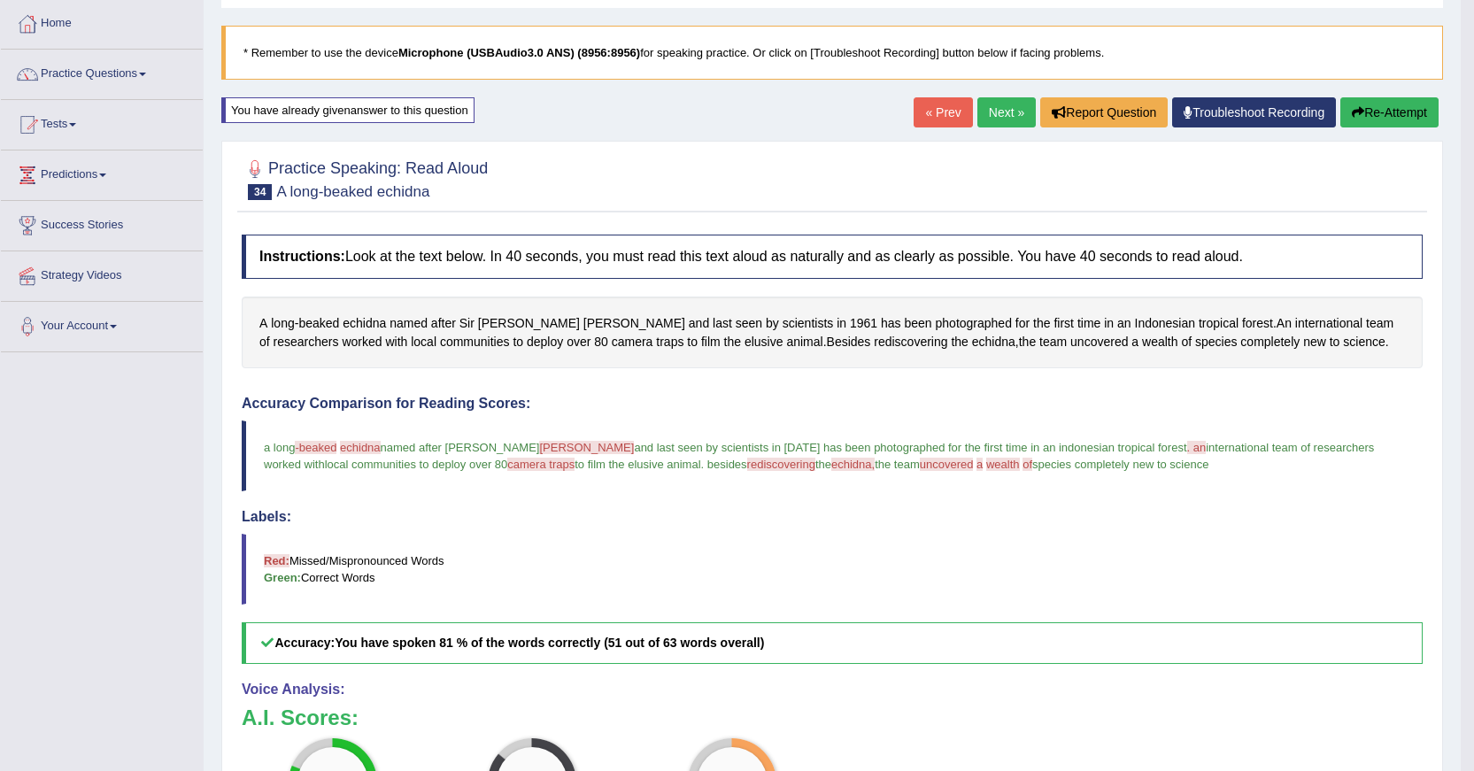
click at [1388, 104] on button "Re-Attempt" at bounding box center [1390, 112] width 98 height 30
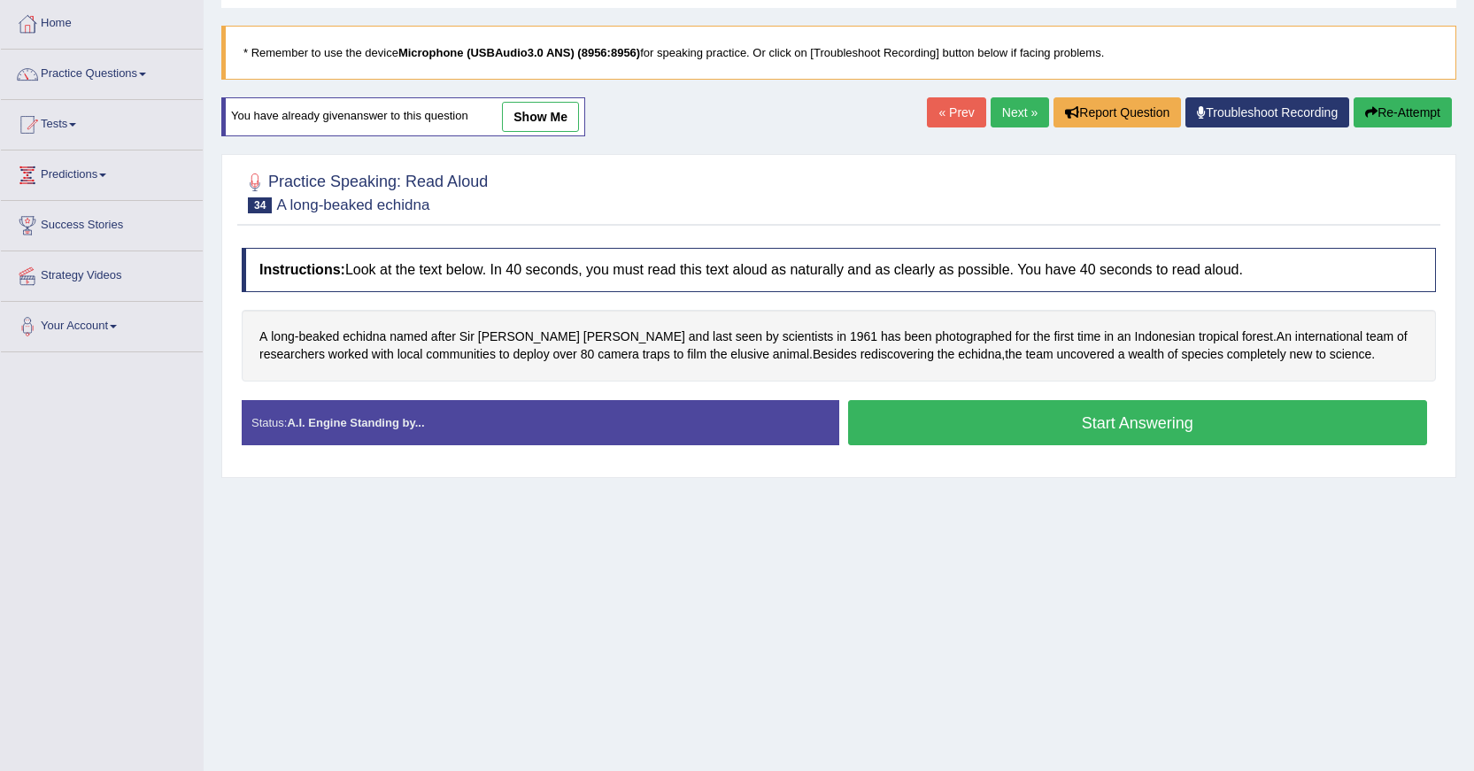
scroll to position [89, 0]
click at [932, 412] on button "Start Answering" at bounding box center [1138, 422] width 580 height 45
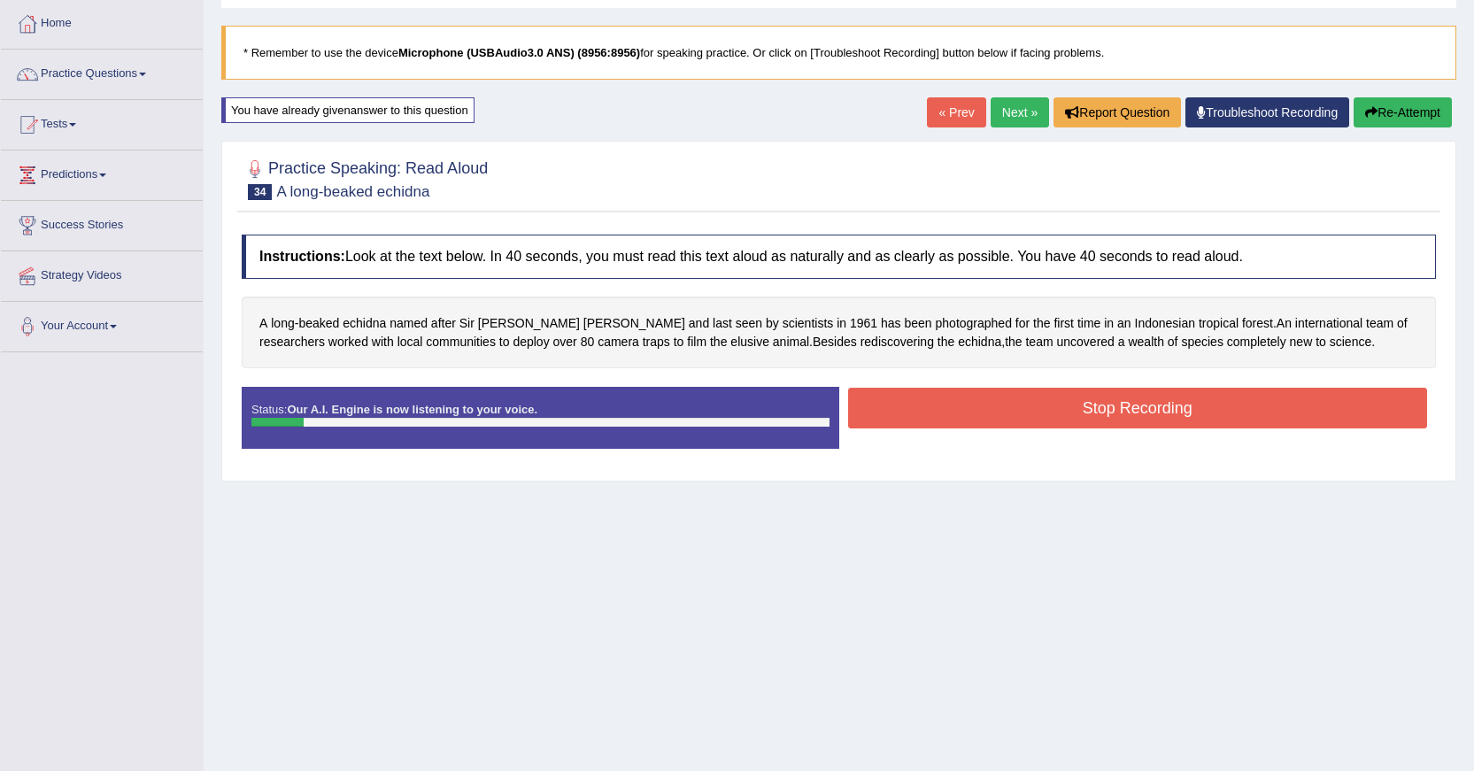
click at [939, 406] on button "Stop Recording" at bounding box center [1138, 408] width 580 height 41
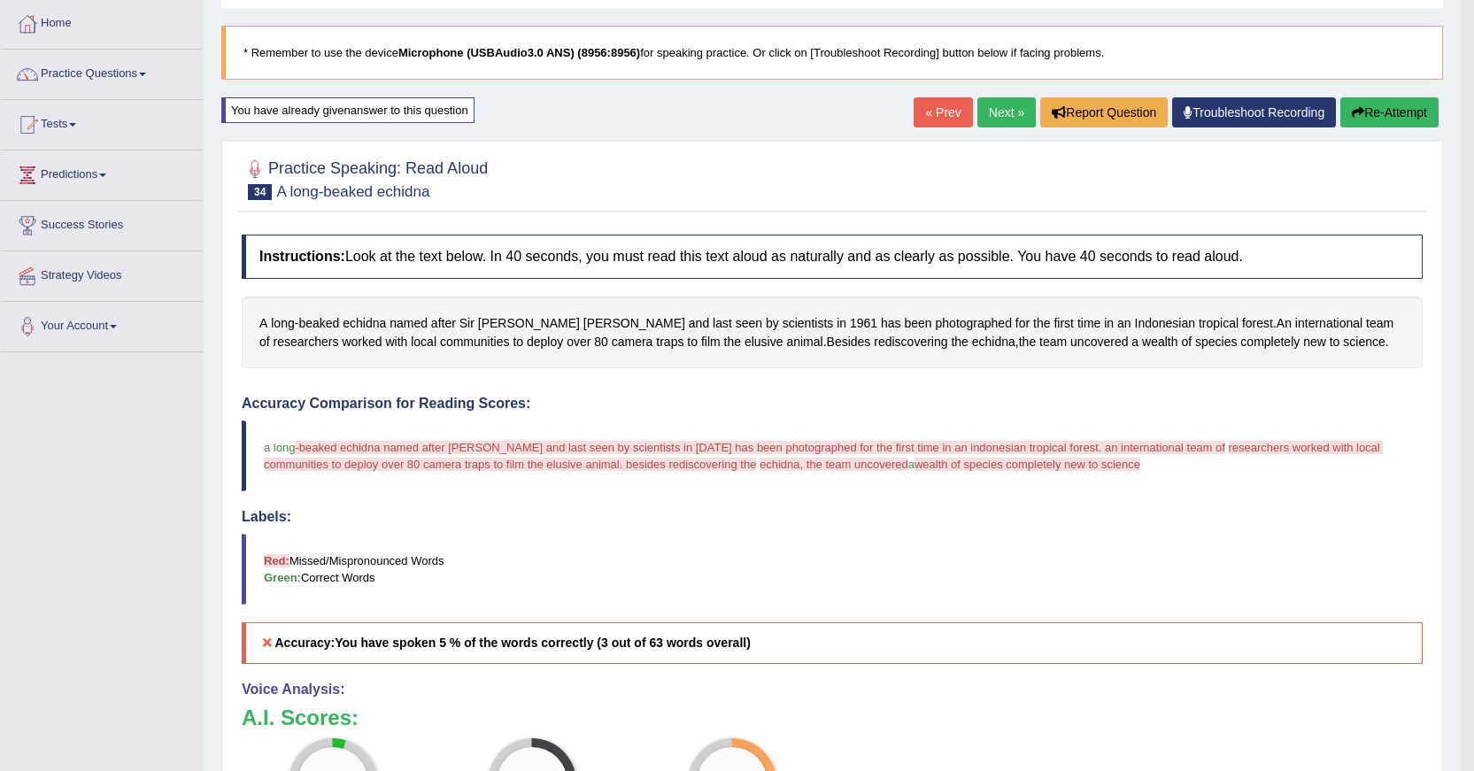
click at [1389, 111] on button "Re-Attempt" at bounding box center [1390, 112] width 98 height 30
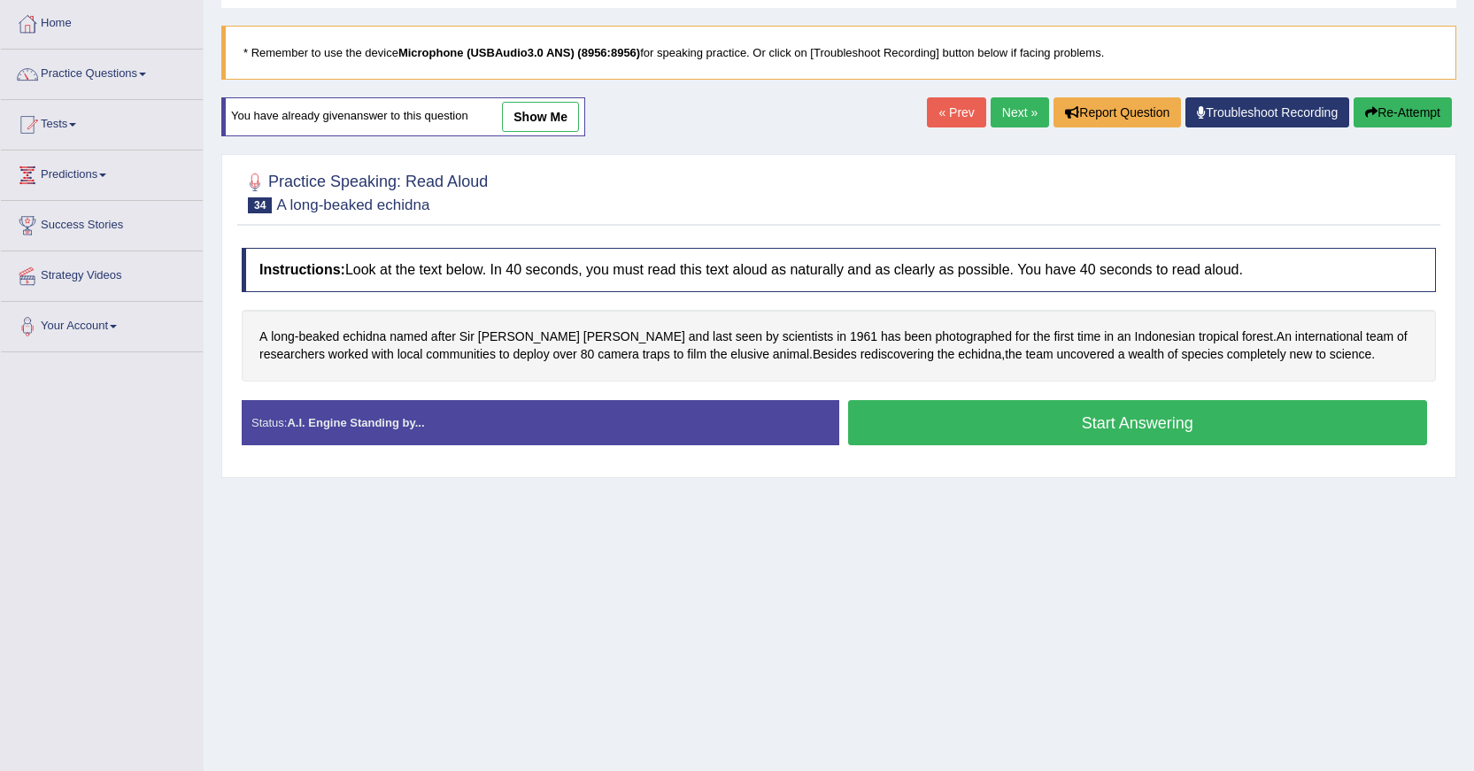
click at [929, 416] on button "Start Answering" at bounding box center [1138, 422] width 580 height 45
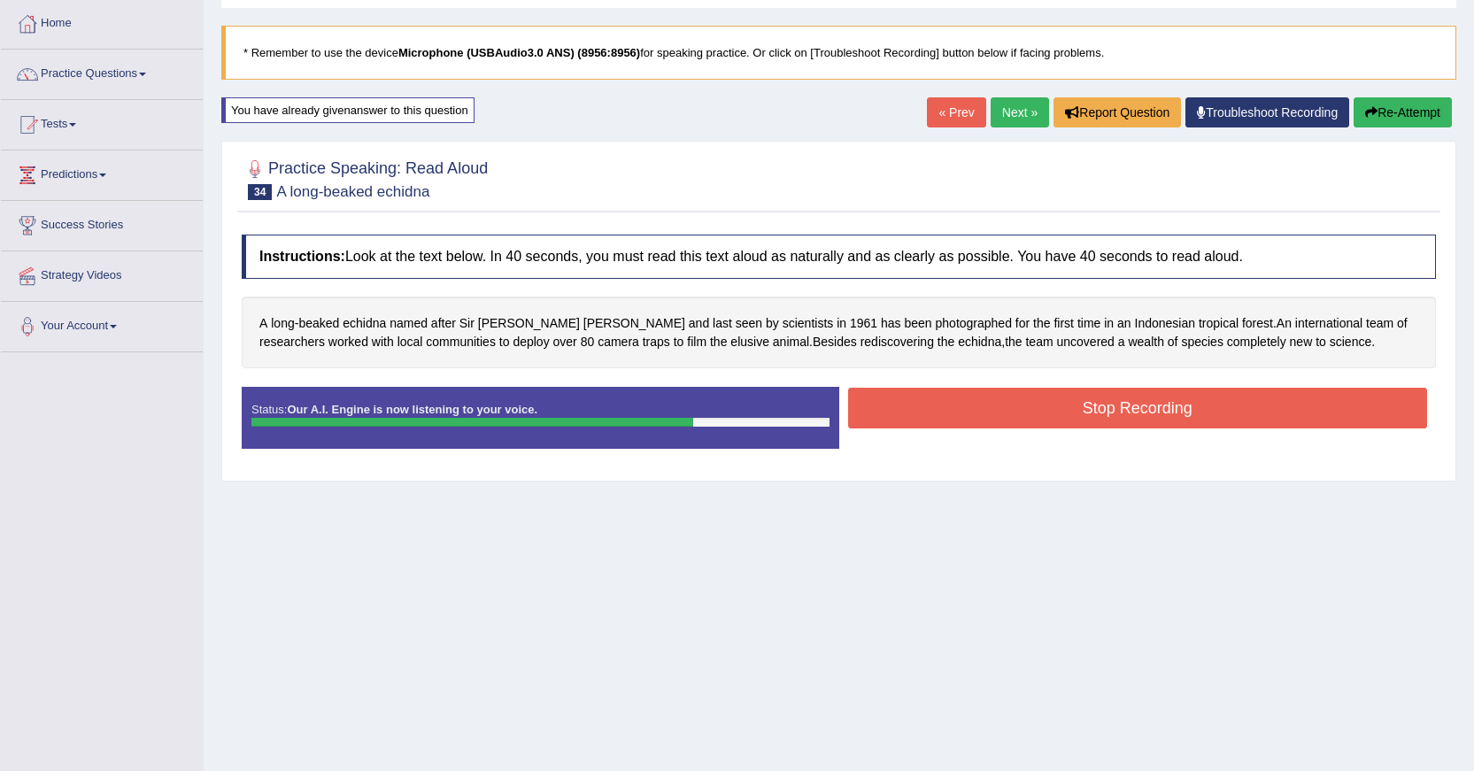
click at [959, 416] on button "Stop Recording" at bounding box center [1138, 408] width 580 height 41
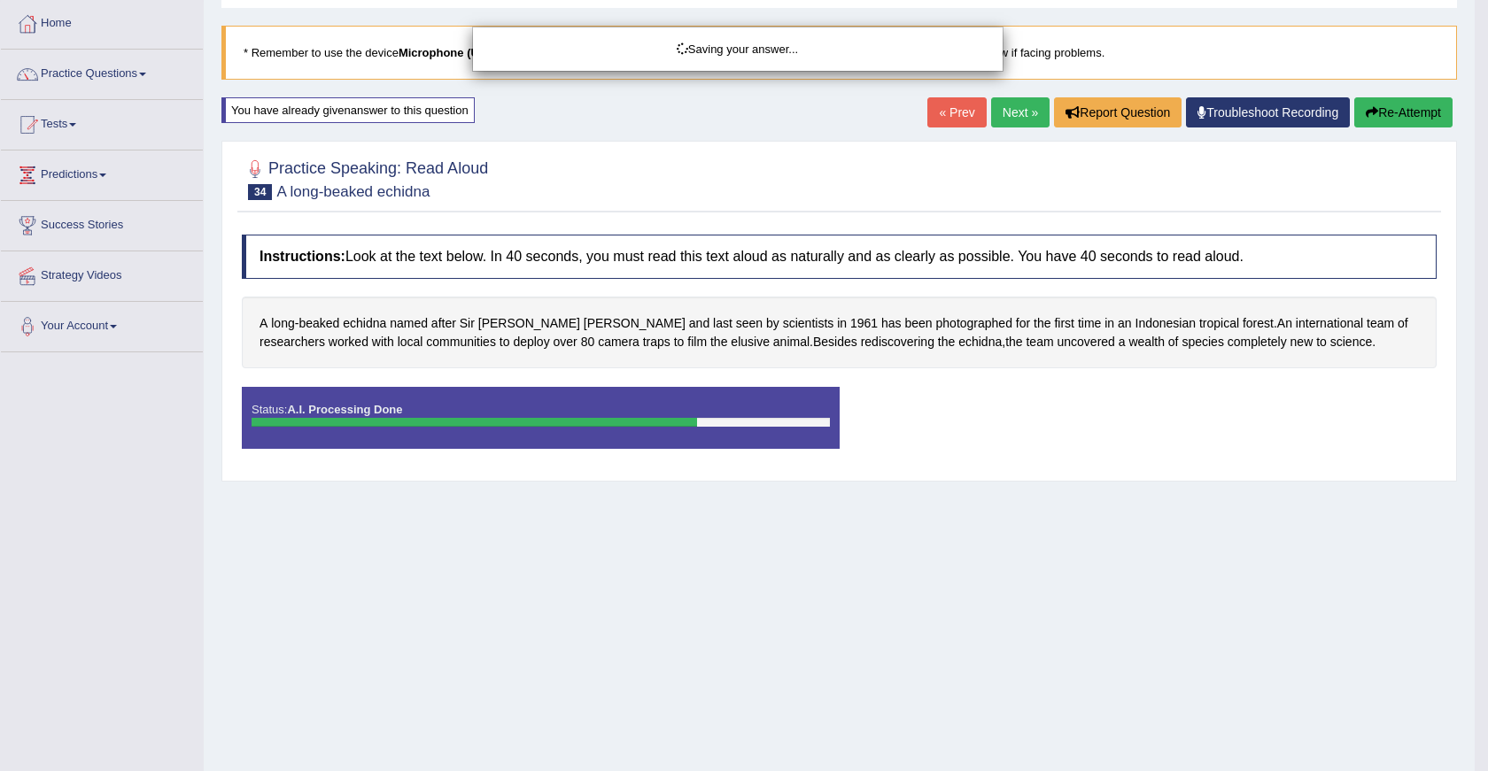
click at [1138, 346] on div "Saving your answer..." at bounding box center [744, 385] width 1488 height 771
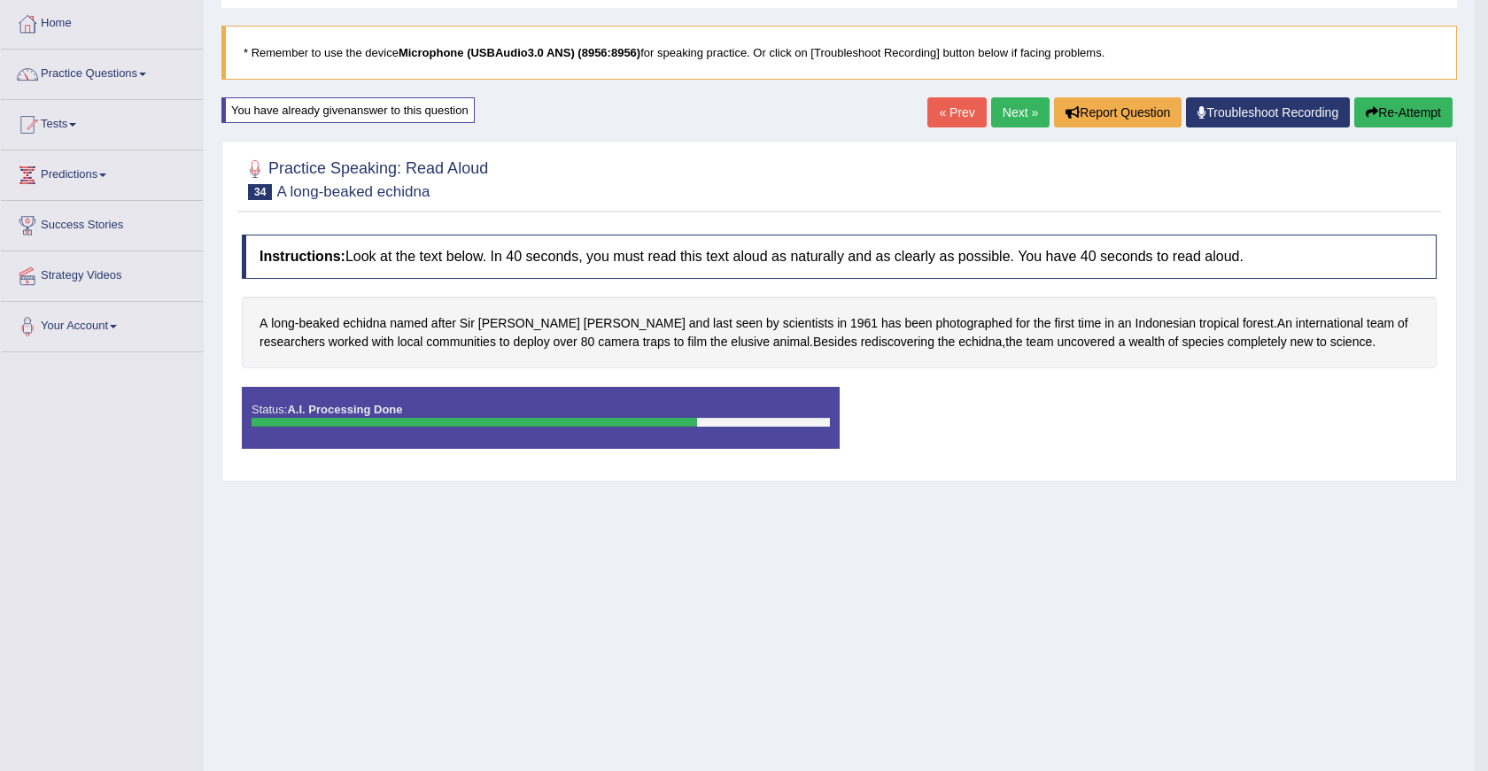
click at [1138, 343] on div "Saving your answer..." at bounding box center [744, 385] width 1488 height 771
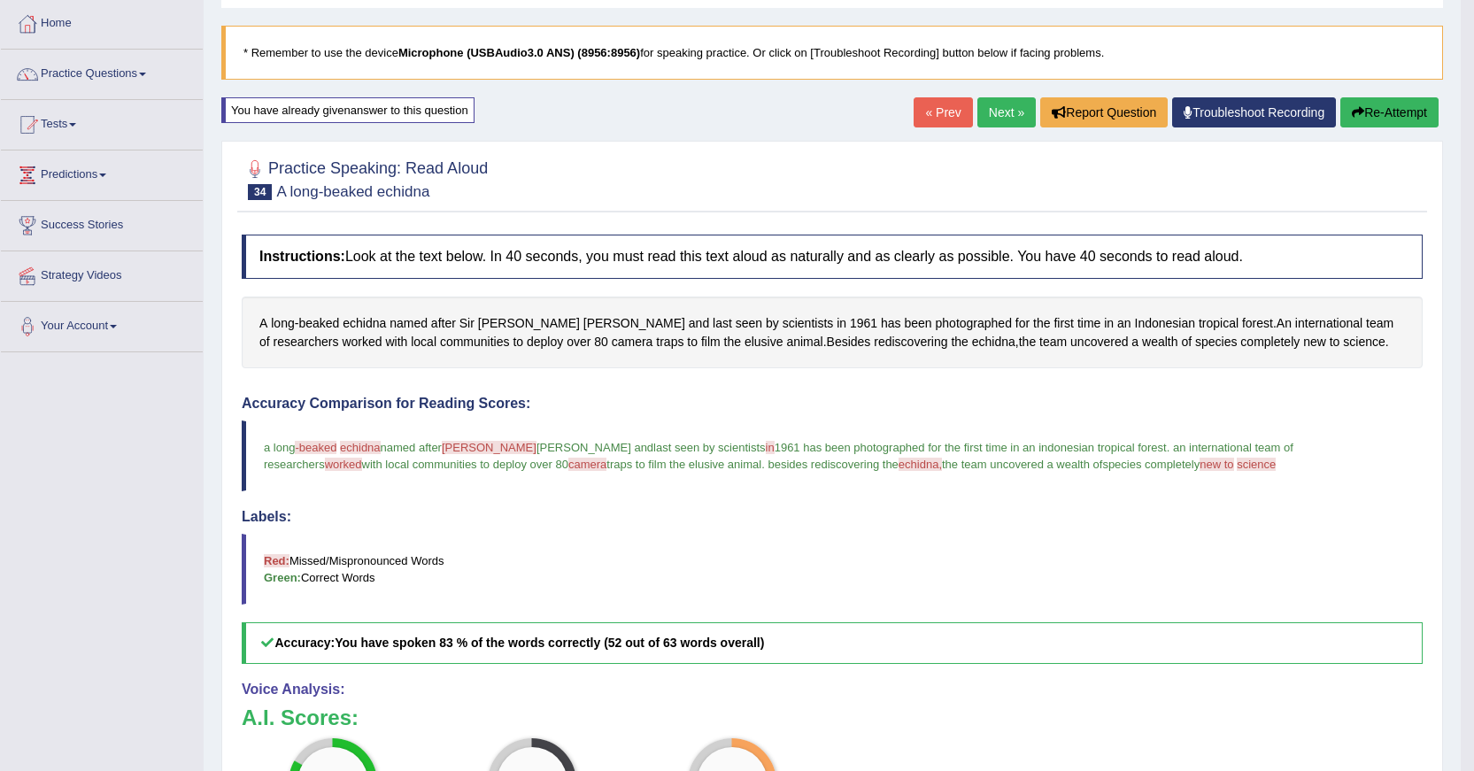
click at [1195, 337] on span "species" at bounding box center [1216, 342] width 42 height 19
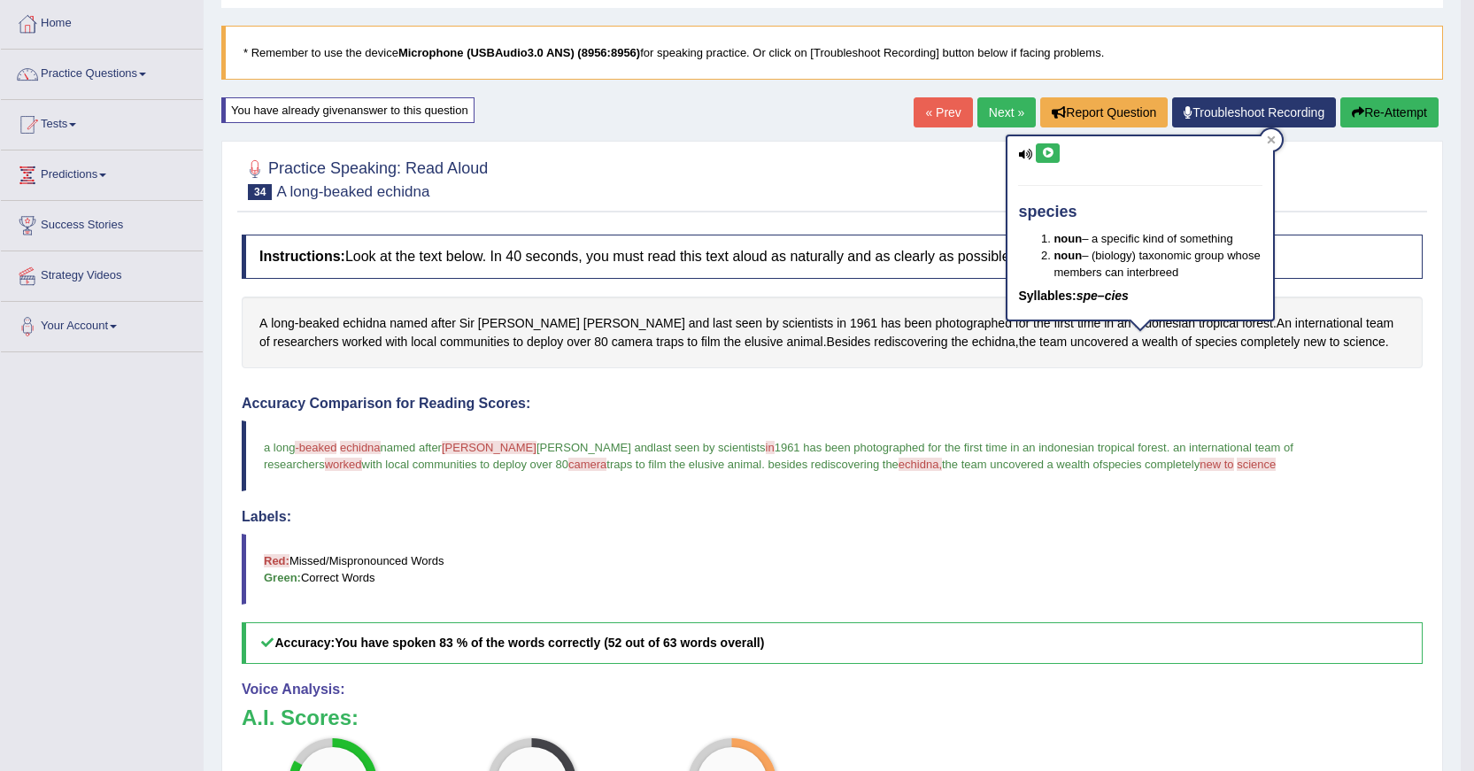
click at [1053, 156] on icon at bounding box center [1047, 153] width 13 height 11
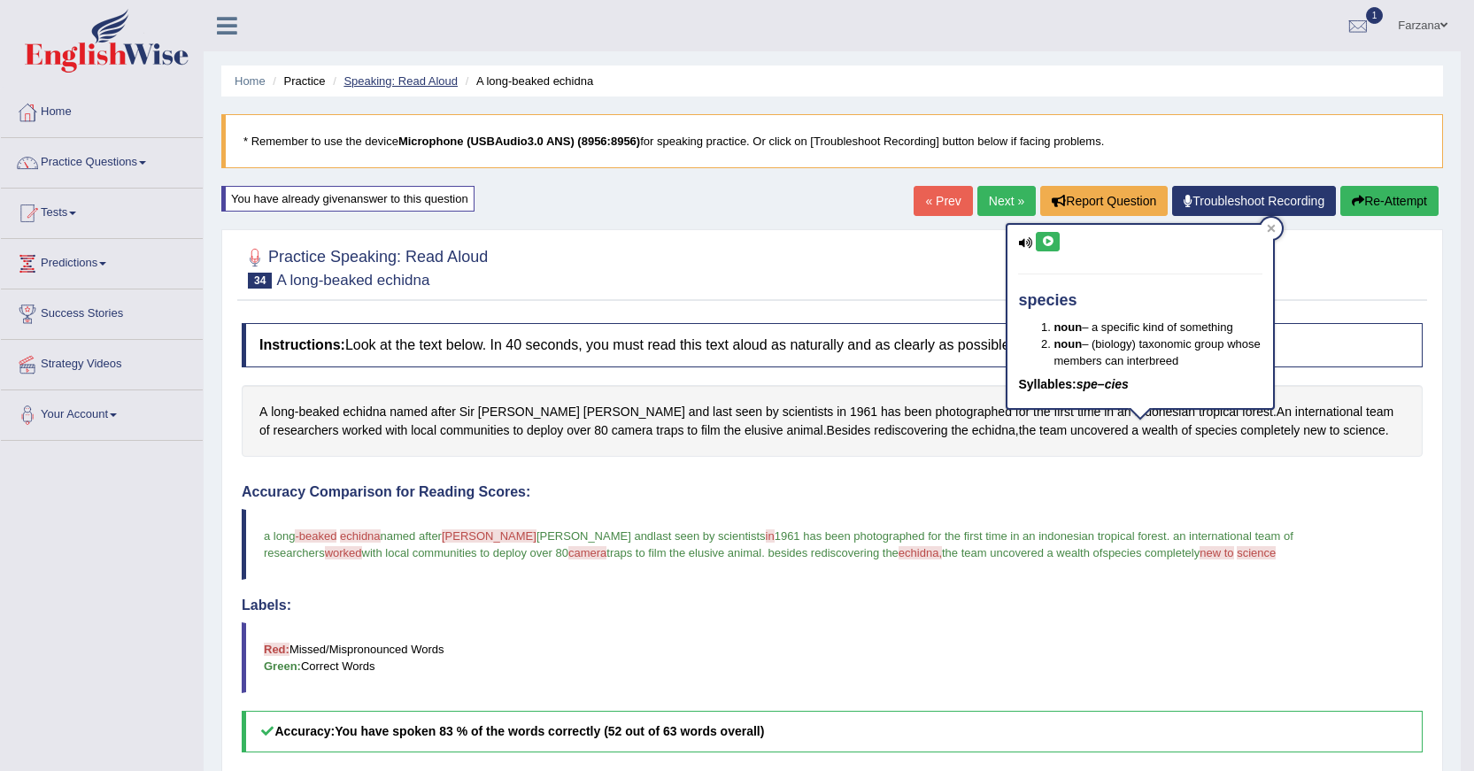
click at [412, 81] on link "Speaking: Read Aloud" at bounding box center [401, 80] width 114 height 13
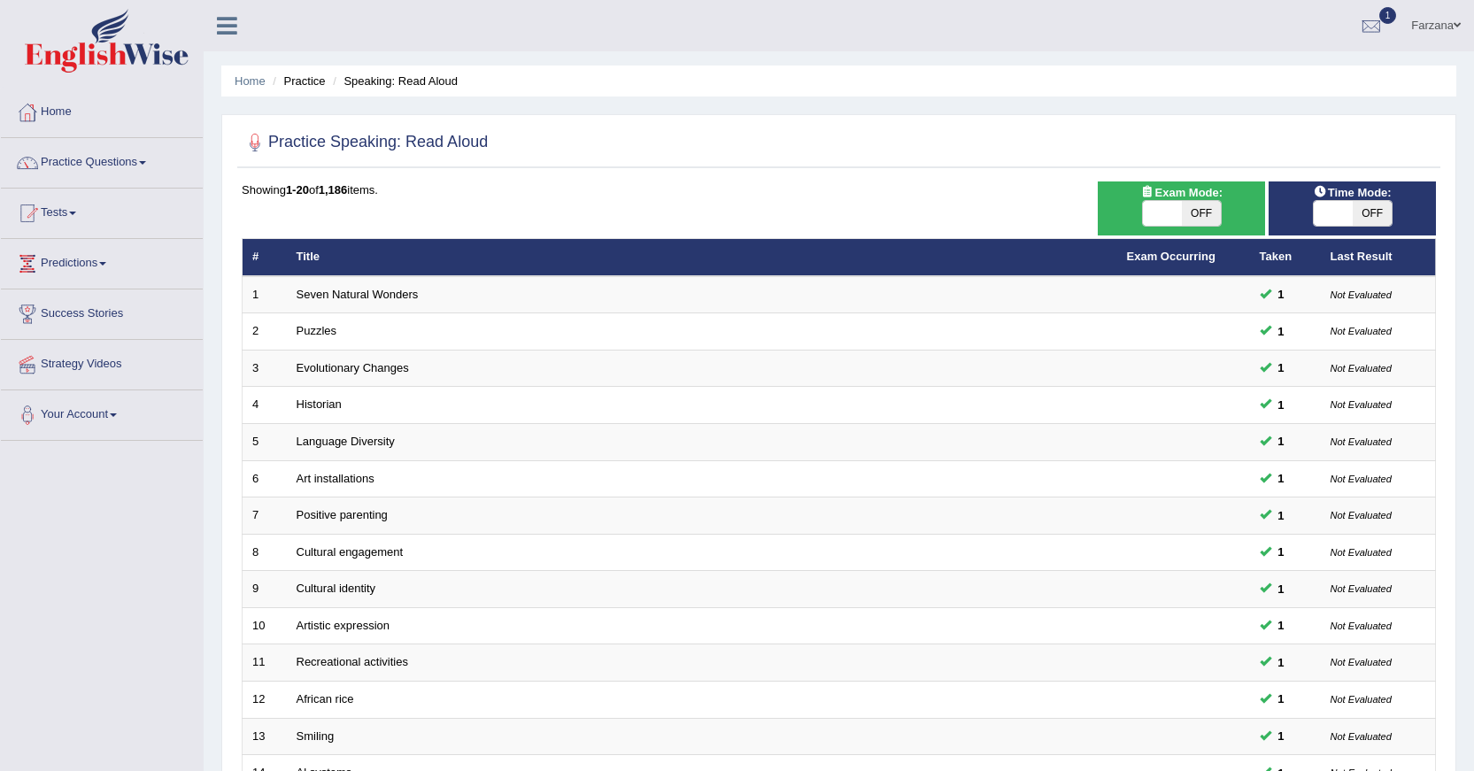
scroll to position [401, 0]
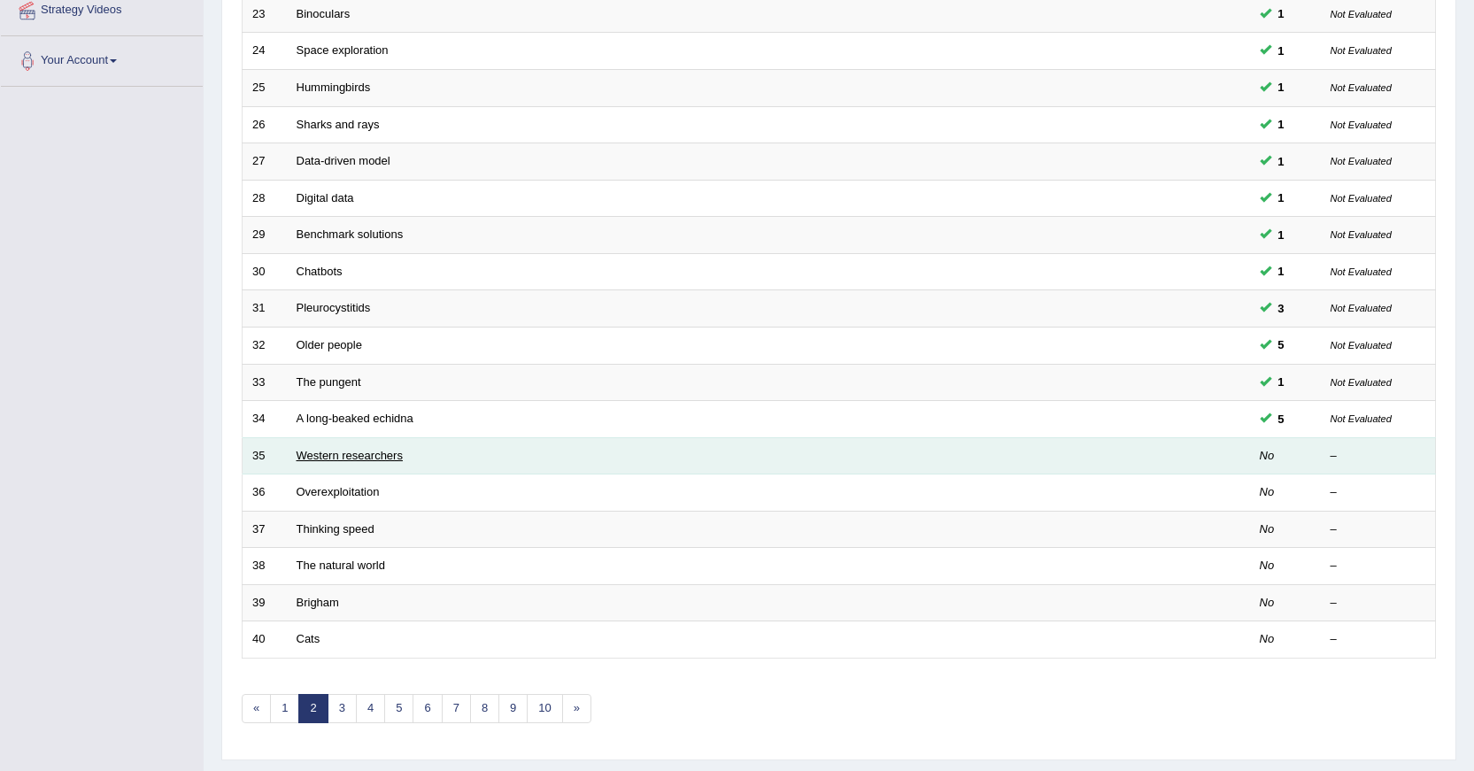
click at [379, 457] on link "Western researchers" at bounding box center [350, 455] width 106 height 13
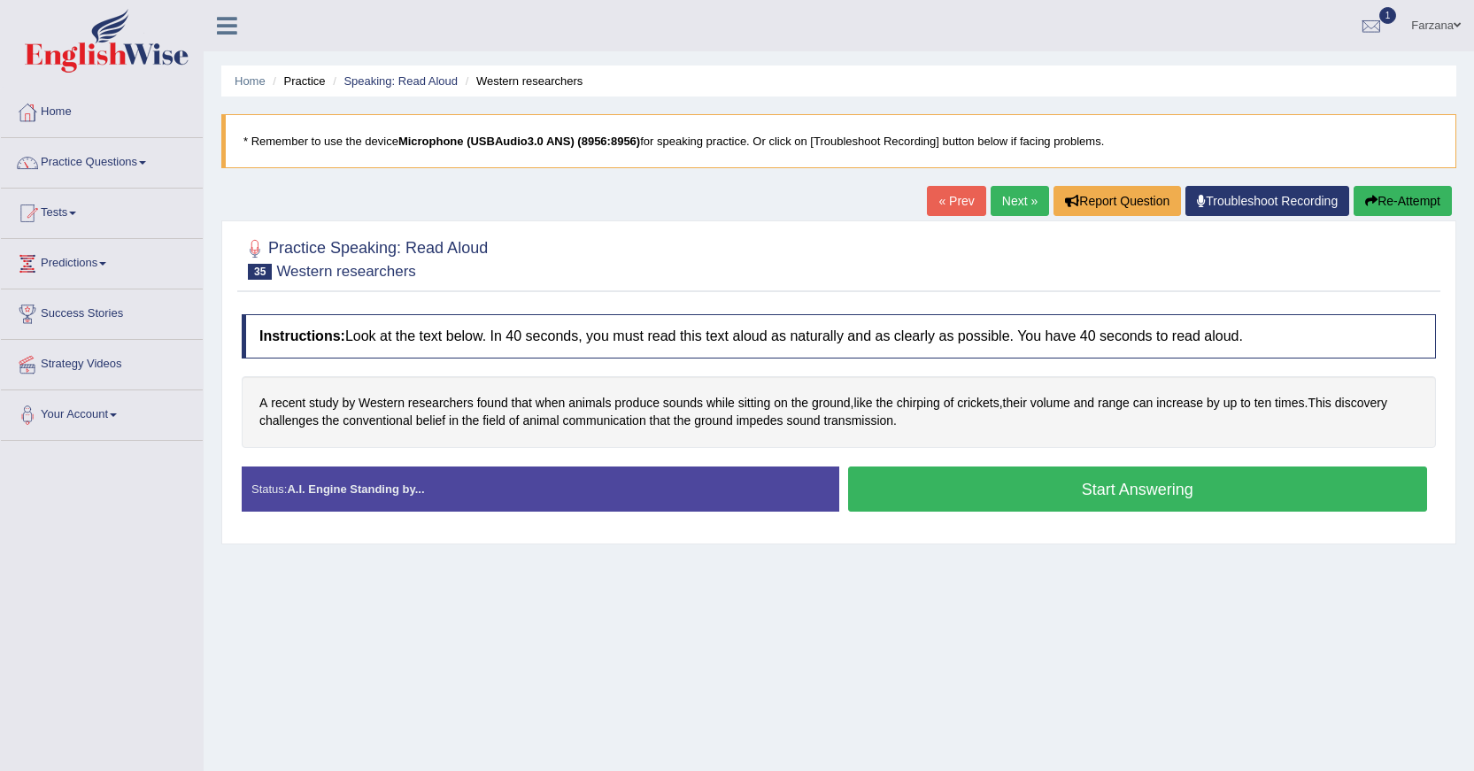
click at [873, 499] on button "Start Answering" at bounding box center [1138, 489] width 580 height 45
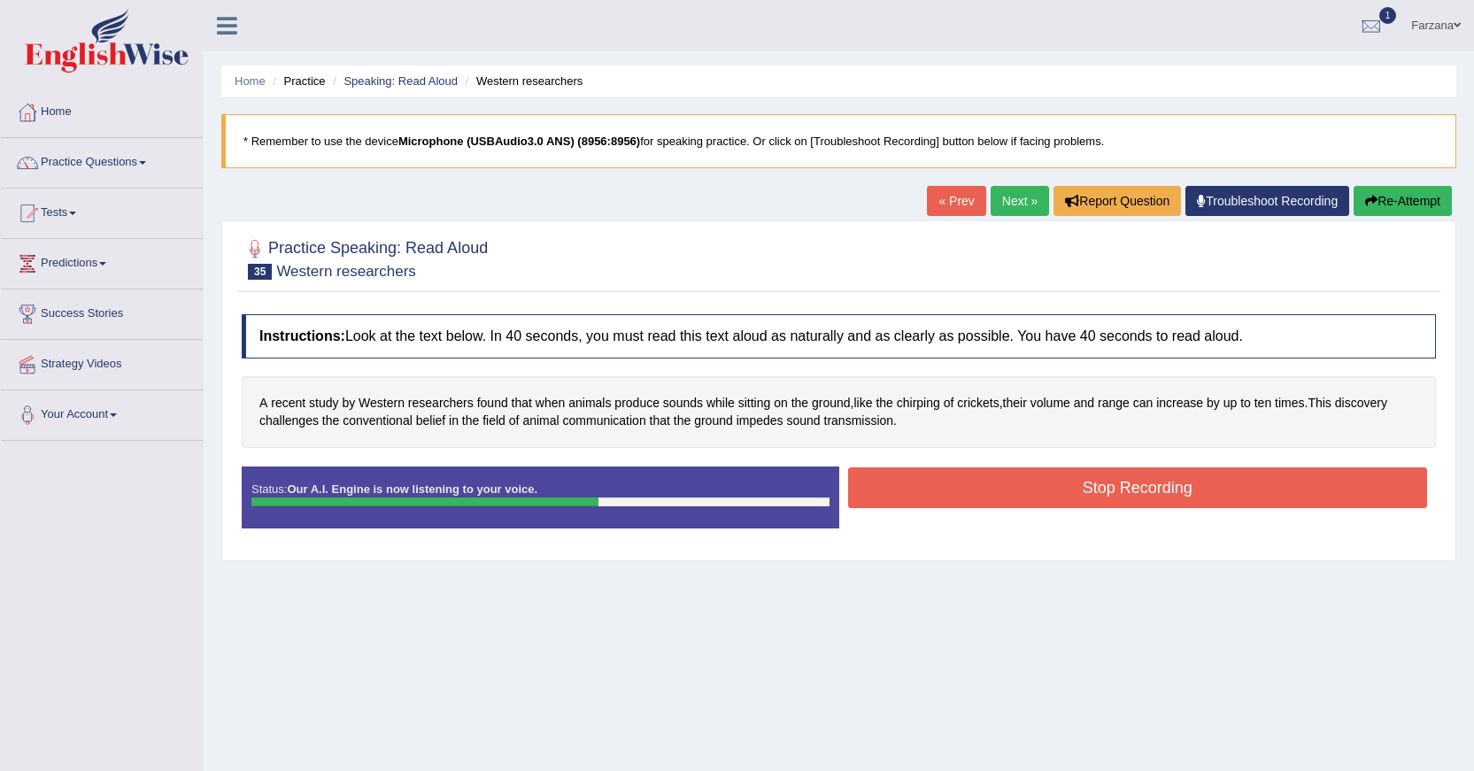
click at [985, 491] on button "Stop Recording" at bounding box center [1138, 488] width 580 height 41
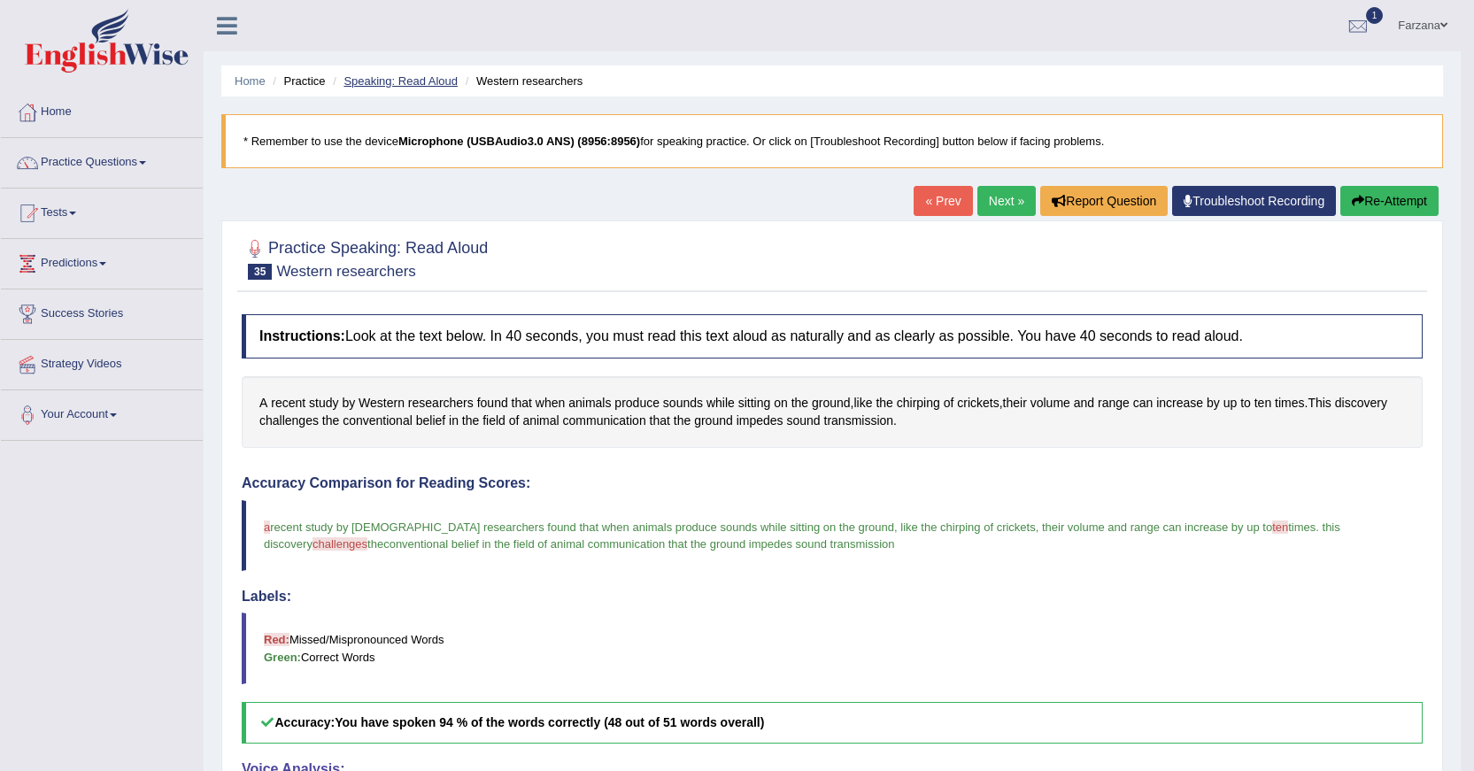
click at [388, 80] on link "Speaking: Read Aloud" at bounding box center [401, 80] width 114 height 13
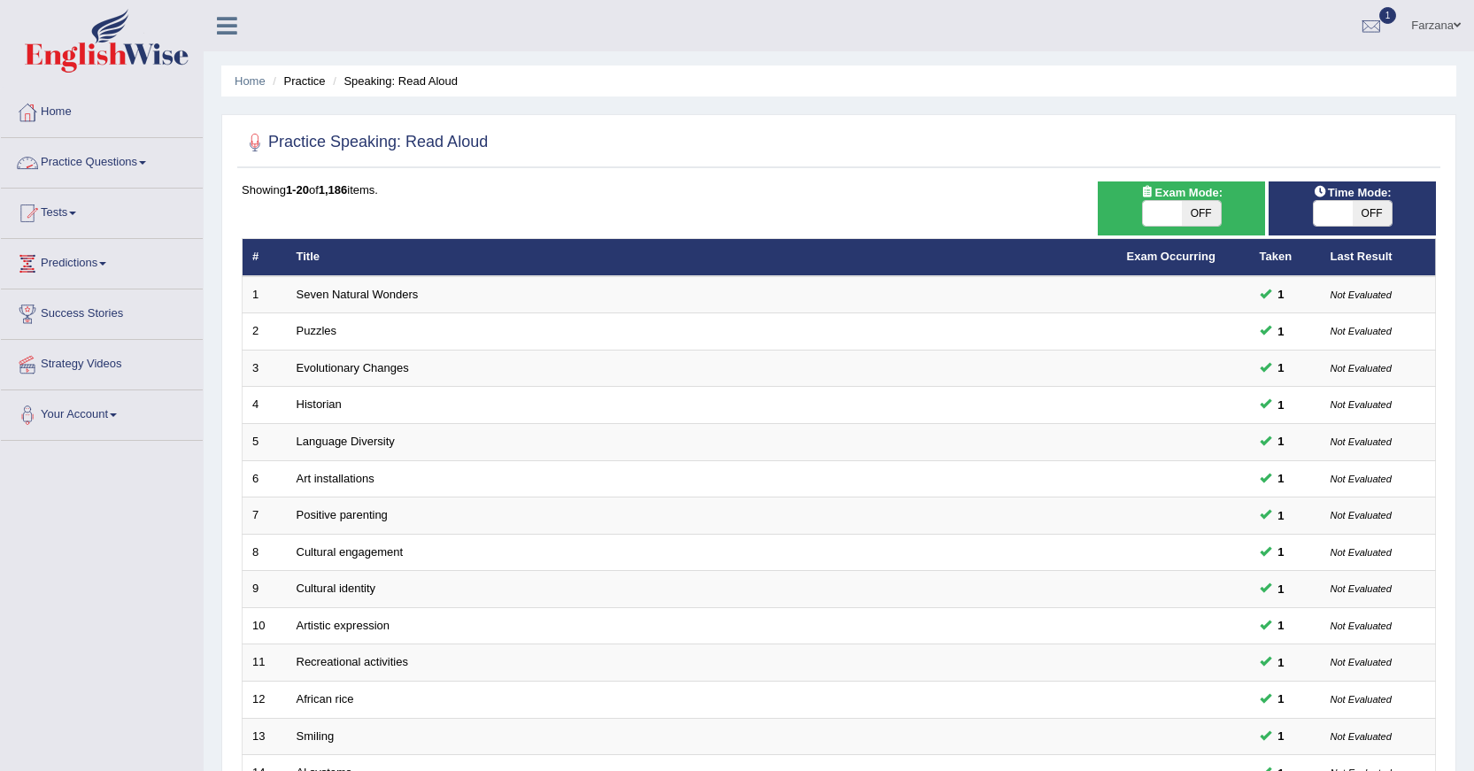
click at [140, 159] on link "Practice Questions" at bounding box center [102, 160] width 202 height 44
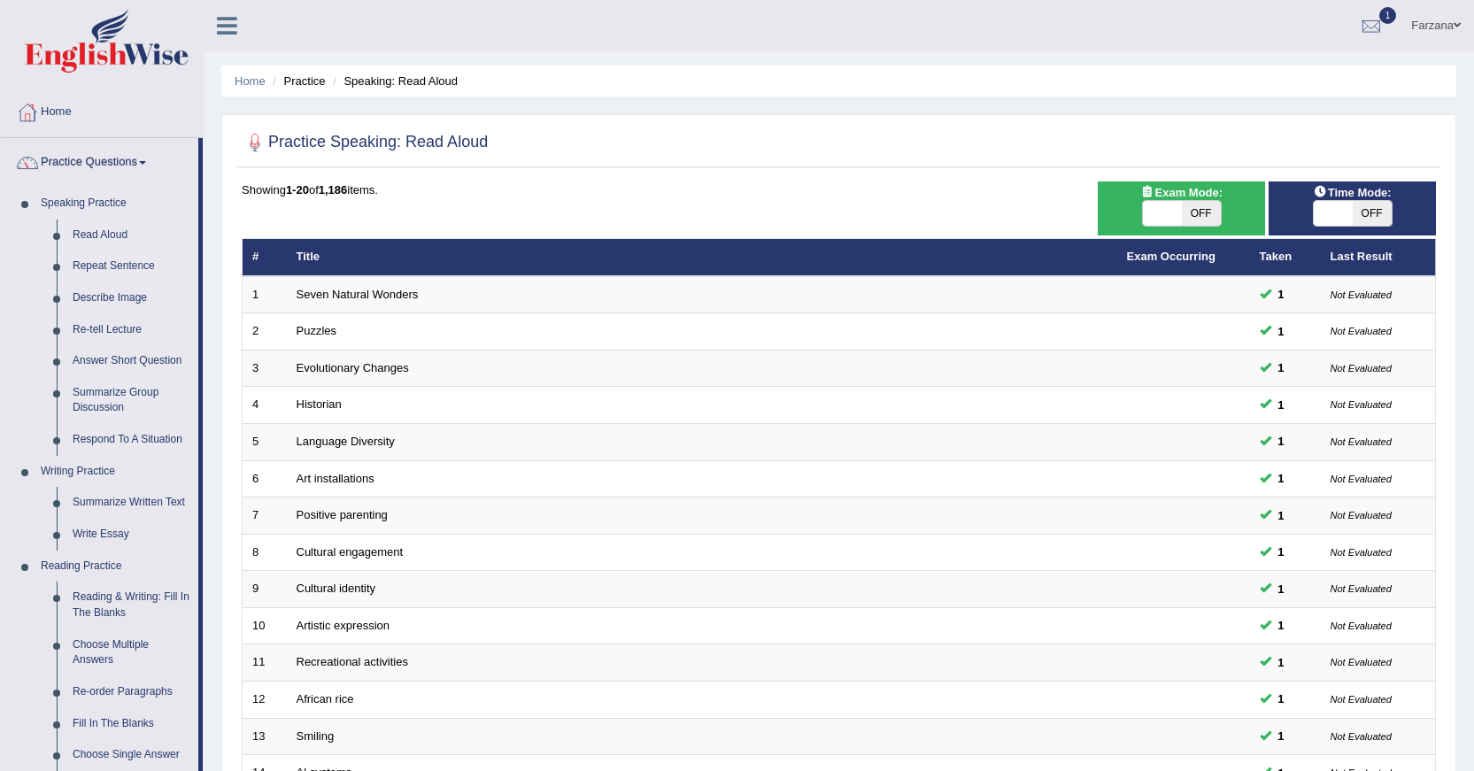
click at [124, 260] on link "Repeat Sentence" at bounding box center [132, 267] width 134 height 32
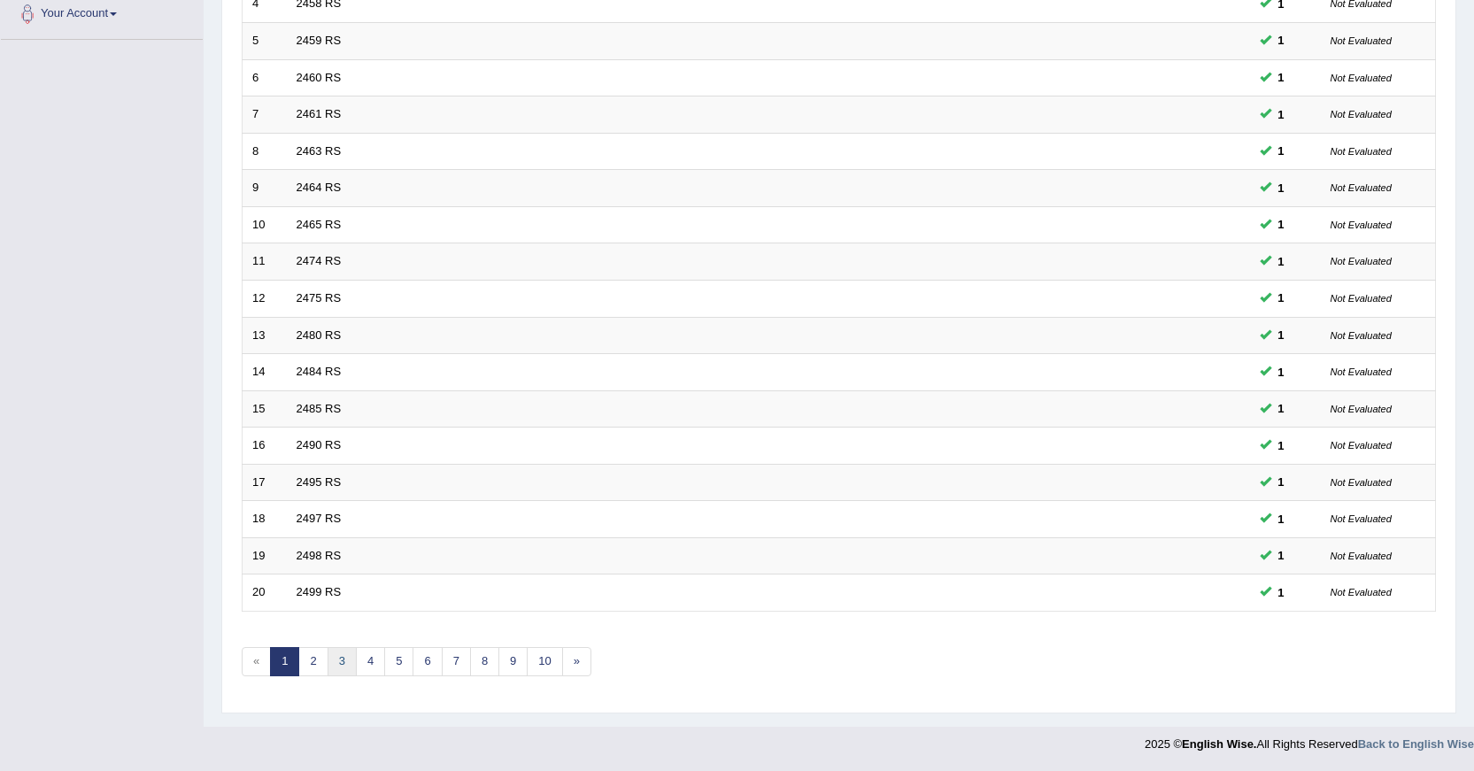
scroll to position [401, 0]
click at [325, 656] on link "2" at bounding box center [312, 661] width 29 height 29
click at [349, 661] on link "3" at bounding box center [342, 661] width 29 height 29
click at [368, 664] on link "4" at bounding box center [370, 661] width 29 height 29
click at [407, 661] on link "5" at bounding box center [398, 661] width 29 height 29
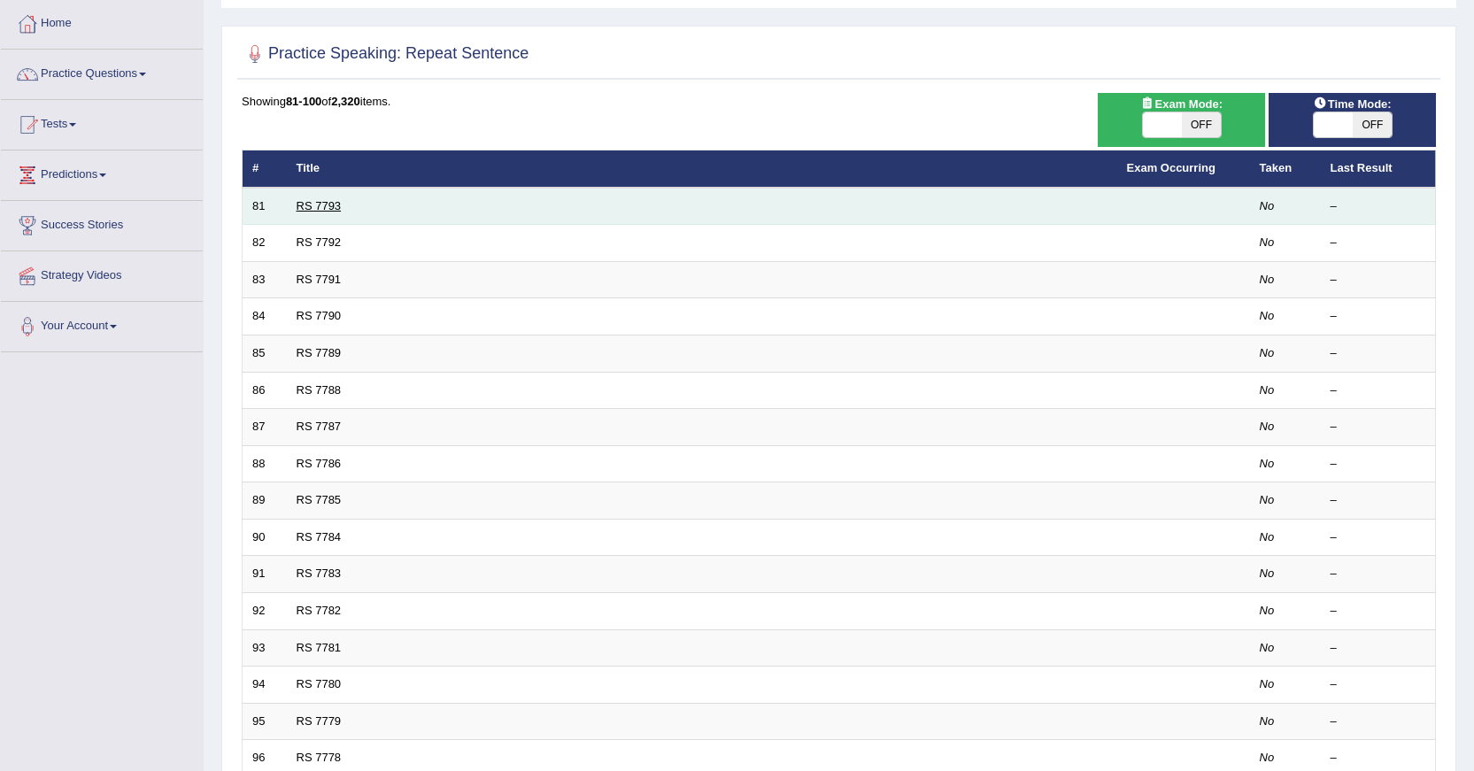
click at [317, 209] on link "RS 7793" at bounding box center [319, 205] width 45 height 13
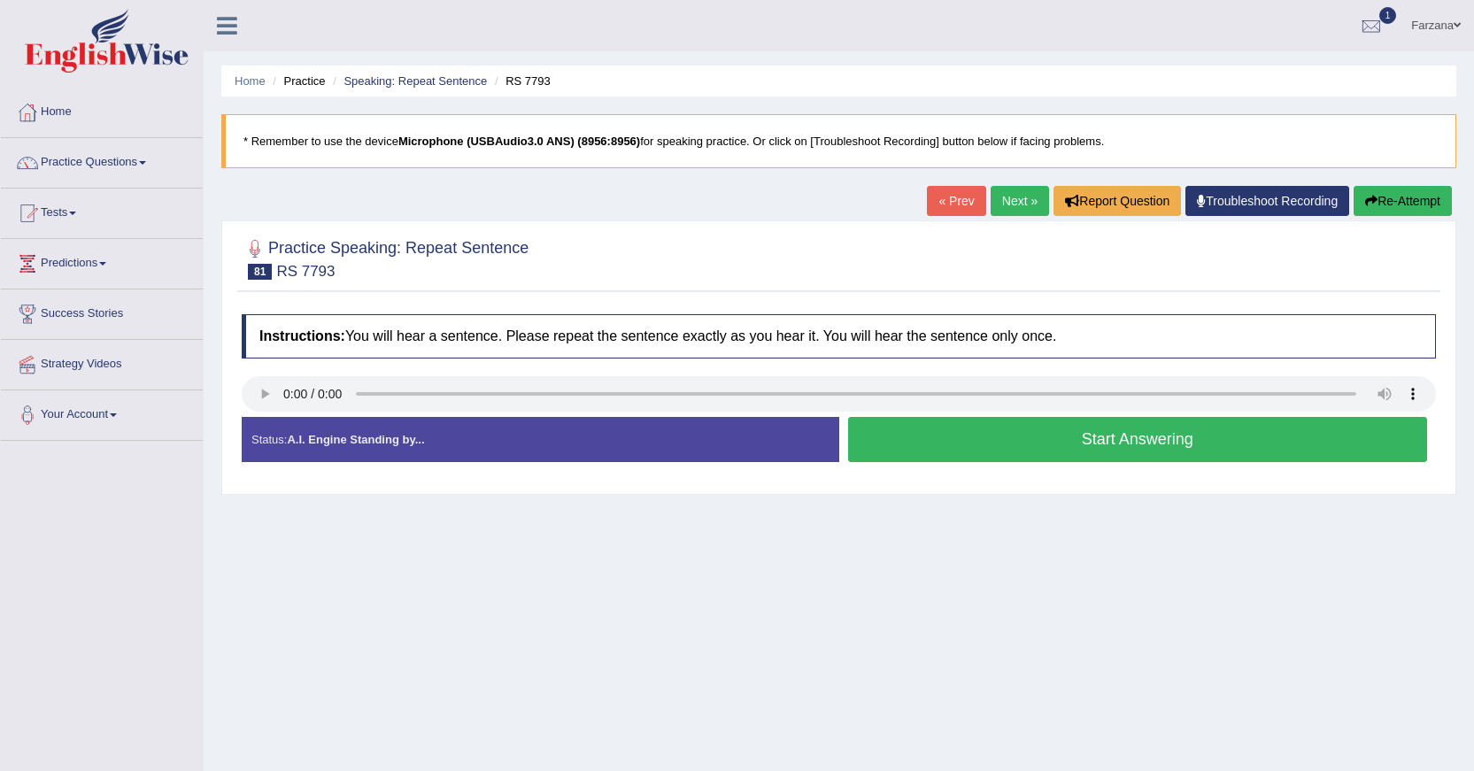
click at [866, 445] on button "Start Answering" at bounding box center [1138, 439] width 580 height 45
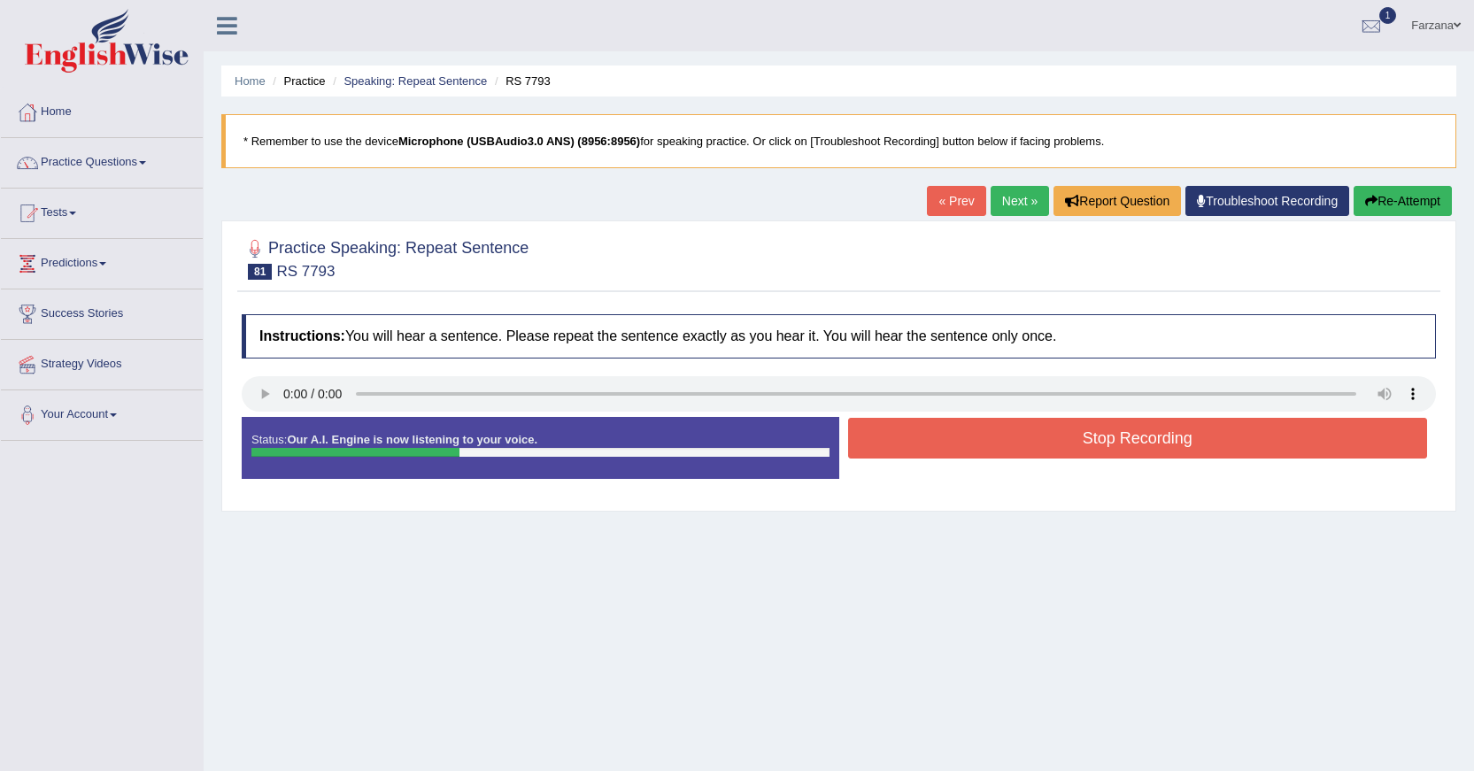
click at [860, 445] on button "Stop Recording" at bounding box center [1138, 438] width 580 height 41
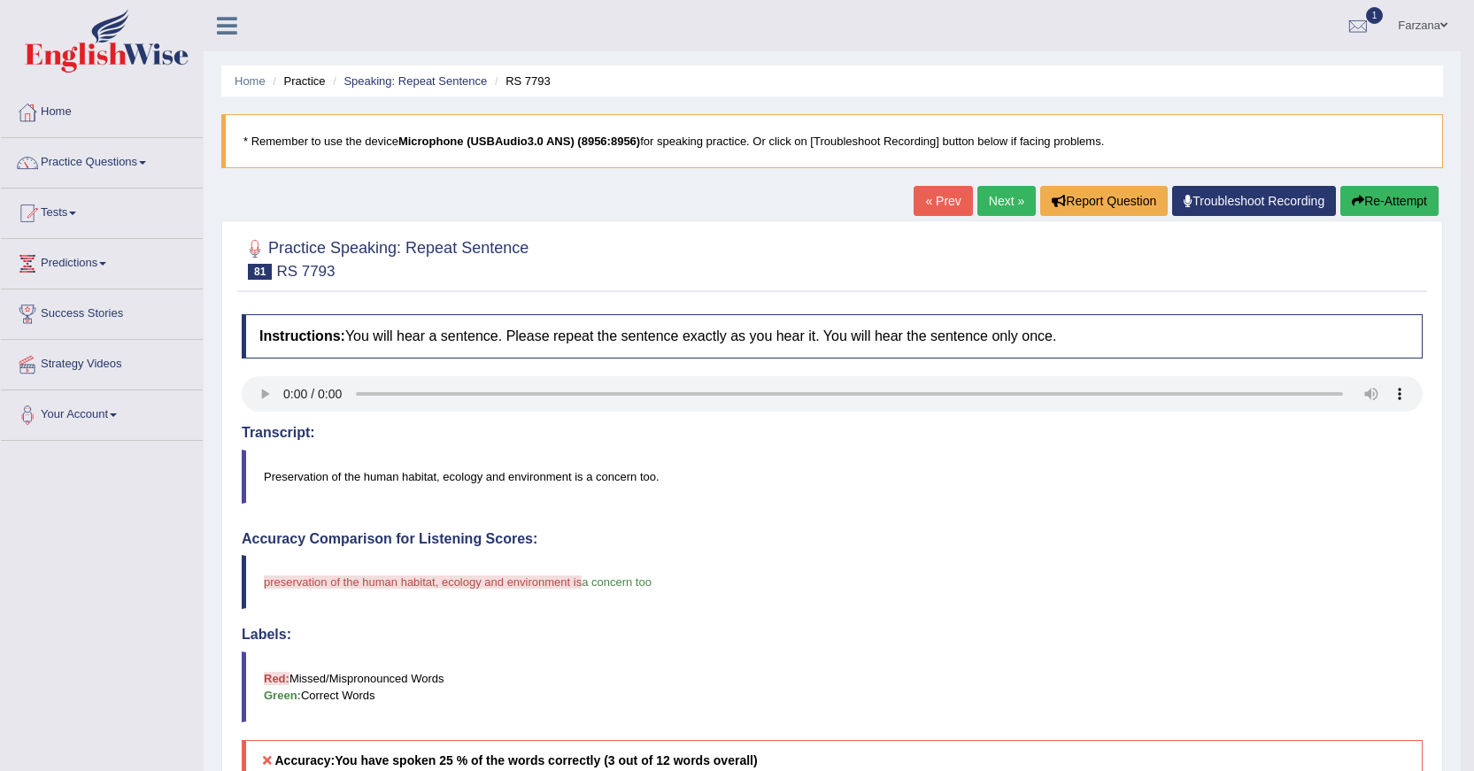
click at [406, 73] on li "Speaking: Repeat Sentence" at bounding box center [408, 81] width 159 height 17
click at [406, 74] on link "Speaking: Repeat Sentence" at bounding box center [415, 80] width 143 height 13
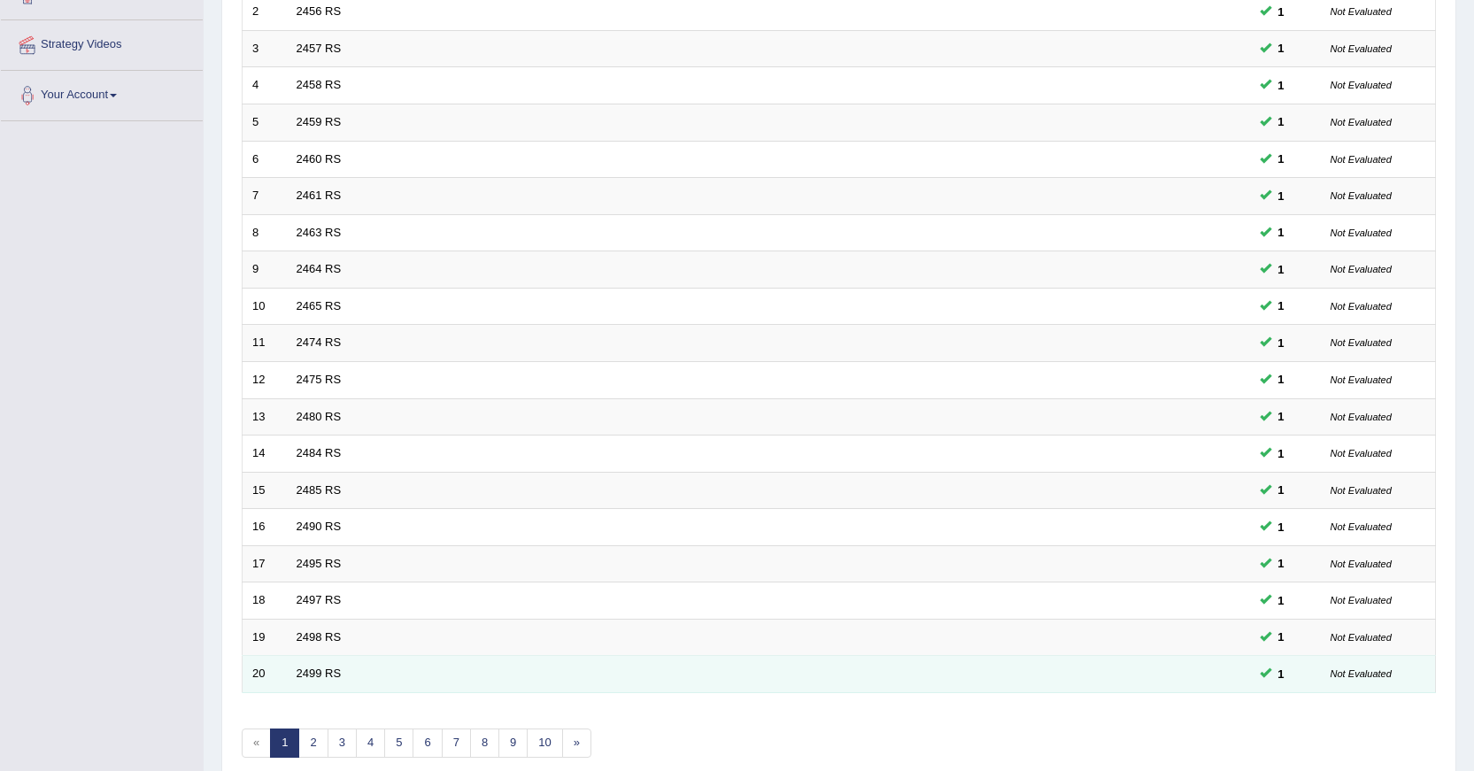
scroll to position [401, 0]
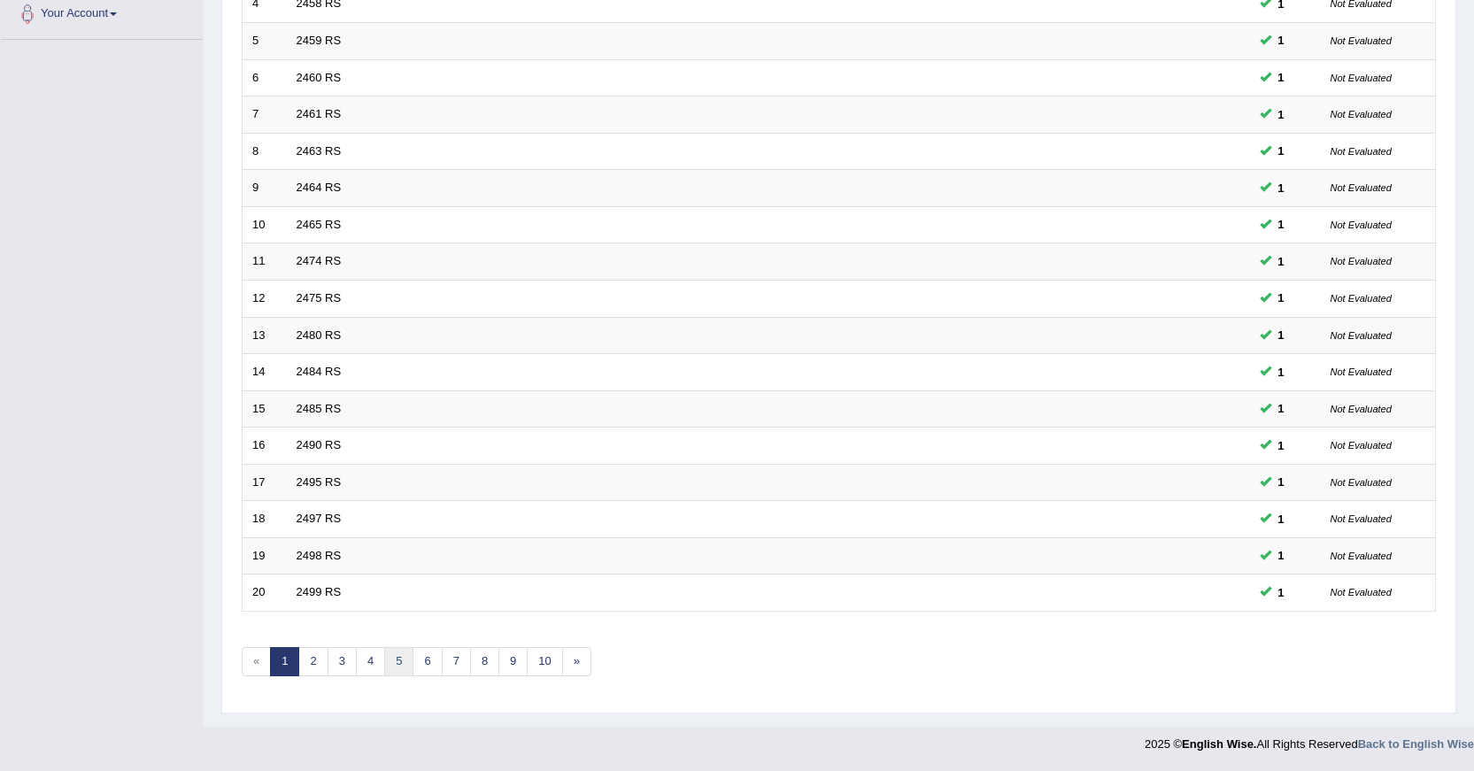
click at [386, 657] on link "5" at bounding box center [398, 661] width 29 height 29
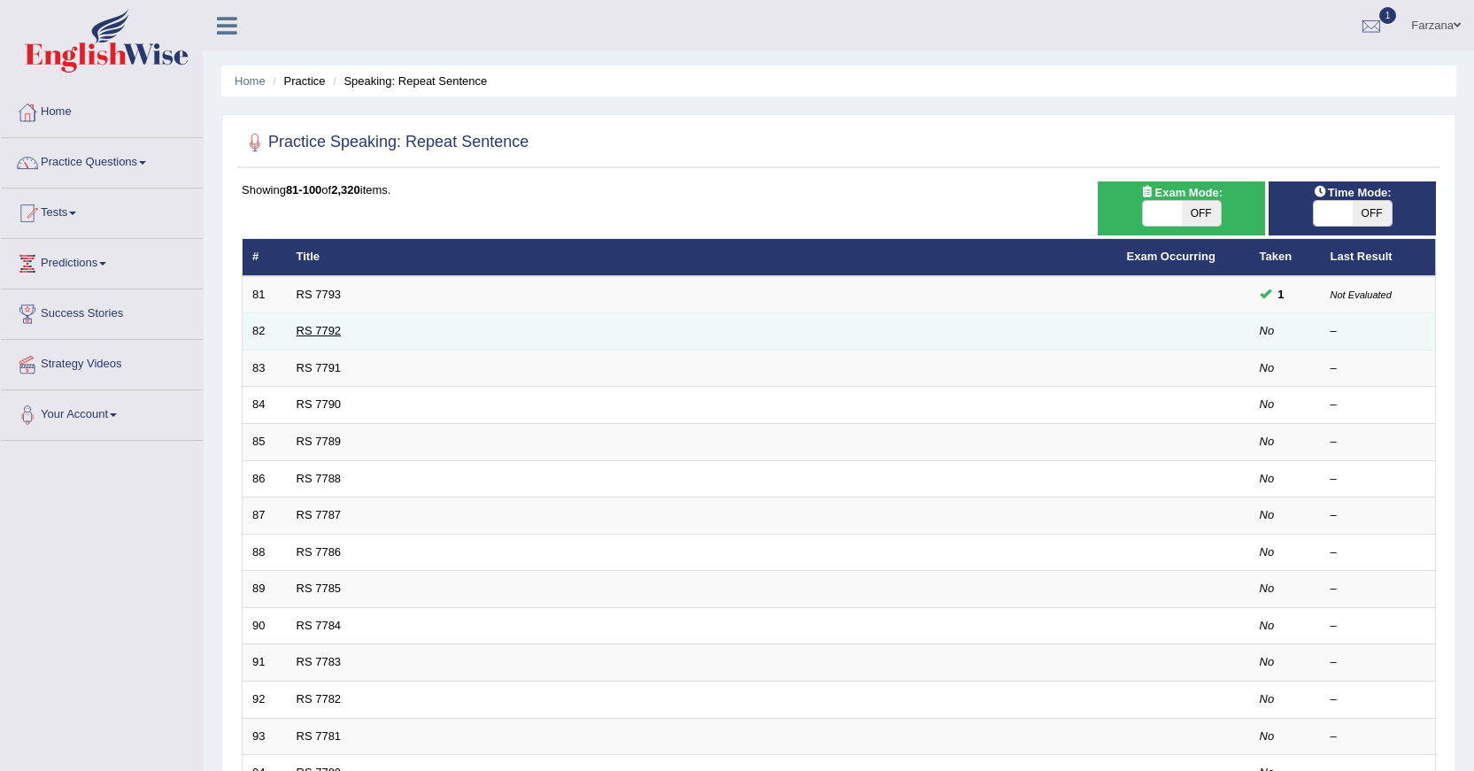
click at [324, 331] on link "RS 7792" at bounding box center [319, 330] width 45 height 13
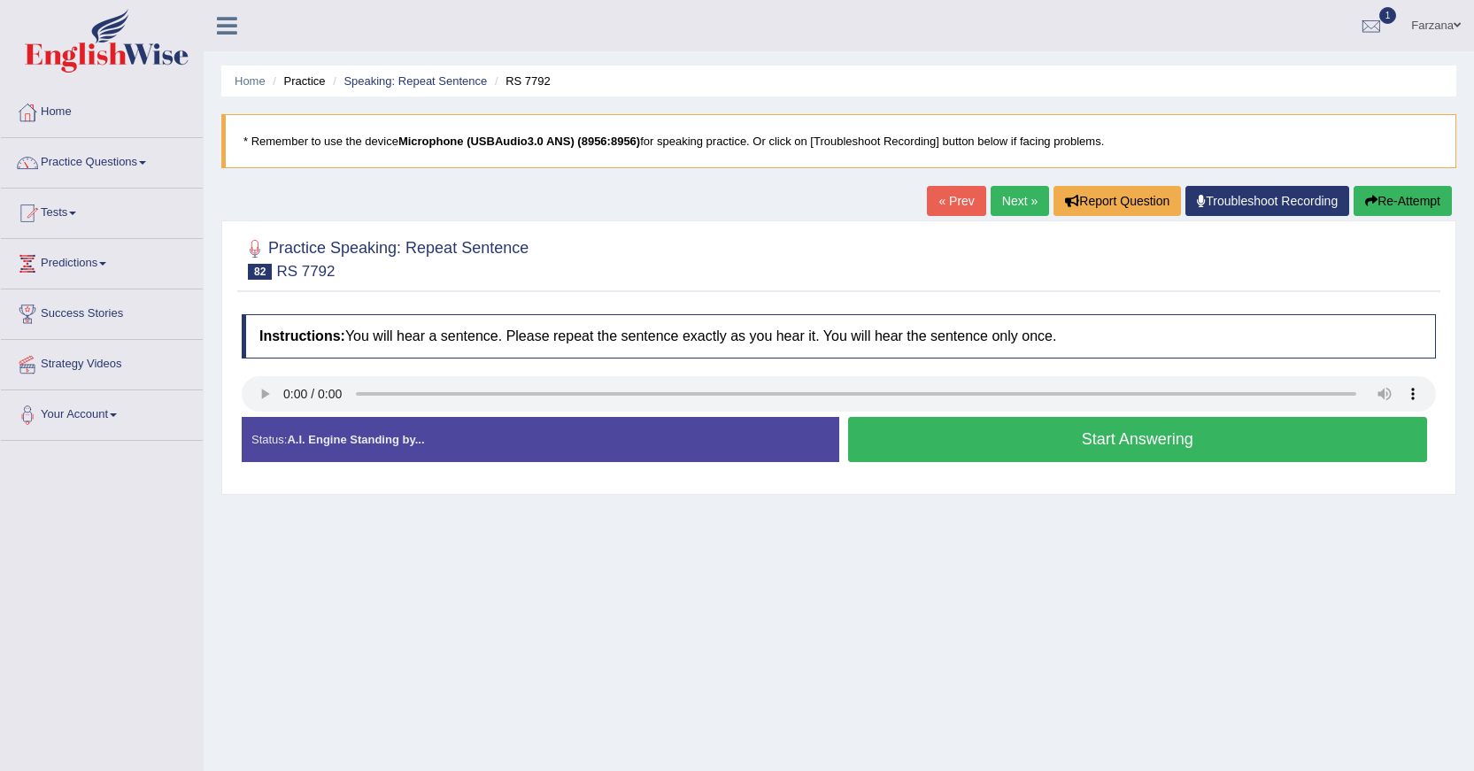
click at [1062, 453] on button "Start Answering" at bounding box center [1138, 439] width 580 height 45
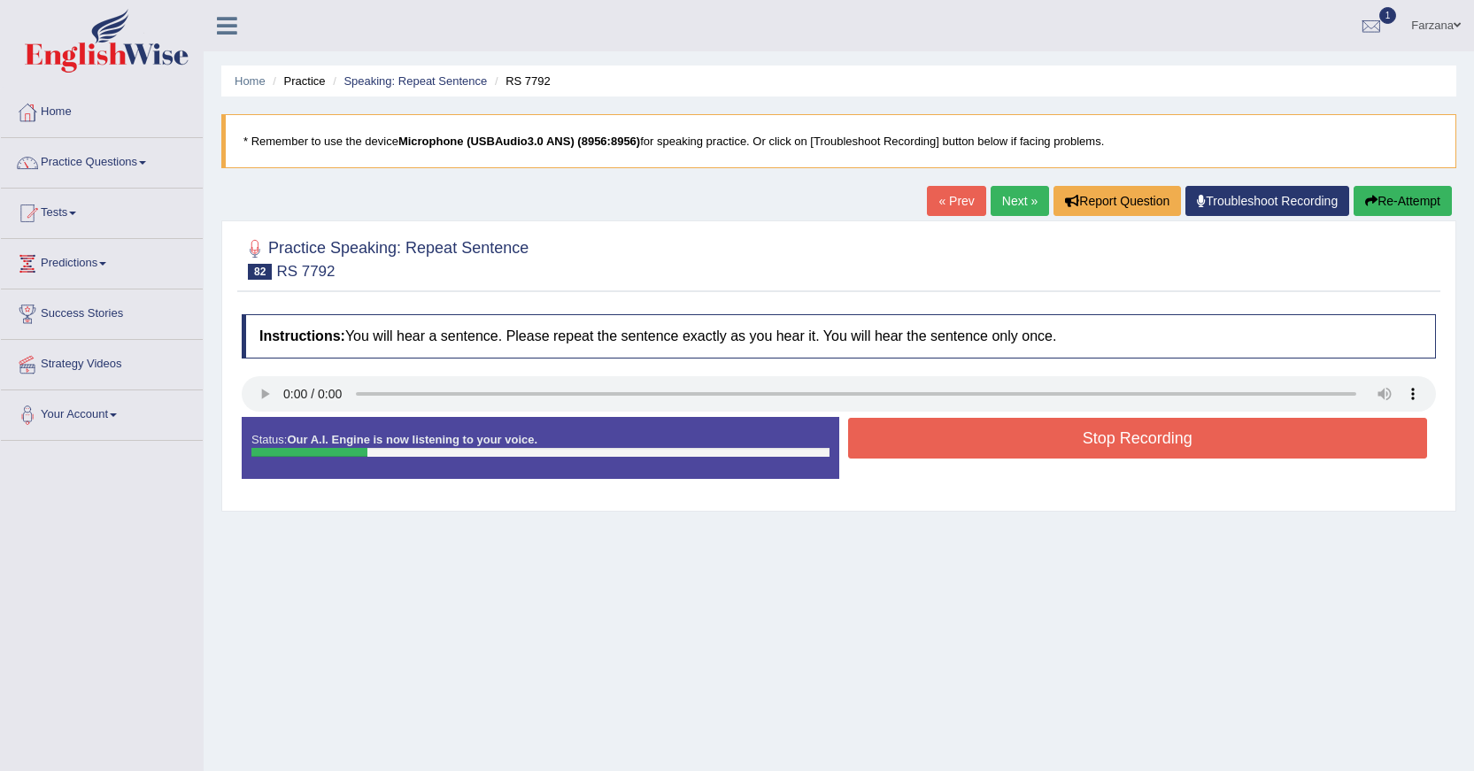
click at [1064, 435] on button "Stop Recording" at bounding box center [1138, 438] width 580 height 41
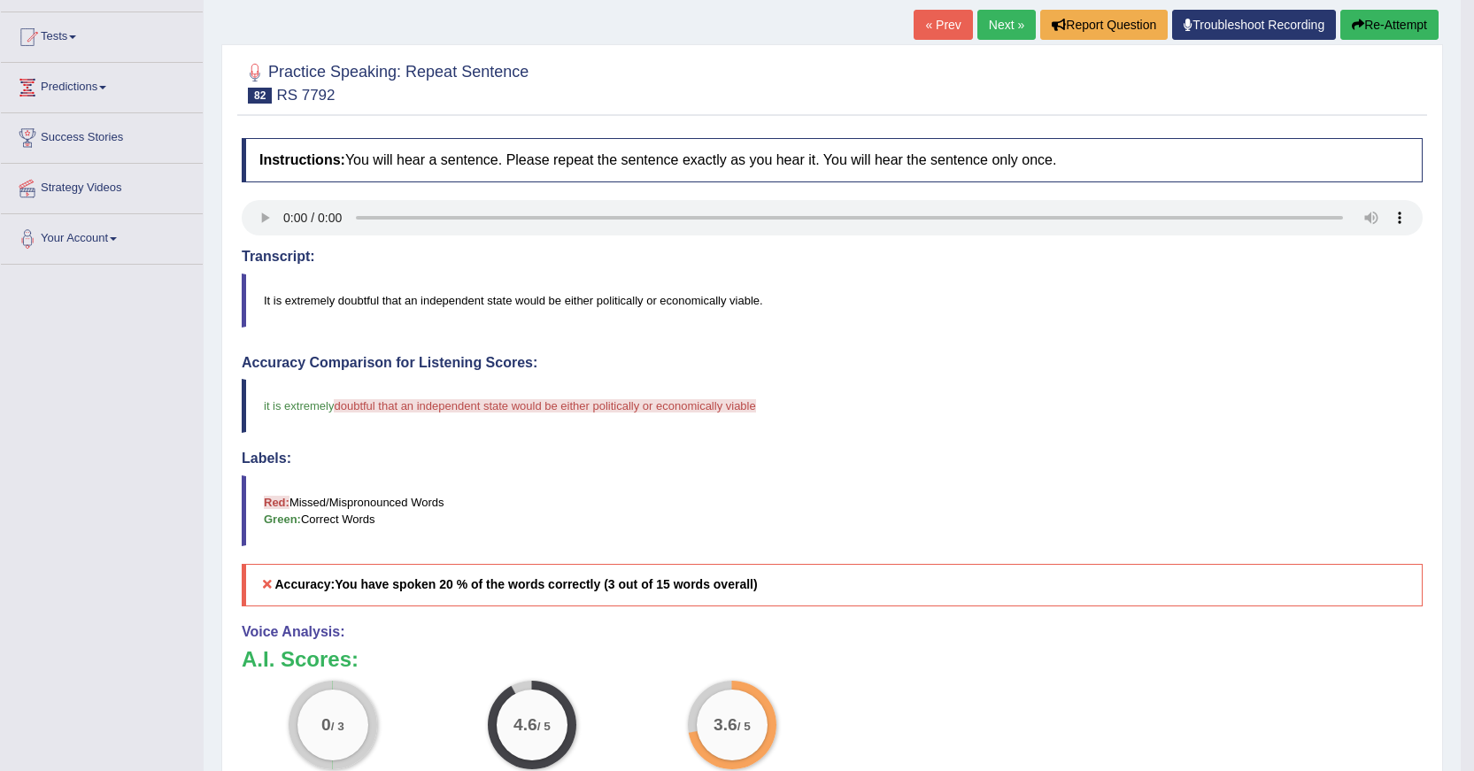
drag, startPoint x: 587, startPoint y: 517, endPoint x: 584, endPoint y: 553, distance: 36.4
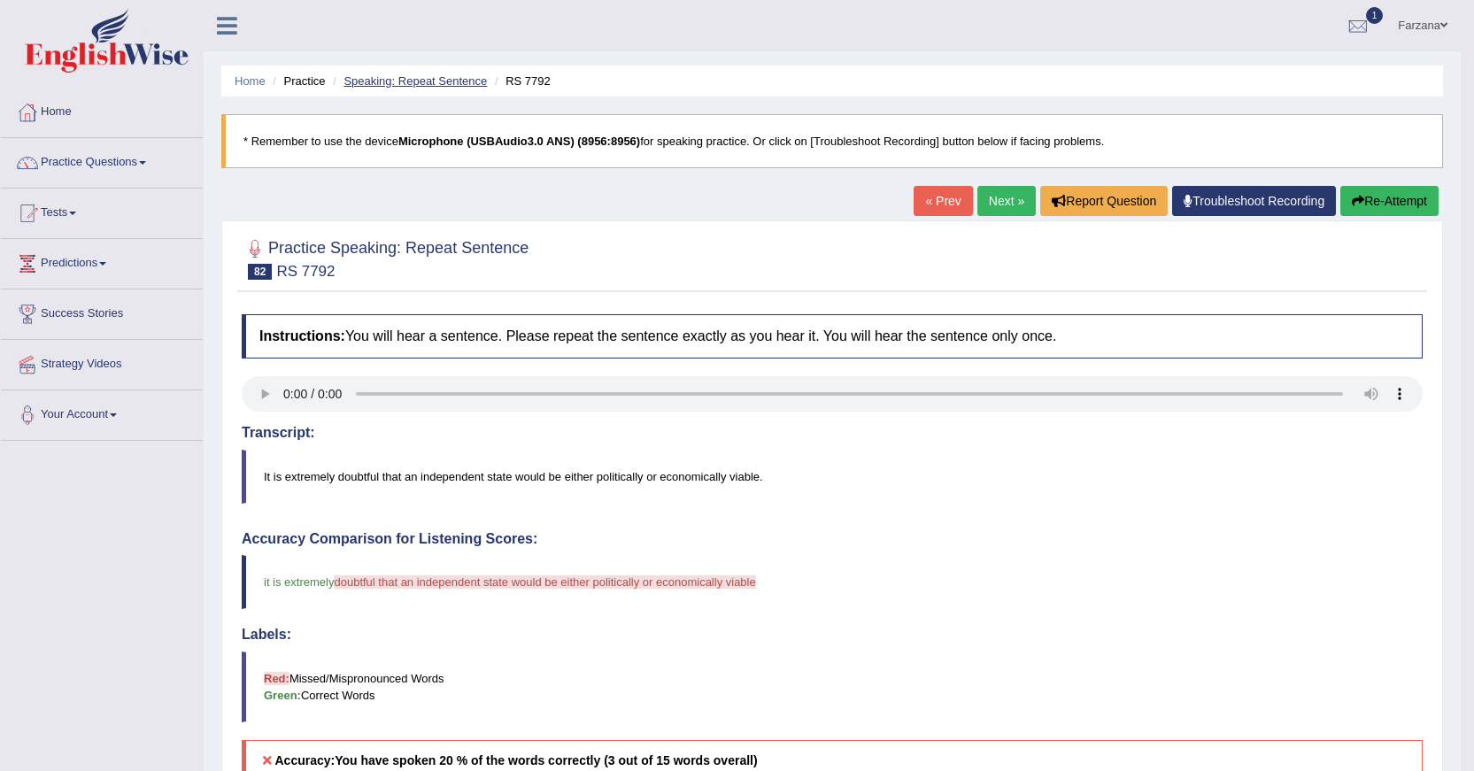
click at [387, 83] on link "Speaking: Repeat Sentence" at bounding box center [415, 80] width 143 height 13
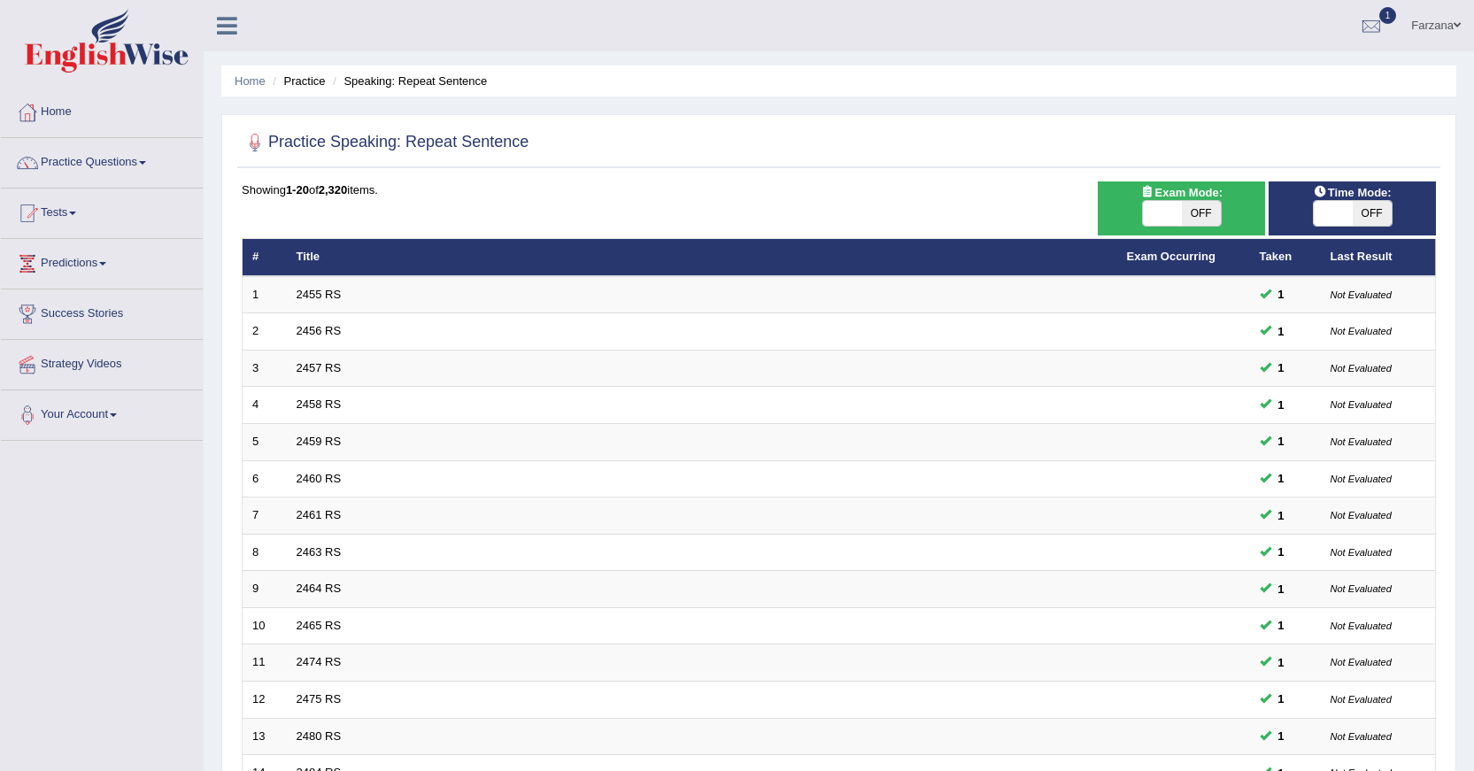
scroll to position [385, 0]
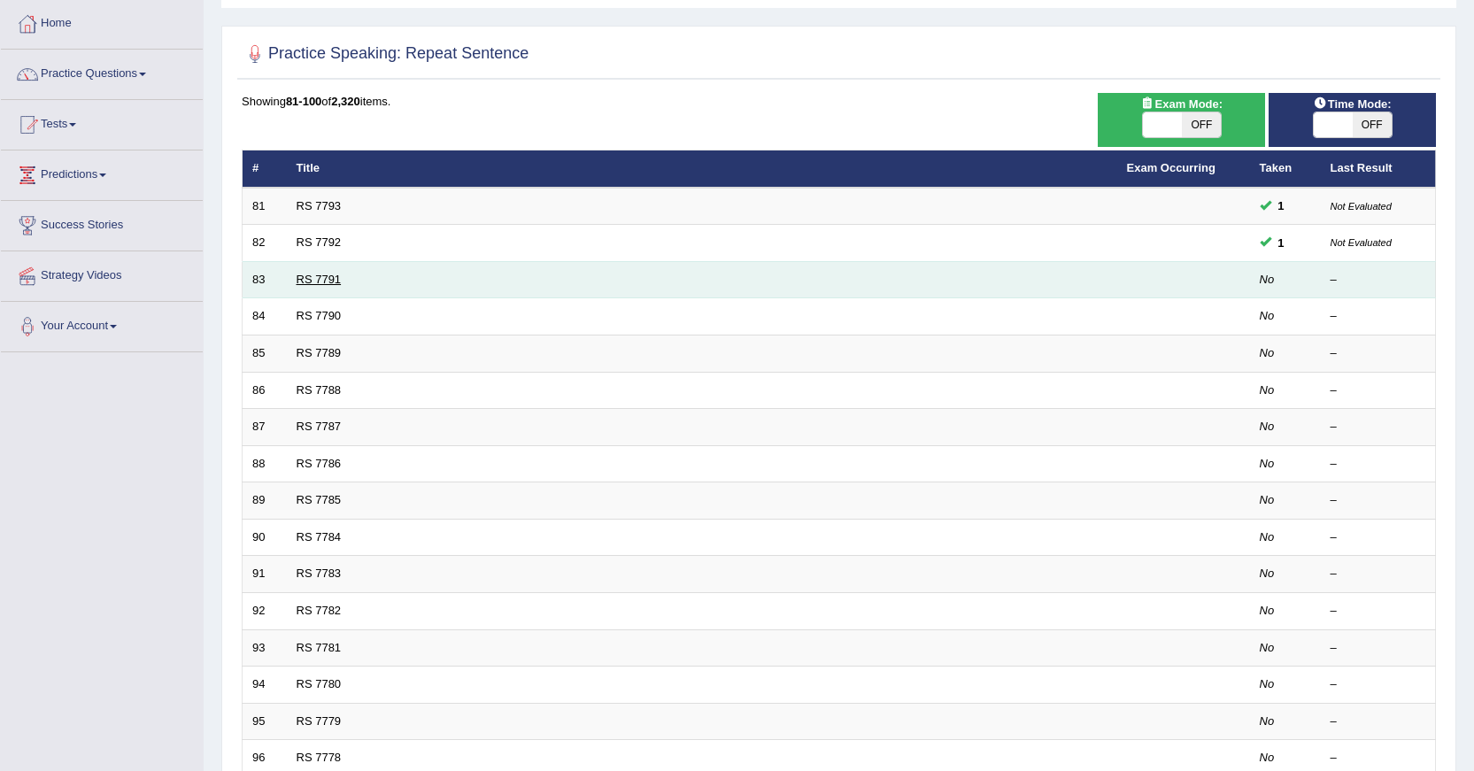
scroll to position [89, 0]
click at [330, 276] on link "RS 7791" at bounding box center [319, 279] width 45 height 13
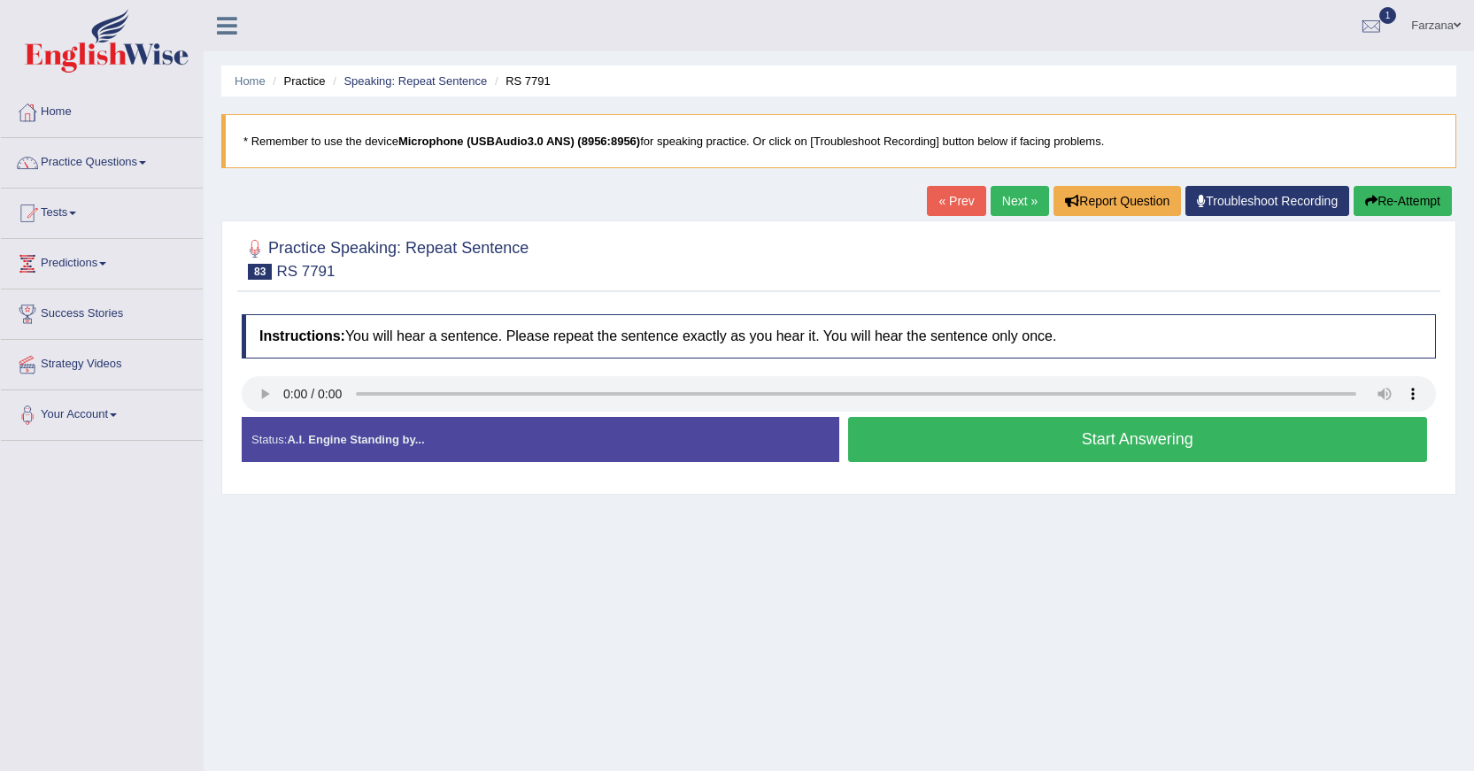
click at [909, 452] on button "Start Answering" at bounding box center [1138, 439] width 580 height 45
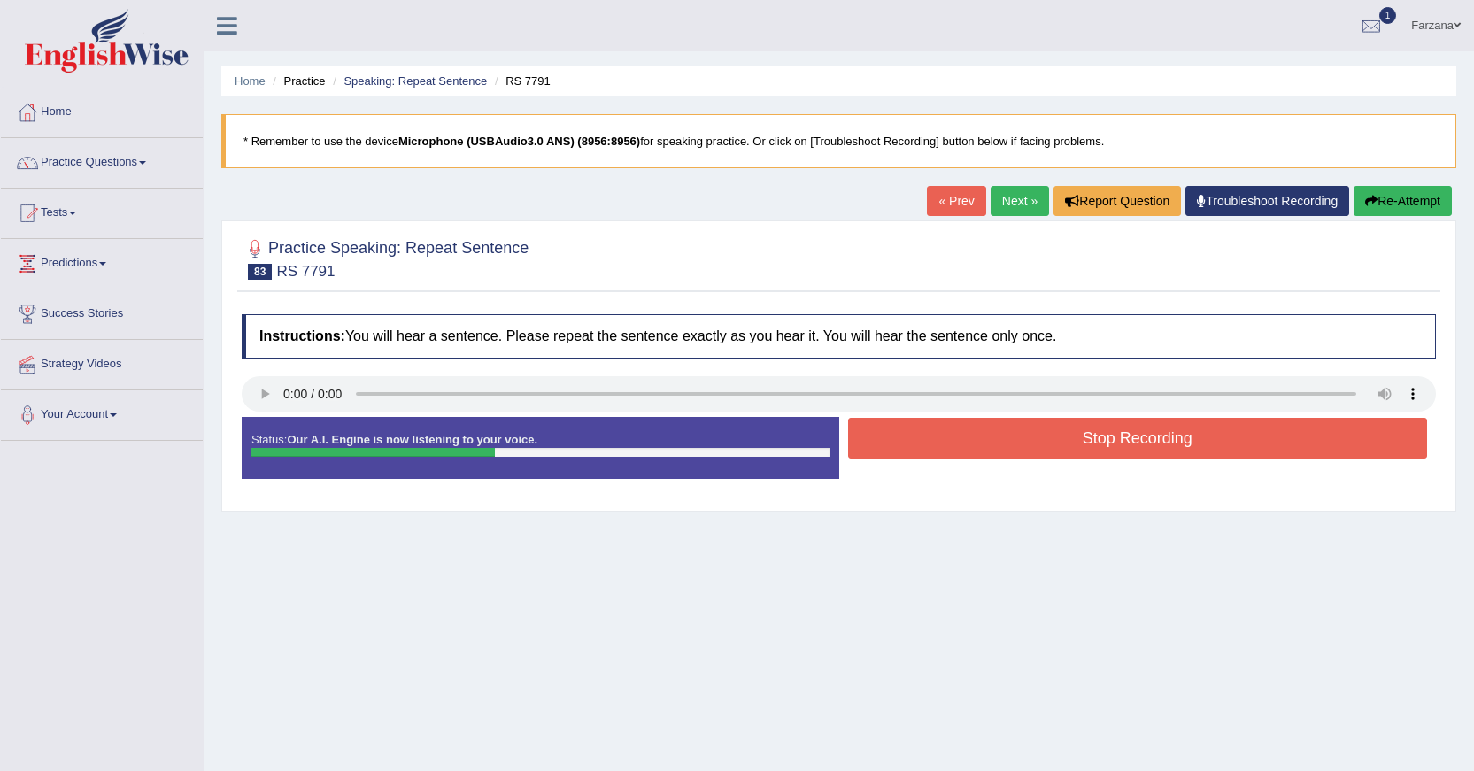
click at [909, 452] on button "Stop Recording" at bounding box center [1138, 438] width 580 height 41
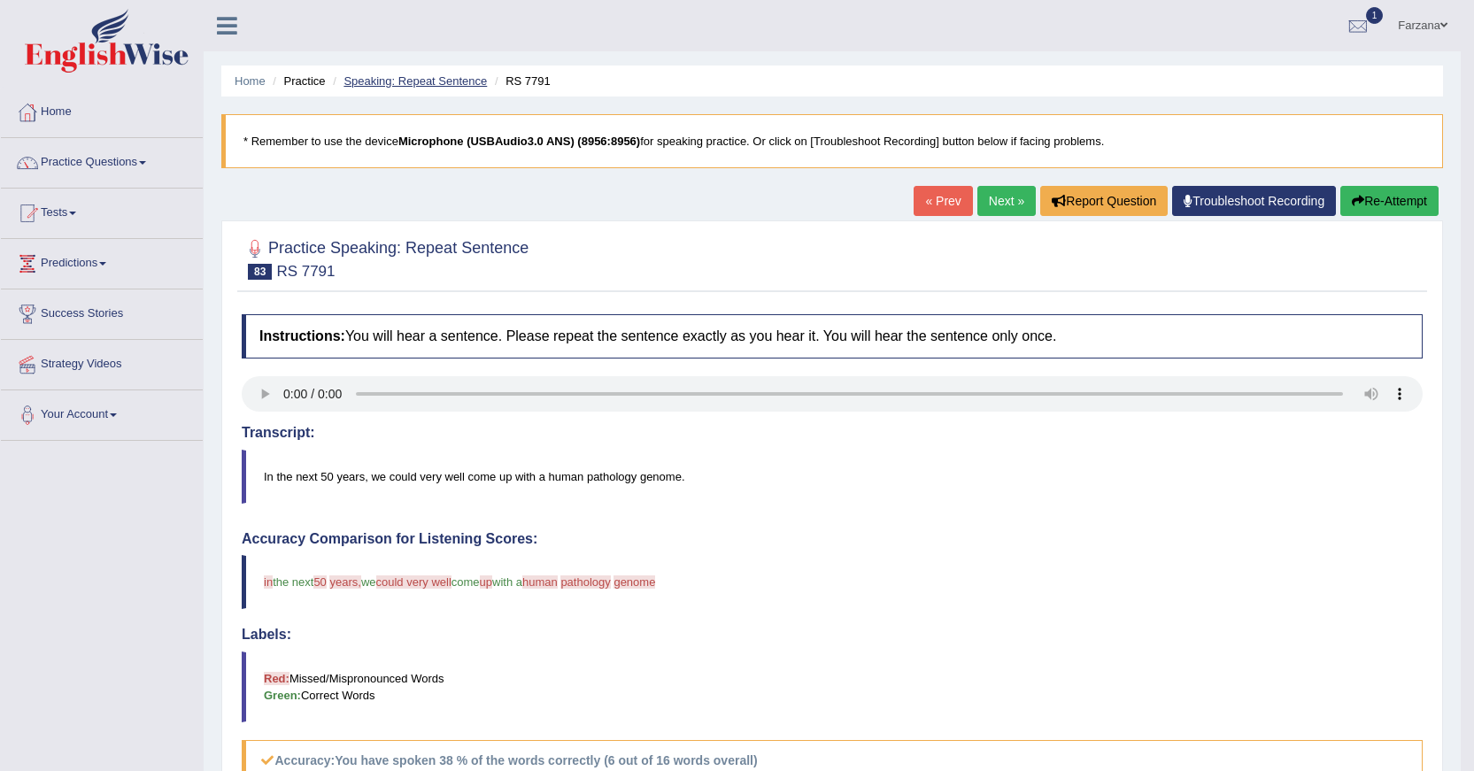
click at [393, 75] on link "Speaking: Repeat Sentence" at bounding box center [415, 80] width 143 height 13
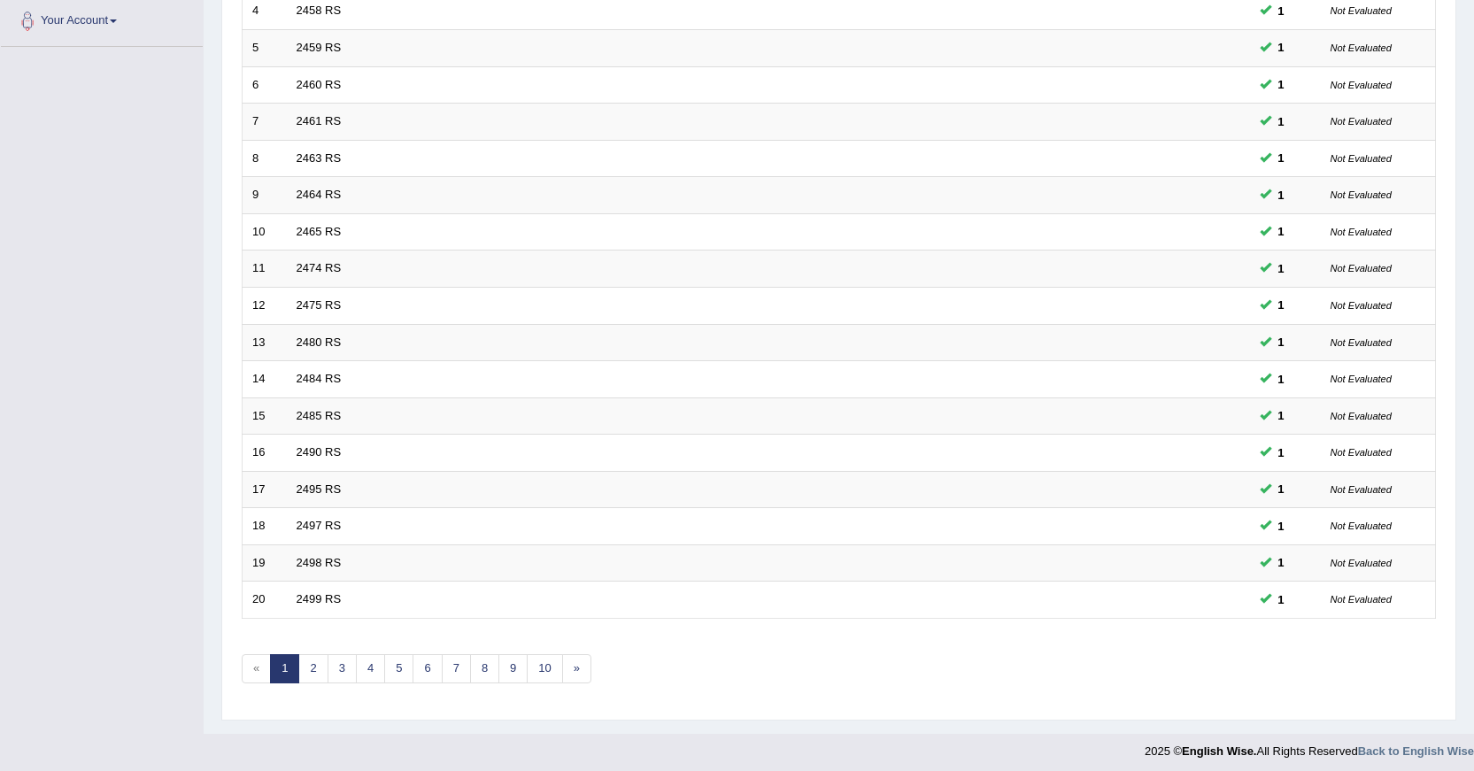
click at [390, 673] on link "5" at bounding box center [398, 668] width 29 height 29
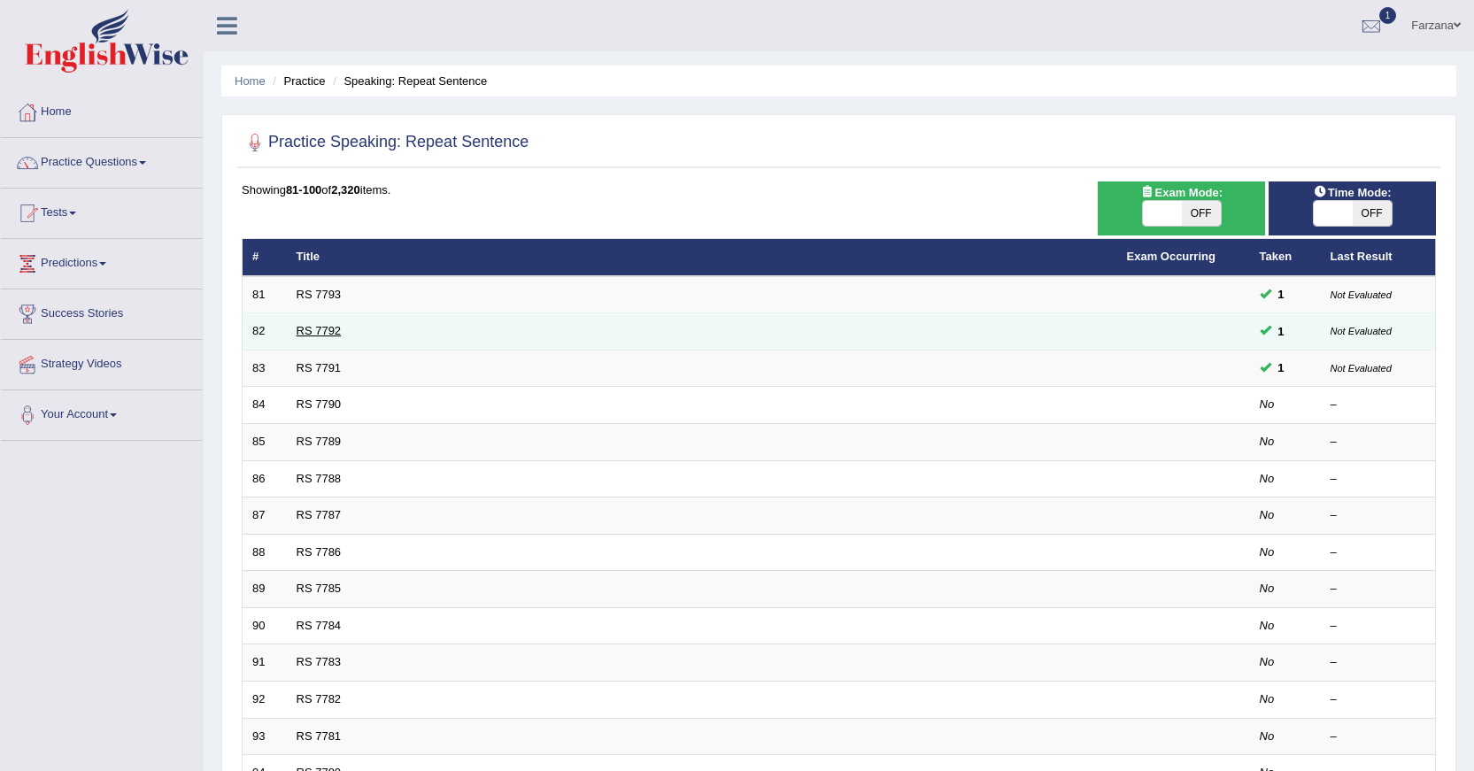
click at [323, 329] on link "RS 7792" at bounding box center [319, 330] width 45 height 13
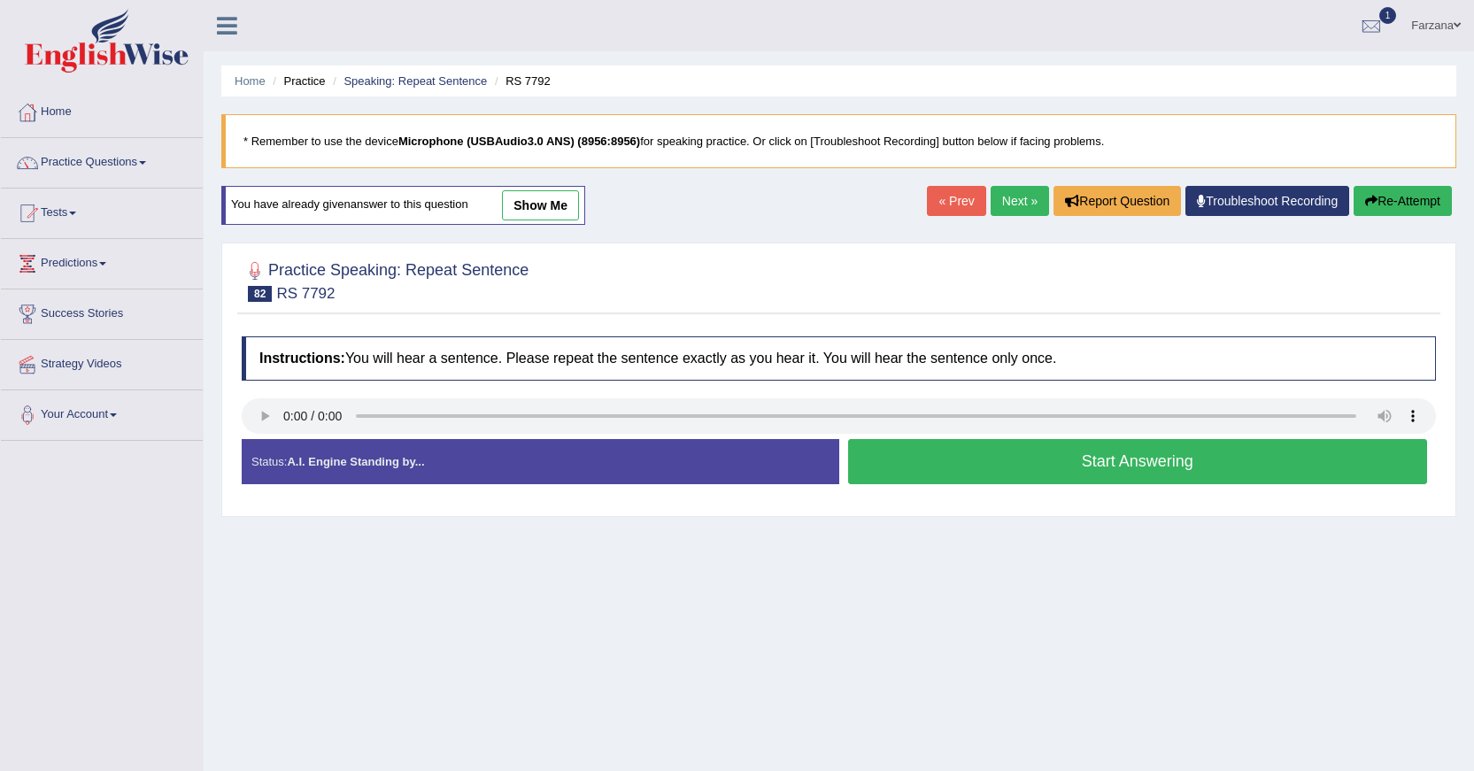
click at [546, 206] on link "show me" at bounding box center [540, 205] width 77 height 30
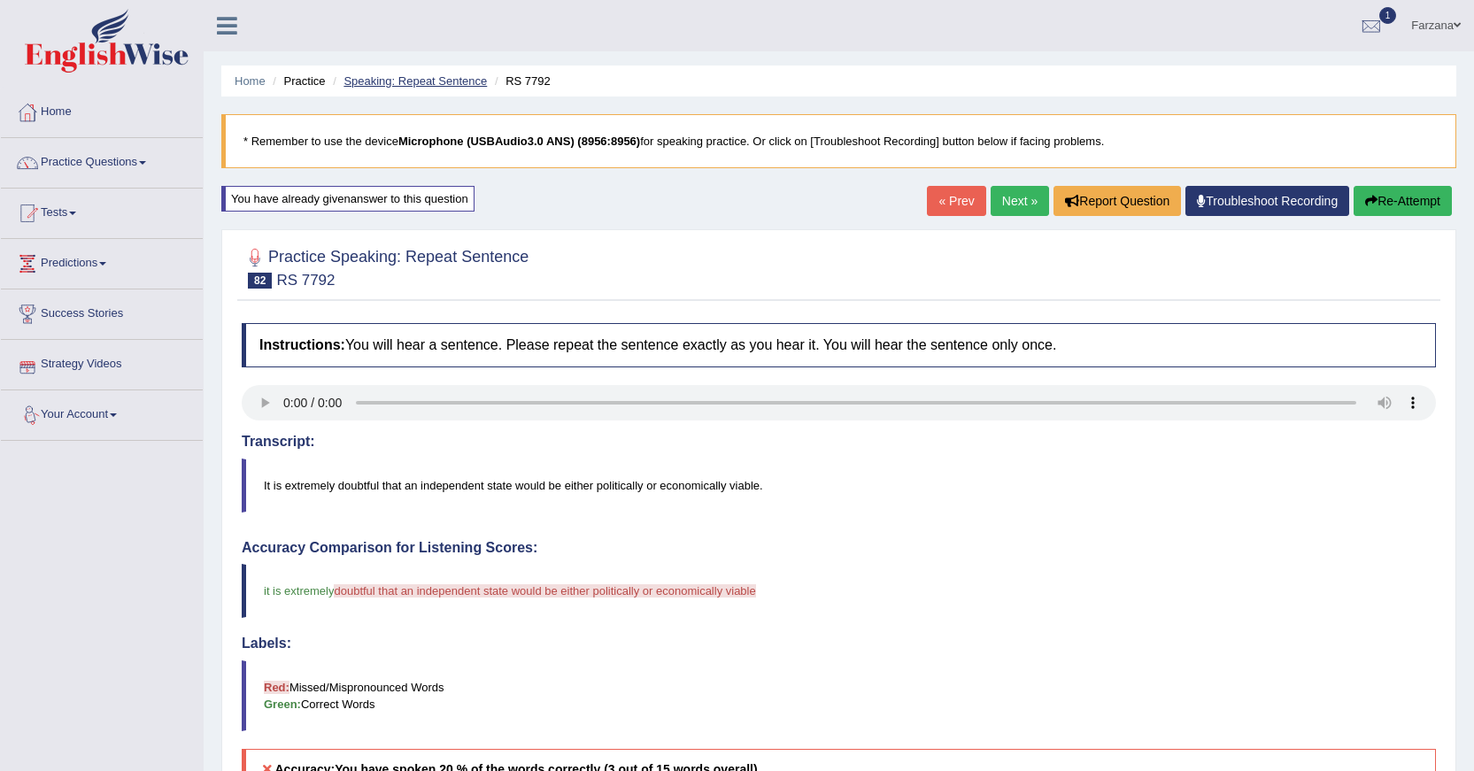
click at [434, 79] on link "Speaking: Repeat Sentence" at bounding box center [415, 80] width 143 height 13
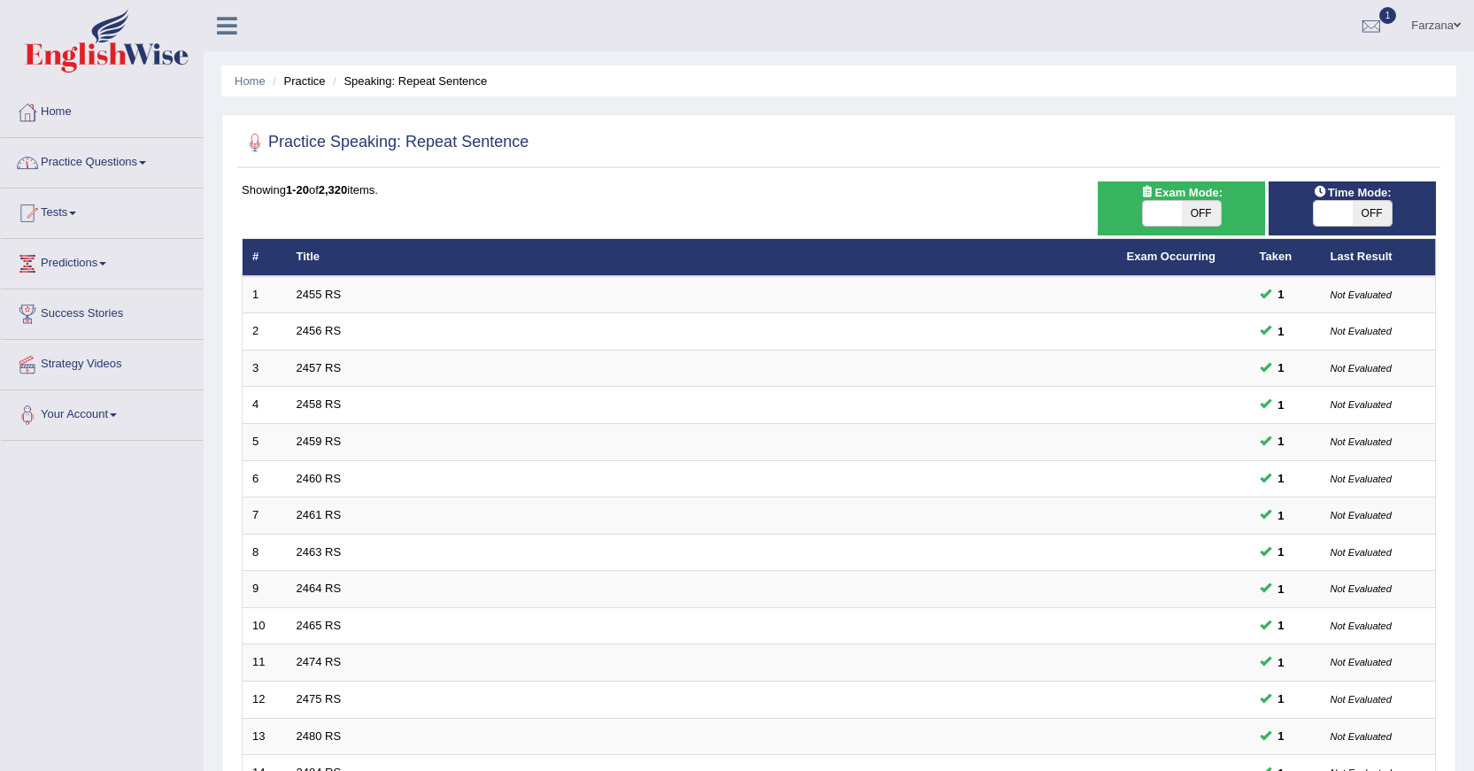
click at [151, 159] on link "Practice Questions" at bounding box center [102, 160] width 202 height 44
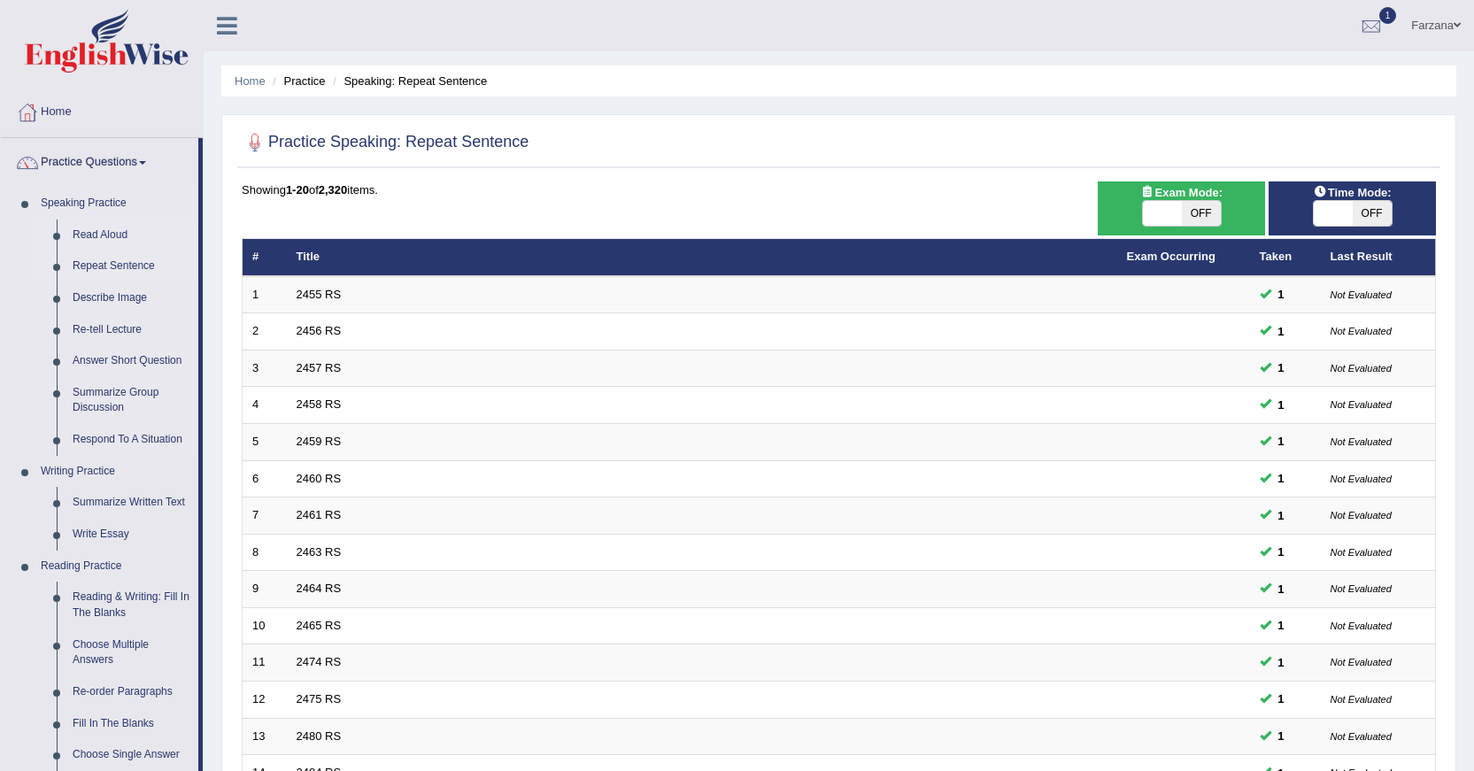
click at [113, 235] on link "Read Aloud" at bounding box center [132, 236] width 134 height 32
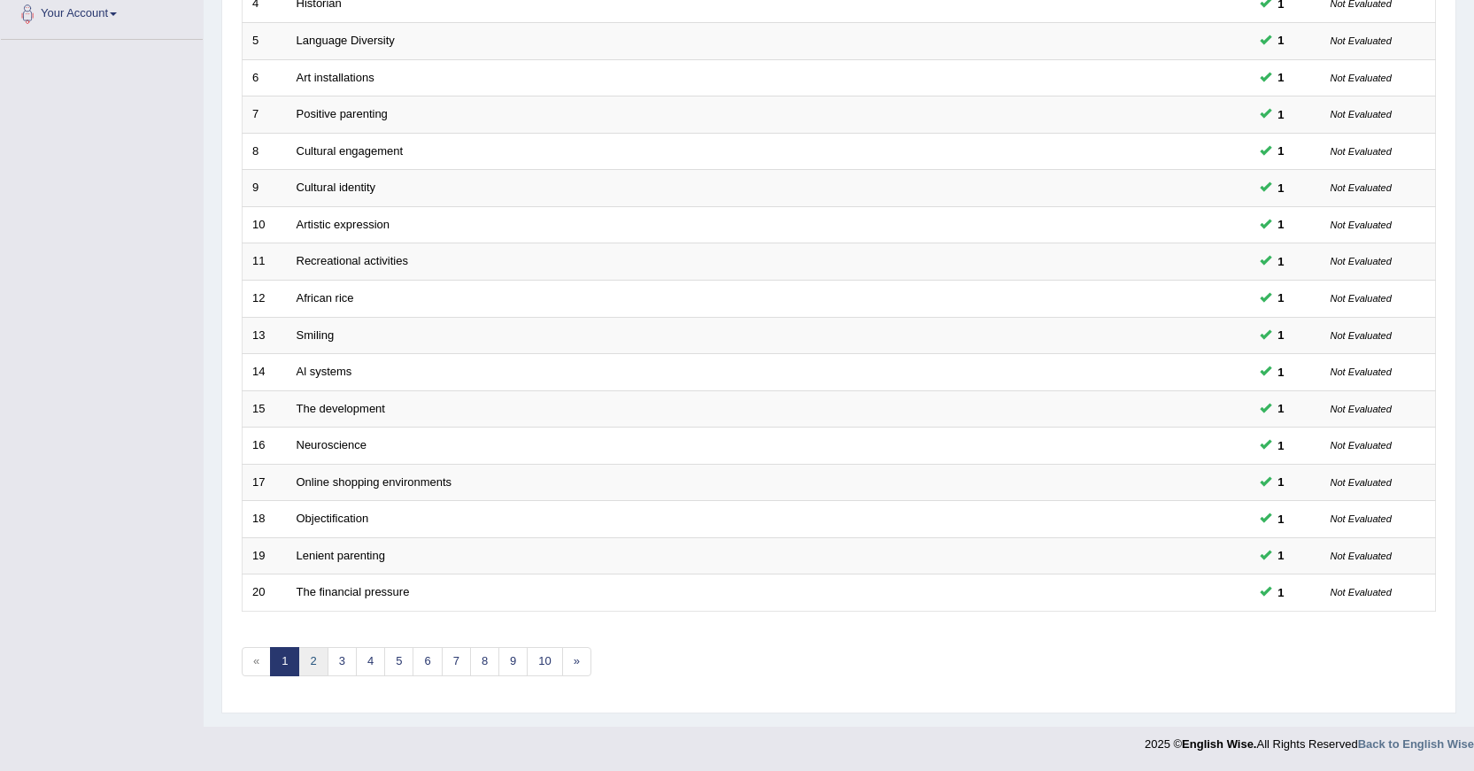
click at [315, 663] on link "2" at bounding box center [312, 661] width 29 height 29
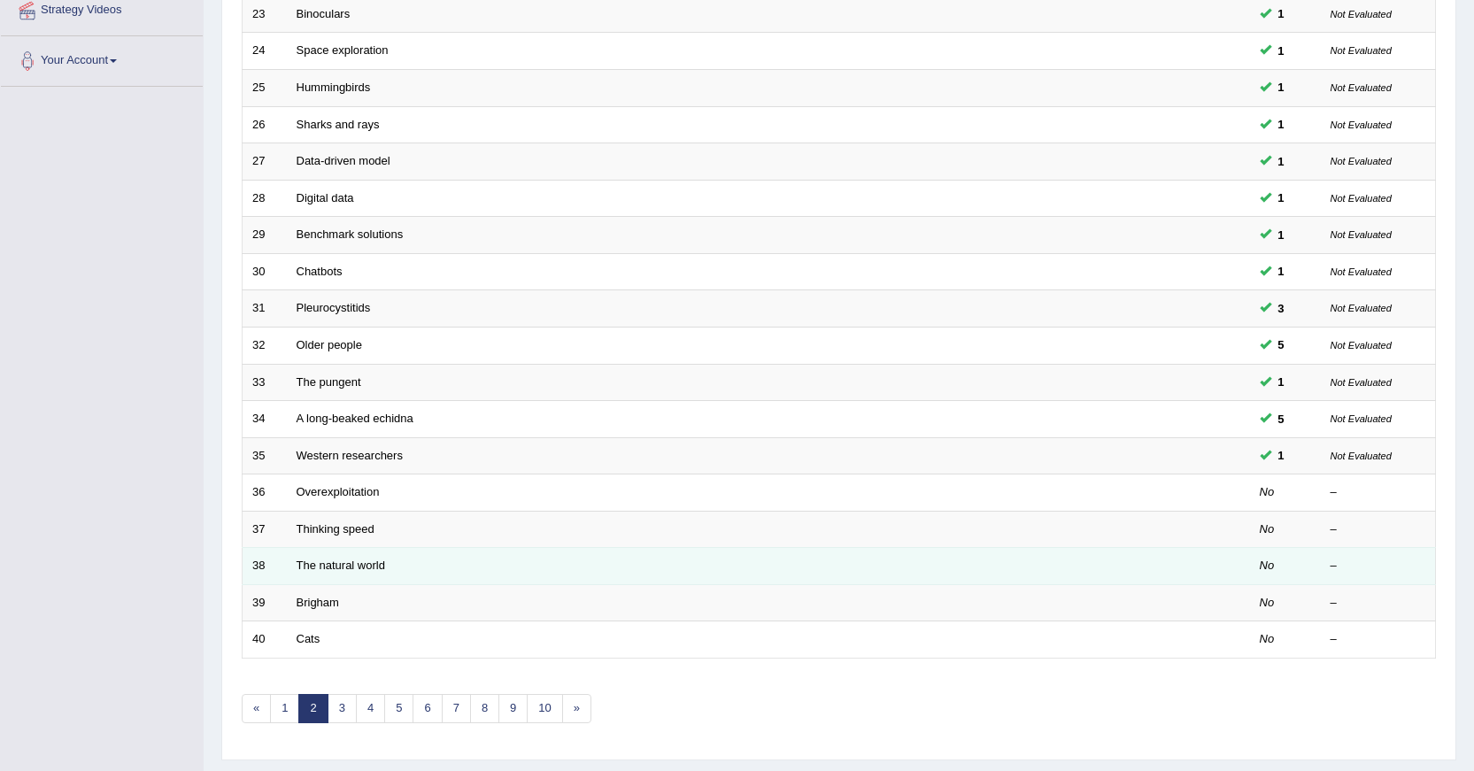
scroll to position [266, 0]
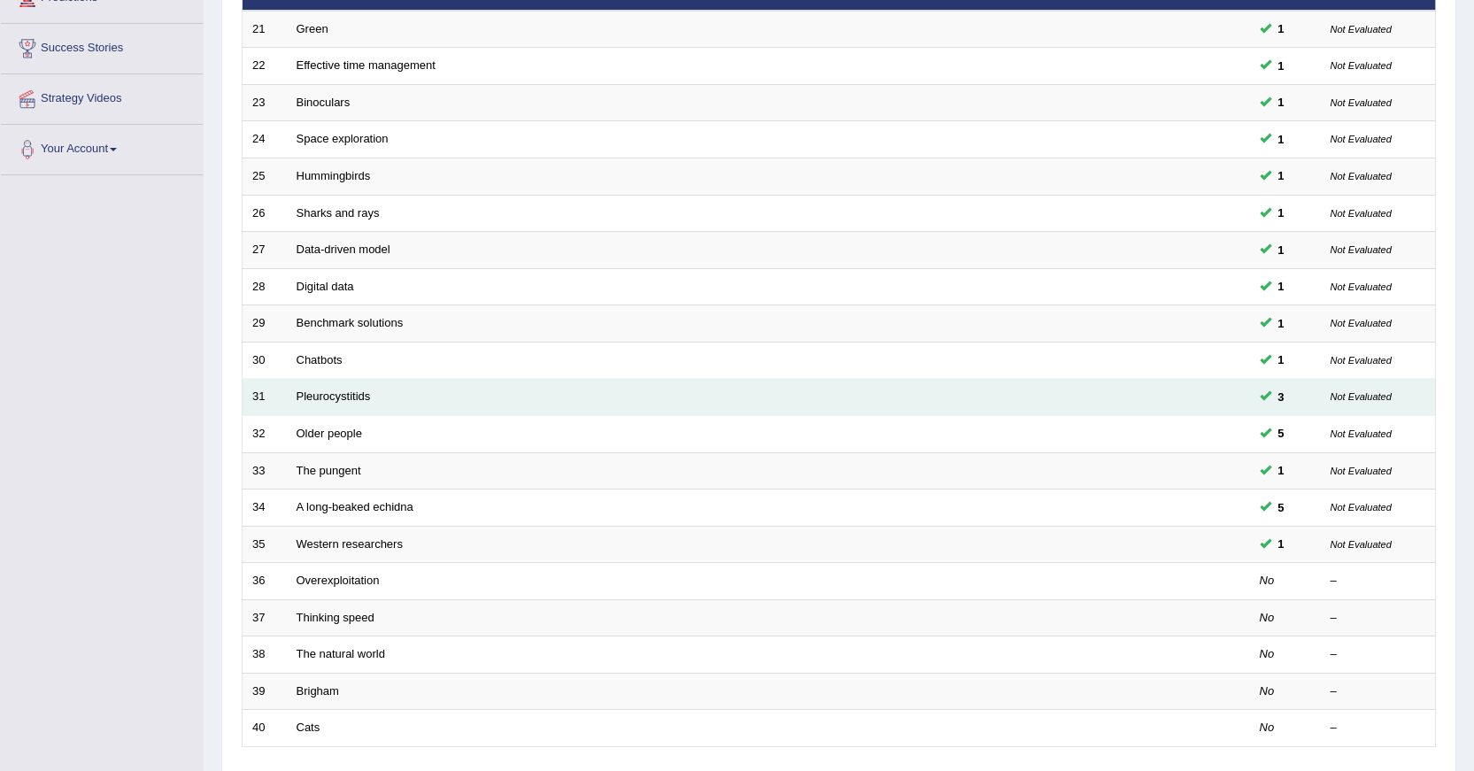
click at [354, 389] on td "Pleurocystitids" at bounding box center [702, 397] width 831 height 37
click at [350, 391] on link "Pleurocystitids" at bounding box center [334, 396] width 74 height 13
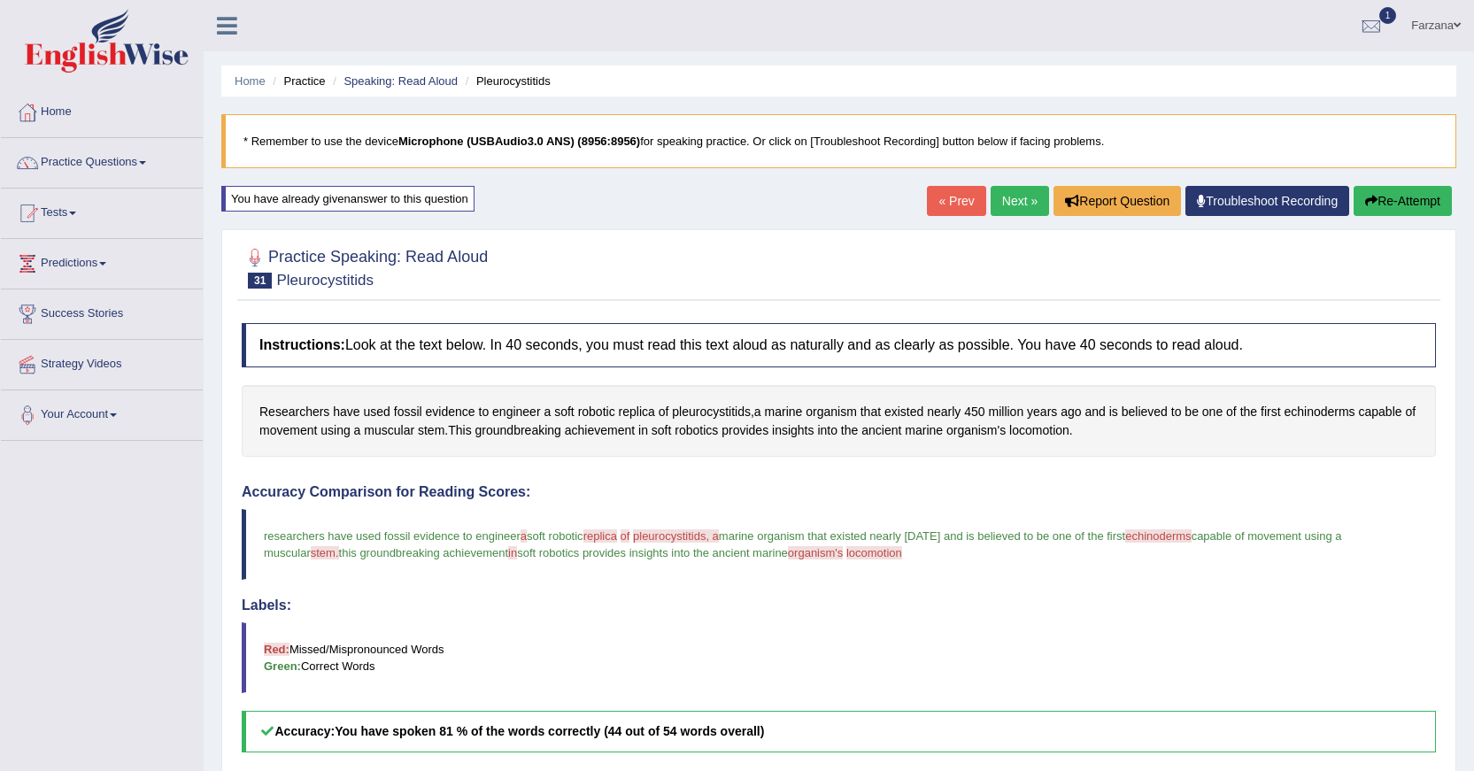
click at [1455, 27] on span at bounding box center [1457, 25] width 7 height 12
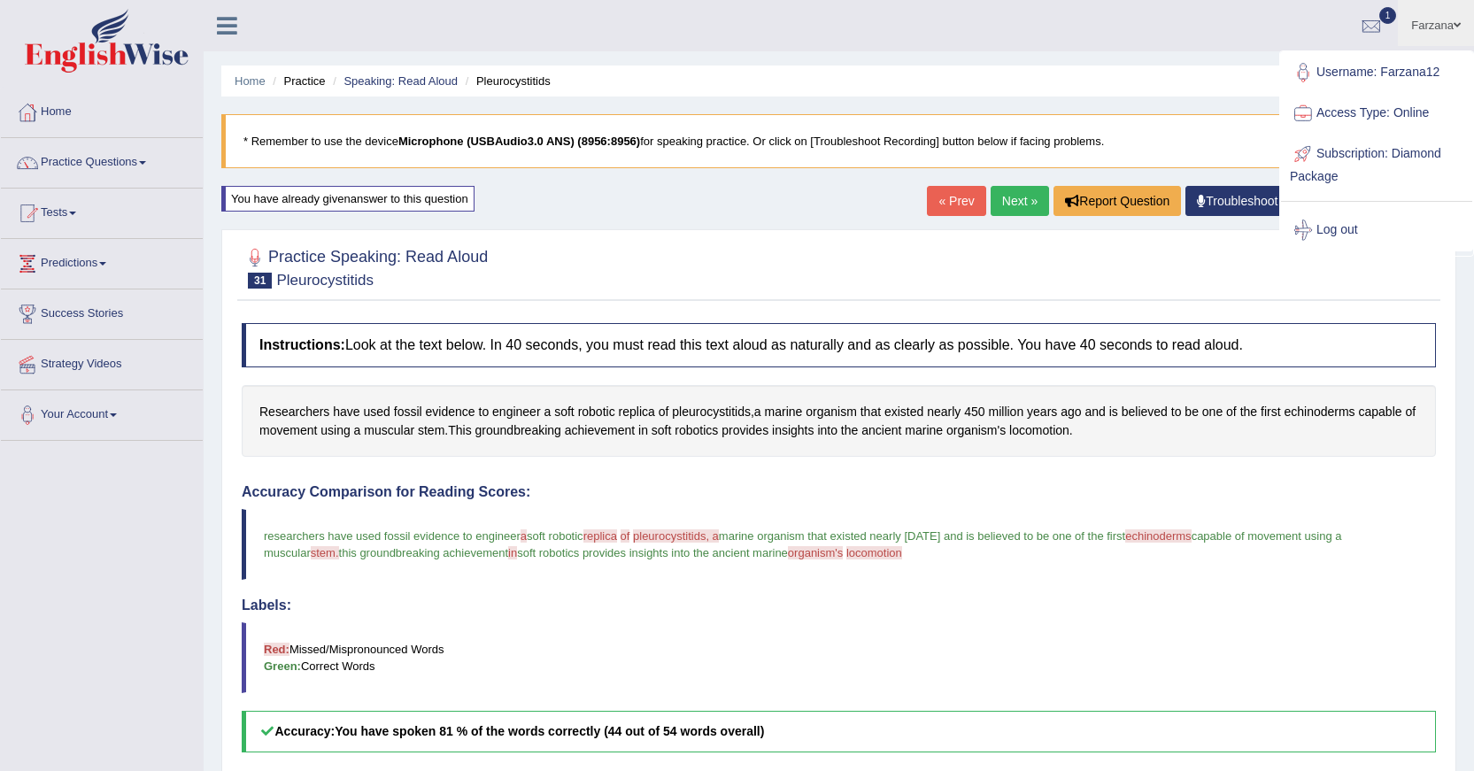
click at [1334, 231] on link "Log out" at bounding box center [1376, 230] width 191 height 41
